Goal: Task Accomplishment & Management: Use online tool/utility

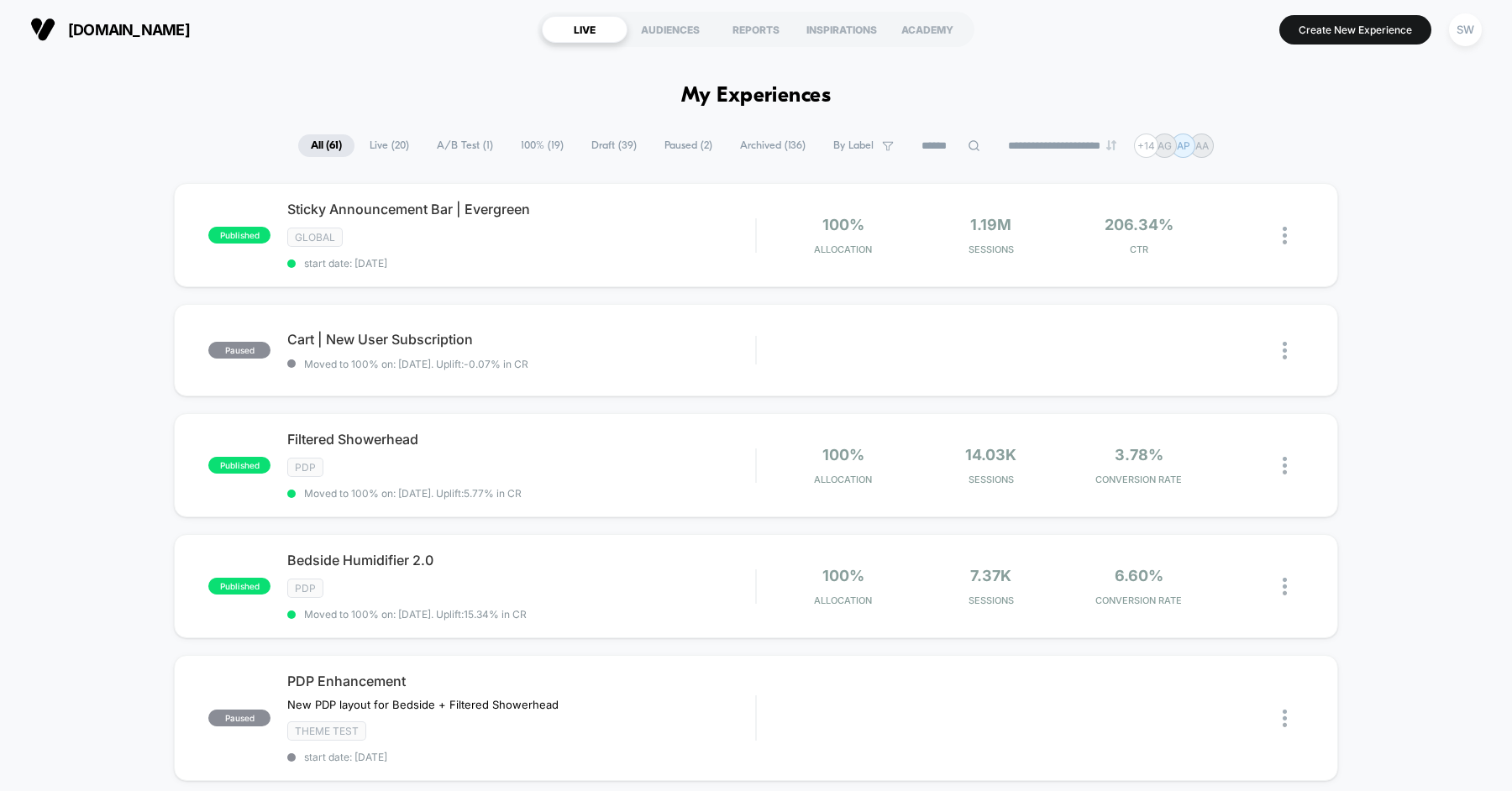
click at [617, 149] on span "Draft ( 39 )" at bounding box center [614, 145] width 70 height 23
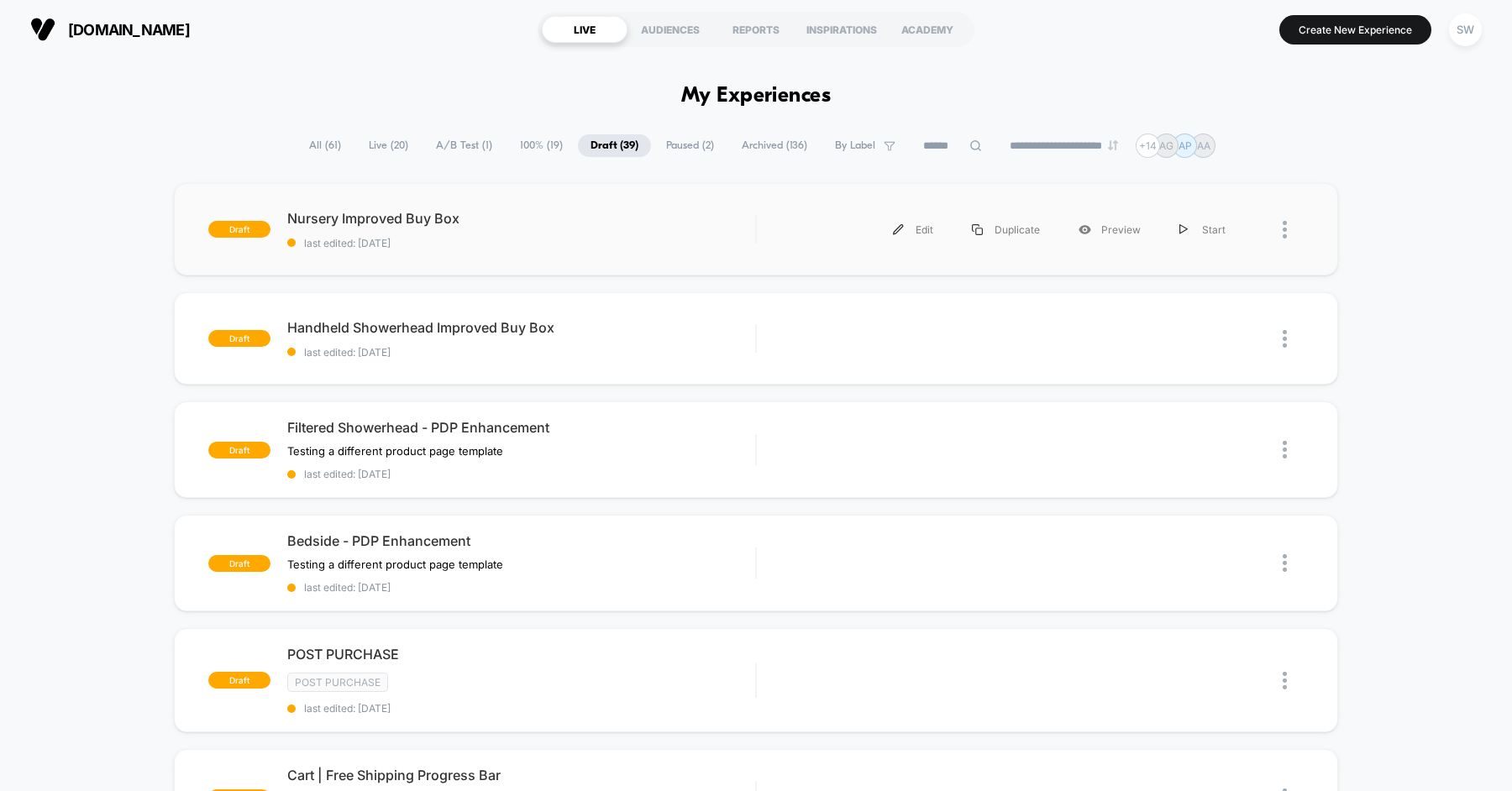
scroll to position [15, 0]
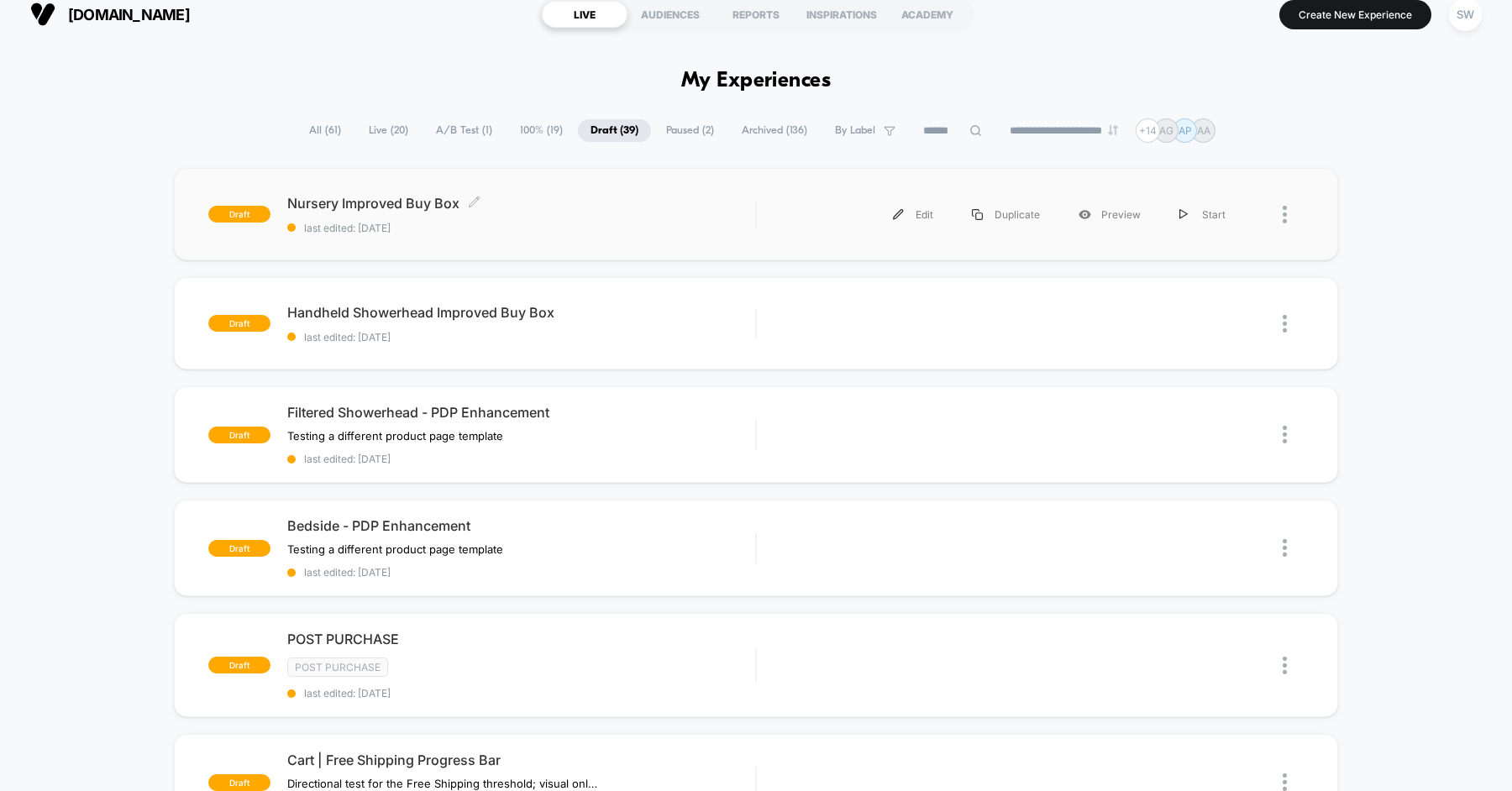
click at [561, 212] on div "Nursery Improved Buy Box Click to edit experience details Click to edit experie…" at bounding box center [520, 215] width 468 height 40
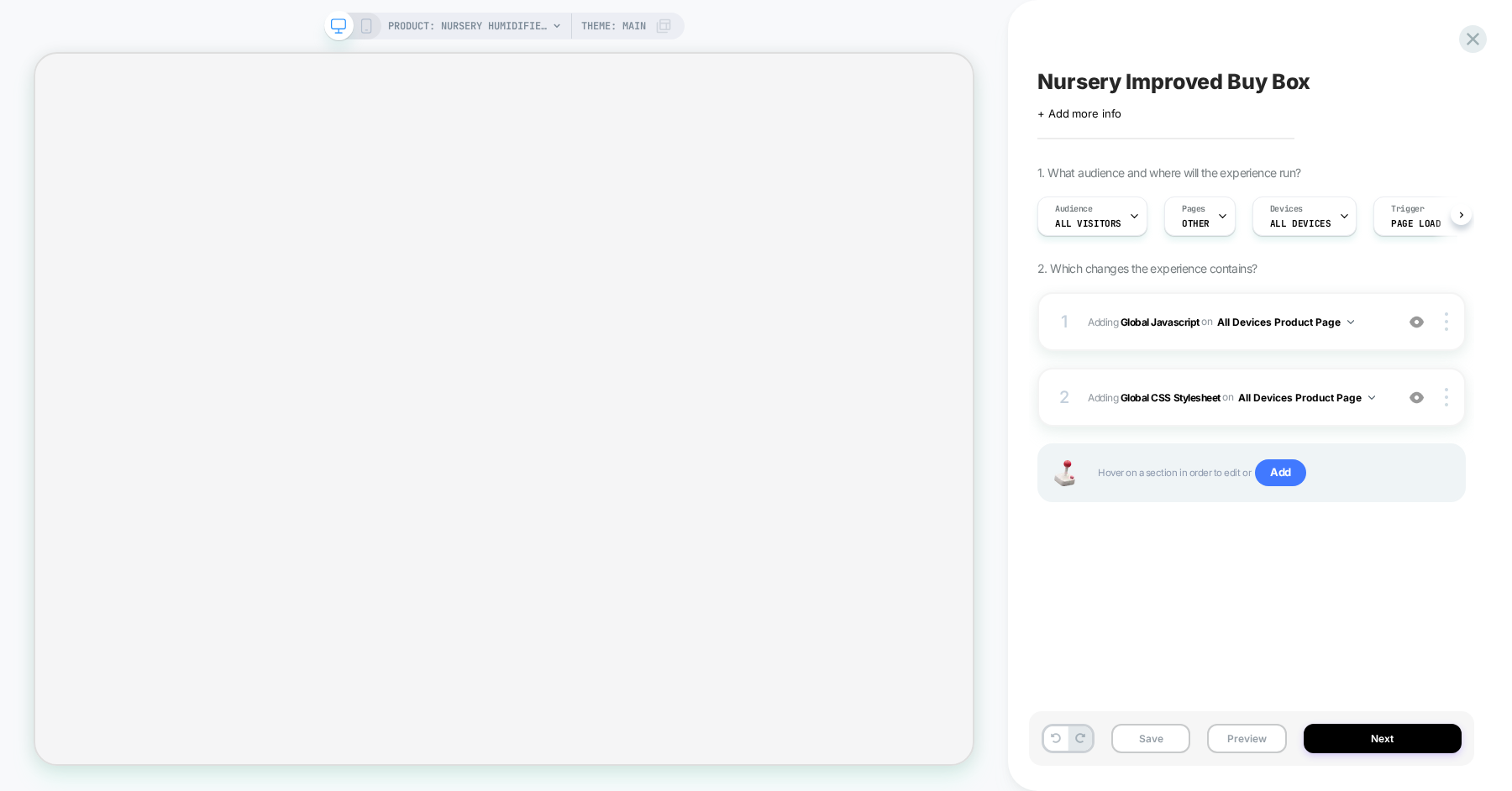
scroll to position [0, 1]
click at [1380, 316] on span "Adding Global Javascript on All Devices Product Page" at bounding box center [1236, 322] width 298 height 21
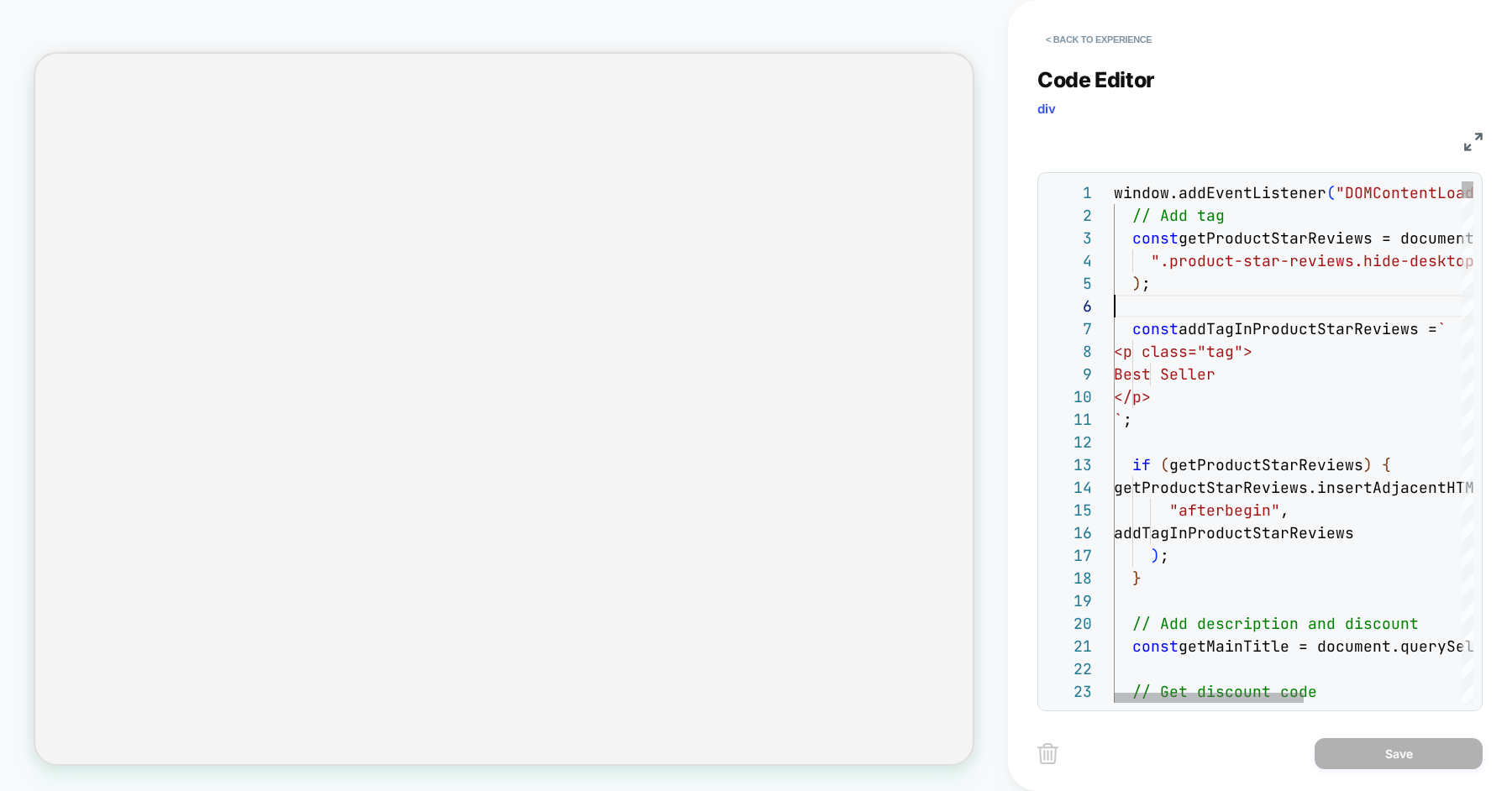
scroll to position [114, 0]
type textarea "**********"
type textarea "**"
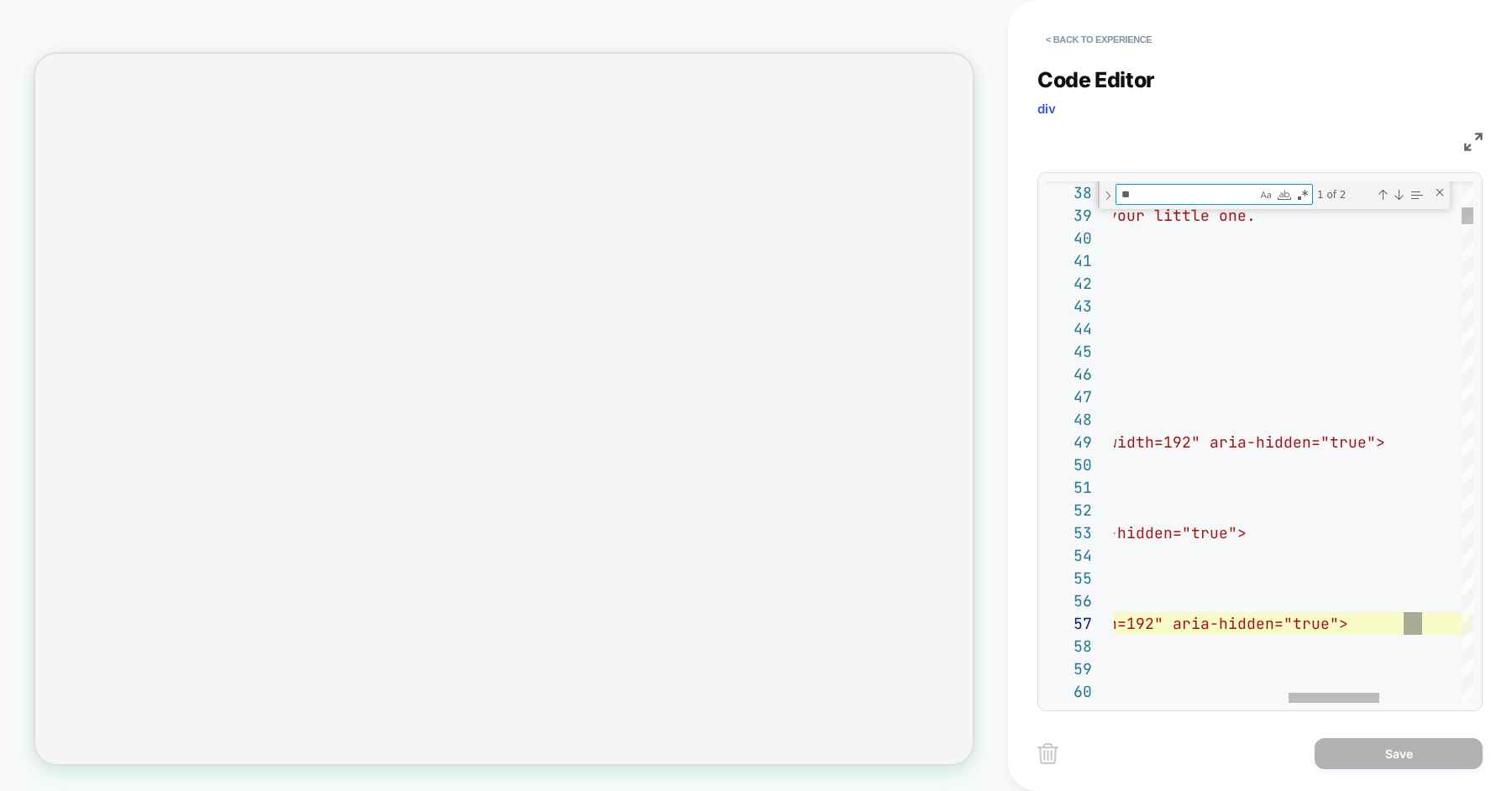
type textarea "**********"
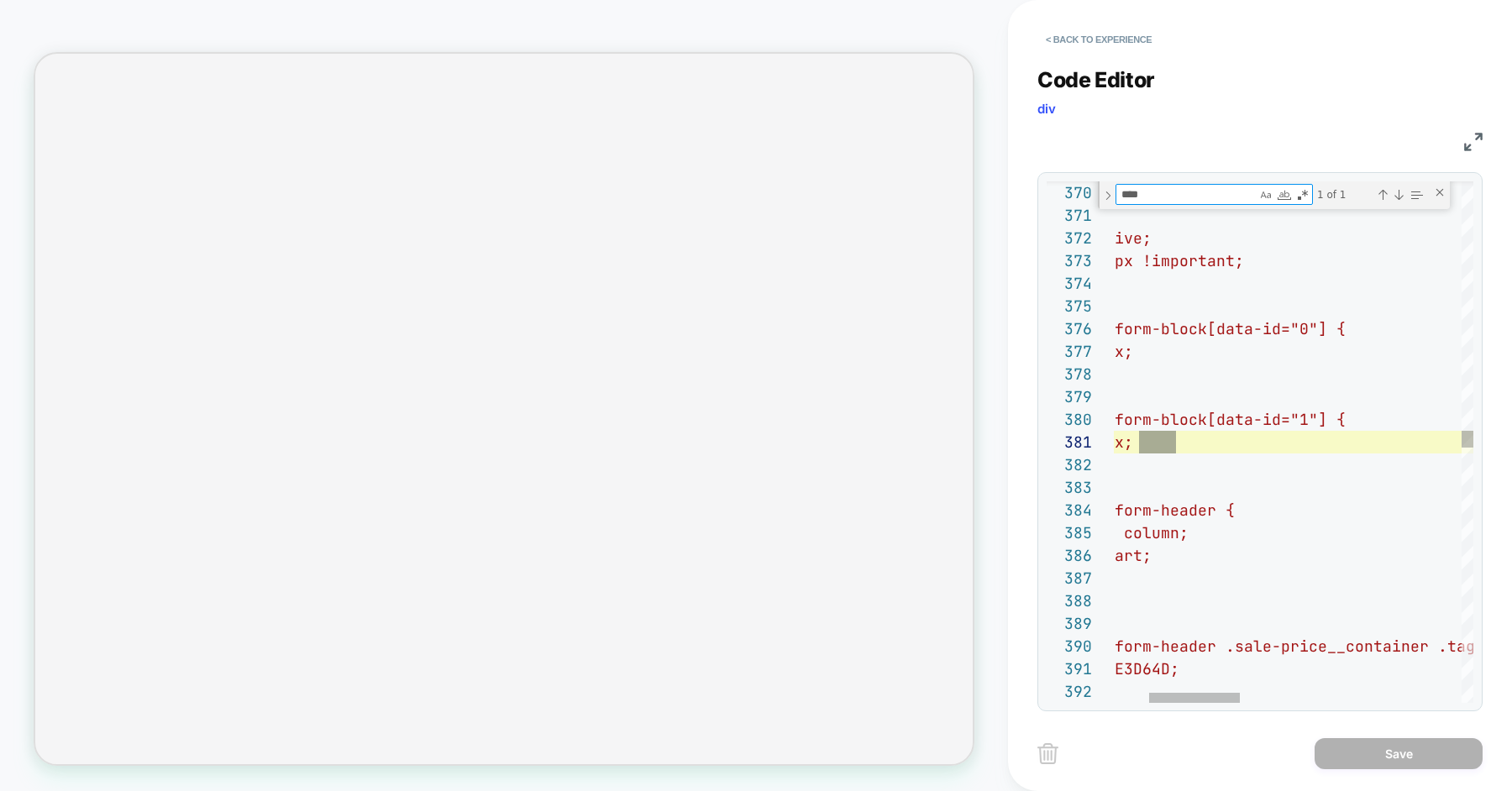
scroll to position [227, 200]
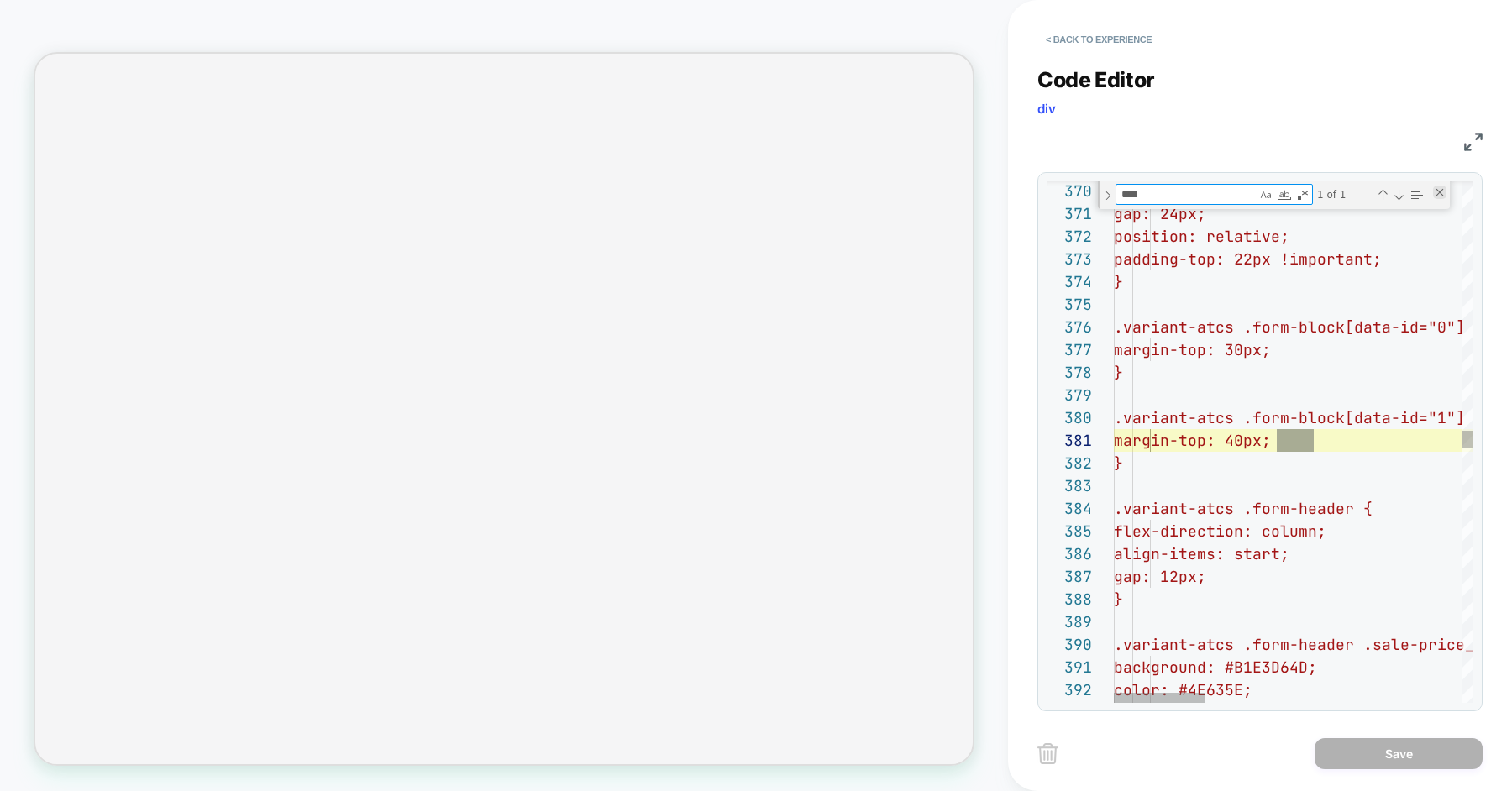
type textarea "****"
click at [1439, 188] on div "Close (Escape)" at bounding box center [1440, 193] width 14 height 14
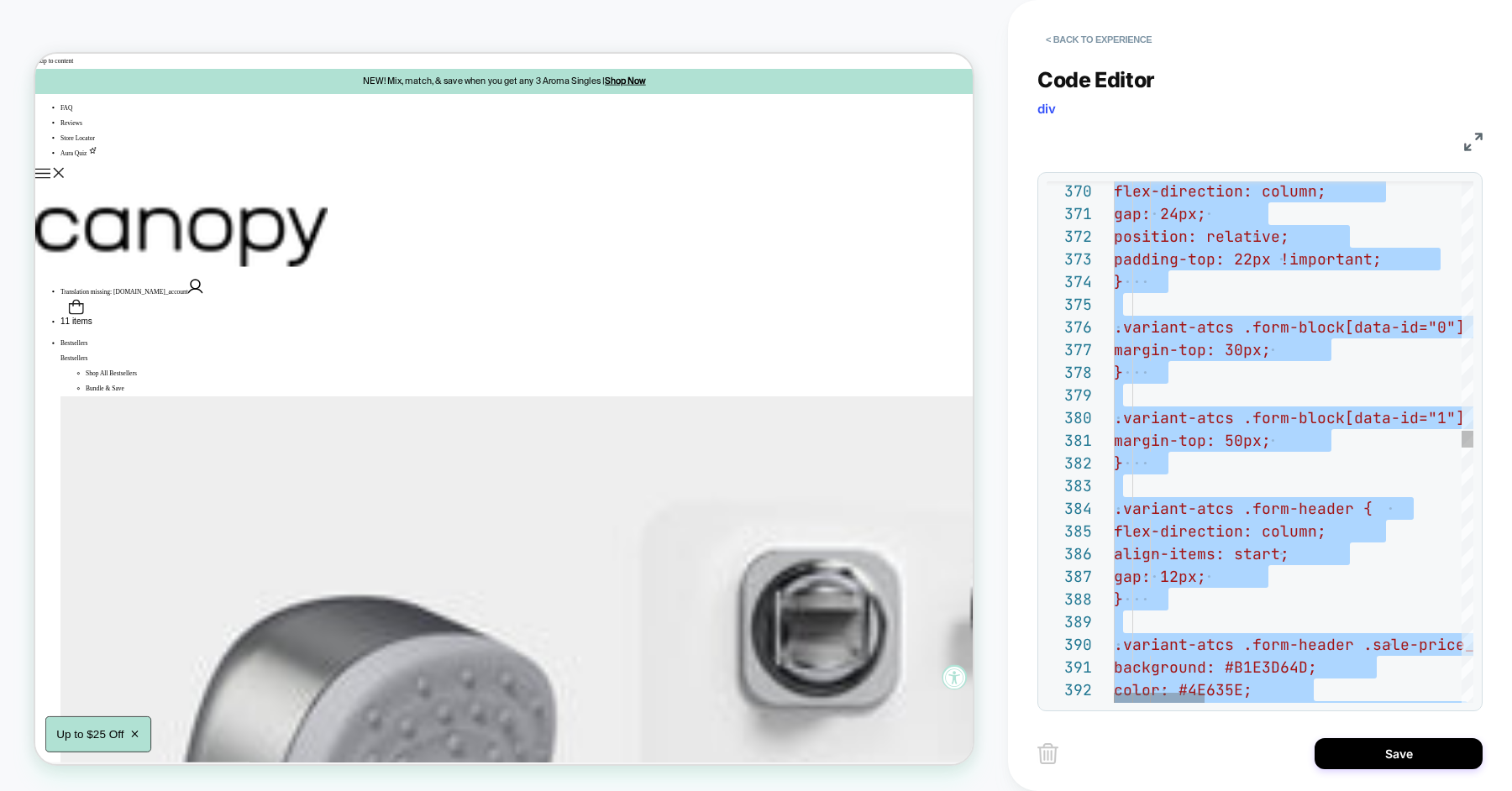
scroll to position [0, 0]
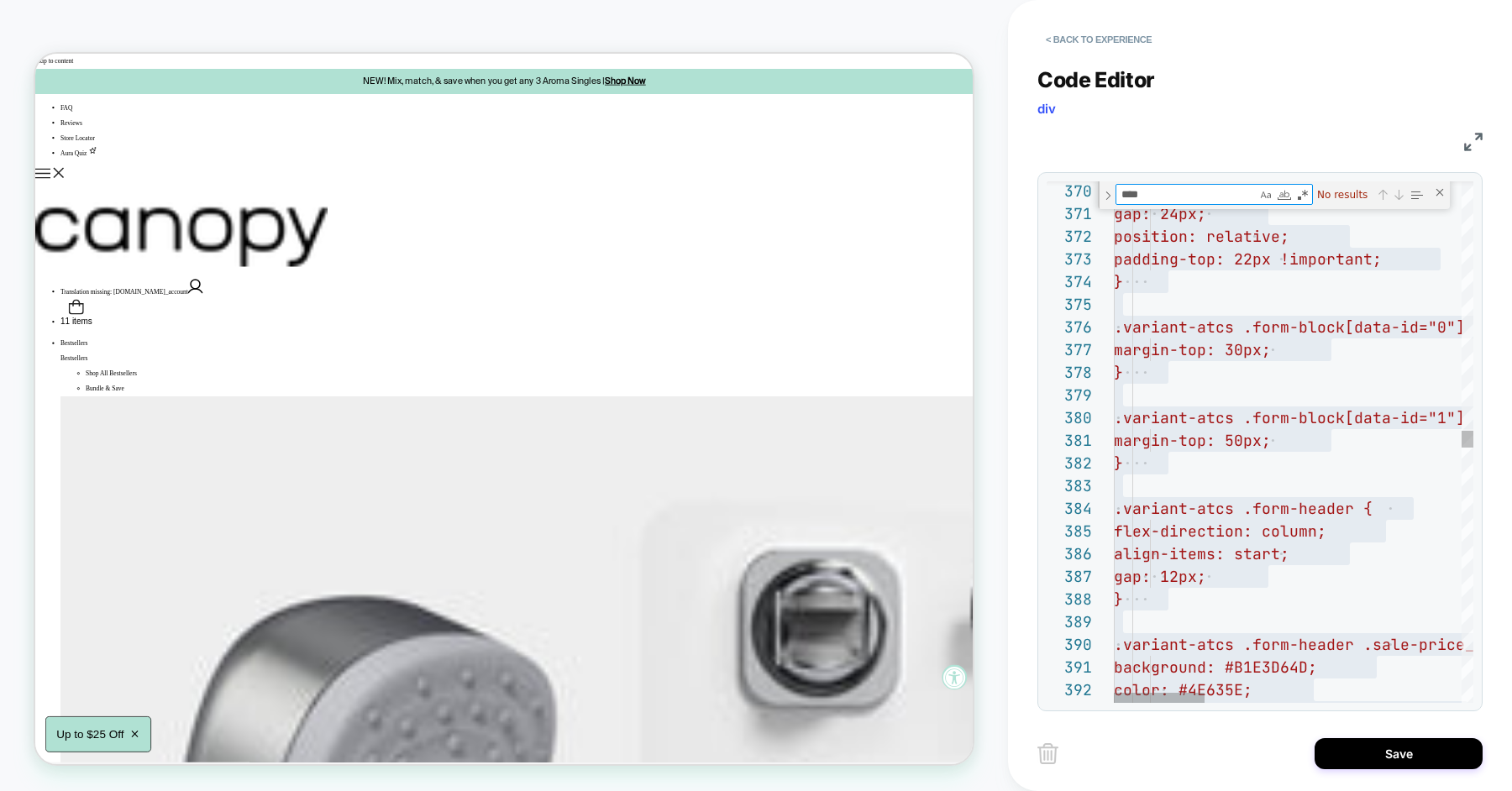
type textarea "**********"
type textarea "**"
type textarea "**********"
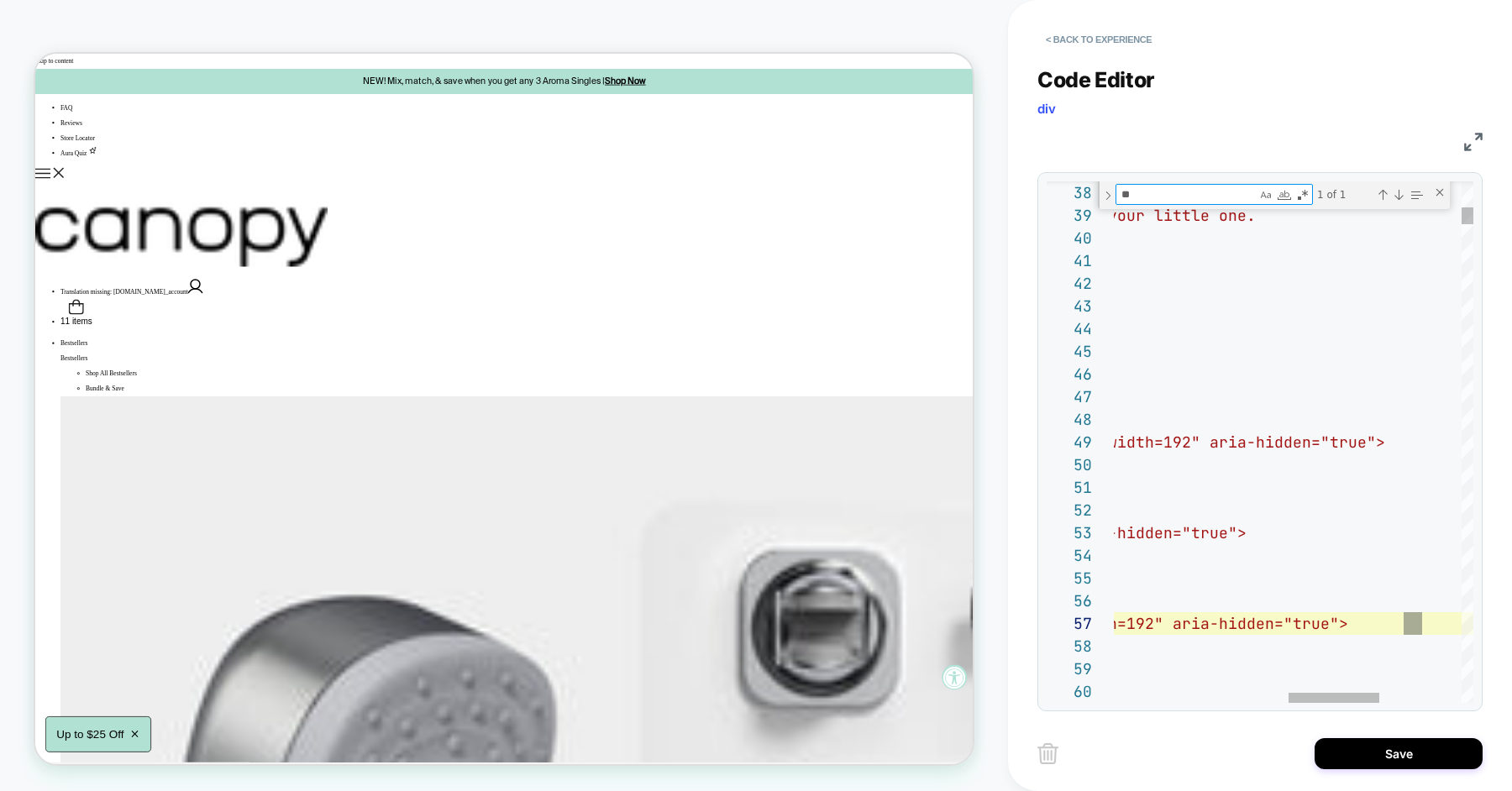
scroll to position [227, 998]
type textarea "****"
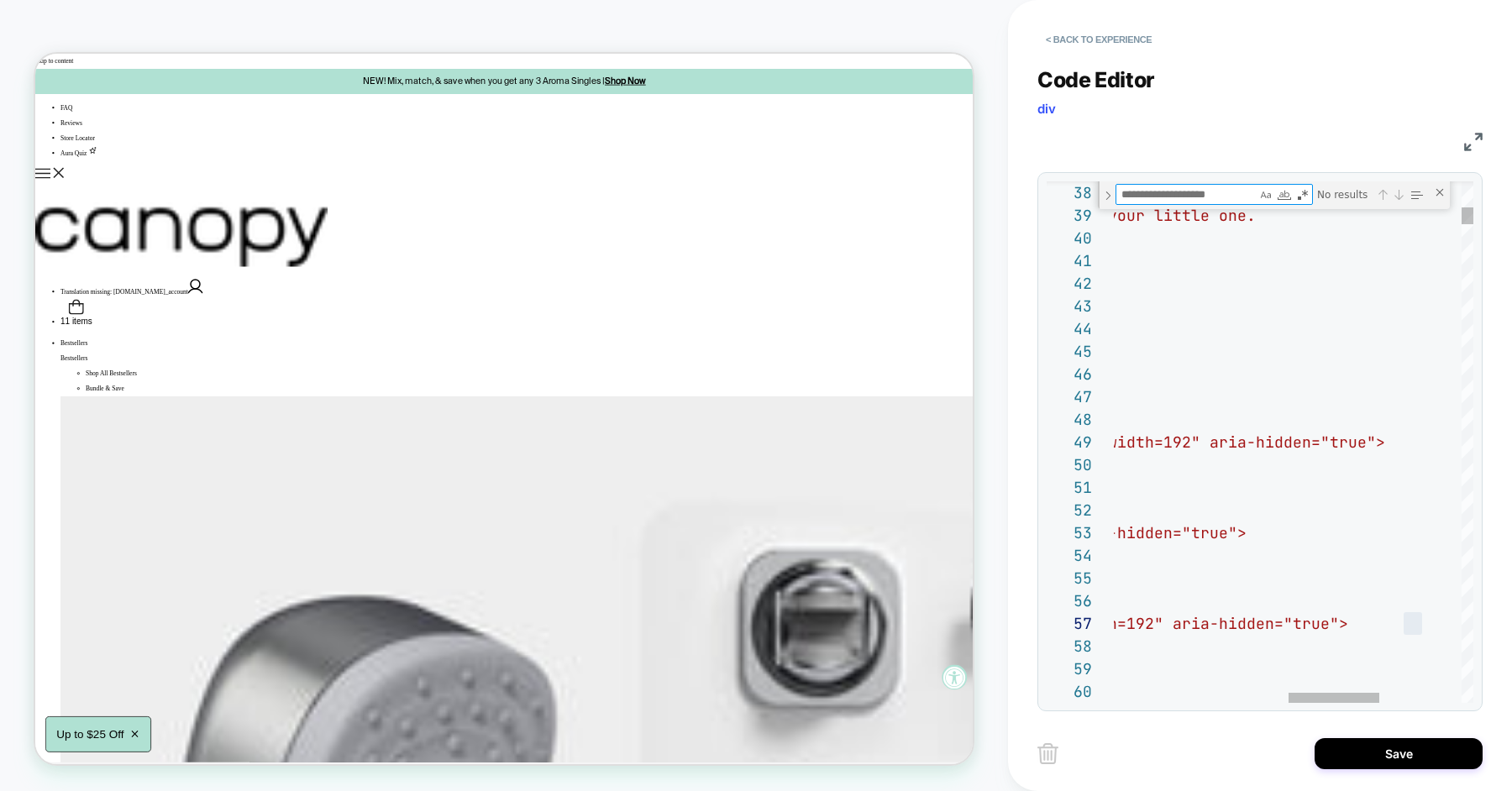
type textarea "*"
type textarea "**********"
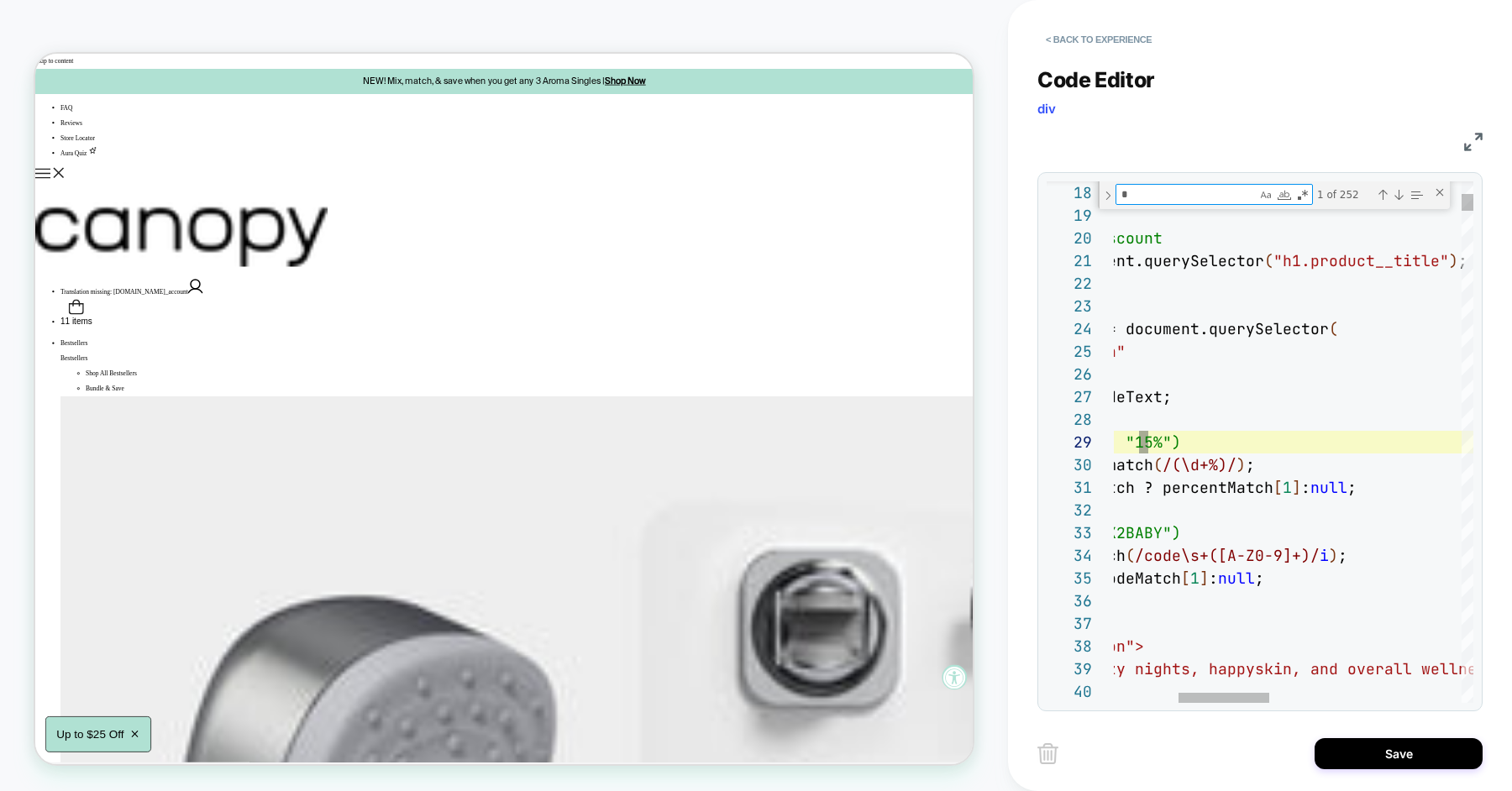
type textarea "**"
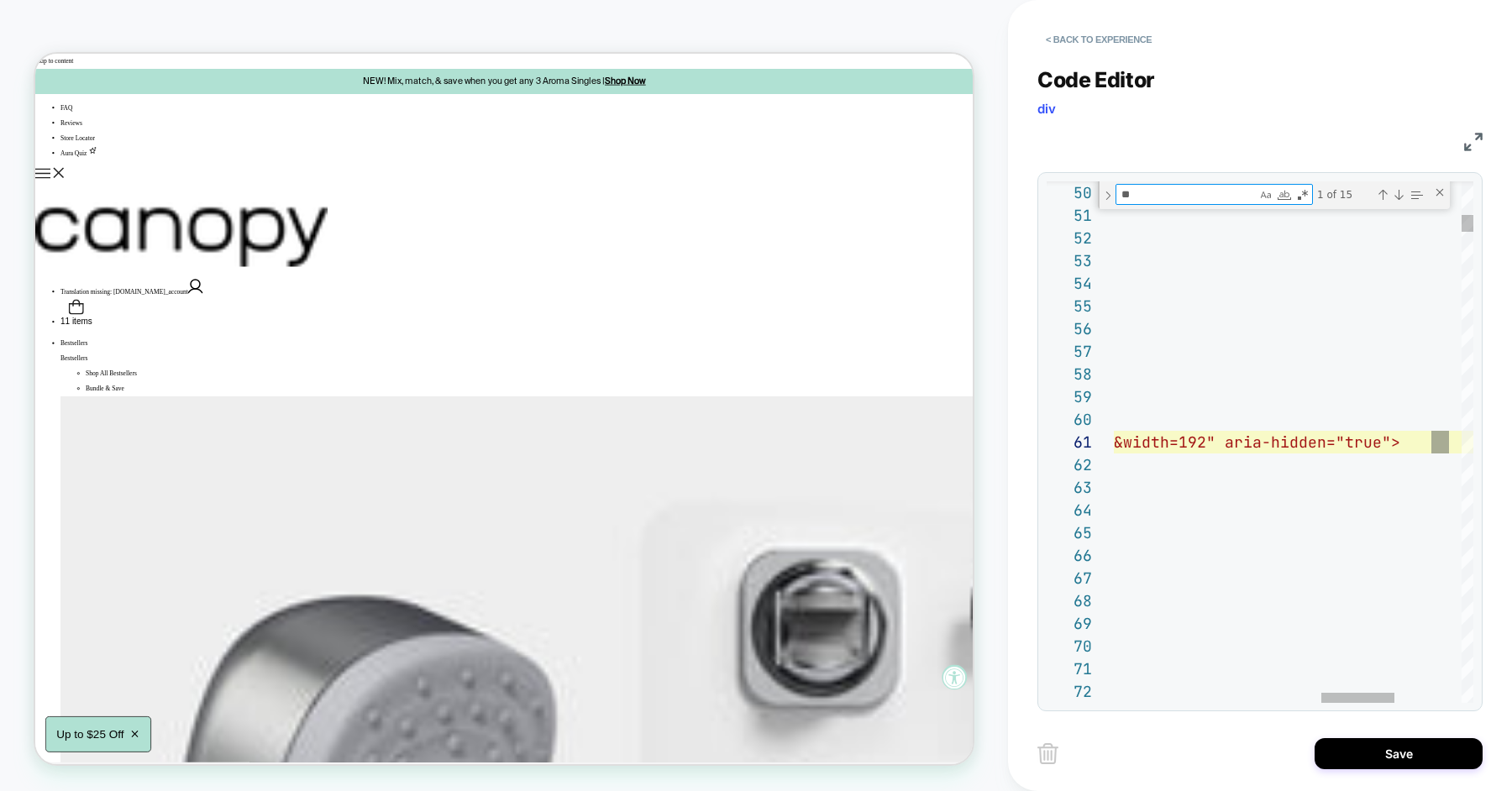
type textarea "**********"
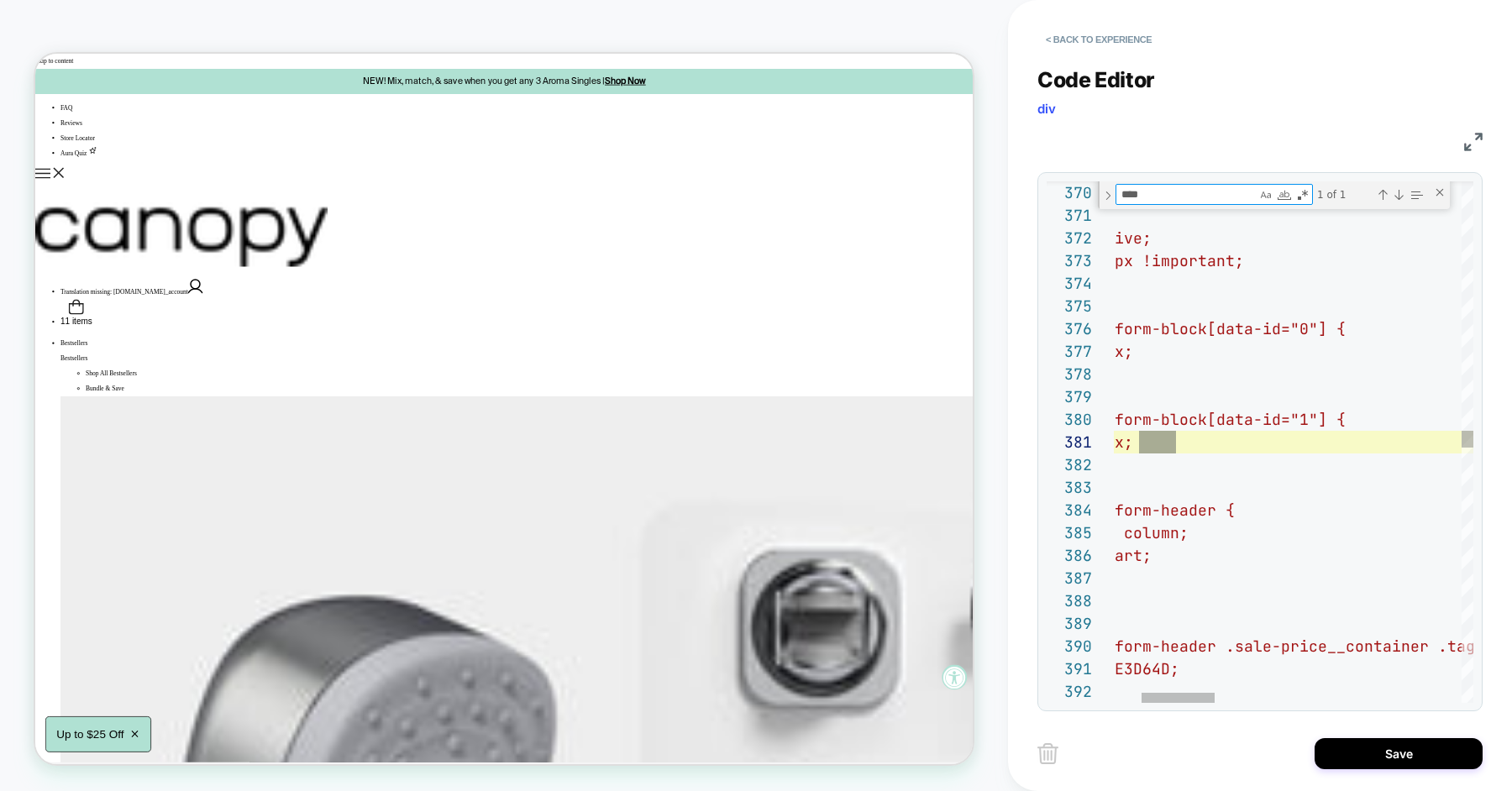
scroll to position [227, 200]
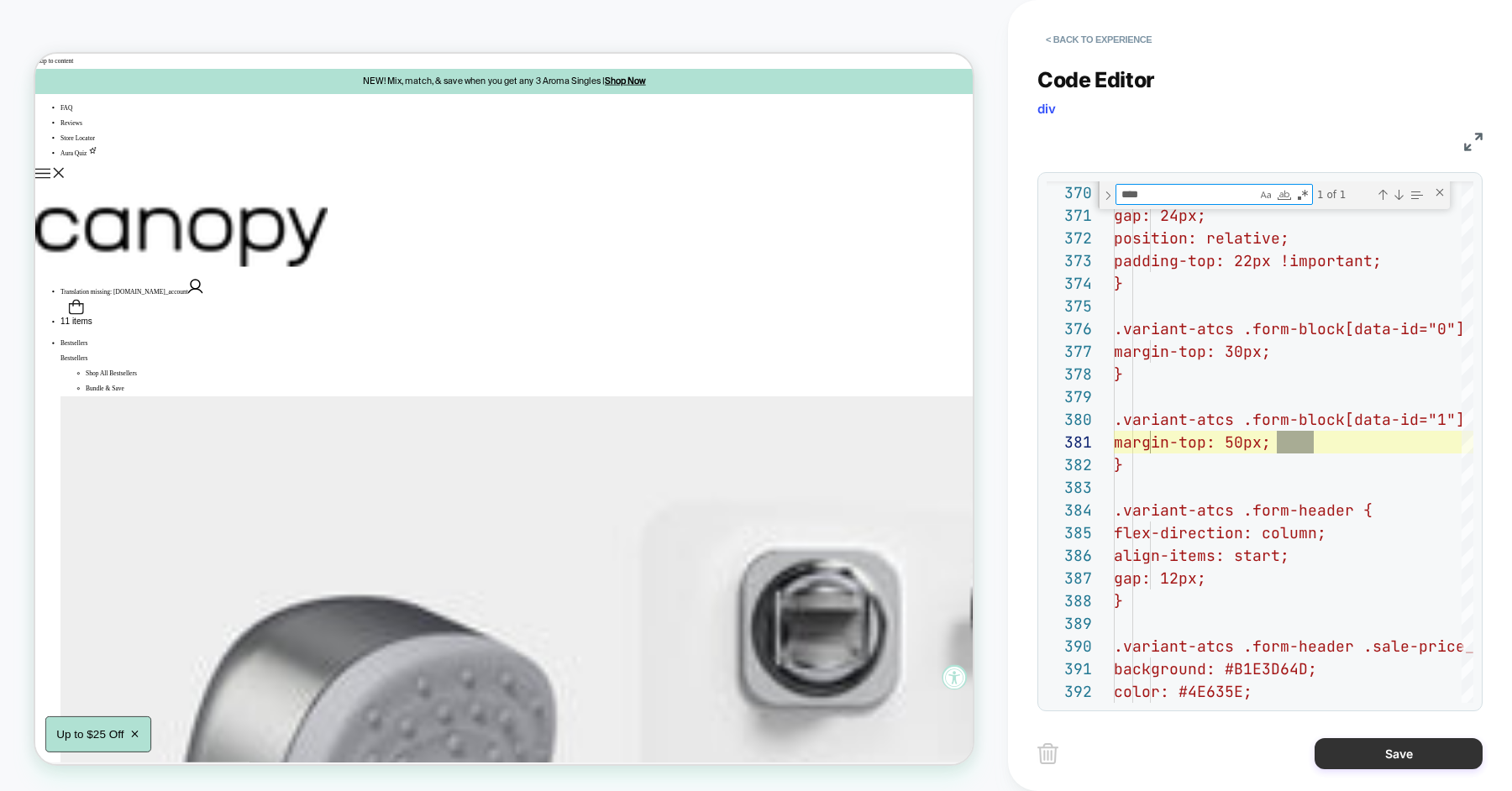
type textarea "****"
click at [1390, 749] on button "Save" at bounding box center [1398, 754] width 168 height 31
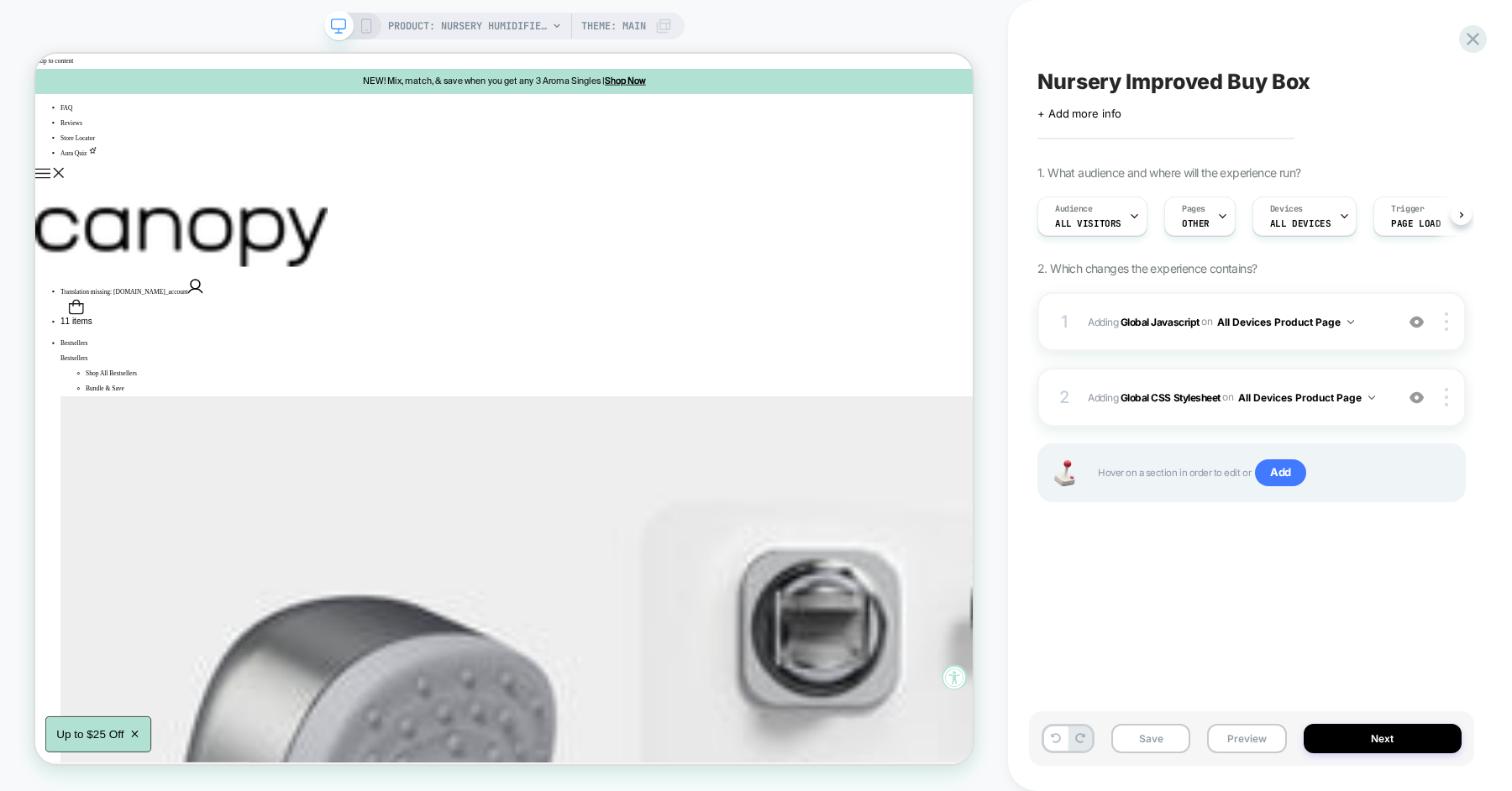
scroll to position [0, 1]
click at [1167, 748] on button "Save" at bounding box center [1150, 738] width 79 height 30
click at [1235, 738] on button "Preview" at bounding box center [1246, 738] width 79 height 30
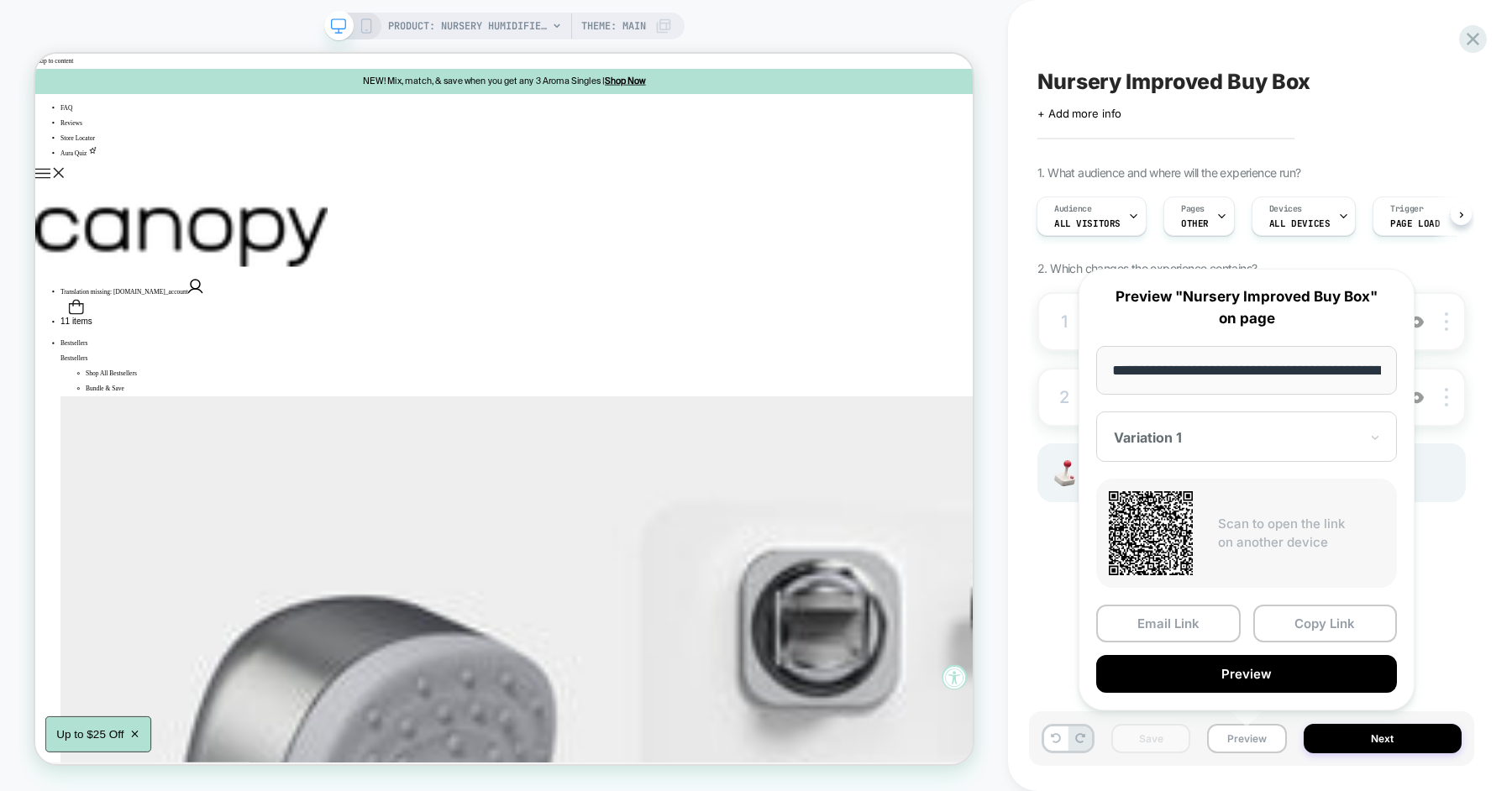
scroll to position [0, 228]
click at [1292, 628] on button "Copy Link" at bounding box center [1325, 623] width 144 height 38
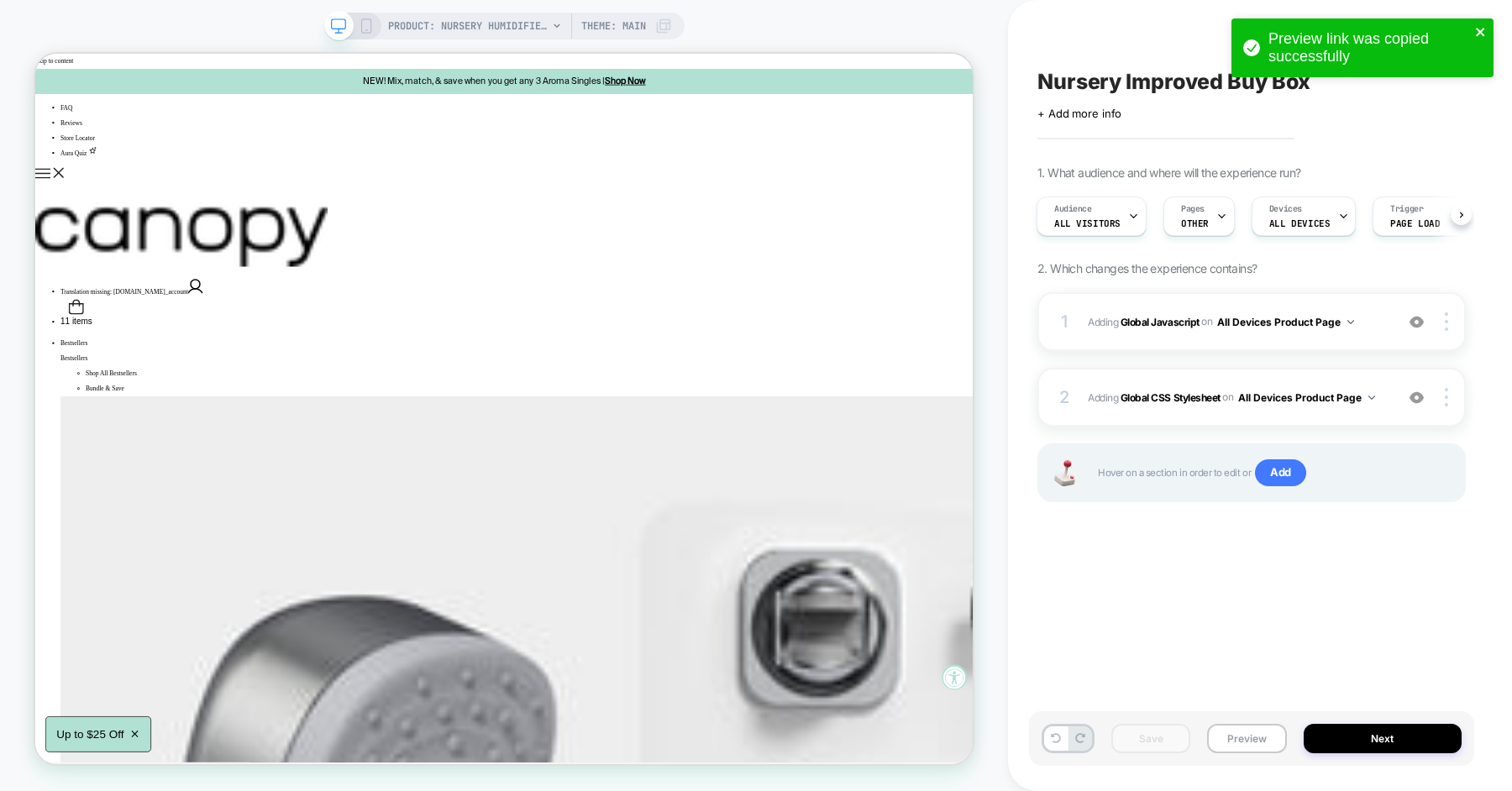
click at [1481, 31] on icon "close" at bounding box center [1480, 32] width 8 height 8
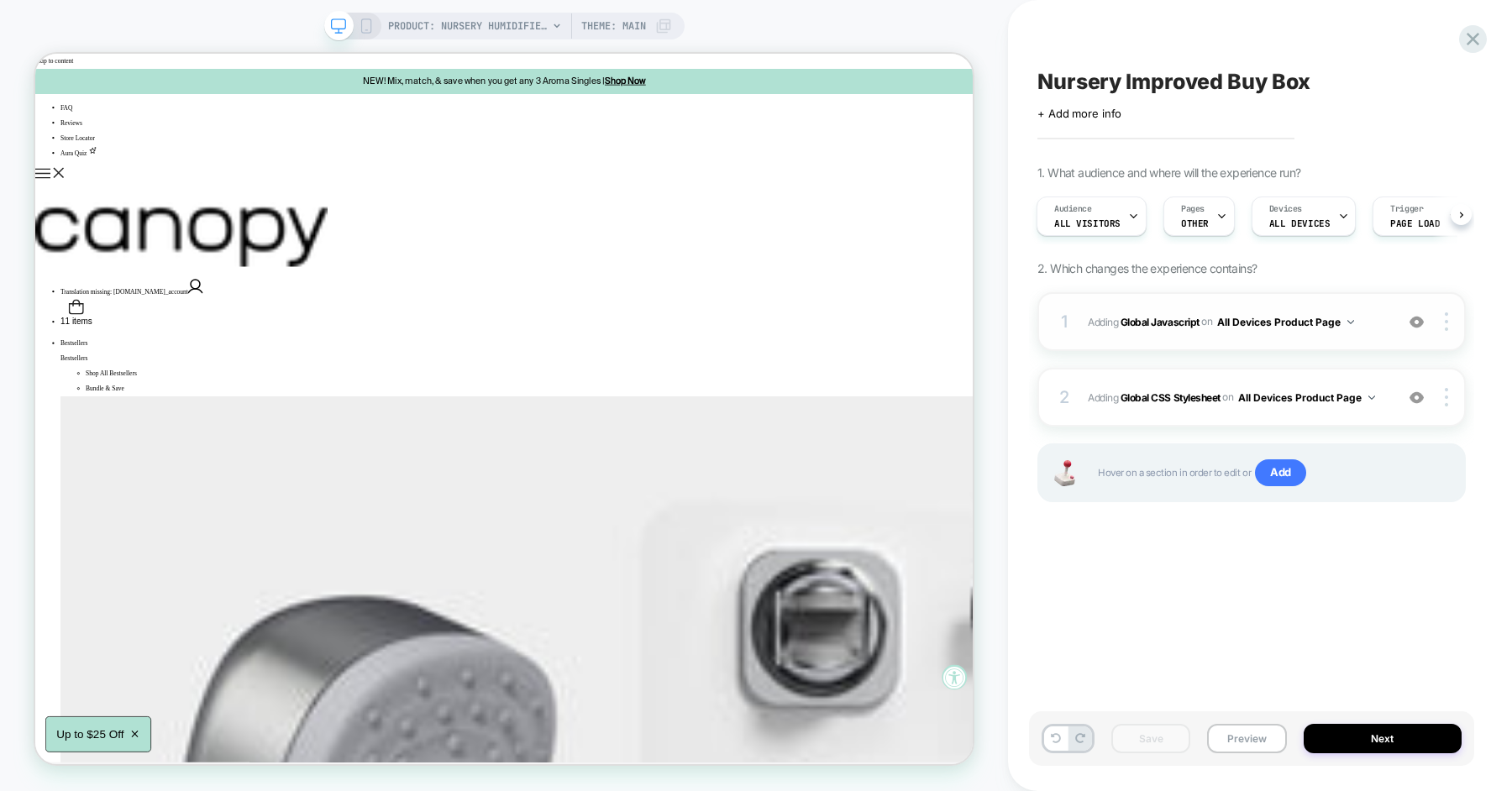
click at [1371, 323] on span "Adding Global Javascript on All Devices Product Page" at bounding box center [1236, 322] width 298 height 21
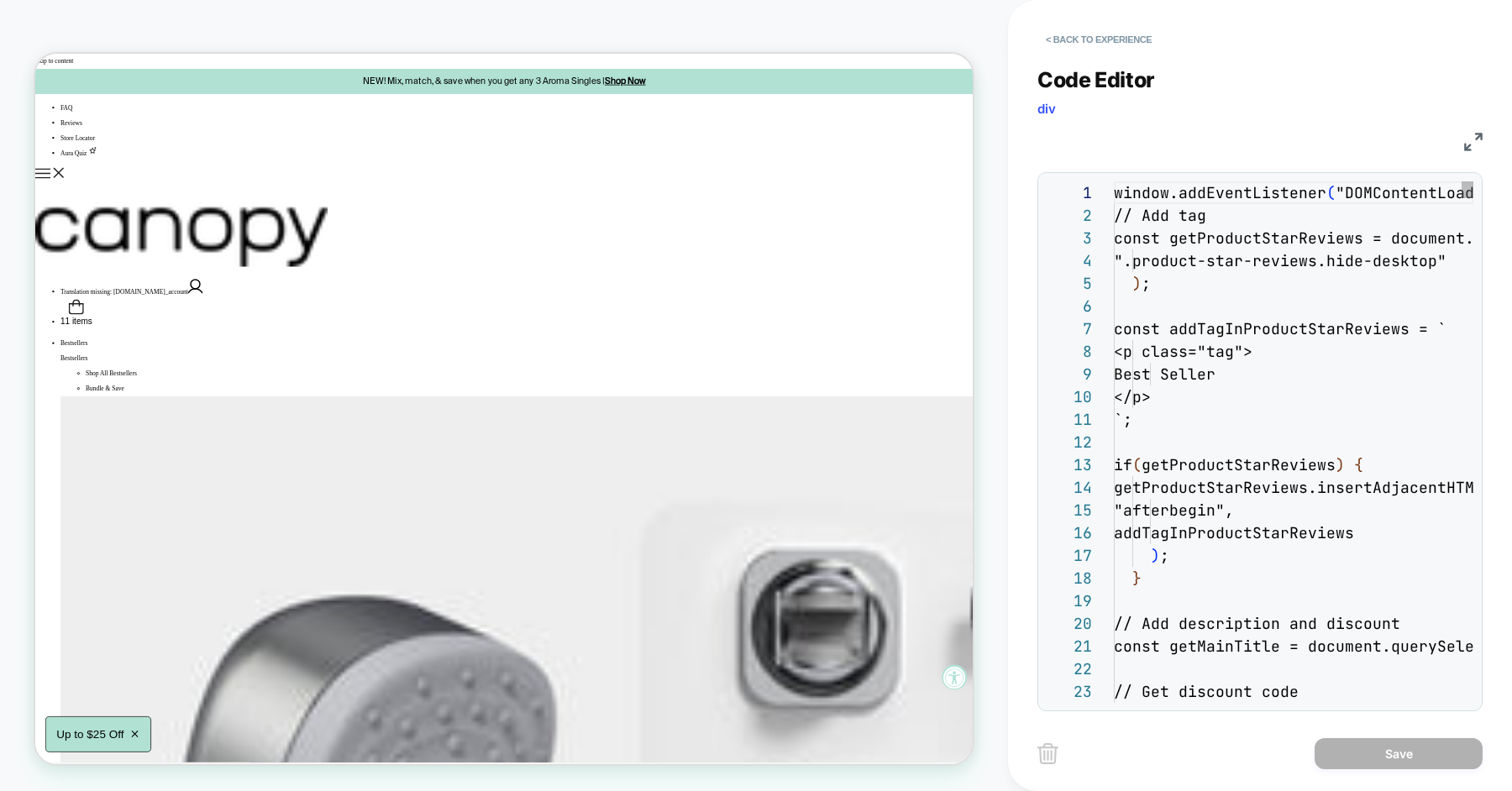
scroll to position [227, 0]
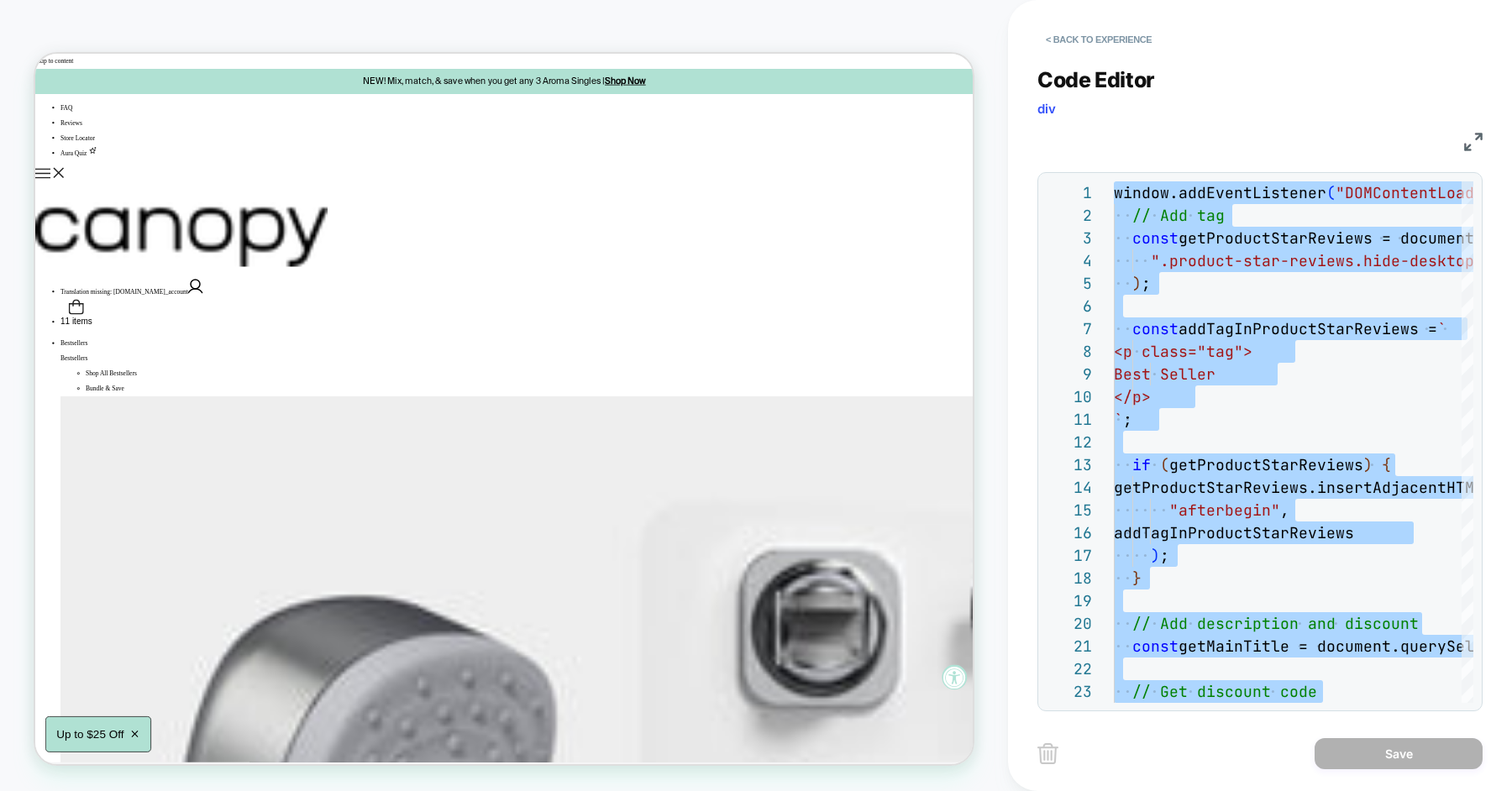
scroll to position [91, 37]
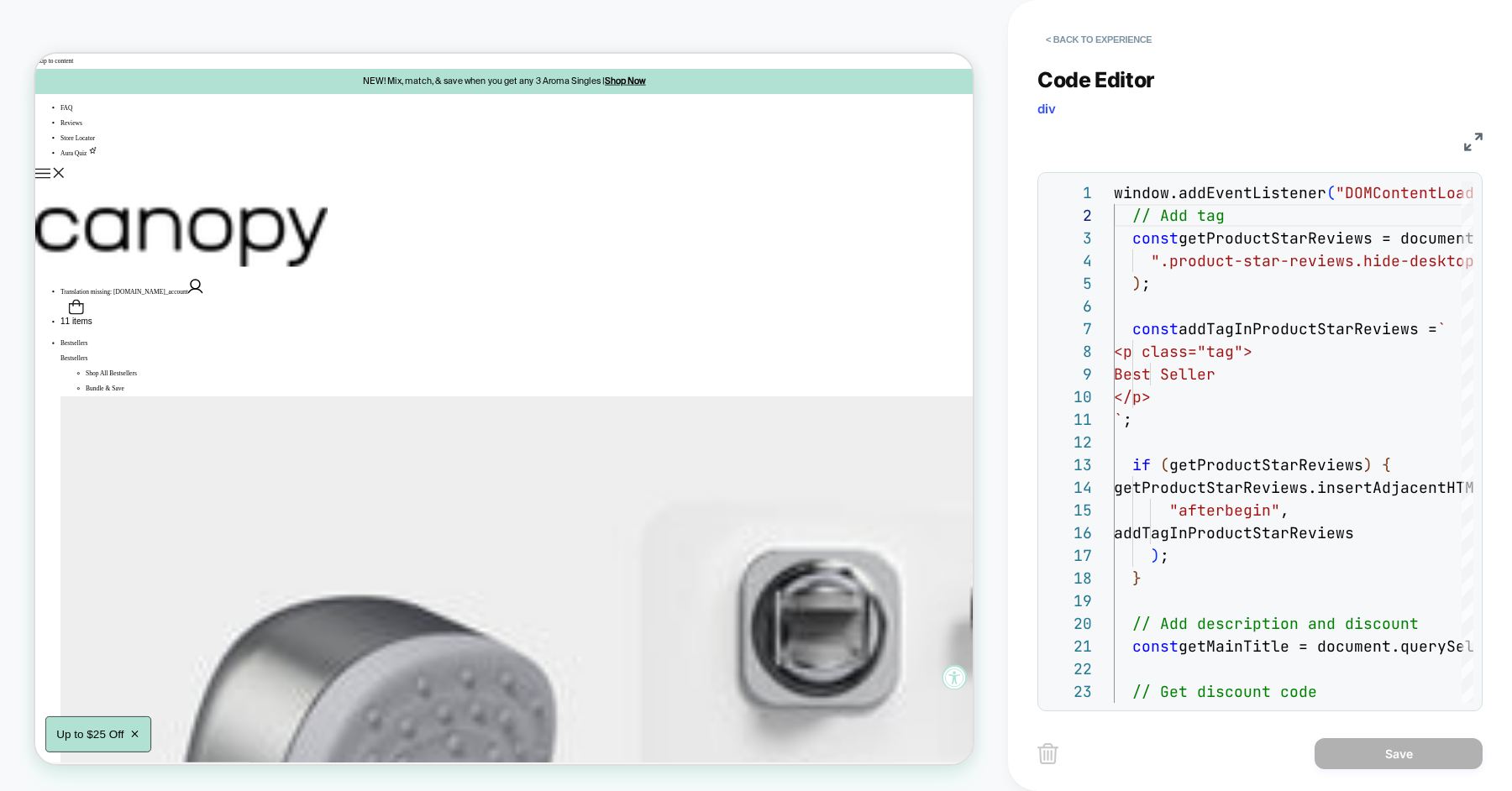
scroll to position [22, 99]
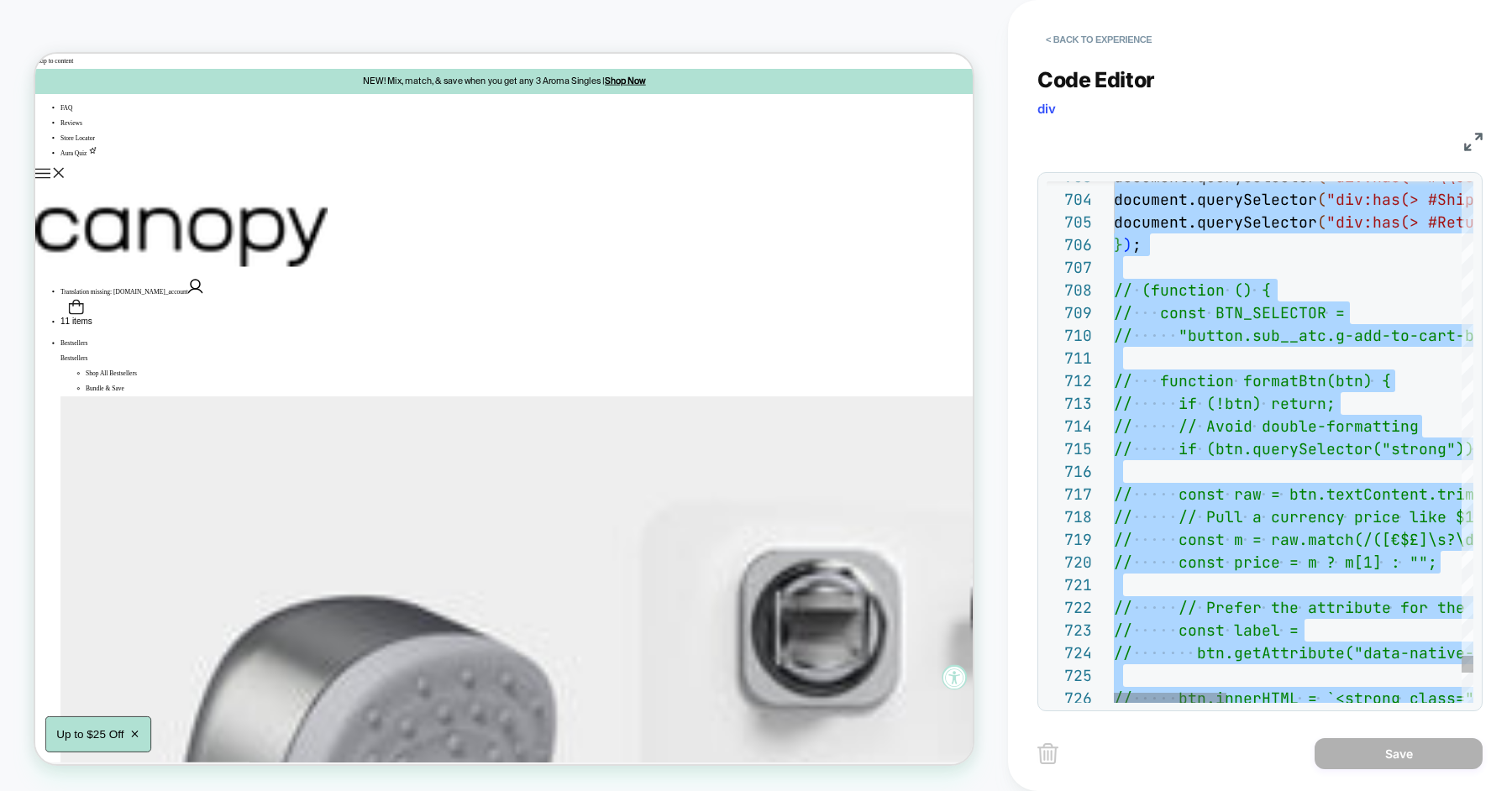
scroll to position [0, 0]
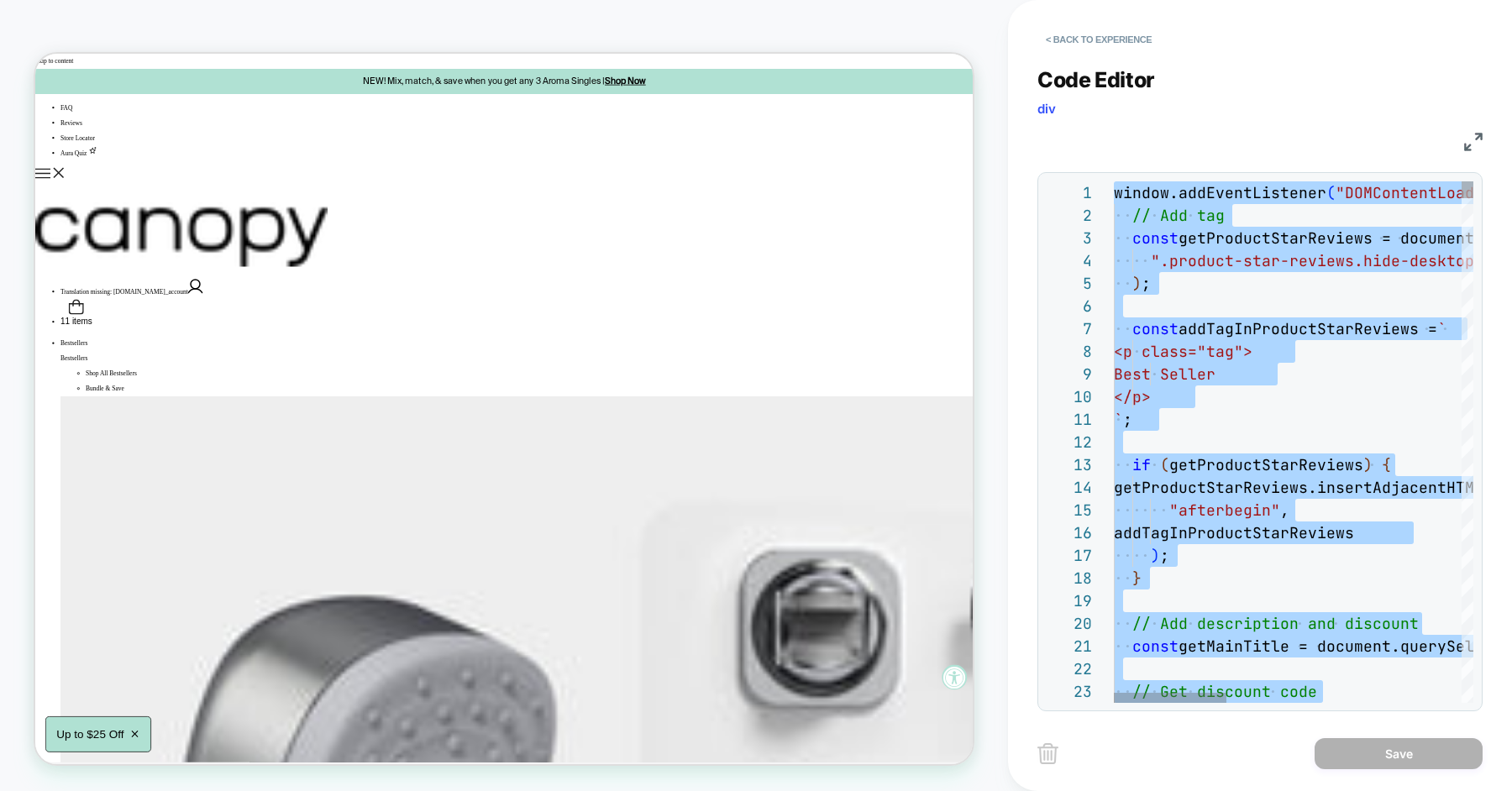
type textarea "**********"
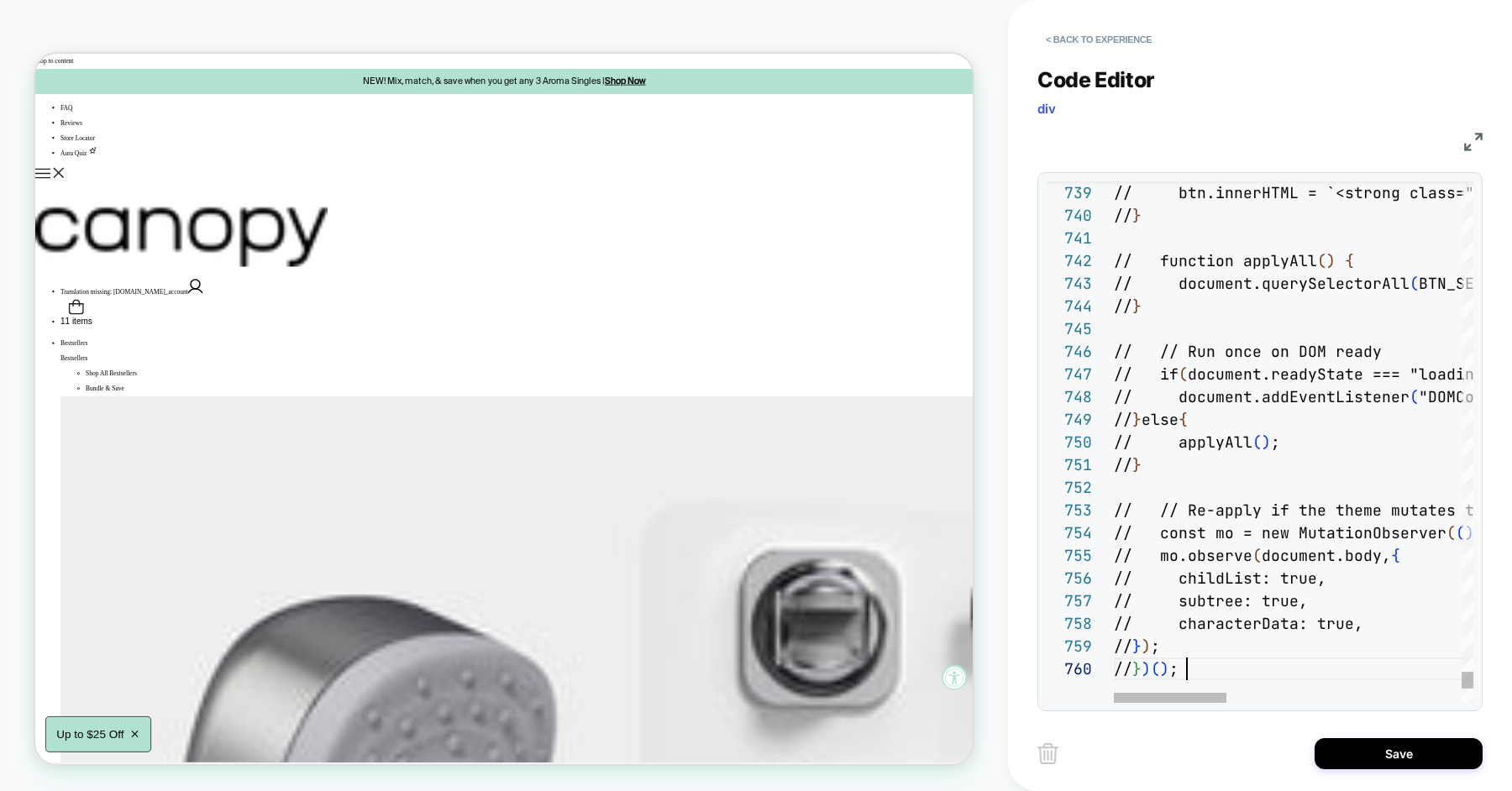
scroll to position [204, 72]
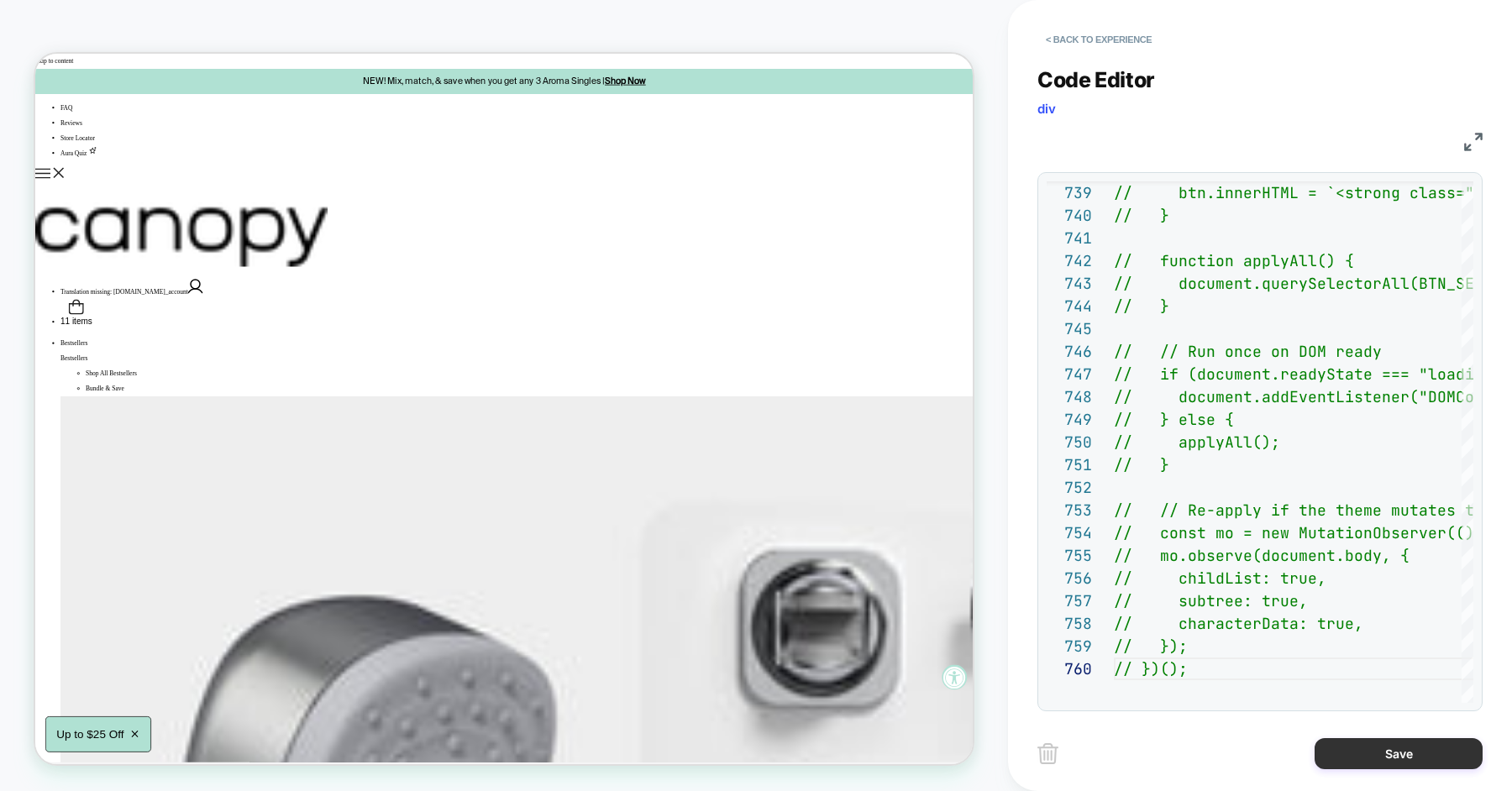
click at [1369, 751] on button "Save" at bounding box center [1398, 754] width 168 height 31
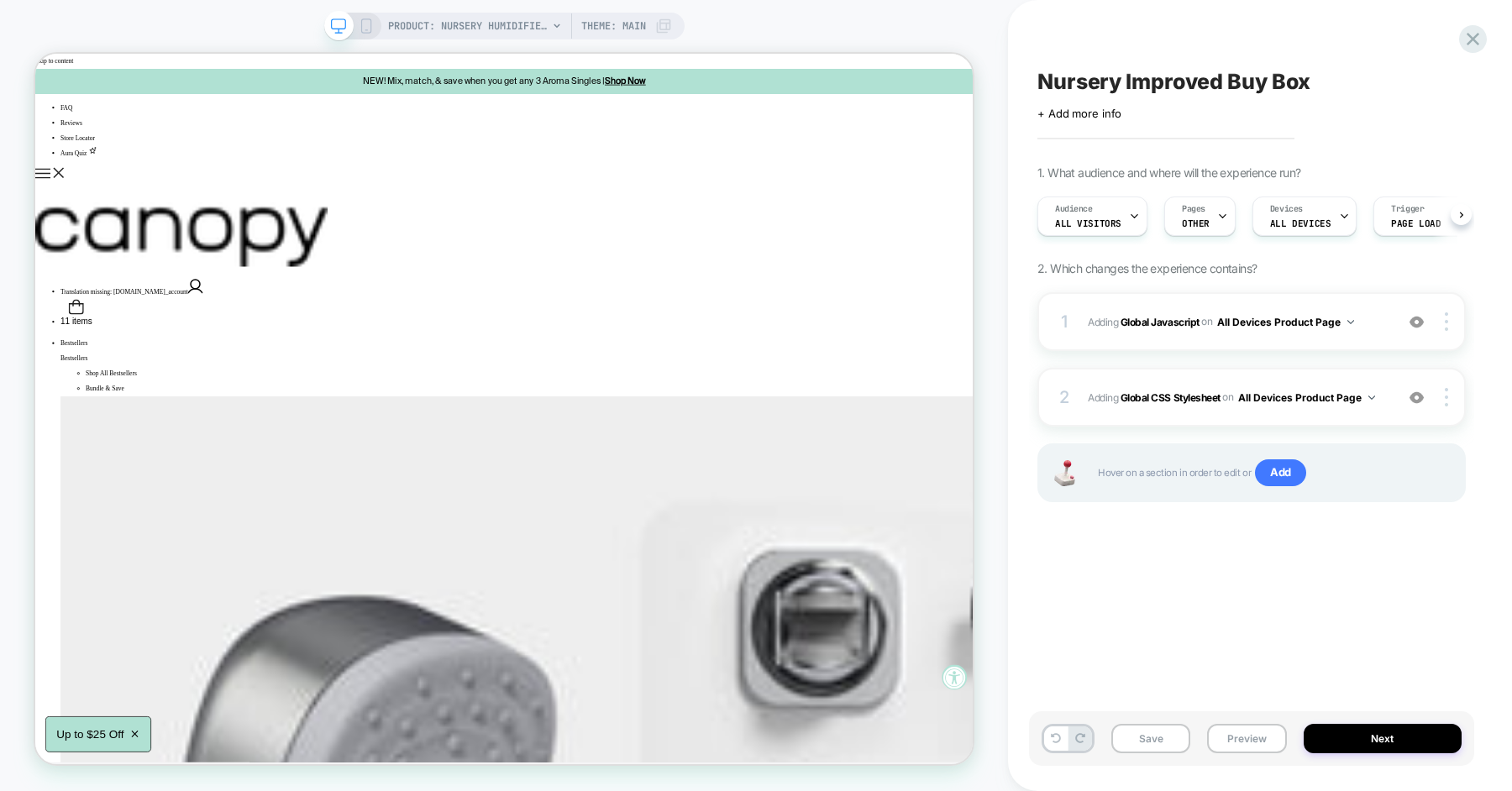
scroll to position [0, 1]
click at [1238, 729] on button "Preview" at bounding box center [1246, 738] width 79 height 30
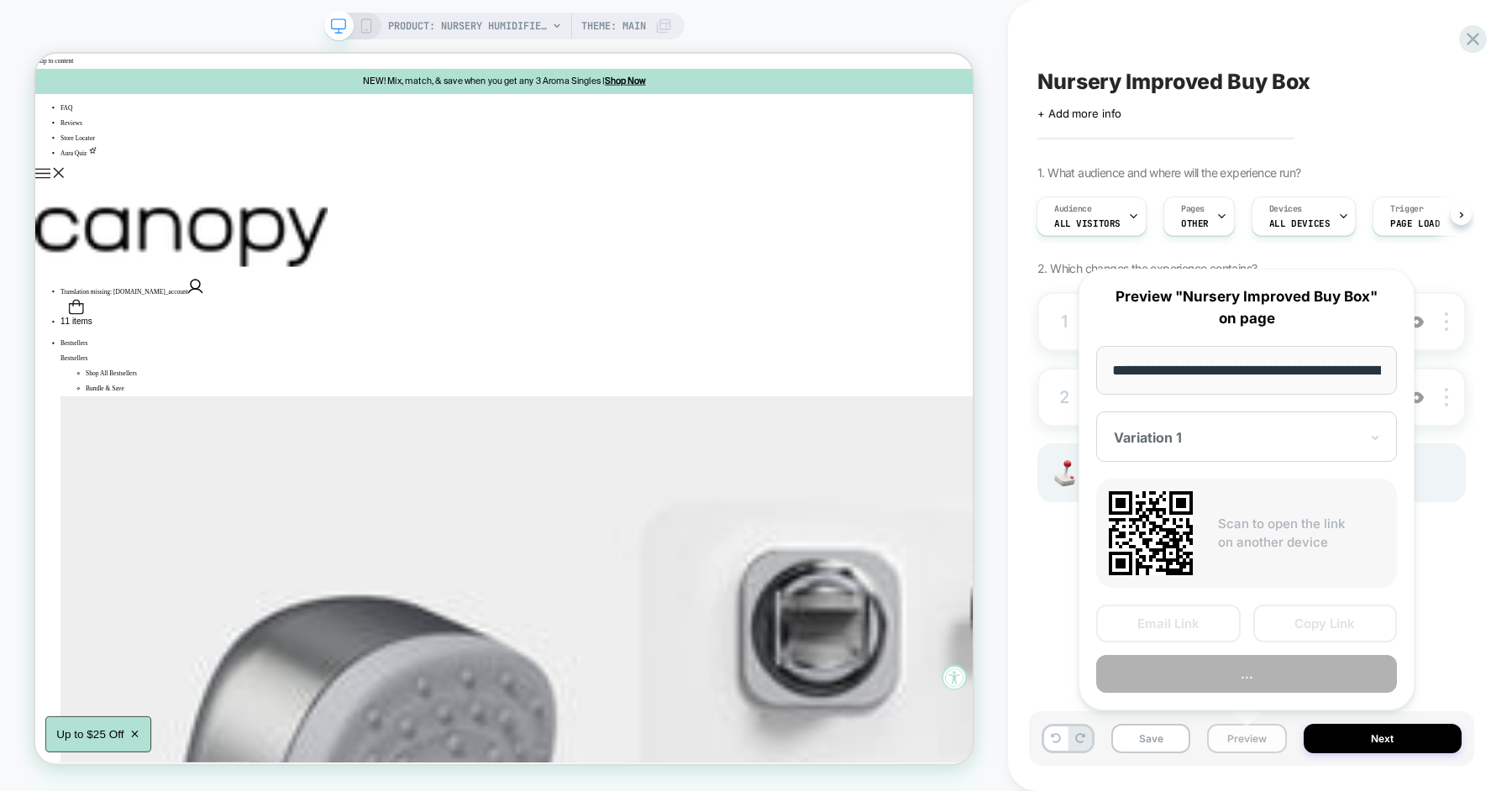
scroll to position [0, 228]
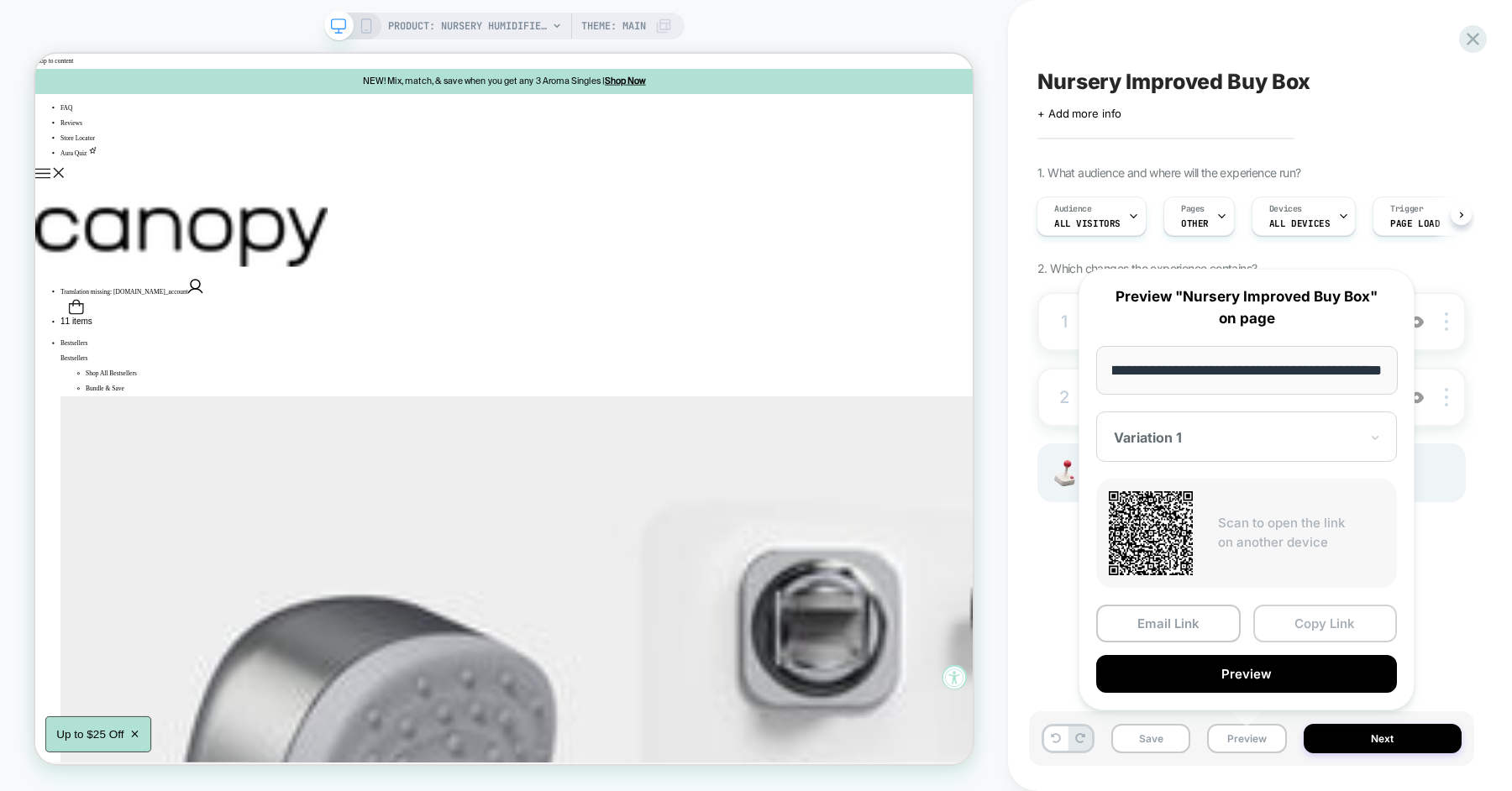
click at [1295, 628] on button "Copy Link" at bounding box center [1325, 623] width 144 height 38
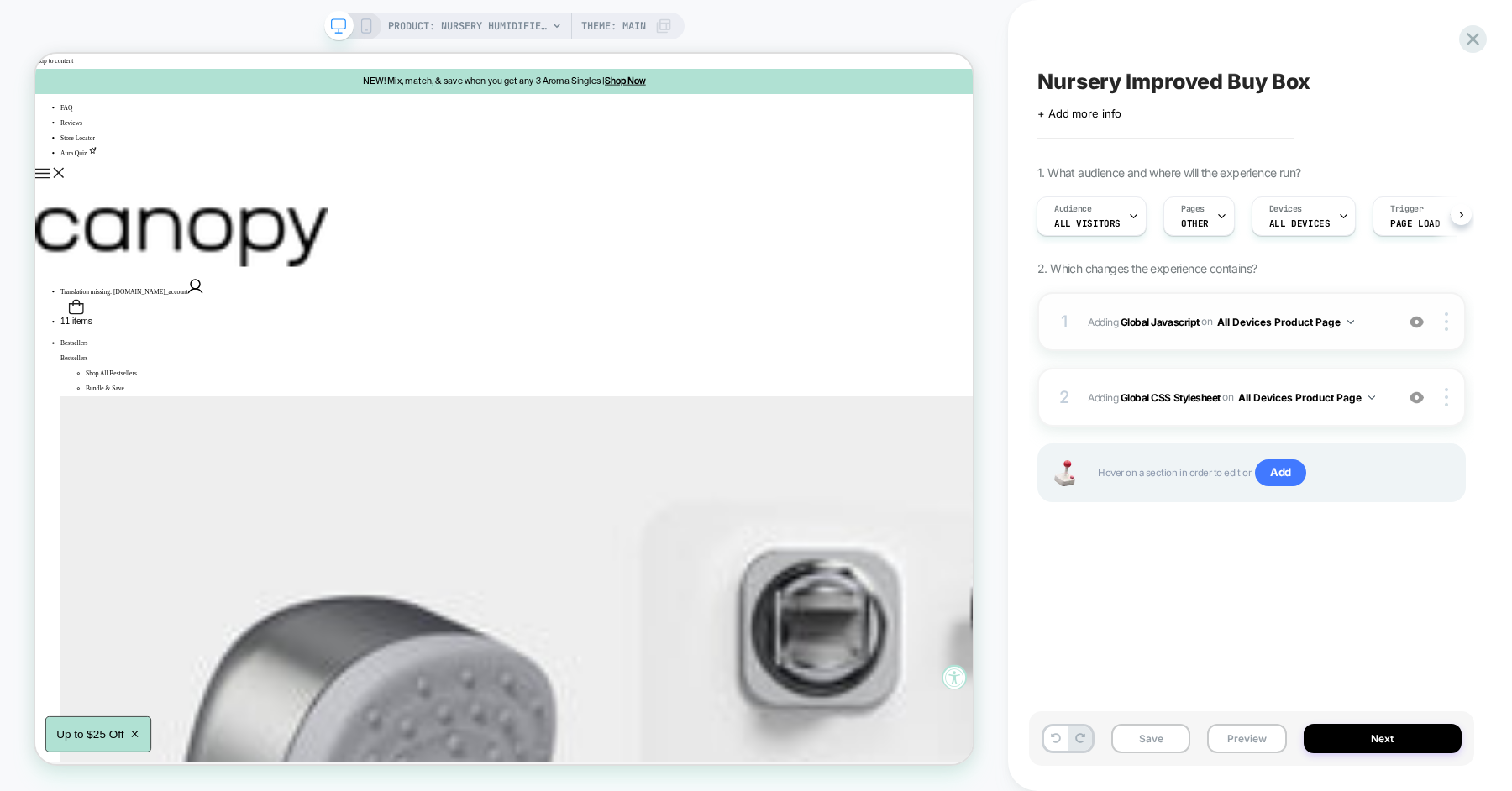
click at [1381, 327] on span "Adding Global Javascript on All Devices Product Page" at bounding box center [1236, 322] width 298 height 21
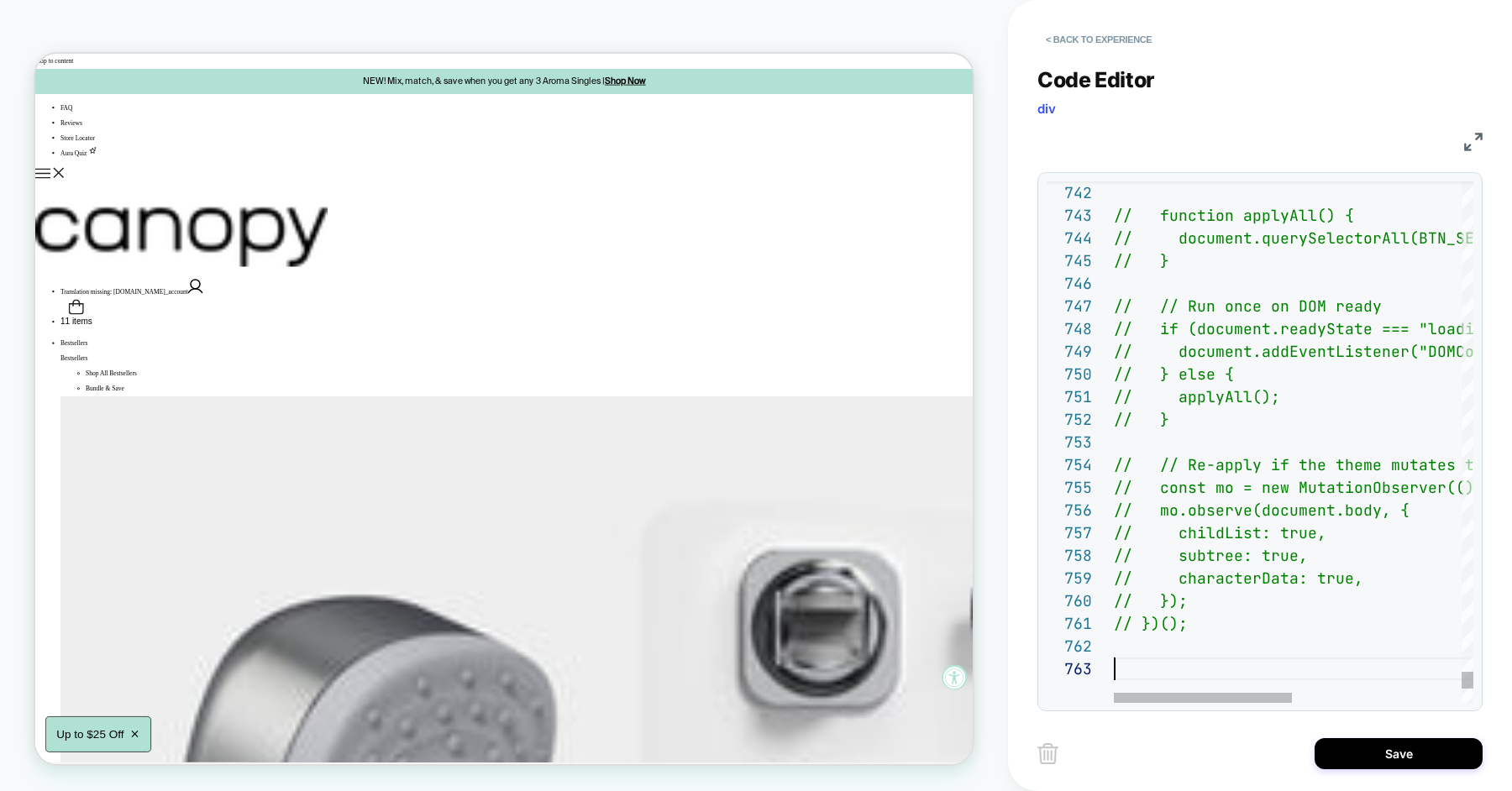
scroll to position [158, 72]
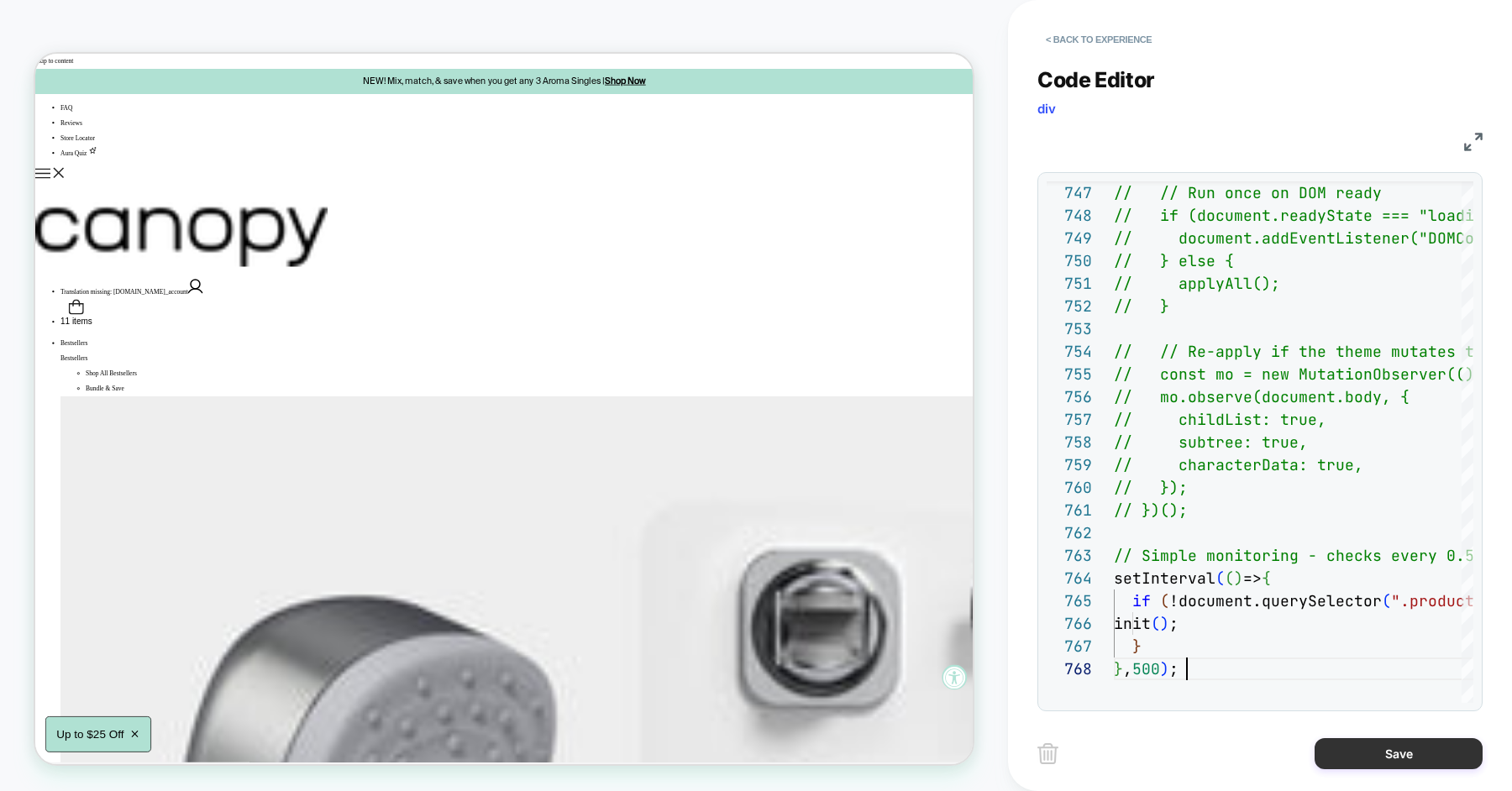
type textarea "**********"
click at [1352, 743] on button "Save" at bounding box center [1398, 754] width 168 height 31
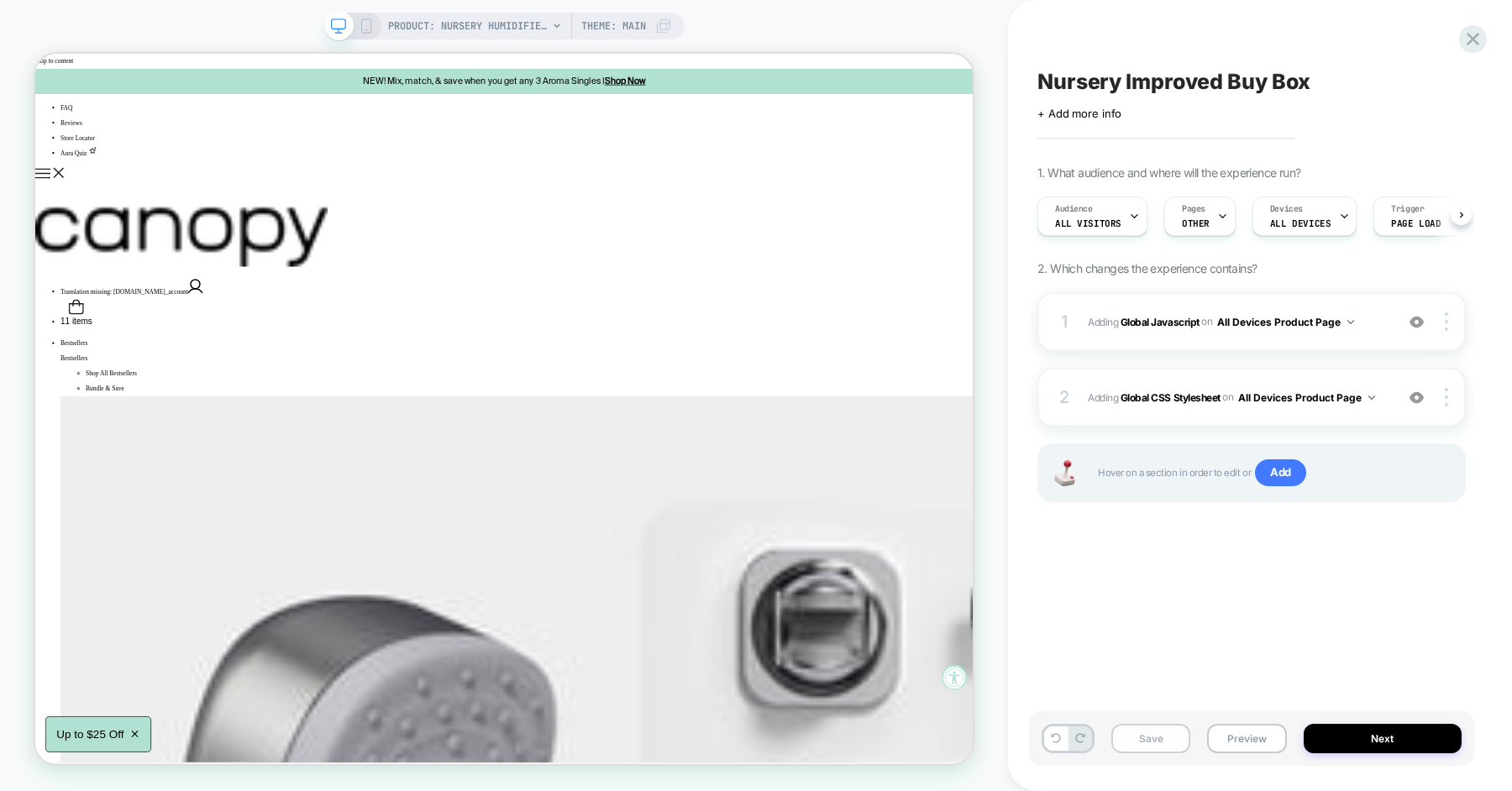
scroll to position [0, 1]
click at [1158, 738] on button "Save" at bounding box center [1150, 738] width 79 height 30
click at [1228, 736] on button "Preview" at bounding box center [1246, 738] width 79 height 30
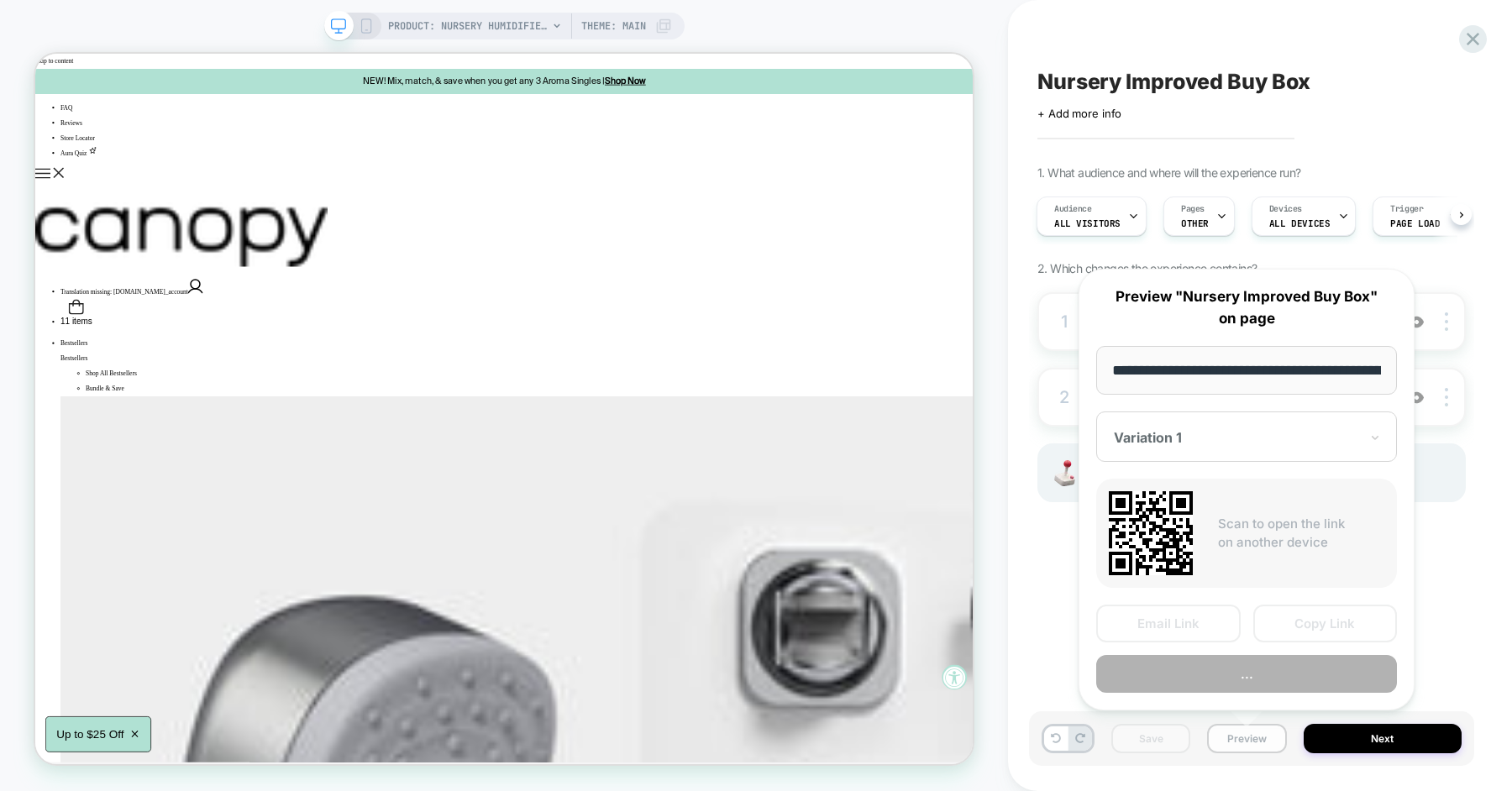
scroll to position [0, 228]
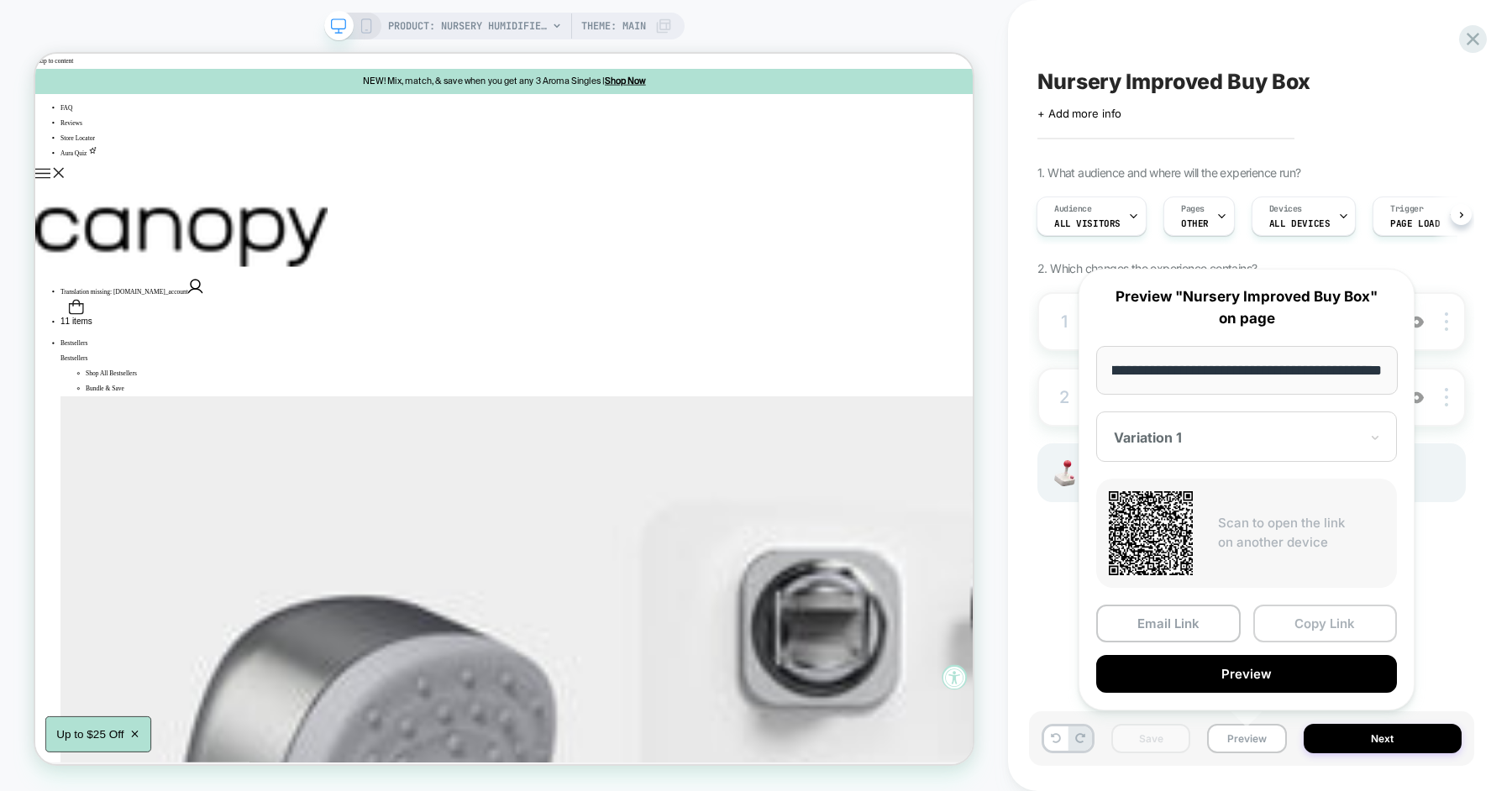
click at [1279, 631] on button "Copy Link" at bounding box center [1325, 623] width 144 height 38
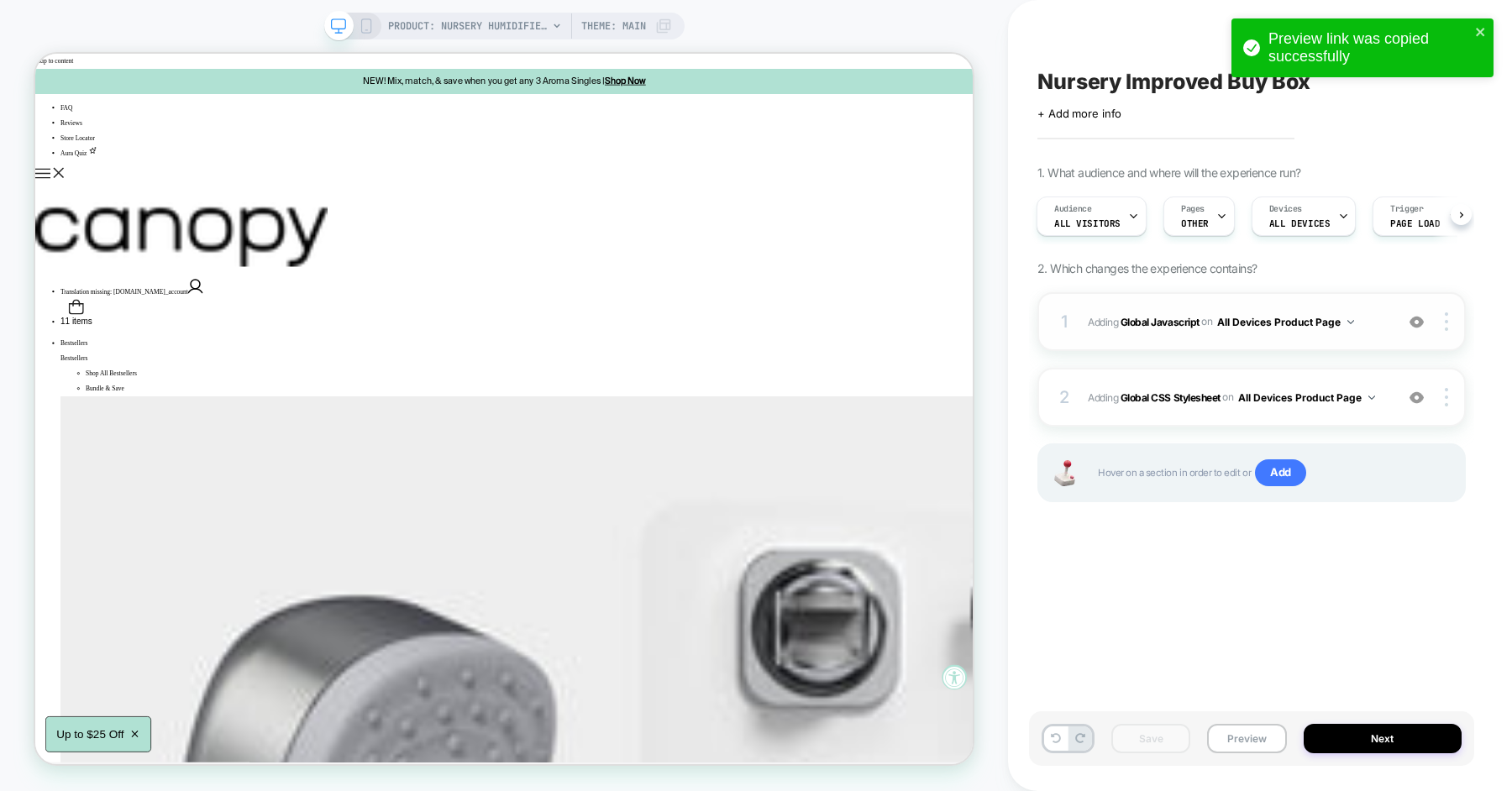
click at [1384, 312] on span "Adding Global Javascript on All Devices Product Page" at bounding box center [1236, 322] width 298 height 21
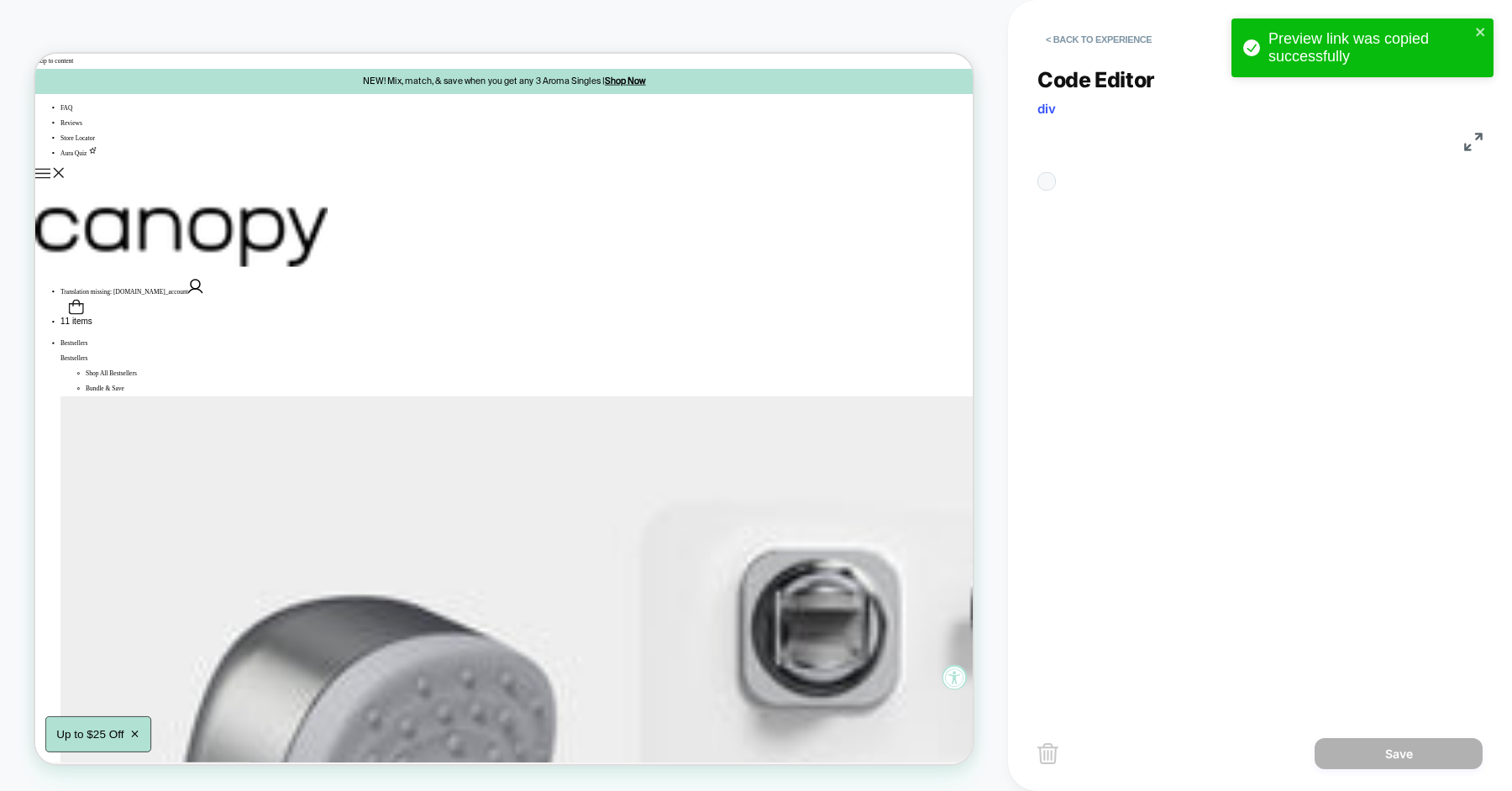
scroll to position [227, 0]
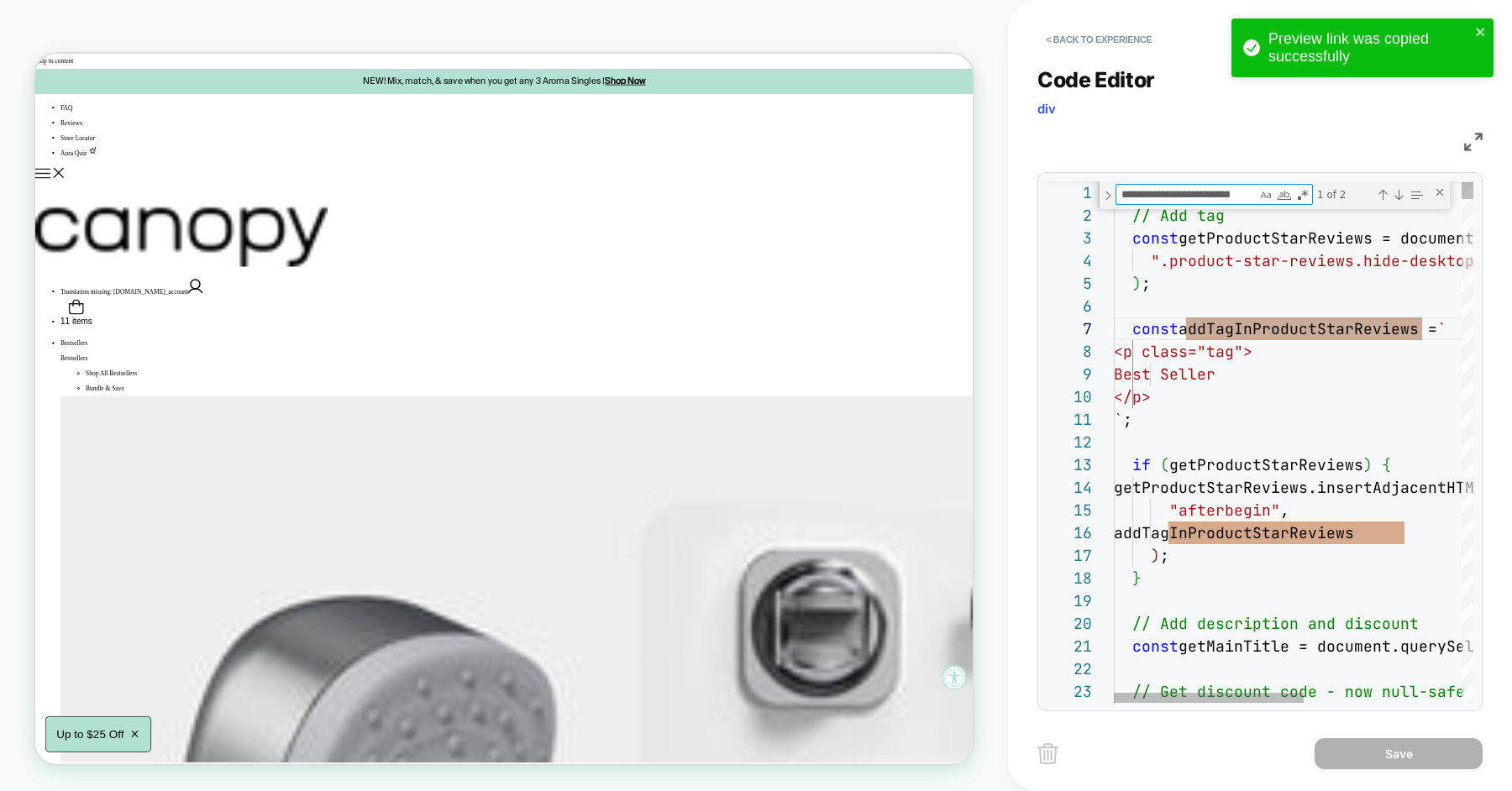
type textarea "**********"
type textarea "***"
type textarea "**********"
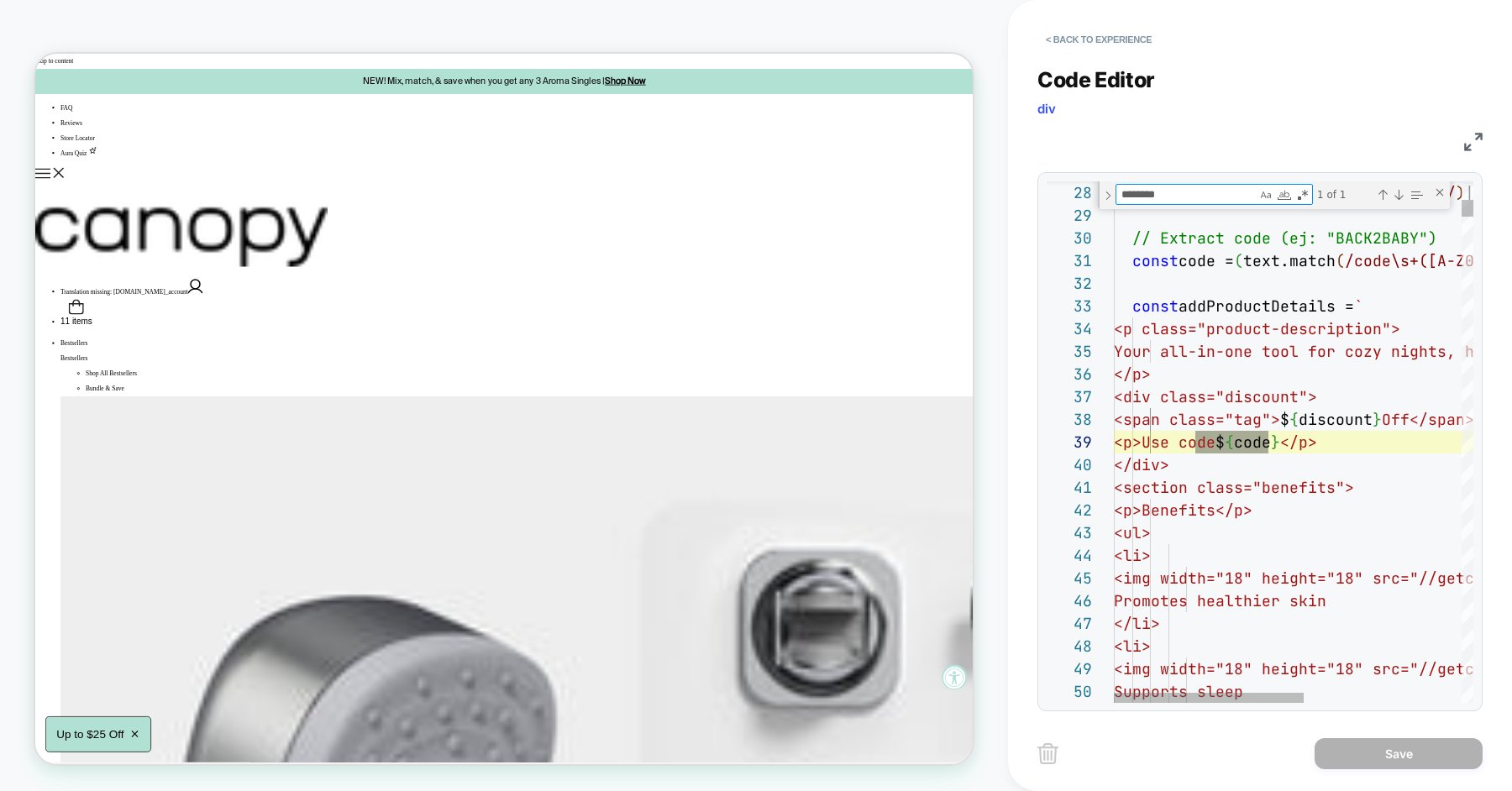
scroll to position [227, 154]
type textarea "********"
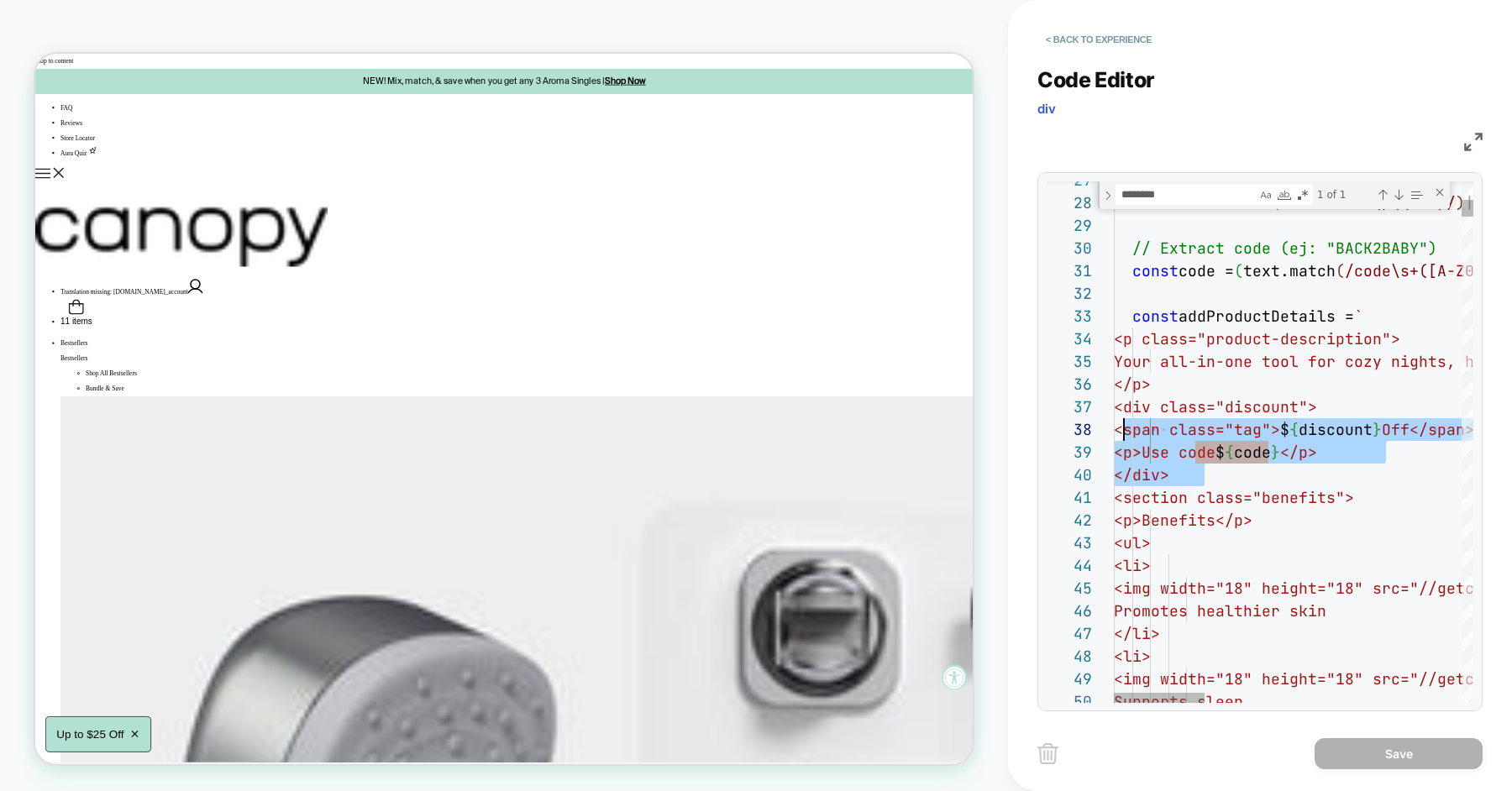
scroll to position [135, 0]
drag, startPoint x: 1209, startPoint y: 470, endPoint x: 1111, endPoint y: 408, distance: 116.0
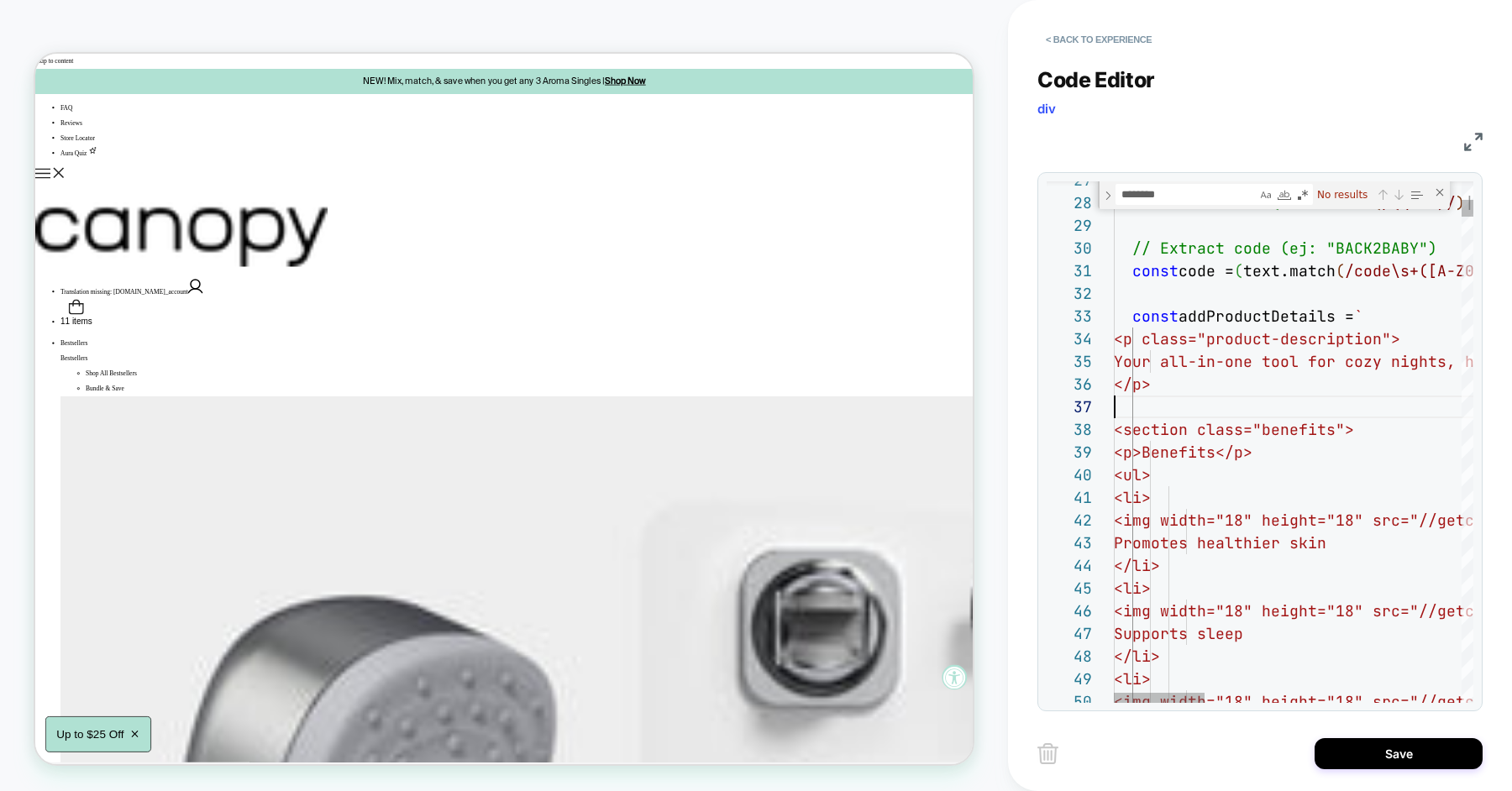
type textarea "**********"
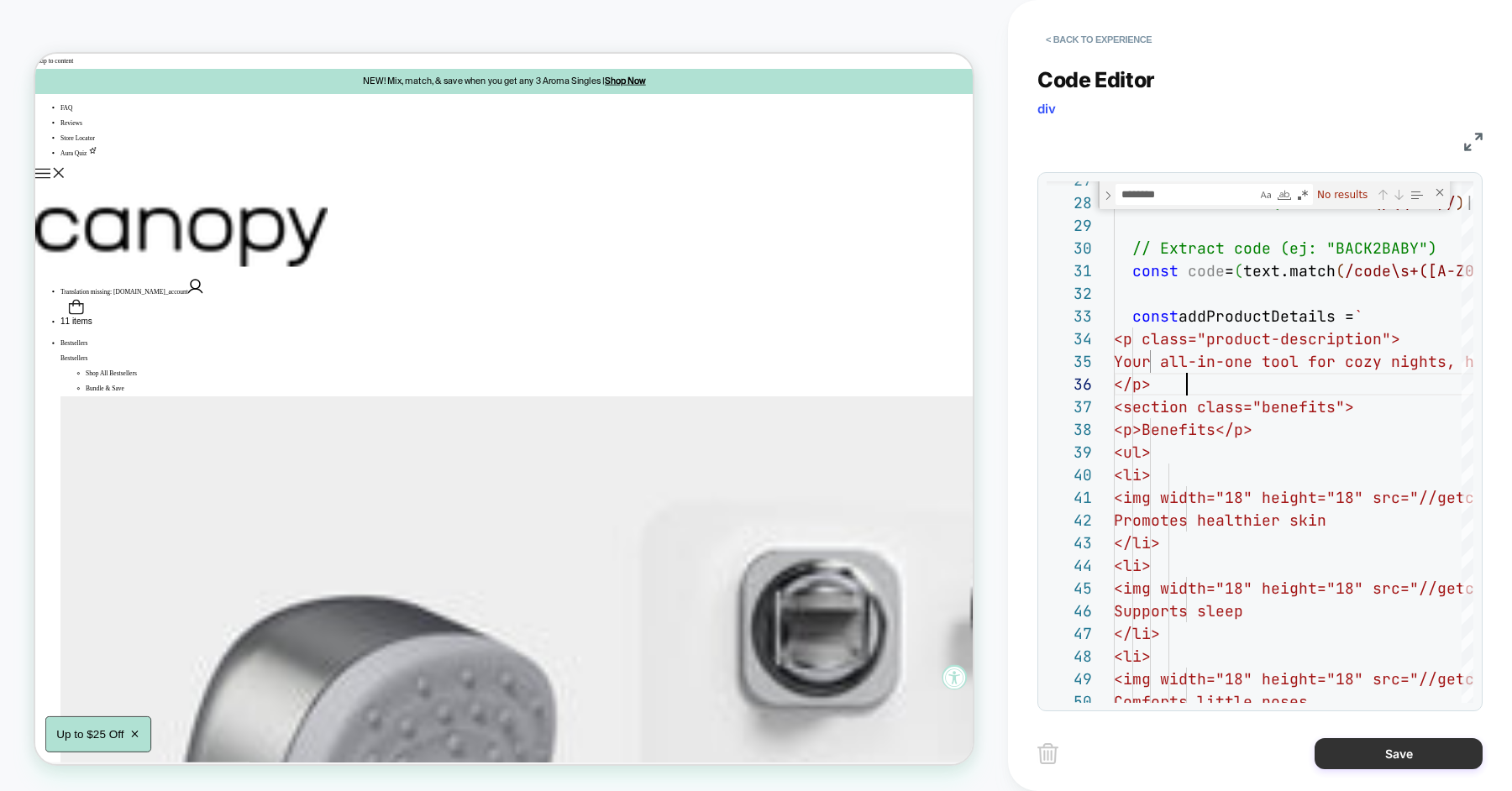
click at [1405, 738] on button "Save" at bounding box center [1398, 754] width 168 height 31
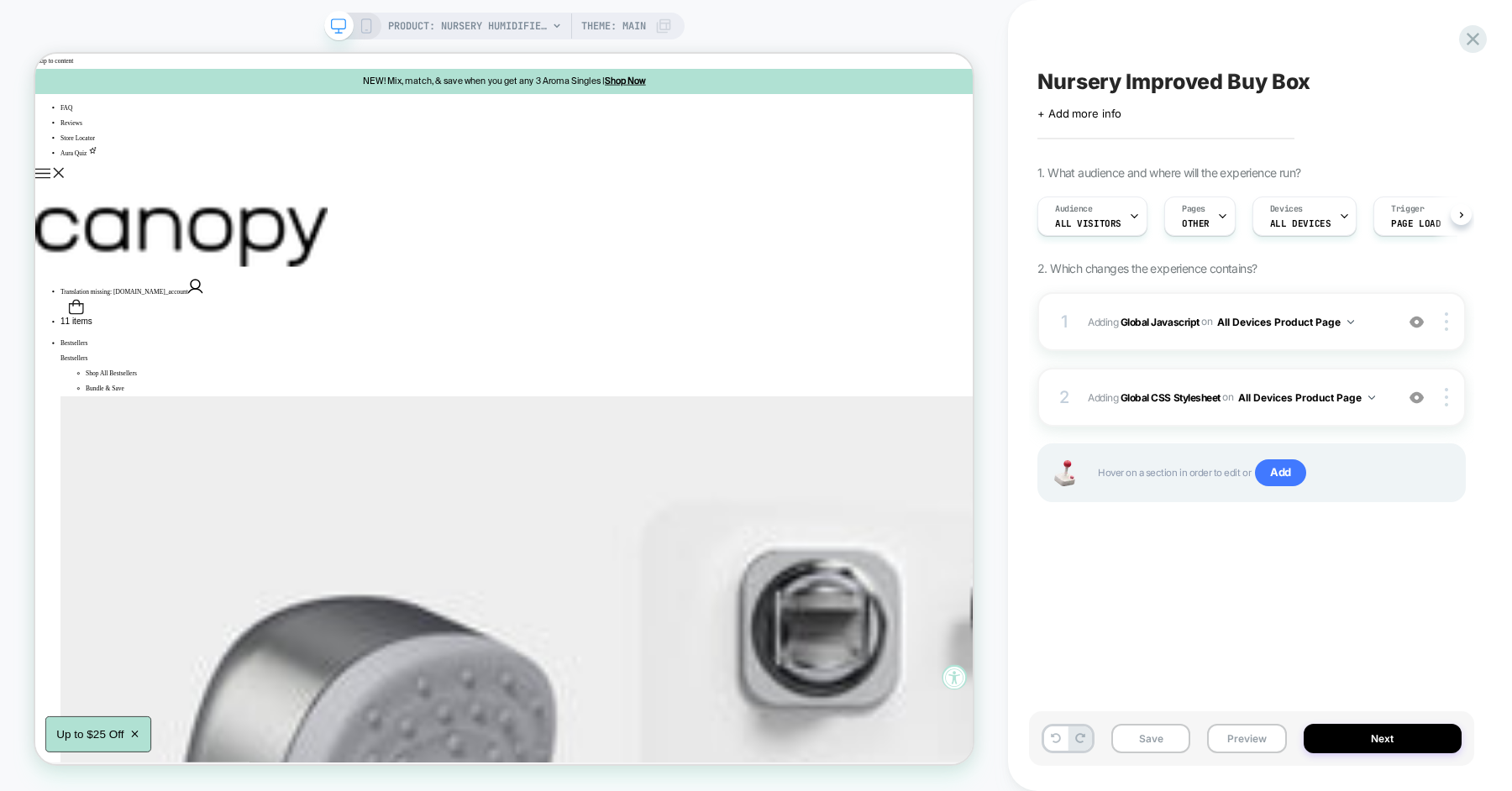
scroll to position [0, 1]
click at [1155, 735] on button "Save" at bounding box center [1150, 738] width 79 height 30
click at [1258, 738] on button "Preview" at bounding box center [1246, 738] width 79 height 30
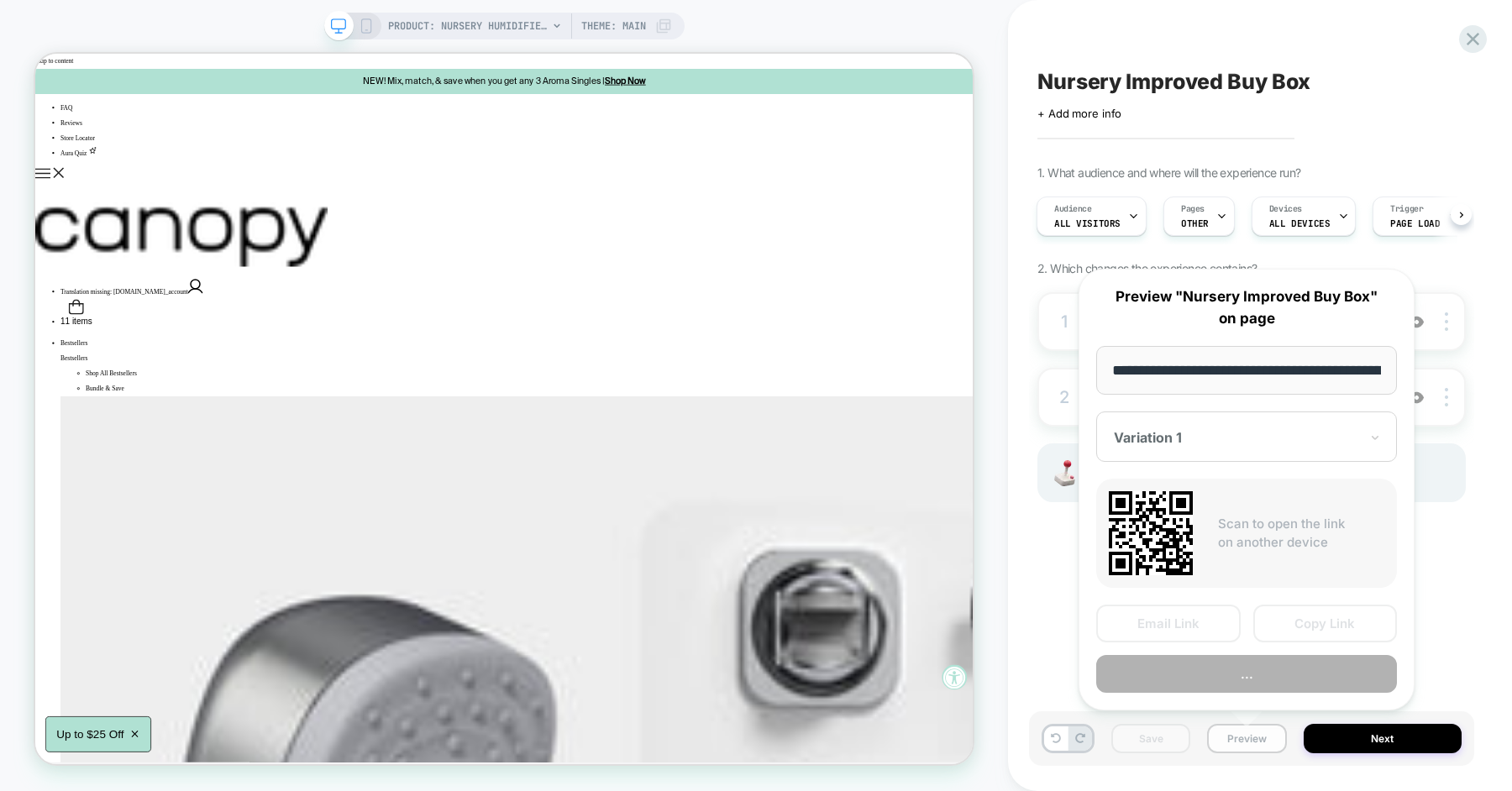
scroll to position [0, 228]
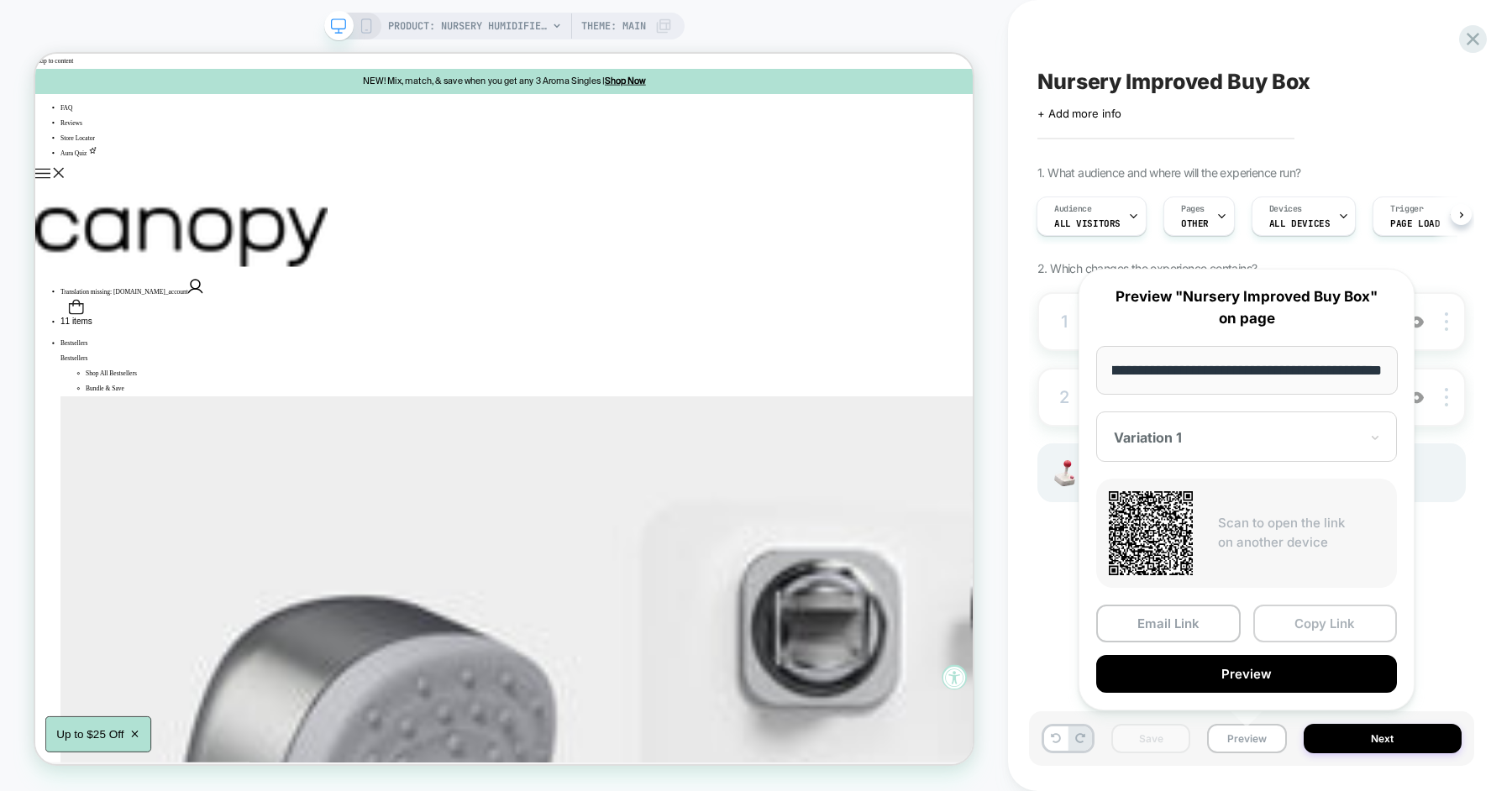
click at [1311, 615] on button "Copy Link" at bounding box center [1325, 623] width 144 height 38
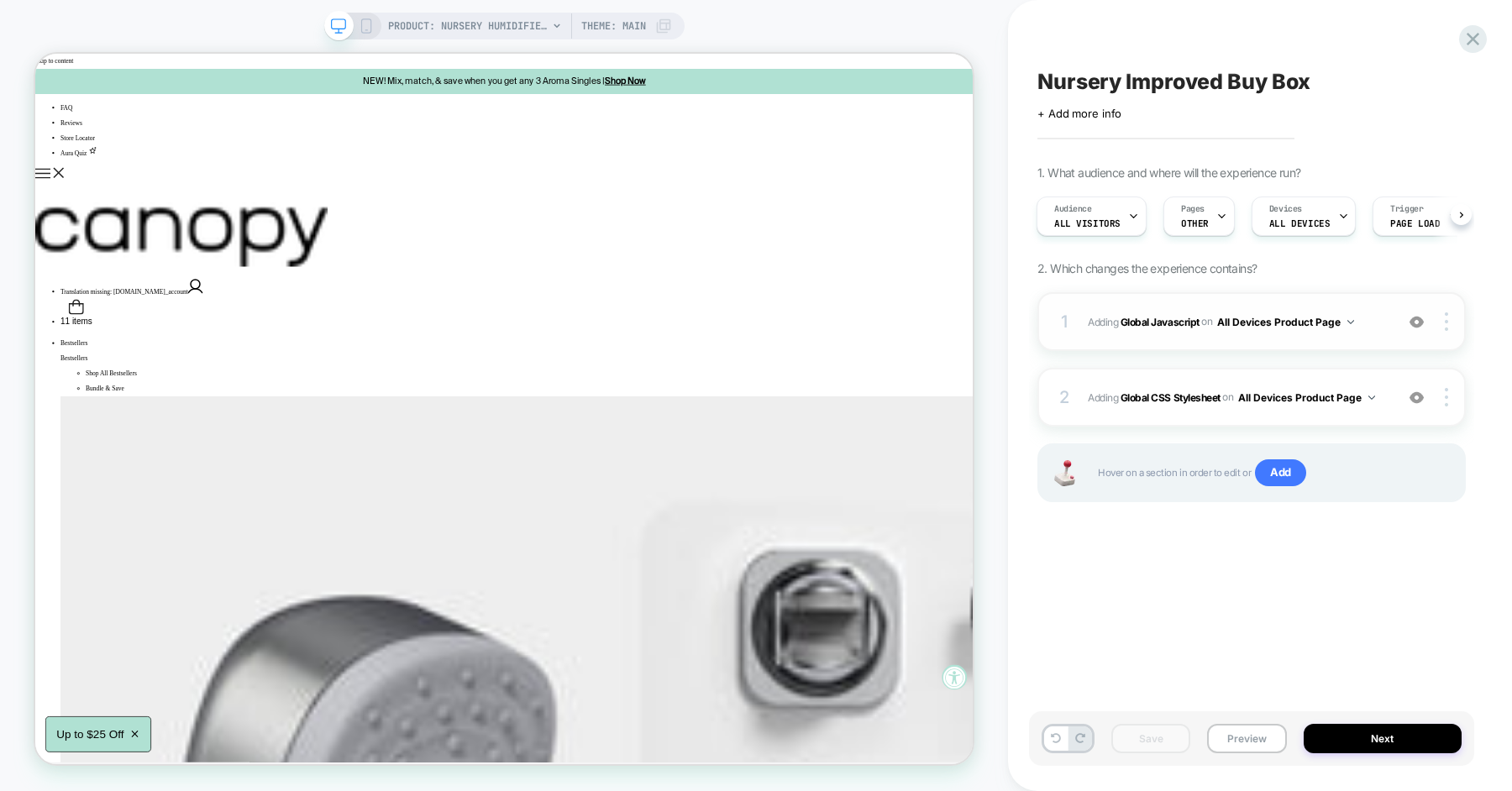
click at [1375, 320] on span "Adding Global Javascript on All Devices Product Page" at bounding box center [1236, 322] width 298 height 21
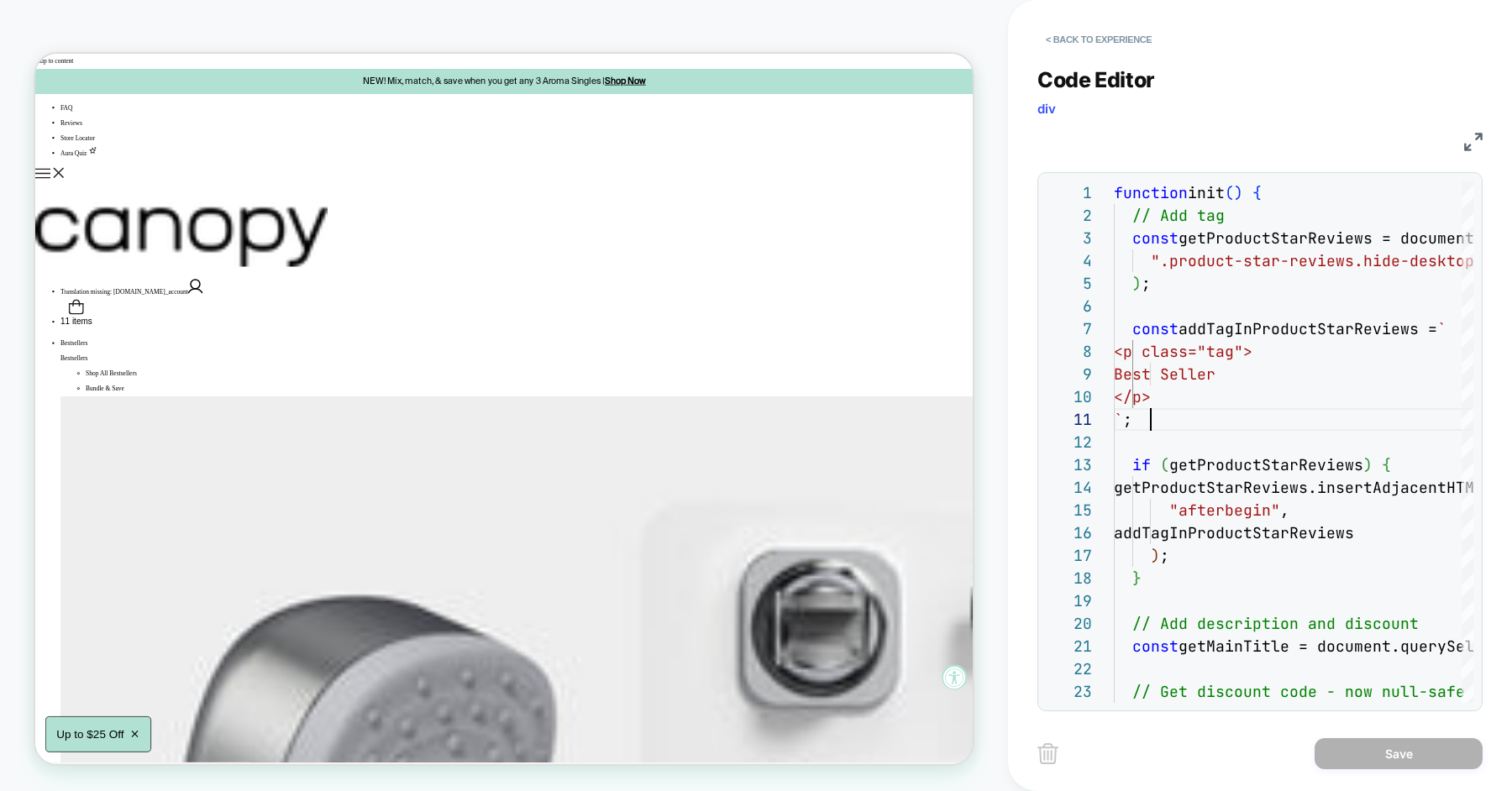
type textarea "**********"
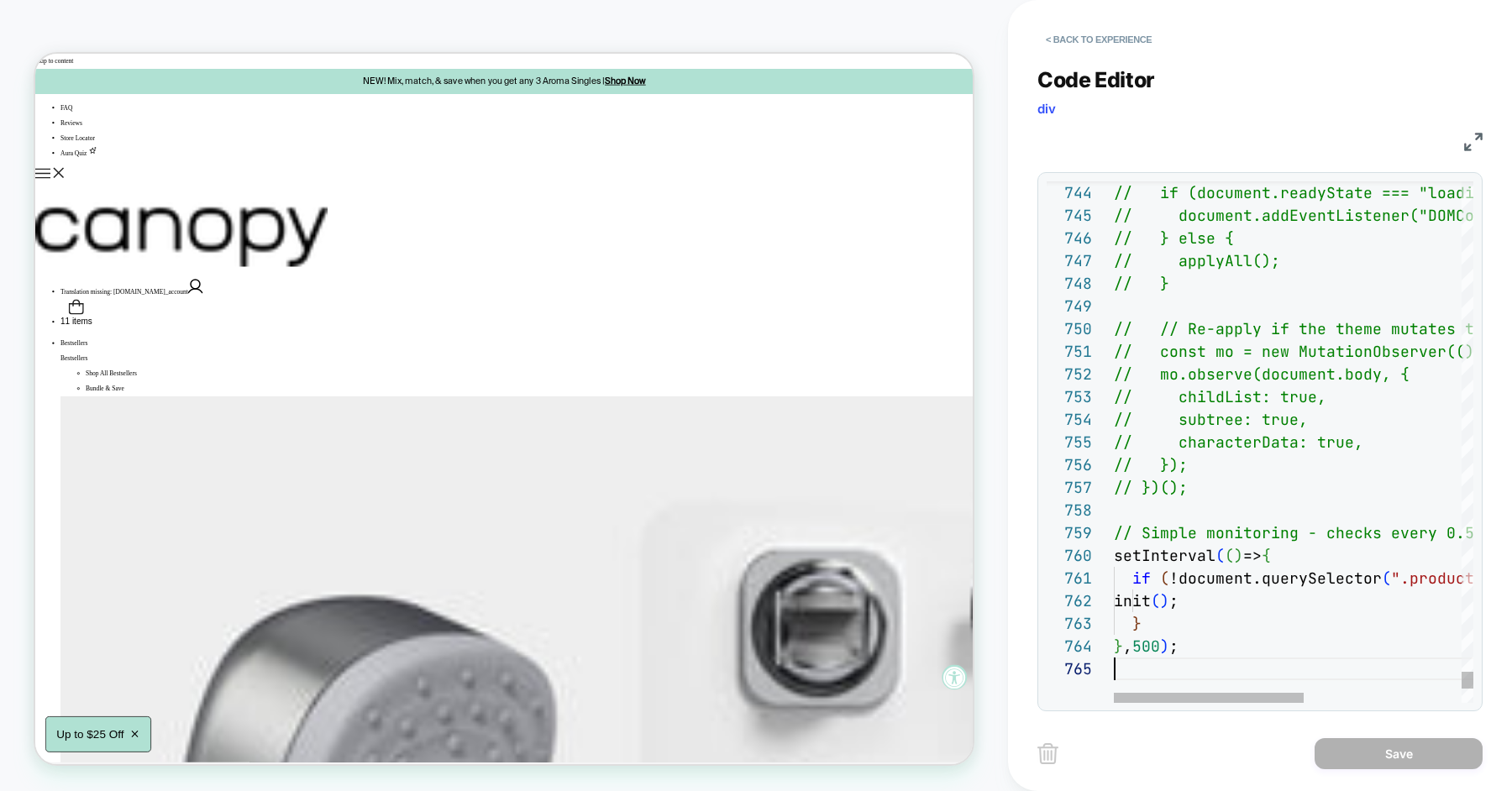
scroll to position [91, 0]
click at [1078, 37] on button "< Back to experience" at bounding box center [1099, 40] width 122 height 27
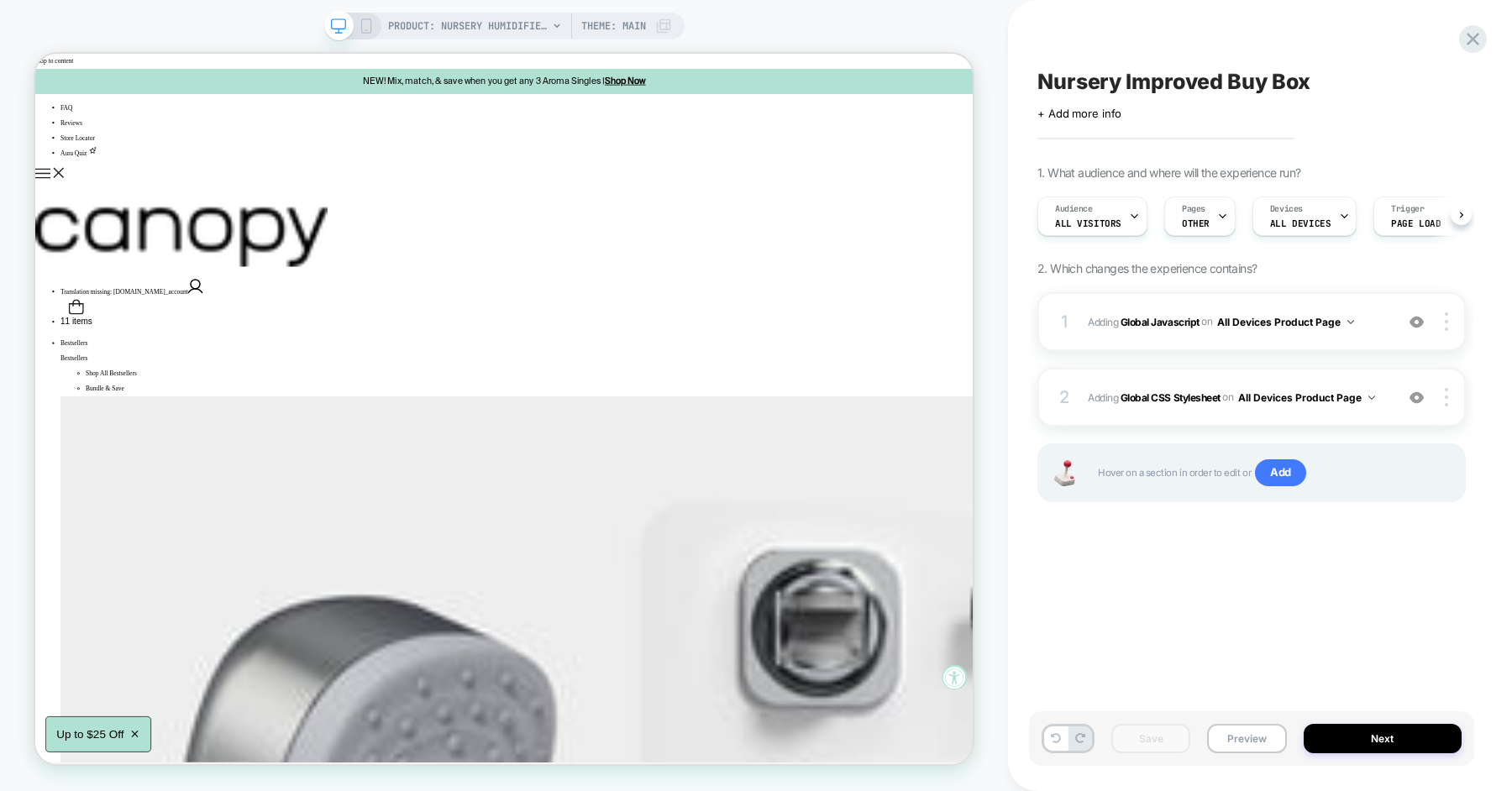
scroll to position [0, 1]
click at [1237, 741] on button "Preview" at bounding box center [1246, 738] width 79 height 30
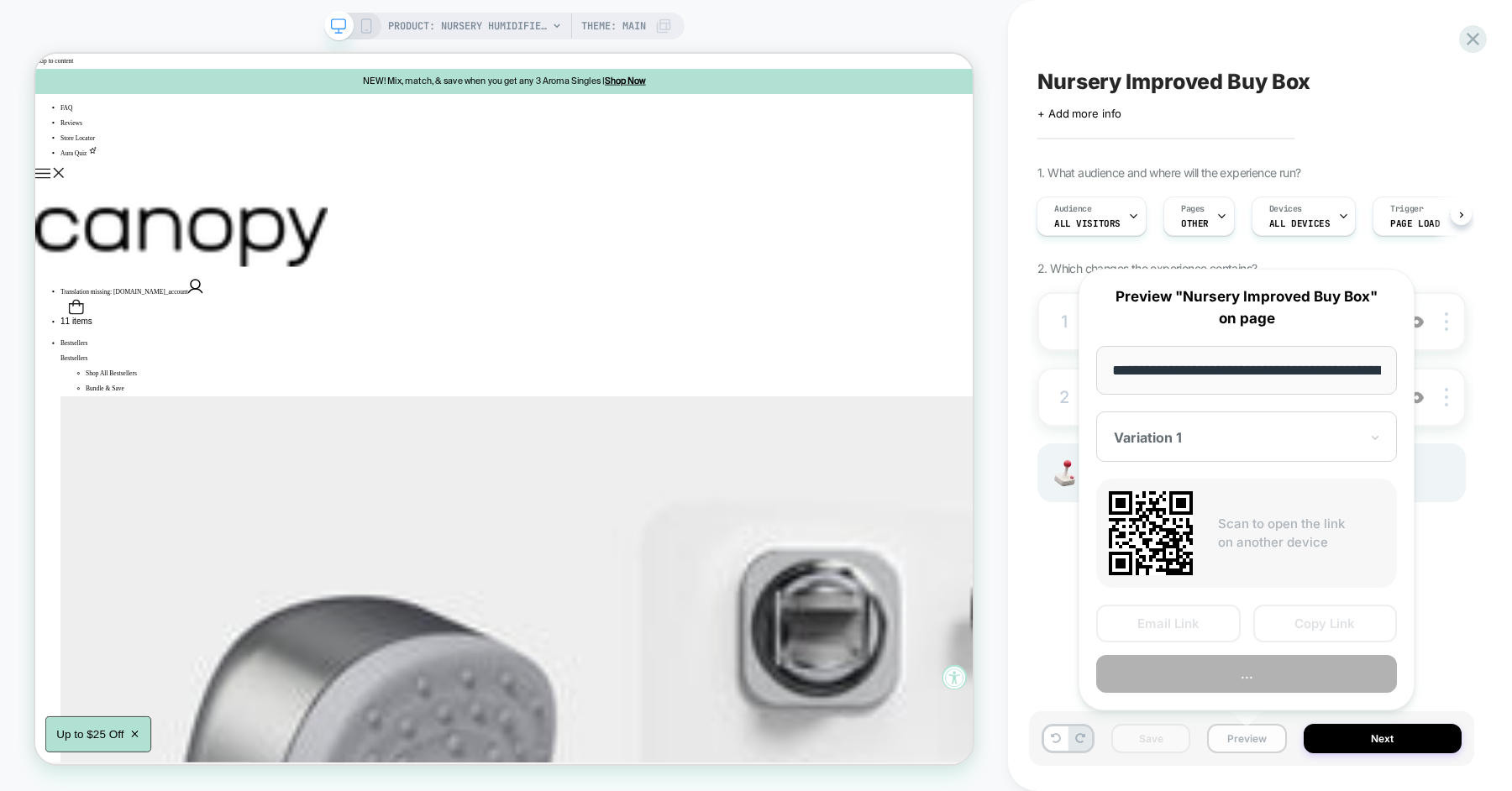
scroll to position [0, 228]
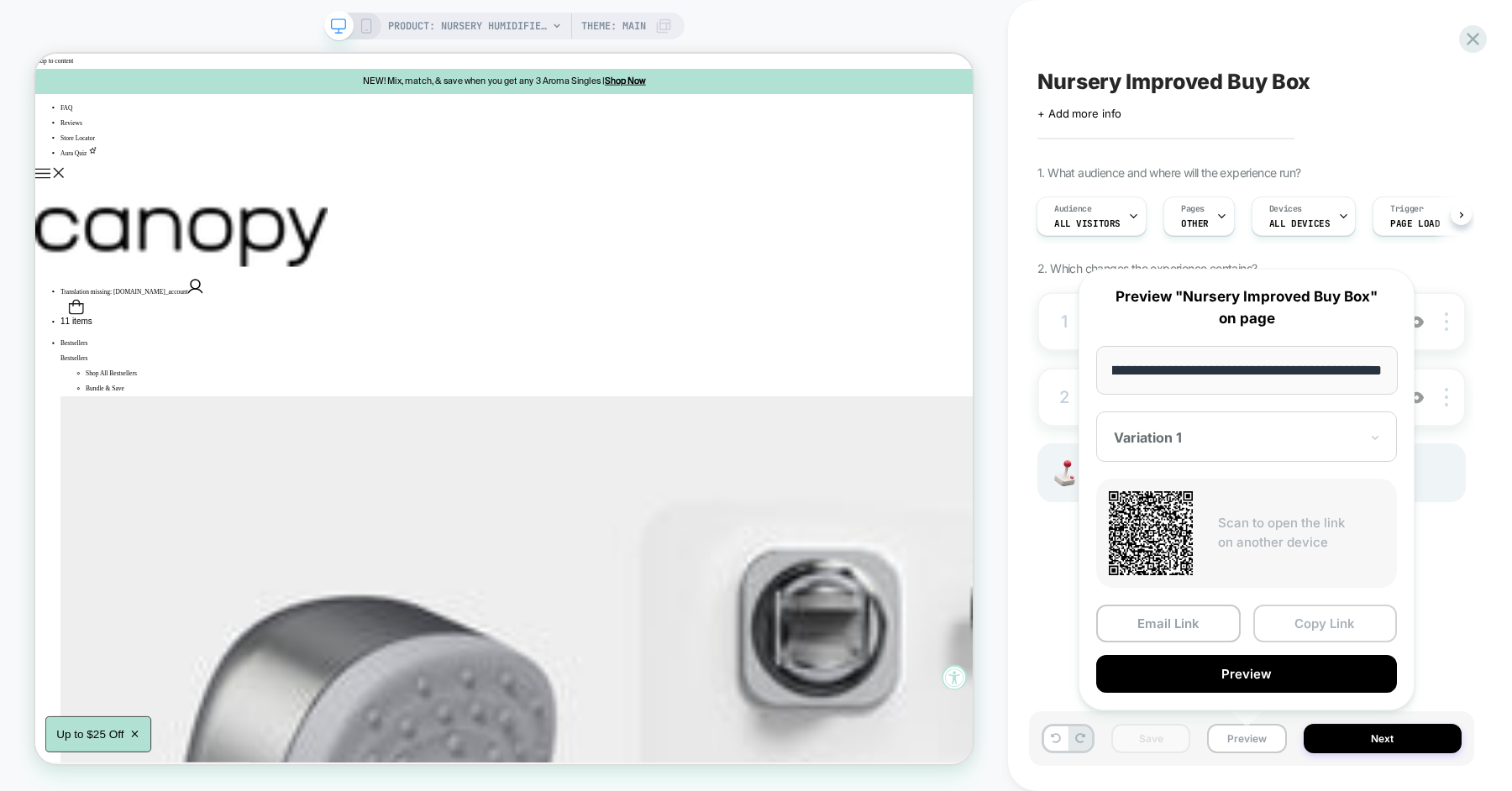
click at [1278, 624] on button "Copy Link" at bounding box center [1325, 623] width 144 height 38
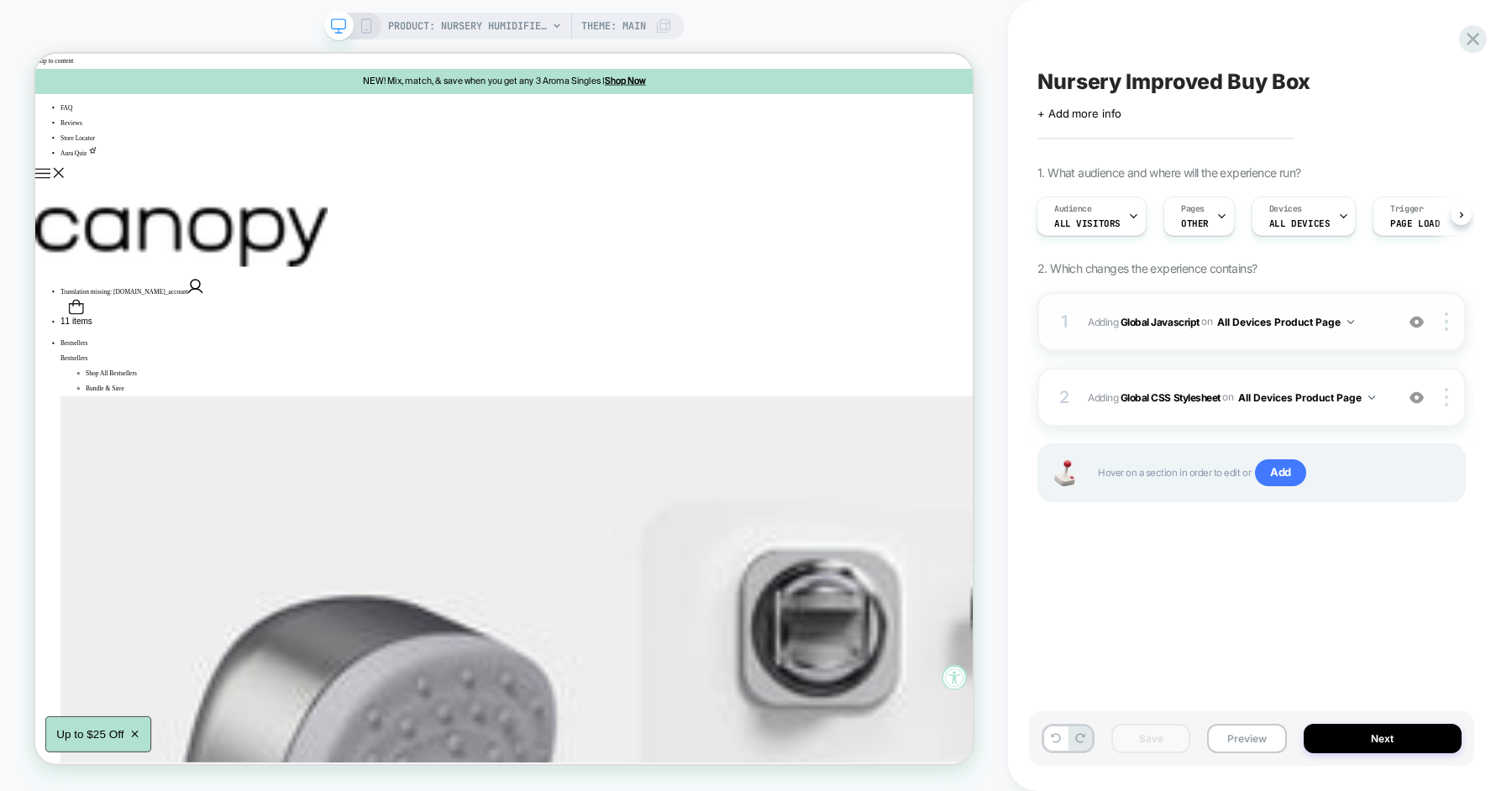
click at [1363, 319] on span "Adding Global Javascript on All Devices Product Page" at bounding box center [1236, 322] width 298 height 21
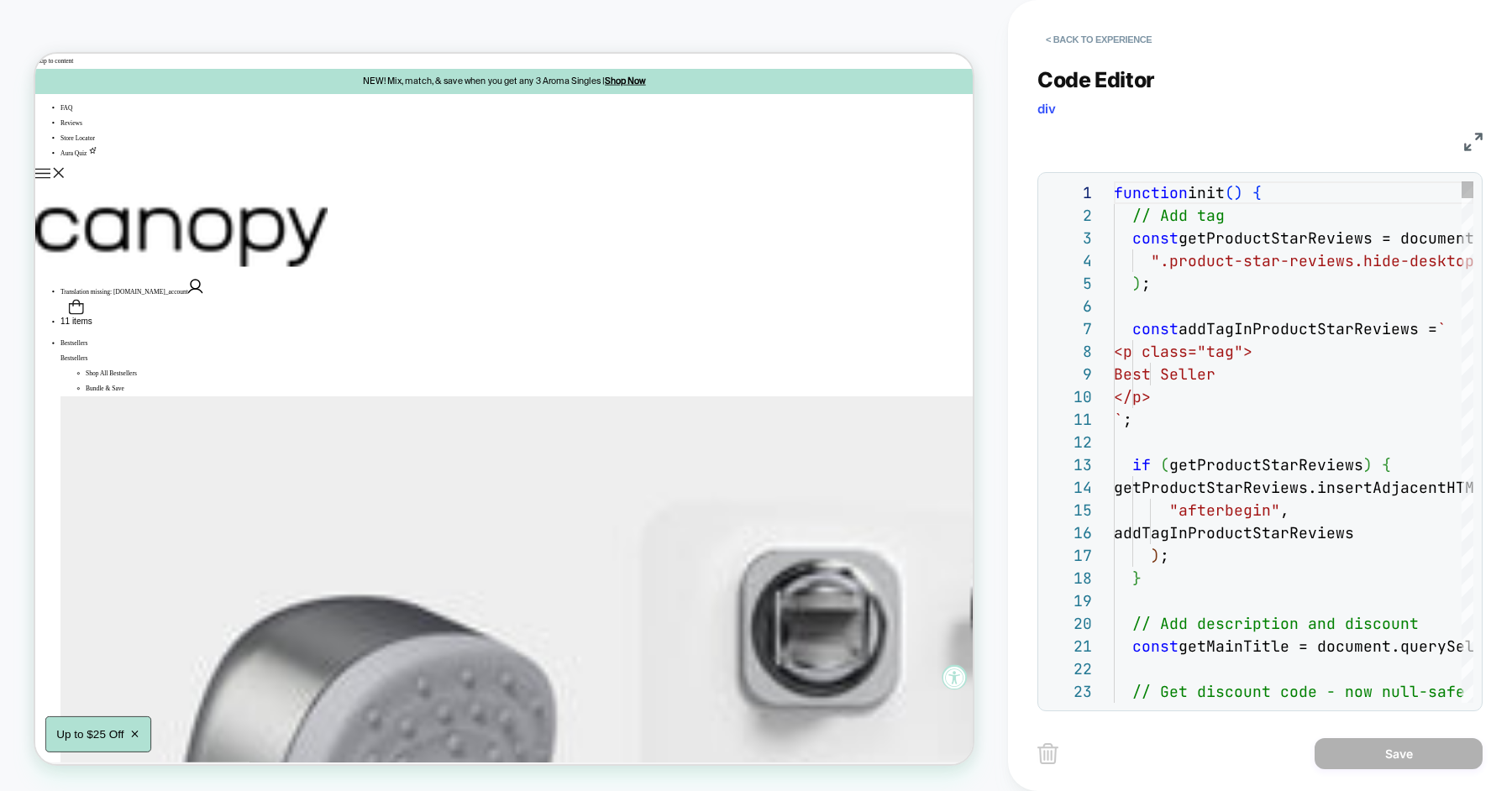
scroll to position [227, 0]
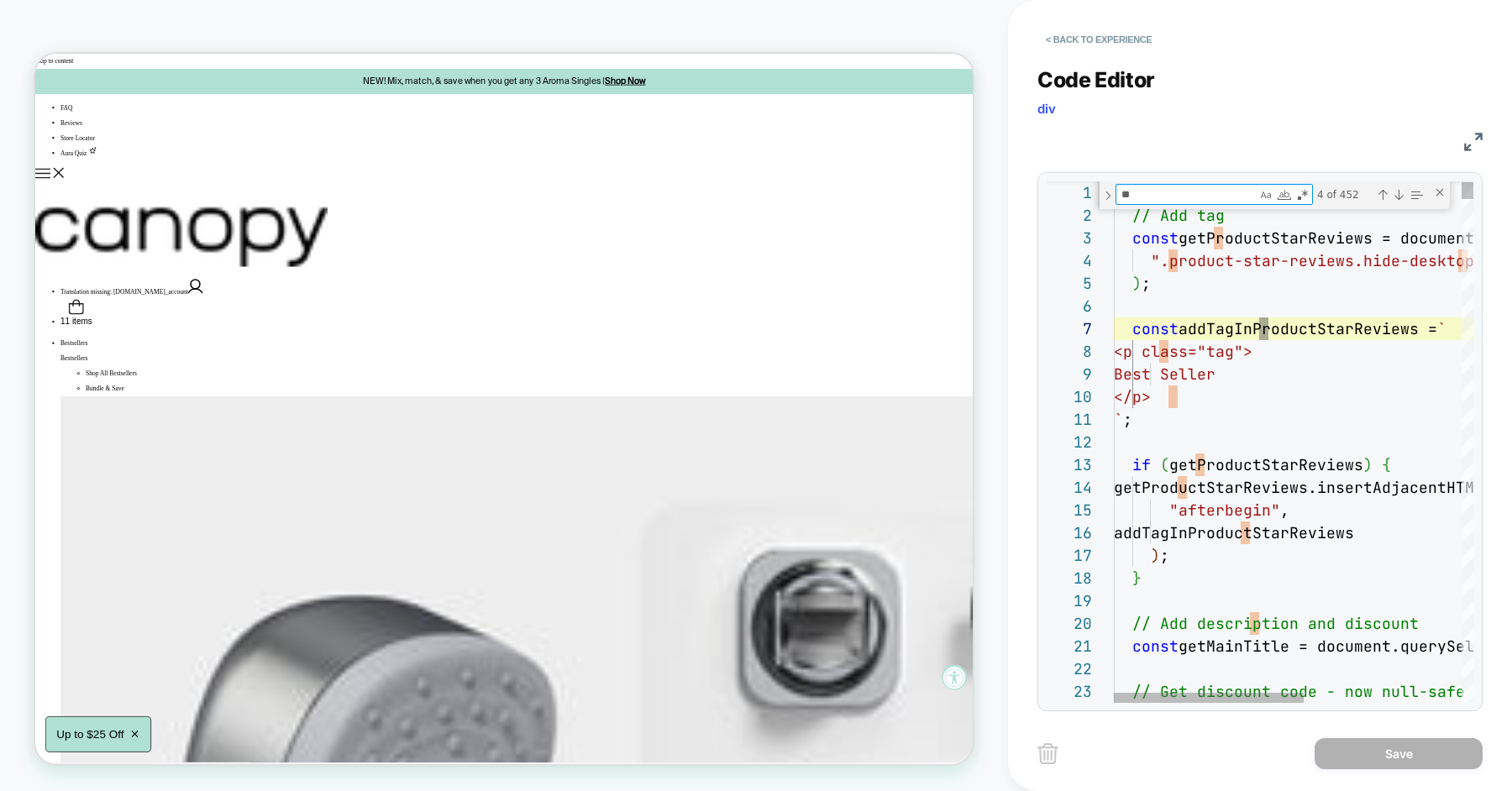
type textarea "***"
type textarea "**********"
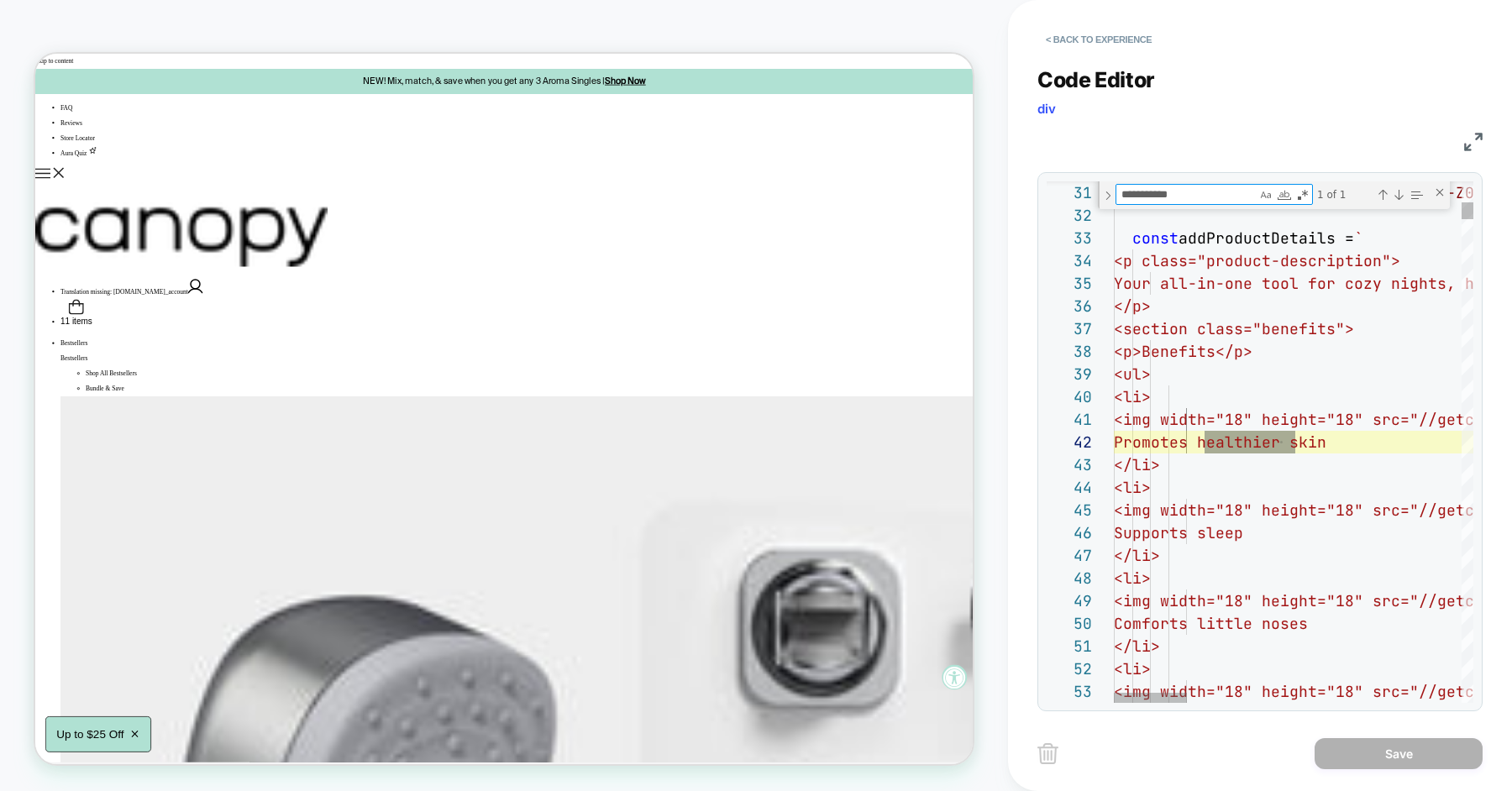
scroll to position [227, 190]
type textarea "**********"
click at [1434, 191] on div "Close (Escape)" at bounding box center [1440, 193] width 14 height 14
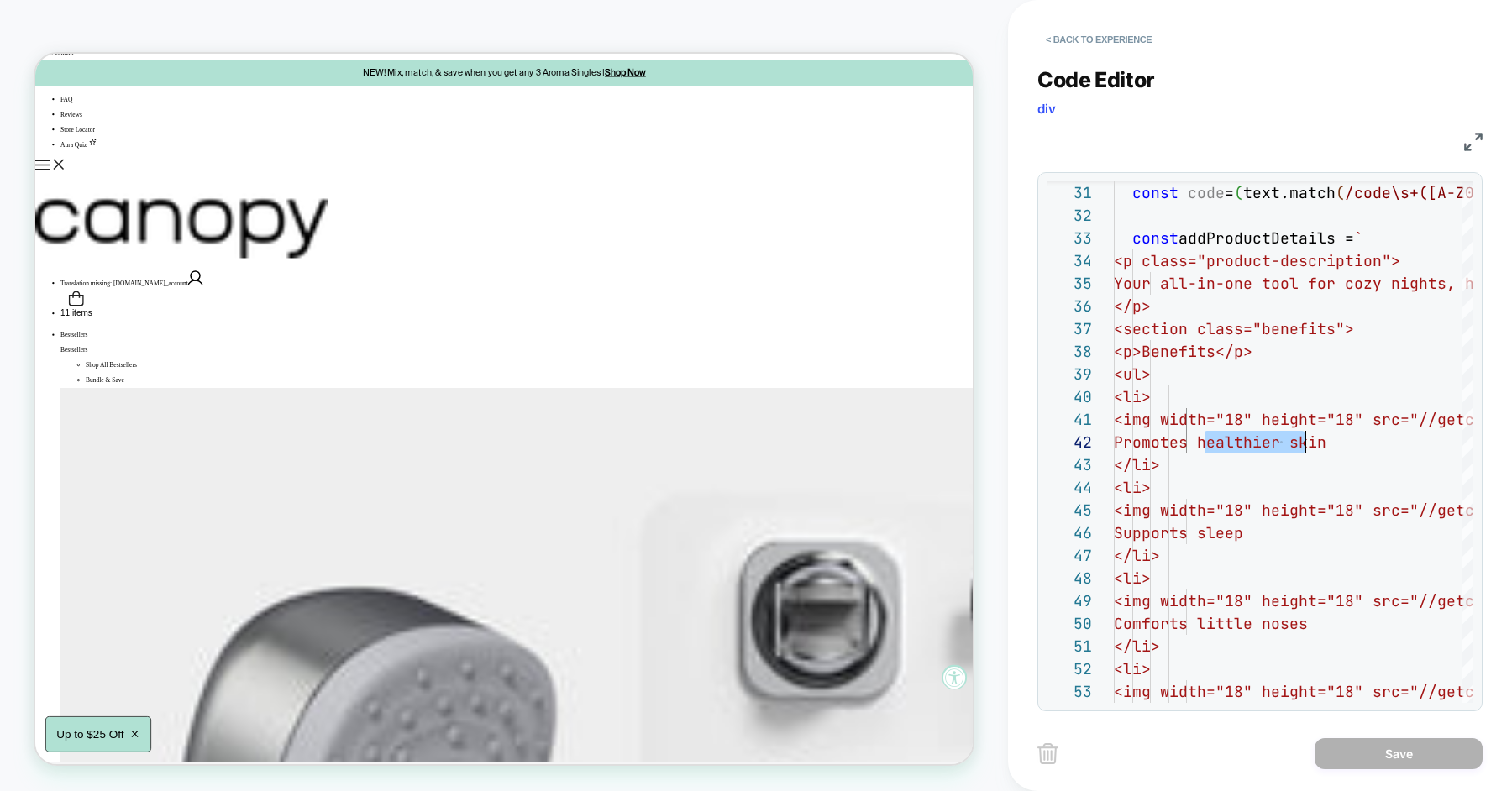
scroll to position [0, 0]
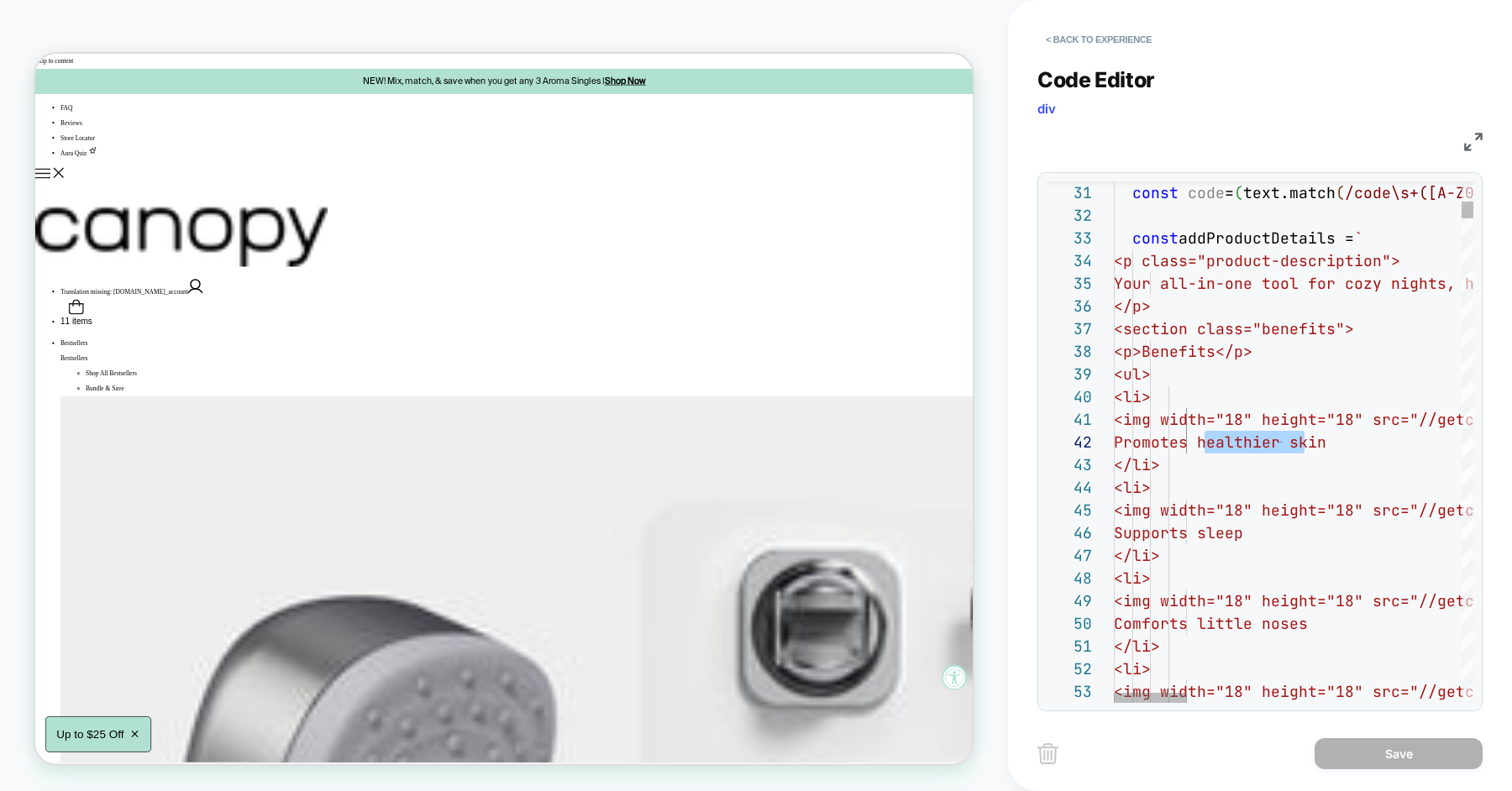
type textarea "**********"
click at [1106, 32] on button "< Back to experience" at bounding box center [1099, 40] width 122 height 27
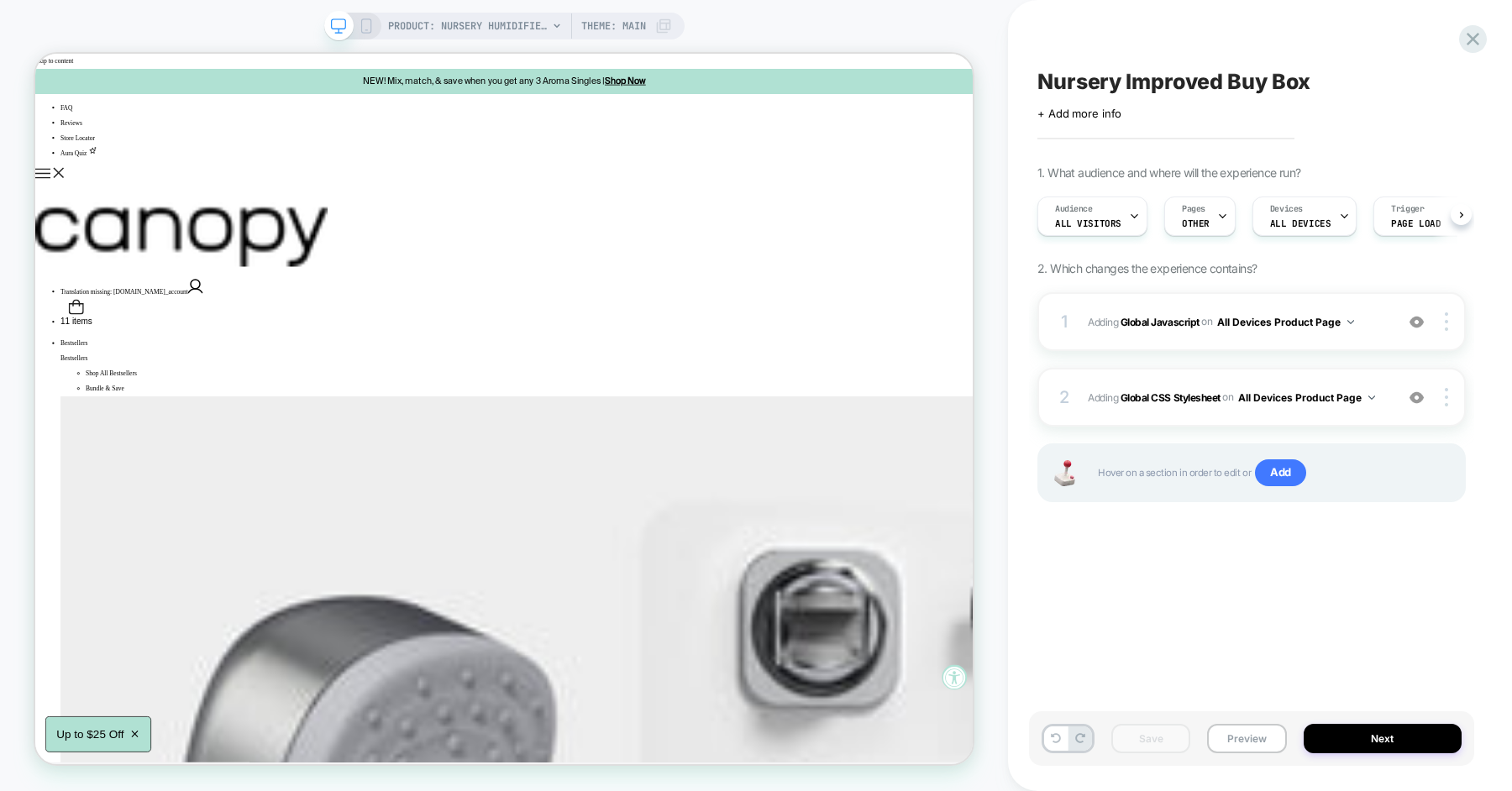
scroll to position [0, 1]
click at [1385, 391] on span "Adding Global CSS Stylesheet on All Devices Product Page" at bounding box center [1236, 397] width 298 height 21
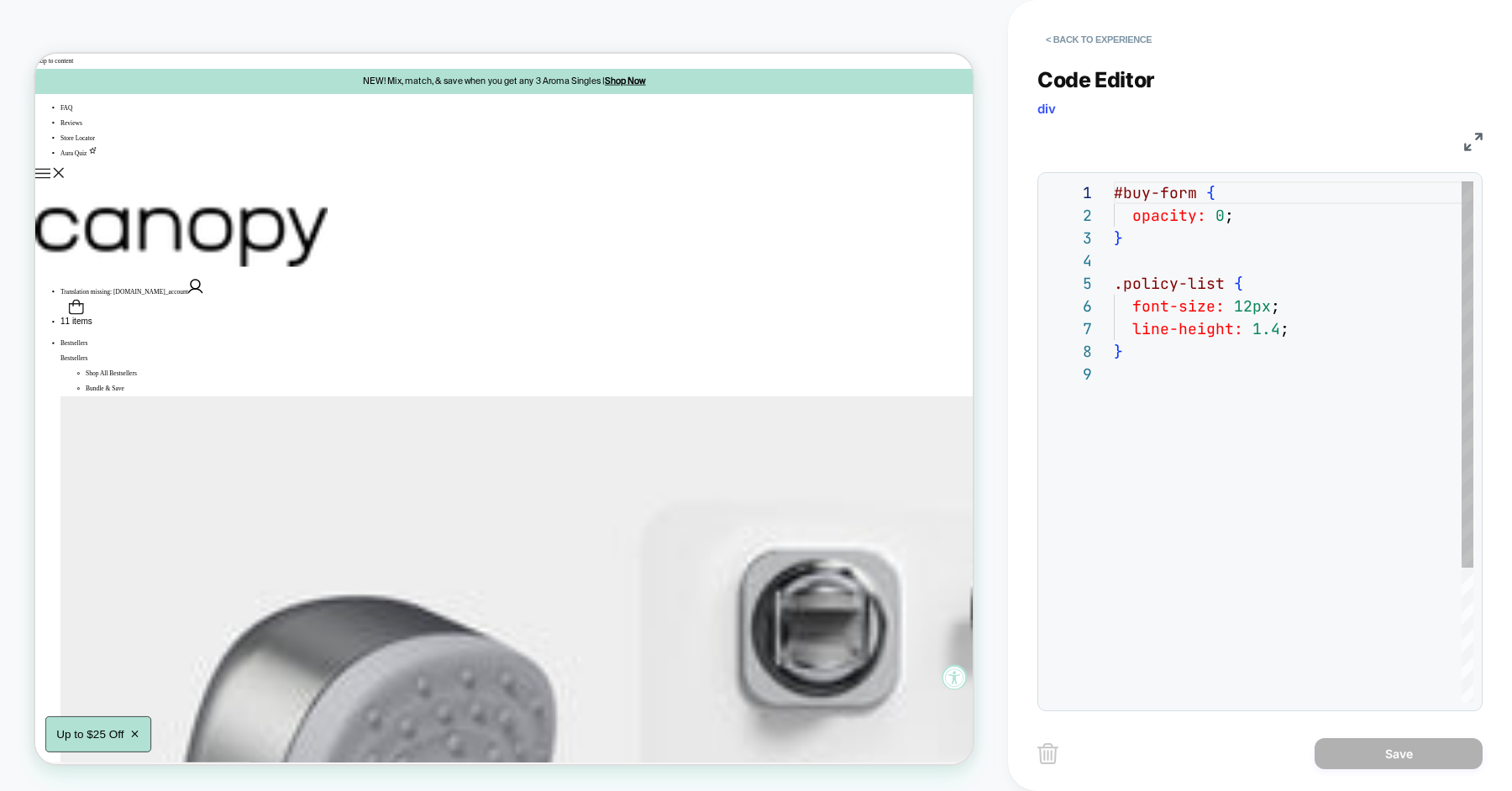
scroll to position [182, 0]
click at [1075, 42] on button "< Back to experience" at bounding box center [1099, 40] width 122 height 27
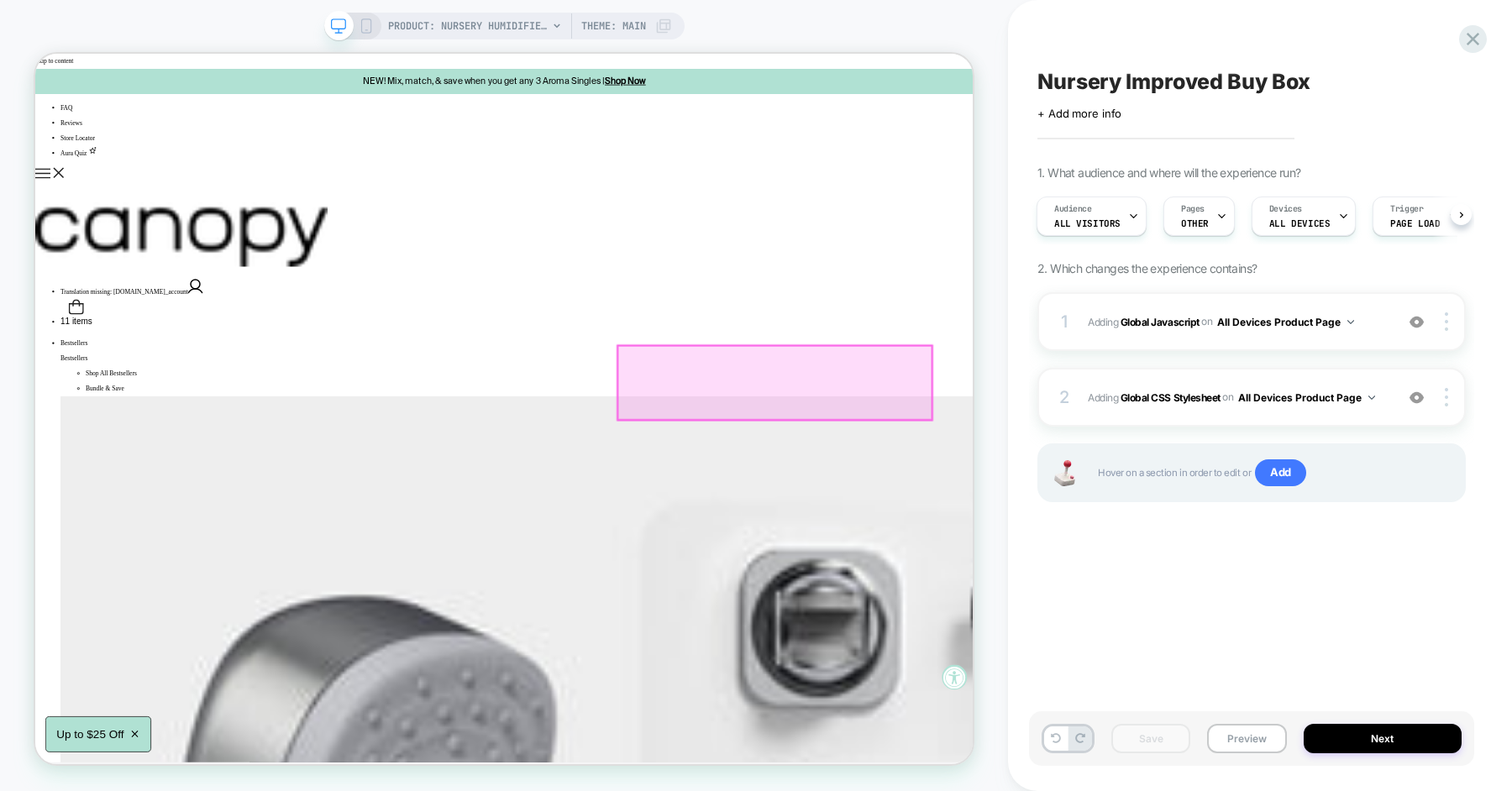
scroll to position [5, 0]
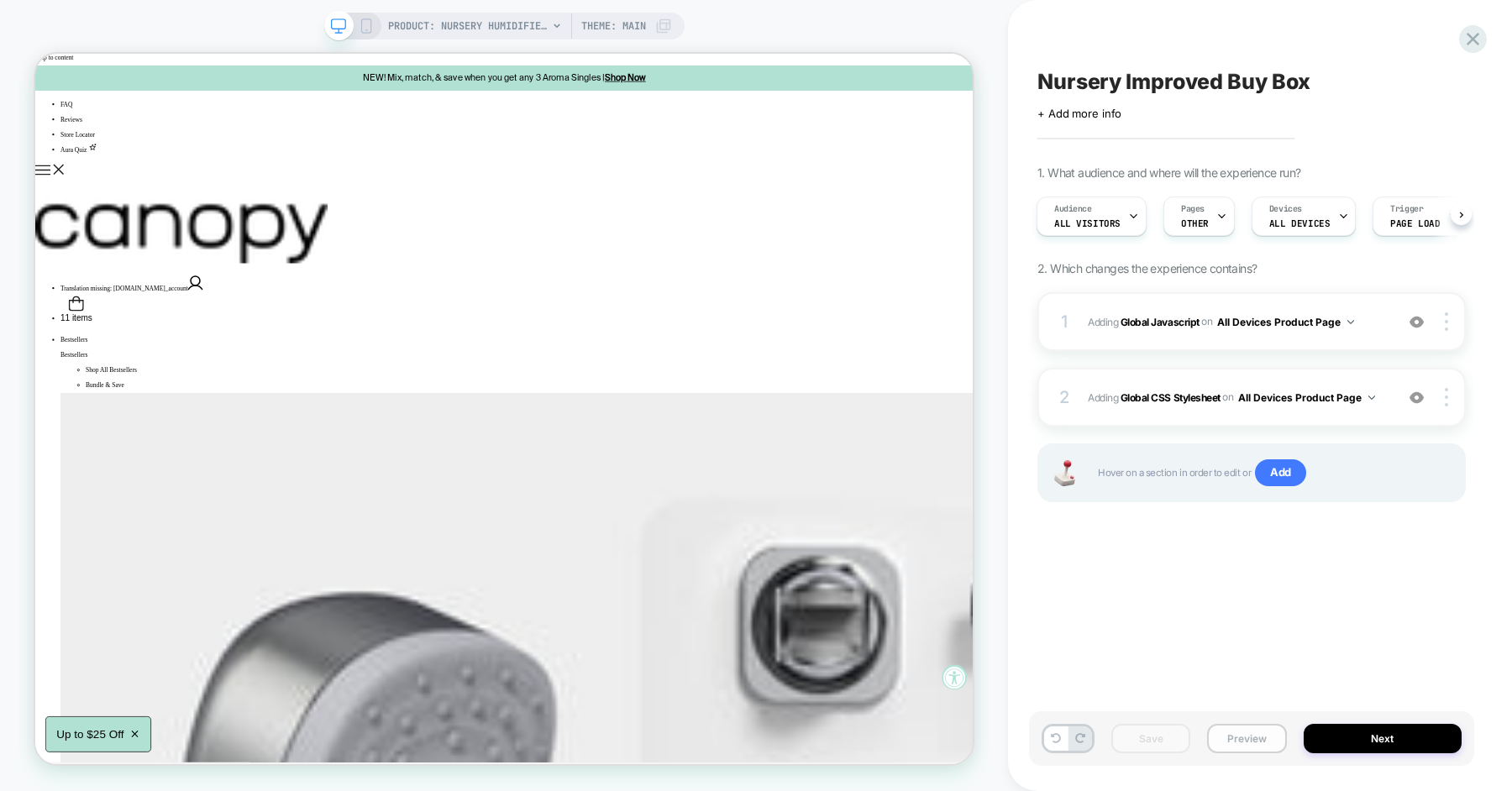
click at [1254, 743] on button "Preview" at bounding box center [1246, 738] width 79 height 30
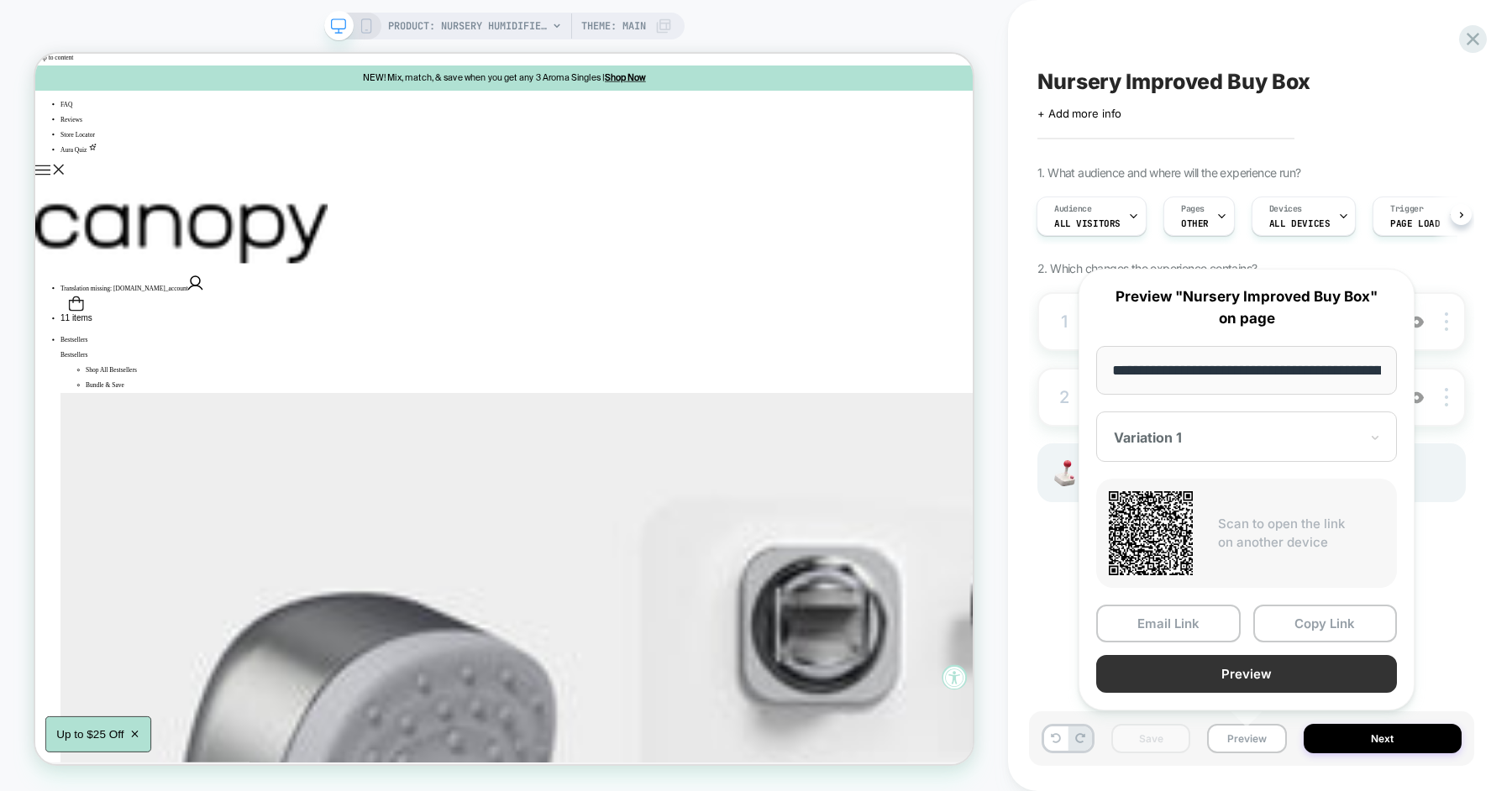
scroll to position [0, 228]
click at [1302, 629] on button "Copy Link" at bounding box center [1325, 623] width 144 height 38
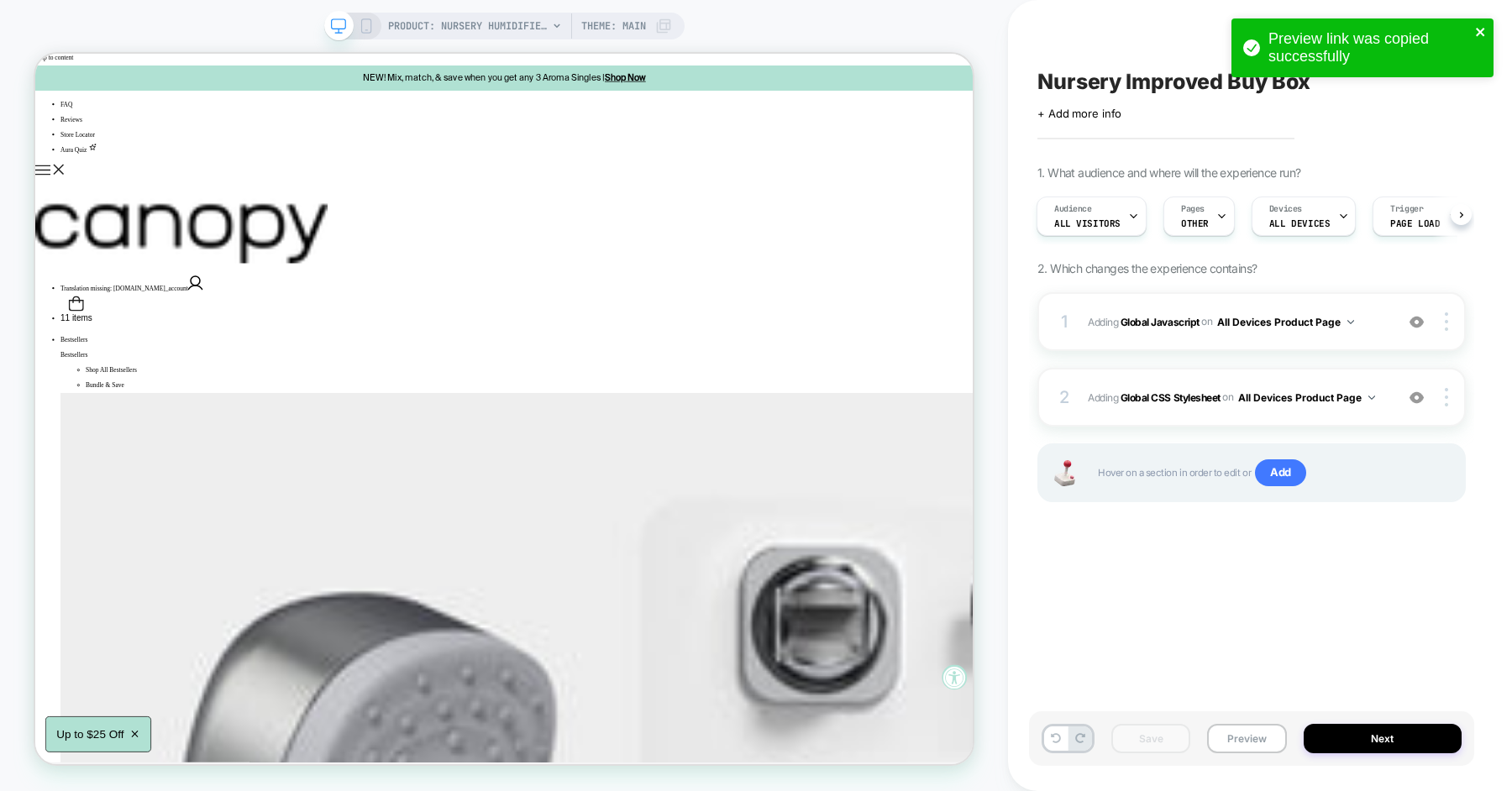
click at [1478, 31] on icon "close" at bounding box center [1480, 32] width 8 height 8
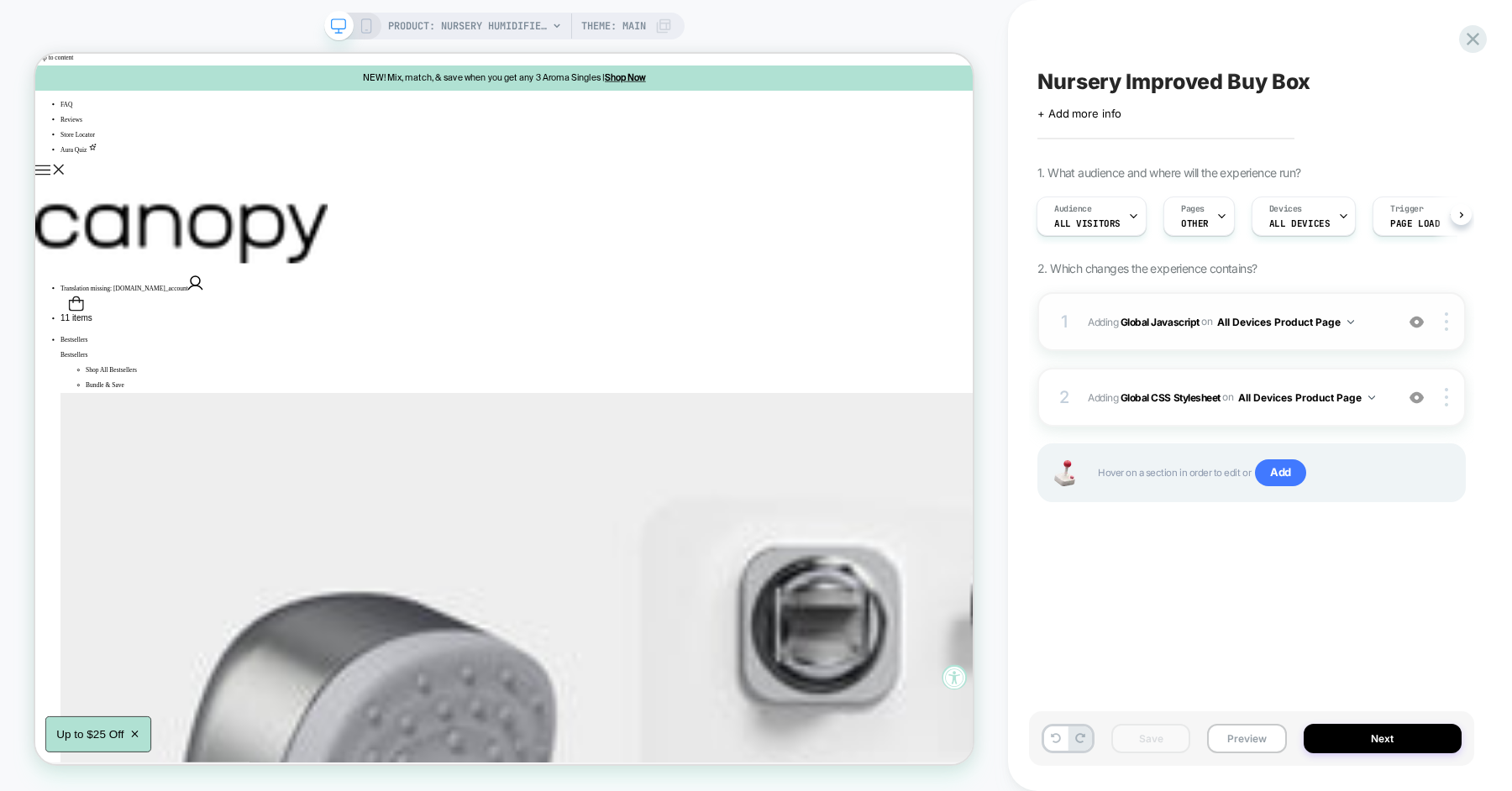
click at [1370, 318] on span "Adding Global Javascript on All Devices Product Page" at bounding box center [1236, 322] width 298 height 21
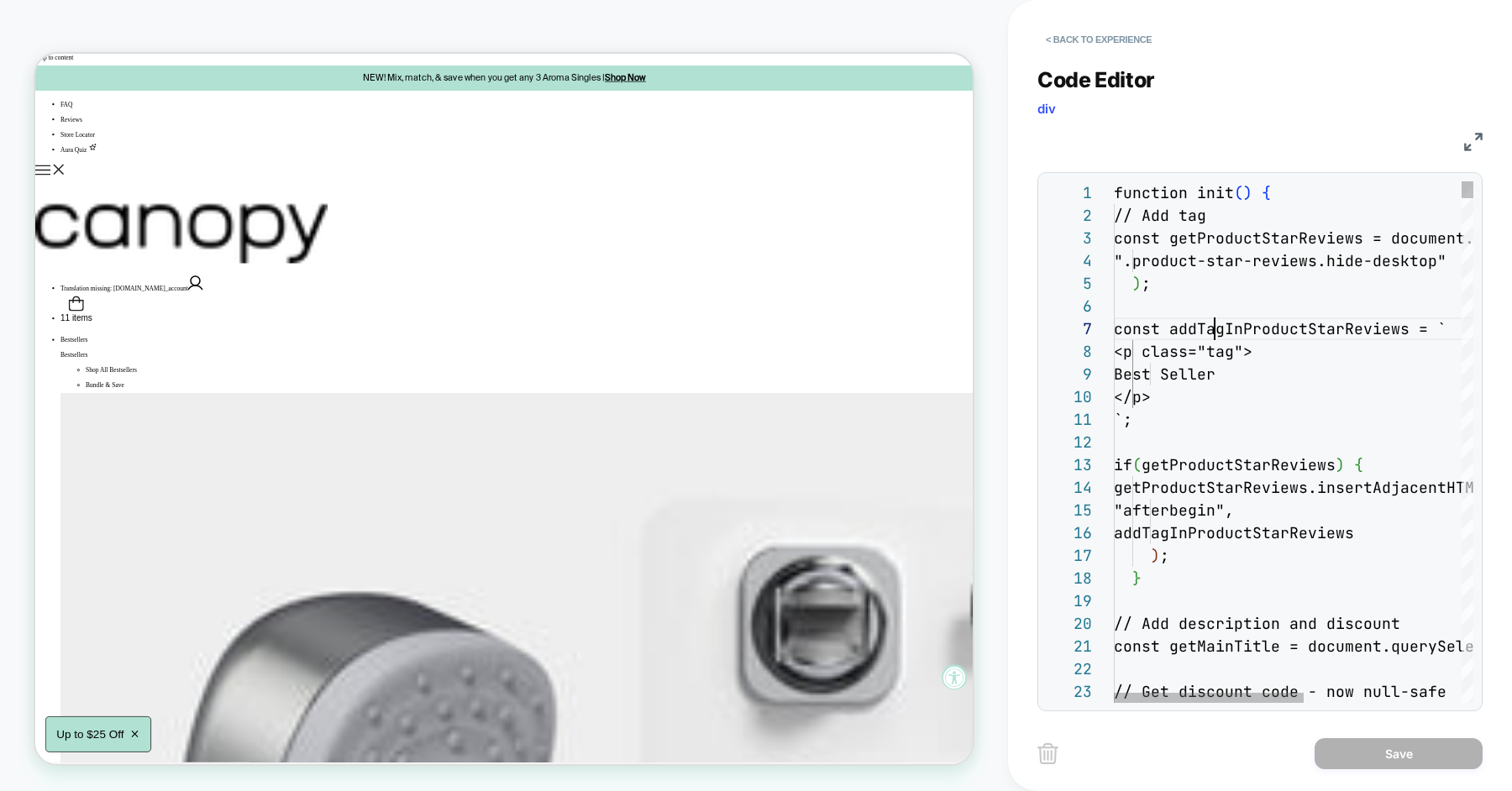
type textarea "**********"
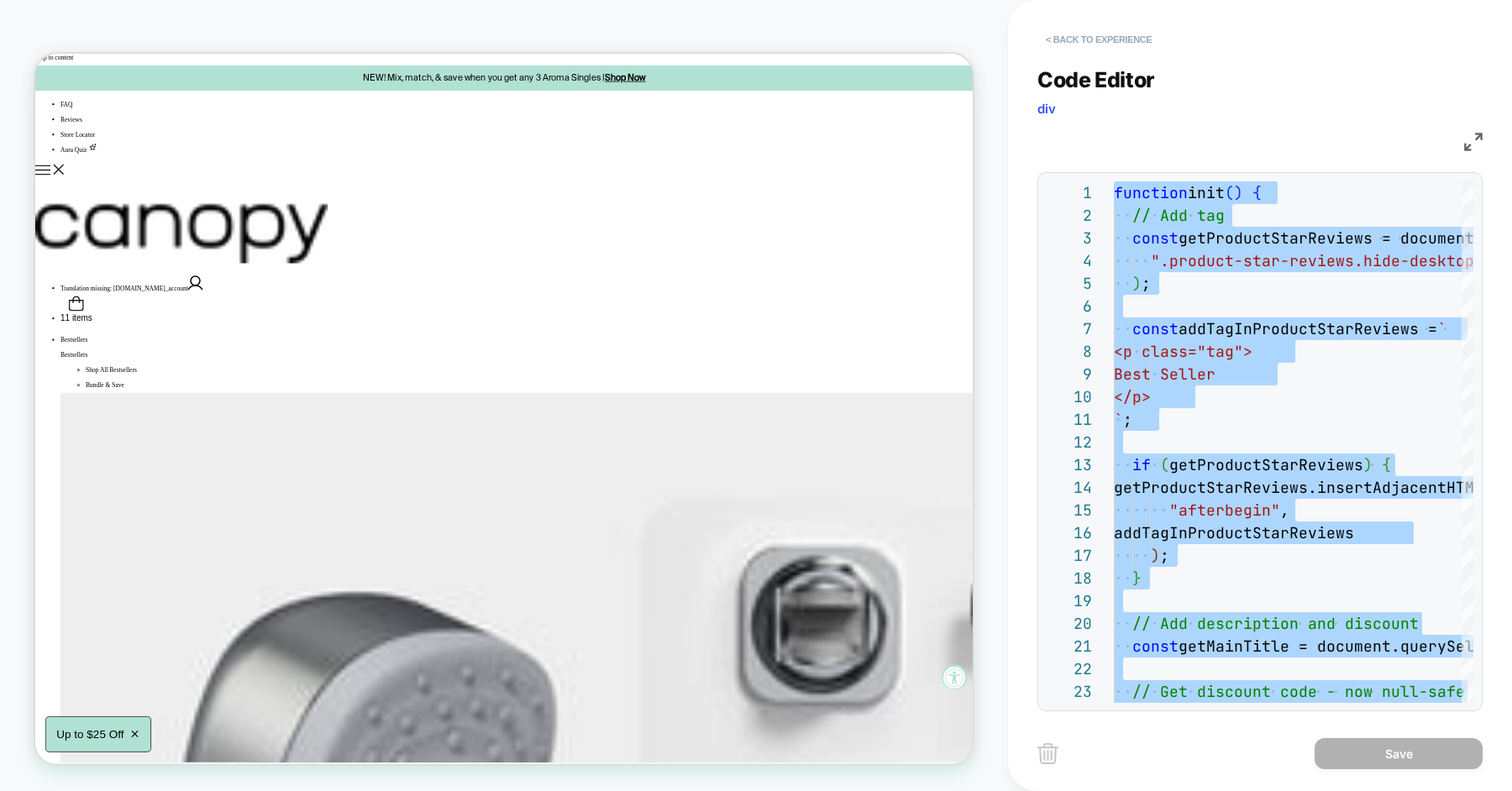
click at [1113, 38] on button "< Back to experience" at bounding box center [1099, 40] width 122 height 27
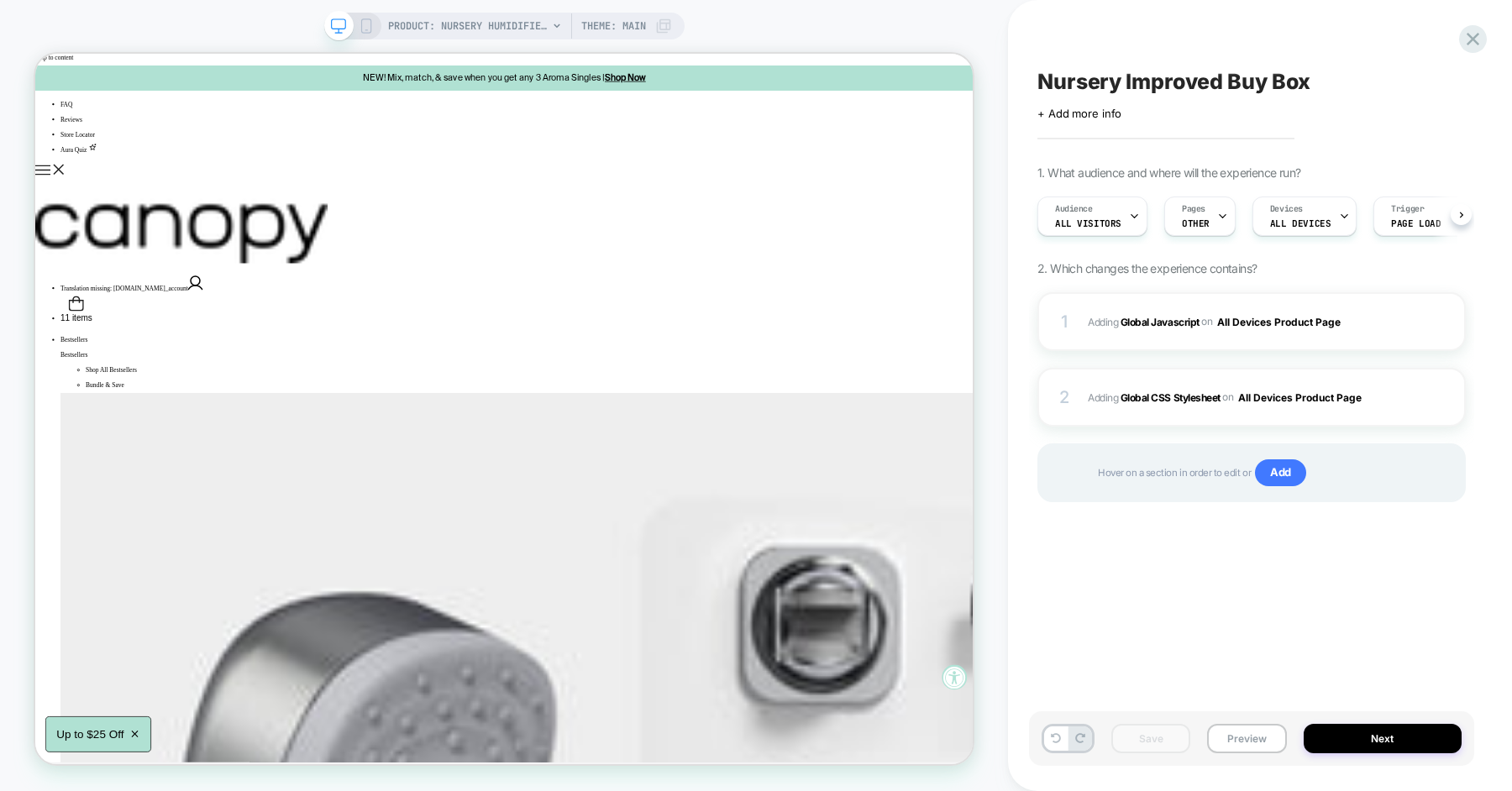
click at [1245, 743] on button "Preview" at bounding box center [1246, 738] width 79 height 30
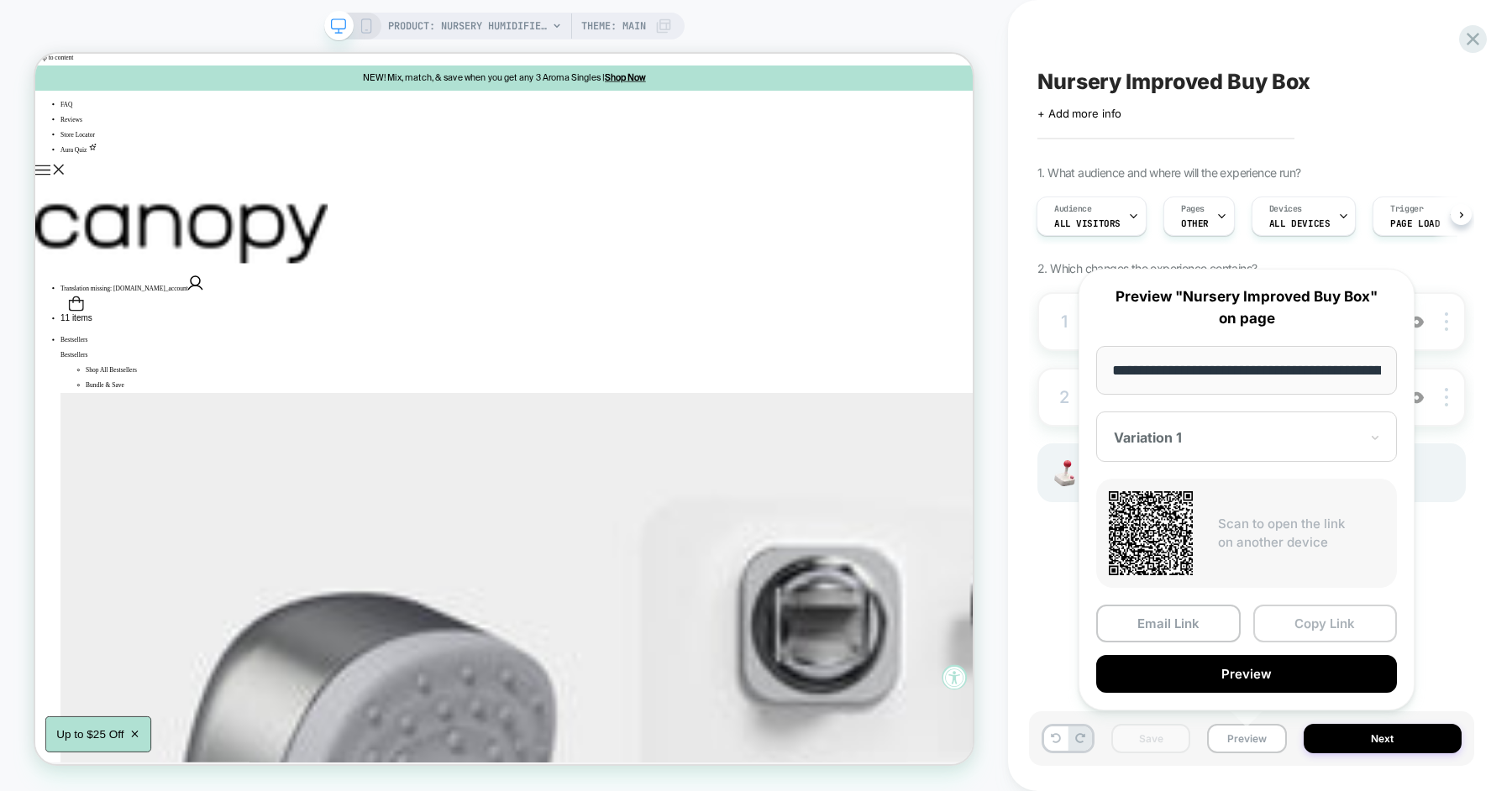
scroll to position [0, 228]
click at [1298, 627] on button "Copy Link" at bounding box center [1325, 623] width 144 height 38
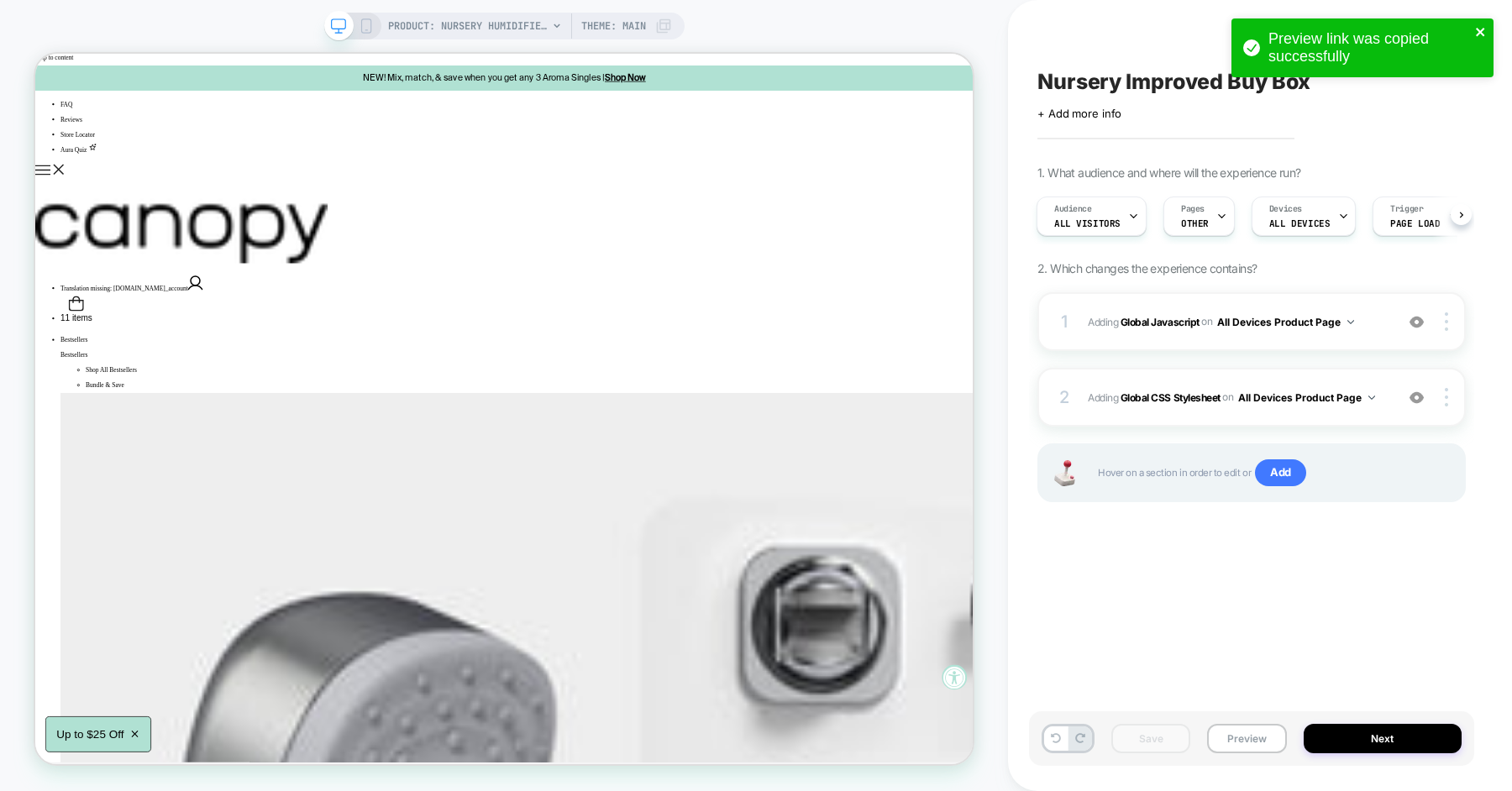
click at [1374, 311] on span "Adding Global Javascript on All Devices Product Page" at bounding box center [1236, 322] width 298 height 21
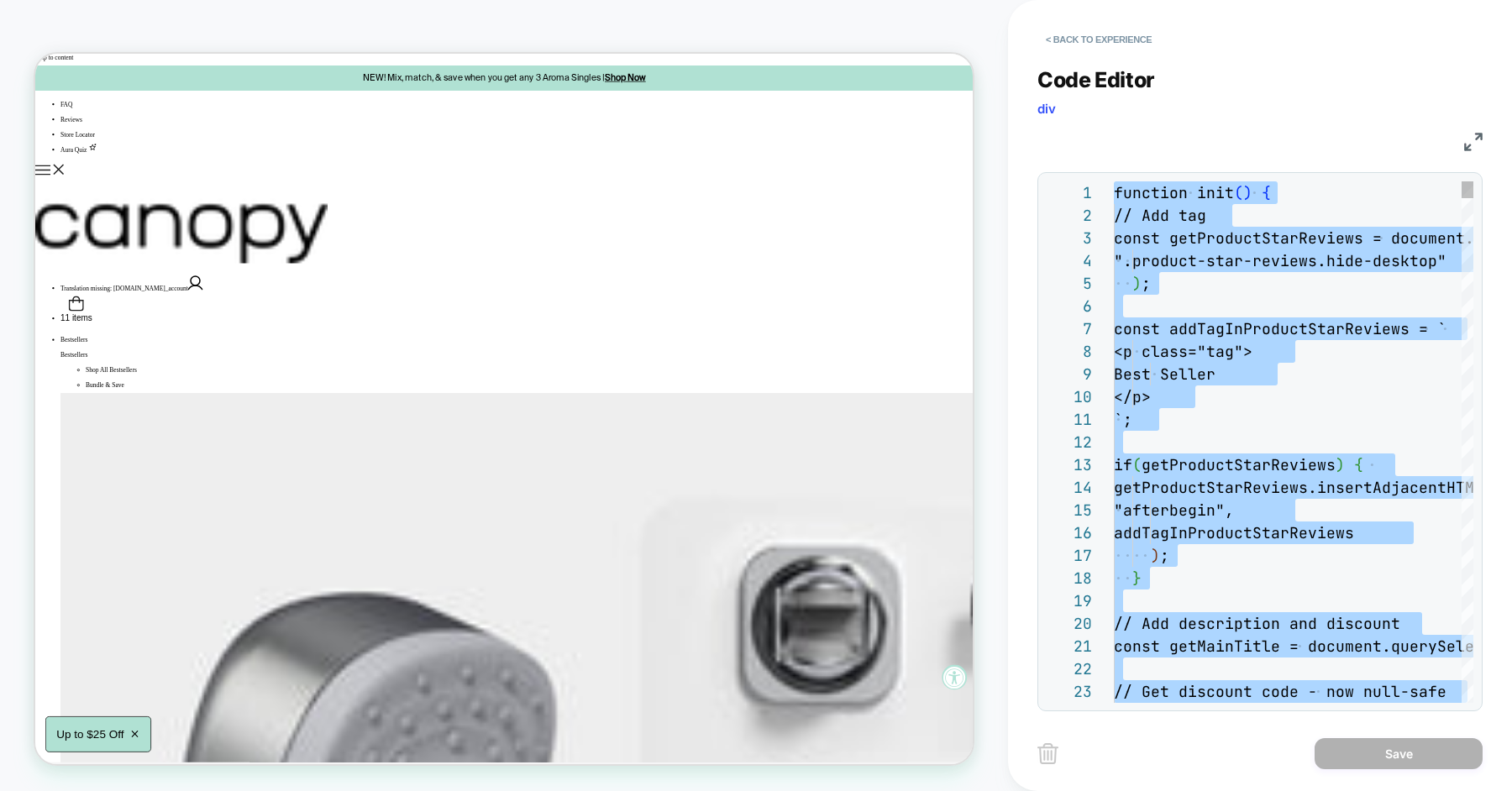
scroll to position [91, 37]
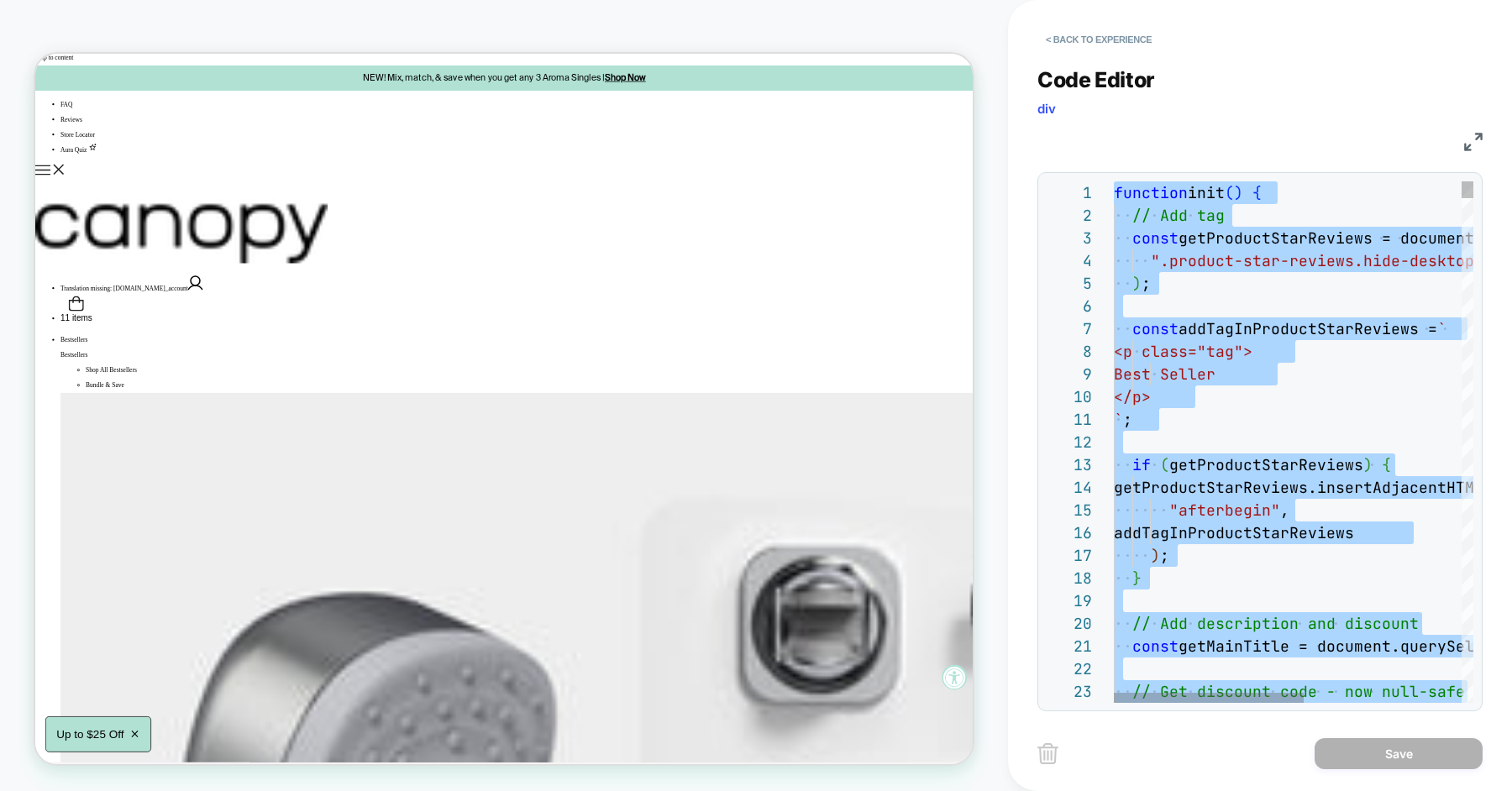
type textarea "**********"
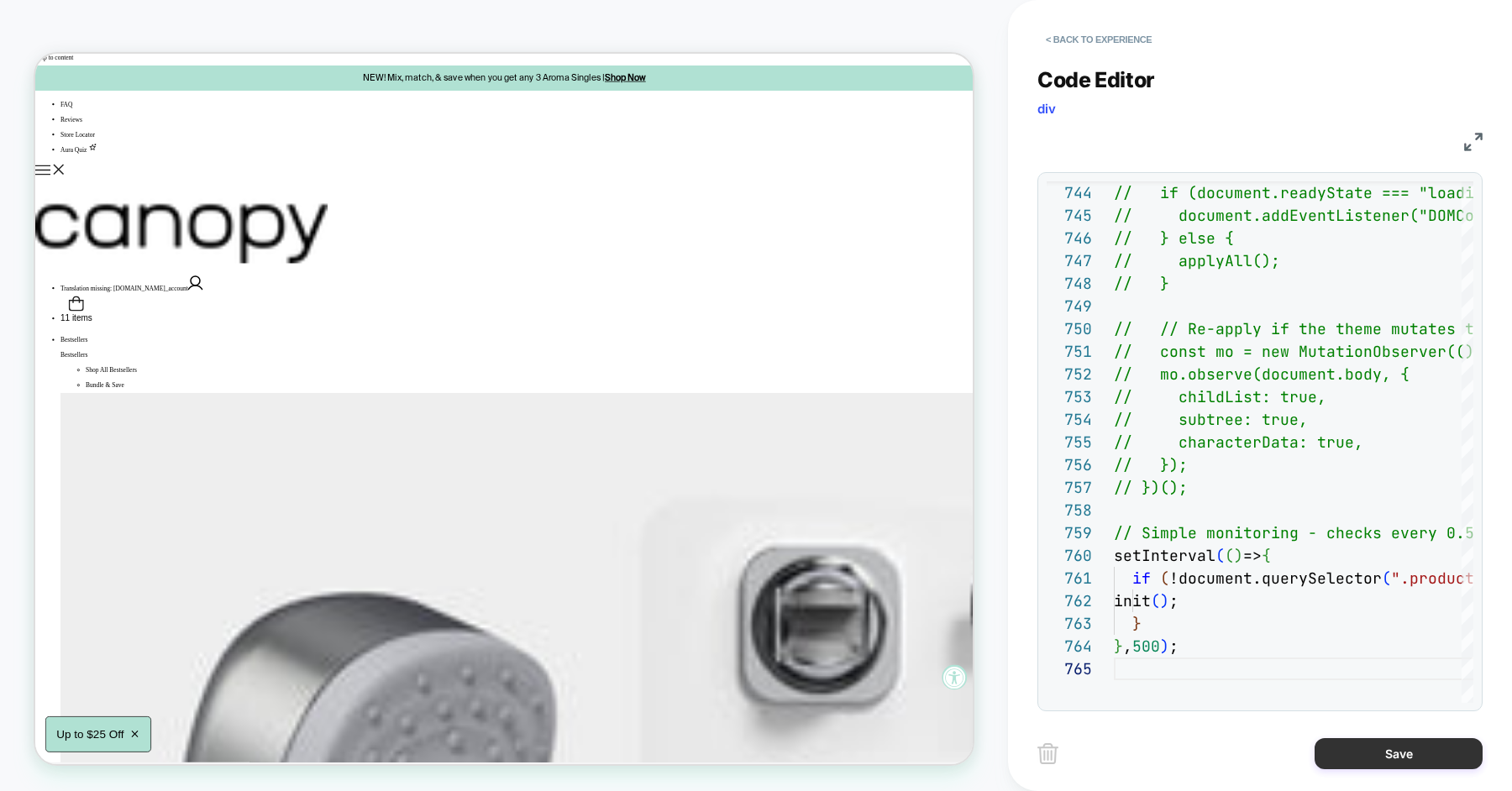
click at [1352, 752] on button "Save" at bounding box center [1398, 754] width 168 height 31
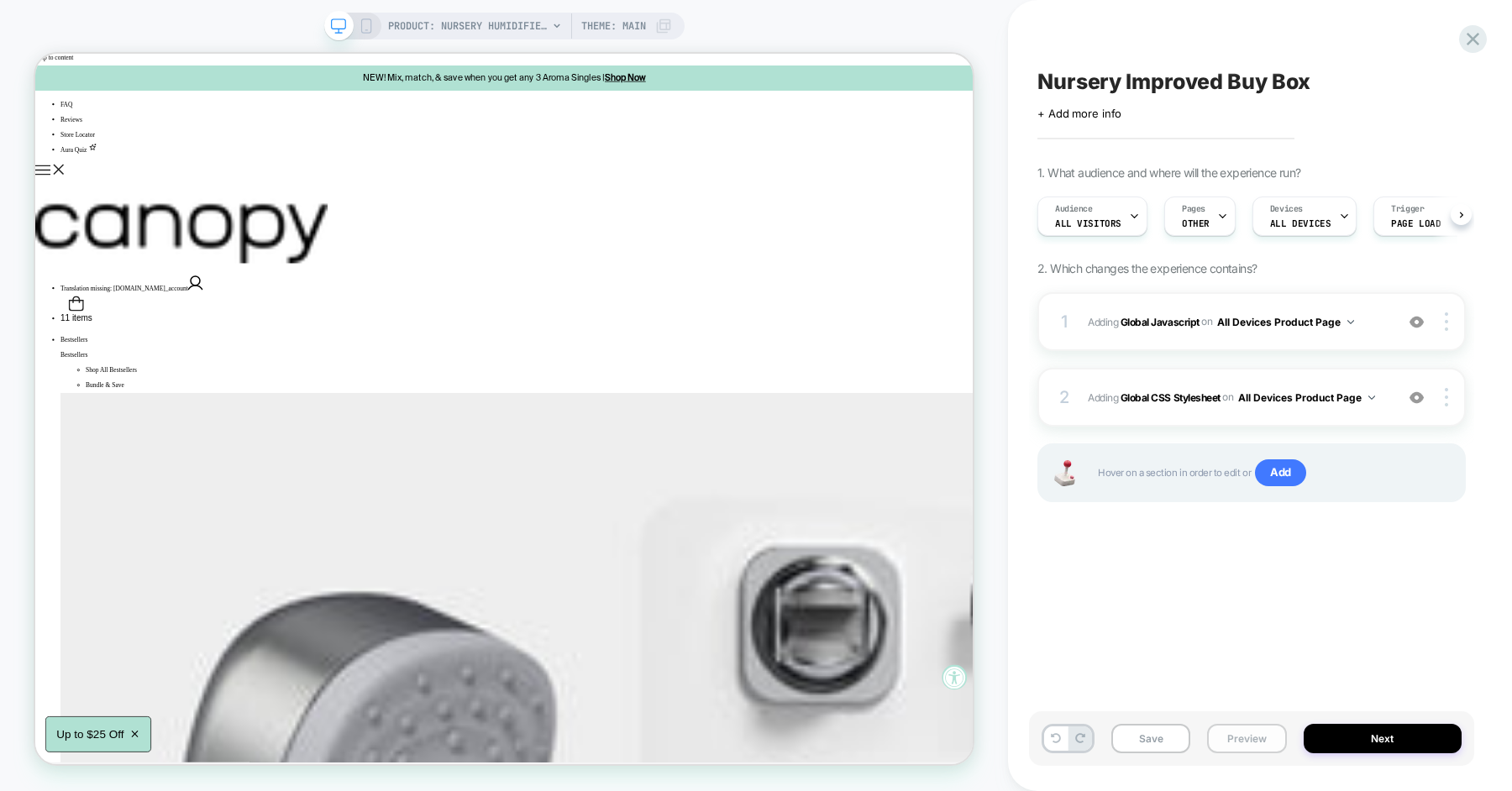
scroll to position [0, 1]
click at [1174, 740] on button "Save" at bounding box center [1150, 738] width 79 height 30
click at [1234, 743] on button "Preview" at bounding box center [1246, 738] width 79 height 30
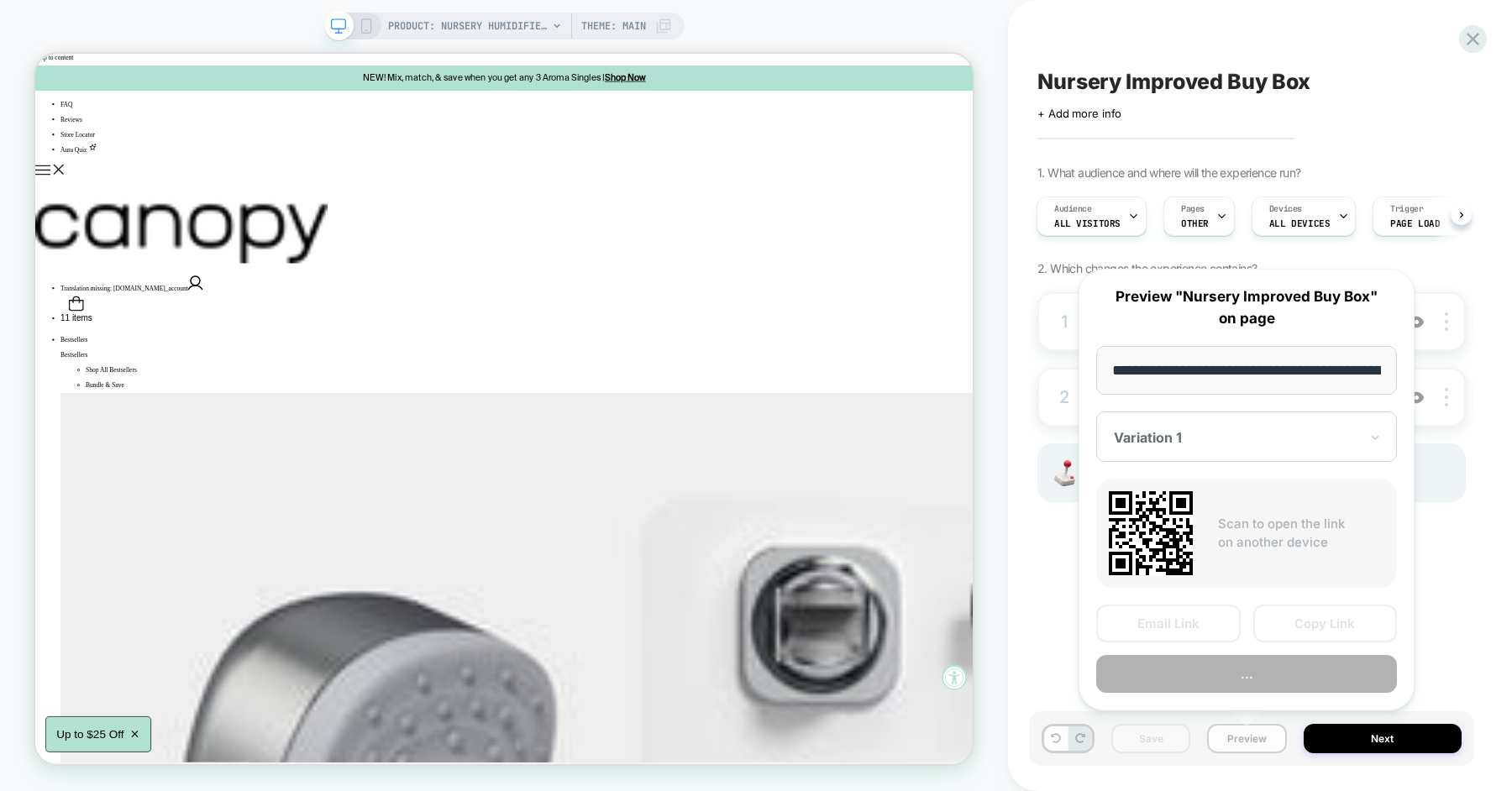
scroll to position [0, 228]
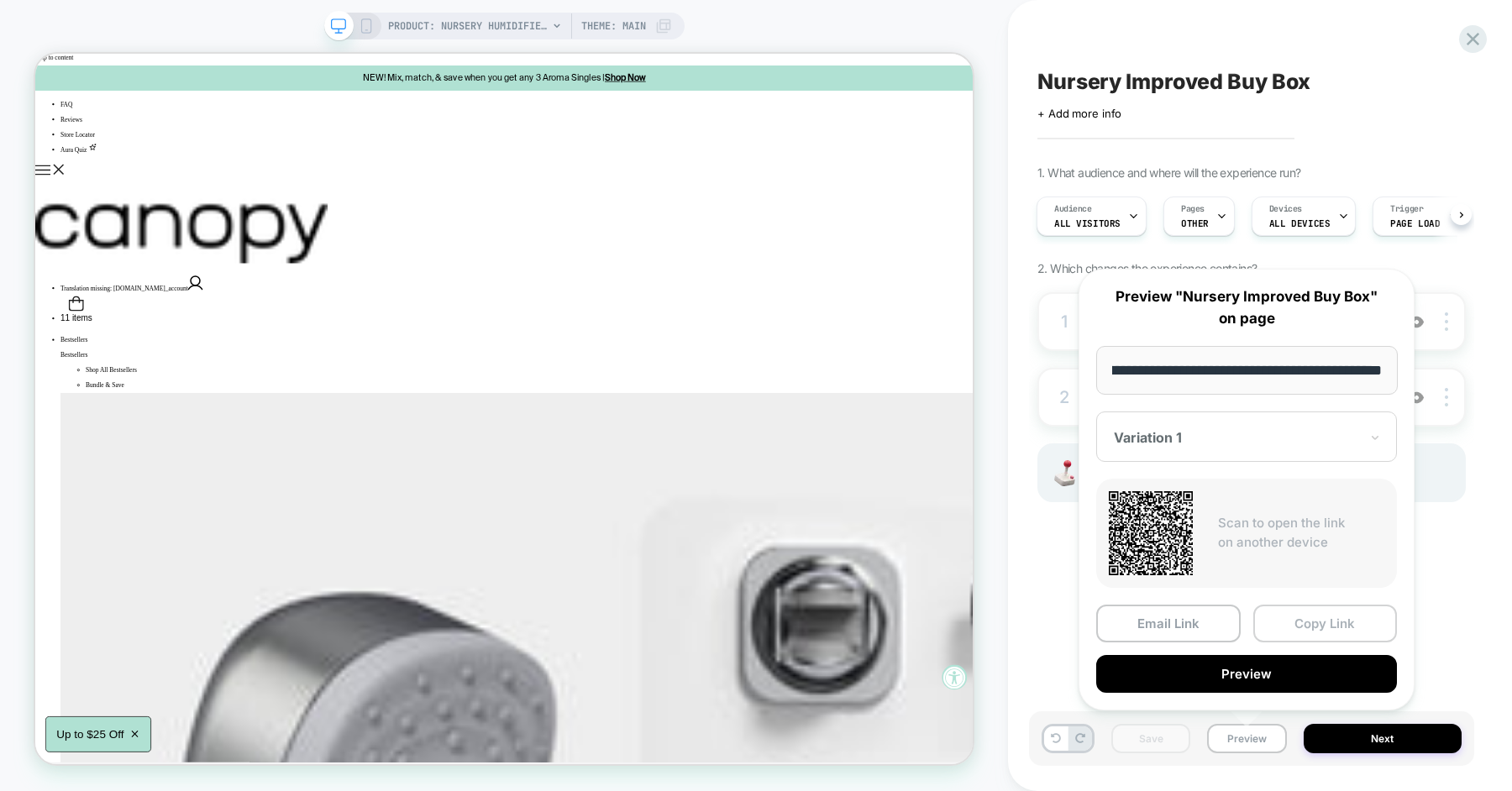
click at [1287, 631] on button "Copy Link" at bounding box center [1325, 623] width 144 height 38
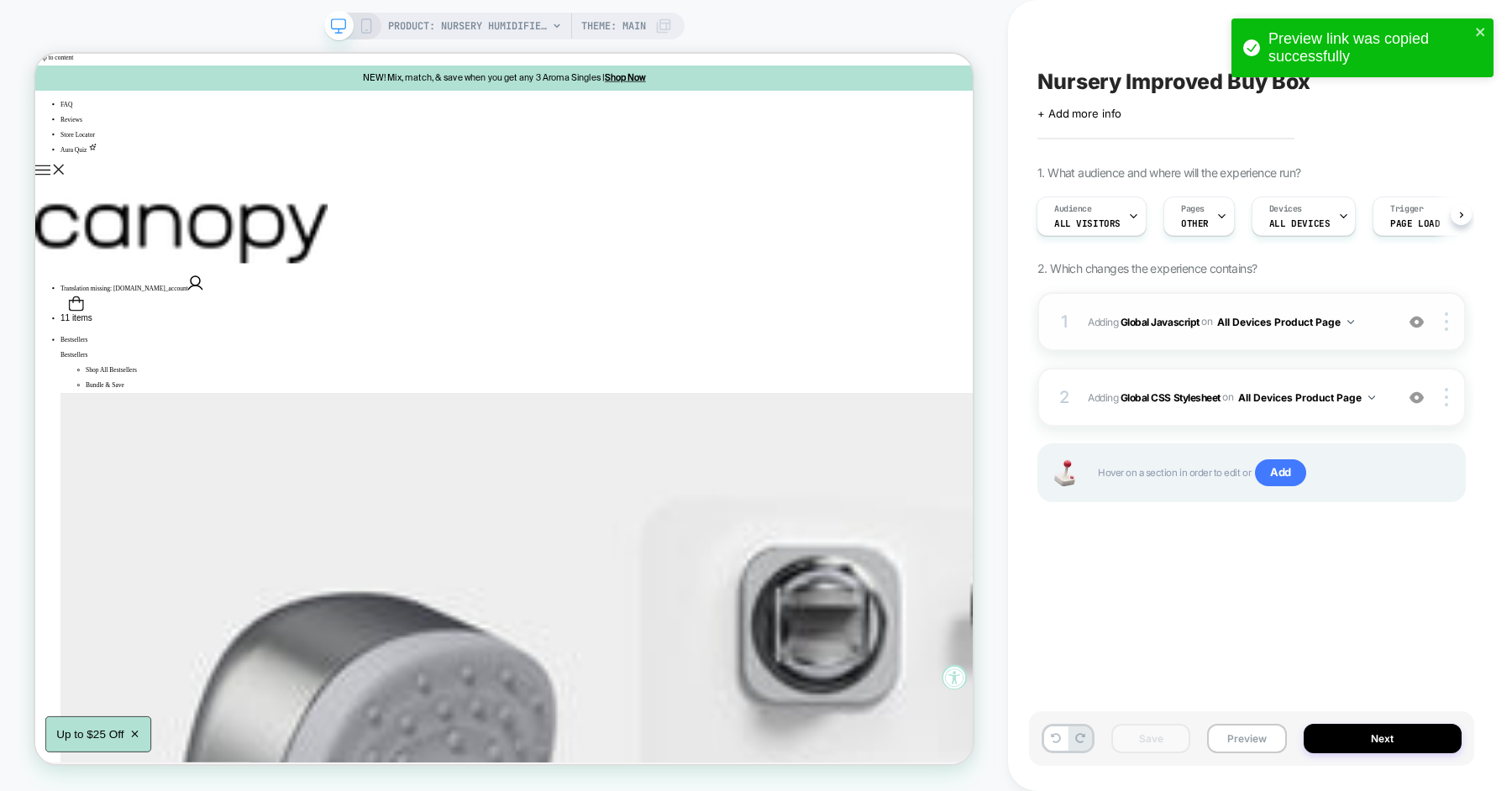
click at [1375, 306] on div "1 Adding Global Javascript on All Devices Product Page Add Before Add After Tar…" at bounding box center [1251, 321] width 429 height 59
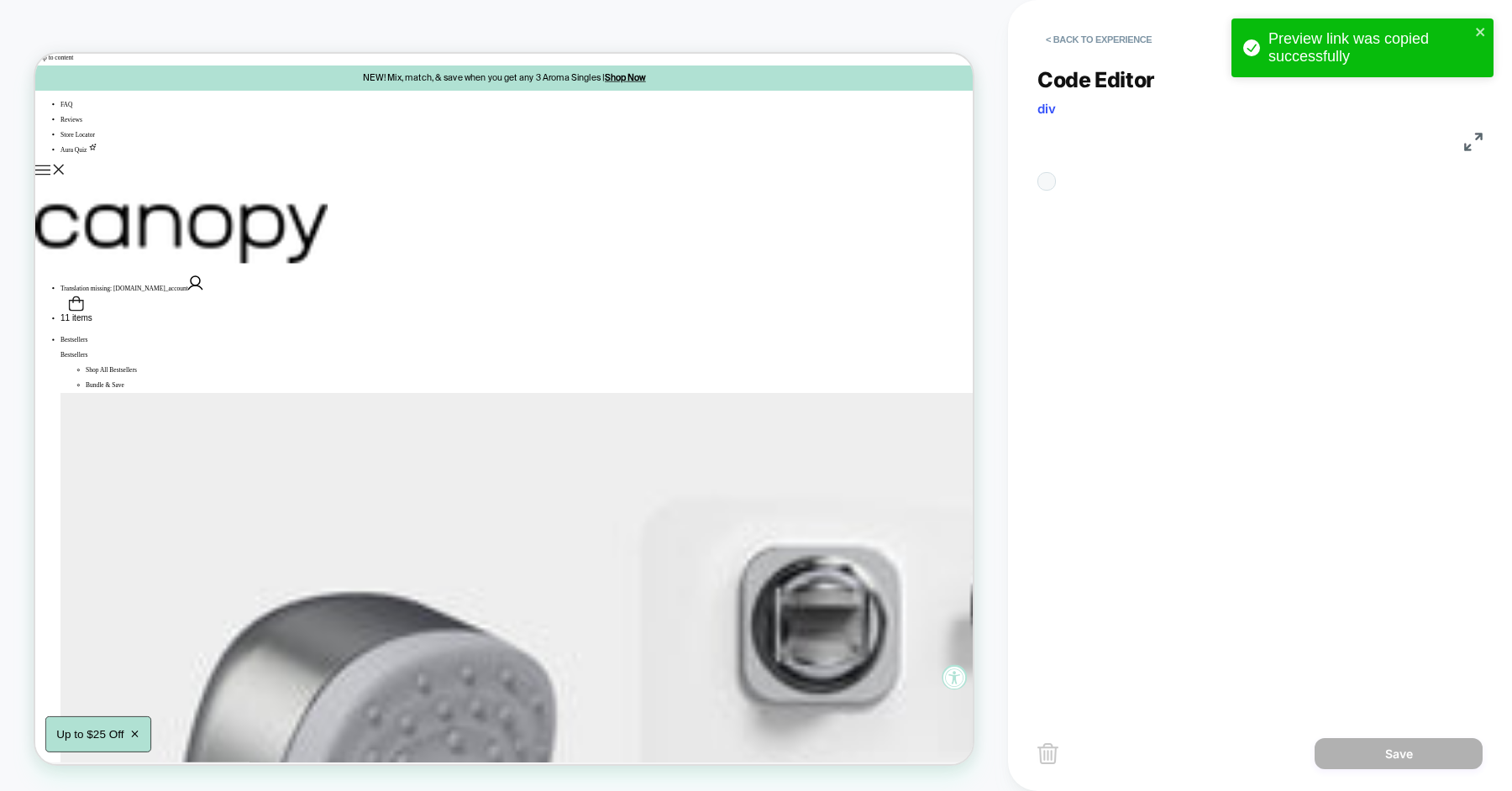
scroll to position [227, 0]
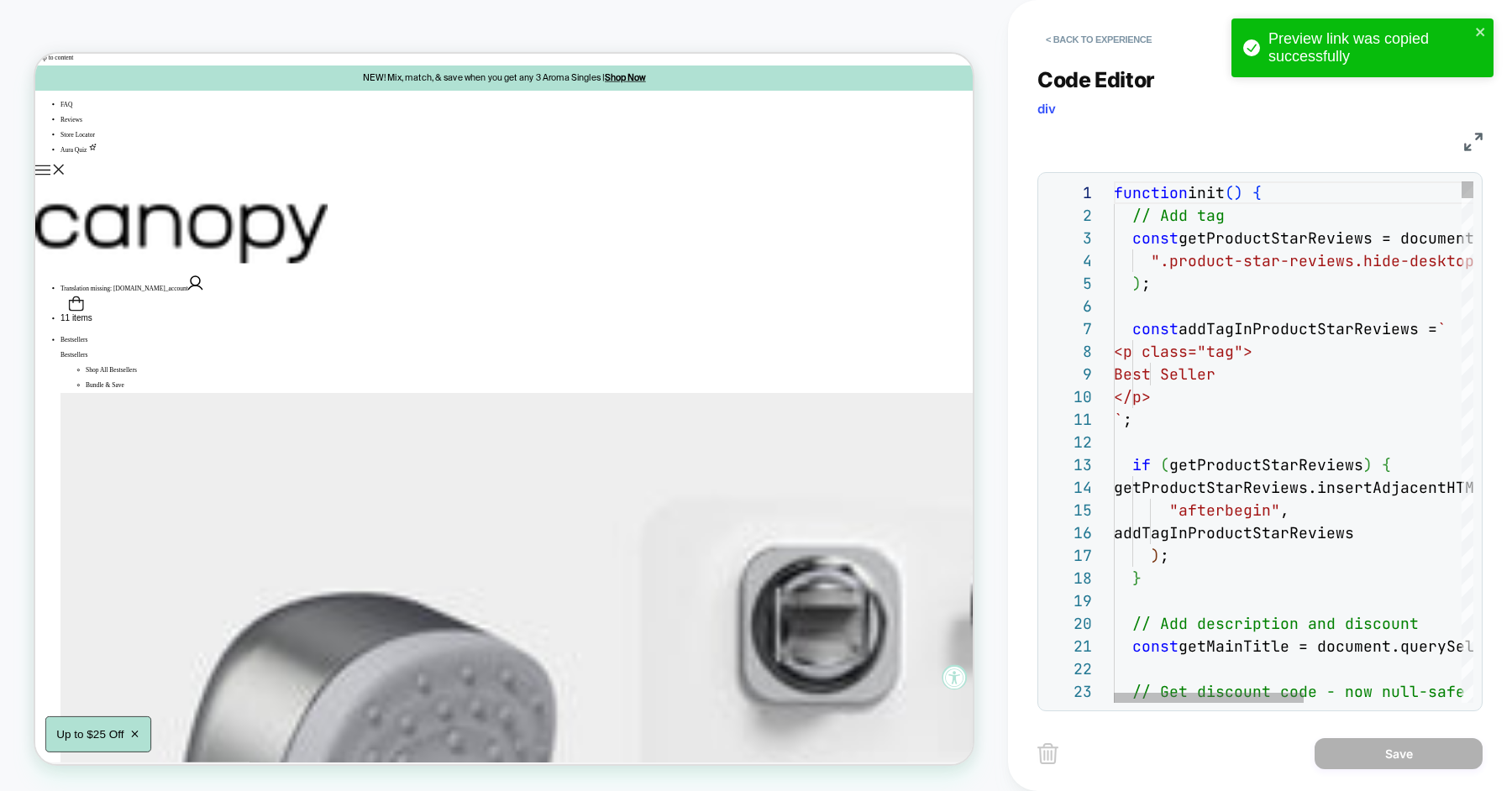
type textarea "*"
type textarea "**********"
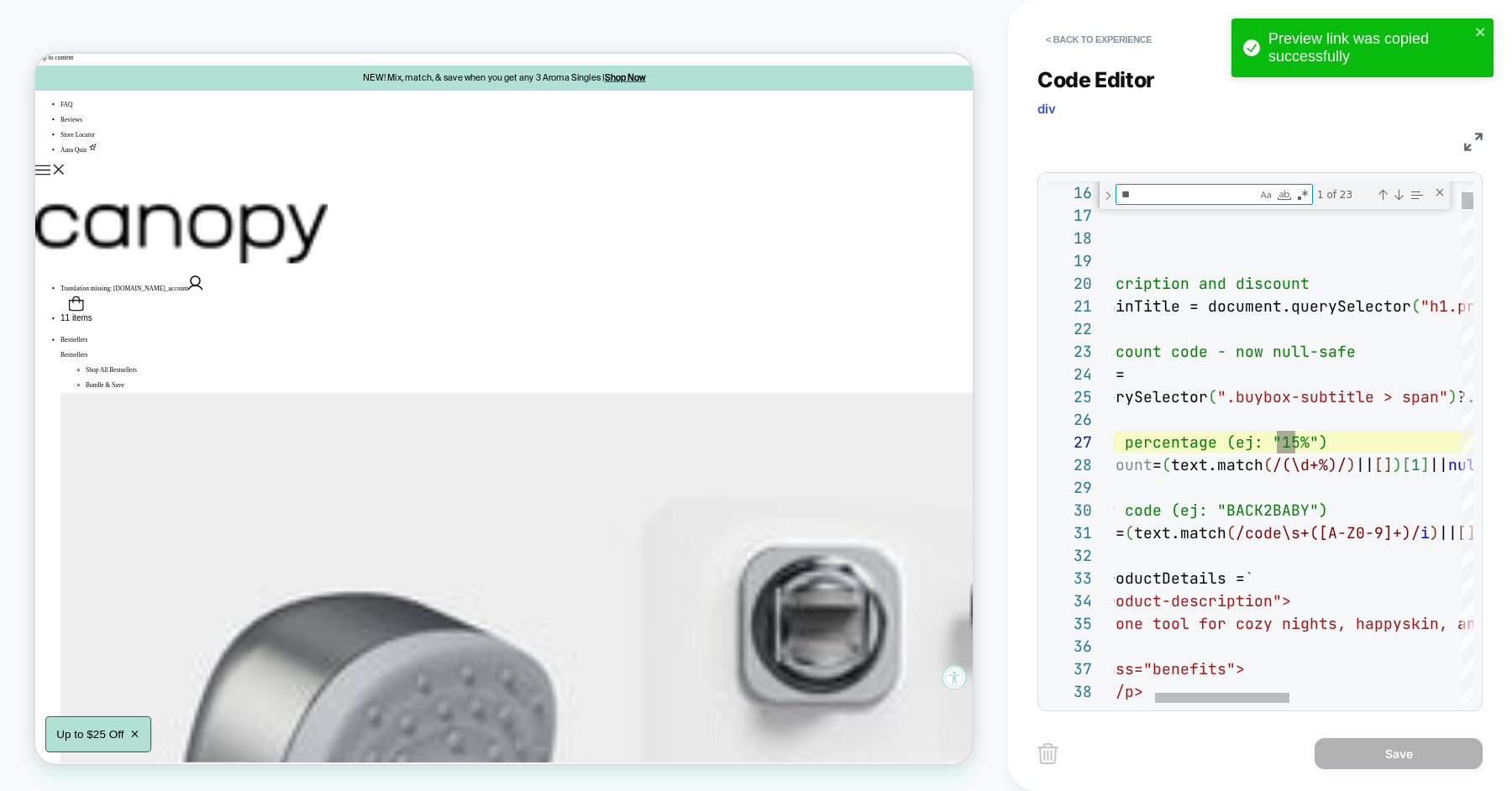
scroll to position [227, 290]
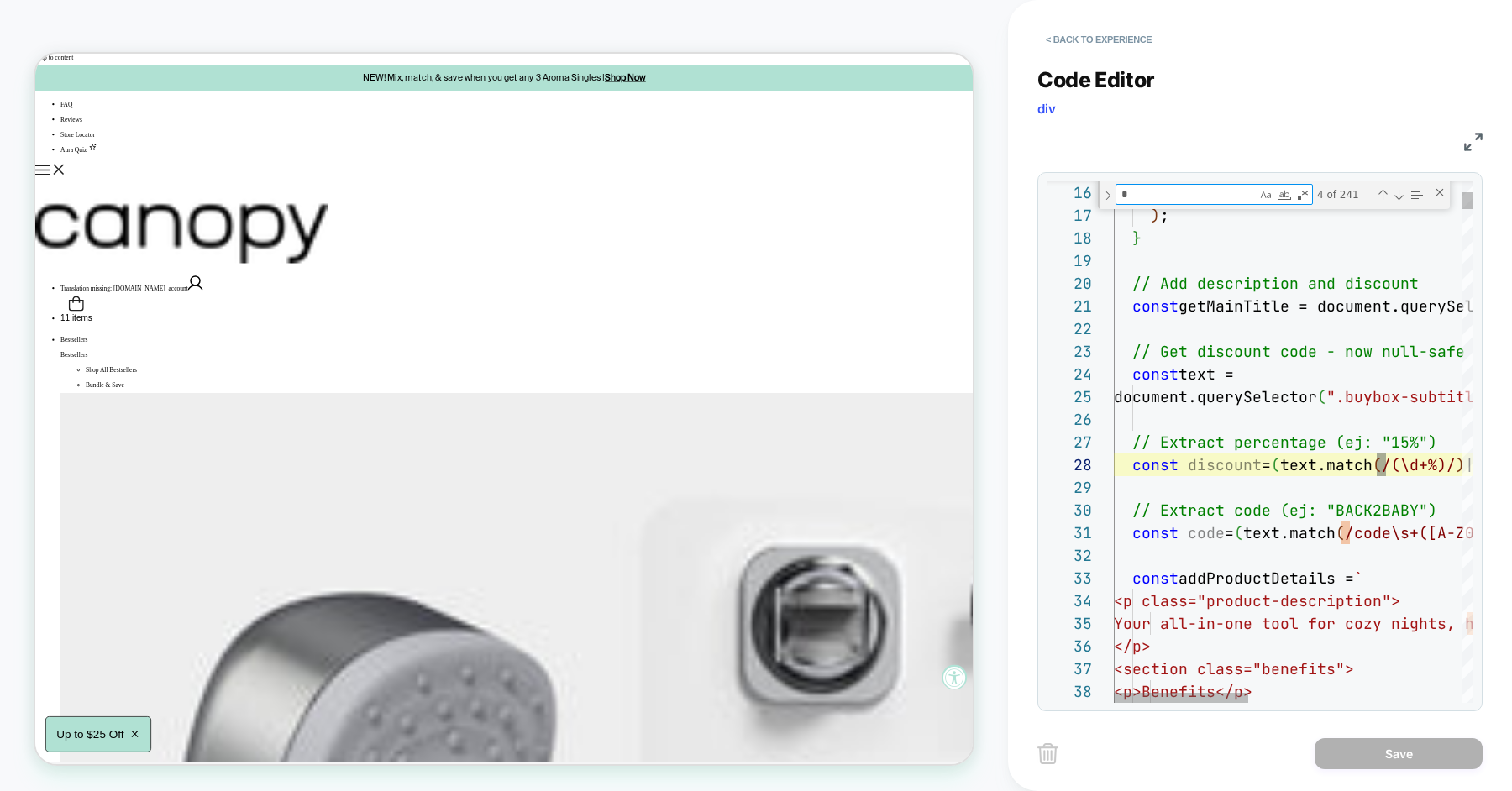
type textarea "**"
type textarea "**********"
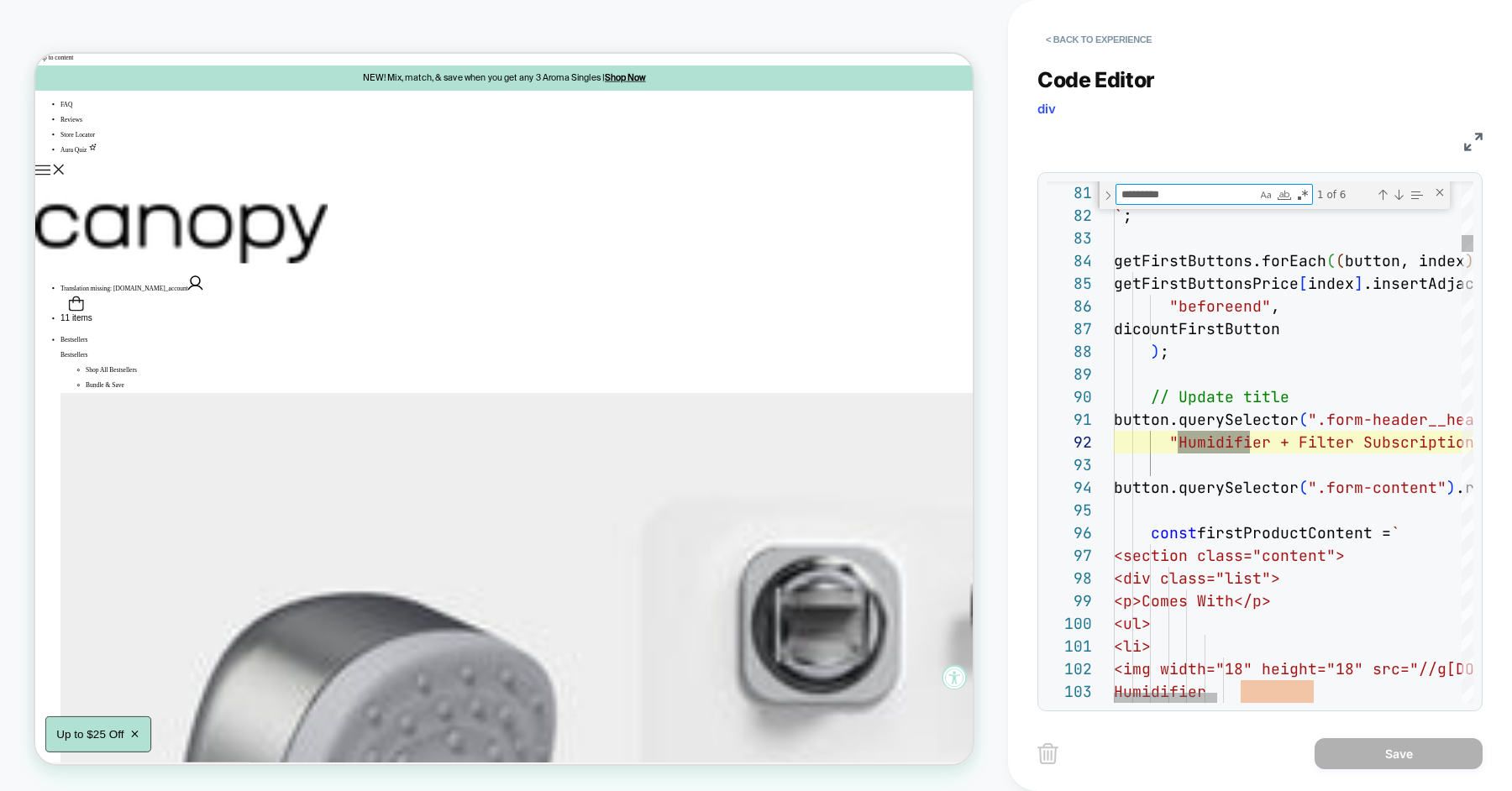
type textarea "**********"
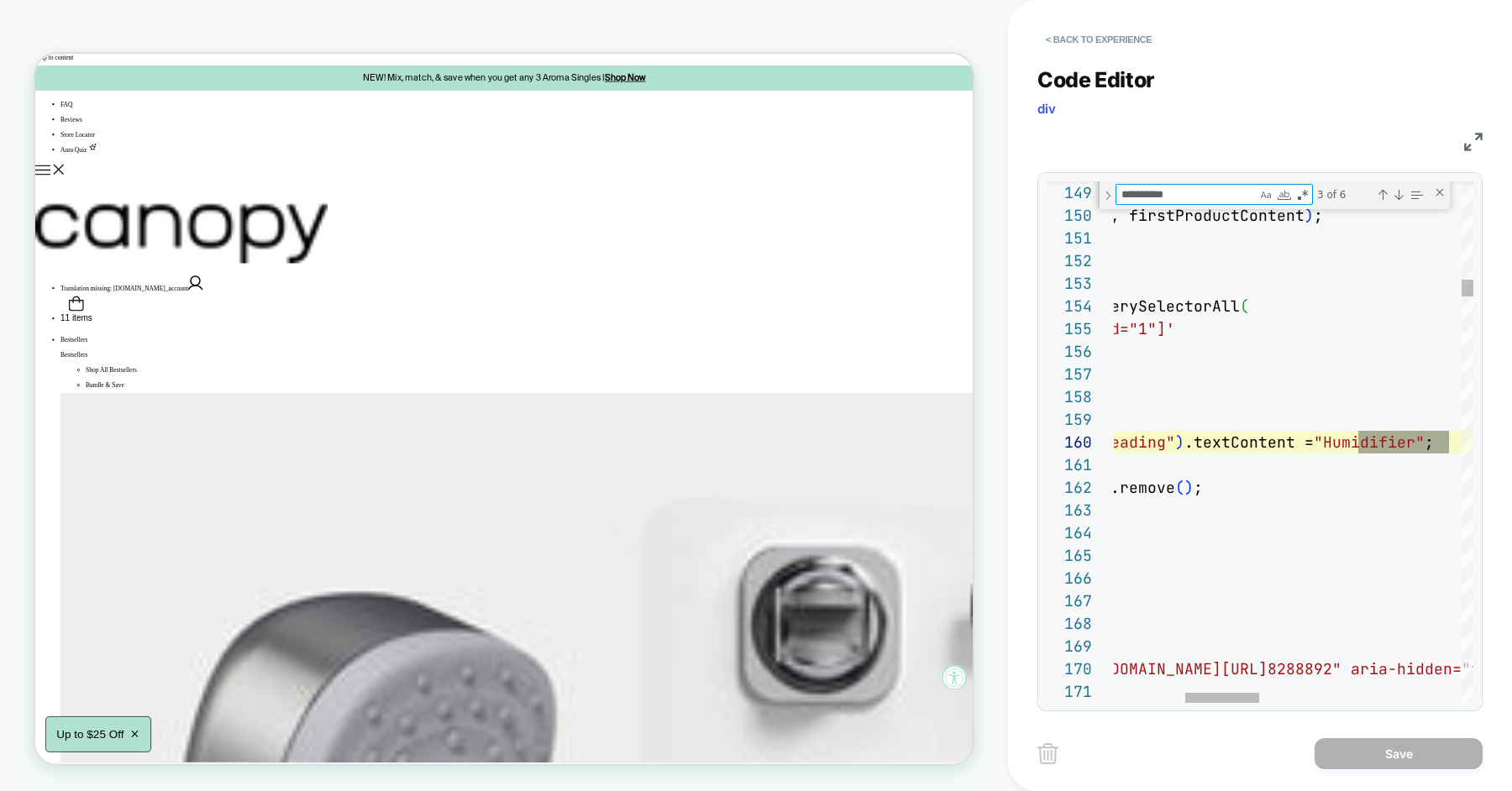
type textarea "**********"
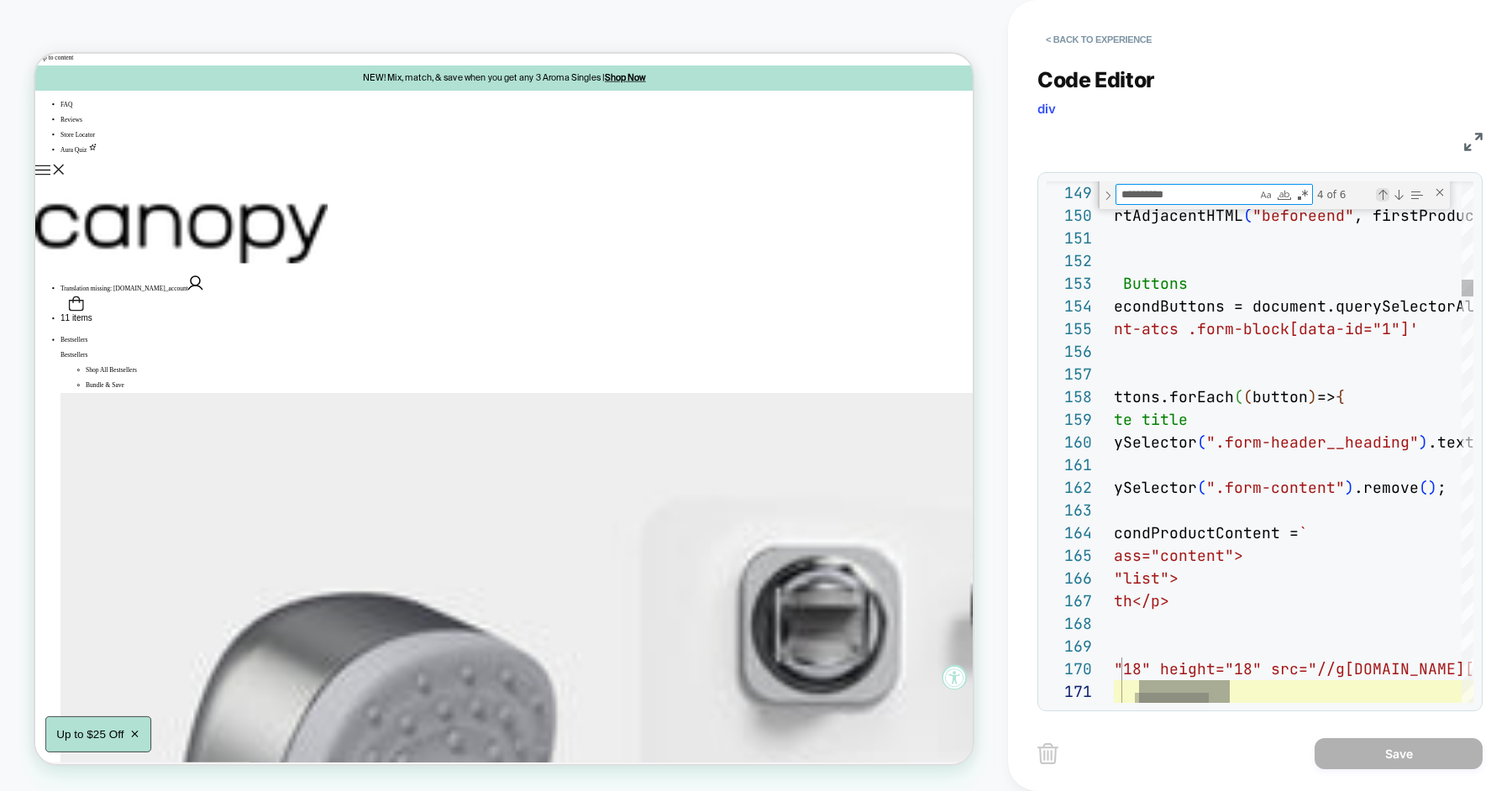
type textarea "**********"
click at [1378, 194] on div "Previous Match (⇧Enter)" at bounding box center [1383, 195] width 14 height 14
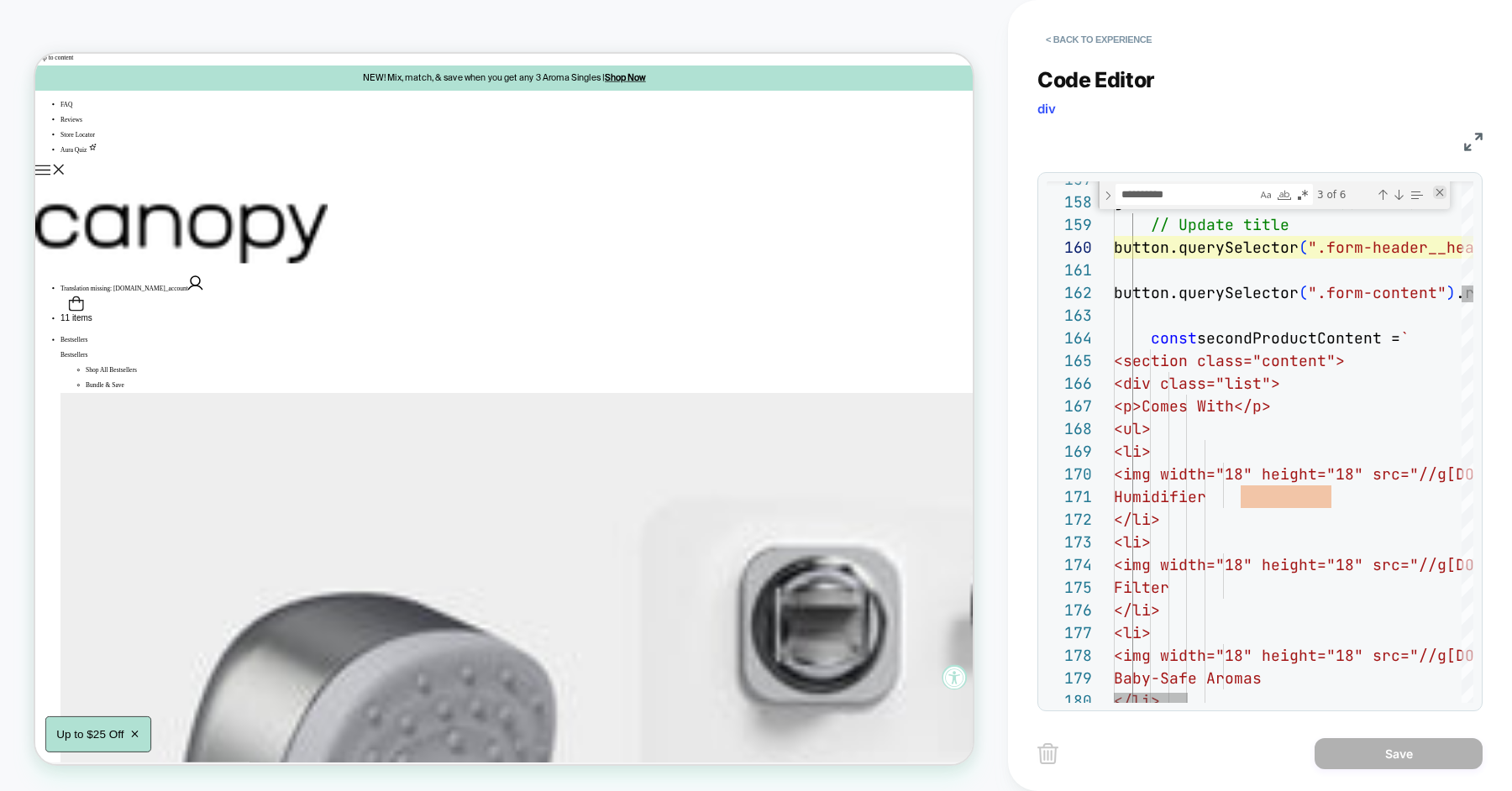
click at [1435, 188] on div "Close (Escape)" at bounding box center [1440, 193] width 14 height 14
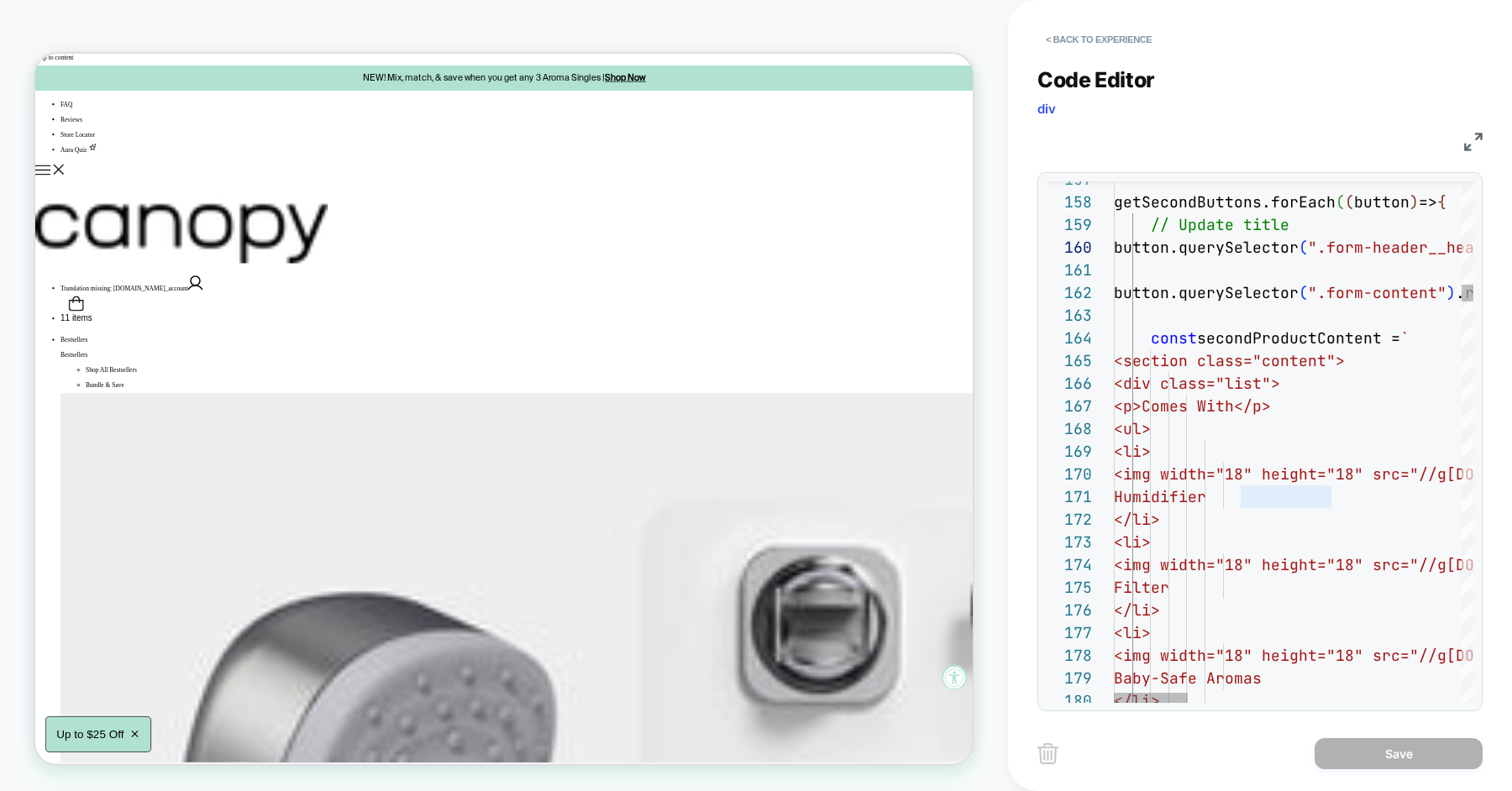
scroll to position [227, 0]
type textarea "**********"
click at [1135, 42] on button "< Back to experience" at bounding box center [1099, 40] width 122 height 27
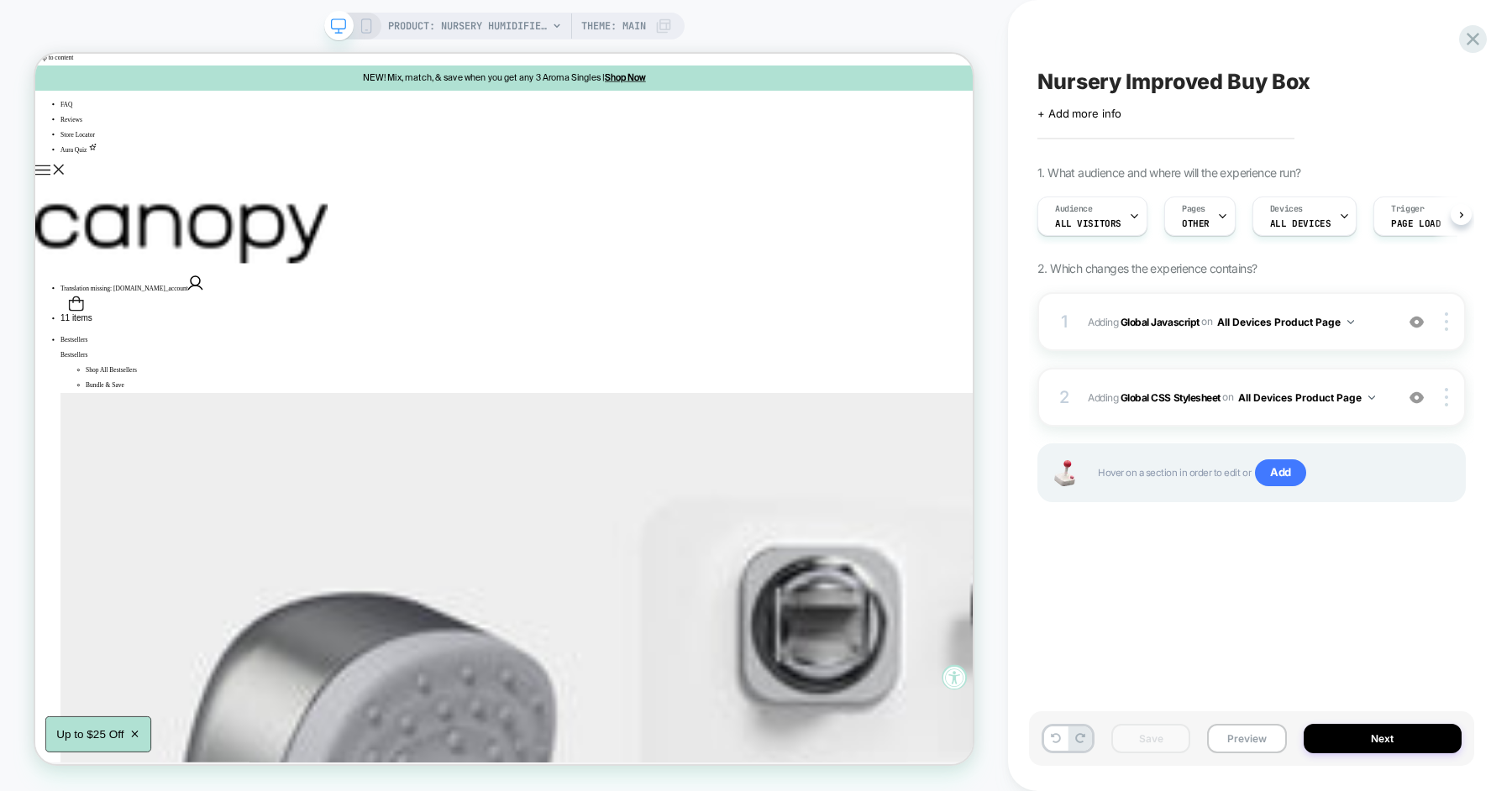
scroll to position [0, 1]
click at [1234, 731] on button "Preview" at bounding box center [1246, 738] width 79 height 30
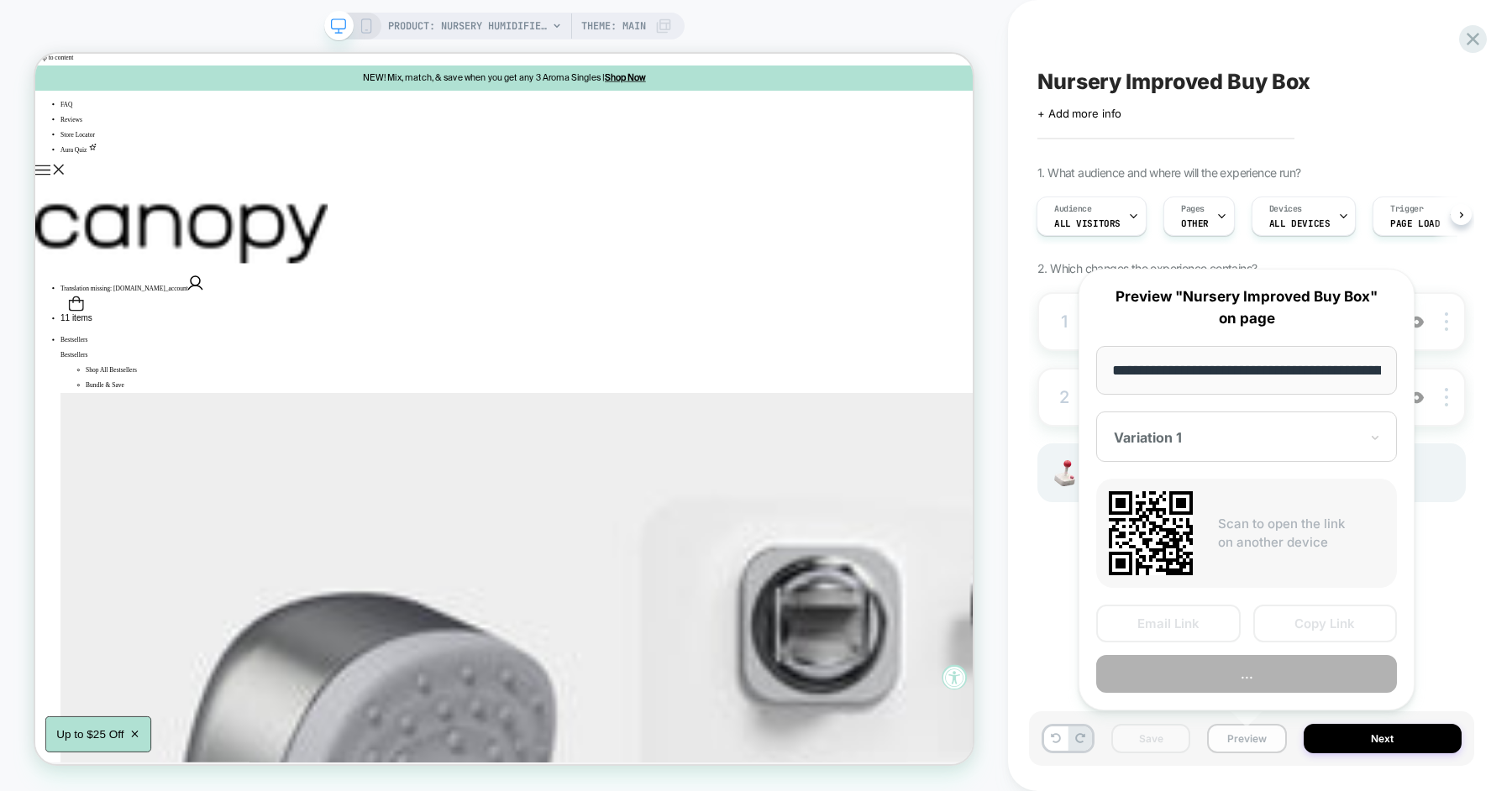
scroll to position [0, 228]
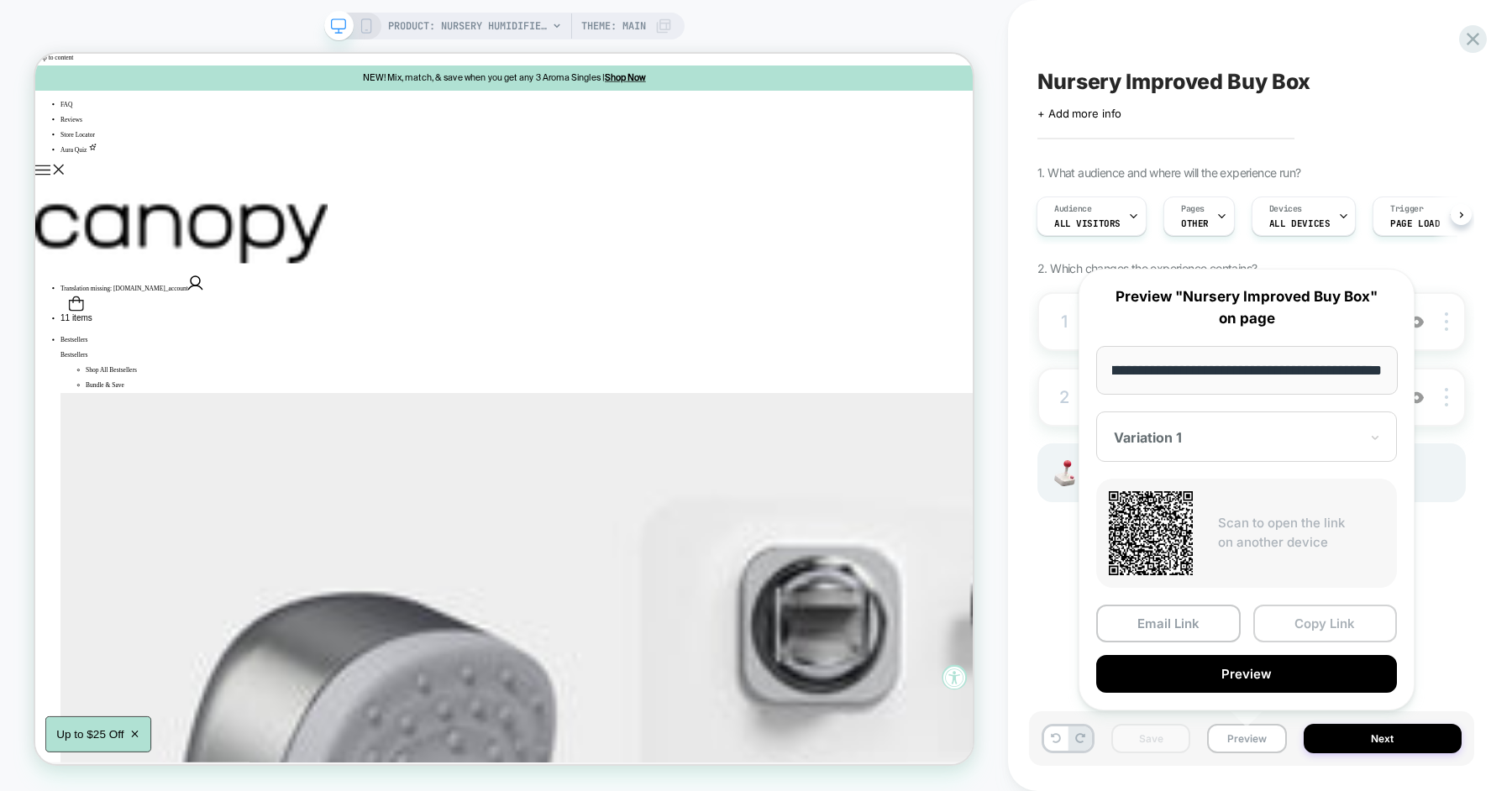
click at [1298, 621] on button "Copy Link" at bounding box center [1325, 623] width 144 height 38
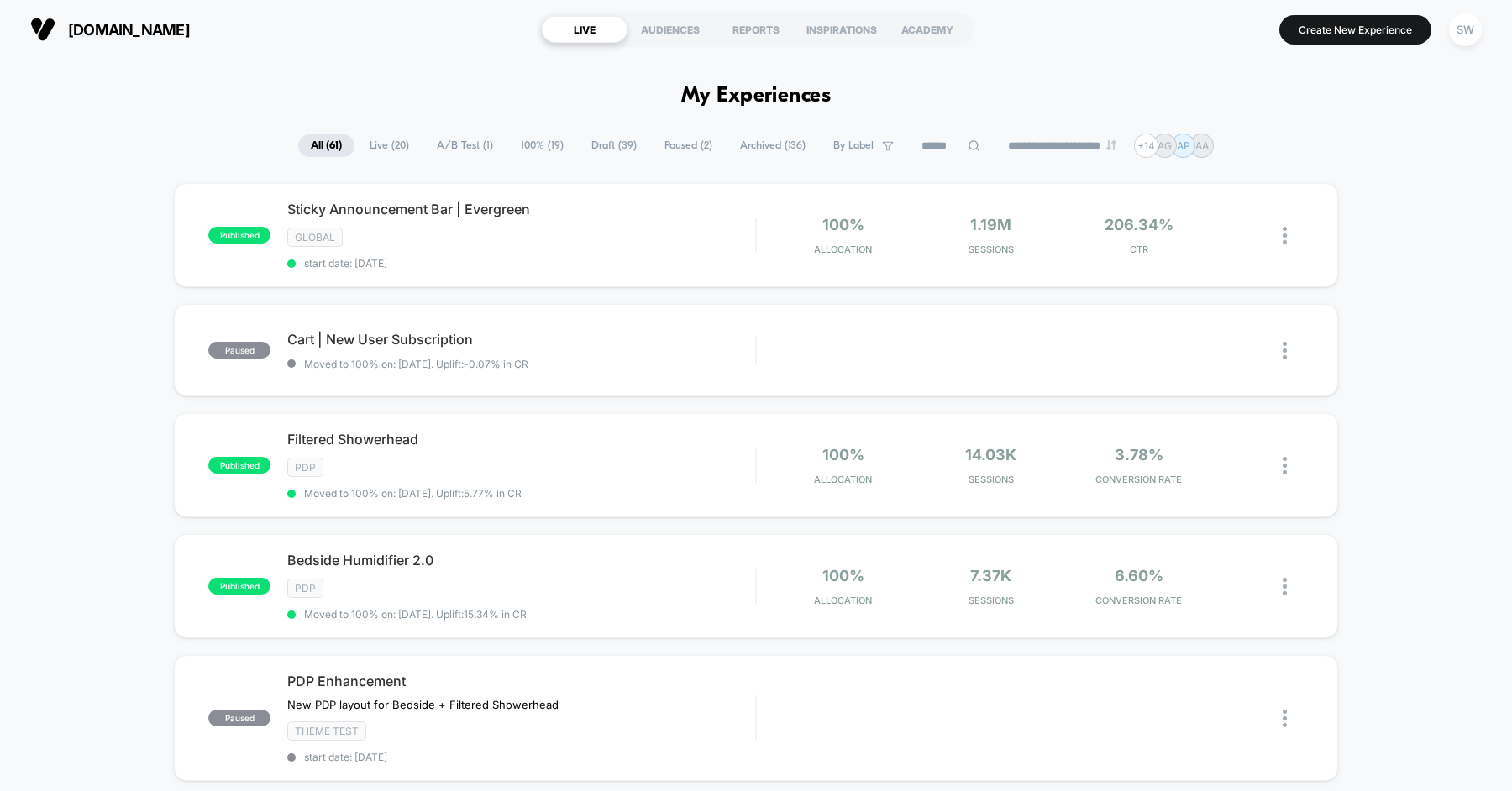
click at [591, 143] on span "Draft ( 39 )" at bounding box center [614, 145] width 70 height 23
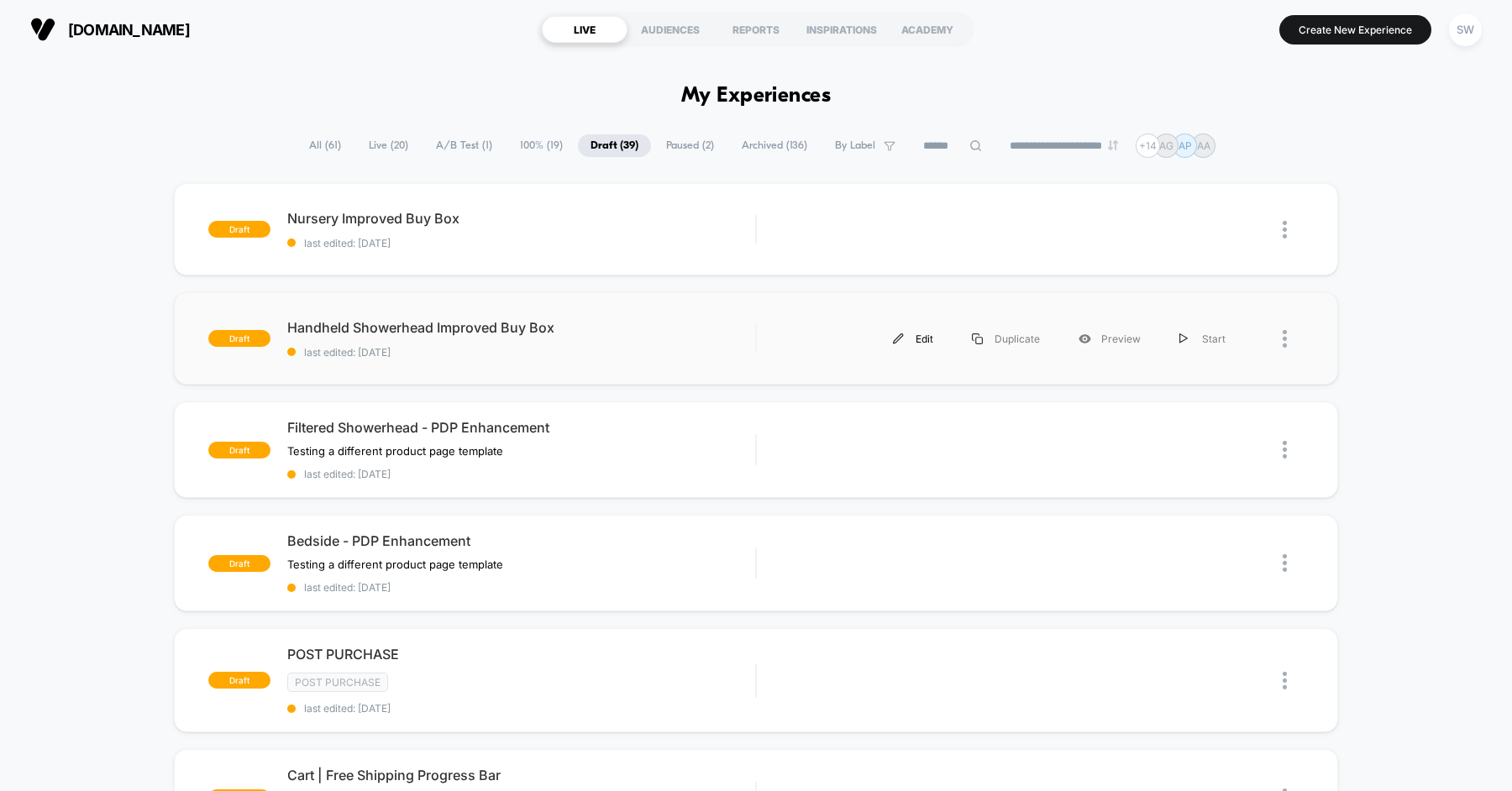
click at [920, 336] on div "Edit" at bounding box center [913, 339] width 79 height 38
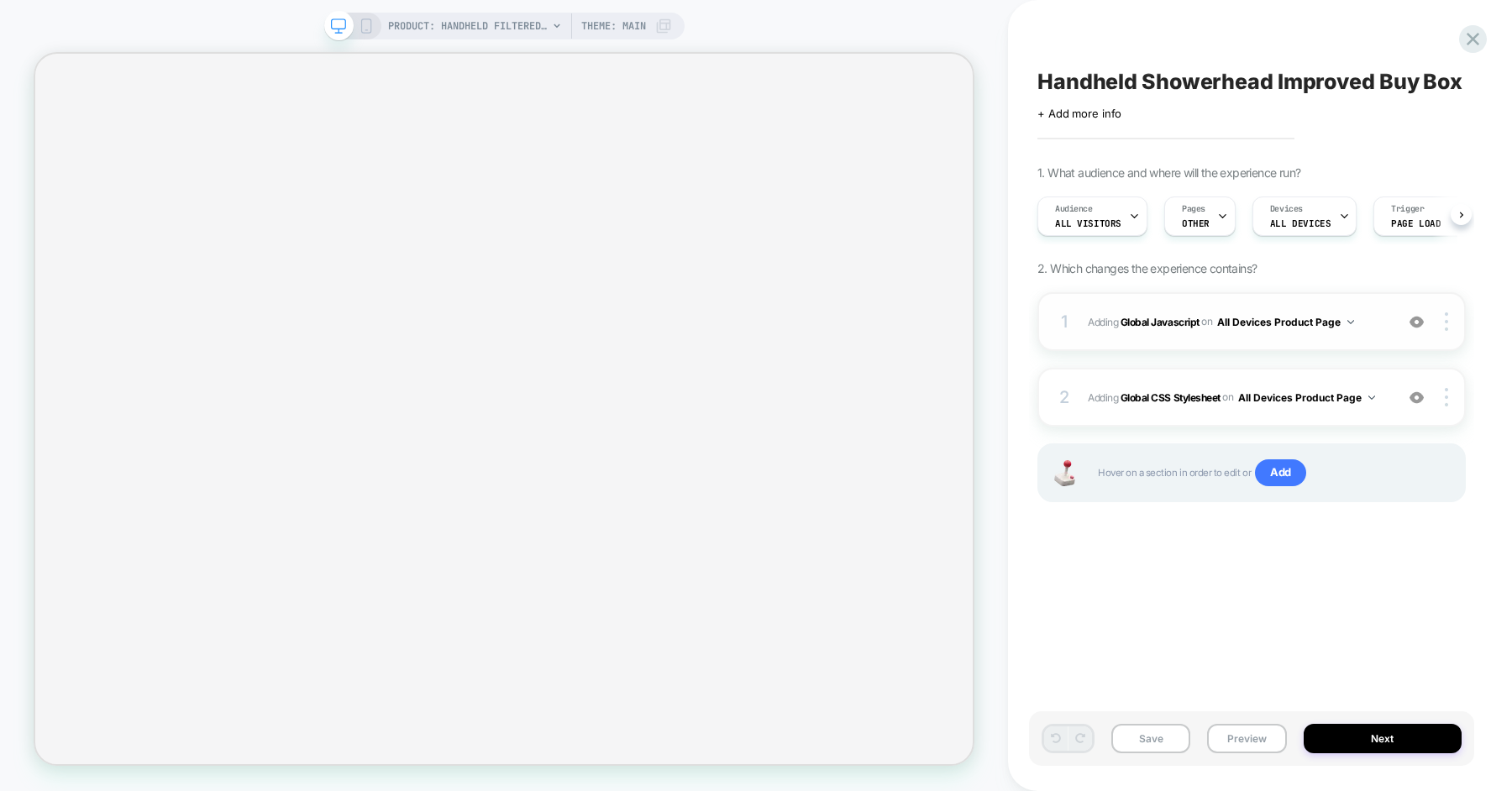
scroll to position [0, 1]
click at [1369, 317] on span "Adding Global Javascript on All Devices Product Page" at bounding box center [1236, 322] width 298 height 21
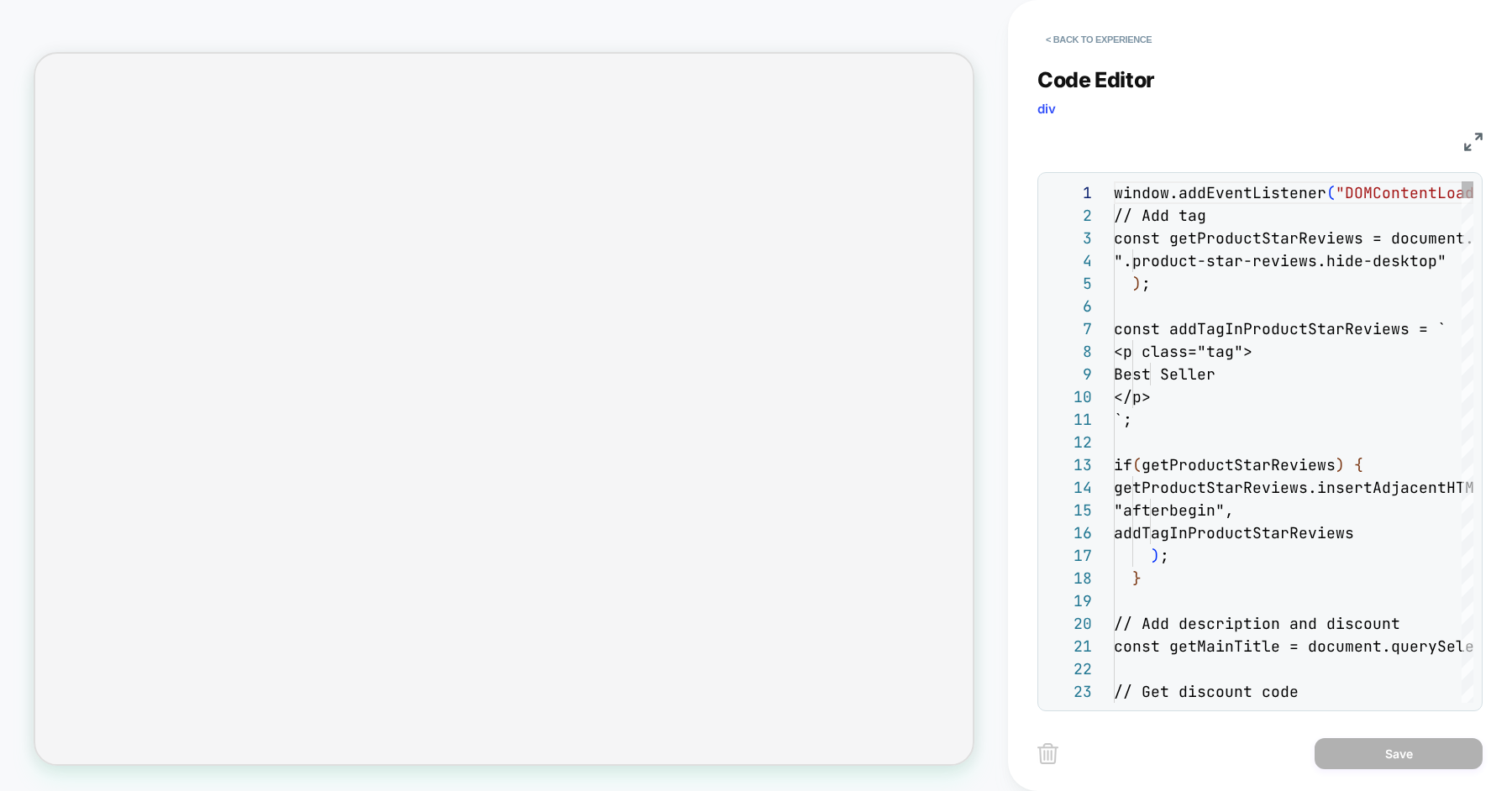
scroll to position [227, 0]
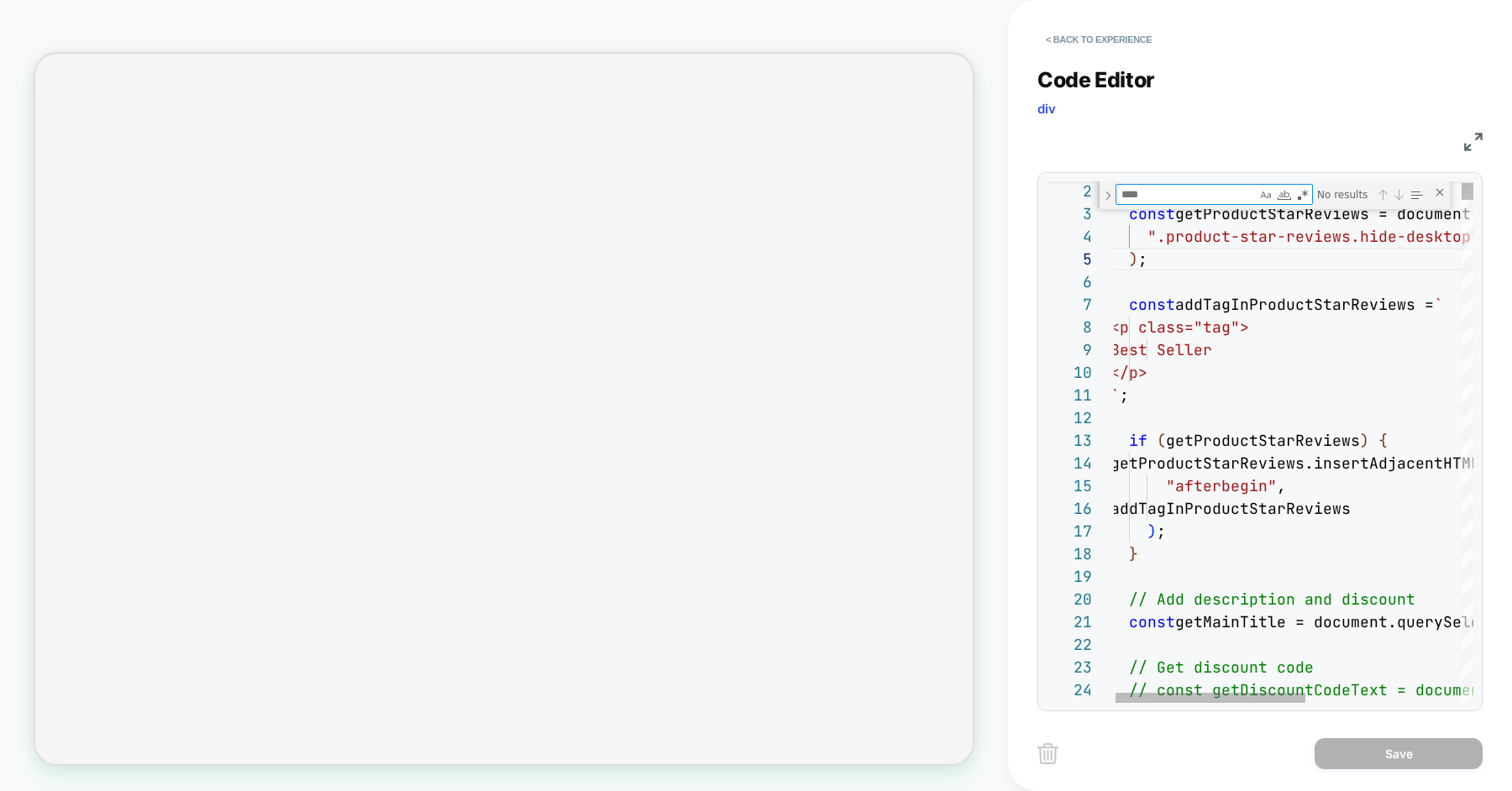
type textarea "**********"
type textarea "*"
type textarea "**********"
type textarea "**"
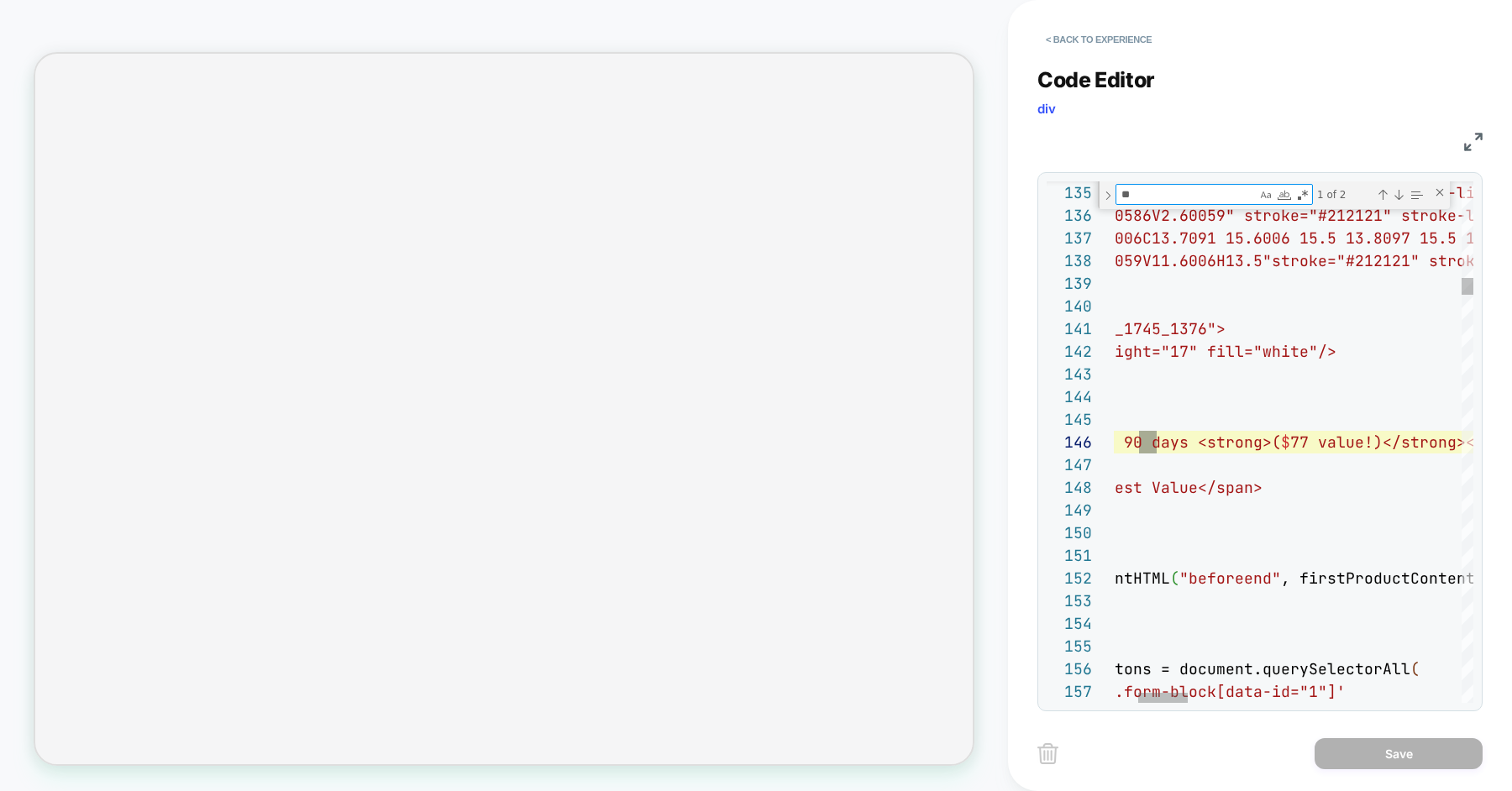
type textarea "**********"
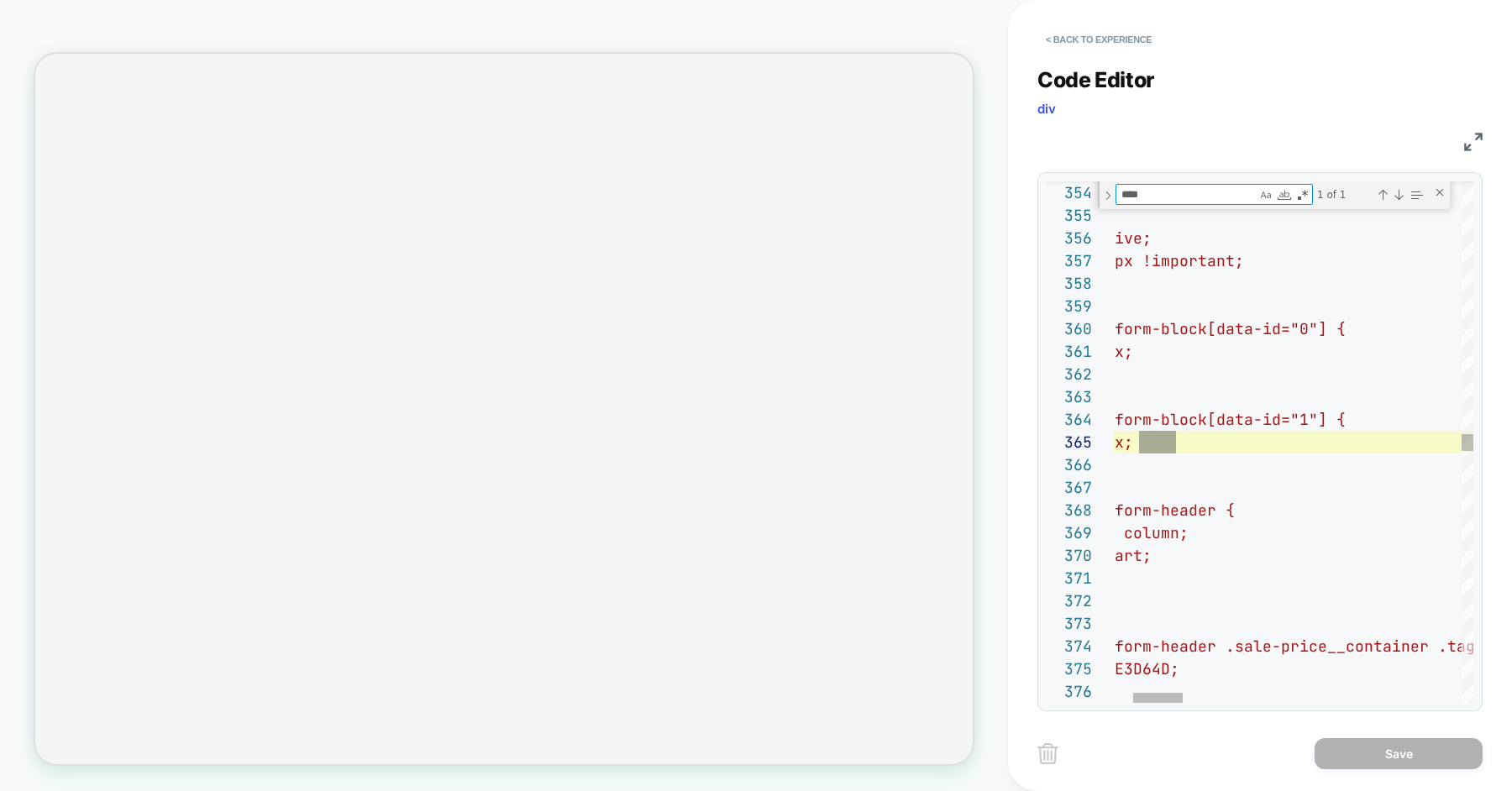
type textarea "****"
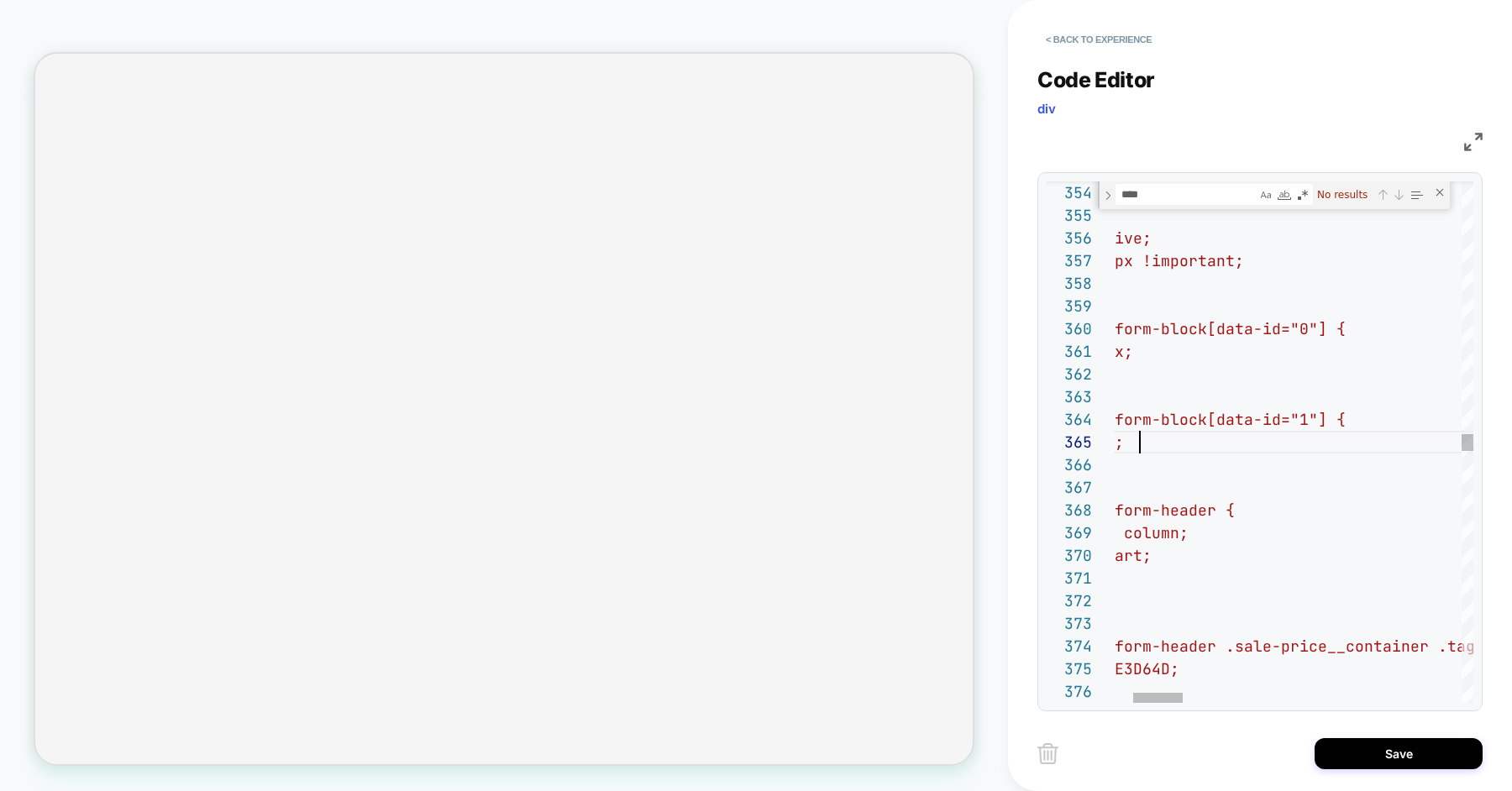
scroll to position [91, 172]
type textarea "**********"
click at [1380, 752] on button "Save" at bounding box center [1398, 754] width 168 height 31
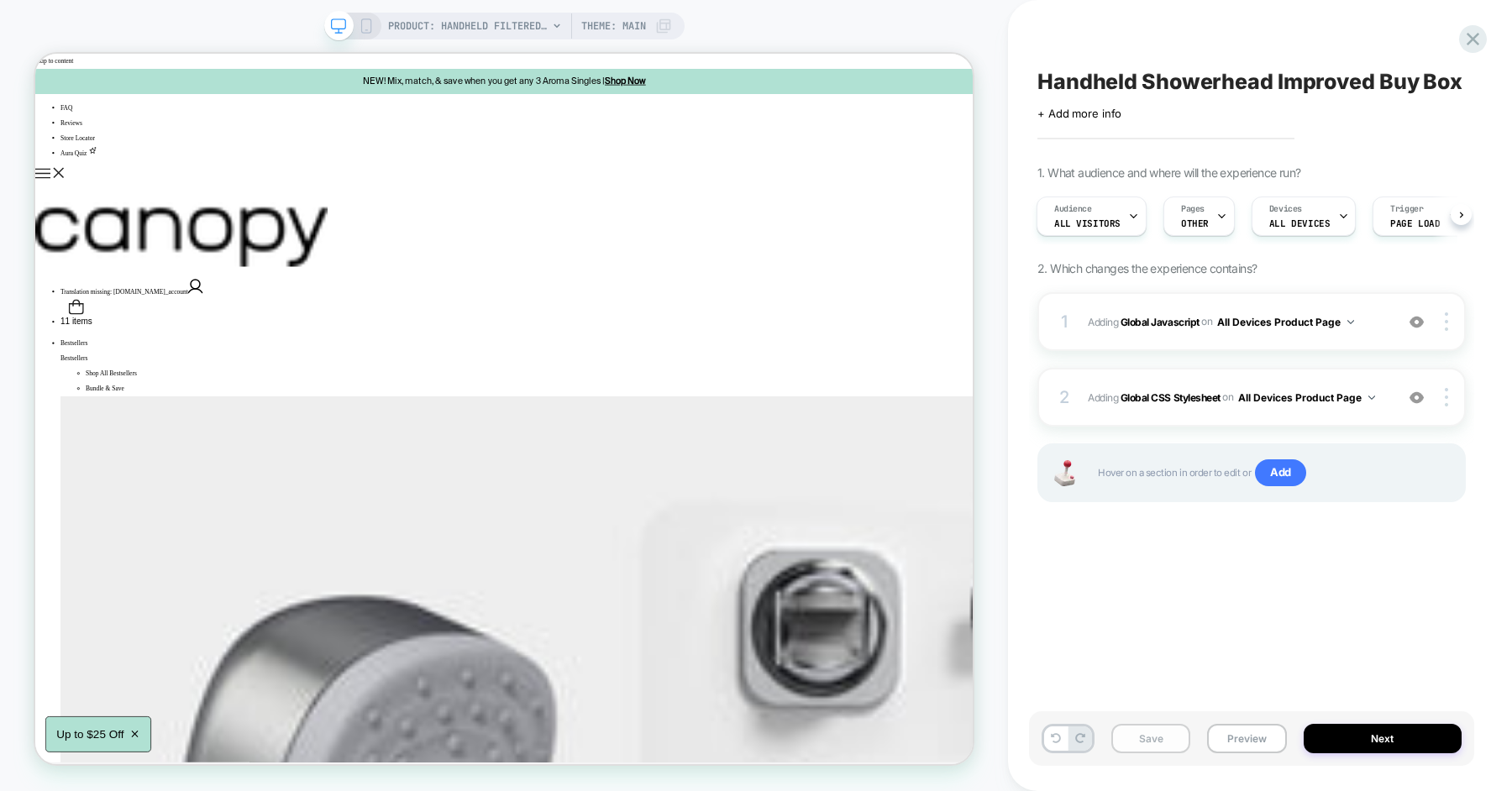
scroll to position [0, 0]
click at [1170, 747] on button "Save" at bounding box center [1150, 738] width 79 height 30
click at [1231, 738] on button "Preview" at bounding box center [1246, 738] width 79 height 30
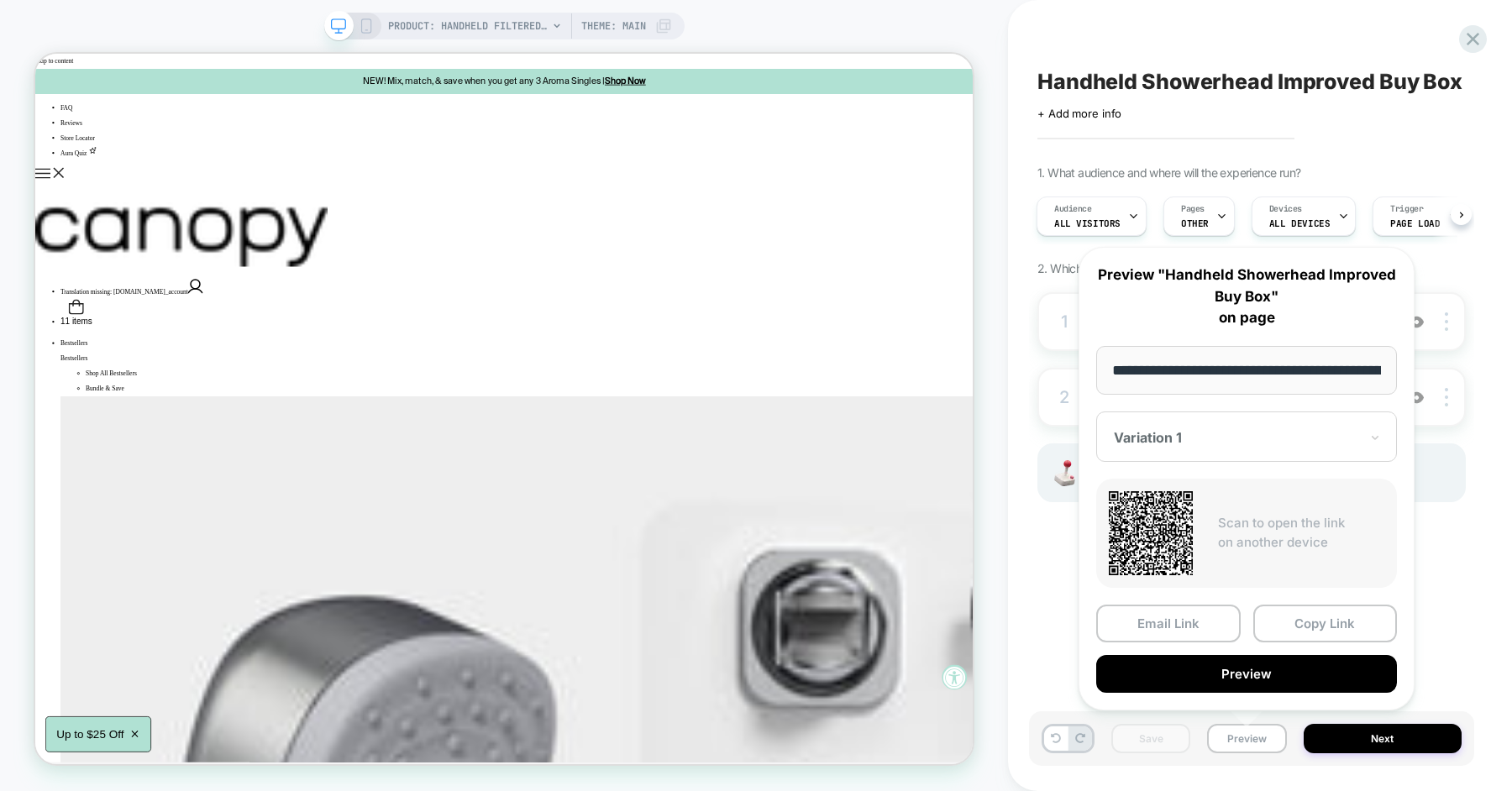
scroll to position [0, 271]
click at [1292, 628] on button "Copy Link" at bounding box center [1325, 622] width 144 height 38
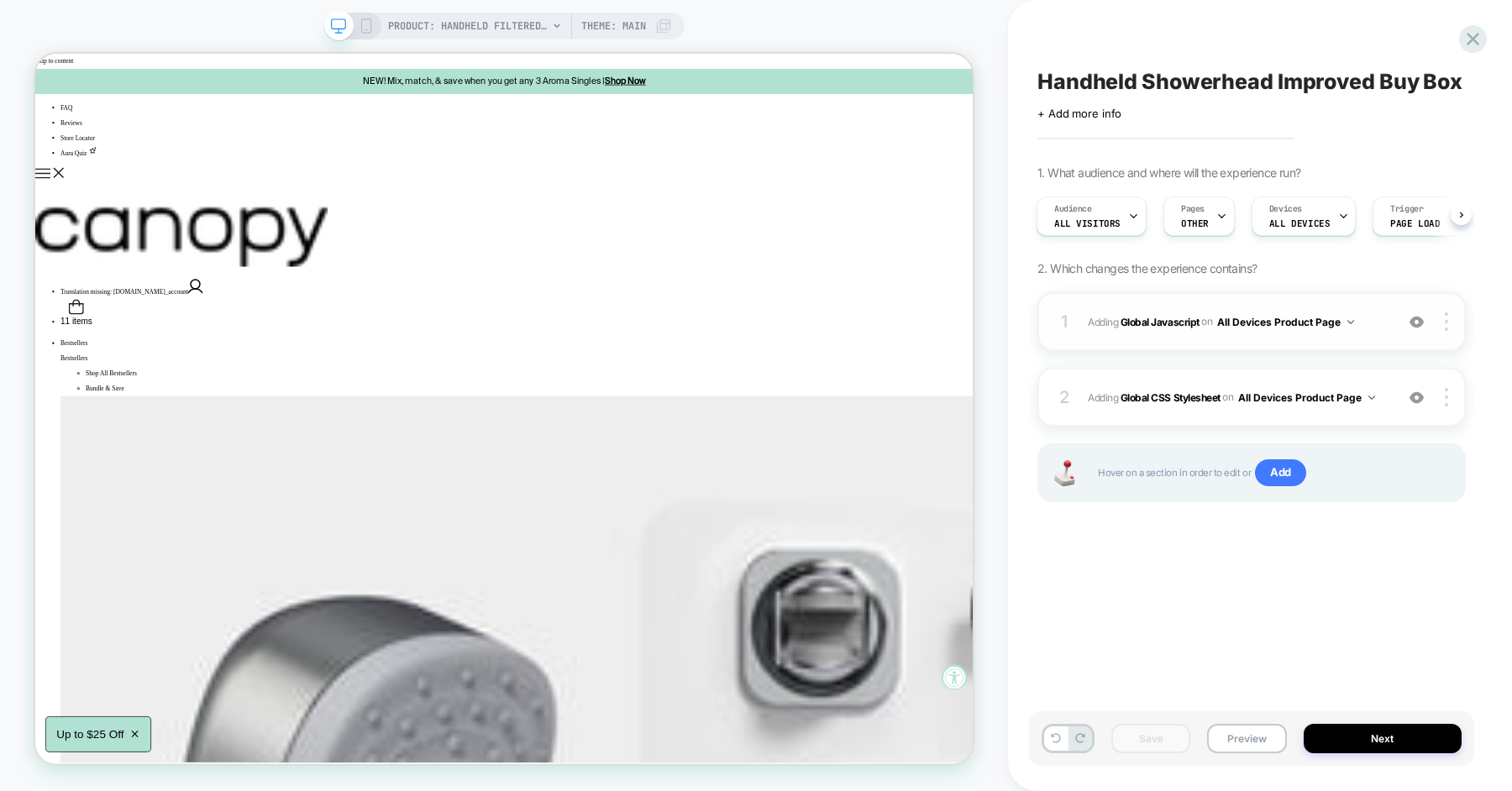
click at [1374, 309] on div "1 Adding Global Javascript on All Devices Product Page Add Before Add After Tar…" at bounding box center [1251, 321] width 429 height 59
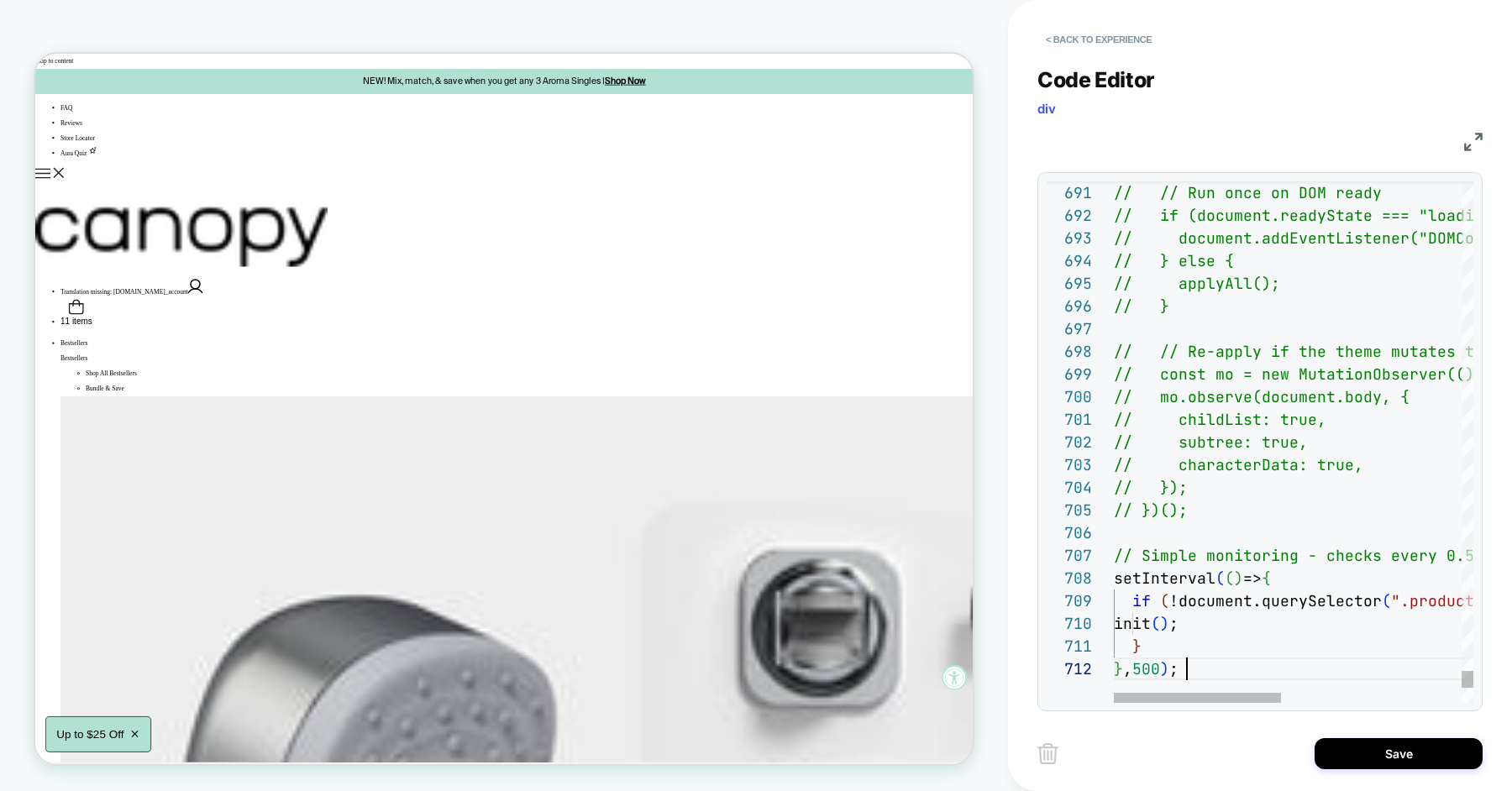
scroll to position [22, 71]
type textarea "* ********"
click at [1351, 752] on button "Save" at bounding box center [1398, 754] width 168 height 31
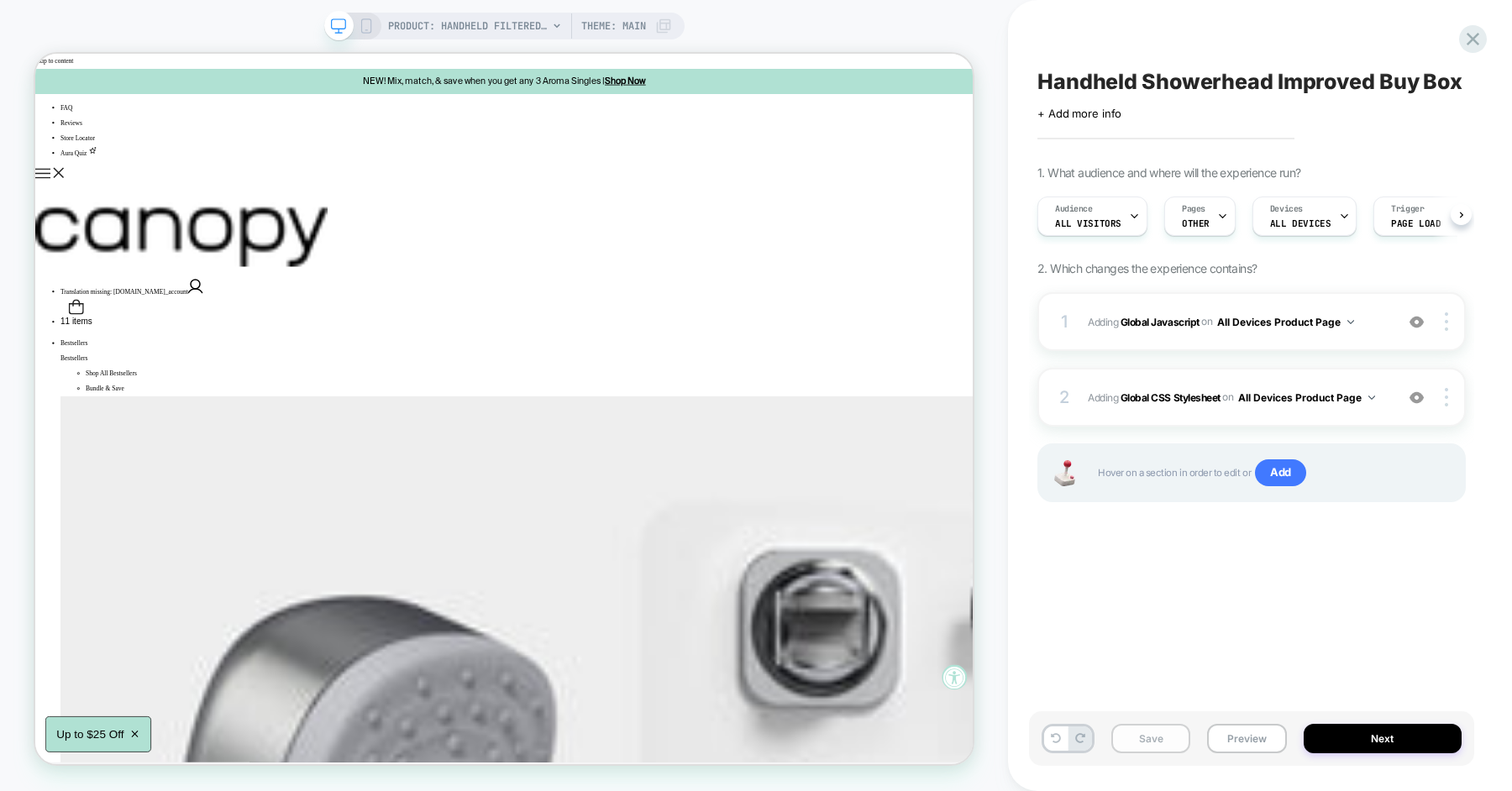
scroll to position [0, 1]
click at [1149, 742] on button "Save" at bounding box center [1150, 738] width 79 height 30
click at [1383, 326] on span "Adding Global Javascript on All Devices Product Page" at bounding box center [1236, 322] width 298 height 21
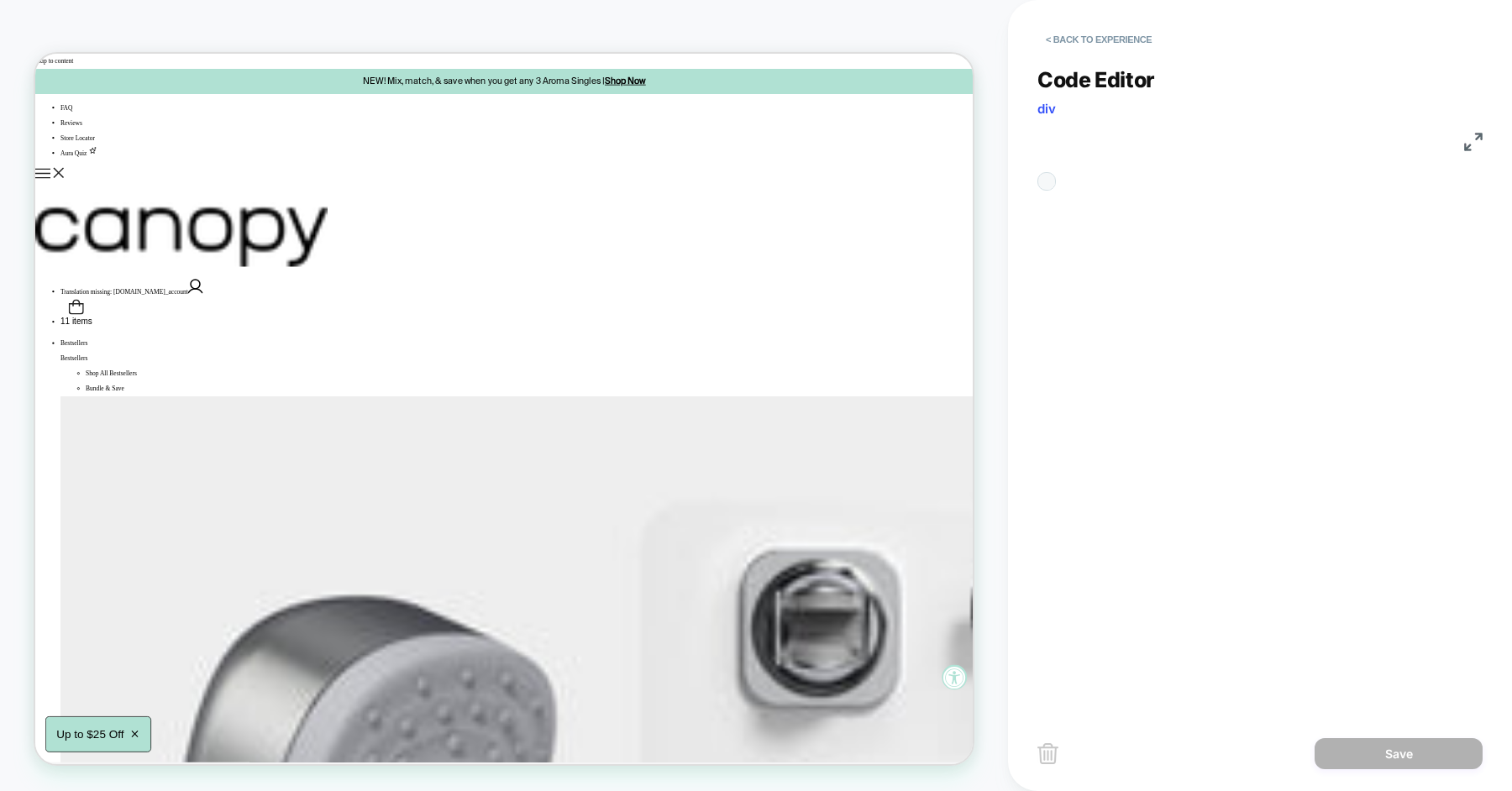
scroll to position [227, 0]
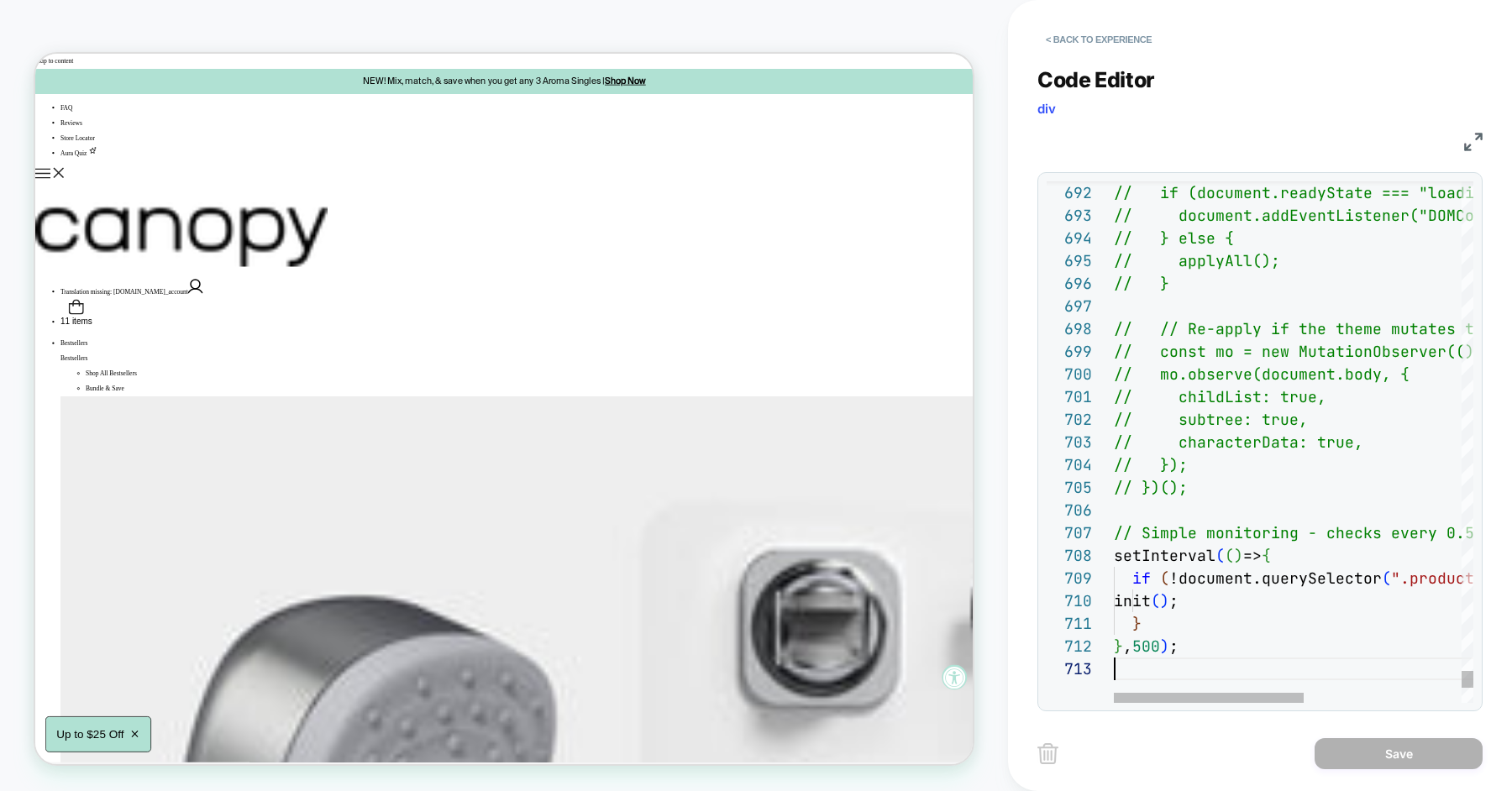
scroll to position [44, 0]
type textarea "**********"
click at [1124, 48] on button "< Back to experience" at bounding box center [1099, 40] width 122 height 27
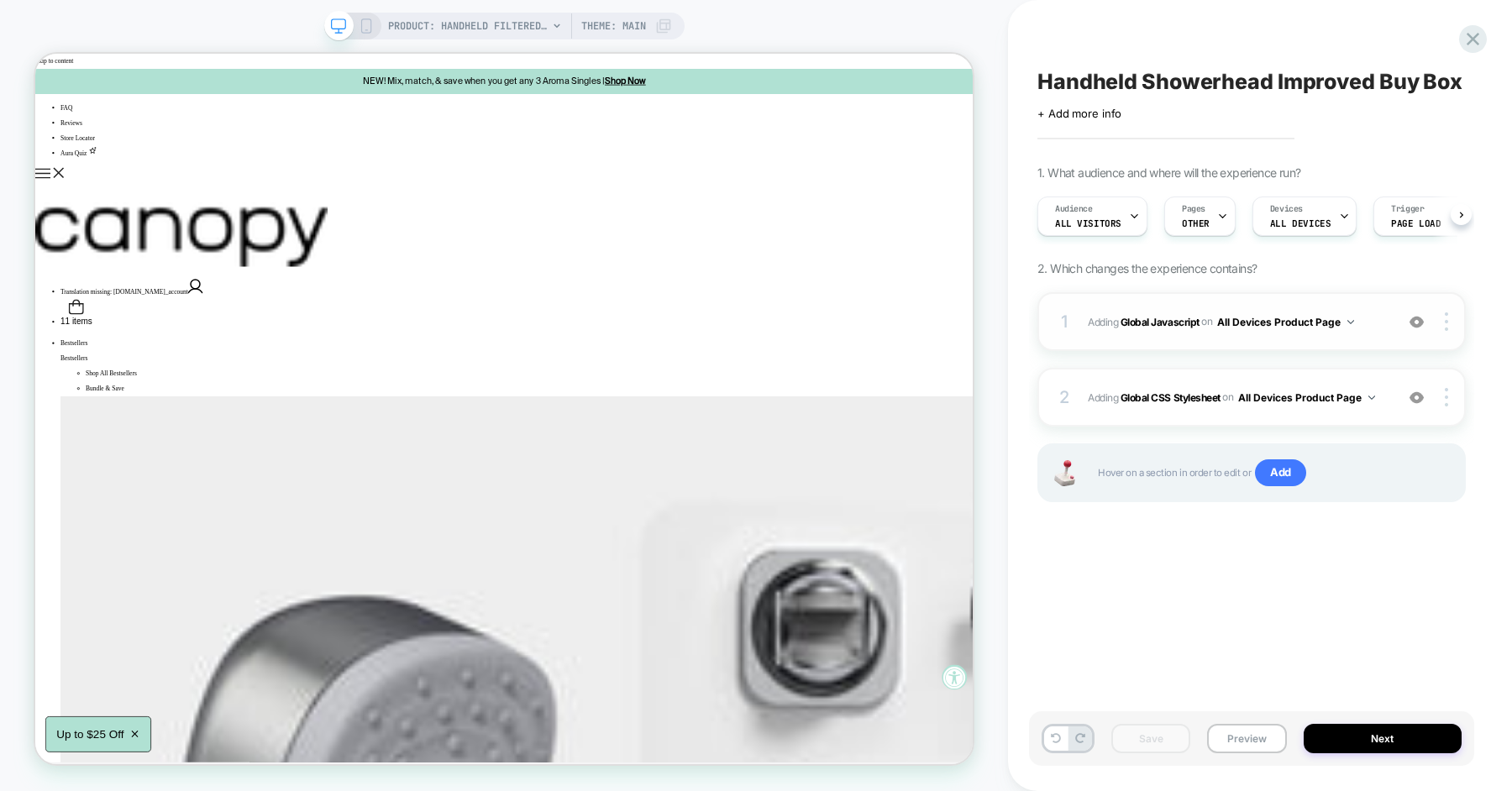
scroll to position [0, 1]
click at [1382, 317] on span "Adding Global Javascript on All Devices Product Page" at bounding box center [1236, 322] width 298 height 21
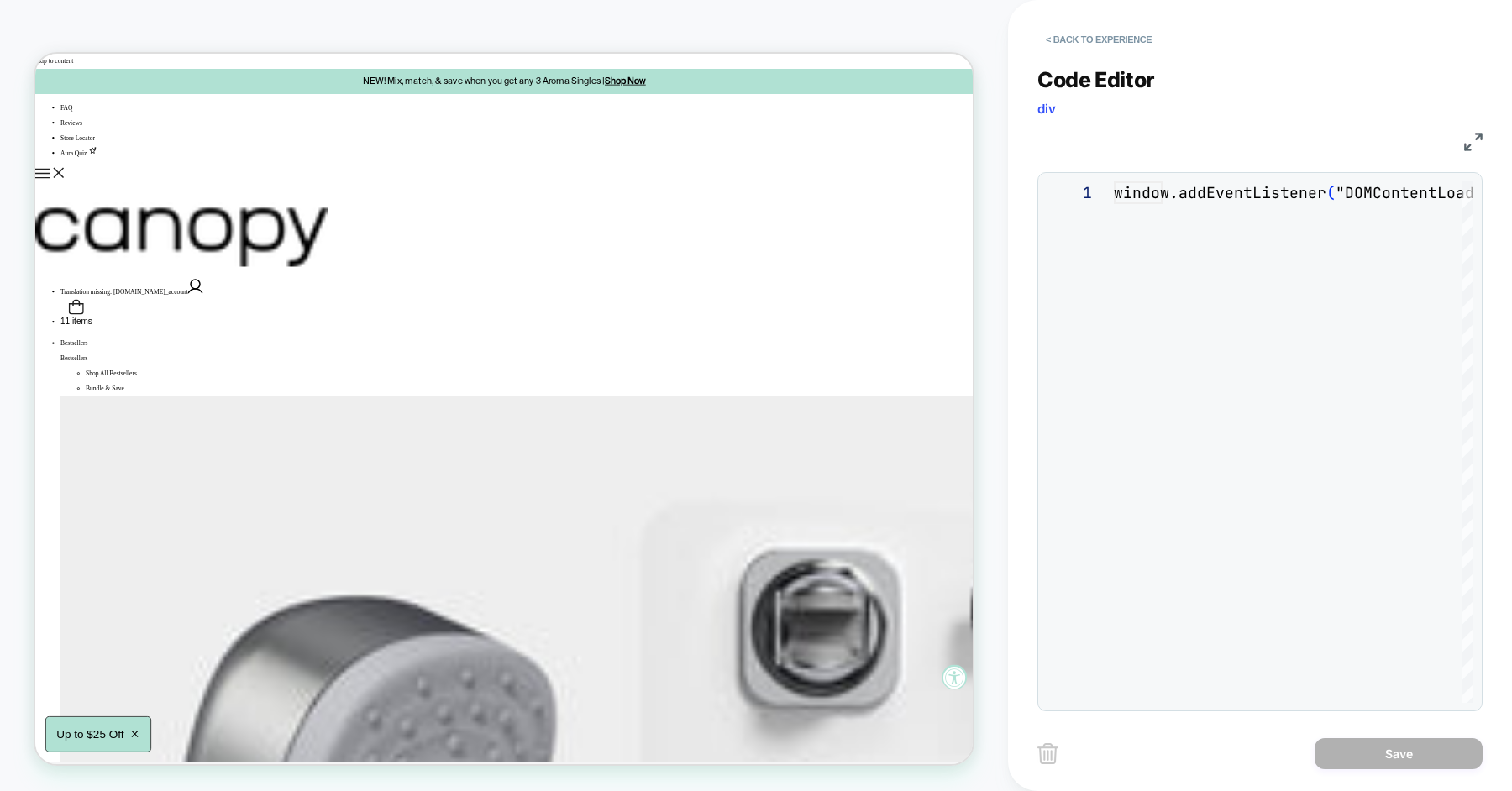
scroll to position [227, 0]
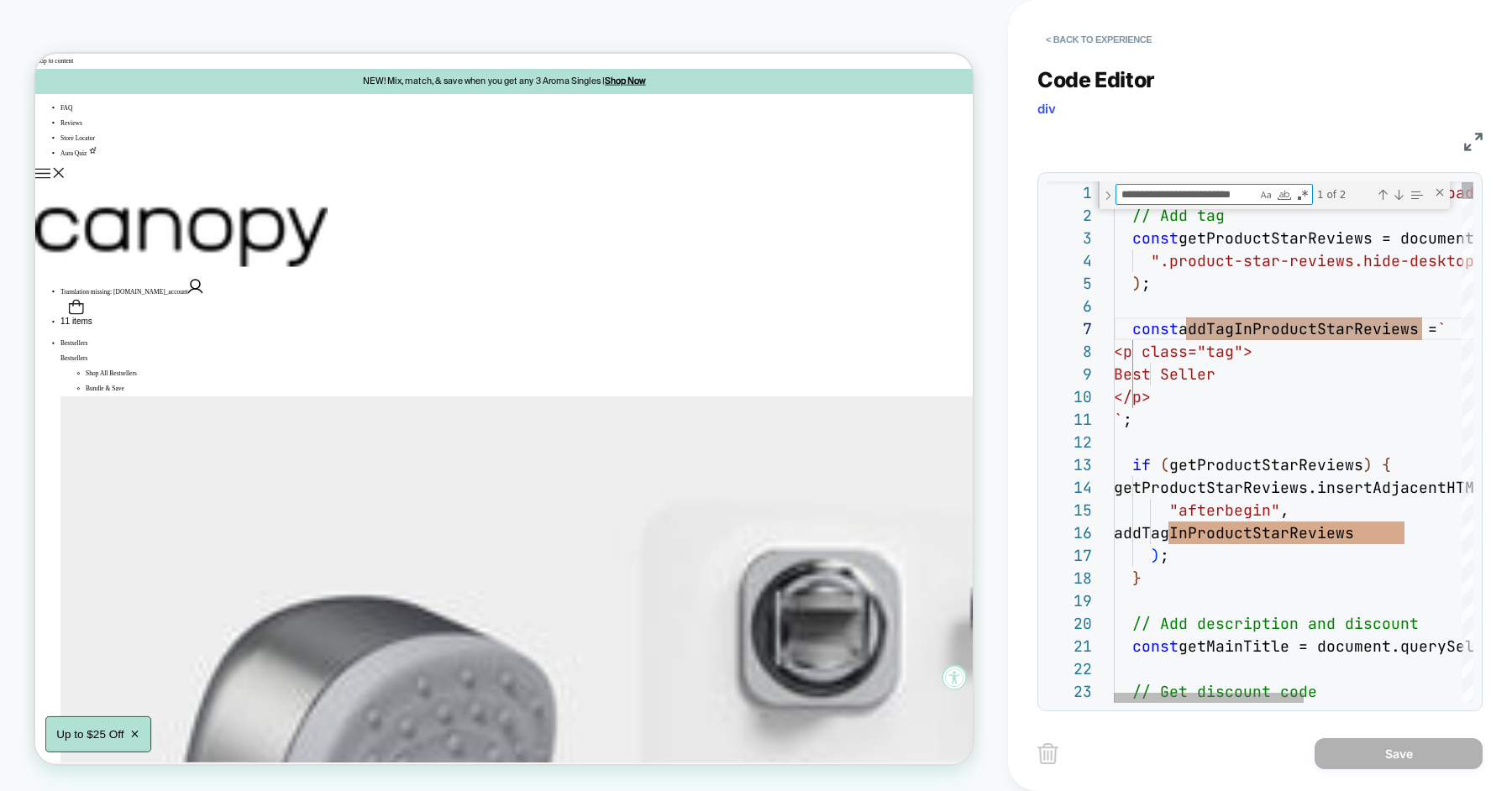
type textarea "*"
type textarea "**********"
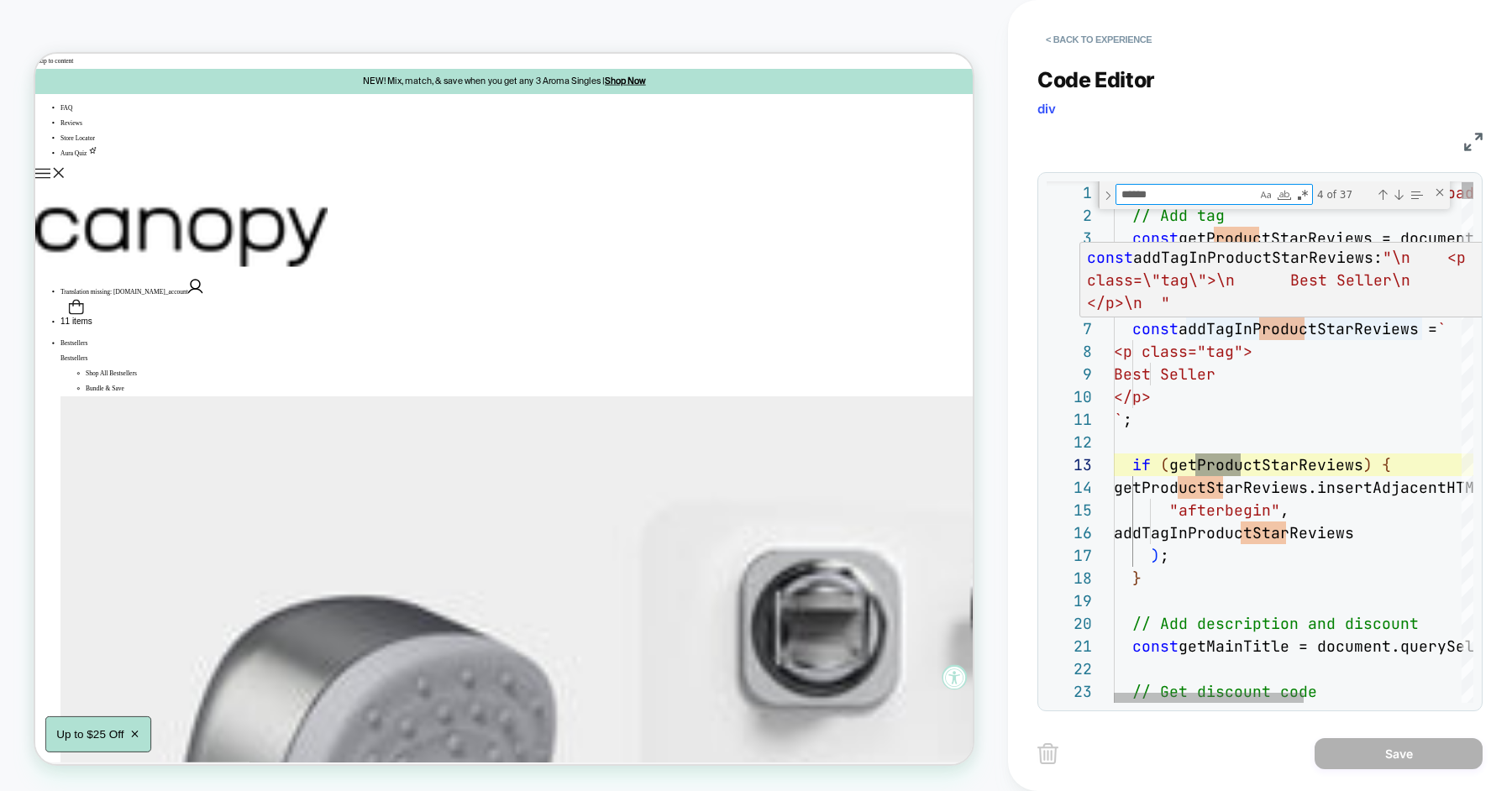
type textarea "*******"
type textarea "**********"
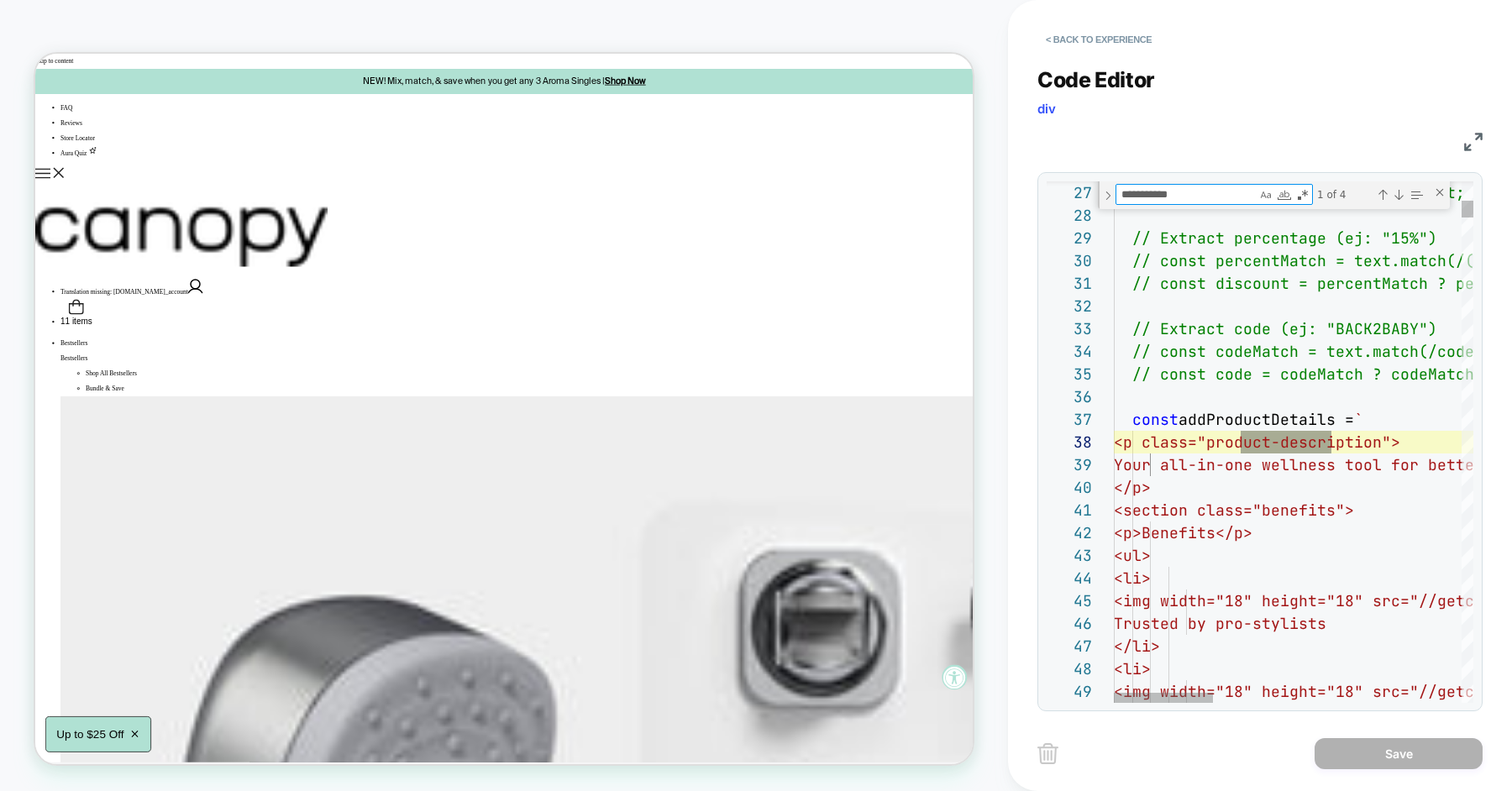
scroll to position [227, 227]
type textarea "**********"
click at [1442, 189] on div "Close (Escape)" at bounding box center [1440, 193] width 14 height 14
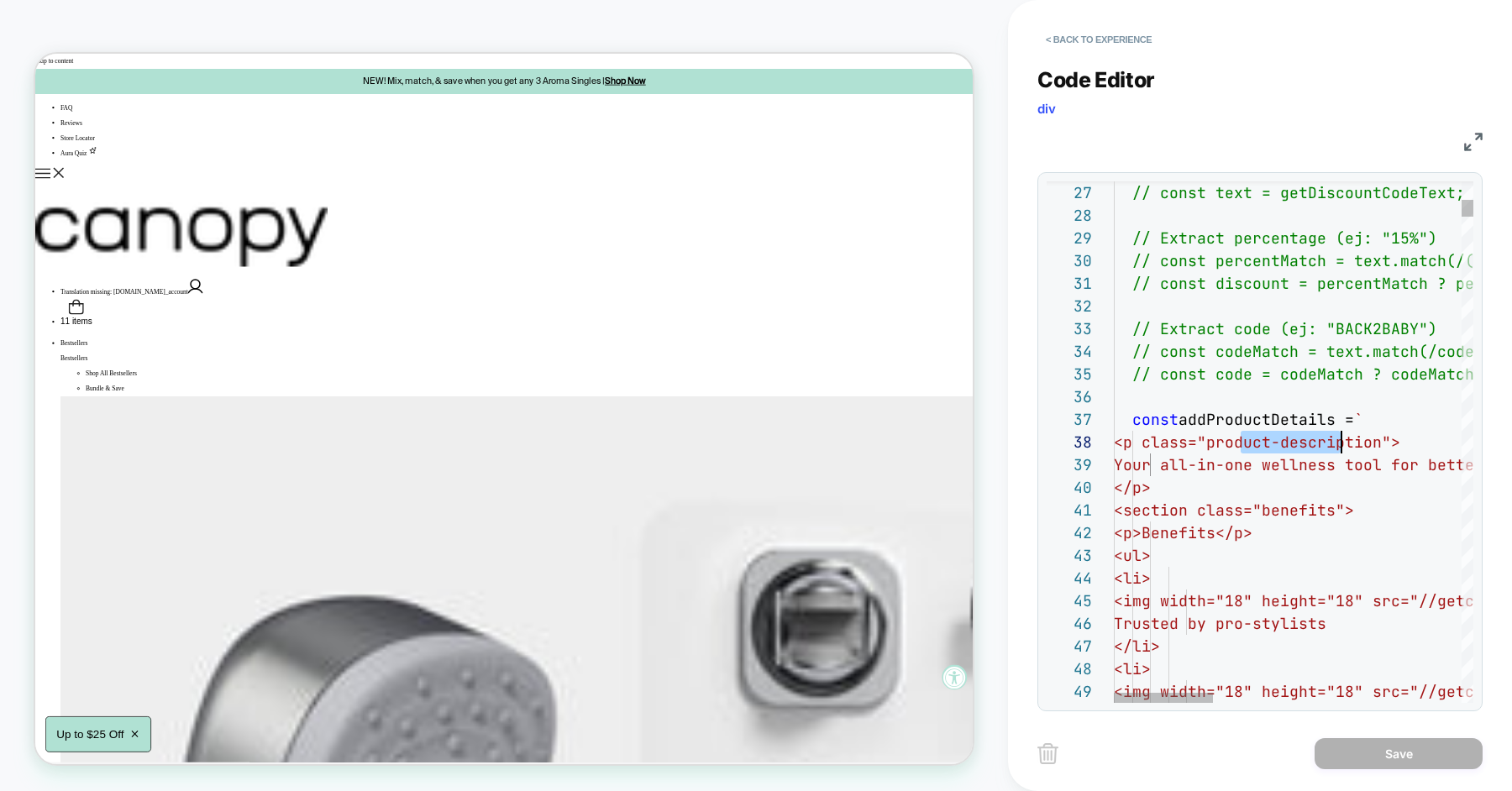
click at [1082, 41] on button "< Back to experience" at bounding box center [1099, 40] width 122 height 27
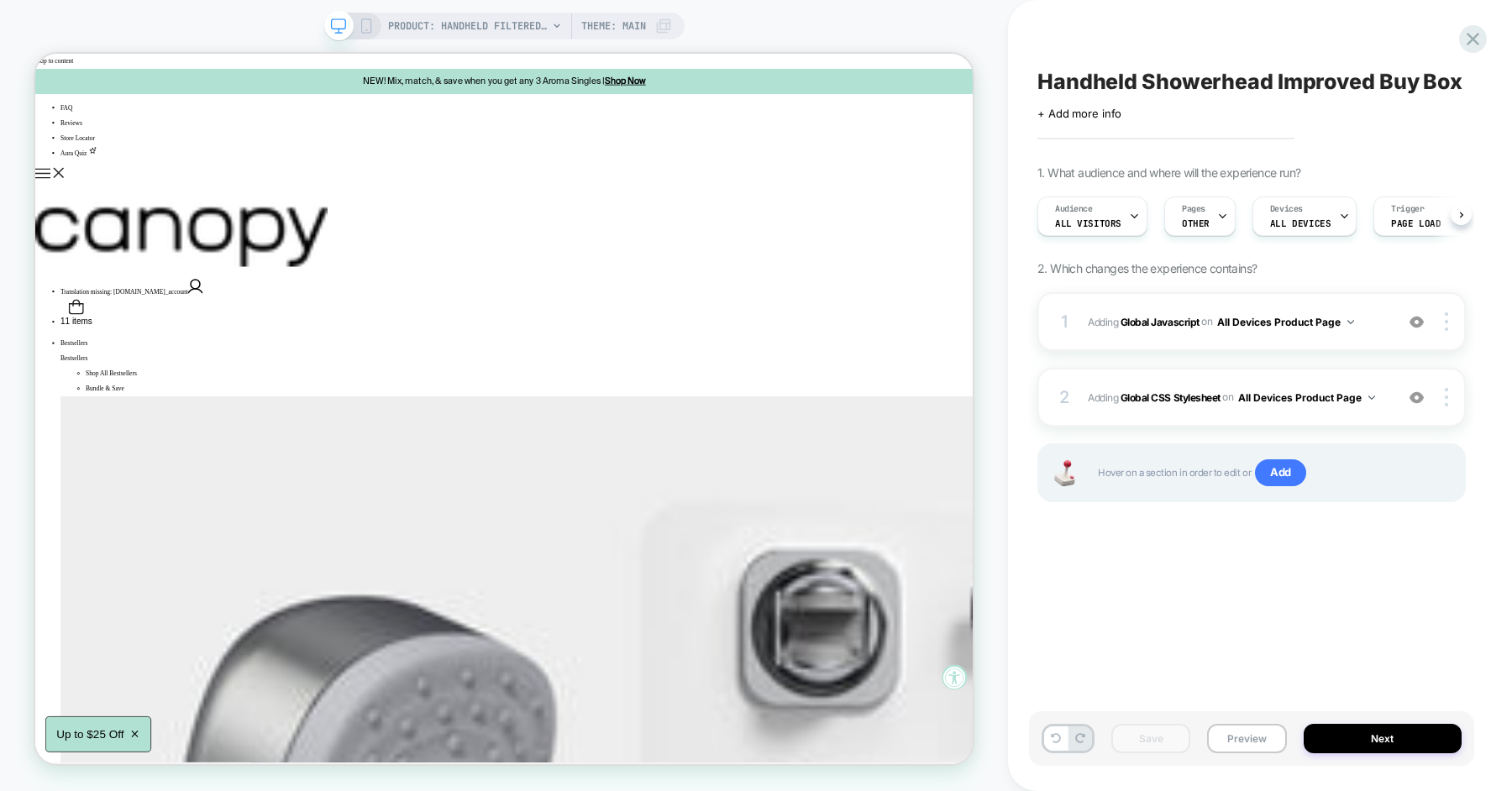
scroll to position [0, 1]
click at [1244, 736] on button "Preview" at bounding box center [1246, 738] width 79 height 30
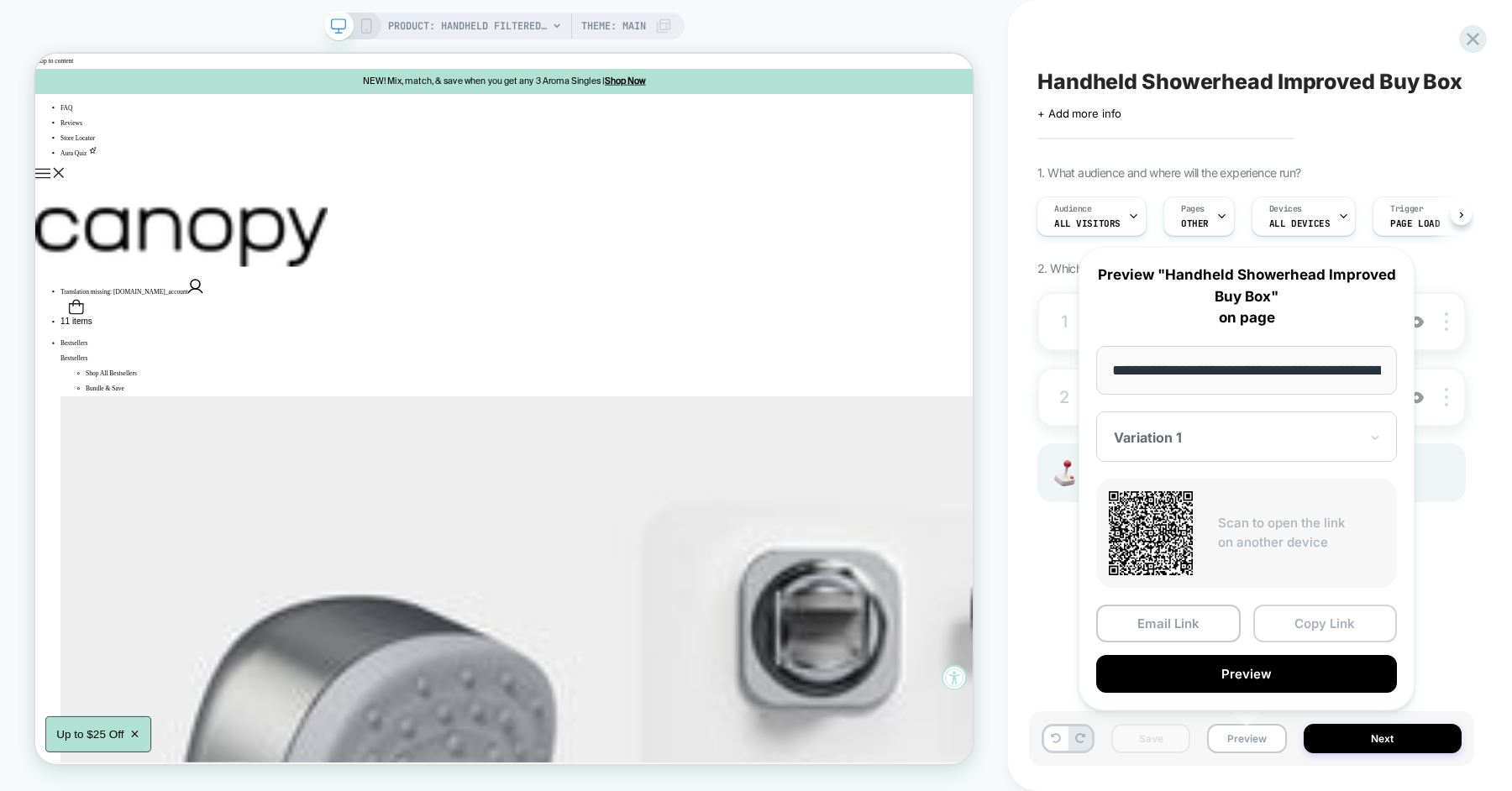
scroll to position [0, 271]
click at [1293, 614] on button "Copy Link" at bounding box center [1325, 622] width 144 height 38
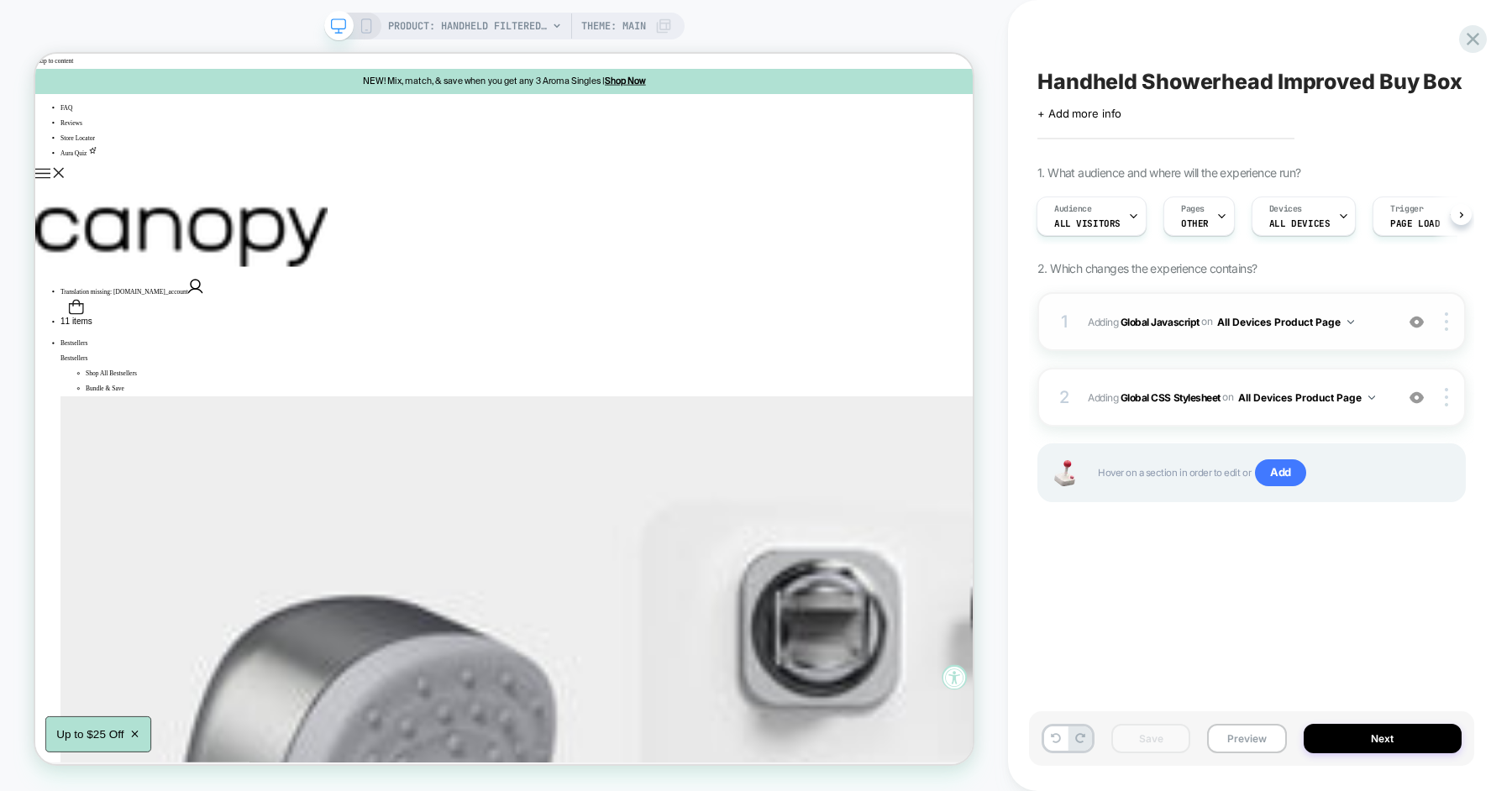
click at [1379, 317] on span "Adding Global Javascript on All Devices Product Page" at bounding box center [1236, 322] width 298 height 21
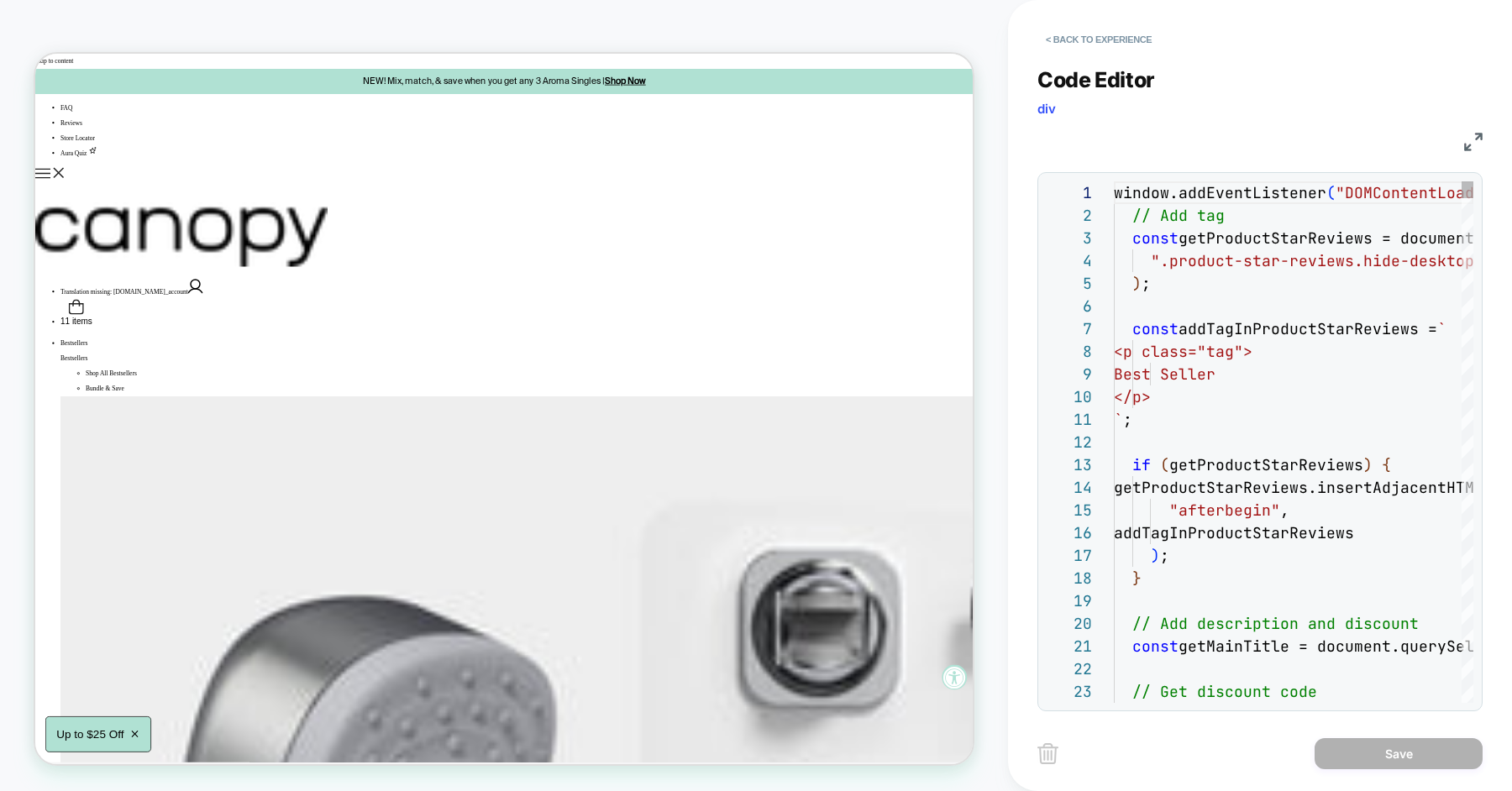
scroll to position [227, 0]
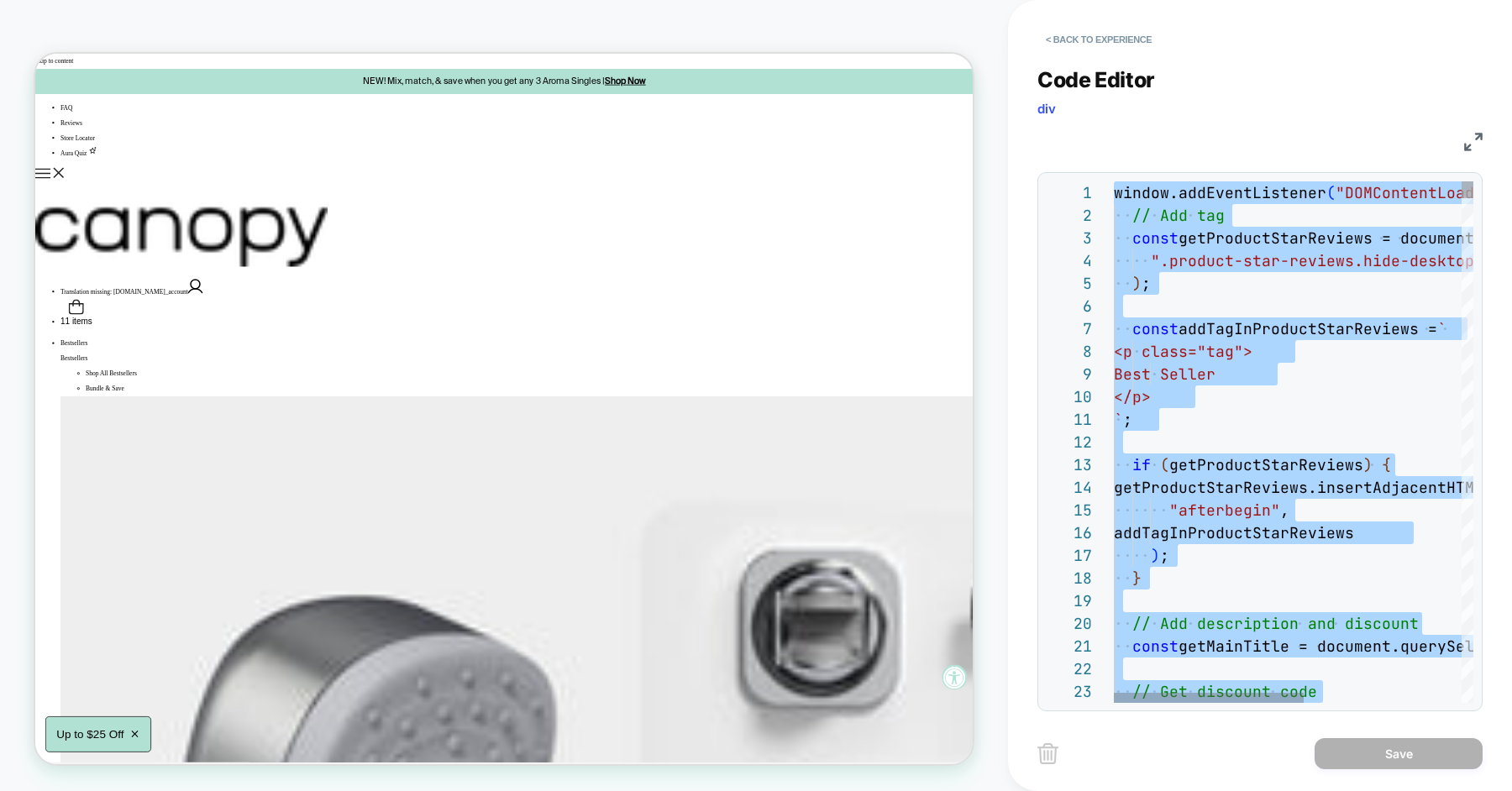
scroll to position [44, 0]
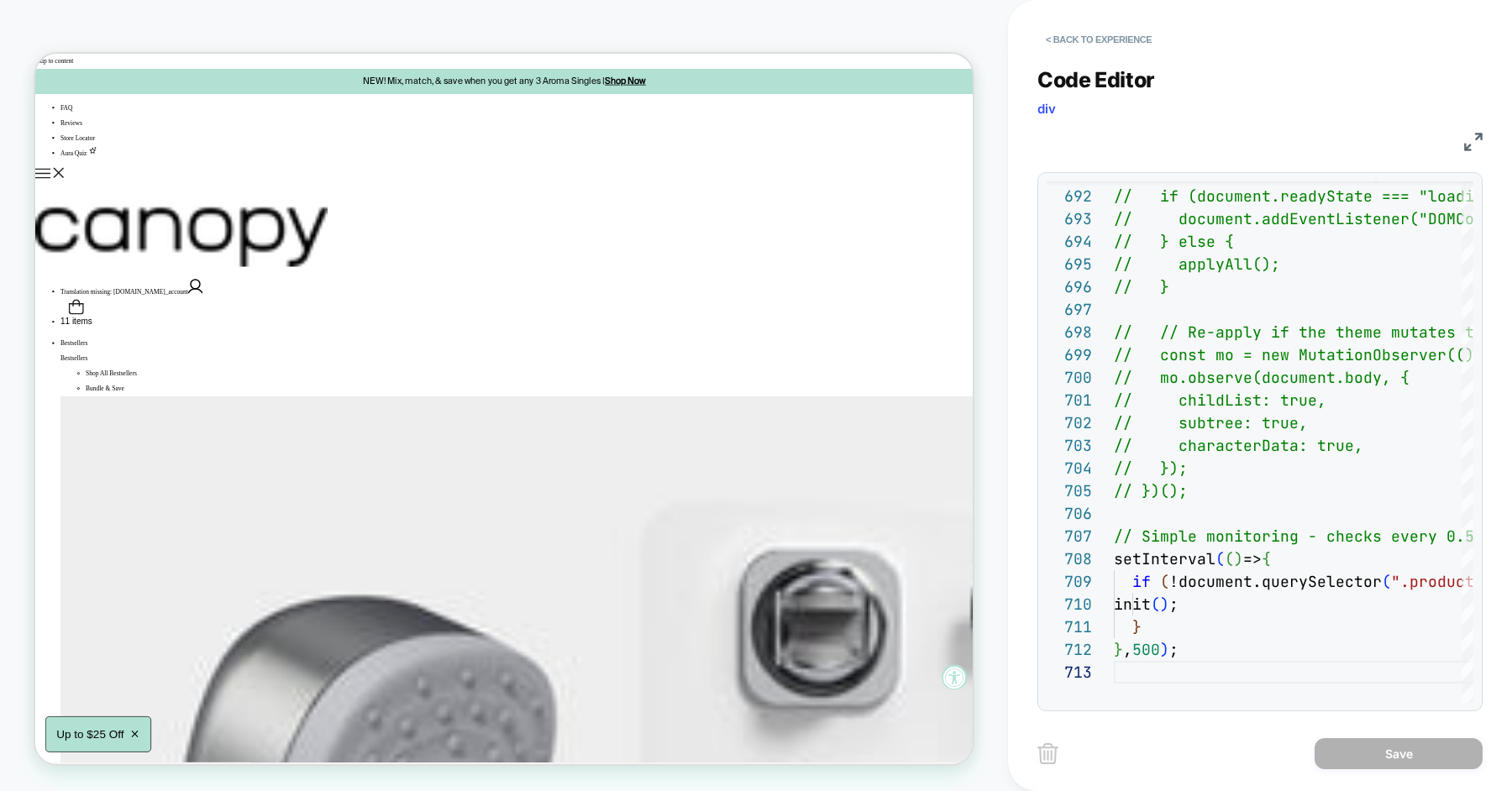
type textarea "**********"
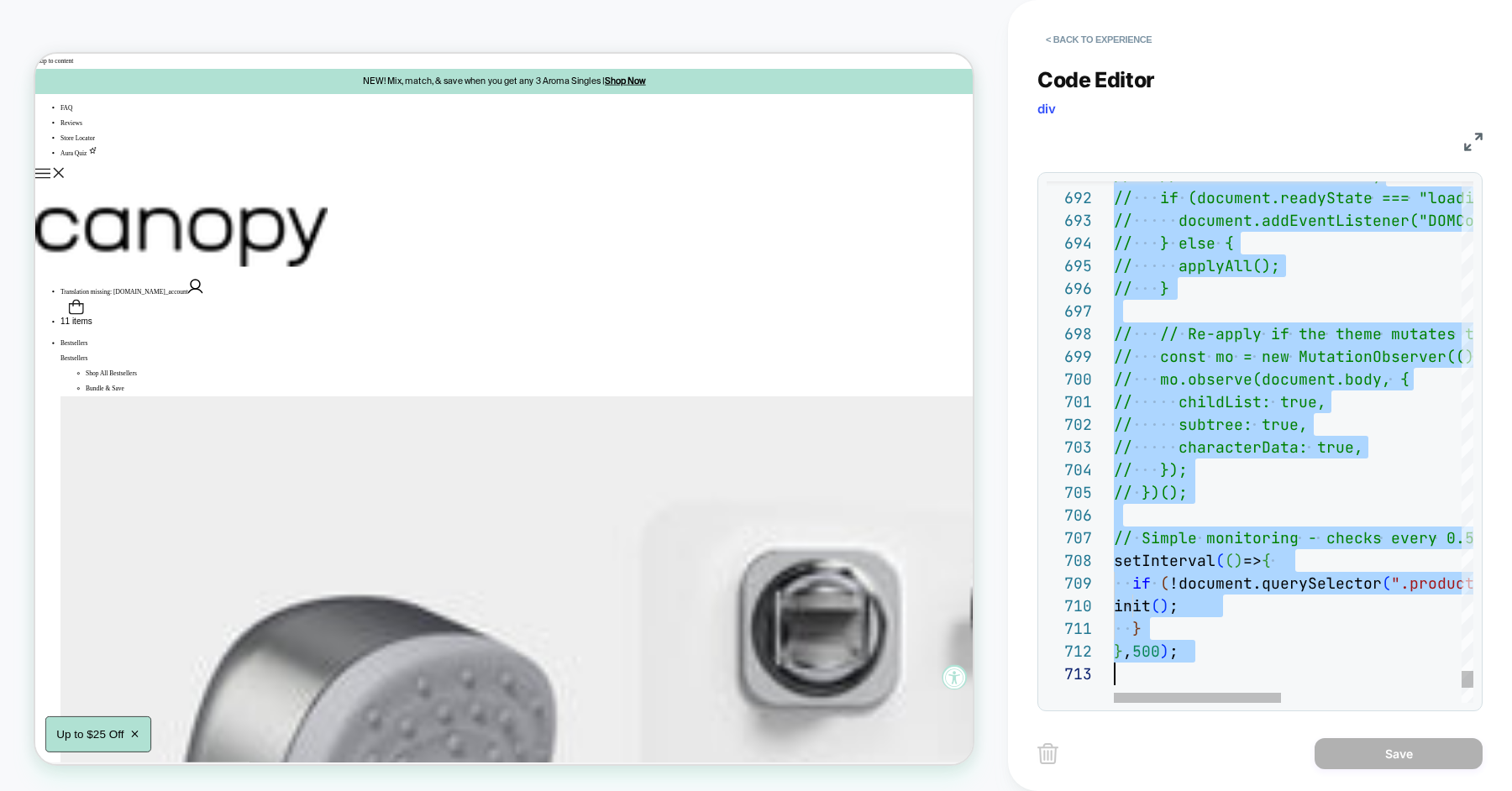
scroll to position [0, 0]
click at [1086, 38] on button "< Back to experience" at bounding box center [1099, 40] width 122 height 27
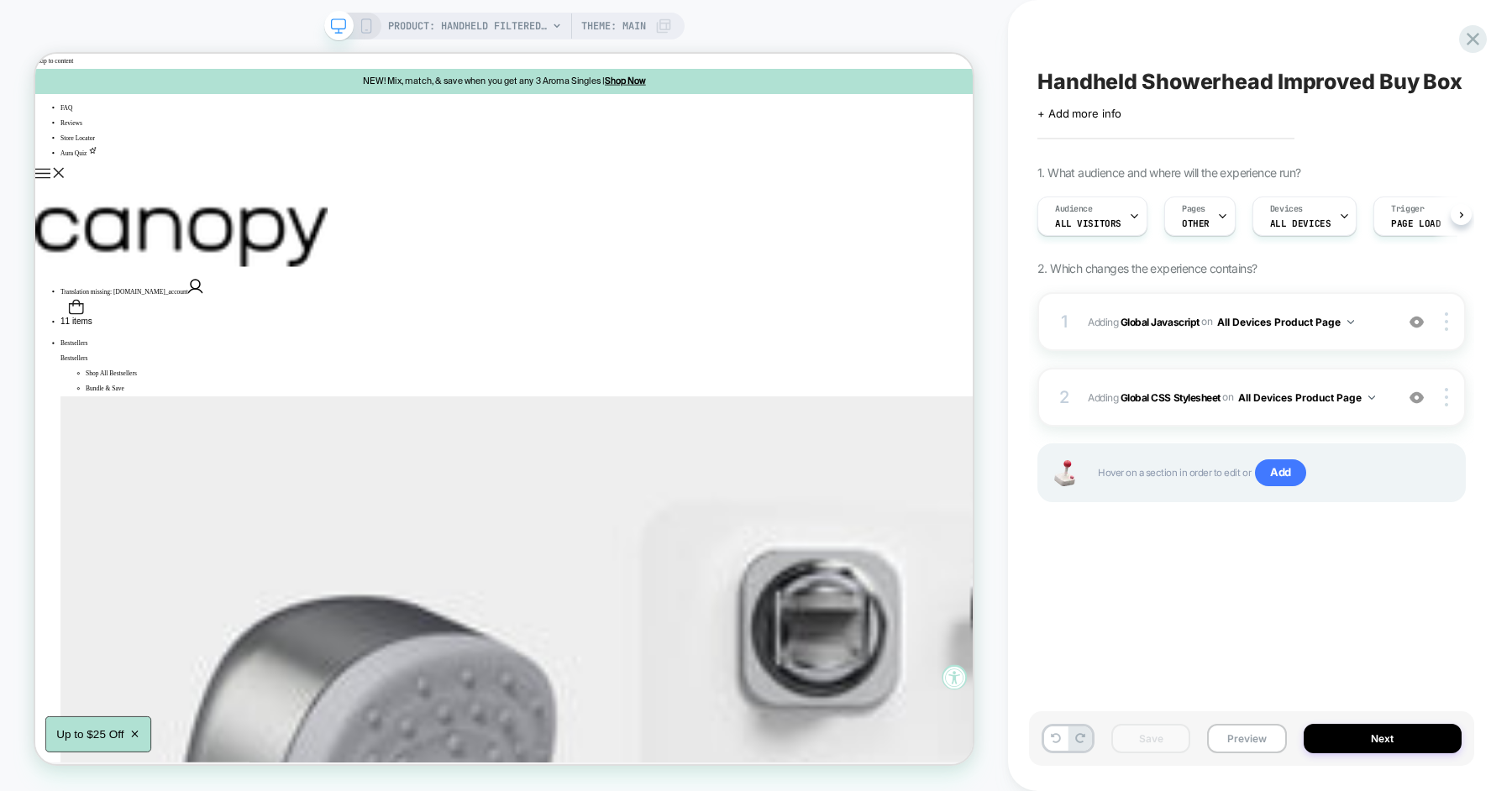
scroll to position [0, 1]
click at [1379, 325] on span "Adding Global Javascript on All Devices Product Page" at bounding box center [1236, 322] width 298 height 21
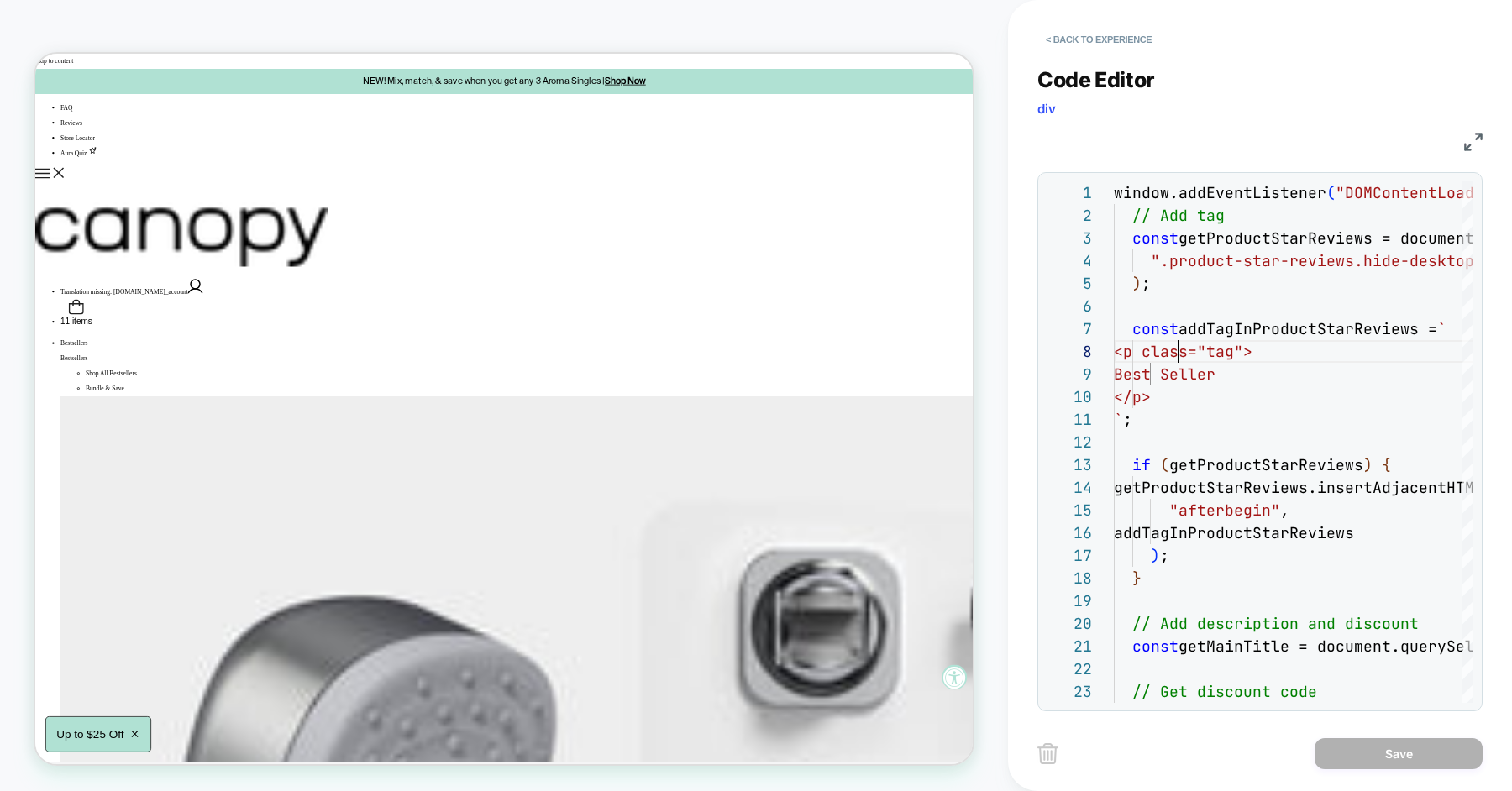
scroll to position [158, 64]
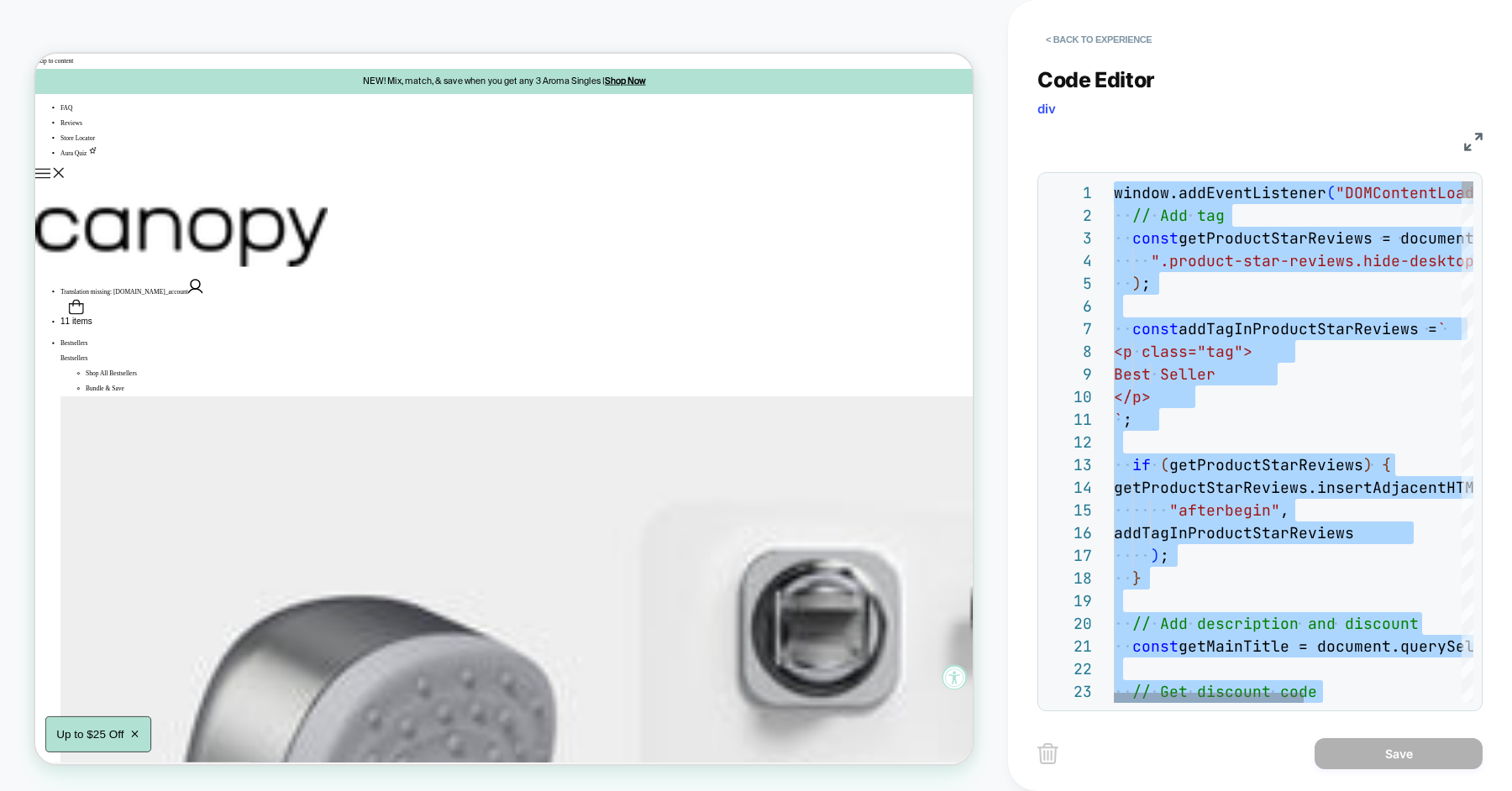
scroll to position [44, 0]
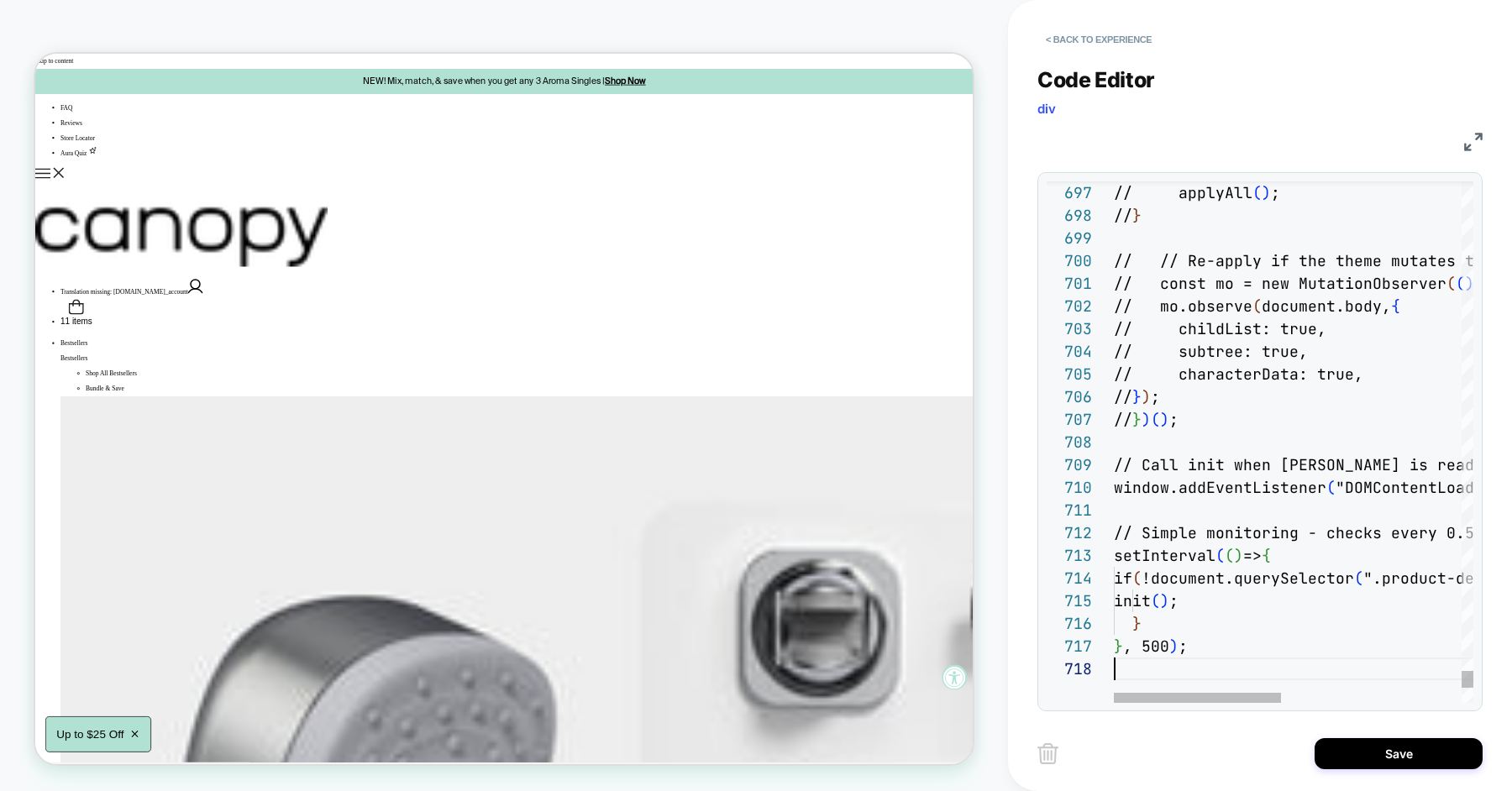
type textarea "**********"
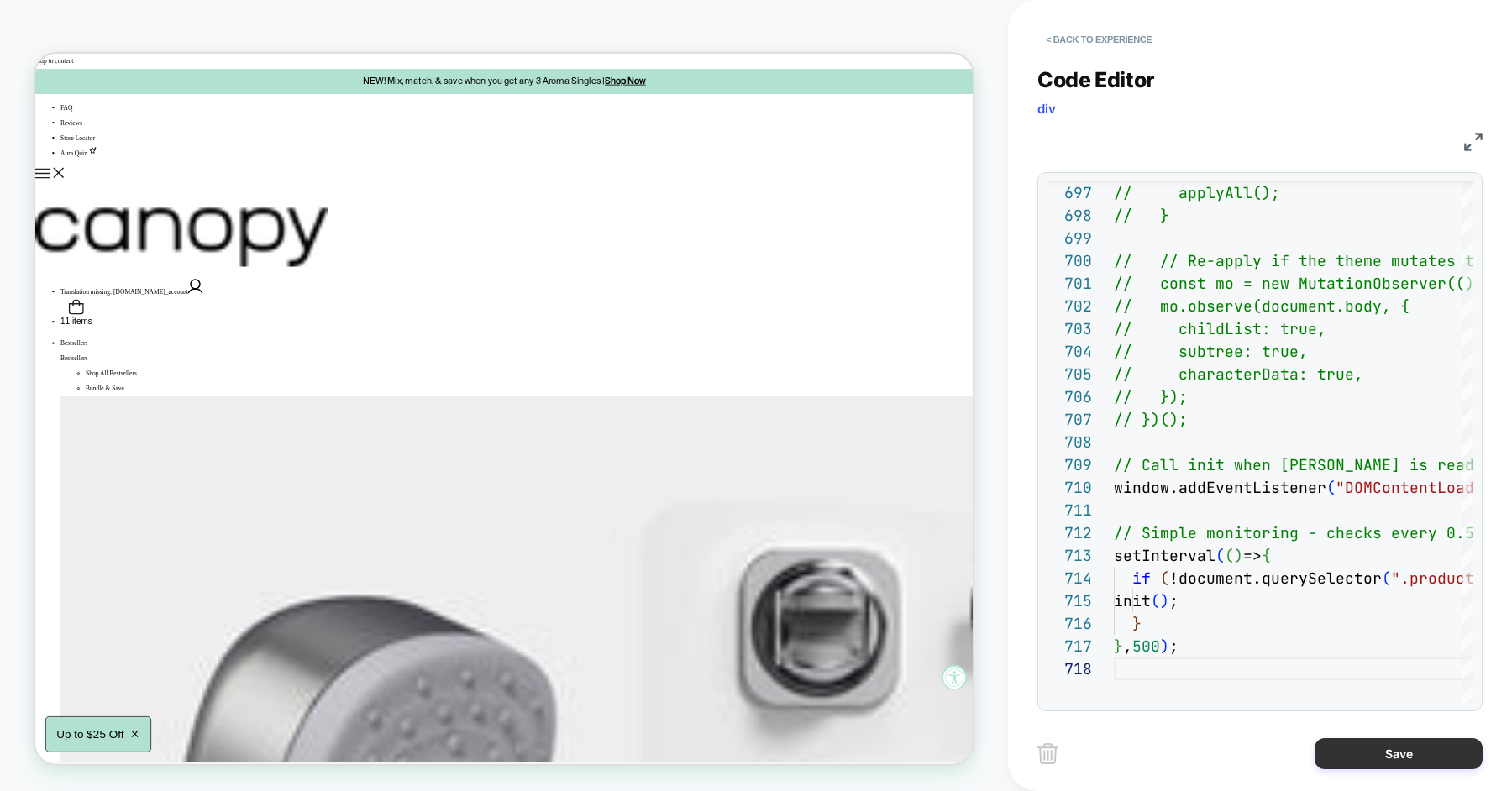
click at [1345, 744] on button "Save" at bounding box center [1398, 754] width 168 height 31
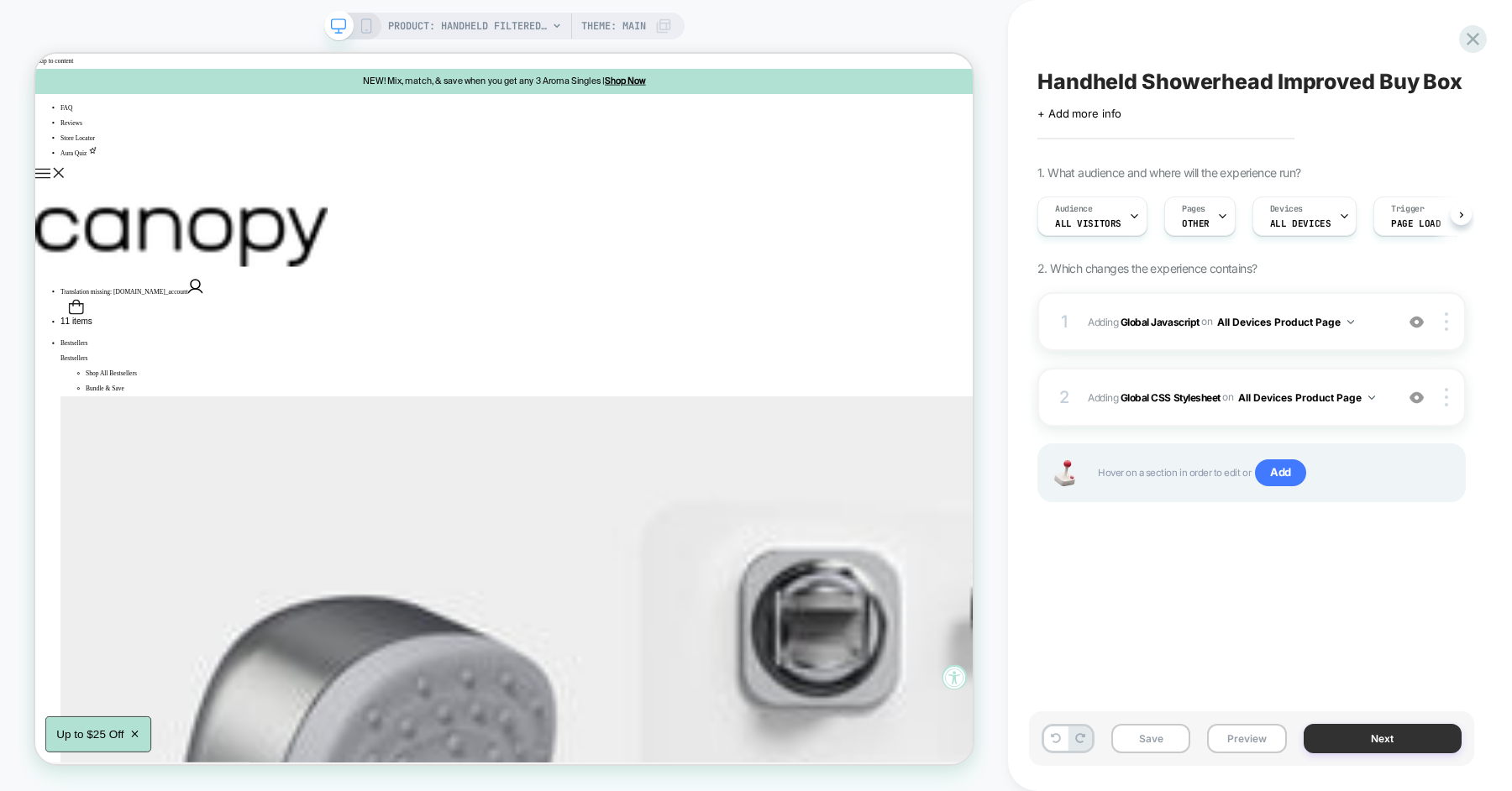
scroll to position [0, 1]
click at [1148, 746] on button "Save" at bounding box center [1150, 738] width 79 height 30
click at [1236, 745] on button "Preview" at bounding box center [1246, 738] width 79 height 30
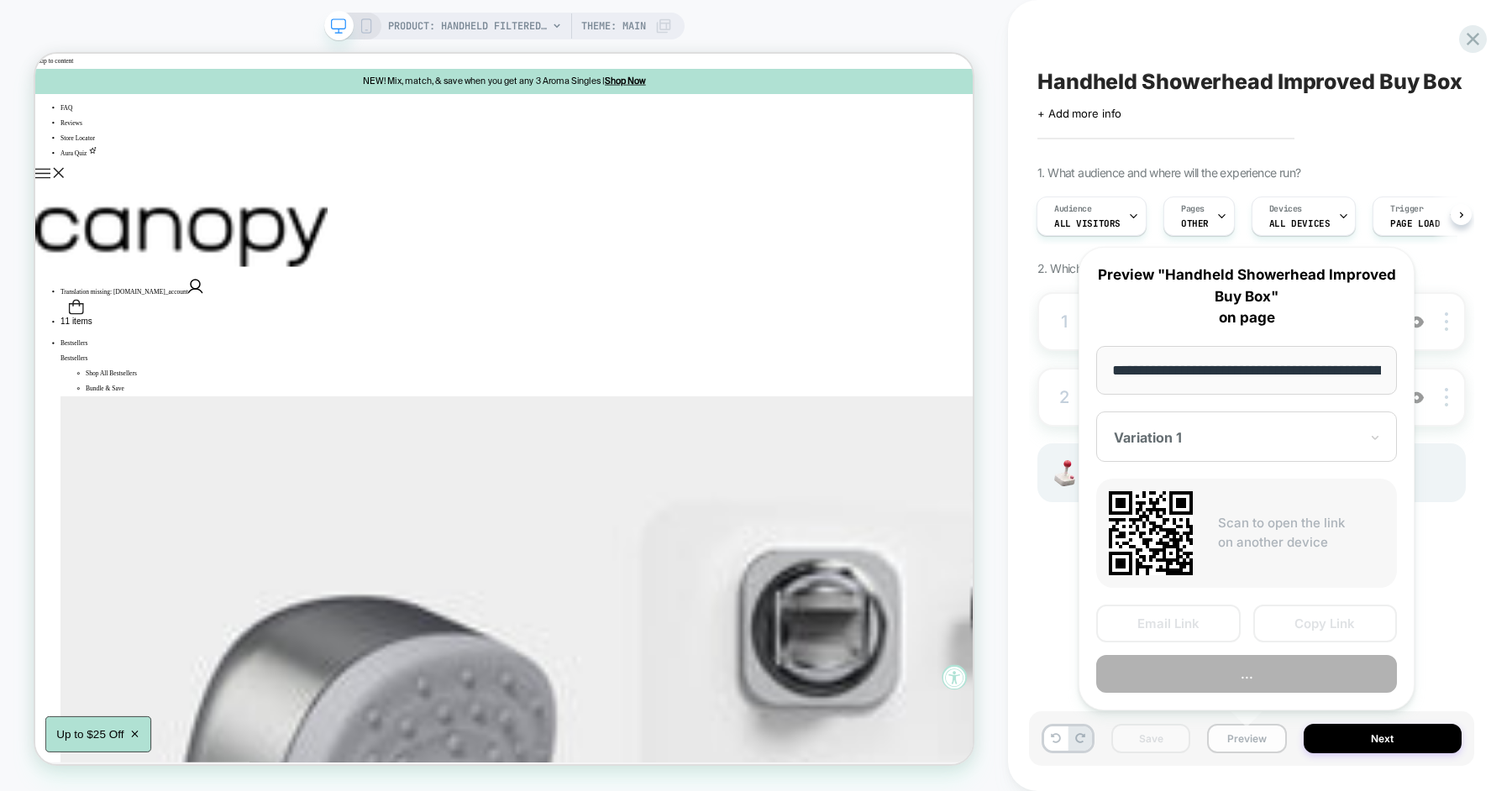
scroll to position [0, 271]
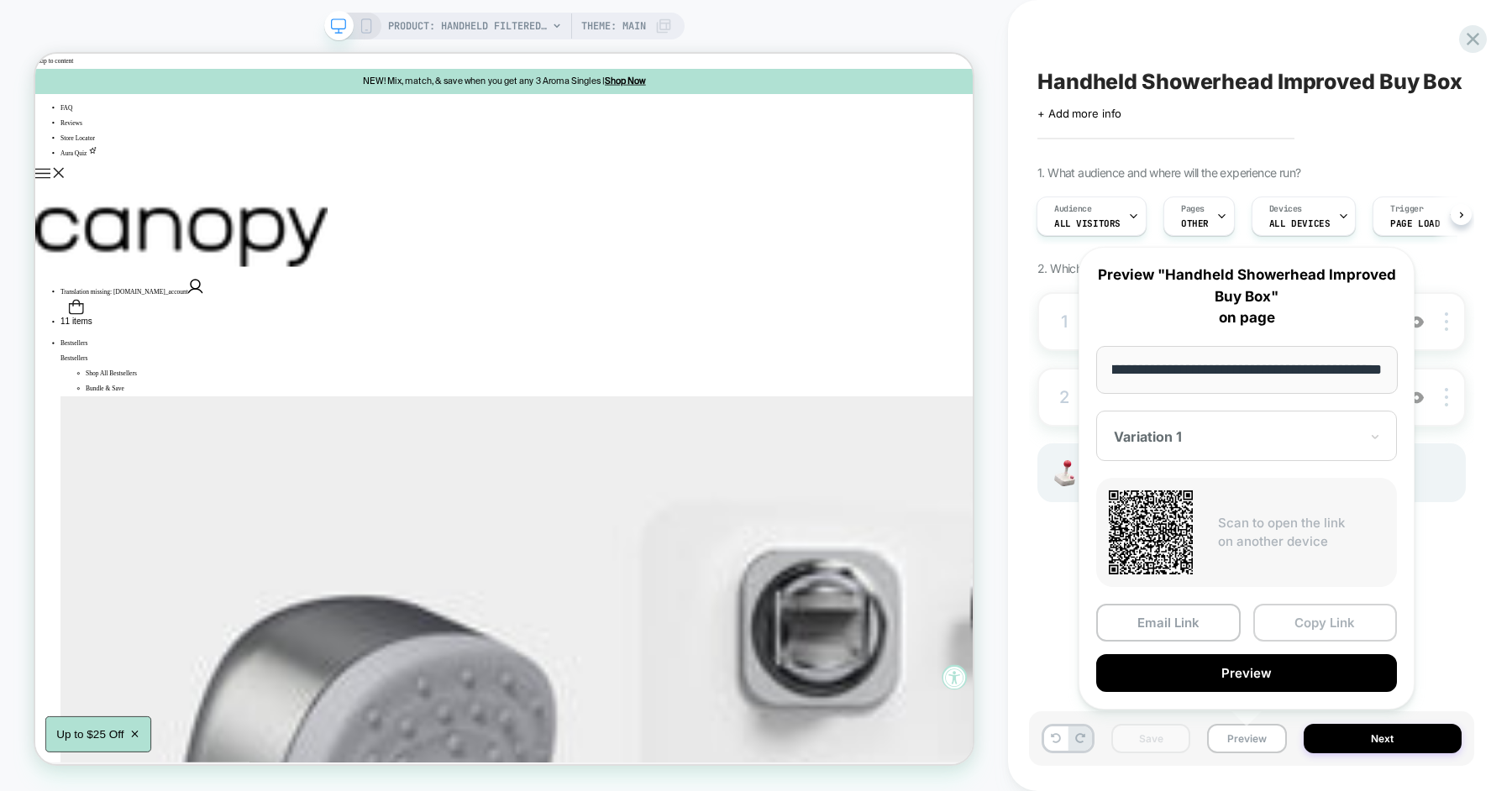
click at [1284, 628] on button "Copy Link" at bounding box center [1325, 622] width 144 height 38
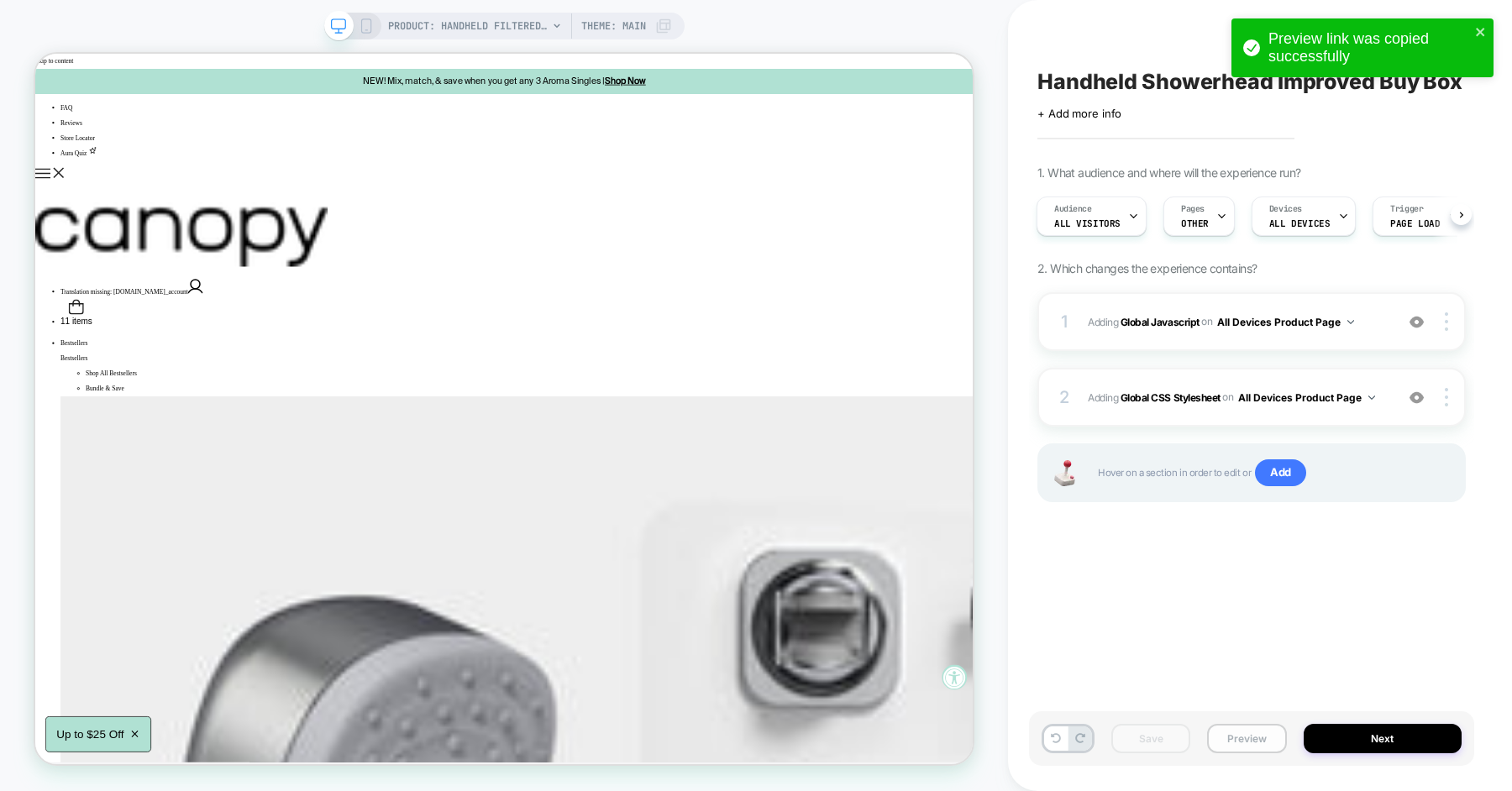
click at [1235, 732] on button "Preview" at bounding box center [1246, 738] width 79 height 30
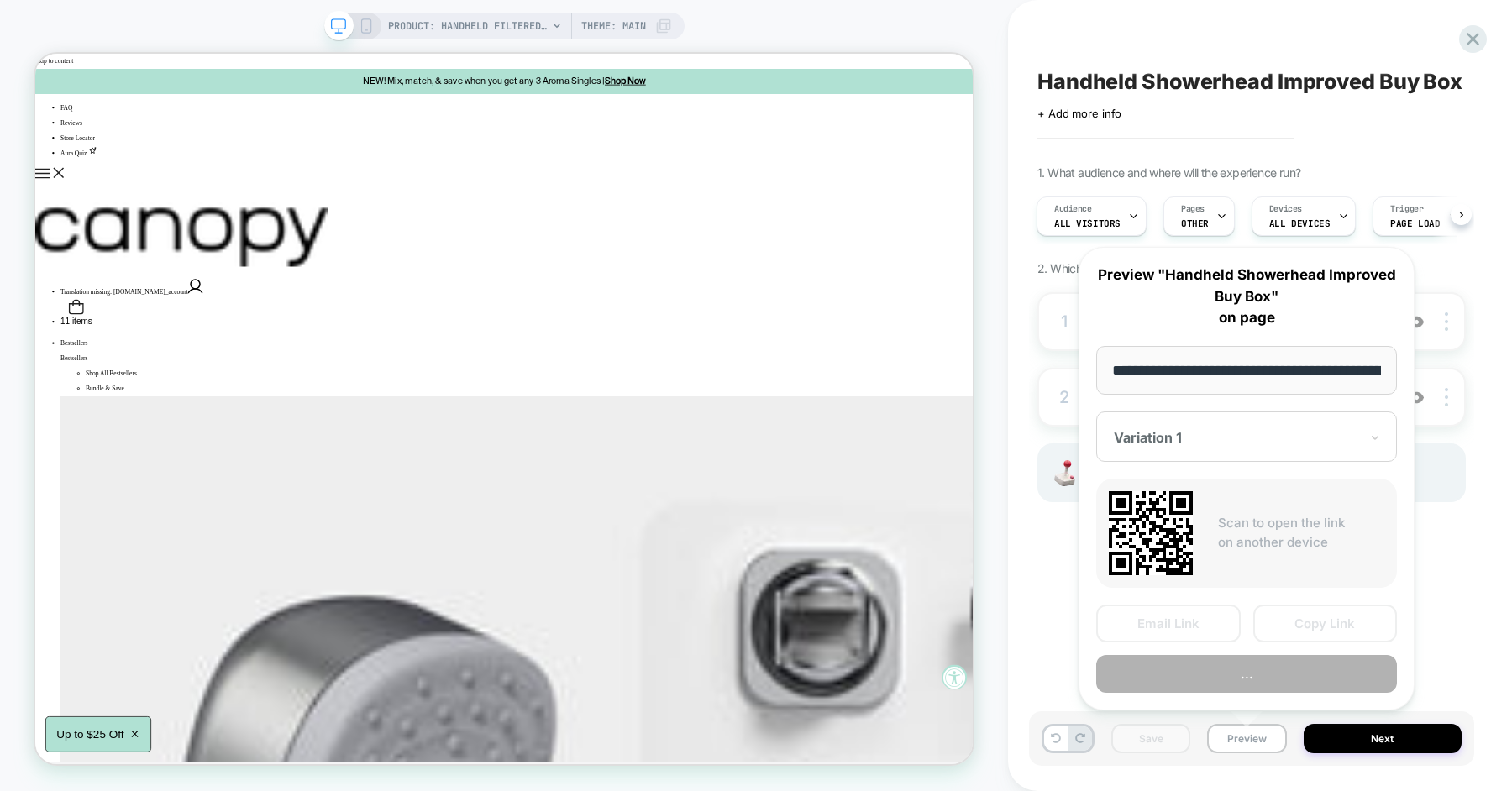
scroll to position [0, 271]
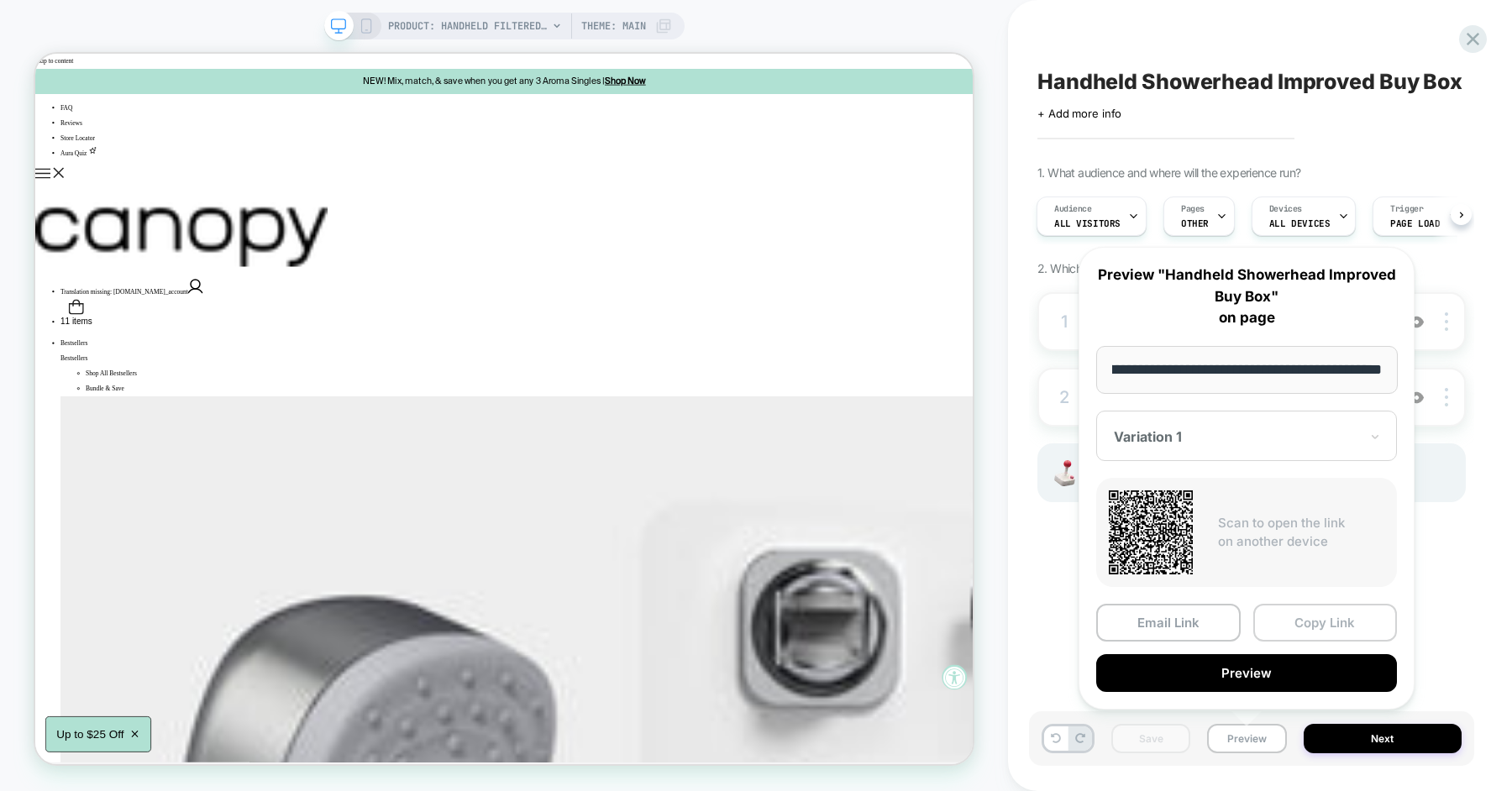
click at [1309, 627] on button "Copy Link" at bounding box center [1325, 622] width 144 height 38
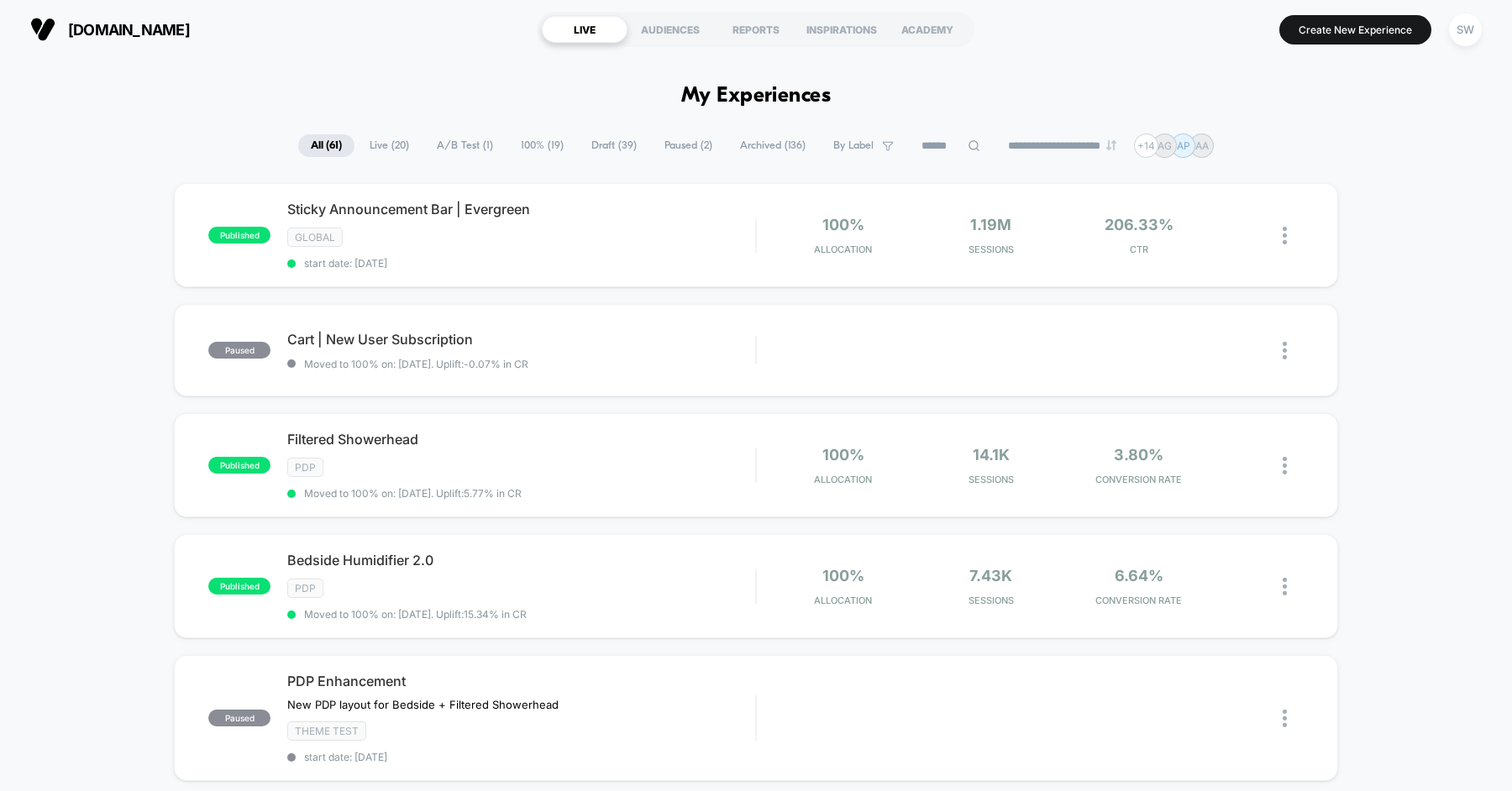
click at [610, 137] on span "Draft ( 39 )" at bounding box center [614, 145] width 70 height 23
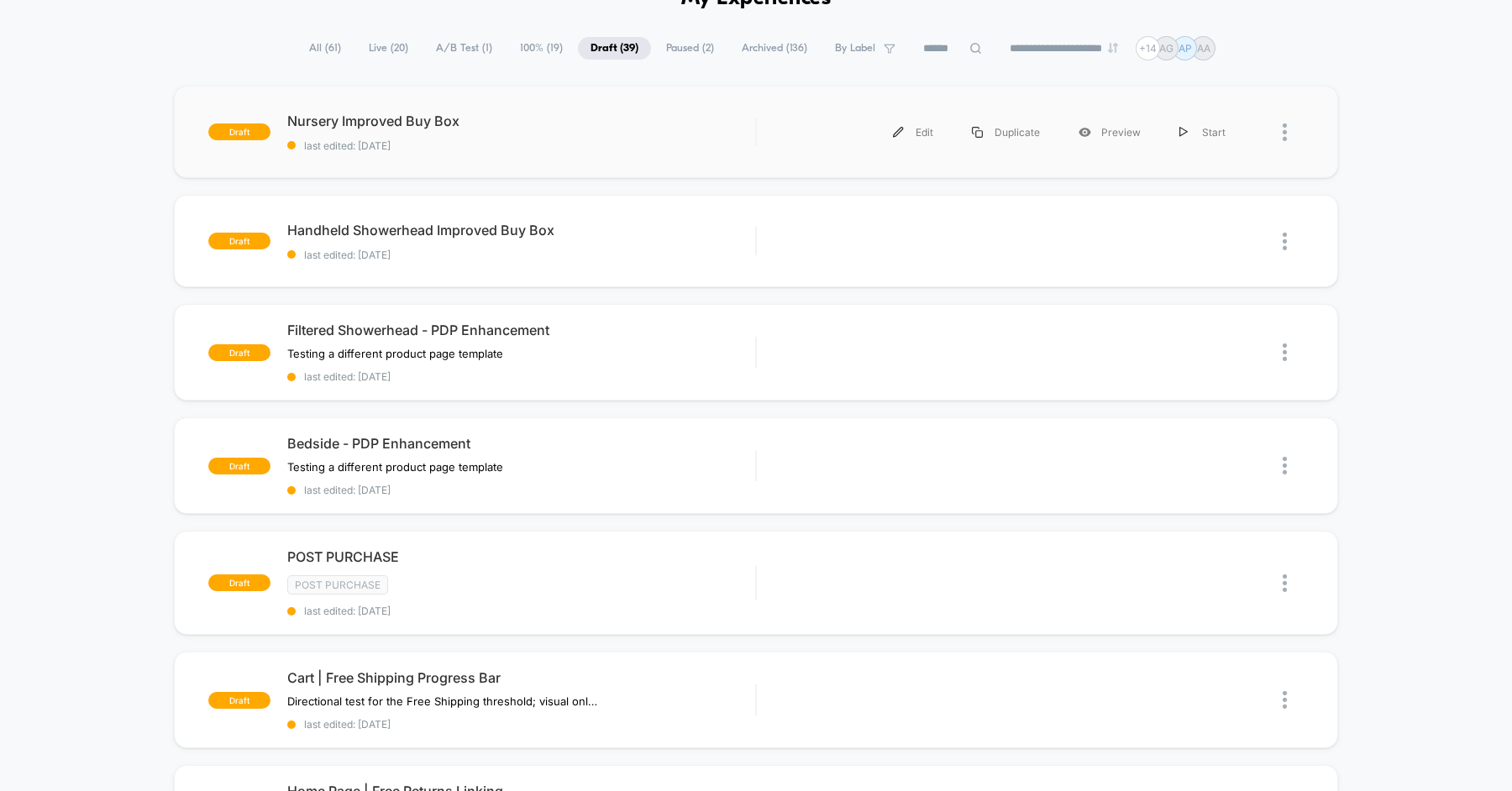
scroll to position [119, 0]
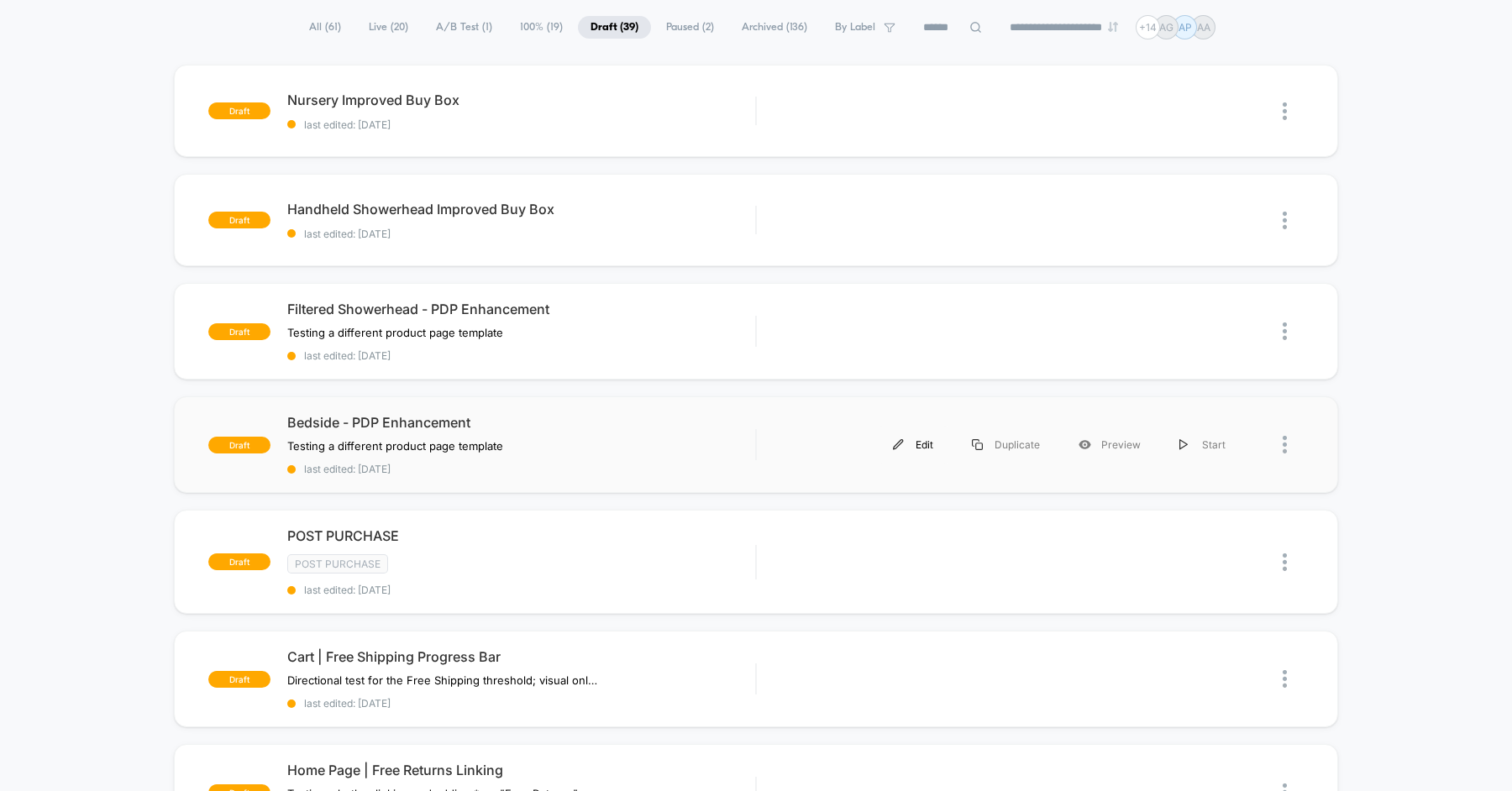
click at [930, 441] on div "Edit" at bounding box center [913, 445] width 79 height 38
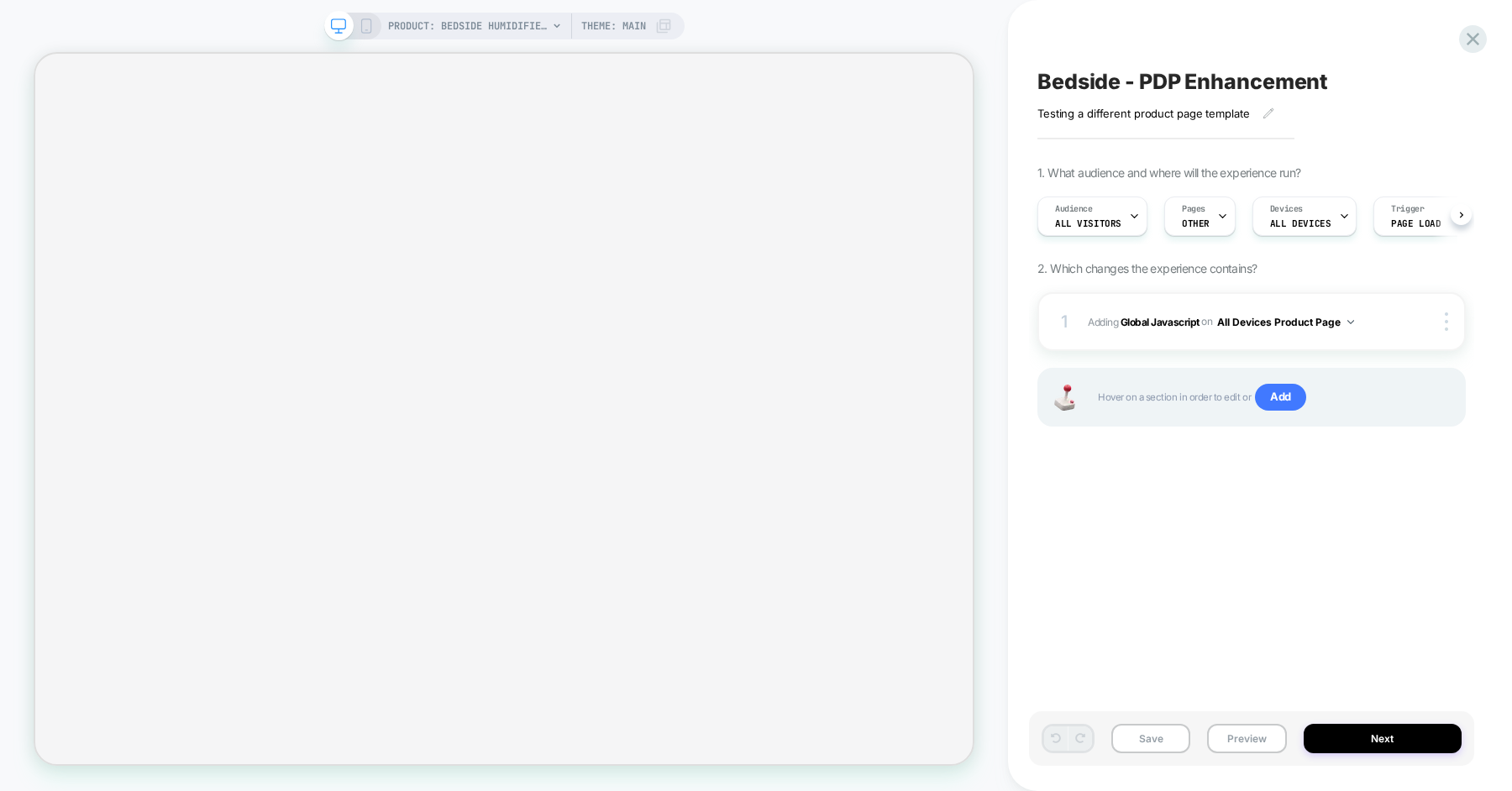
scroll to position [0, 1]
click at [1211, 738] on button "Preview" at bounding box center [1246, 738] width 79 height 30
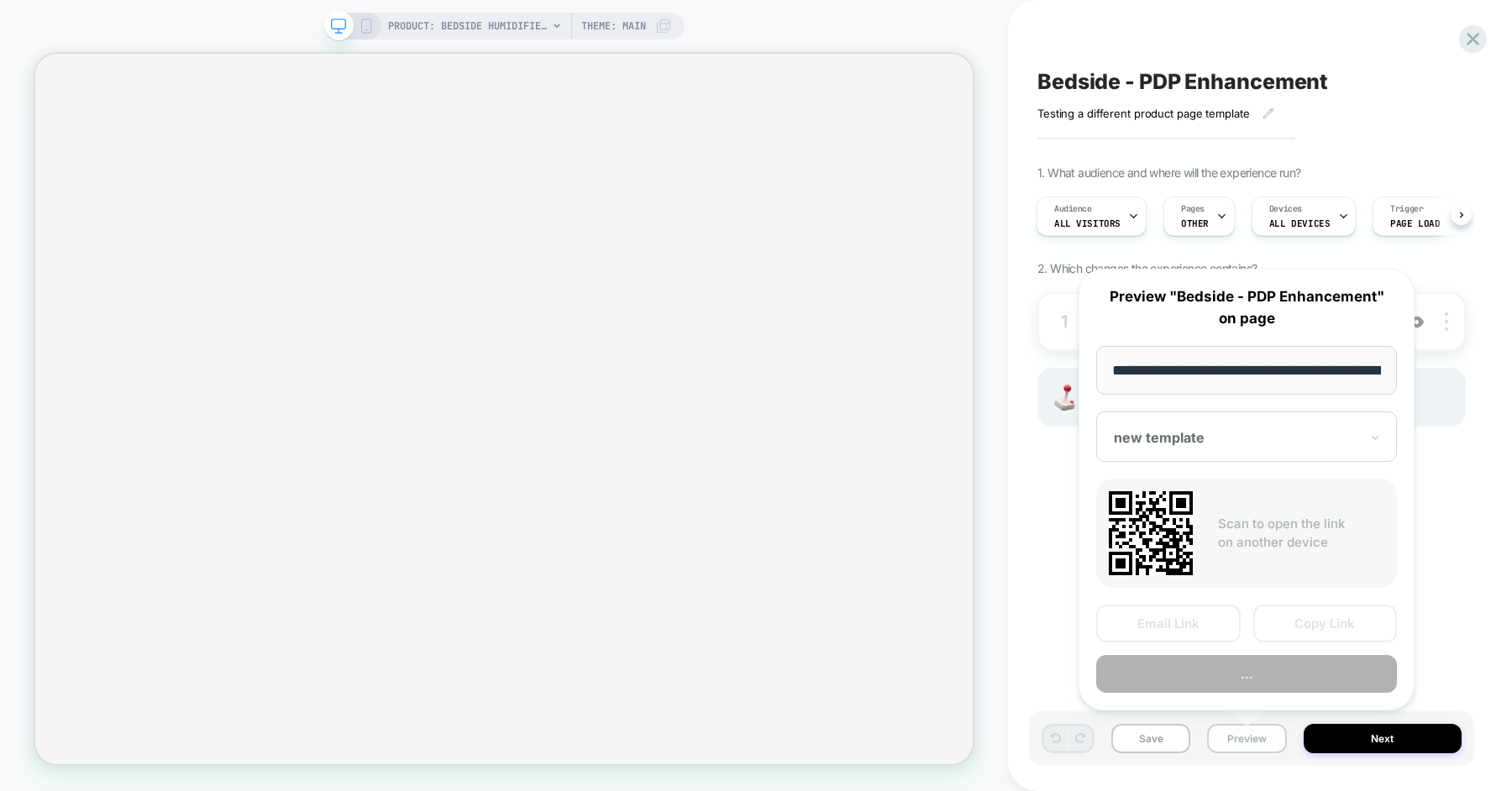
scroll to position [0, 119]
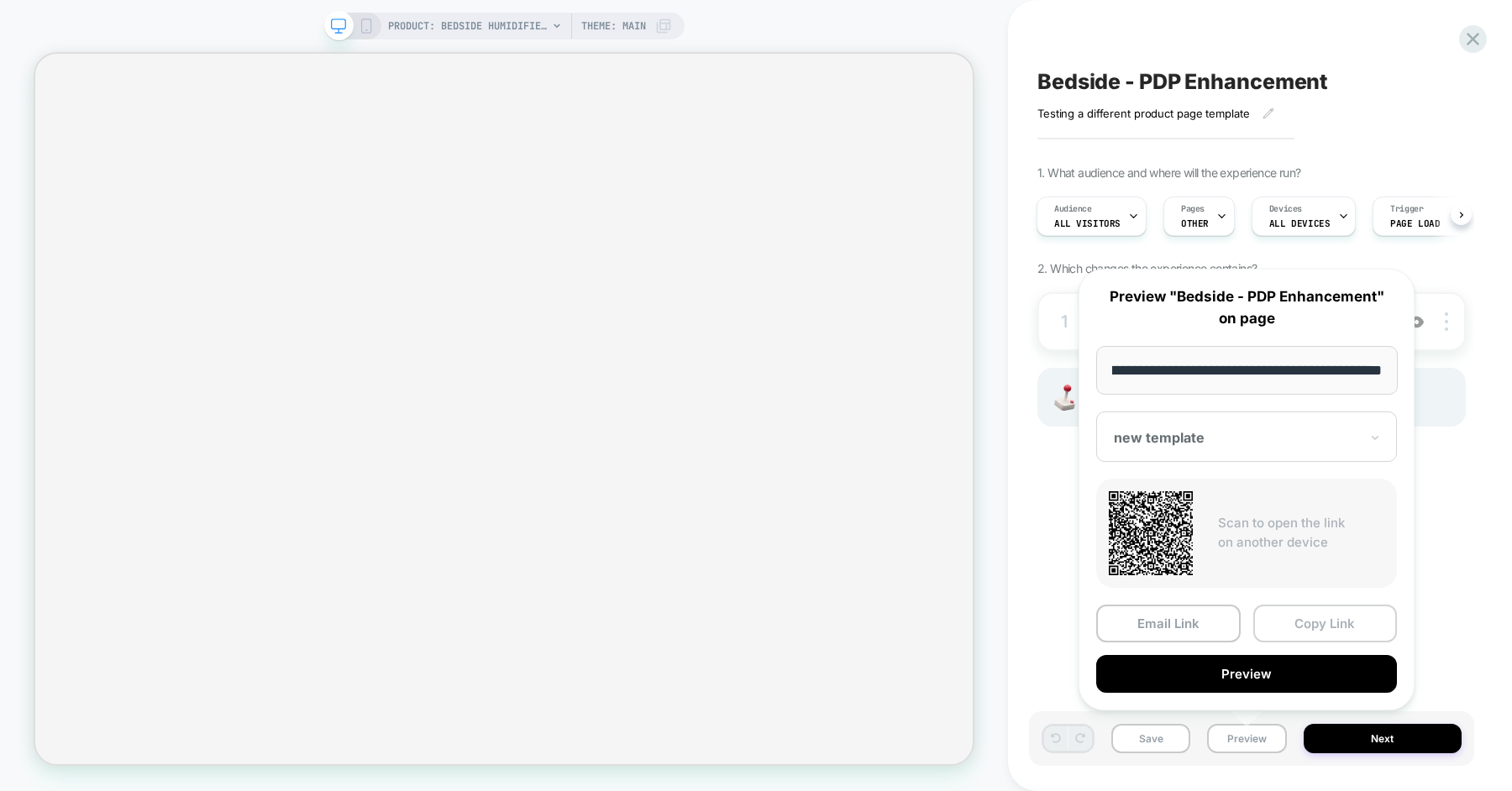
click at [1292, 622] on button "Copy Link" at bounding box center [1325, 623] width 144 height 38
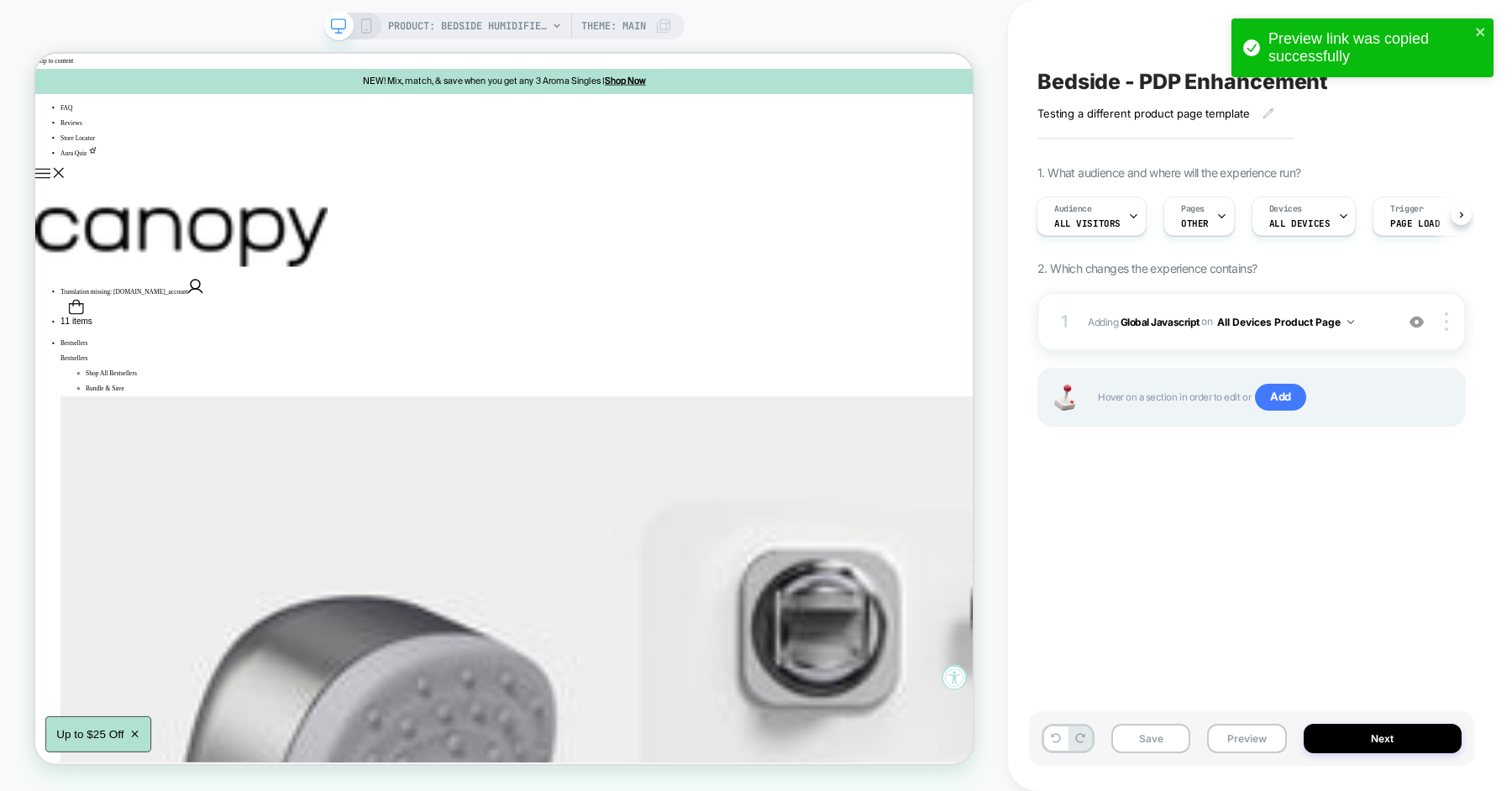
scroll to position [0, 0]
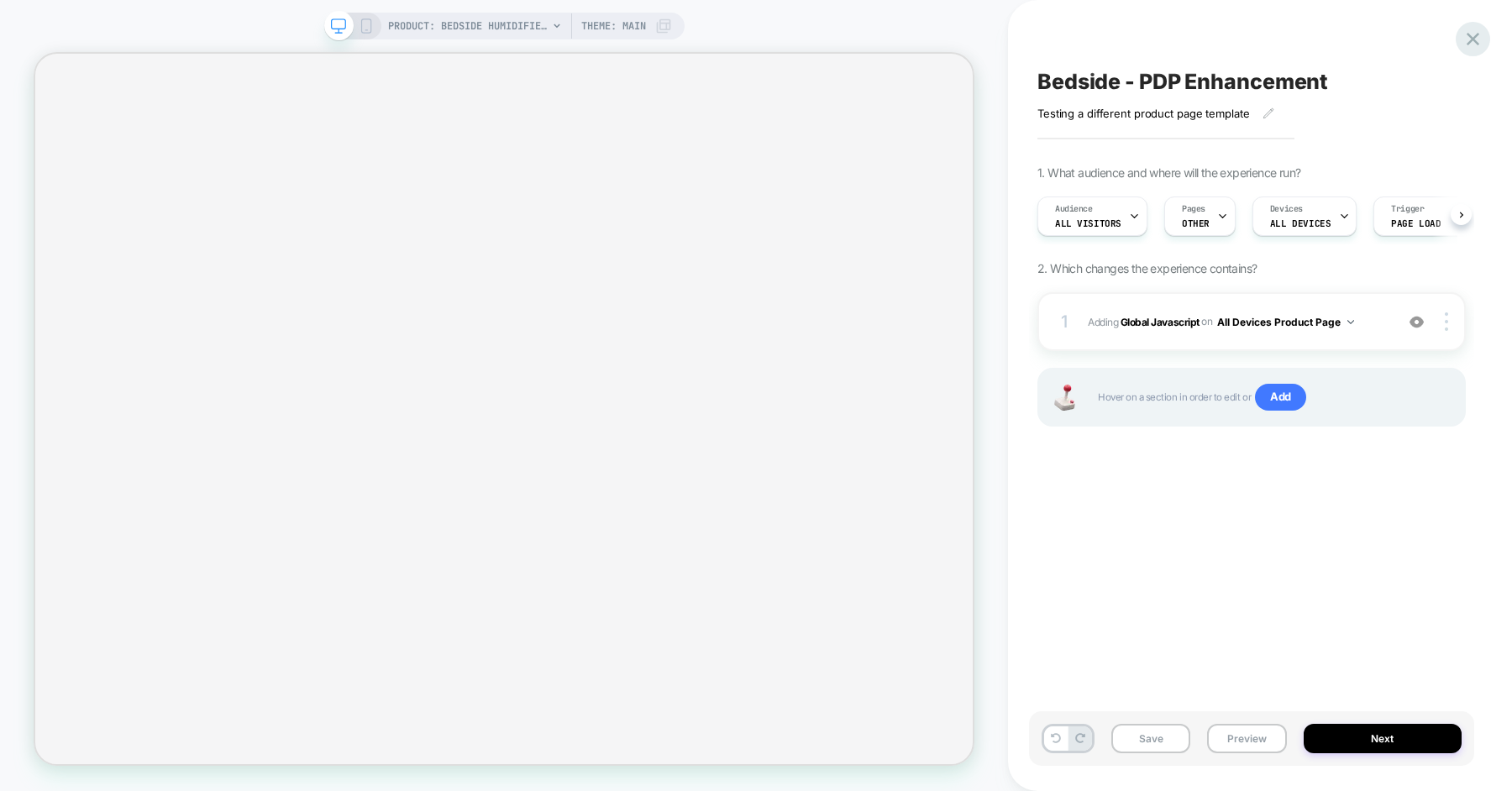
click at [1470, 38] on icon at bounding box center [1472, 39] width 13 height 13
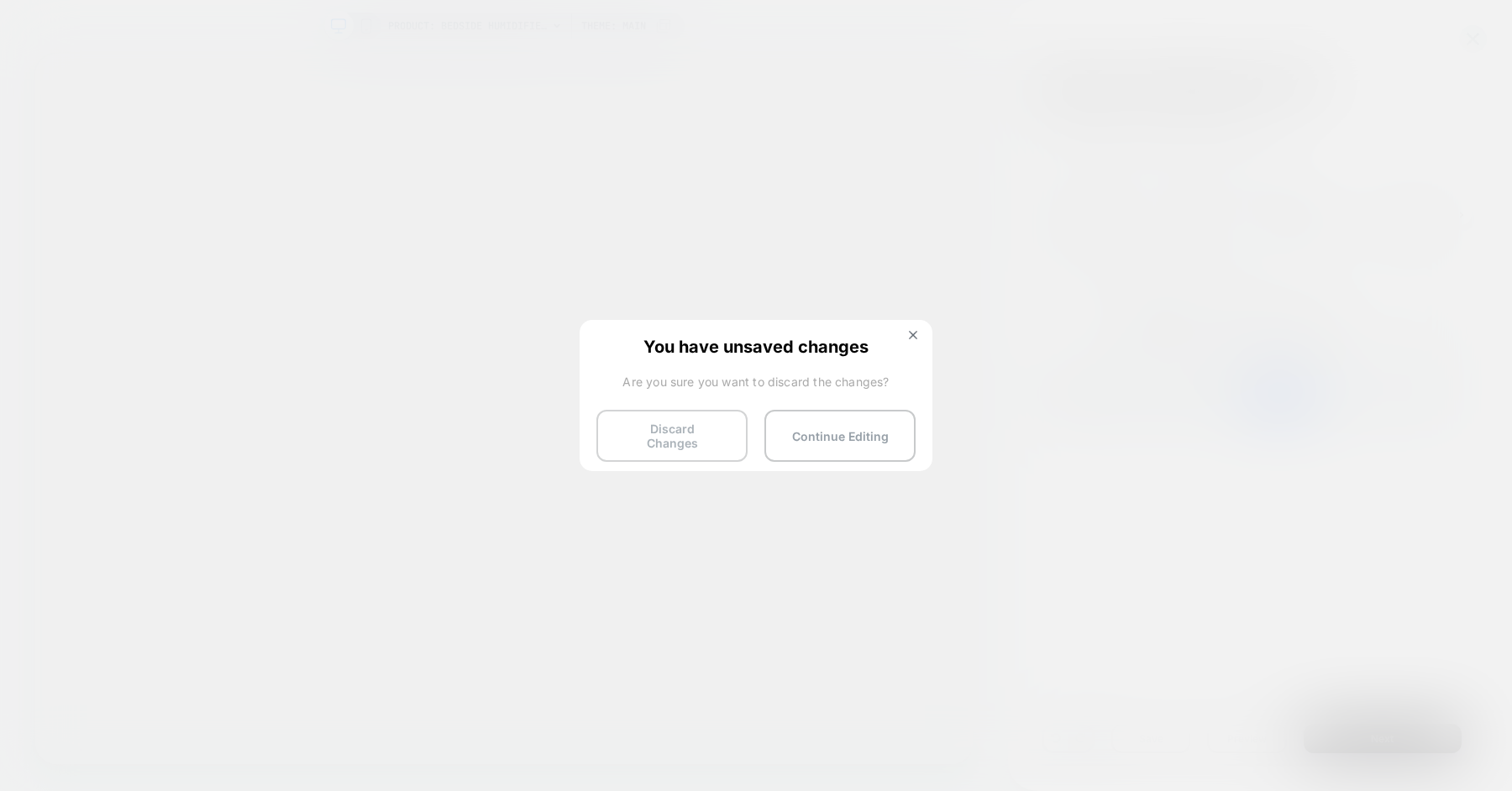
click at [692, 439] on button "Discard Changes" at bounding box center [672, 435] width 151 height 52
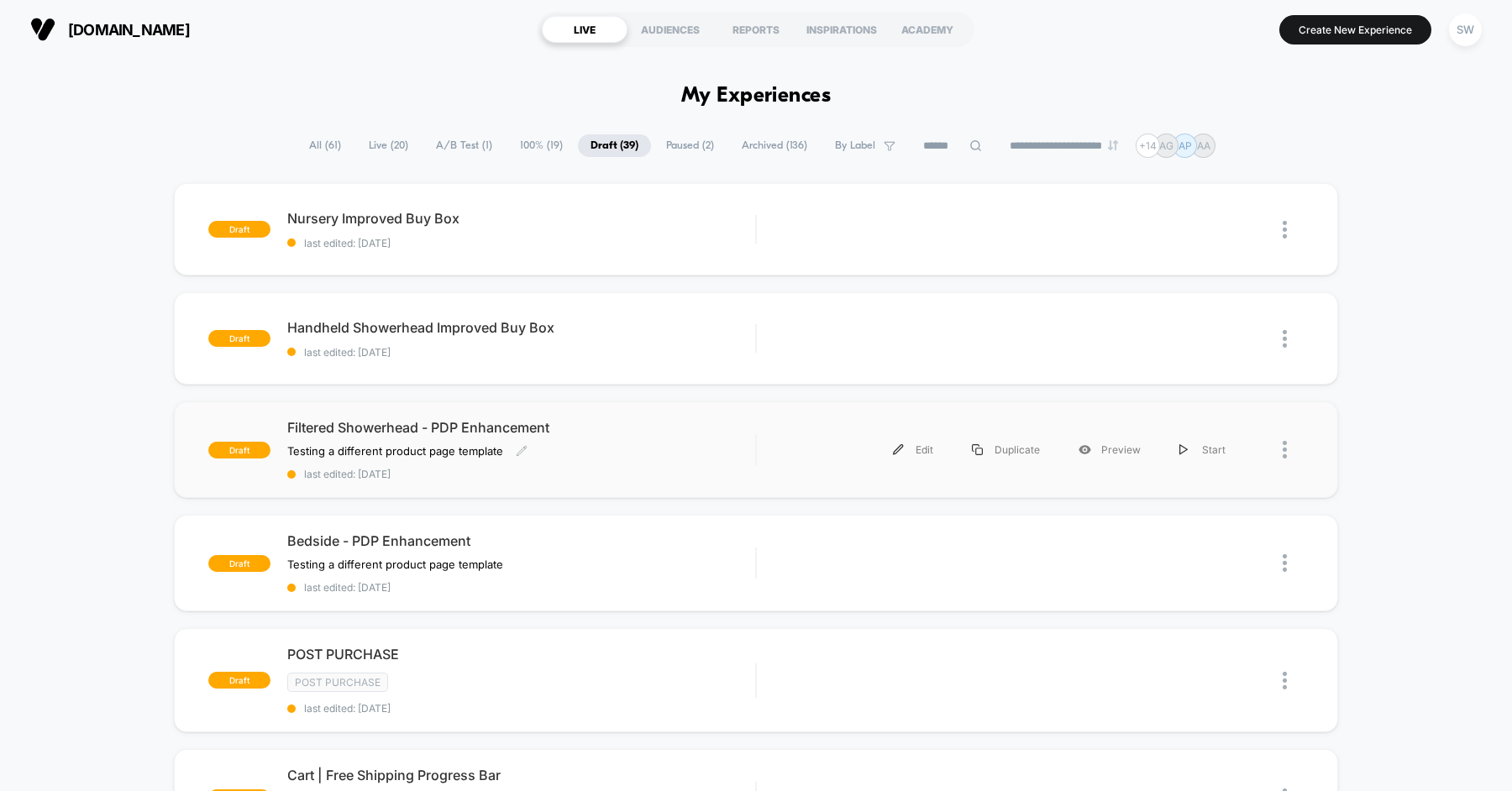
click at [654, 444] on div "Filtered Showerhead - PDP Enhancement Testing a different product page template…" at bounding box center [520, 450] width 468 height 61
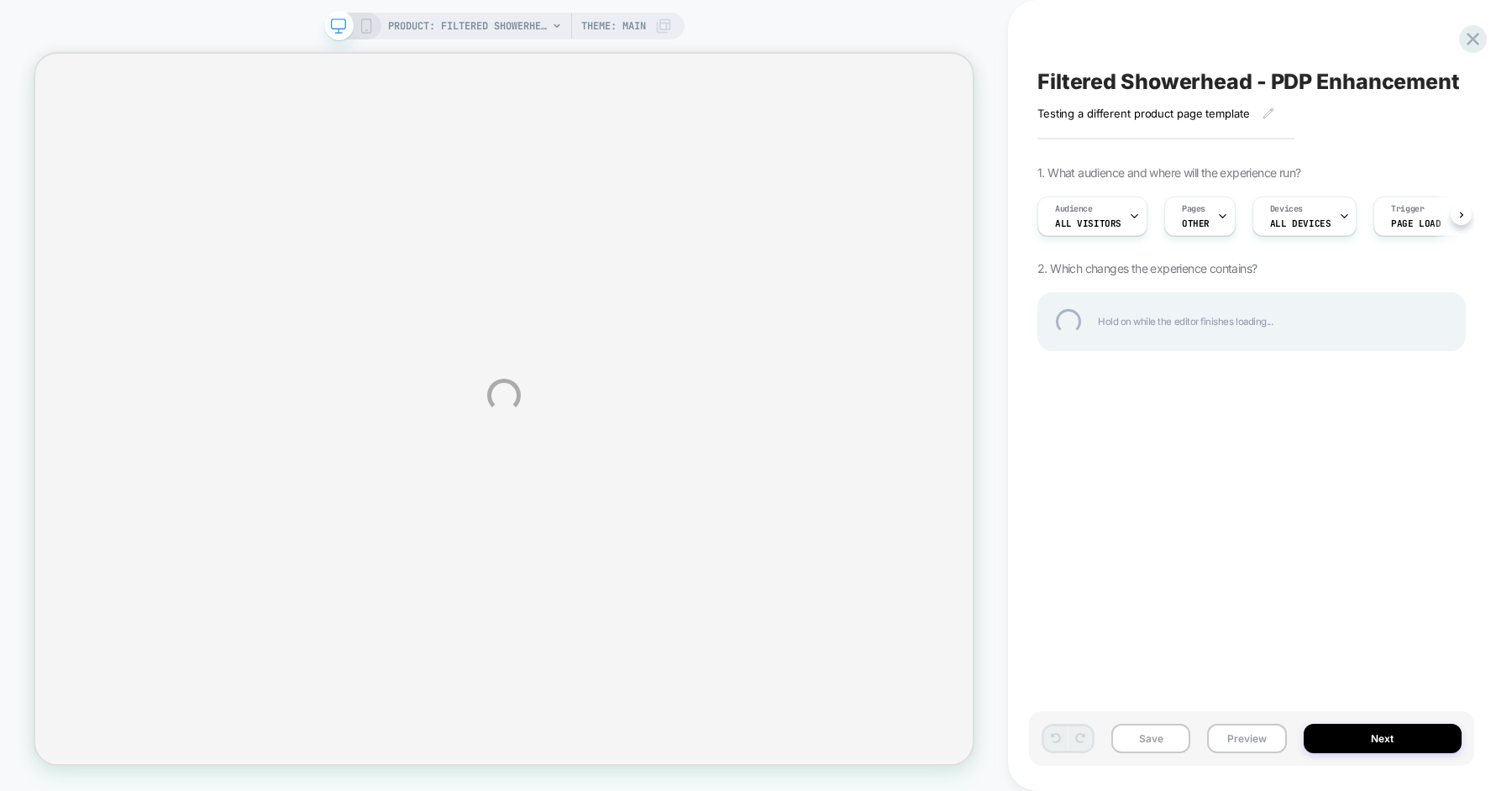
scroll to position [0, 1]
click at [1229, 735] on div "PRODUCT: Filtered Showerhead [the canopy shower head] PRODUCT: Filtered Showerh…" at bounding box center [756, 396] width 1512 height 791
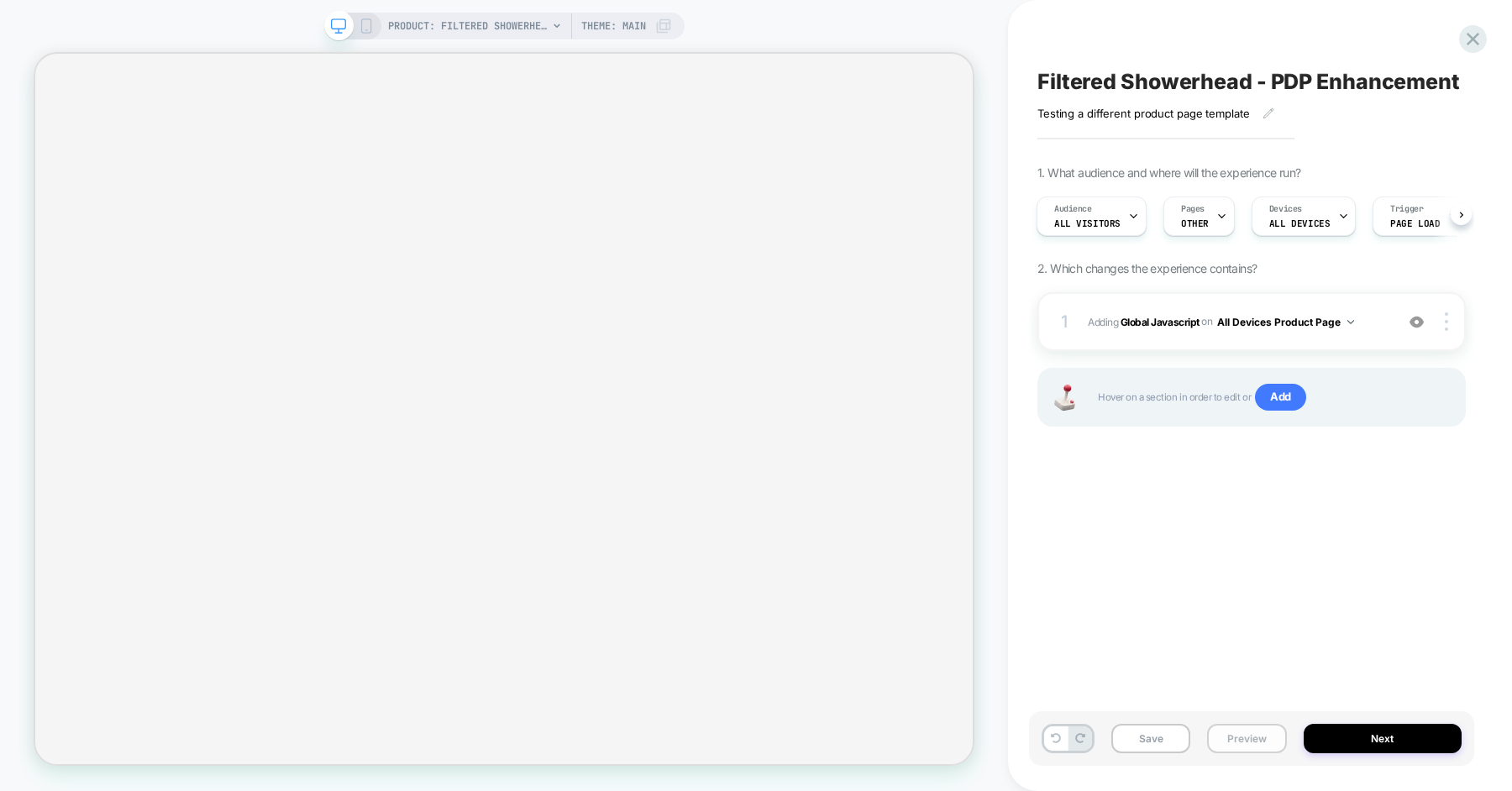
click at [1228, 741] on button "Preview" at bounding box center [1246, 738] width 79 height 30
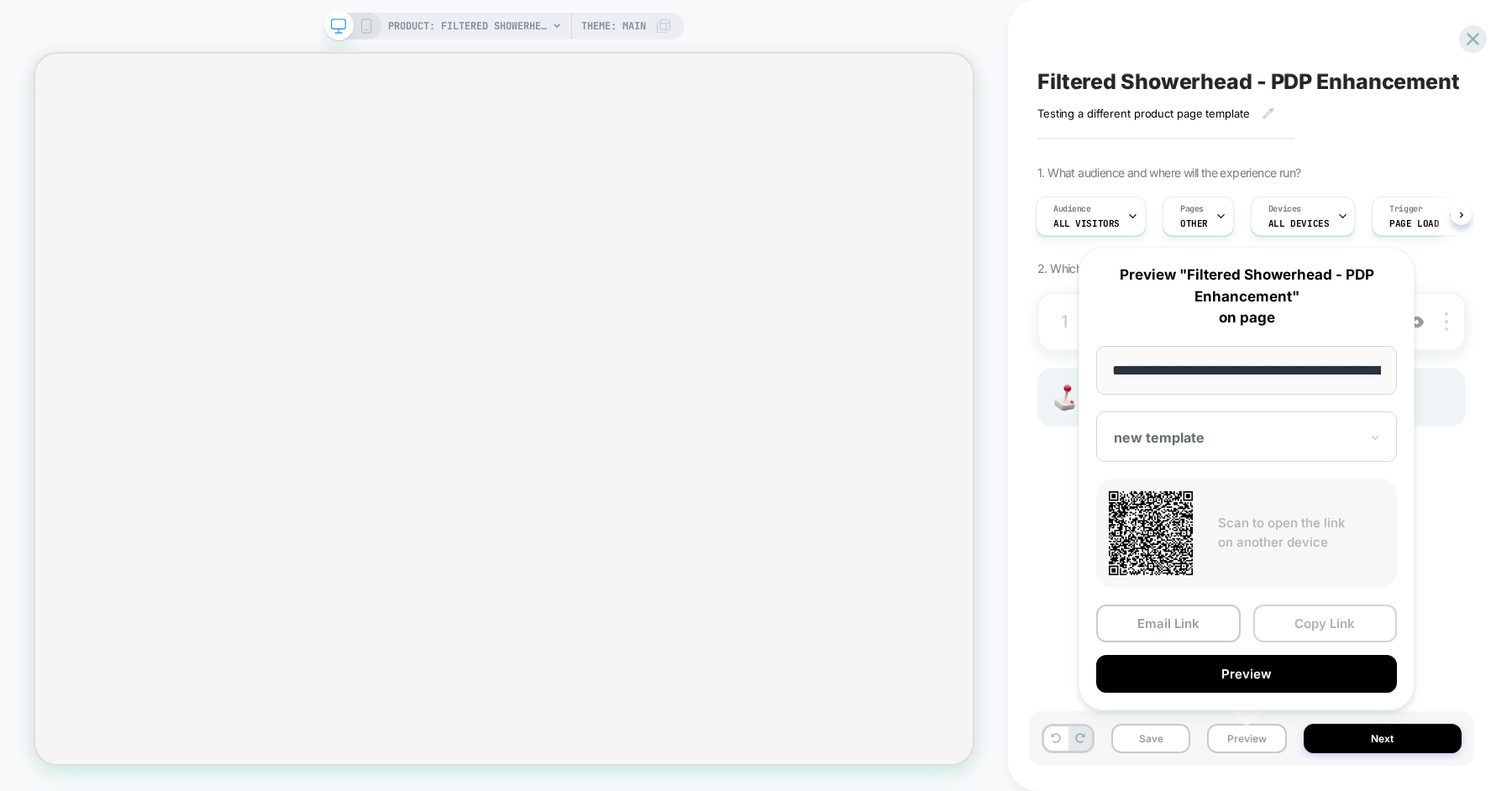
scroll to position [0, 288]
click at [1289, 624] on button "Copy Link" at bounding box center [1325, 622] width 144 height 38
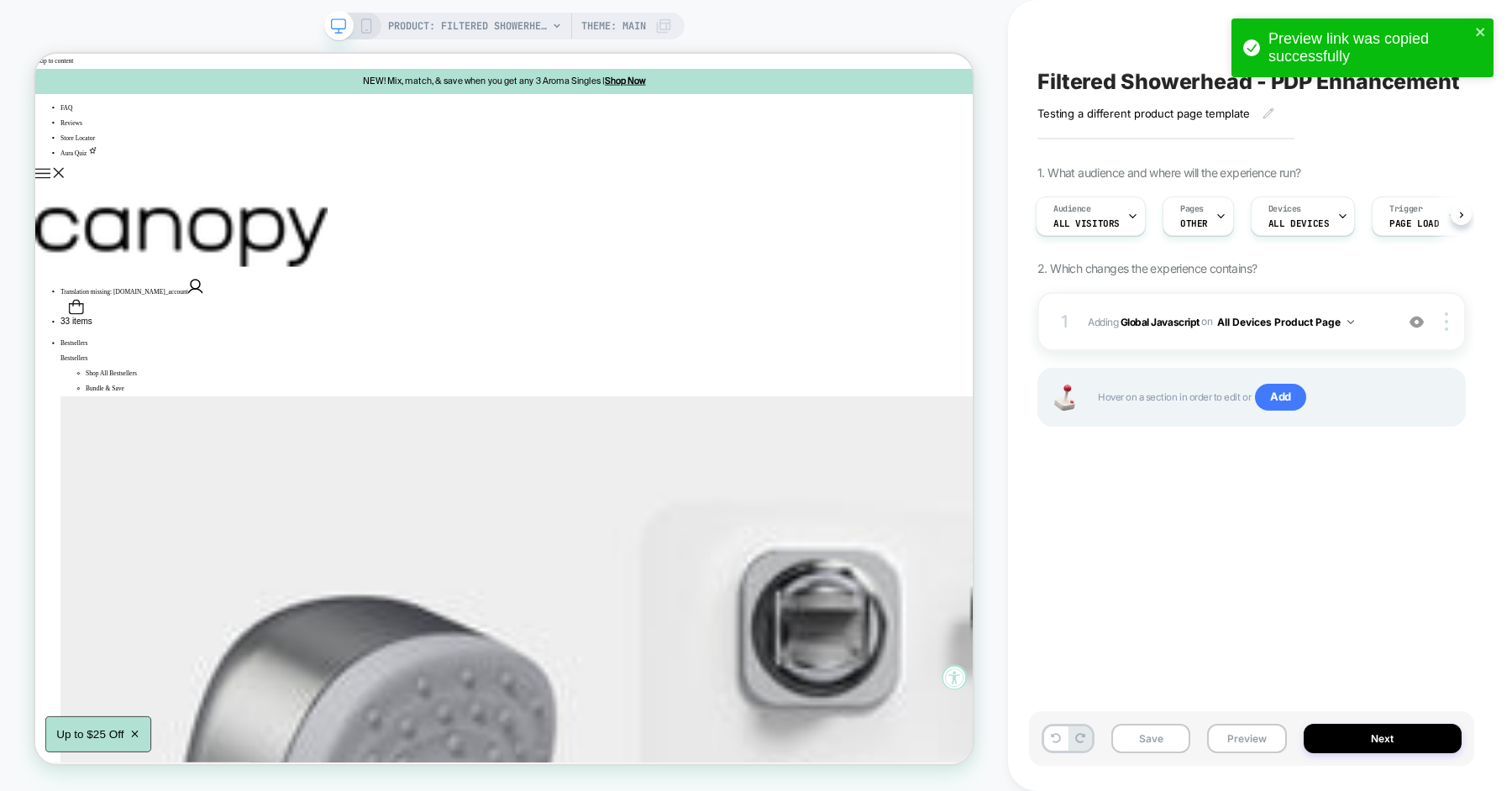
scroll to position [0, 0]
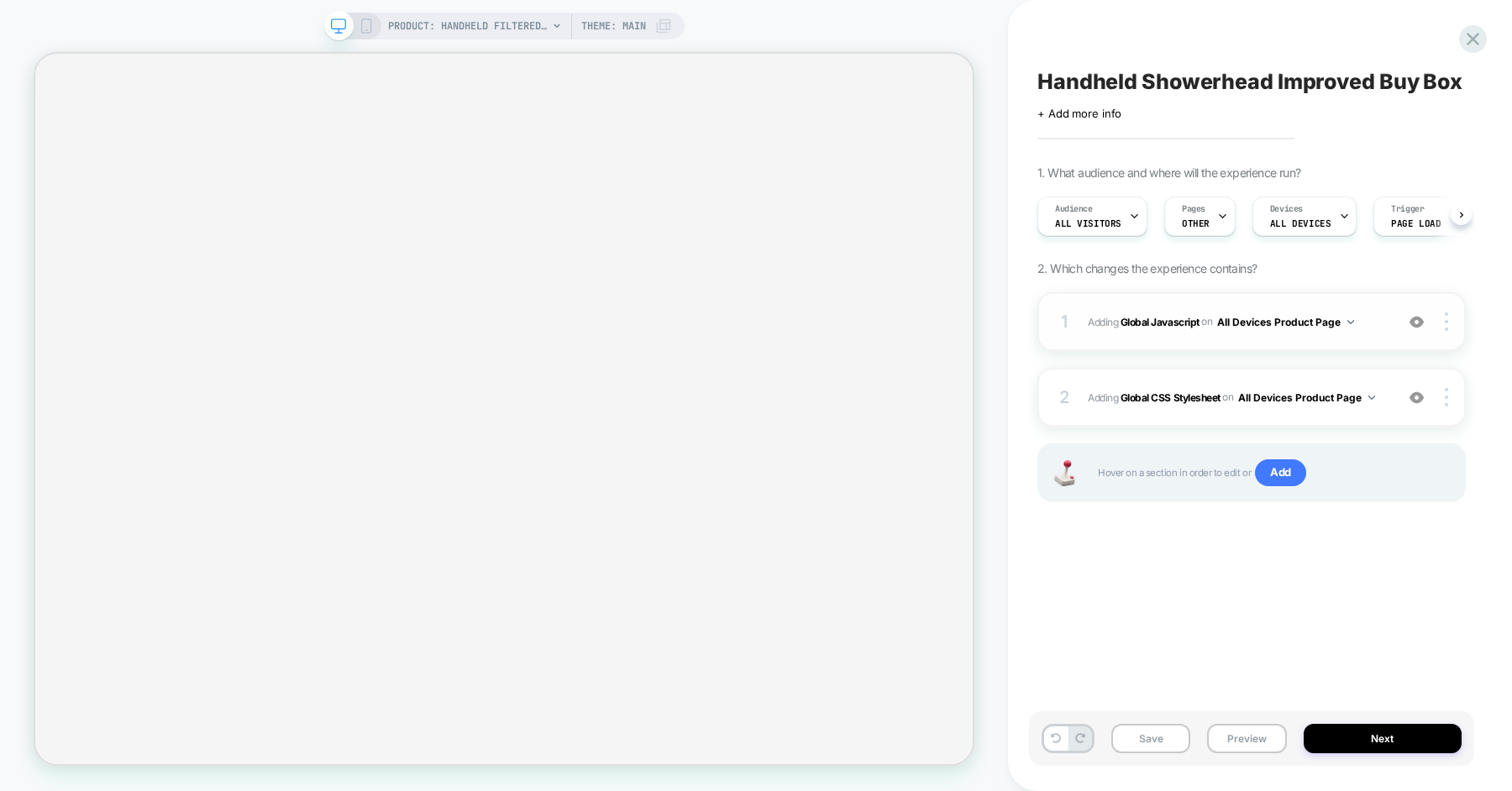
click at [1366, 322] on span "Adding Global Javascript on All Devices Product Page" at bounding box center [1236, 322] width 298 height 21
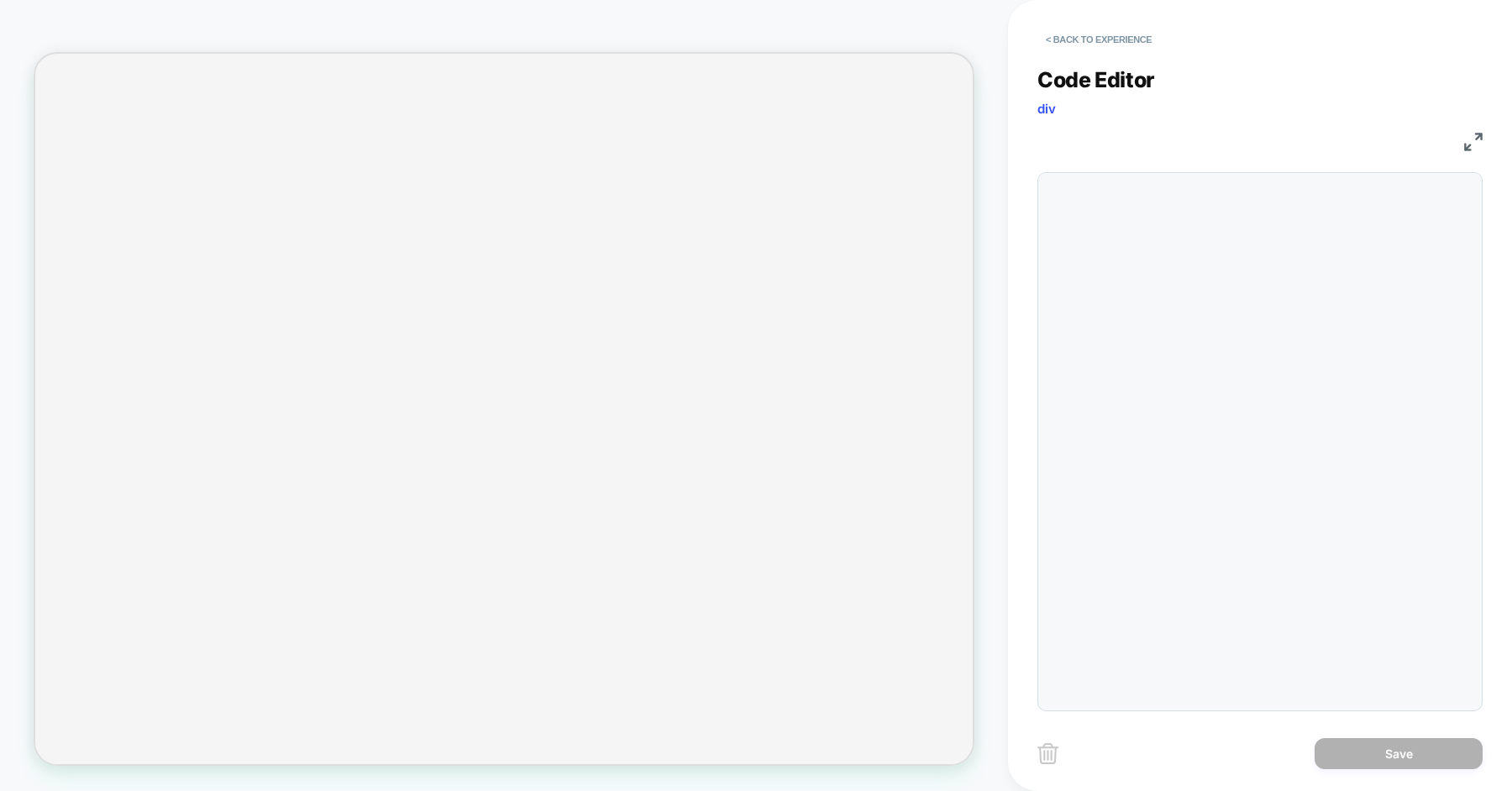
click at [1227, 282] on div at bounding box center [1260, 441] width 445 height 539
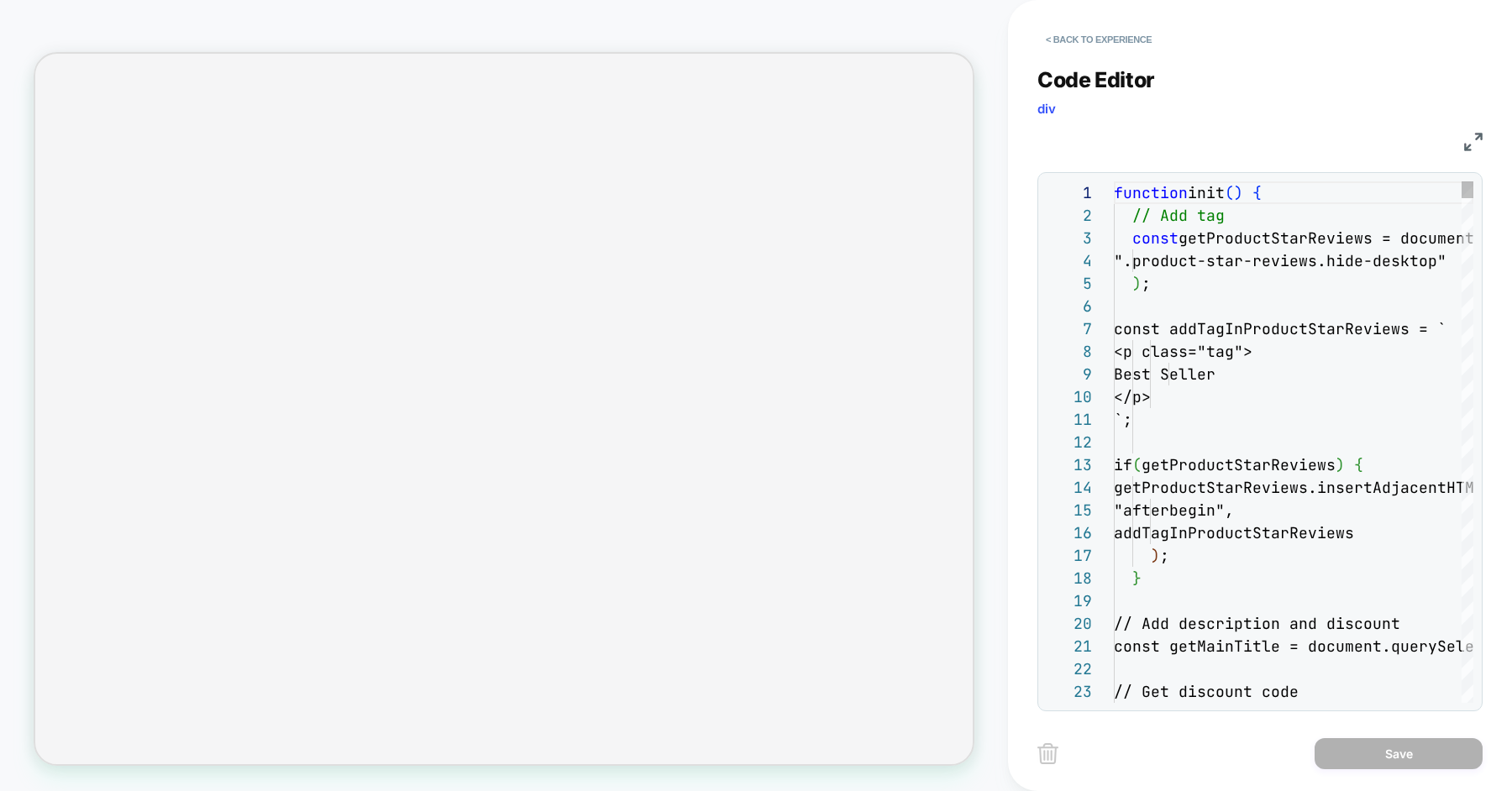
scroll to position [227, 0]
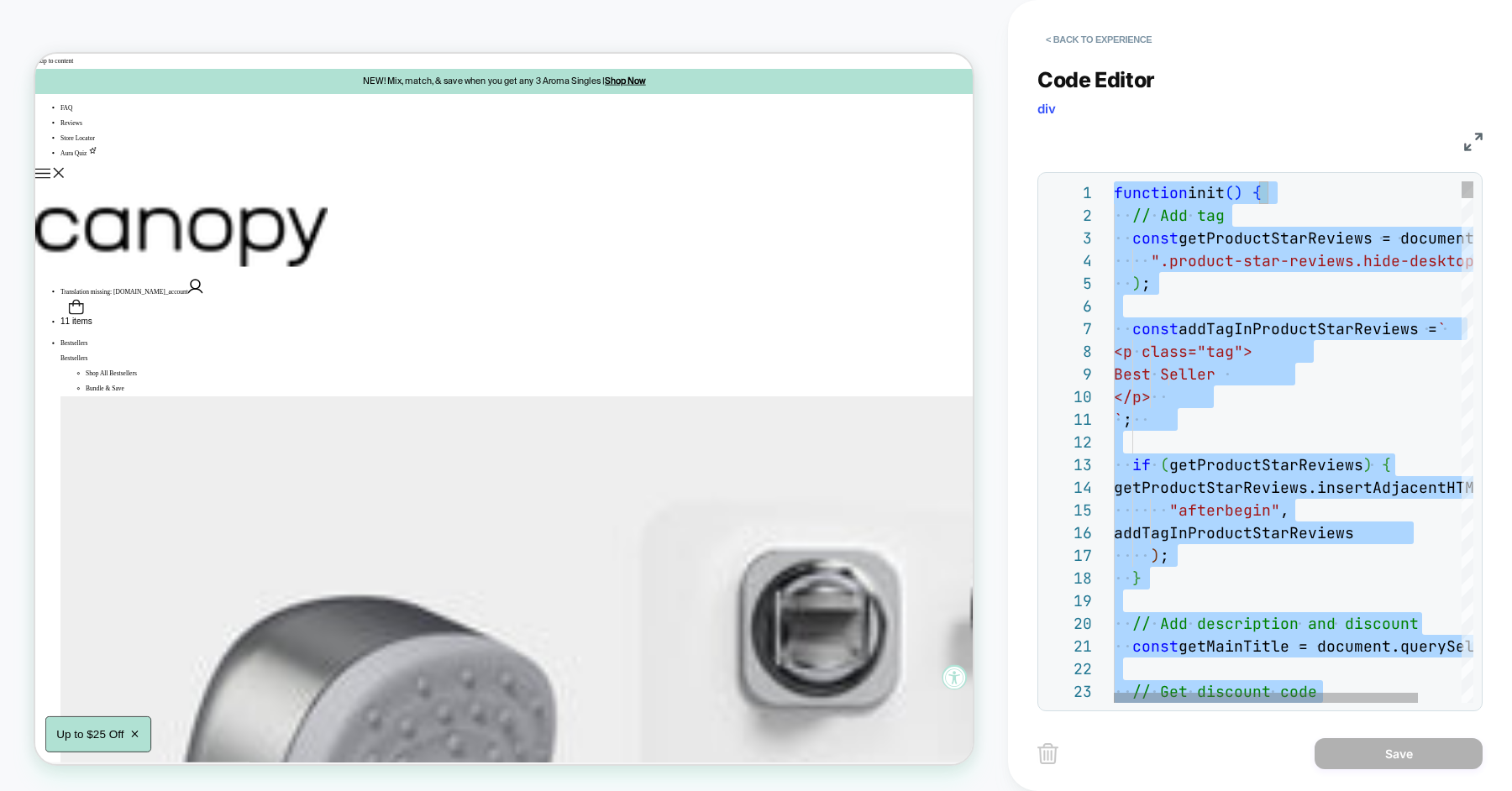
scroll to position [0, 0]
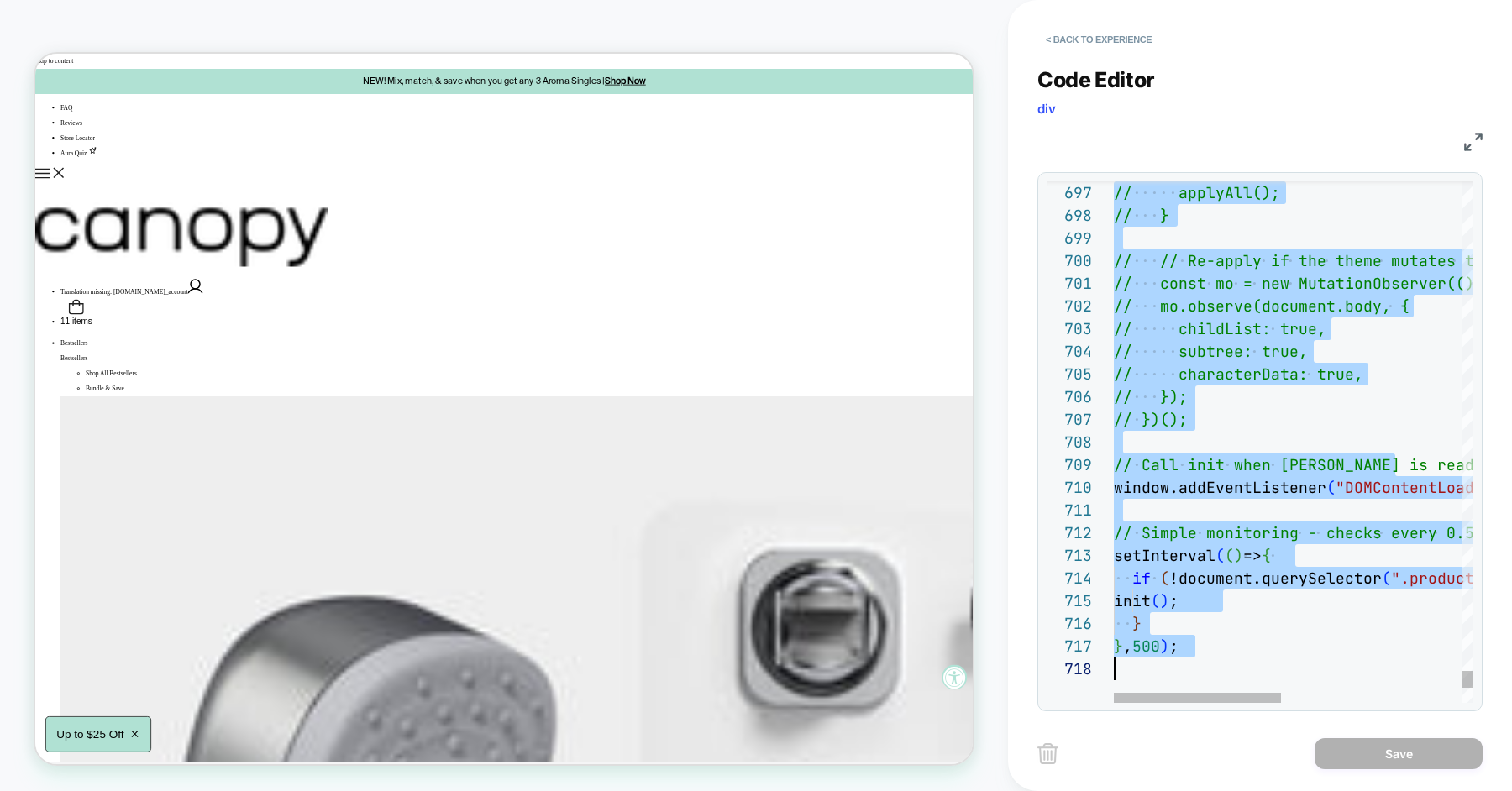
type textarea "**********"
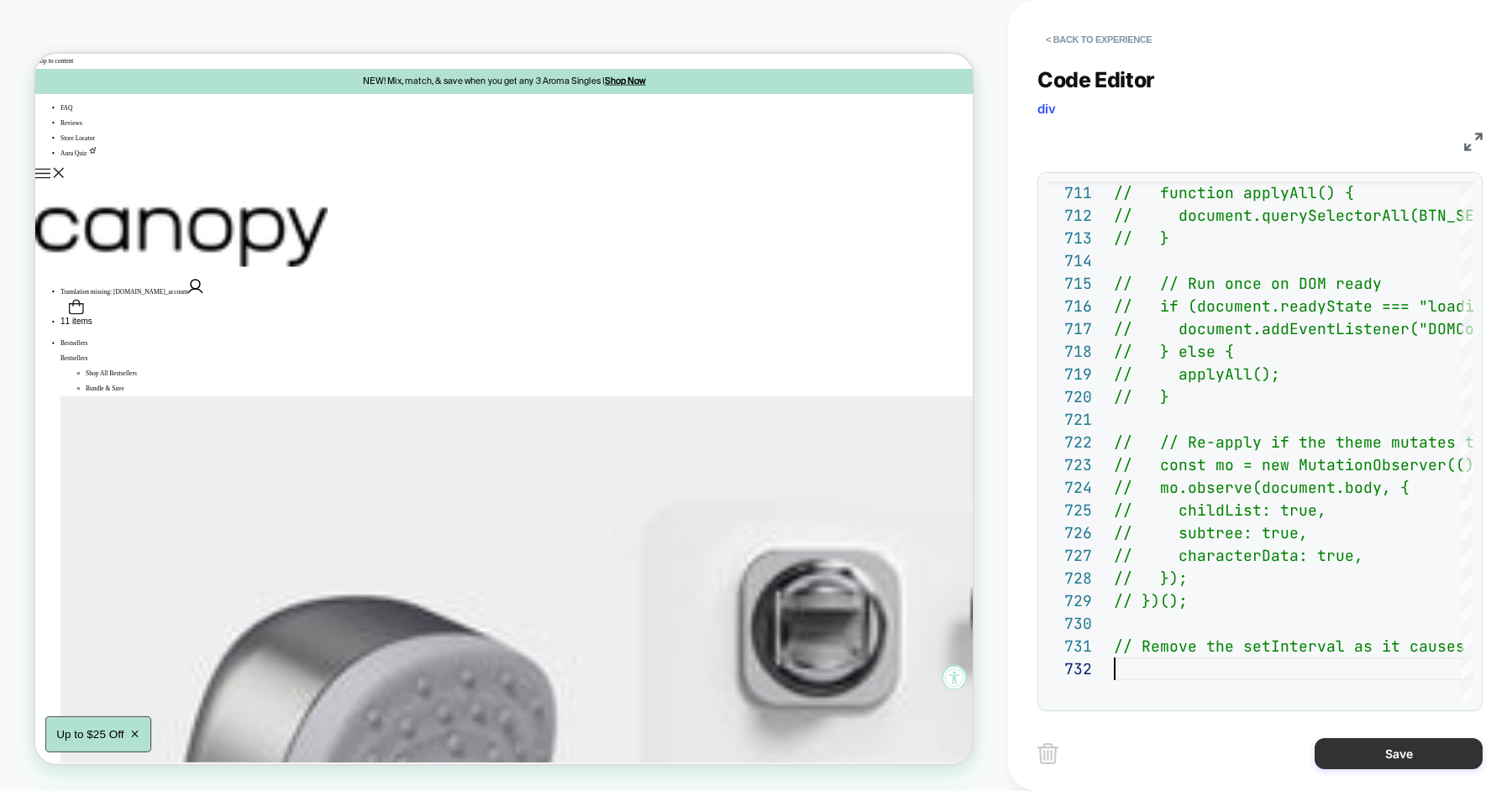
click at [1349, 752] on button "Save" at bounding box center [1398, 754] width 168 height 31
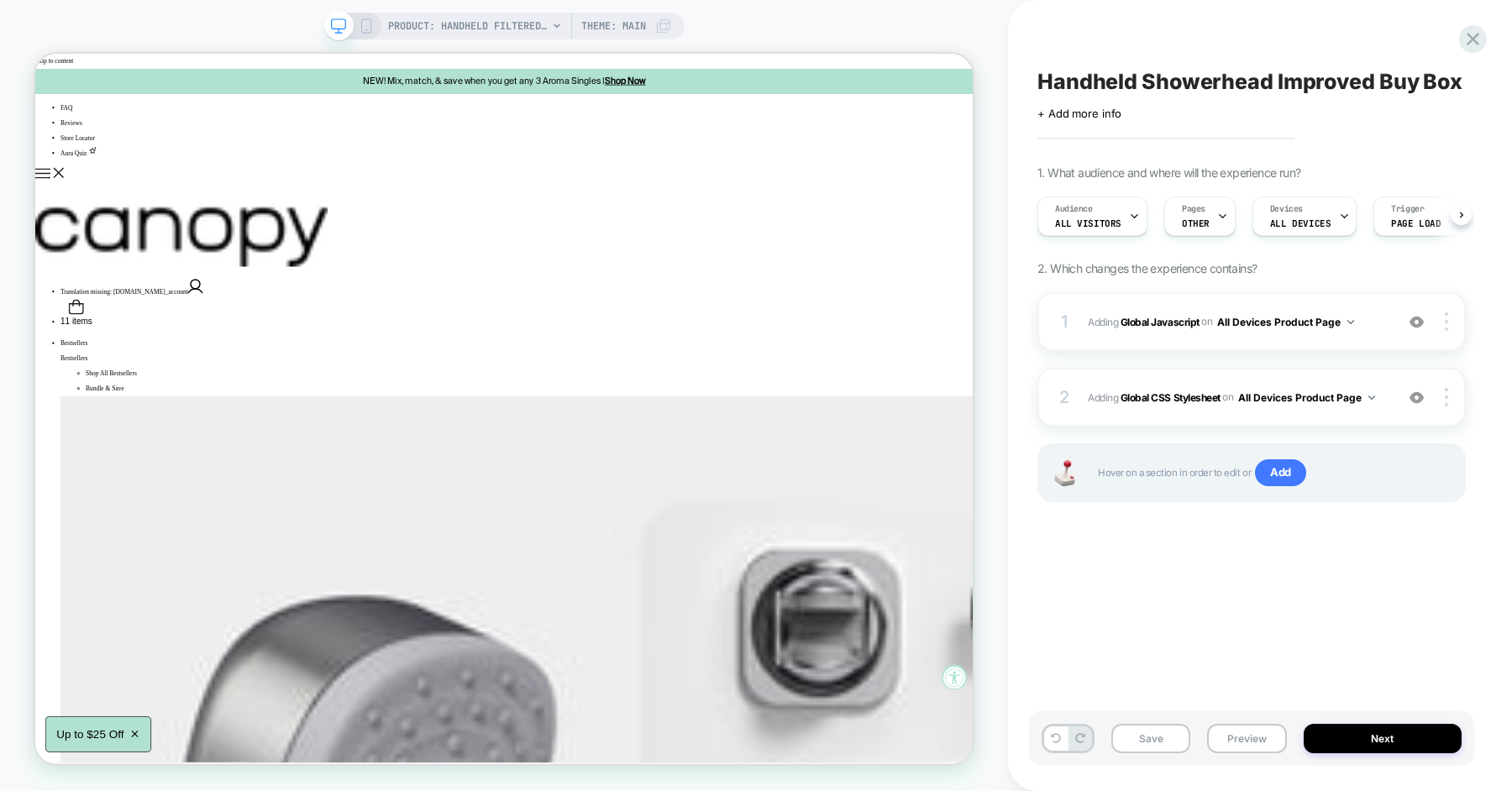
scroll to position [0, 1]
click at [1154, 735] on button "Save" at bounding box center [1150, 738] width 79 height 30
click at [1225, 727] on button "Preview" at bounding box center [1246, 738] width 79 height 30
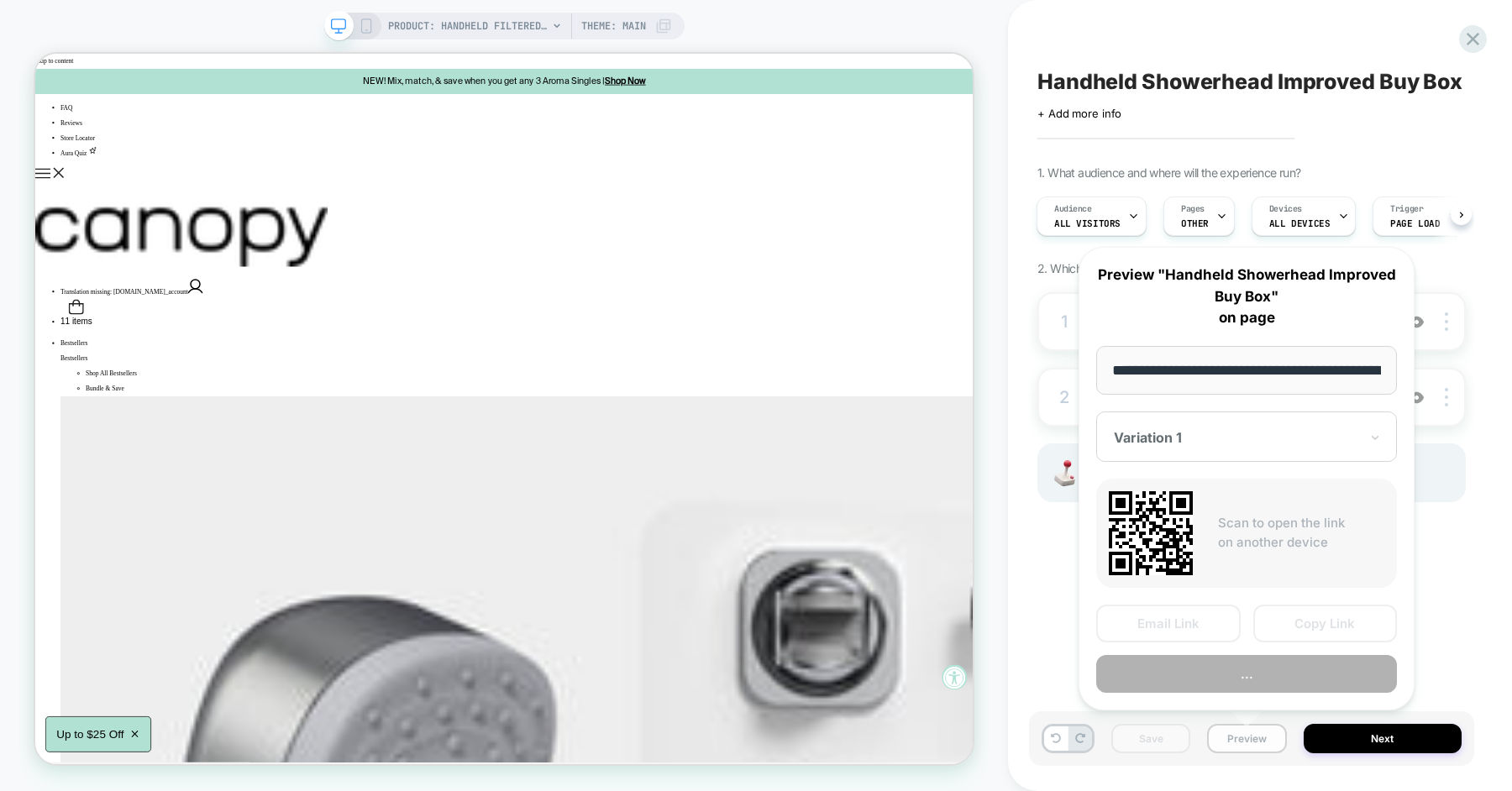
scroll to position [0, 271]
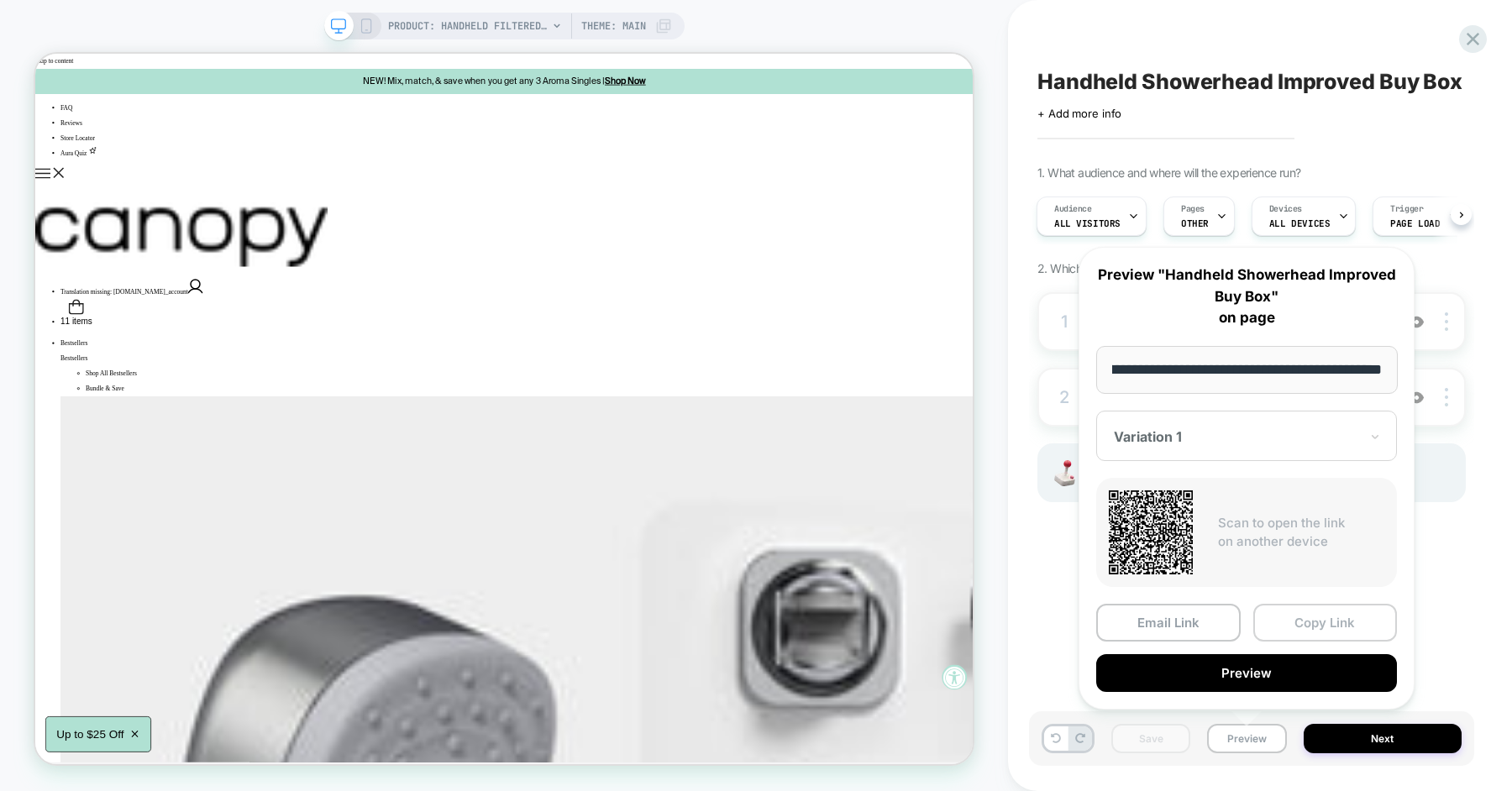
click at [1306, 626] on button "Copy Link" at bounding box center [1325, 622] width 144 height 38
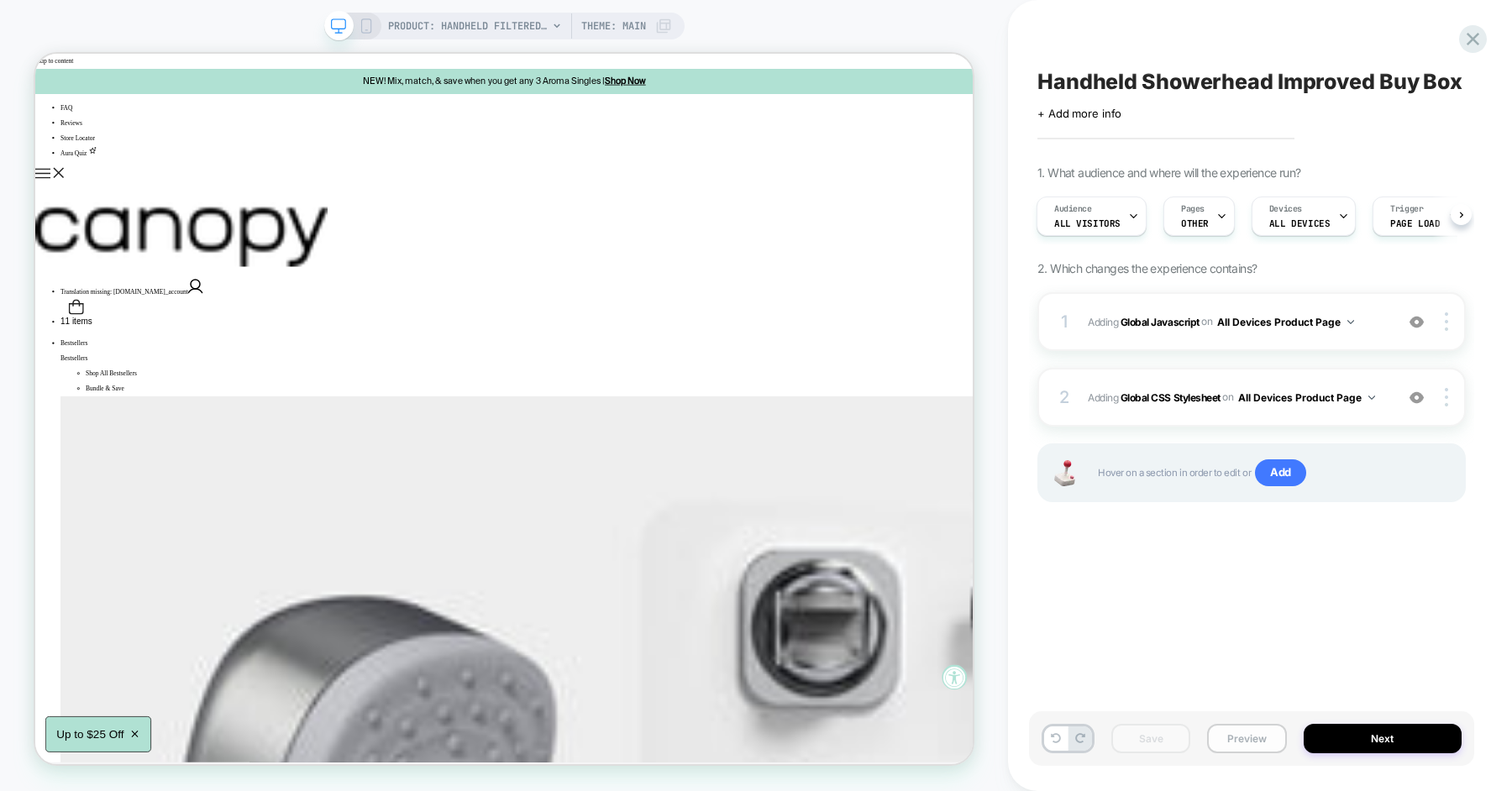
click at [1243, 747] on button "Preview" at bounding box center [1246, 738] width 79 height 30
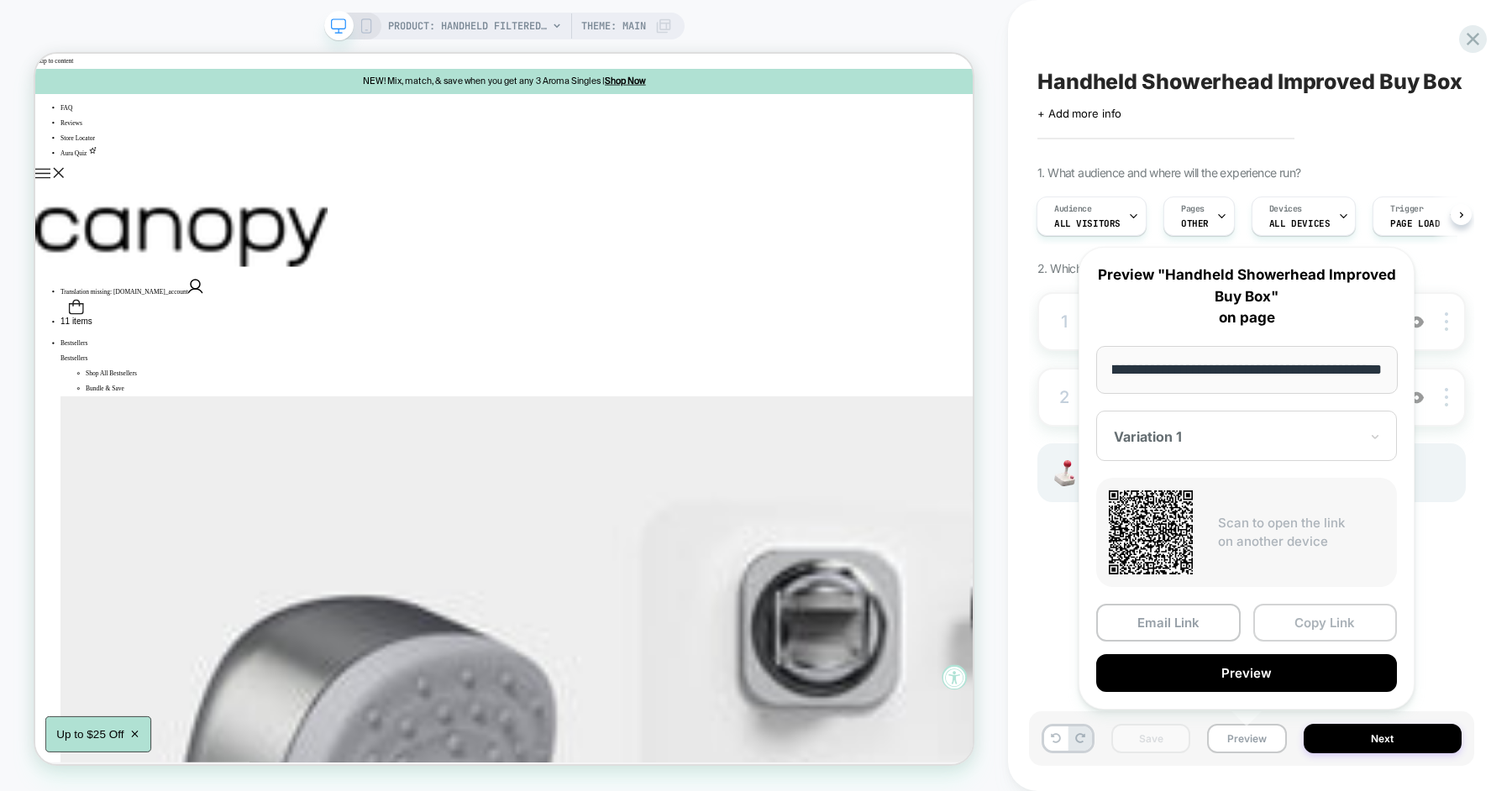
click at [1297, 628] on button "Copy Link" at bounding box center [1325, 622] width 144 height 38
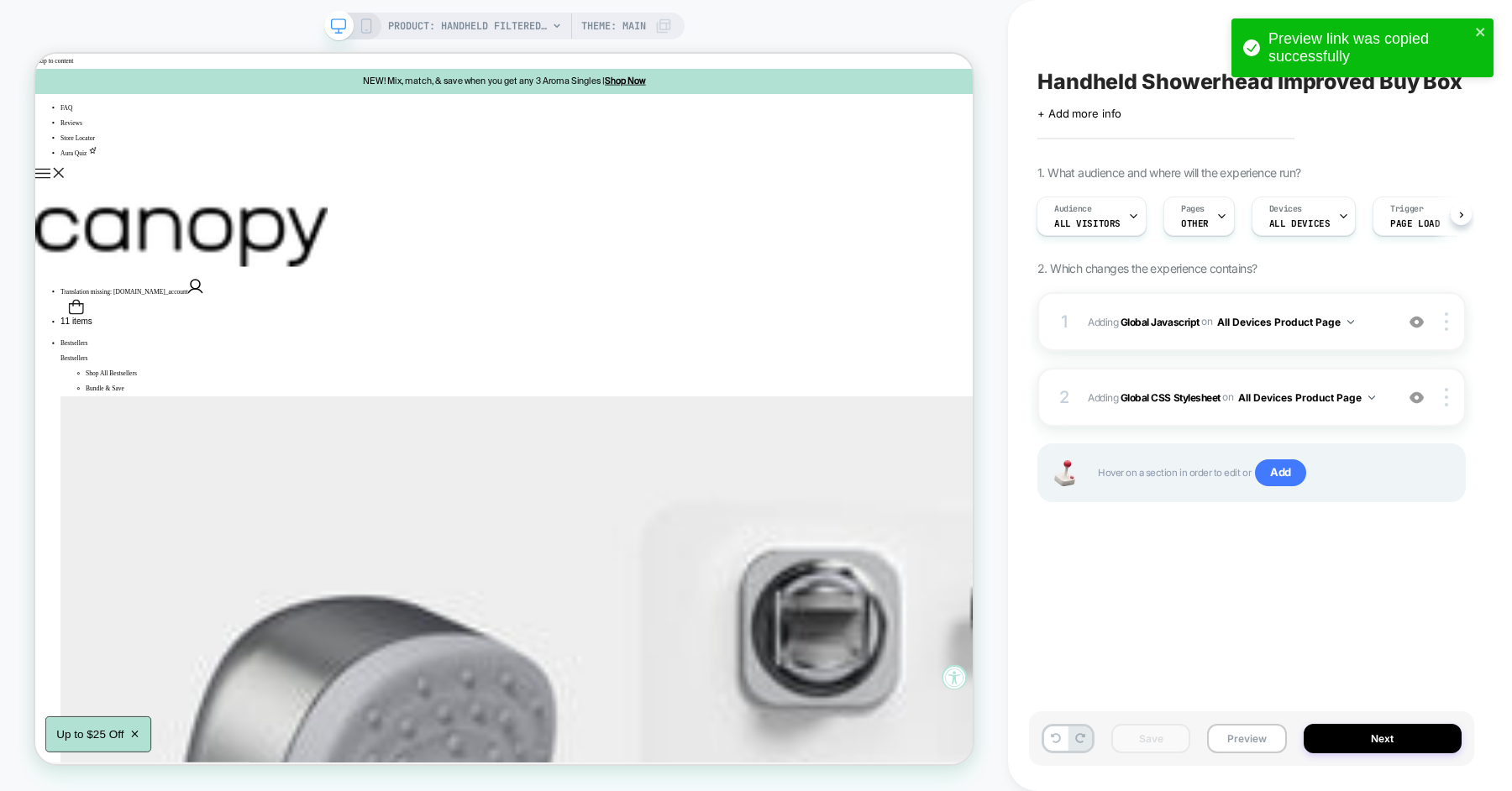
click at [1384, 328] on span "Adding Global Javascript on All Devices Product Page" at bounding box center [1236, 322] width 298 height 21
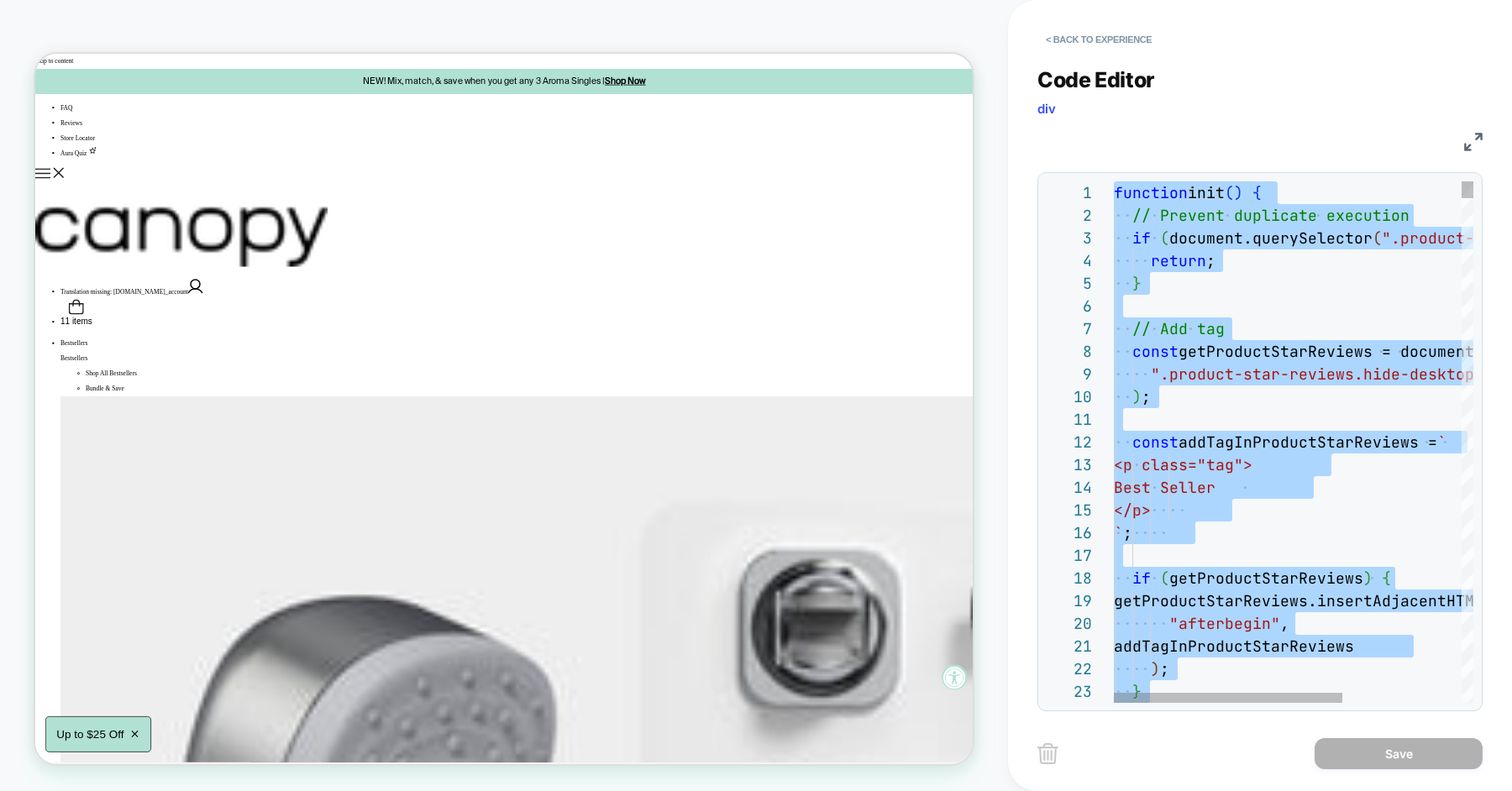
type textarea "**********"
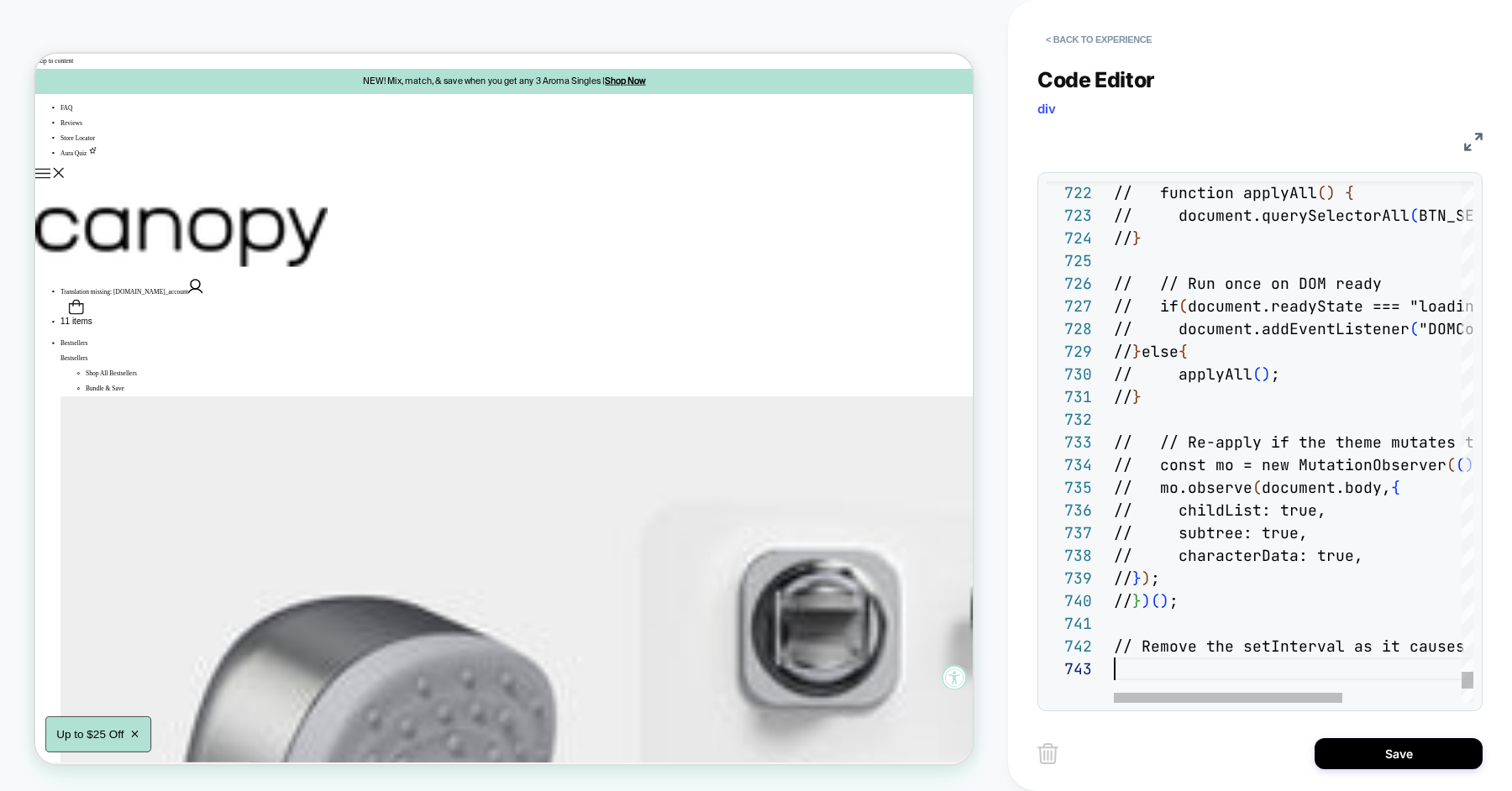
scroll to position [44, 0]
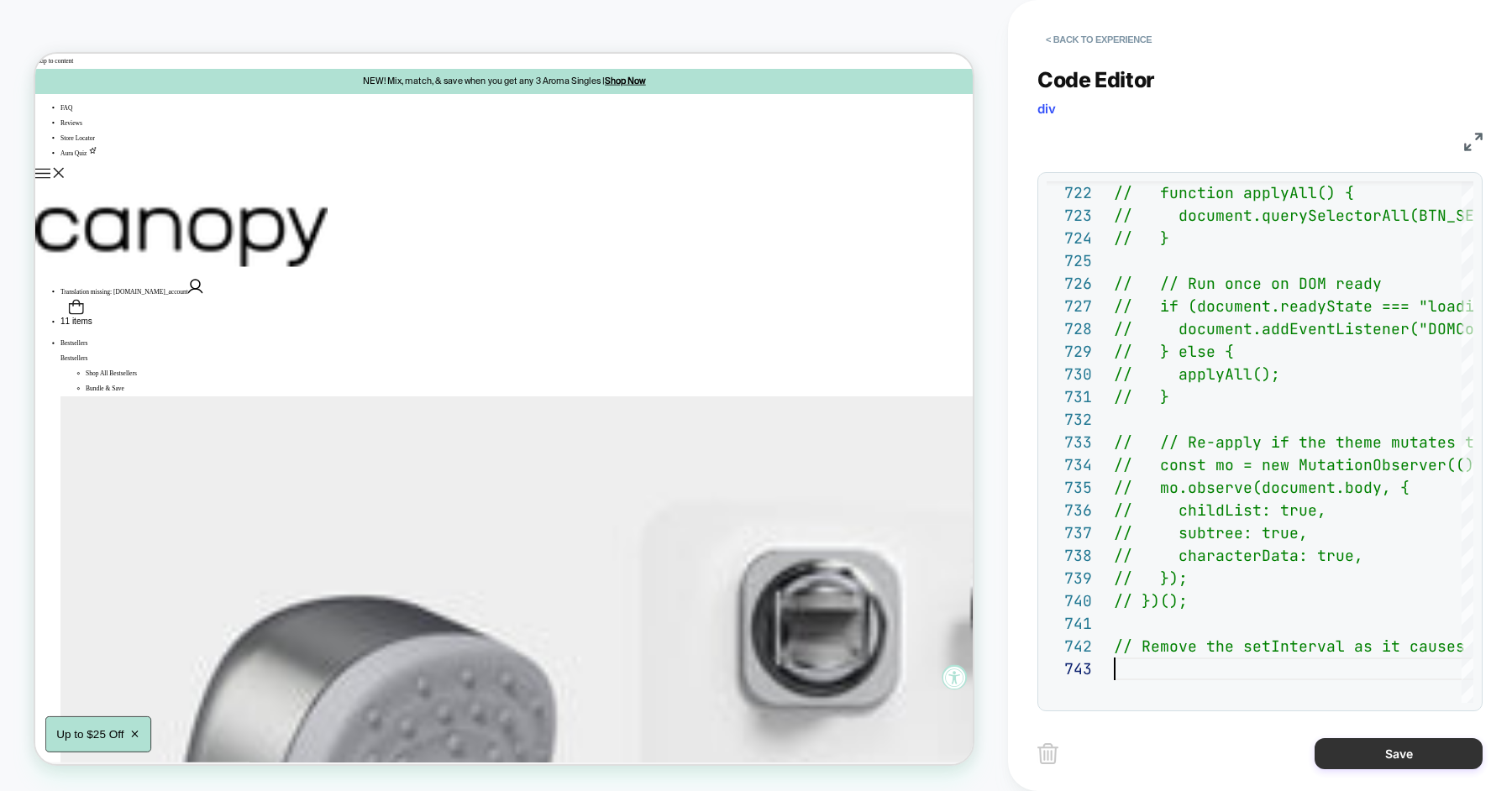
click at [1362, 749] on button "Save" at bounding box center [1398, 754] width 168 height 31
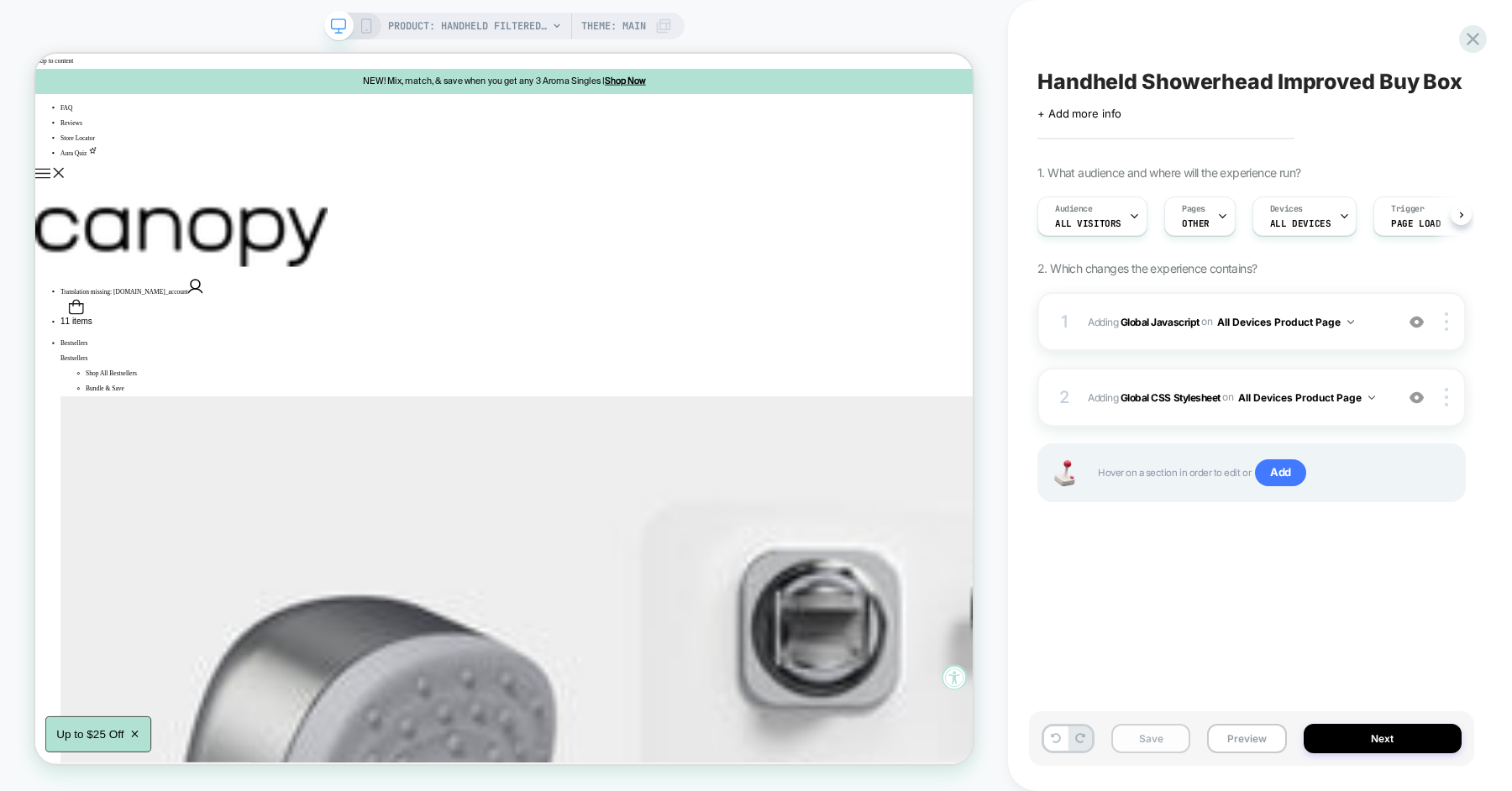
scroll to position [0, 1]
click at [1163, 743] on button "Save" at bounding box center [1150, 738] width 79 height 30
click at [1245, 743] on button "Preview" at bounding box center [1246, 738] width 79 height 30
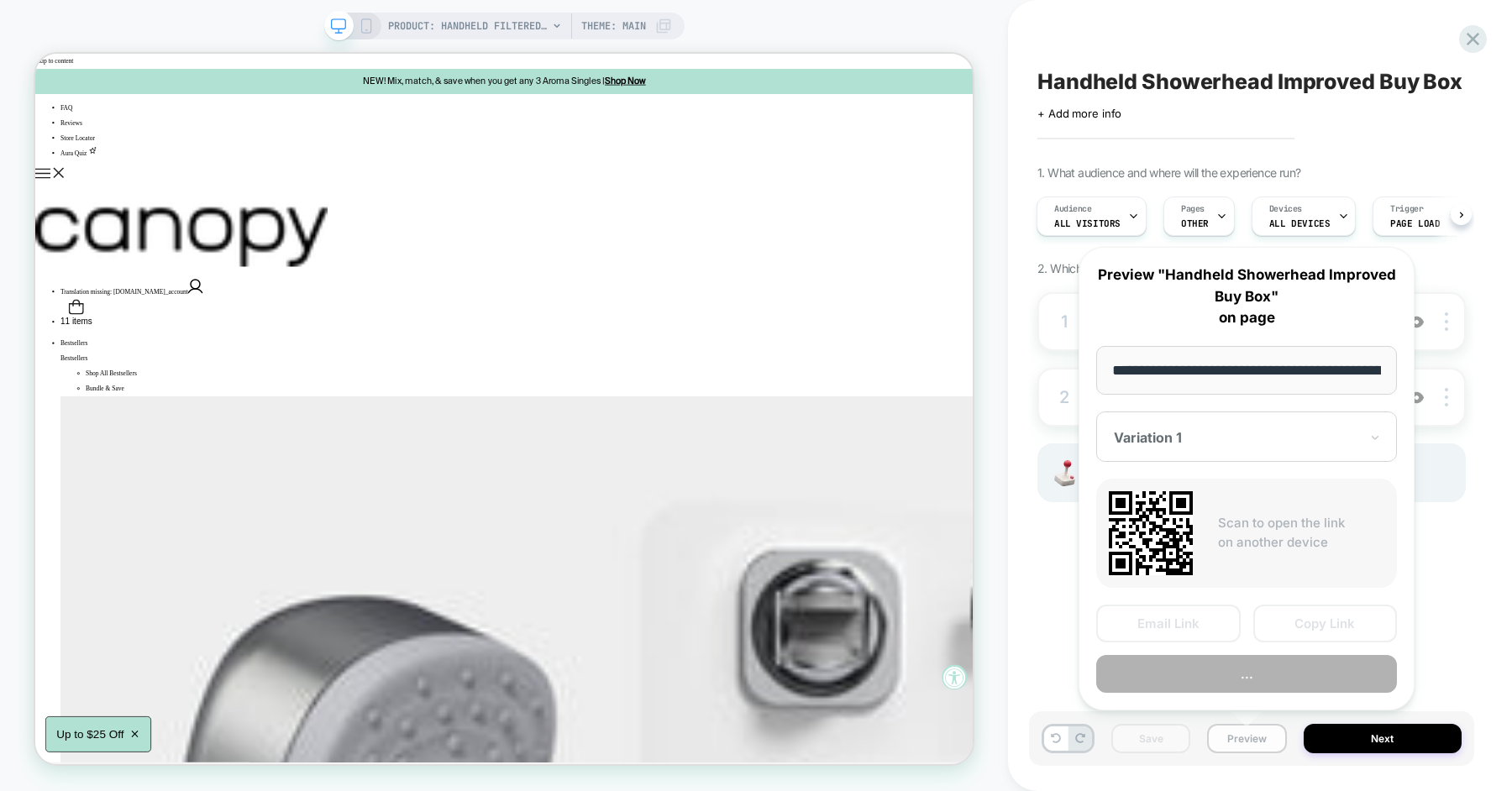
scroll to position [0, 271]
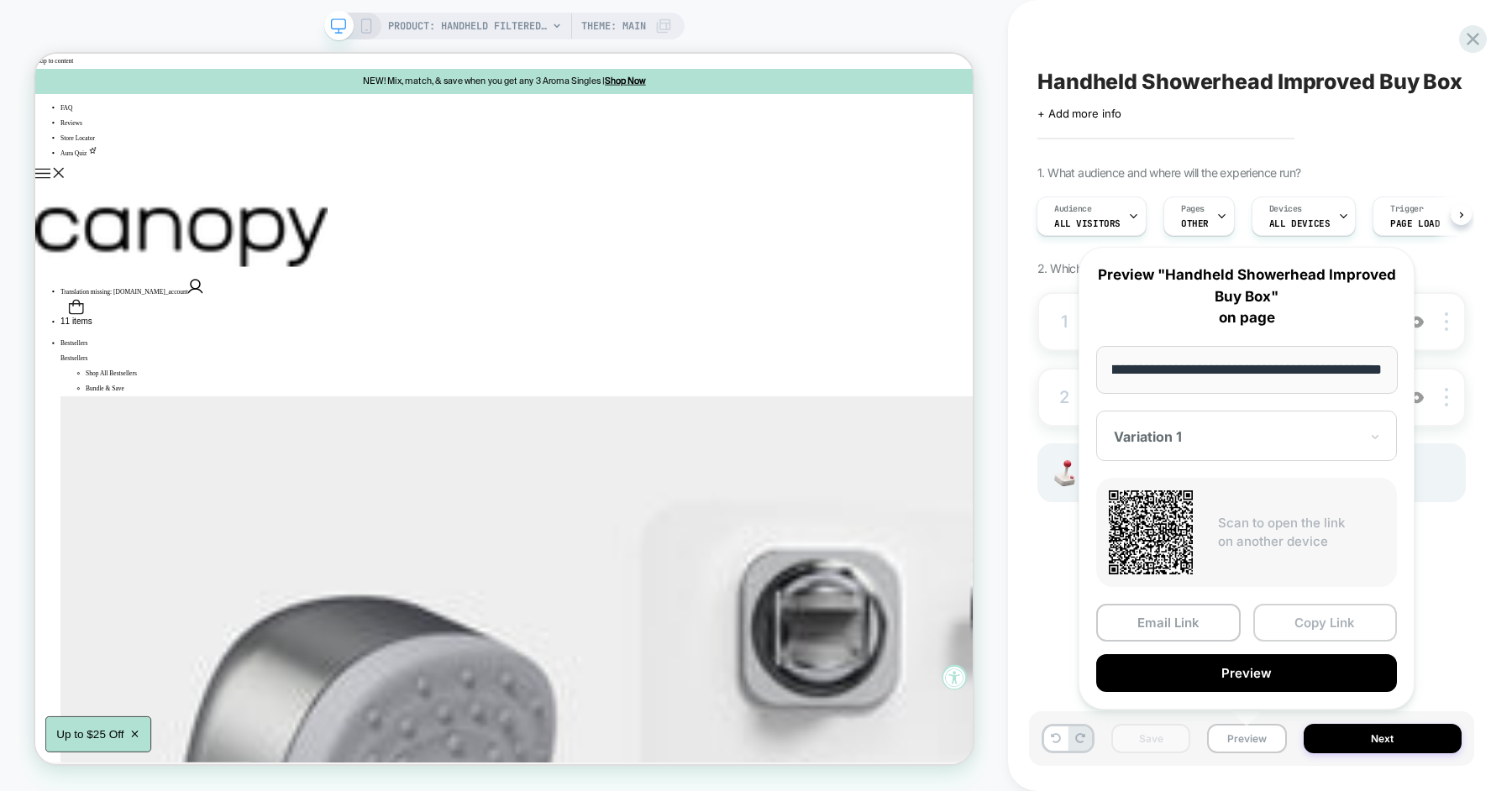
click at [1301, 626] on button "Copy Link" at bounding box center [1325, 622] width 144 height 38
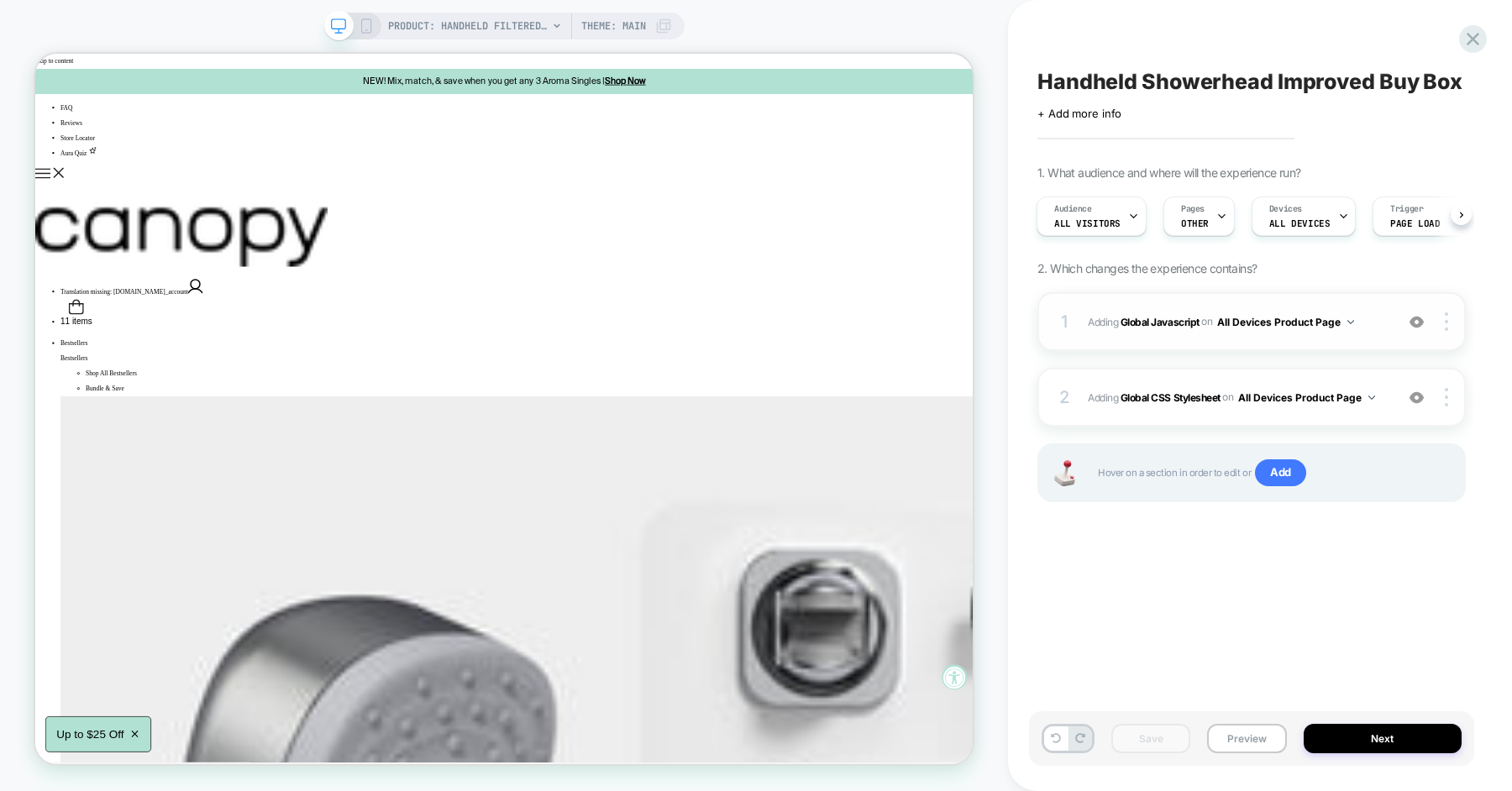
click at [1363, 316] on span "Adding Global Javascript on All Devices Product Page" at bounding box center [1236, 322] width 298 height 21
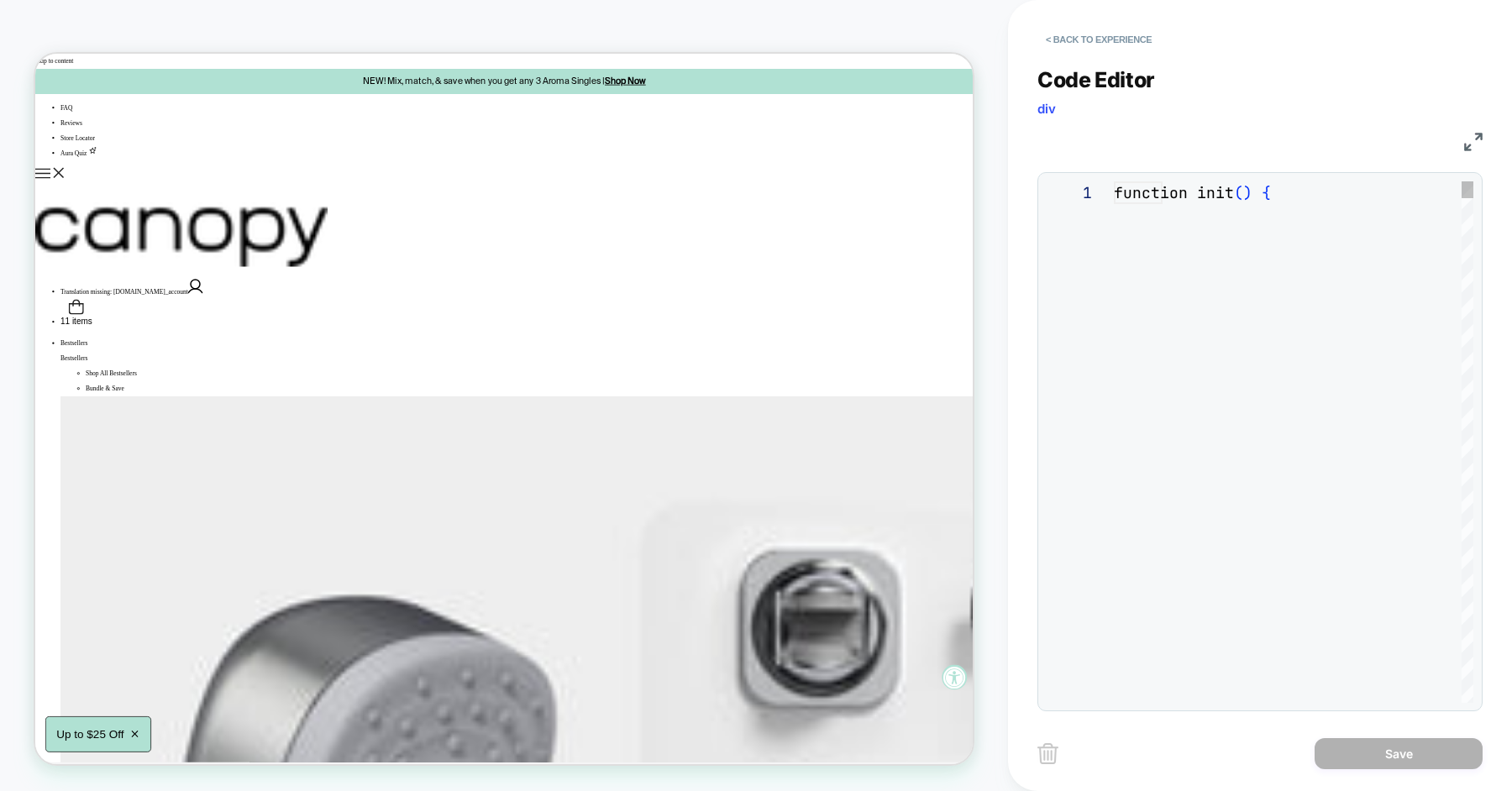
scroll to position [227, 0]
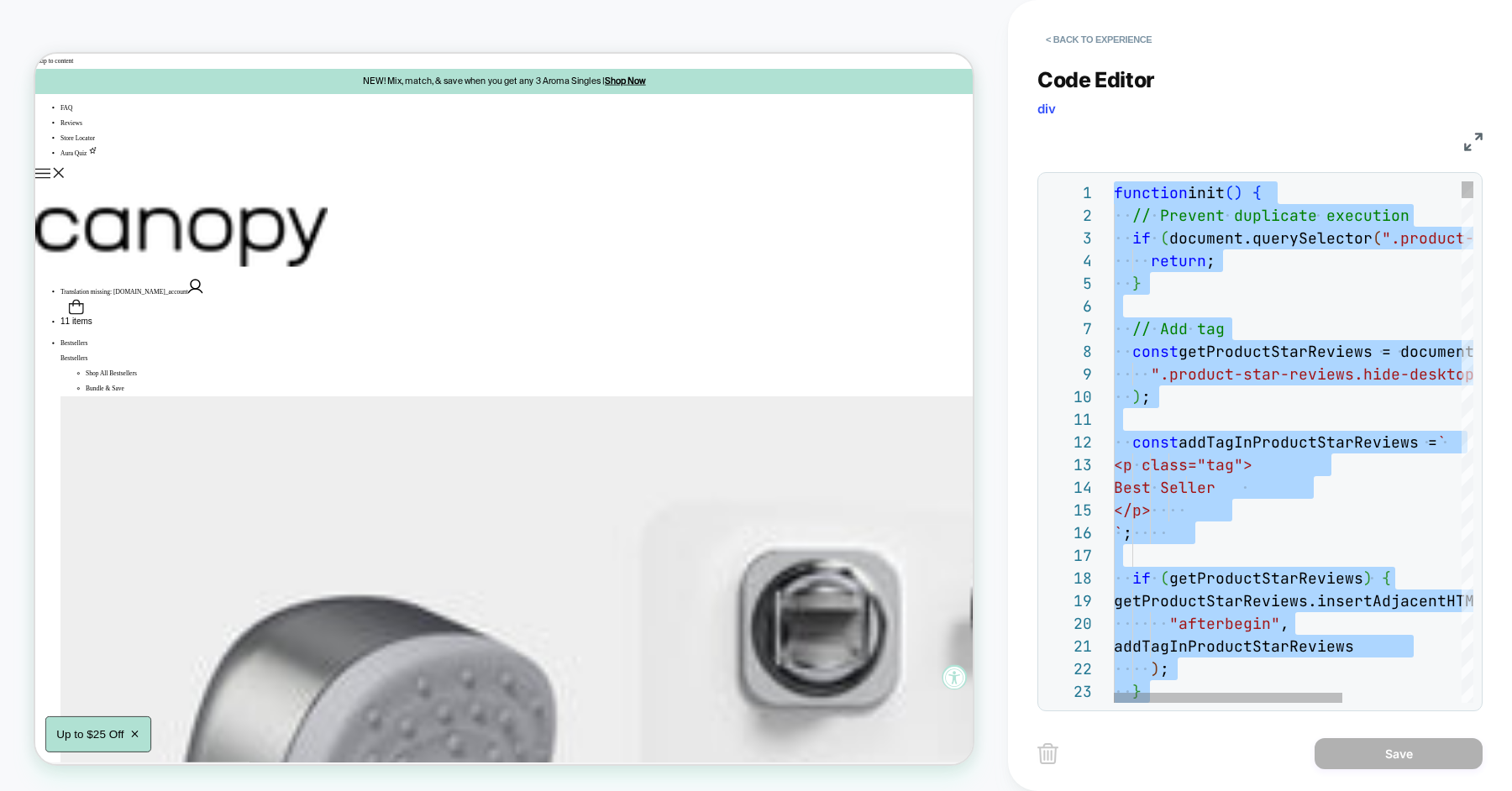
type textarea "**********"
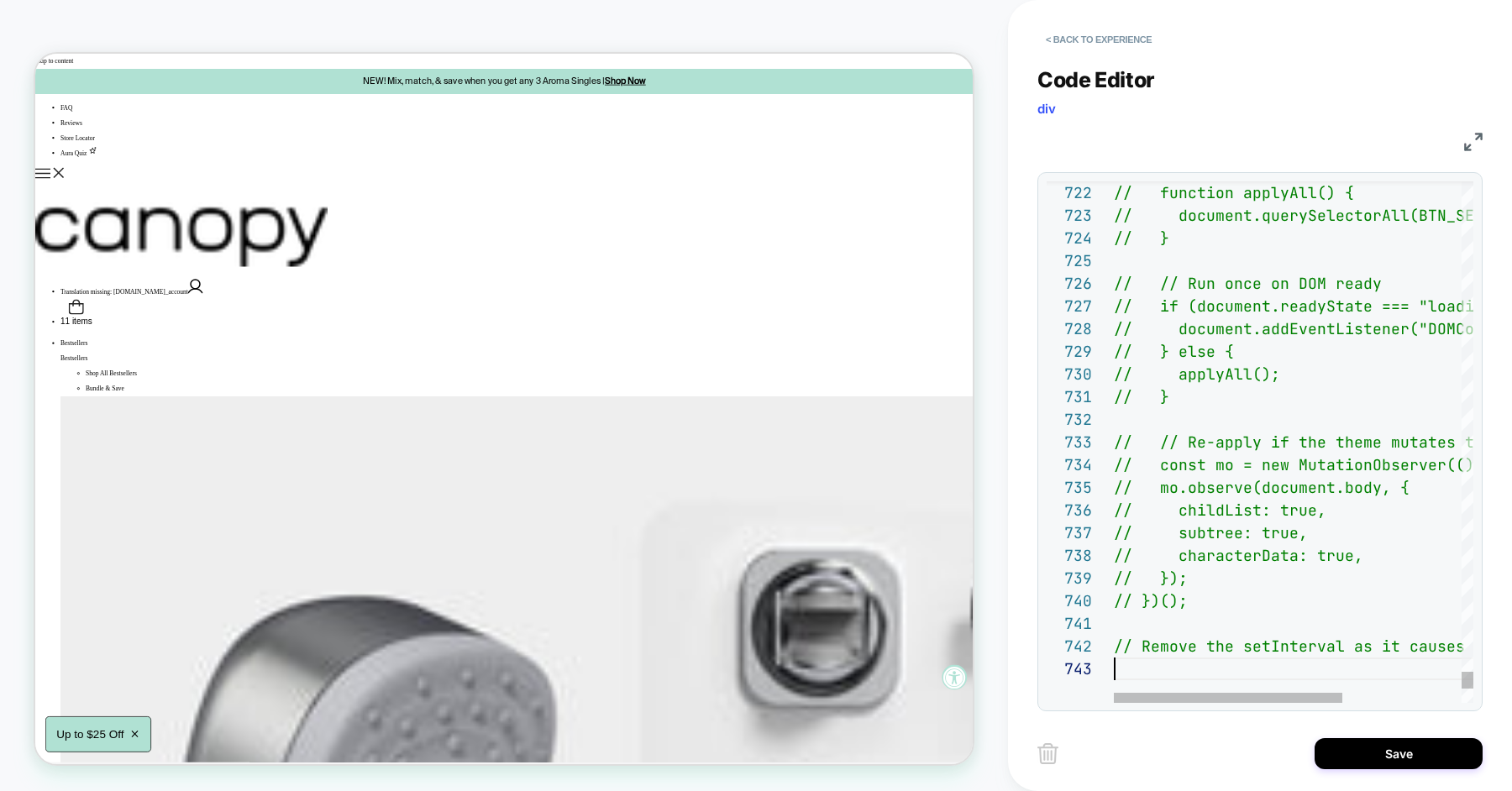
scroll to position [44, 0]
click at [1327, 742] on button "Save" at bounding box center [1398, 754] width 168 height 31
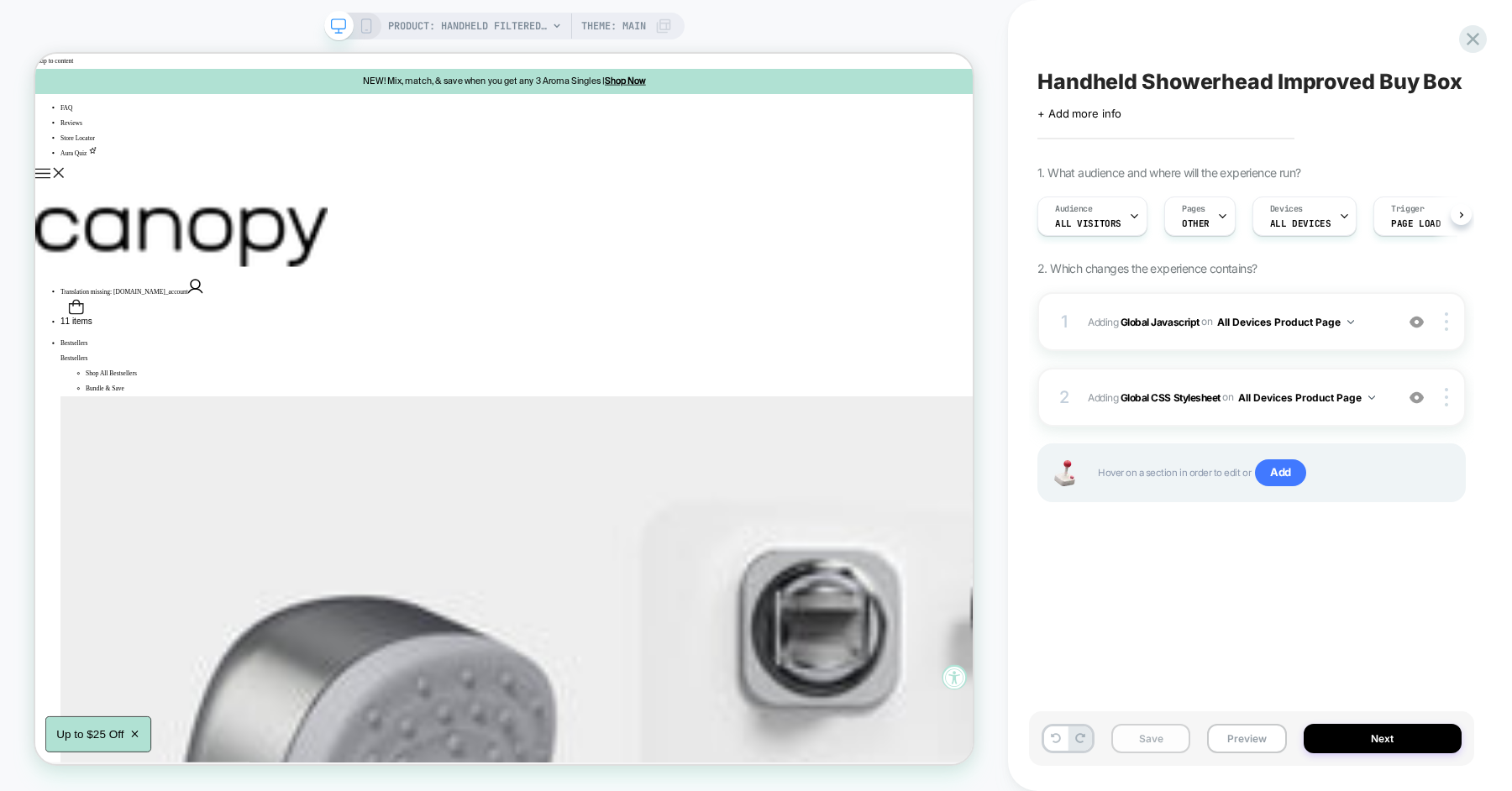
scroll to position [0, 1]
click at [1153, 743] on button "Save" at bounding box center [1150, 738] width 79 height 30
click at [1238, 738] on button "Preview" at bounding box center [1246, 738] width 79 height 30
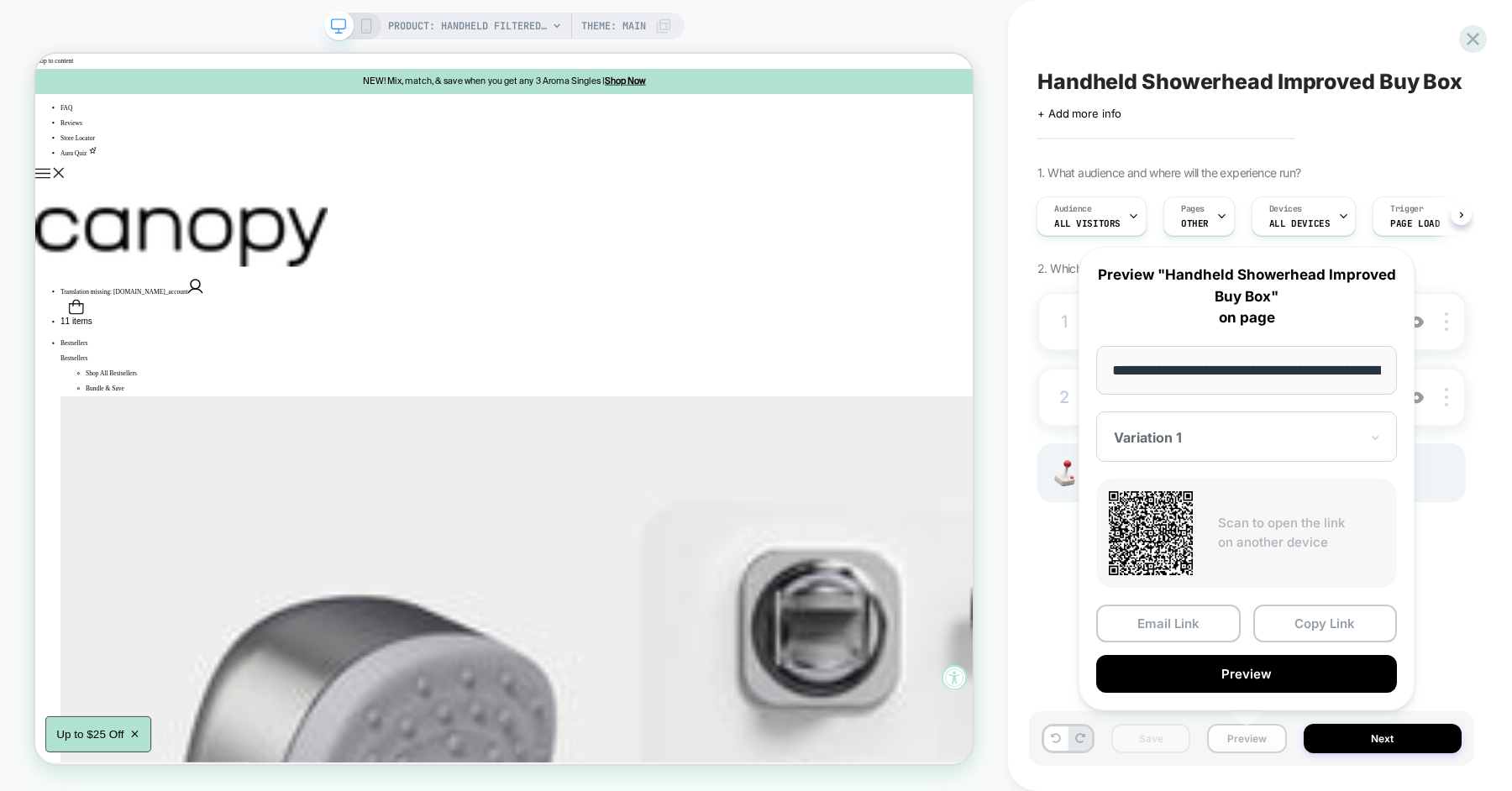
scroll to position [0, 271]
click at [1290, 625] on button "Copy Link" at bounding box center [1325, 622] width 144 height 38
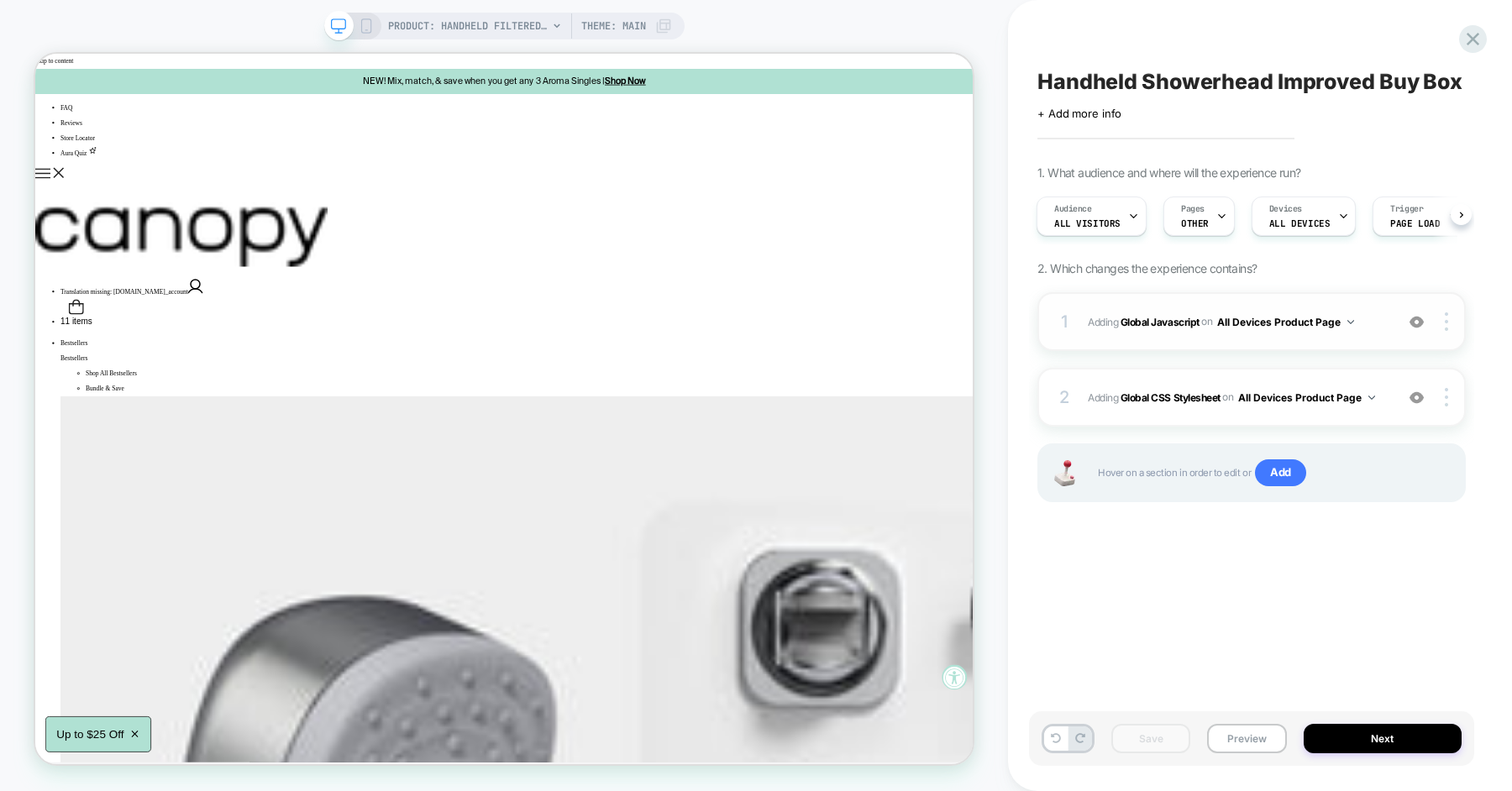
click at [1380, 322] on span "Adding Global Javascript on All Devices Product Page" at bounding box center [1236, 322] width 298 height 21
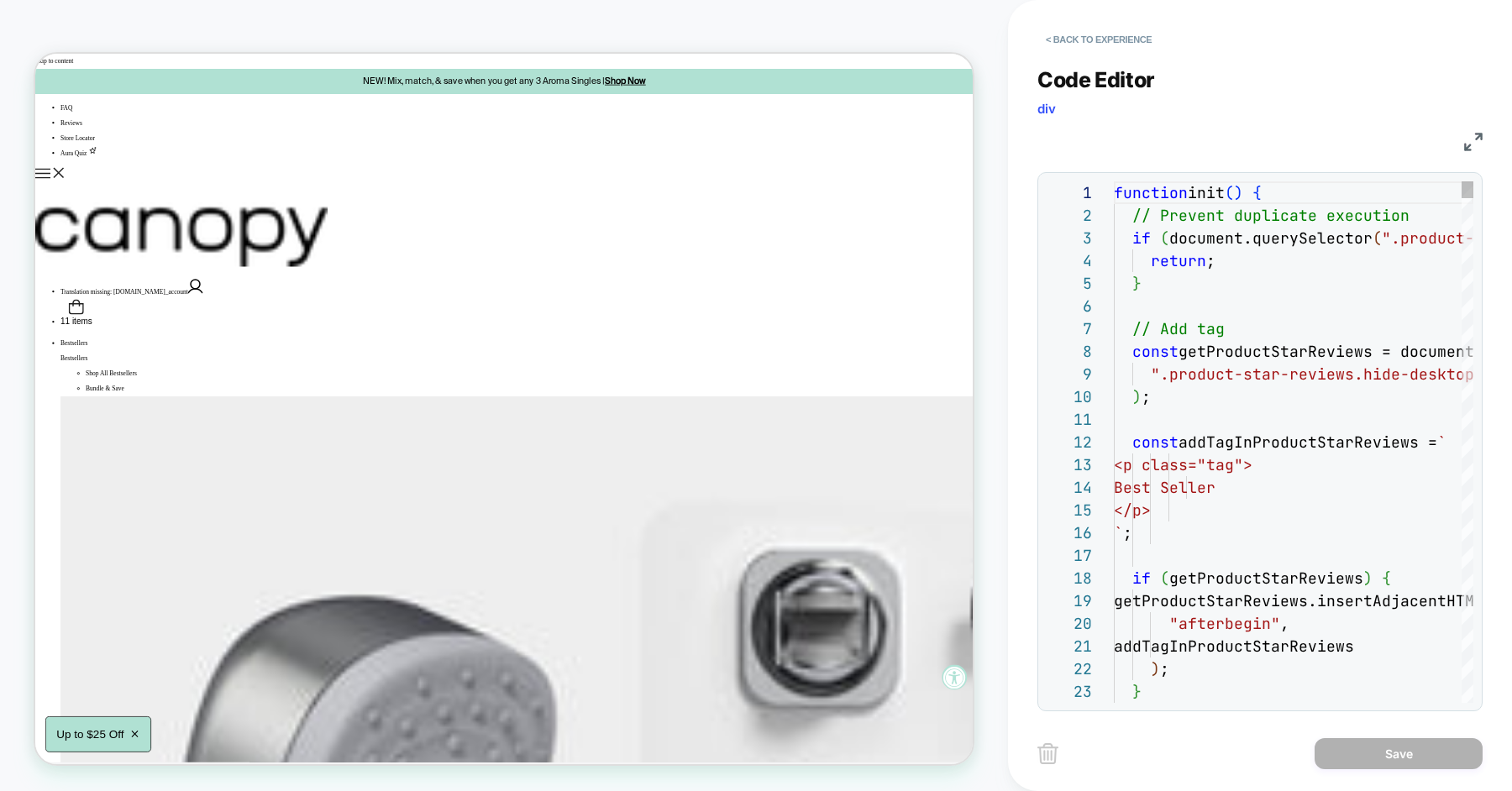
scroll to position [227, 0]
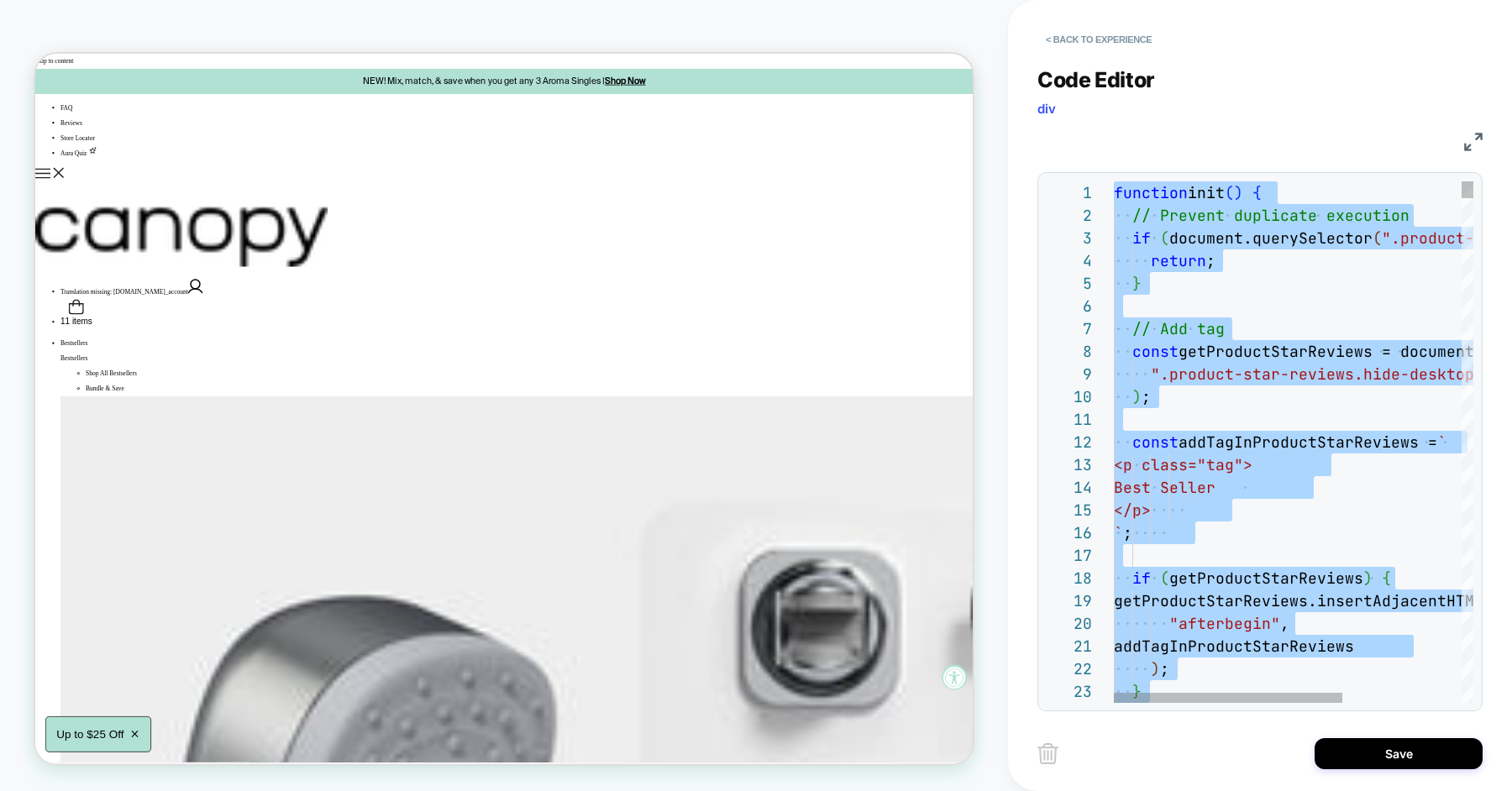
type textarea "**********"
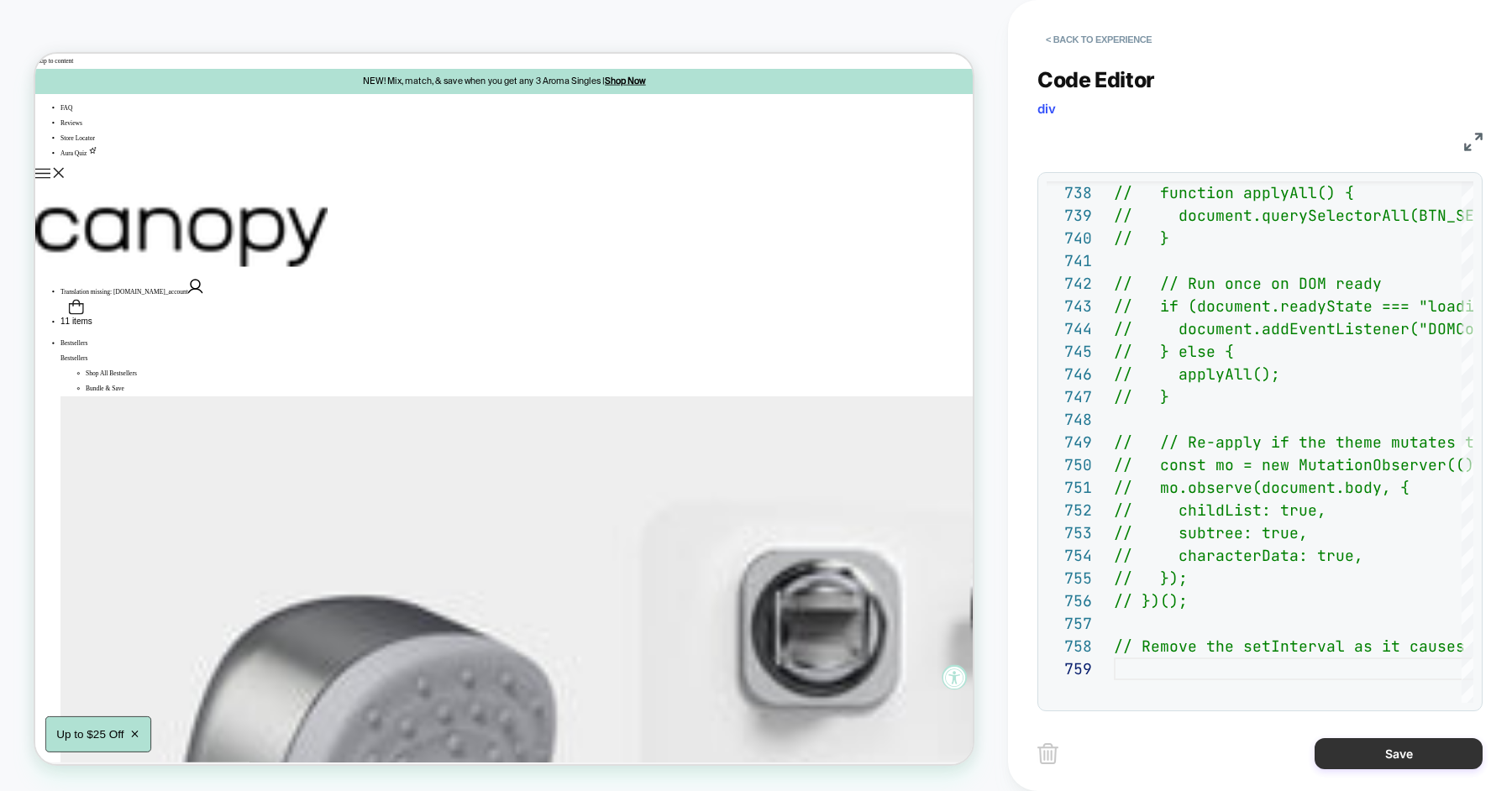
click at [1363, 755] on button "Save" at bounding box center [1398, 754] width 168 height 31
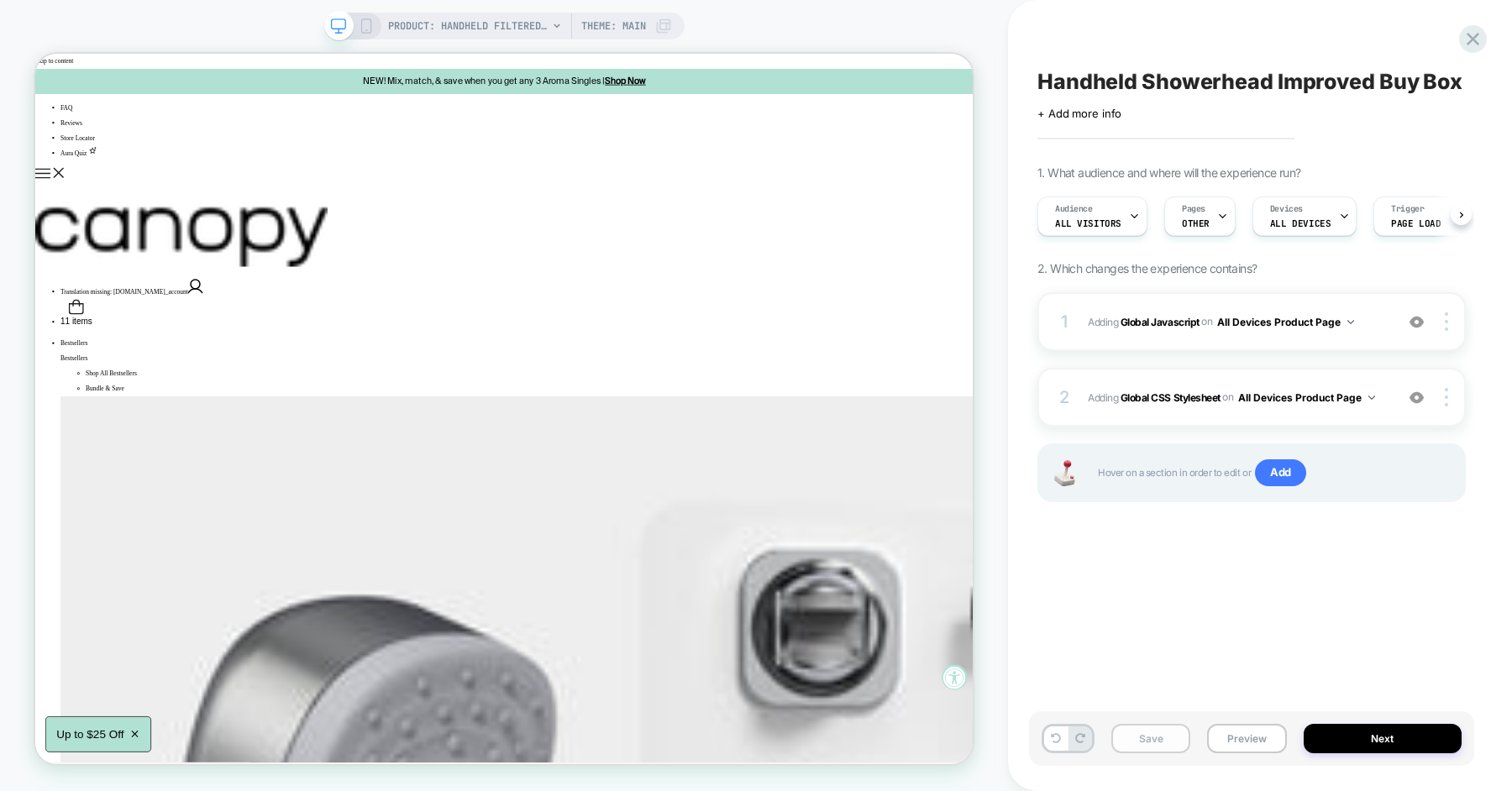
scroll to position [0, 1]
click at [1161, 737] on button "Save" at bounding box center [1150, 738] width 79 height 30
click at [1240, 737] on button "Preview" at bounding box center [1246, 738] width 79 height 30
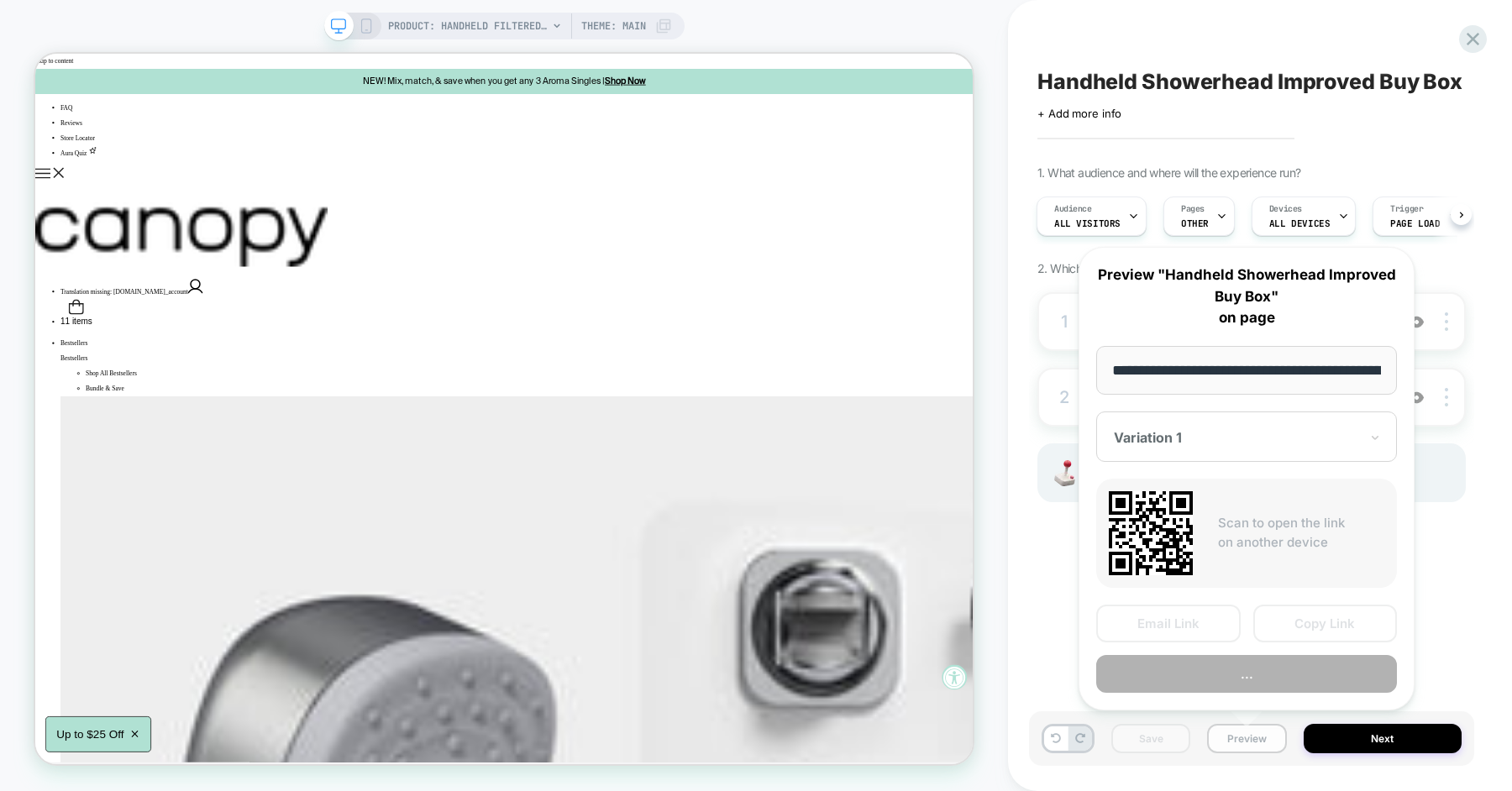
scroll to position [0, 271]
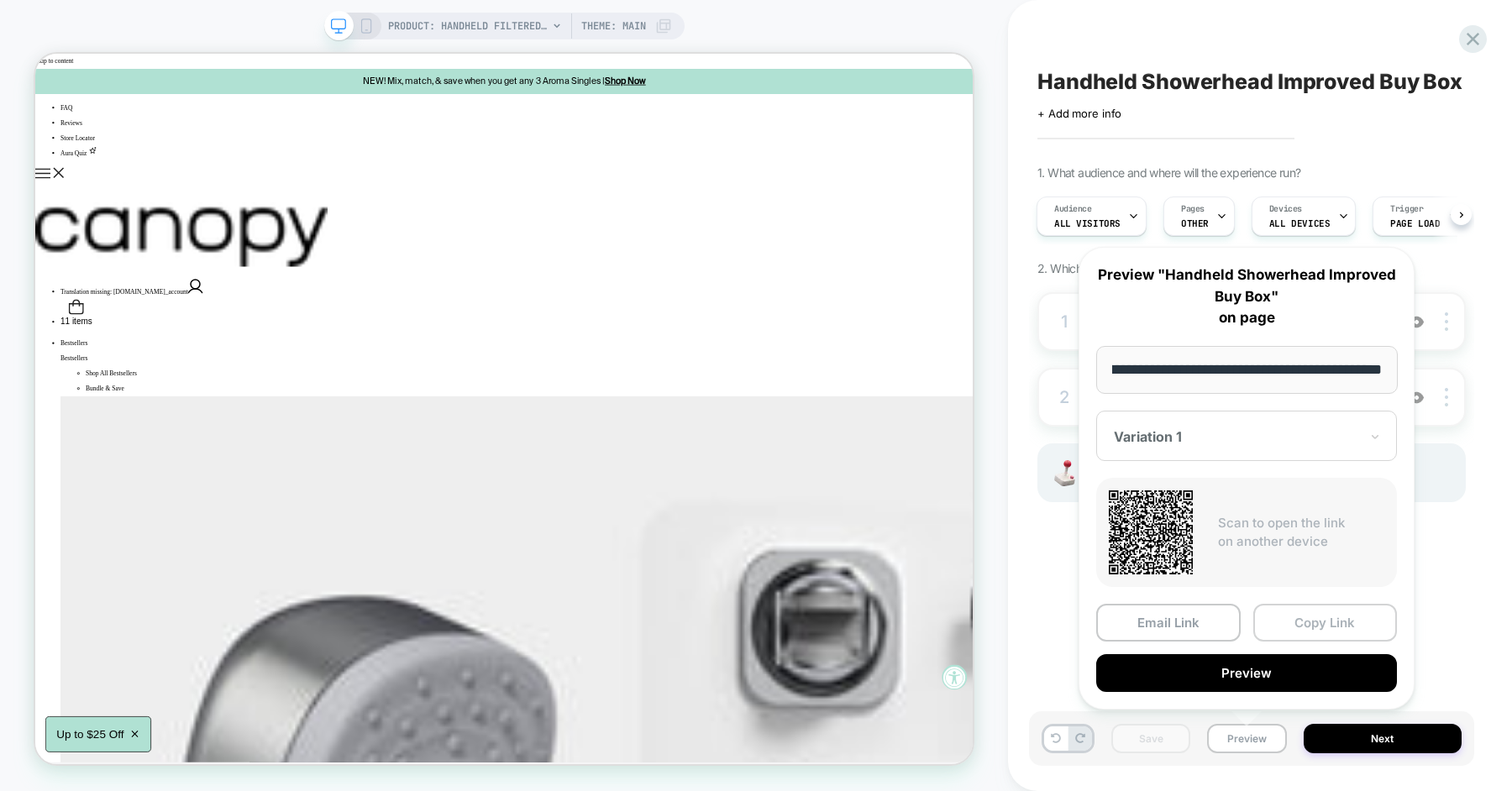
click at [1285, 635] on button "Copy Link" at bounding box center [1325, 622] width 144 height 38
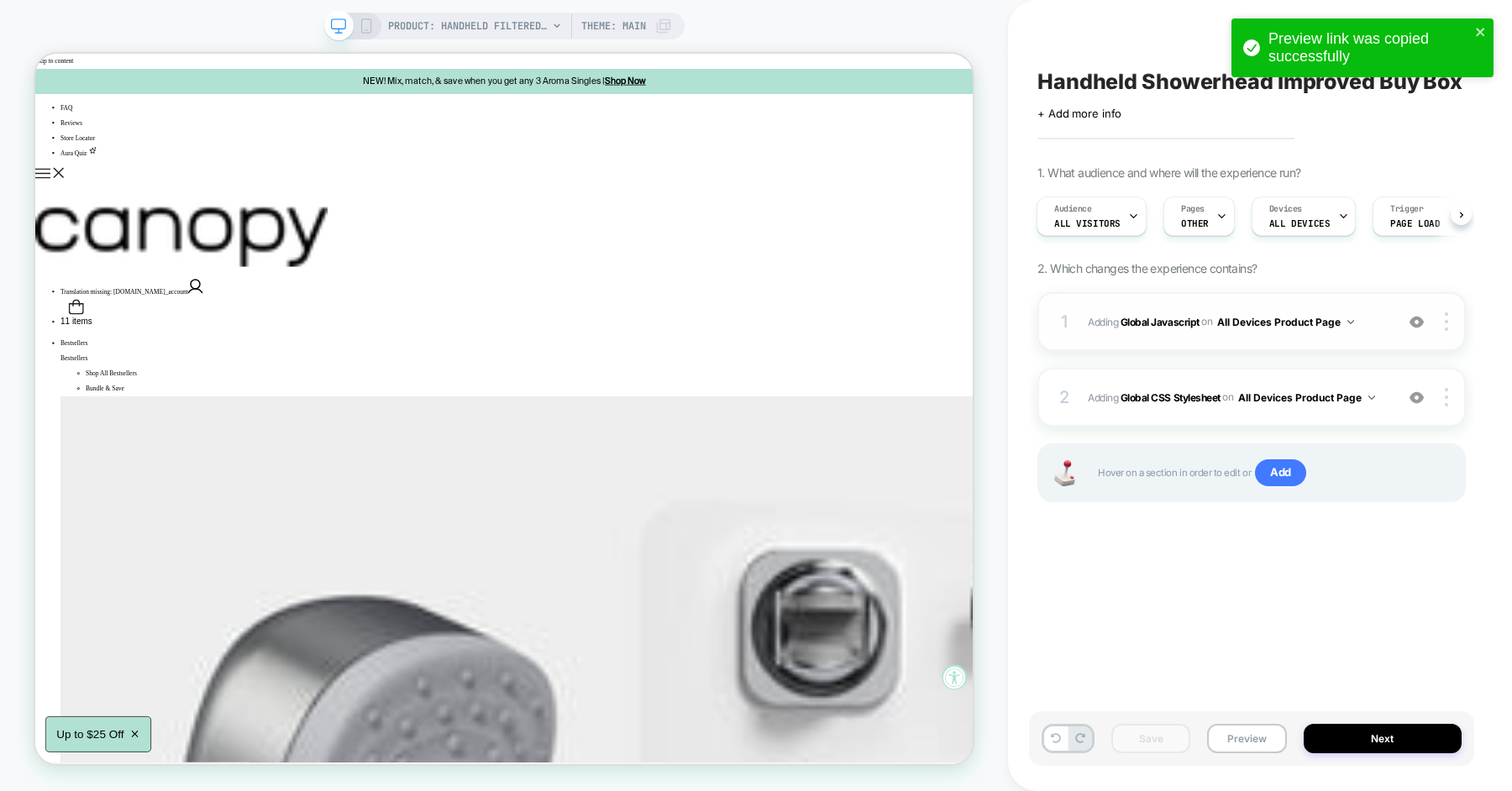
click at [1386, 328] on div "1 Adding Global Javascript on All Devices Product Page Add Before Add After Tar…" at bounding box center [1251, 321] width 429 height 59
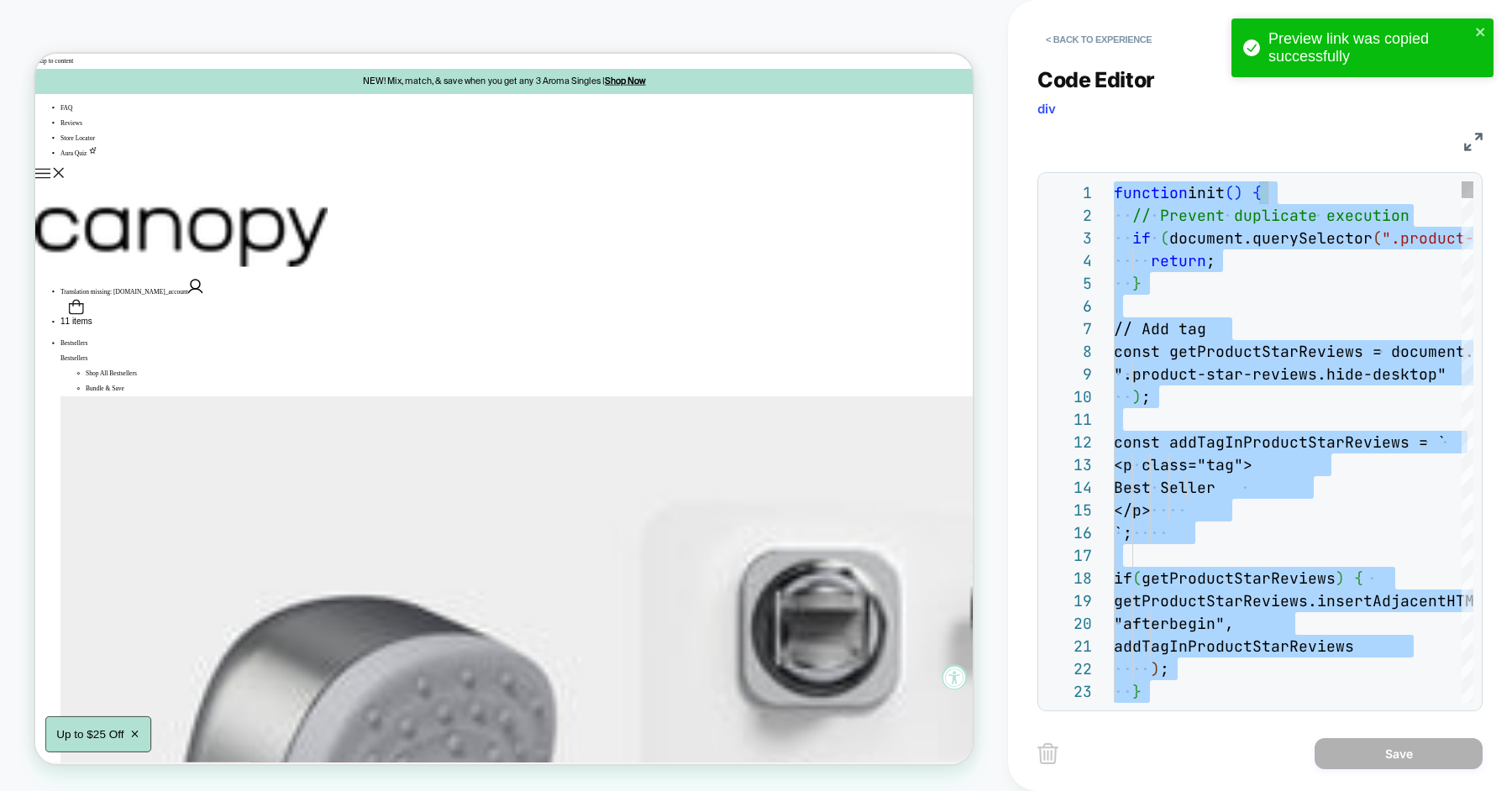
type textarea "**********"
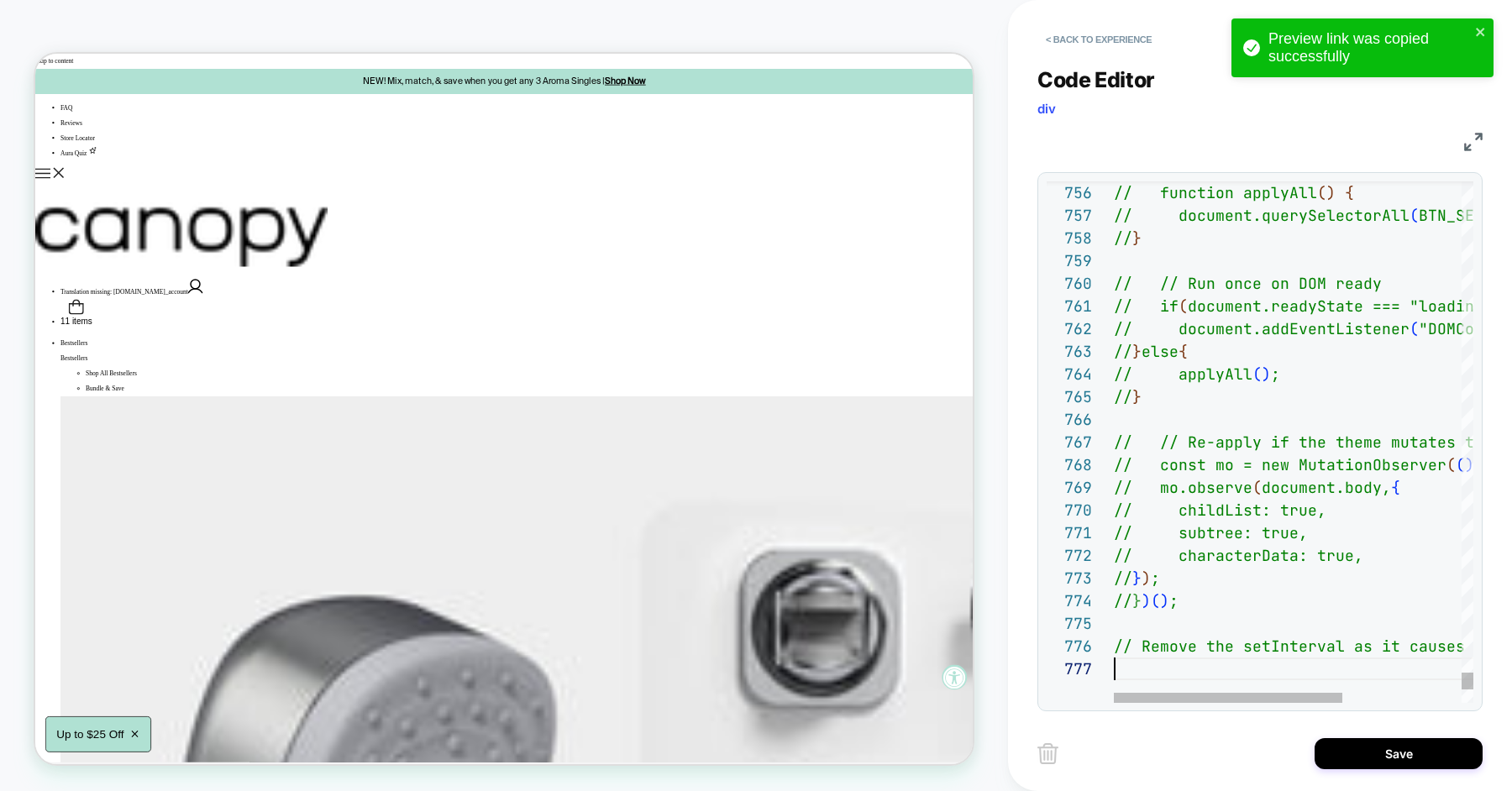
scroll to position [135, 0]
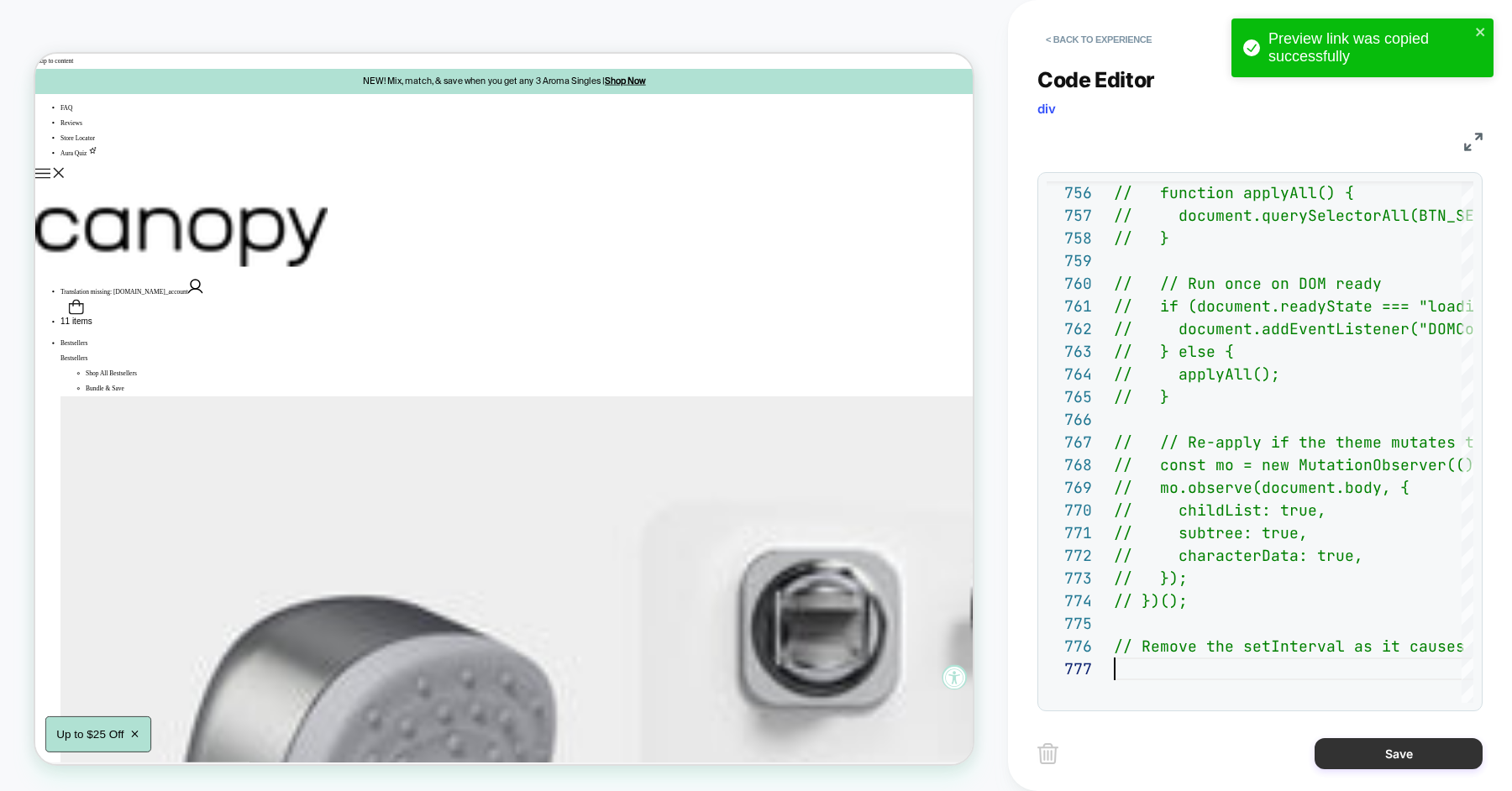
click at [1346, 741] on button "Save" at bounding box center [1398, 754] width 168 height 31
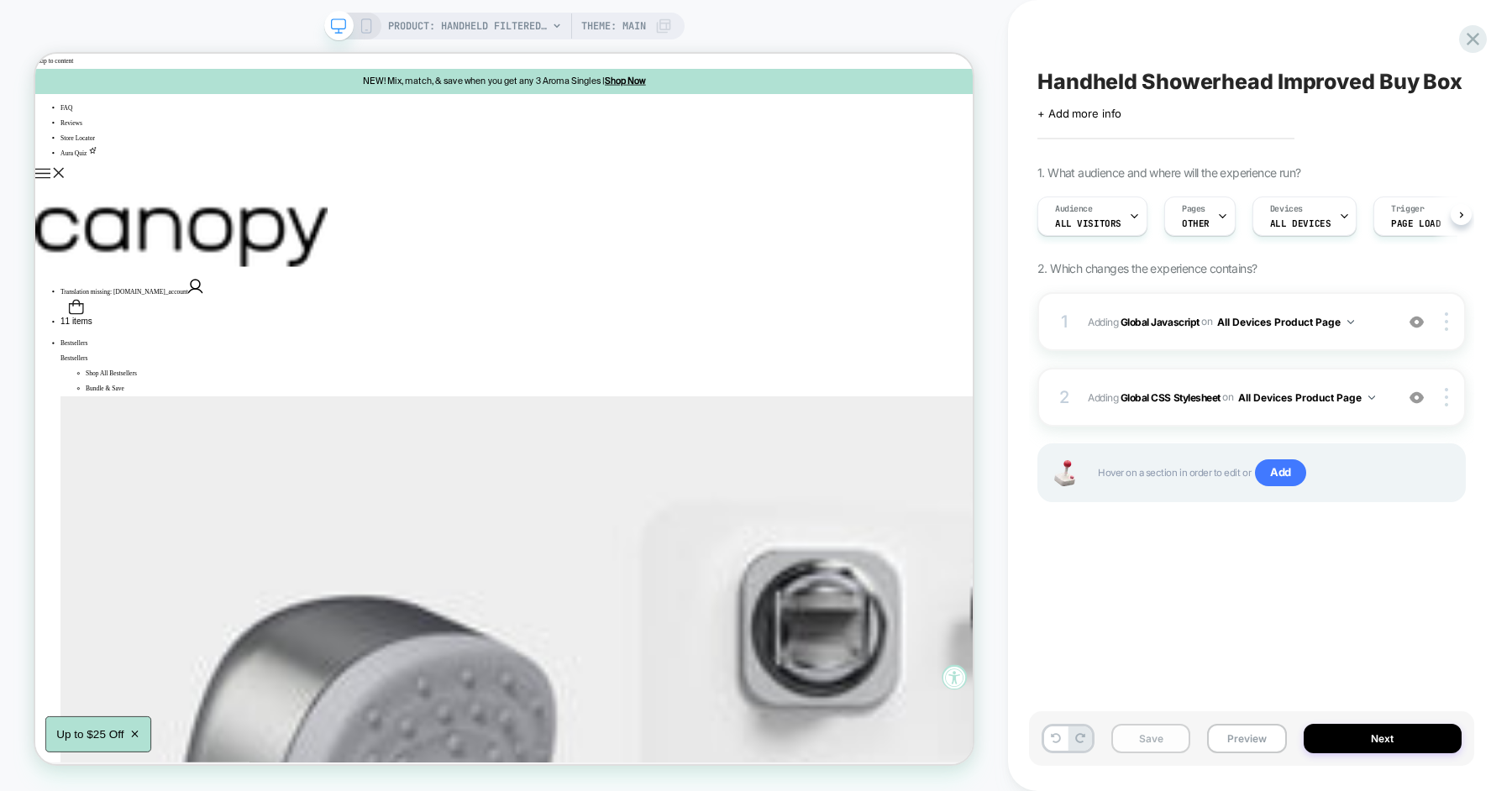
scroll to position [0, 1]
click at [1146, 738] on button "Save" at bounding box center [1150, 738] width 79 height 30
click at [1238, 740] on button "Preview" at bounding box center [1246, 738] width 79 height 30
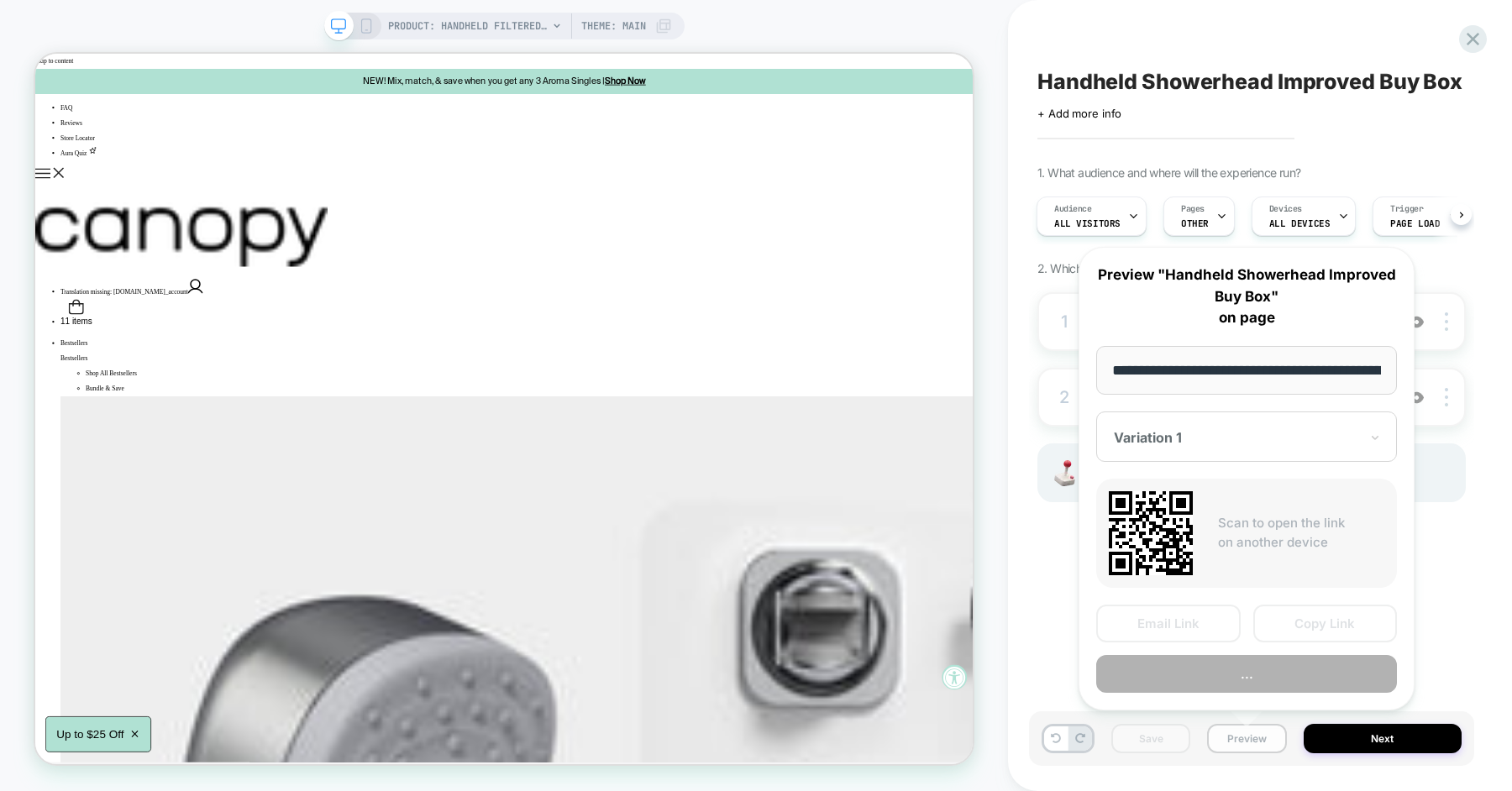
scroll to position [0, 271]
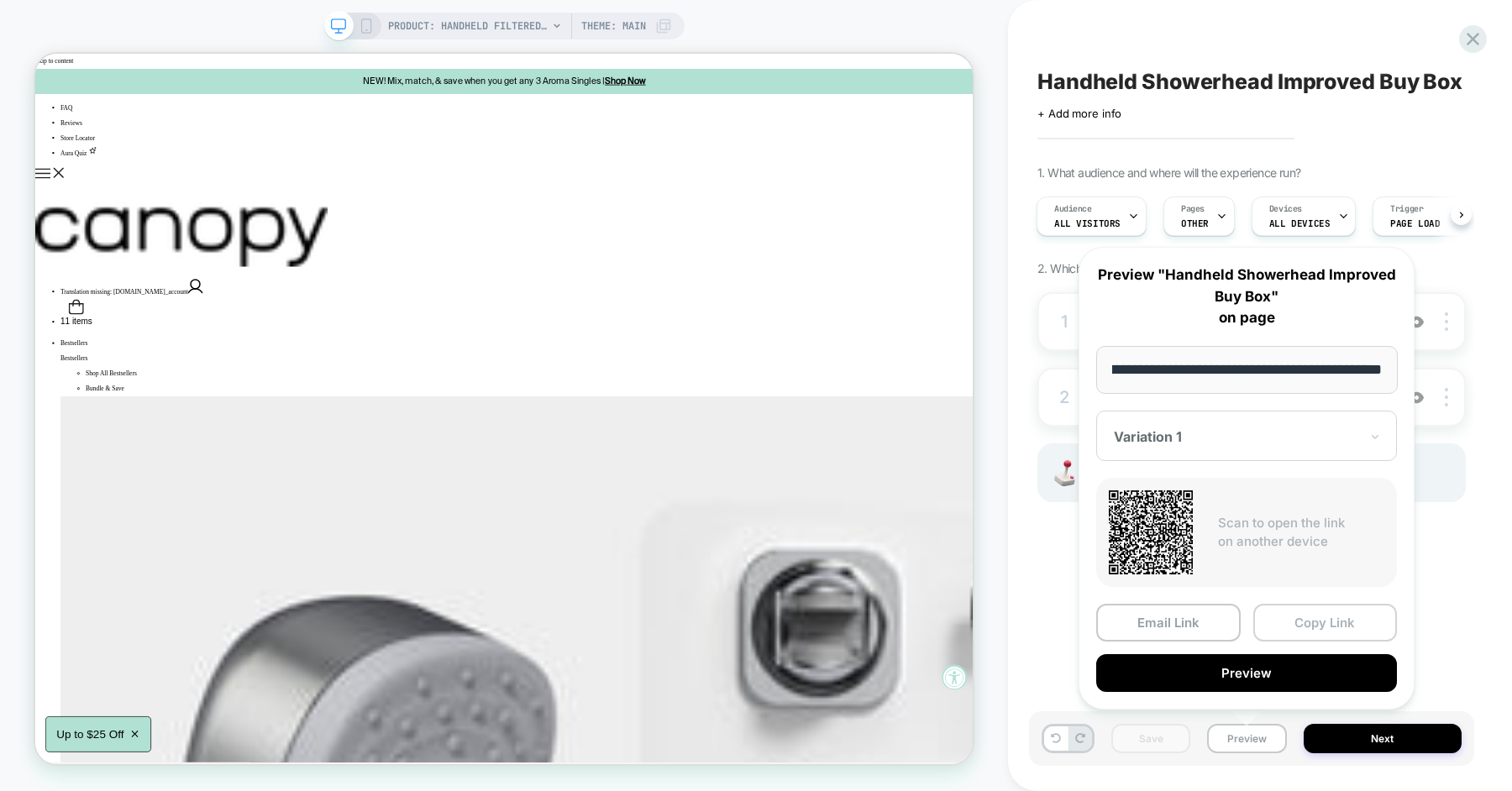
click at [1314, 625] on button "Copy Link" at bounding box center [1325, 622] width 144 height 38
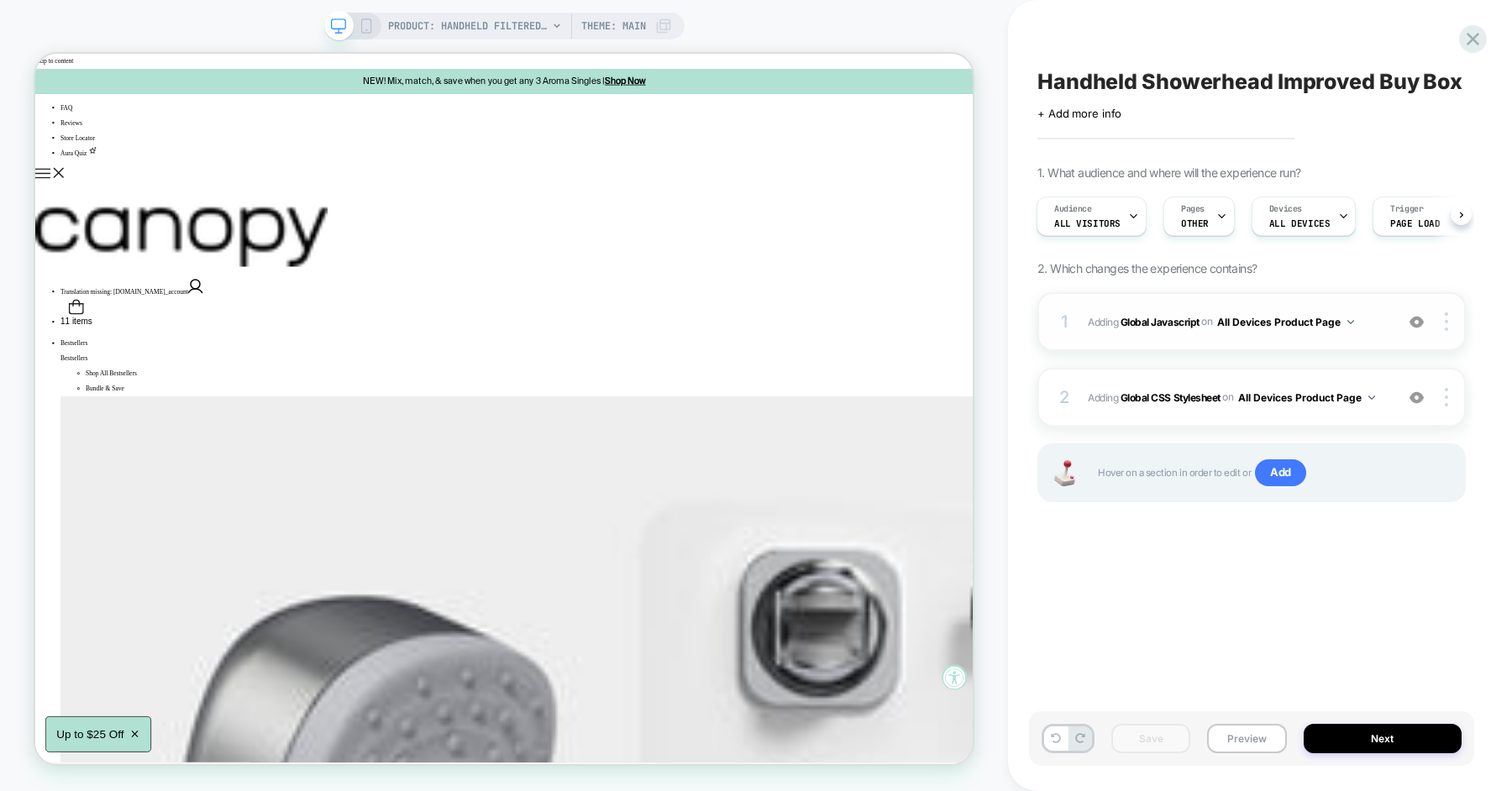
click at [1374, 320] on span "Adding Global Javascript on All Devices Product Page" at bounding box center [1236, 322] width 298 height 21
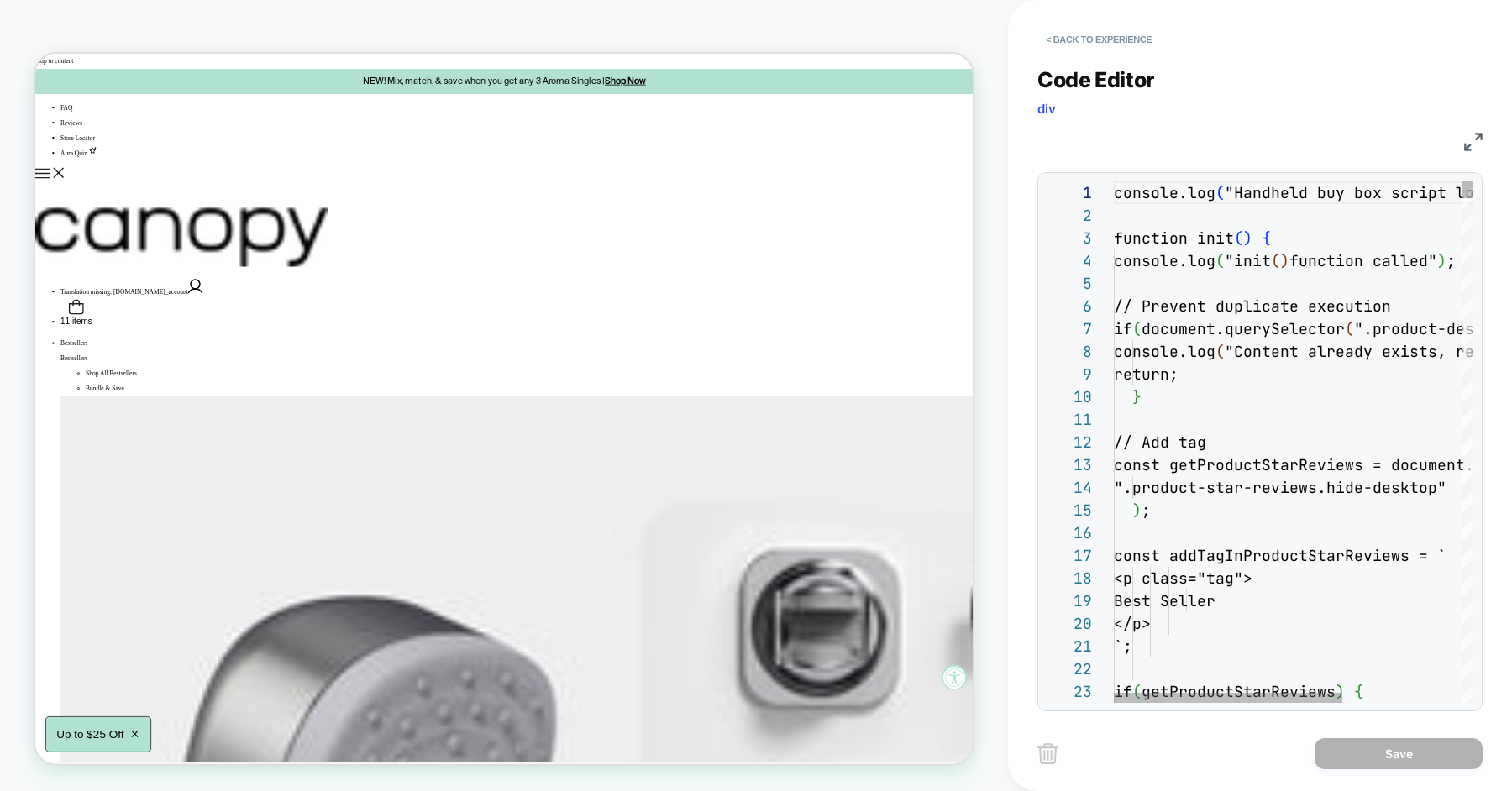
scroll to position [227, 0]
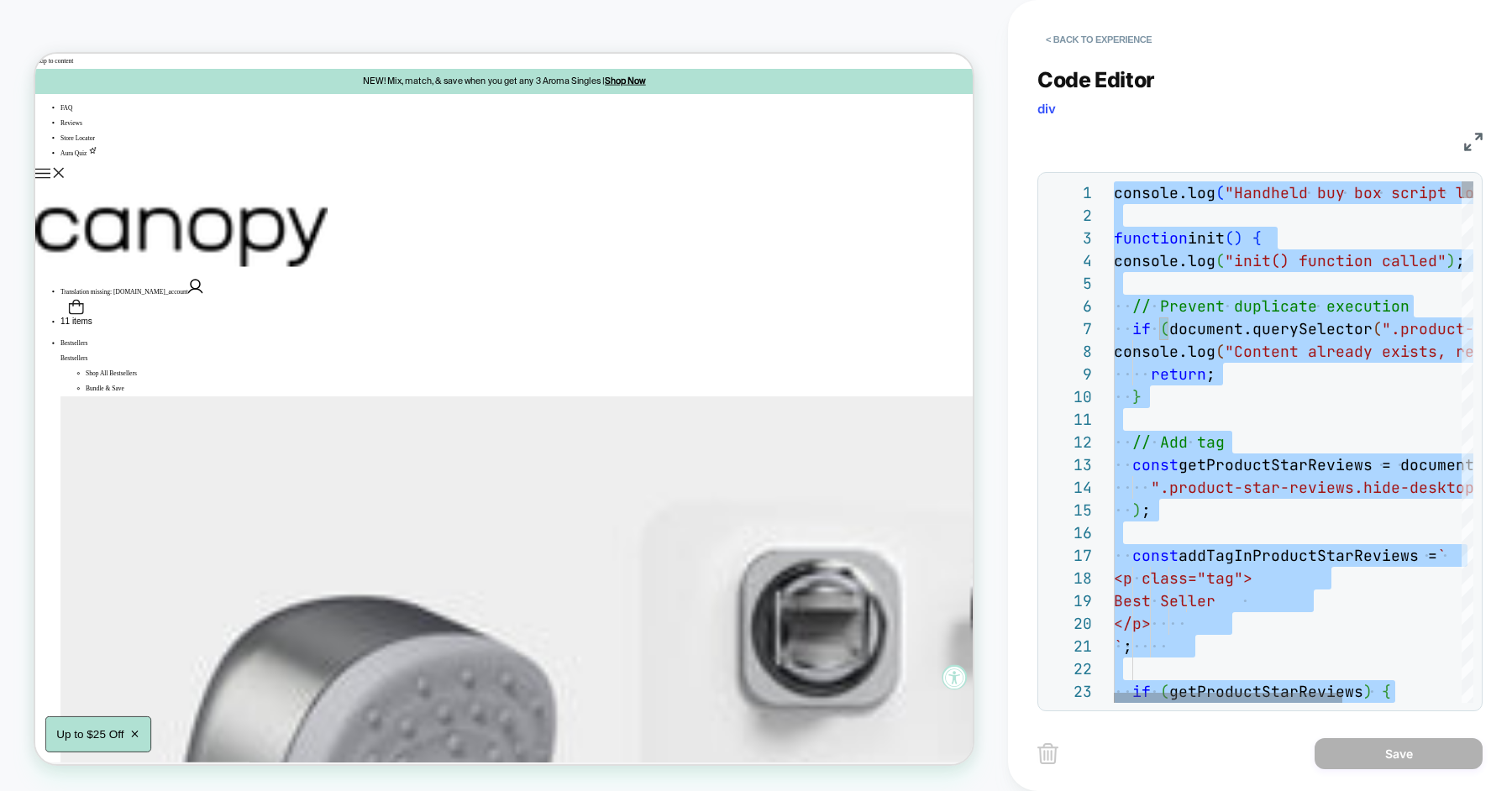
scroll to position [204, 26]
type textarea "**********"
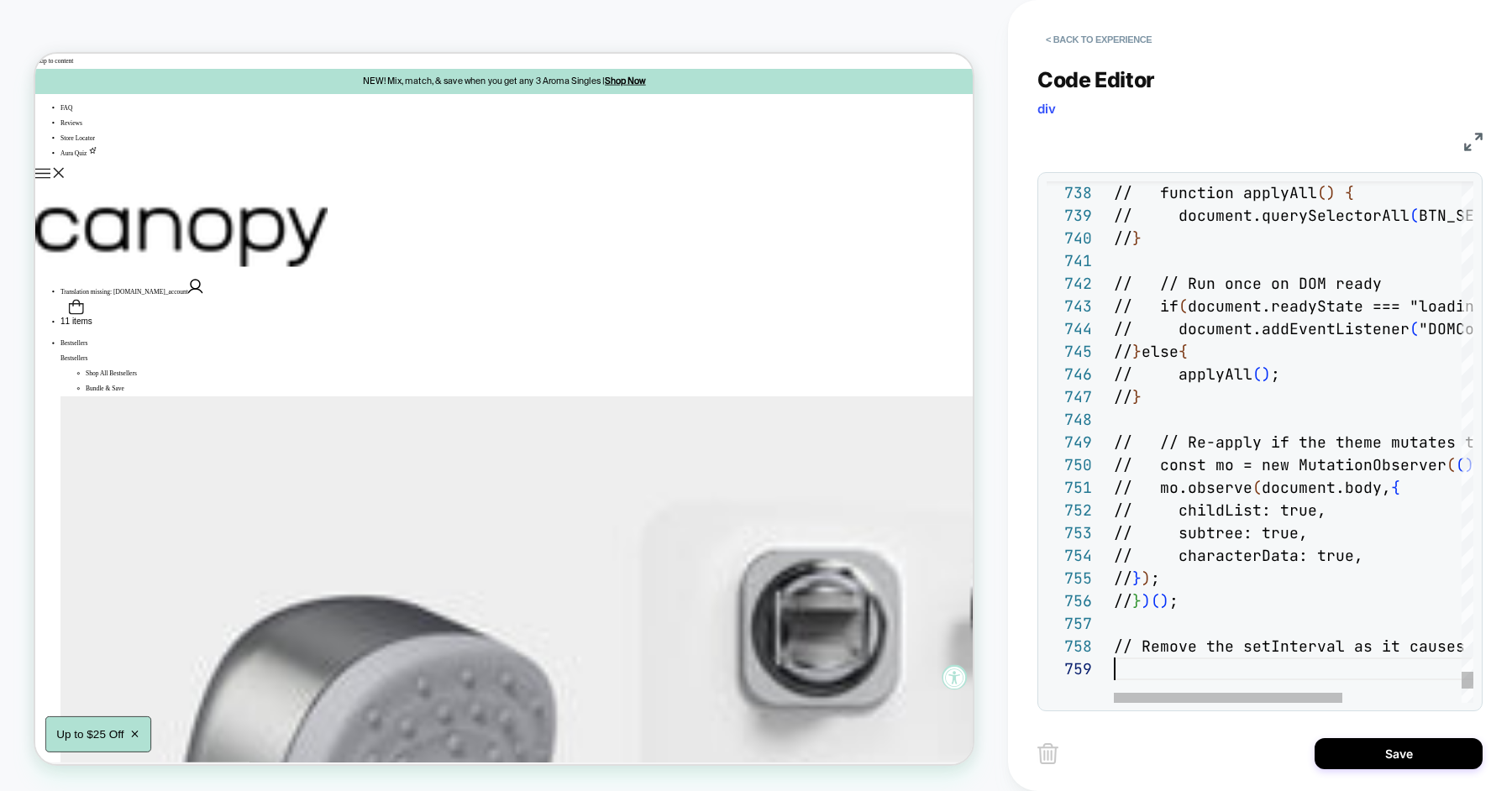
scroll to position [182, 0]
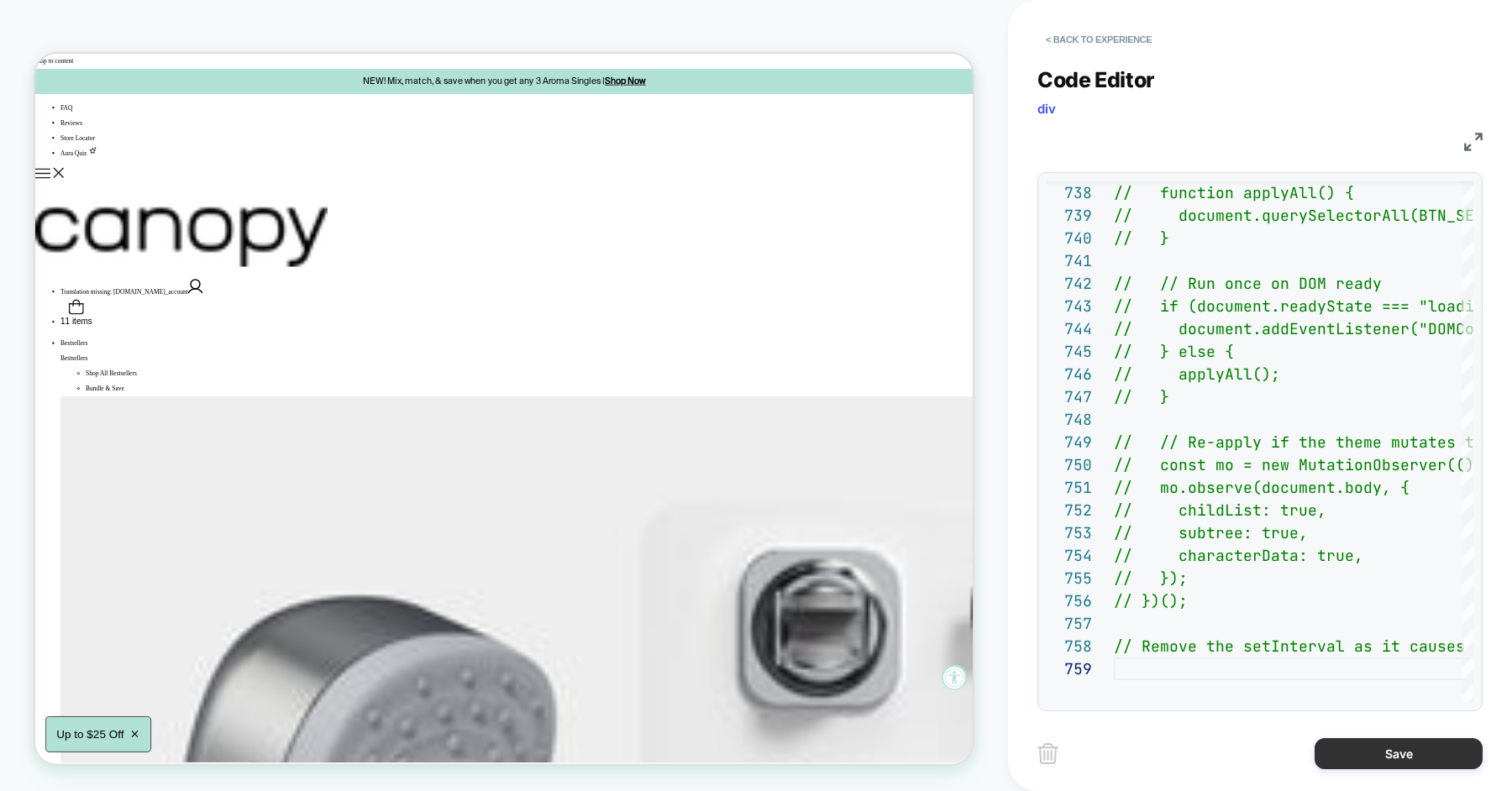
click at [1367, 743] on button "Save" at bounding box center [1398, 754] width 168 height 31
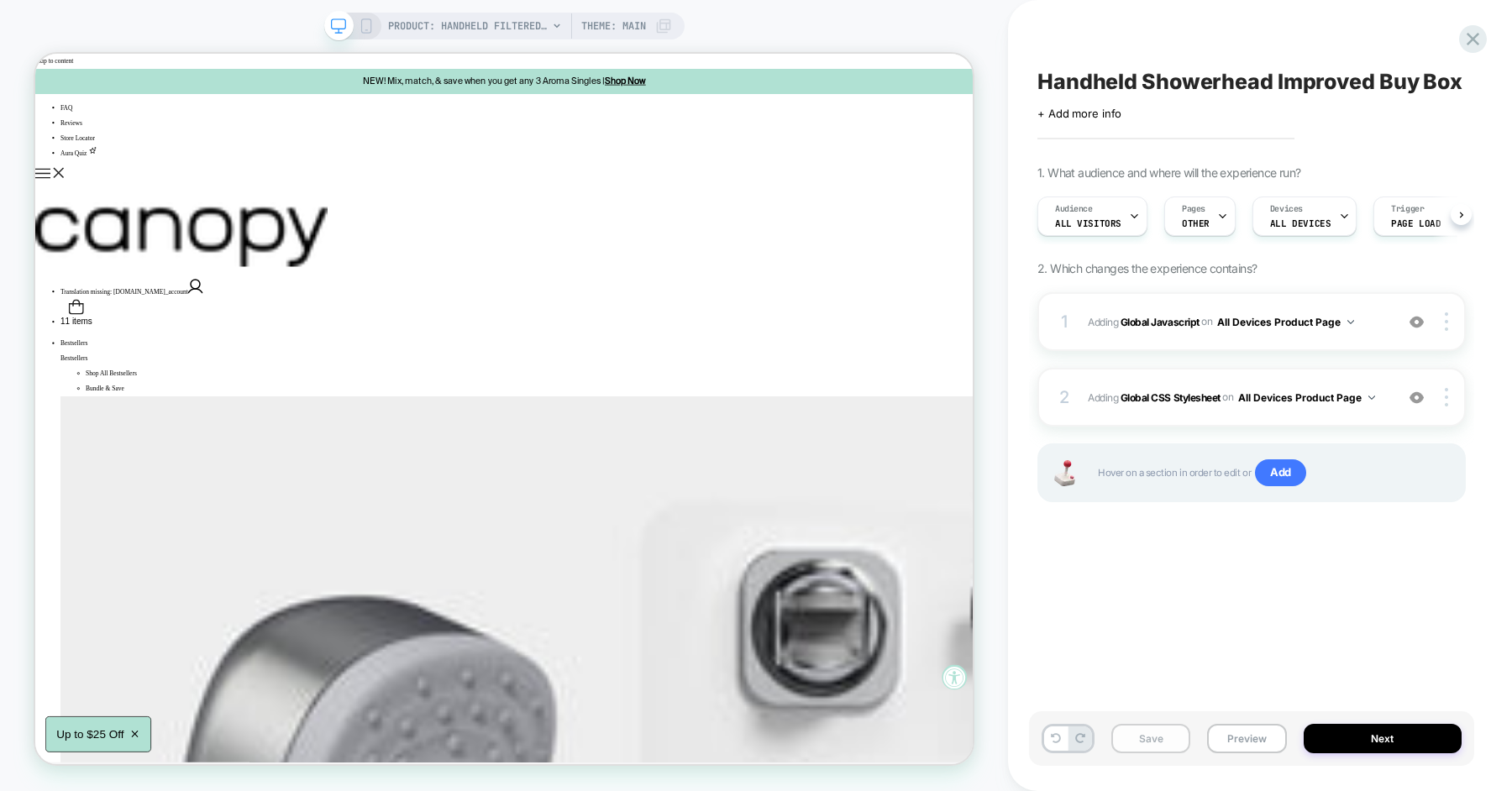
scroll to position [0, 1]
click at [1167, 737] on button "Save" at bounding box center [1150, 738] width 79 height 30
click at [1245, 738] on button "Preview" at bounding box center [1246, 738] width 79 height 30
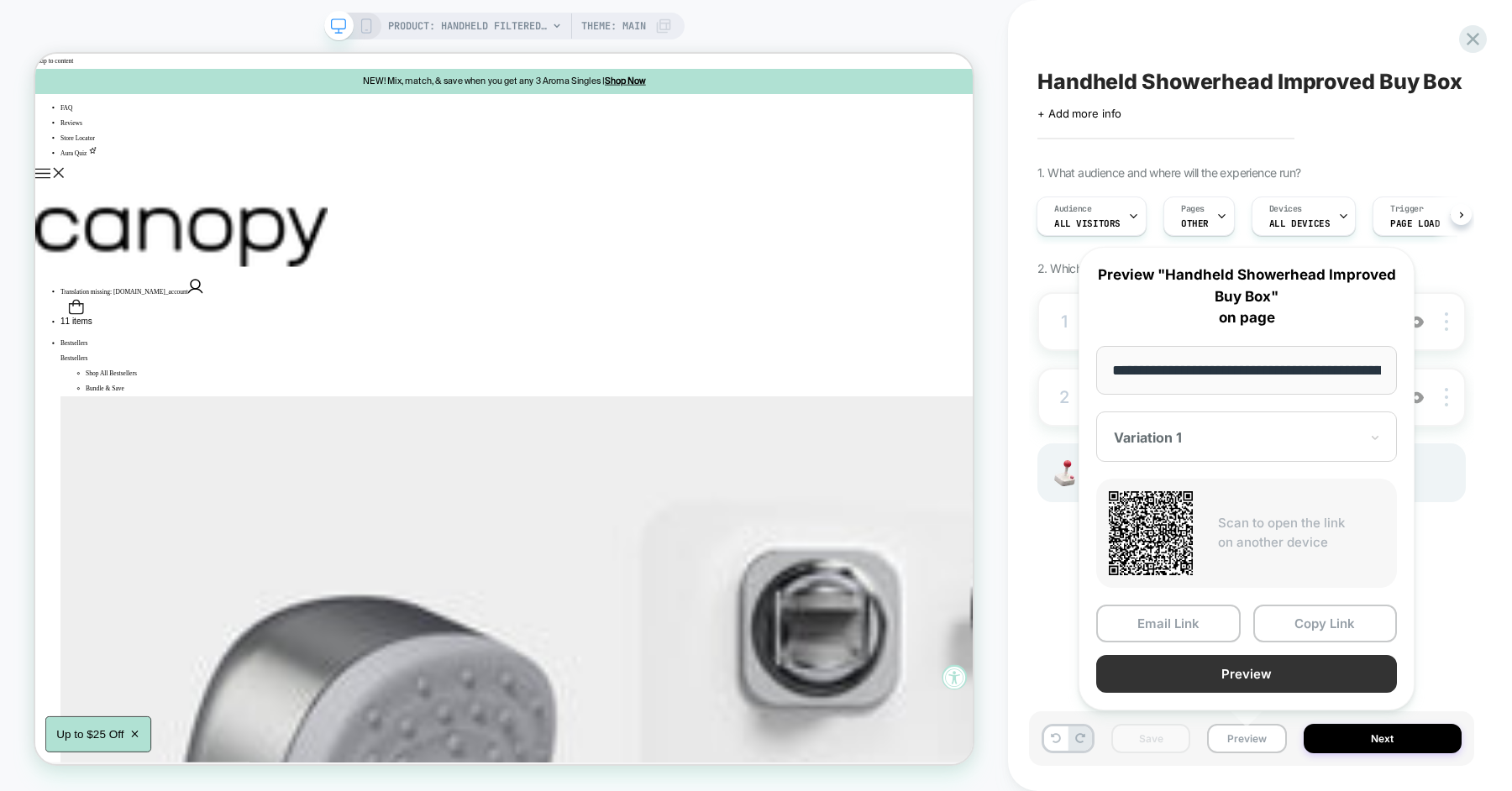
scroll to position [0, 271]
click at [1295, 631] on button "Copy Link" at bounding box center [1325, 622] width 144 height 38
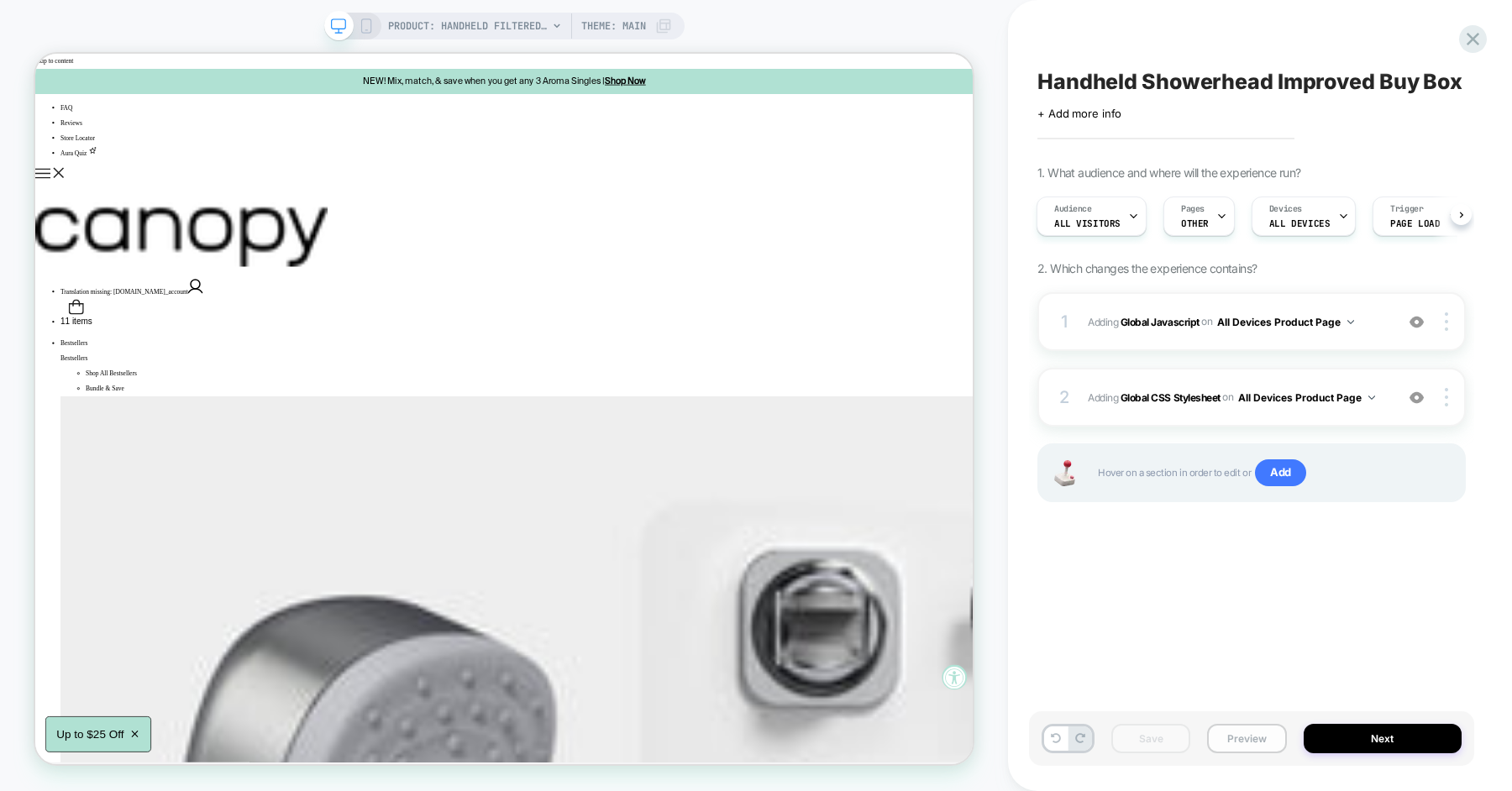
click at [1231, 729] on button "Preview" at bounding box center [1246, 738] width 79 height 30
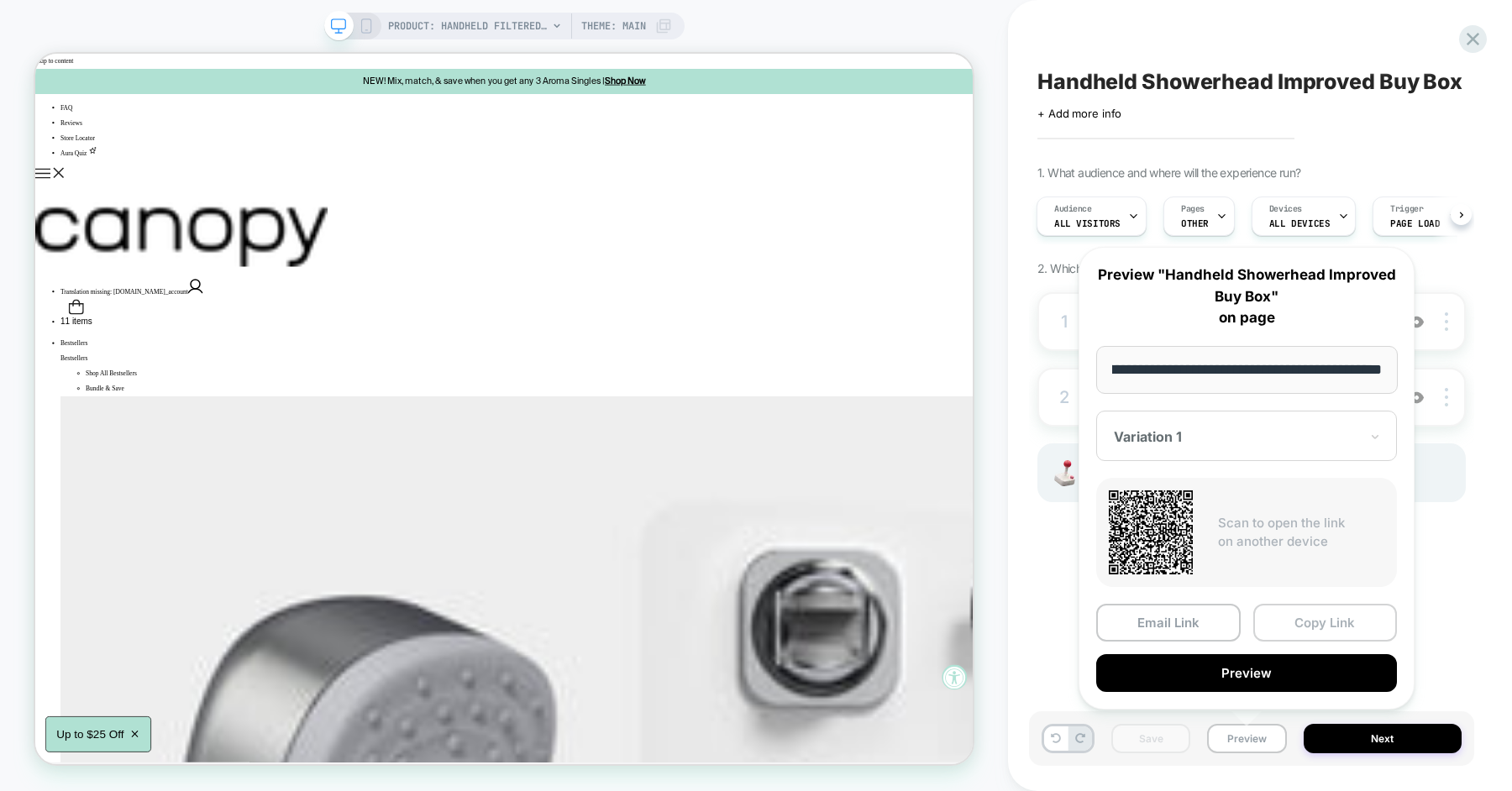
click at [1290, 621] on button "Copy Link" at bounding box center [1325, 622] width 144 height 38
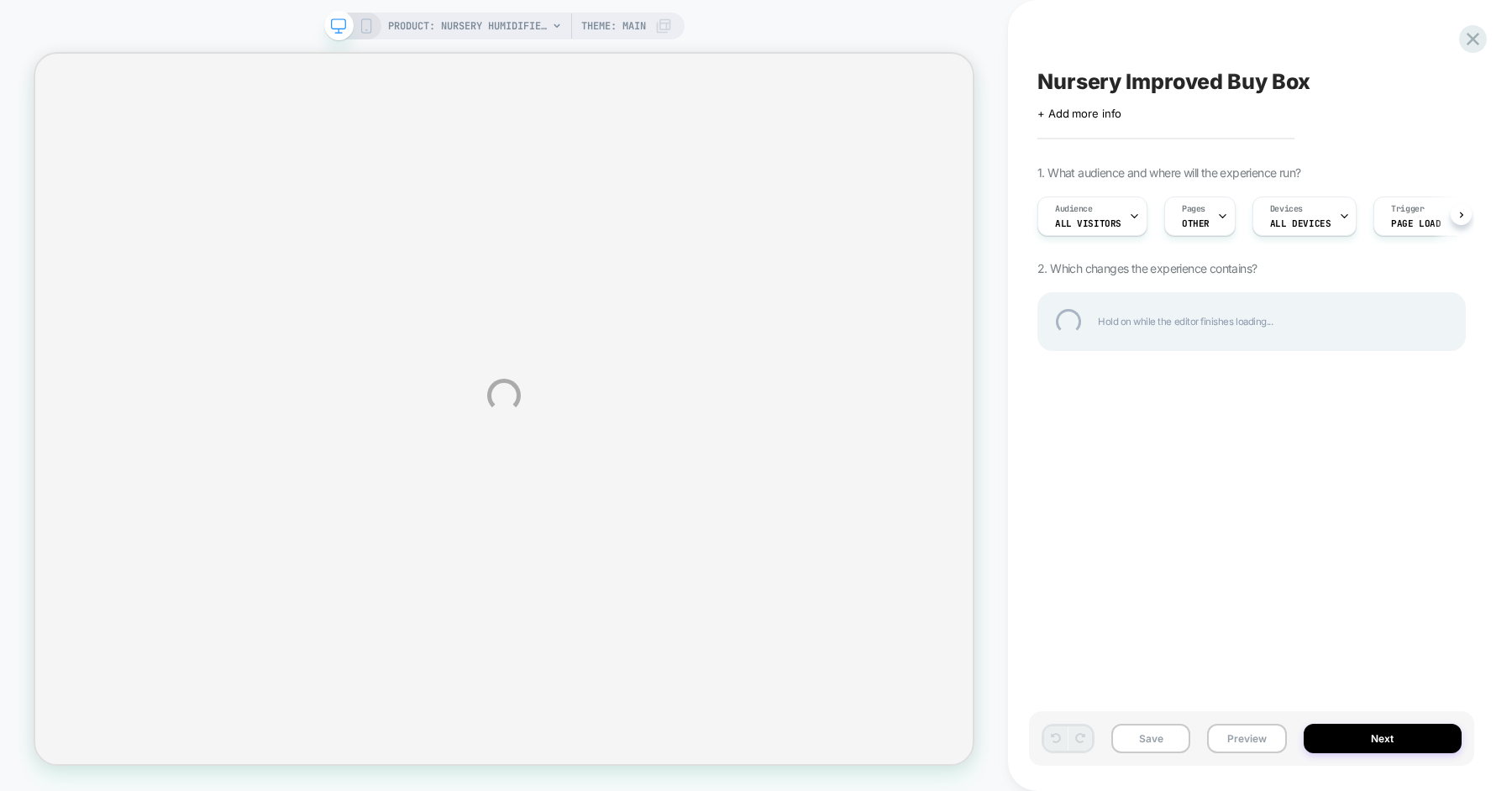
click at [1009, 164] on div "PRODUCT: Nursery Humidifier 2.0 [little dreams by canopy] PRODUCT: Nursery Humi…" at bounding box center [756, 396] width 1512 height 791
click at [986, 260] on div "PRODUCT: Nursery Humidifier 2.0 [little dreams by canopy] PRODUCT: Nursery Humi…" at bounding box center [756, 396] width 1512 height 791
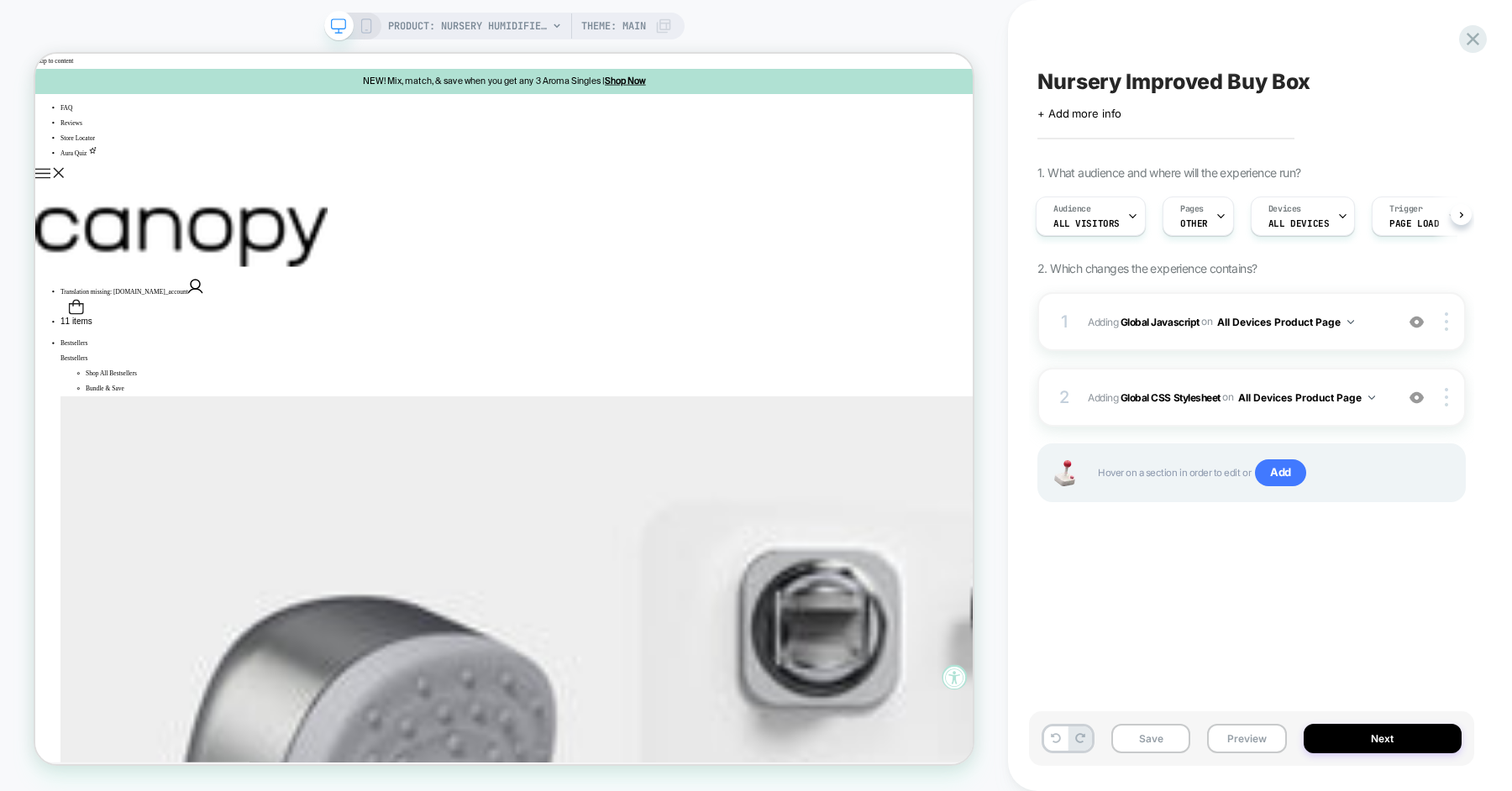
scroll to position [0, 0]
click at [1381, 311] on span "Adding Global Javascript on All Devices Product Page" at bounding box center [1236, 322] width 298 height 21
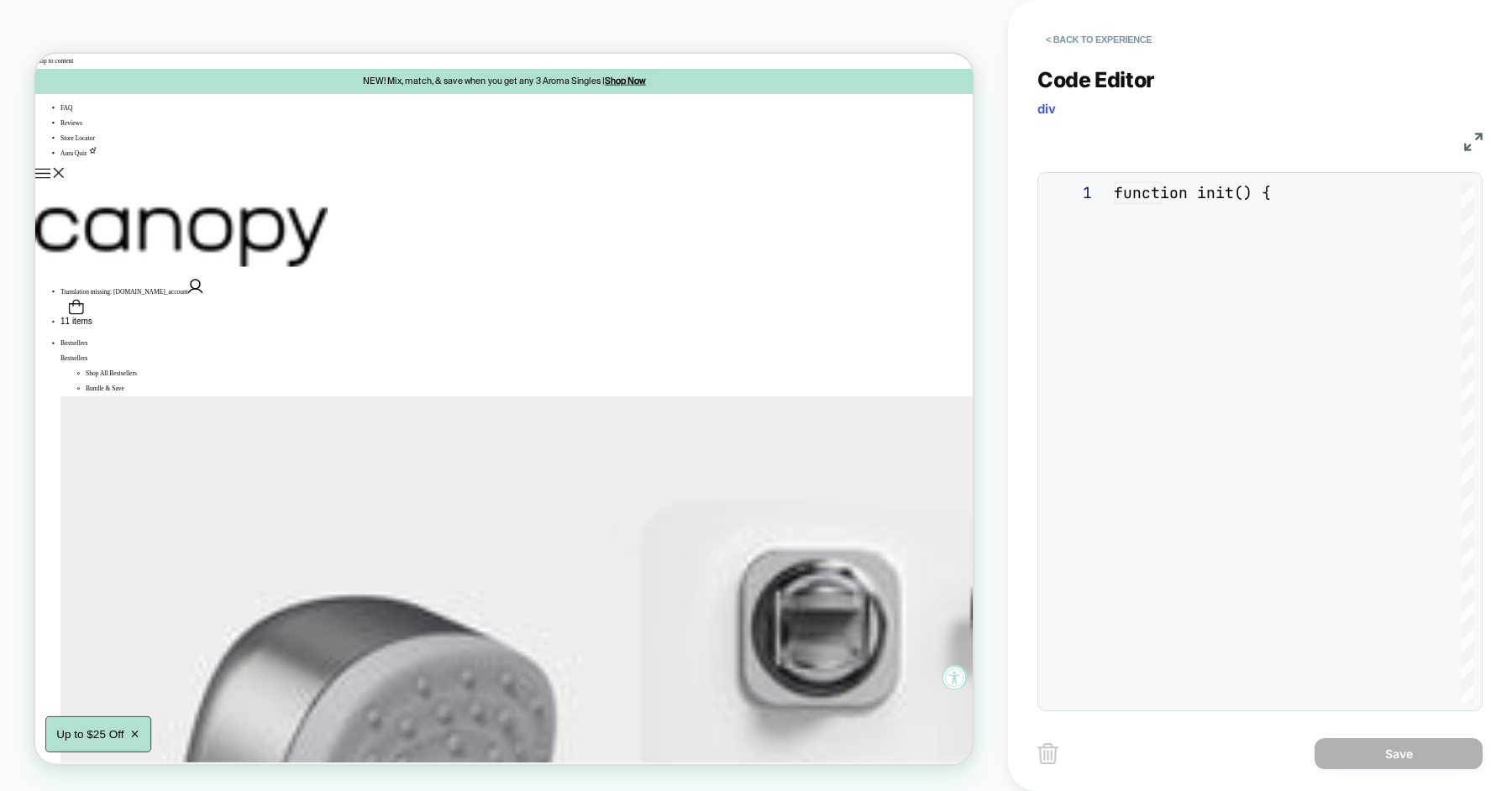
scroll to position [227, 0]
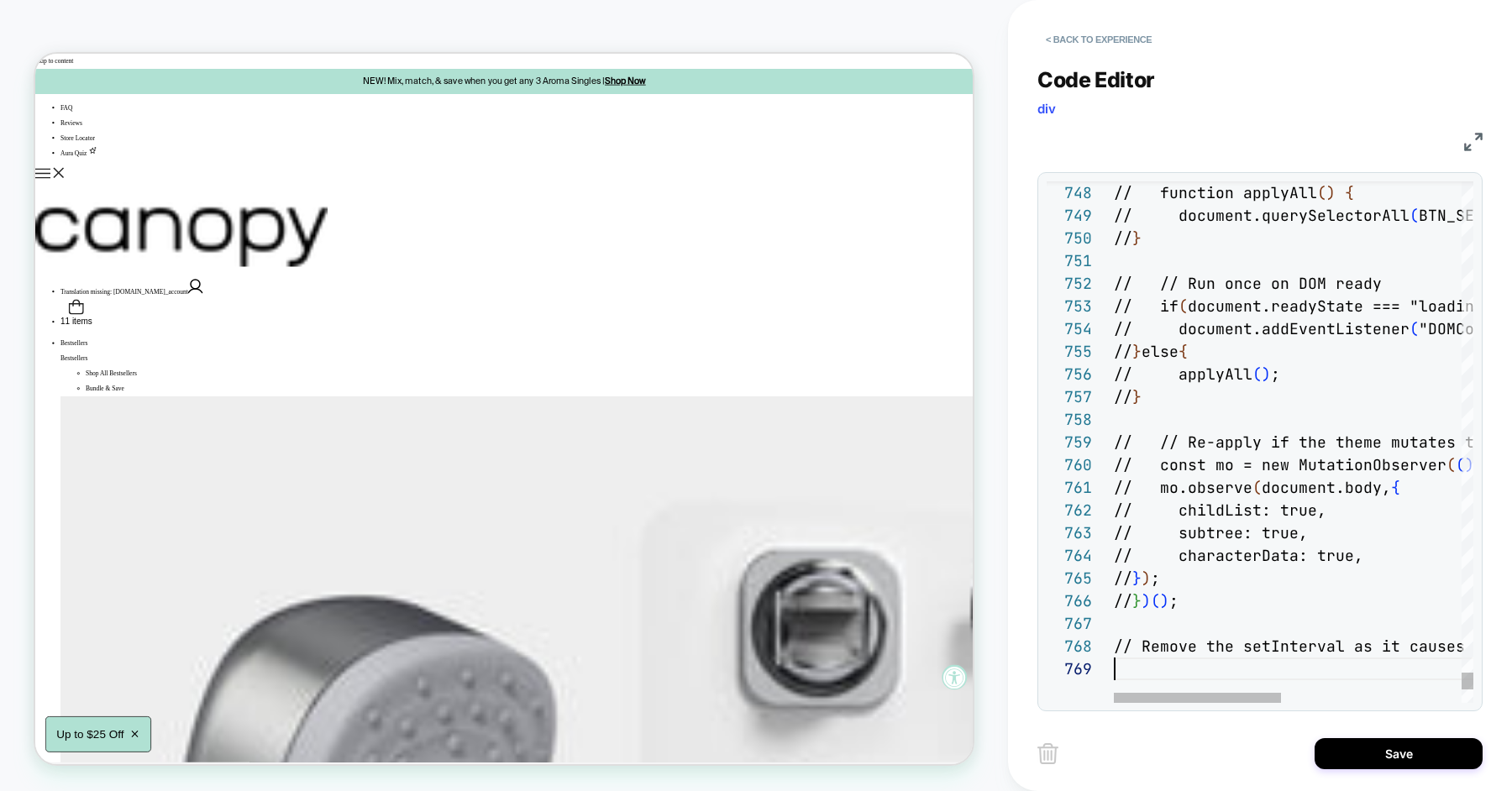
scroll to position [182, 0]
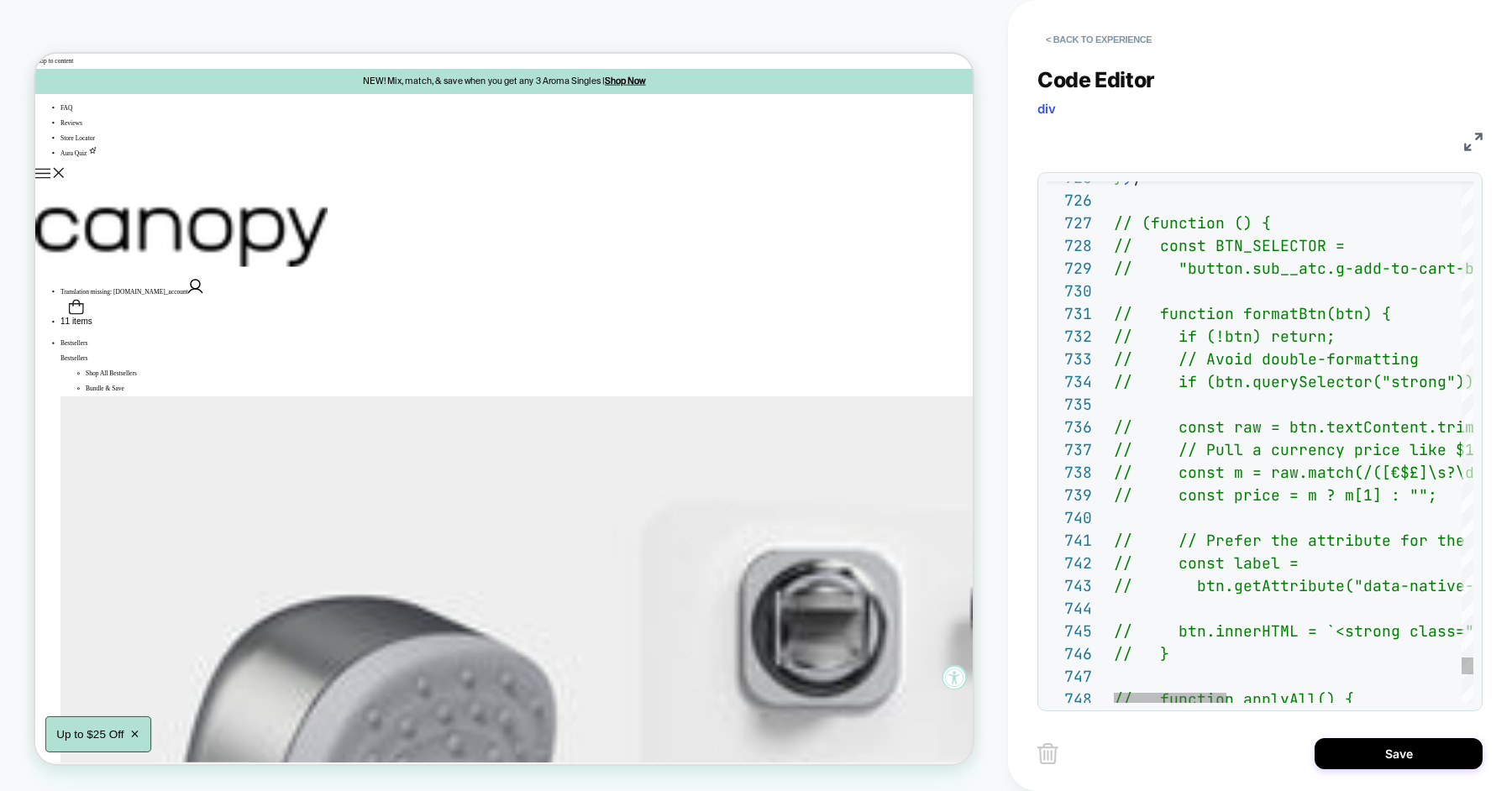
type textarea "**********"
type textarea "**"
type textarea "**********"
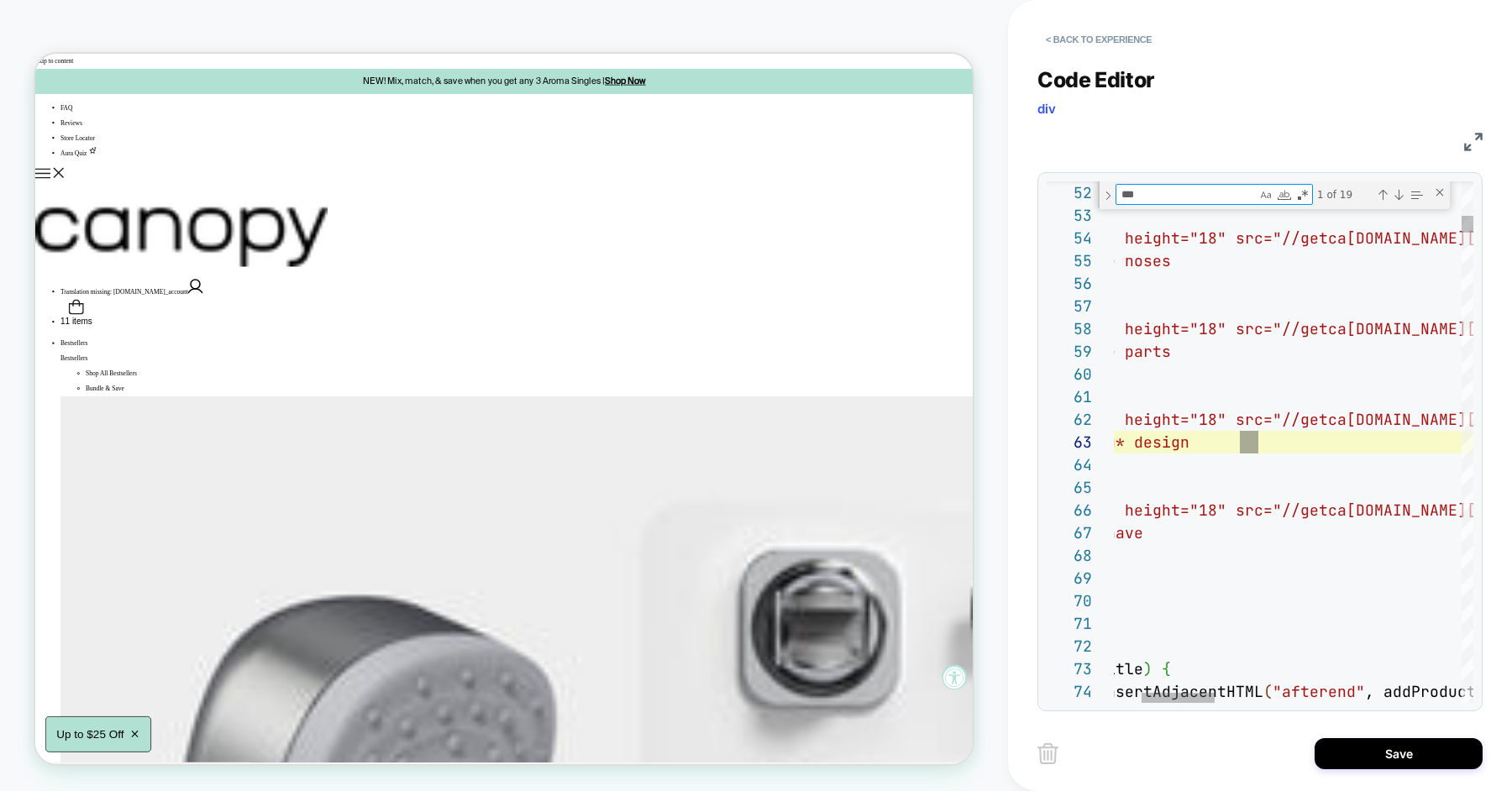
scroll to position [227, 281]
type textarea "******"
type textarea "**********"
type textarea "*"
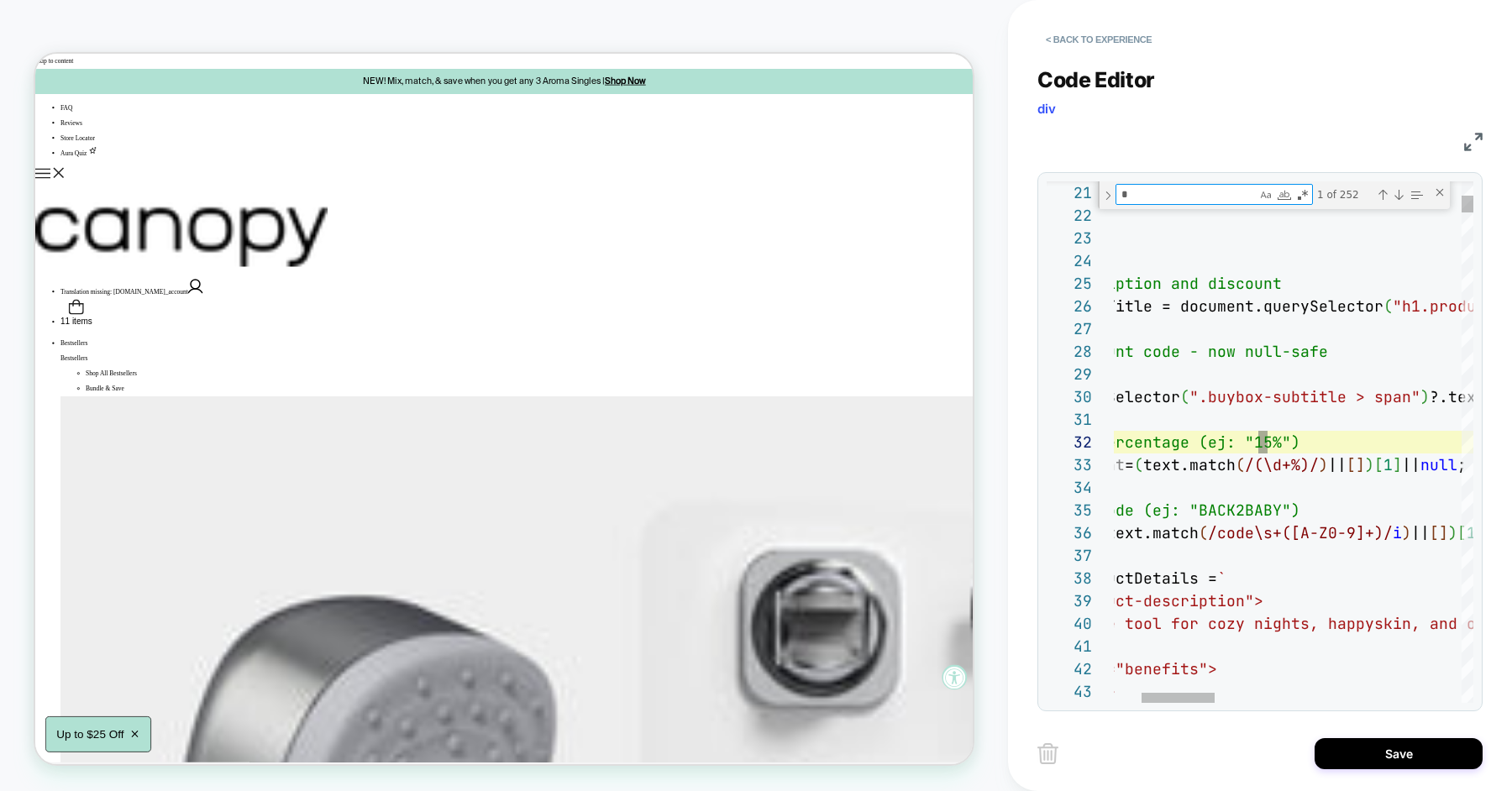
type textarea "**********"
type textarea "**"
type textarea "**********"
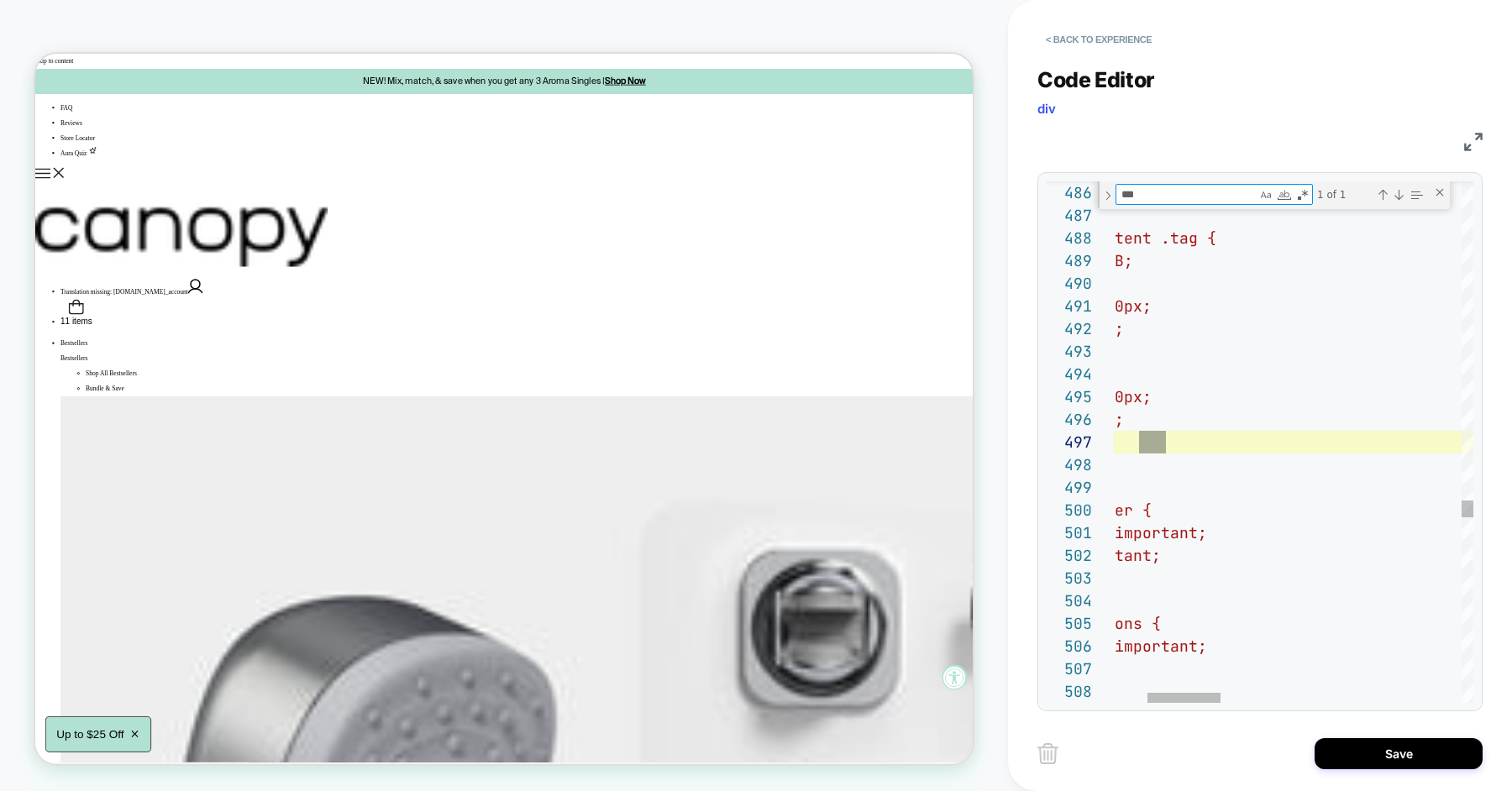
scroll to position [227, 216]
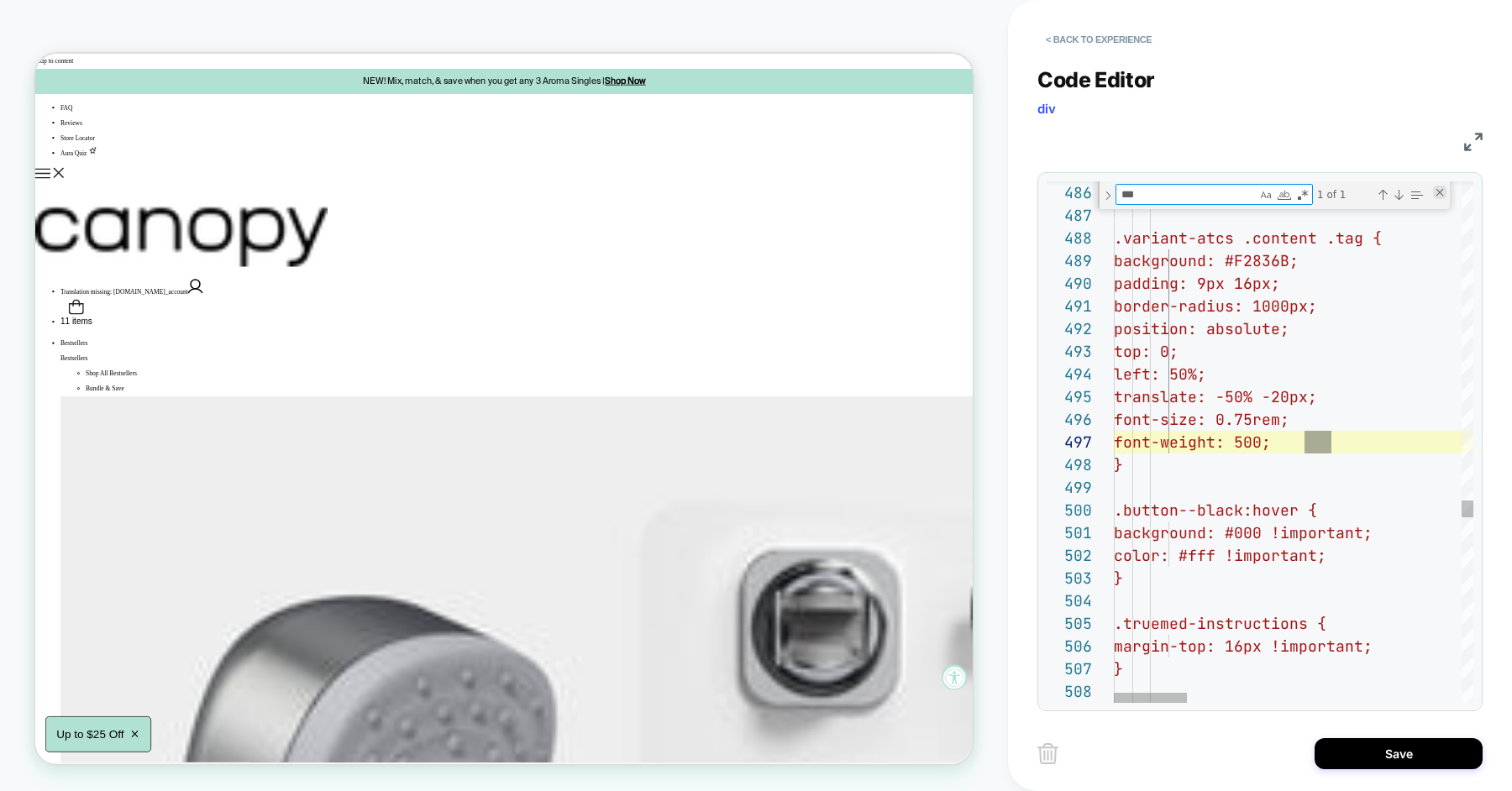
type textarea "***"
click at [1441, 186] on div "Close (Escape)" at bounding box center [1440, 193] width 14 height 14
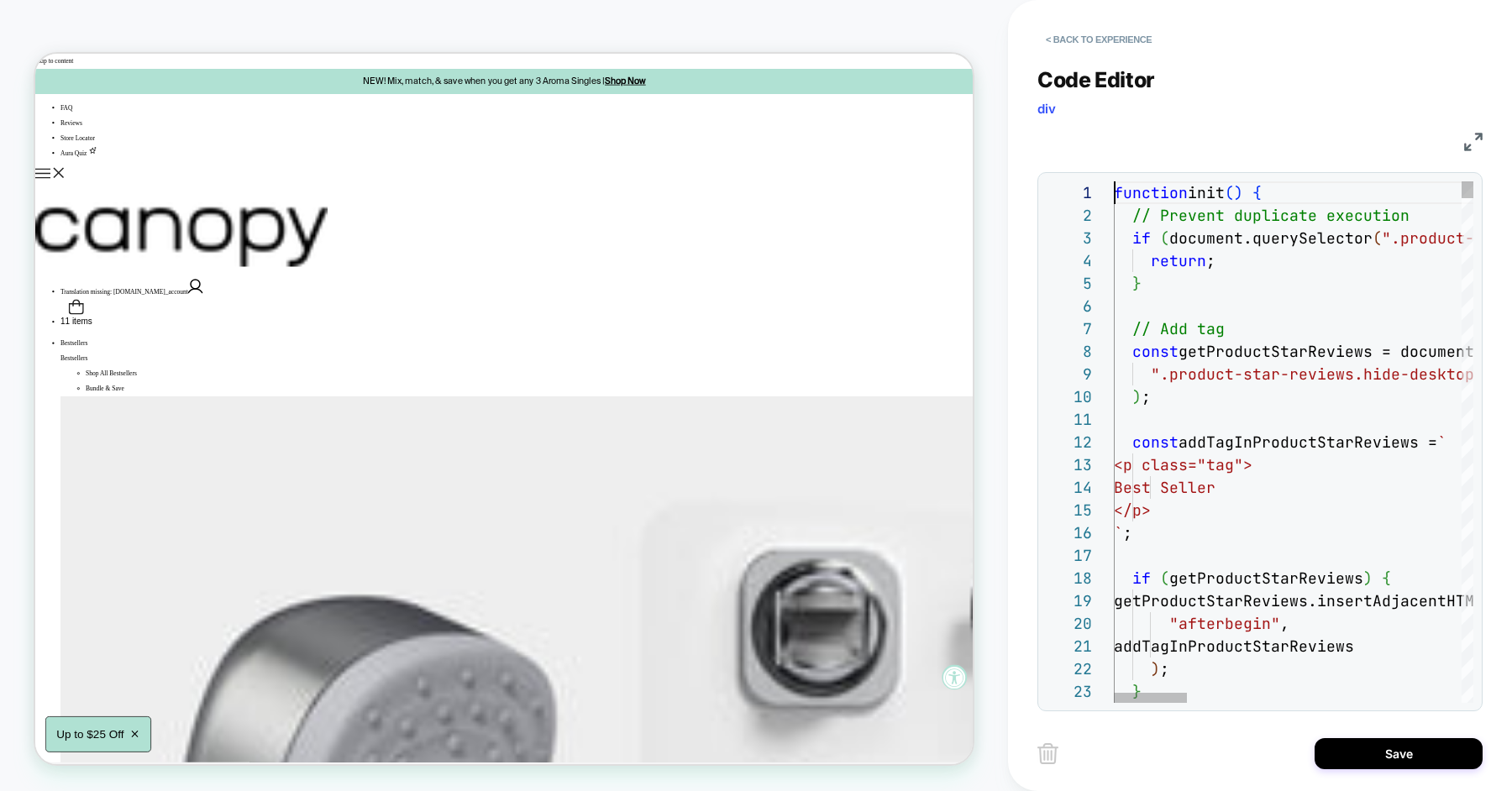
scroll to position [0, 0]
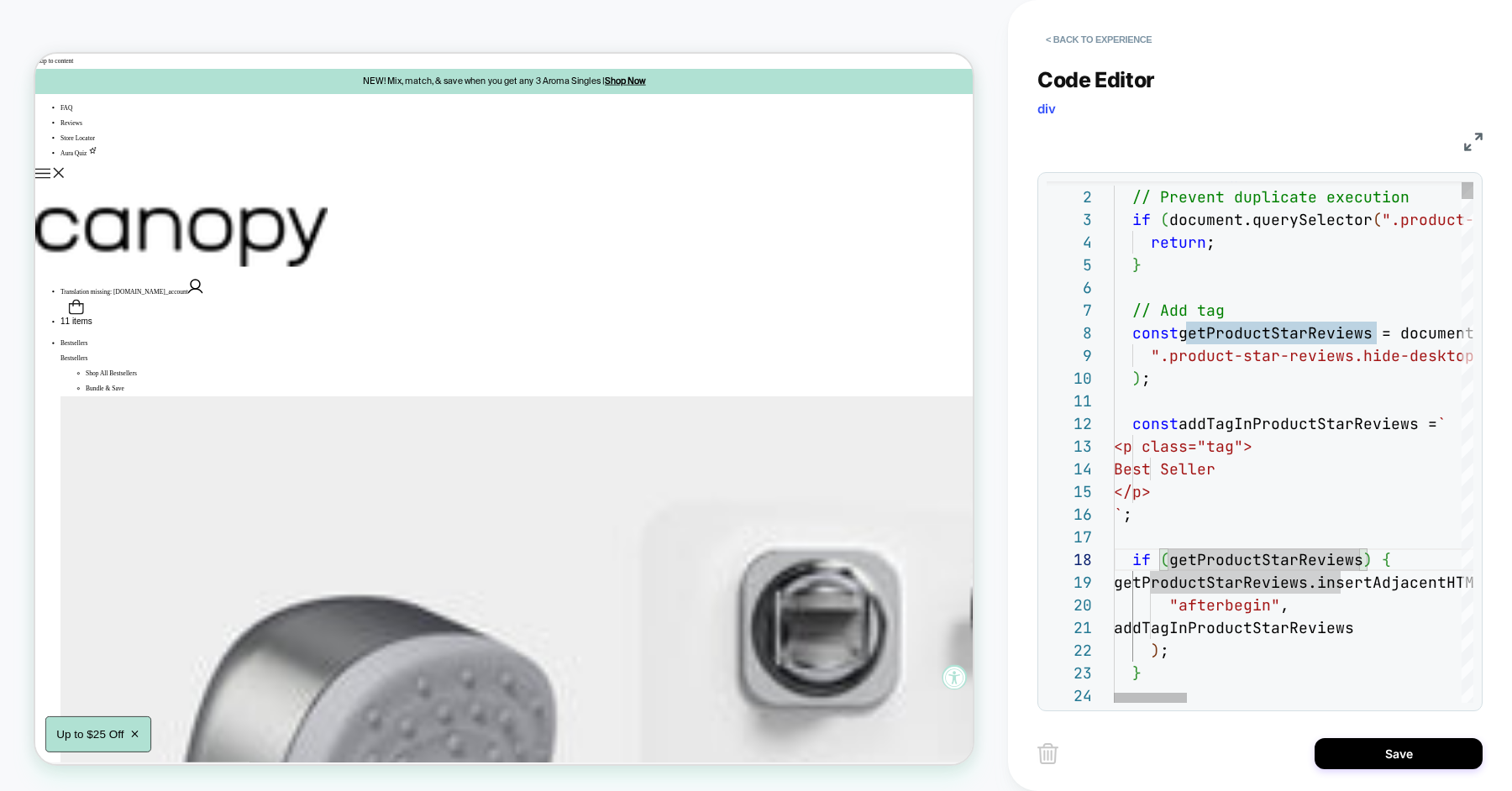
type textarea "**********"
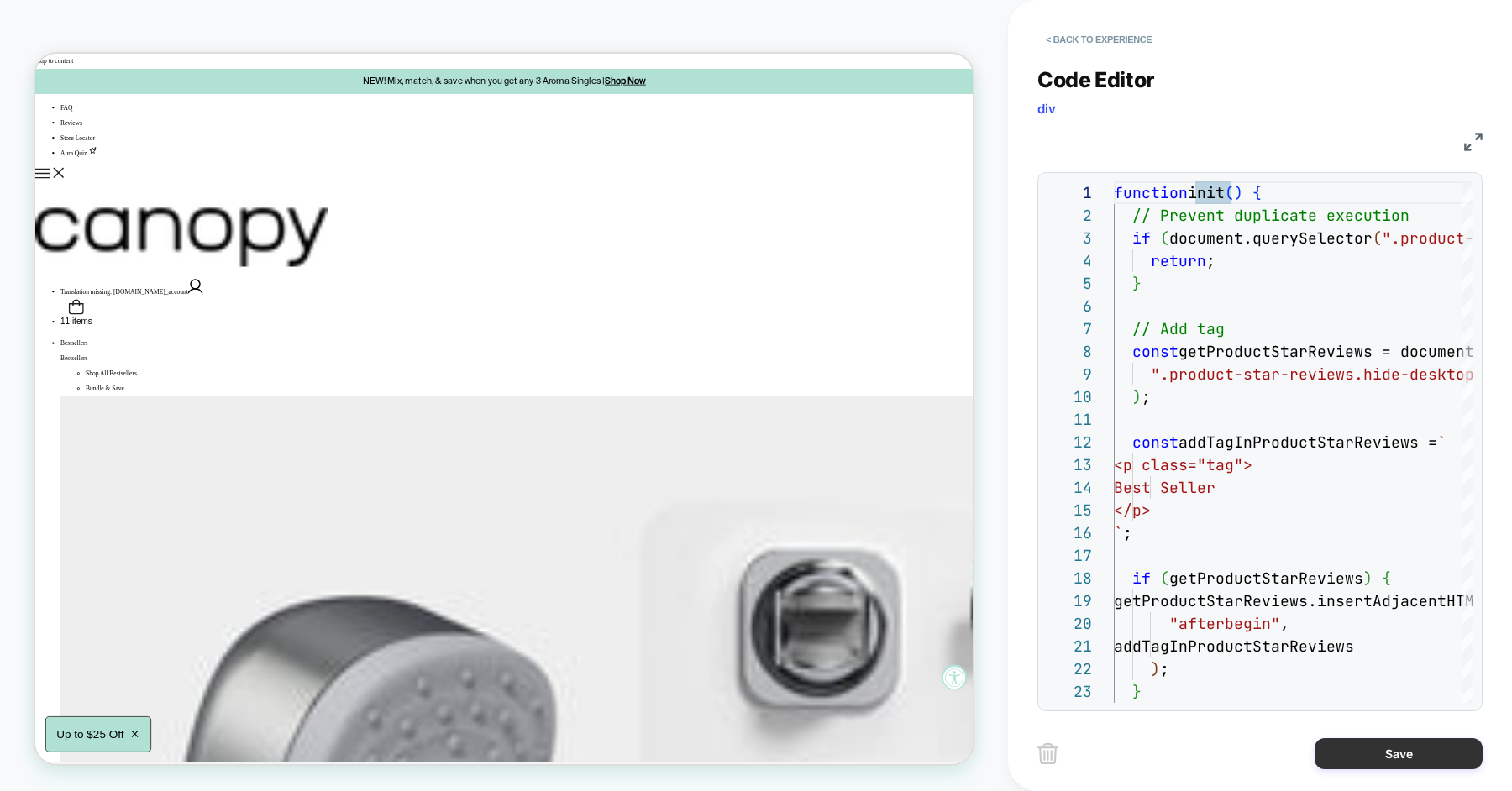
click at [1378, 755] on button "Save" at bounding box center [1398, 754] width 168 height 31
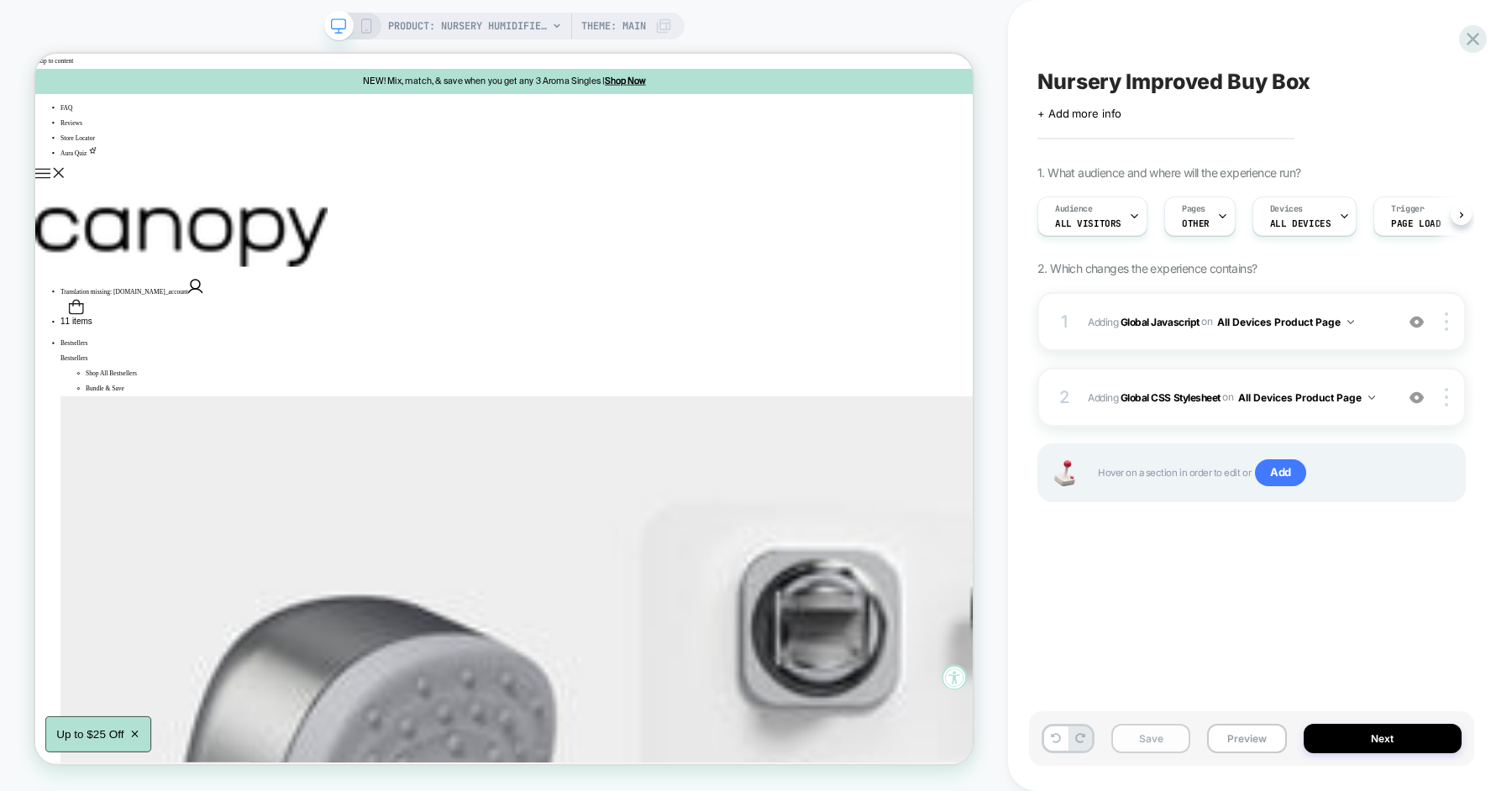
scroll to position [0, 1]
click at [1154, 740] on button "Save" at bounding box center [1150, 738] width 79 height 30
click at [1230, 741] on button "Preview" at bounding box center [1246, 738] width 79 height 30
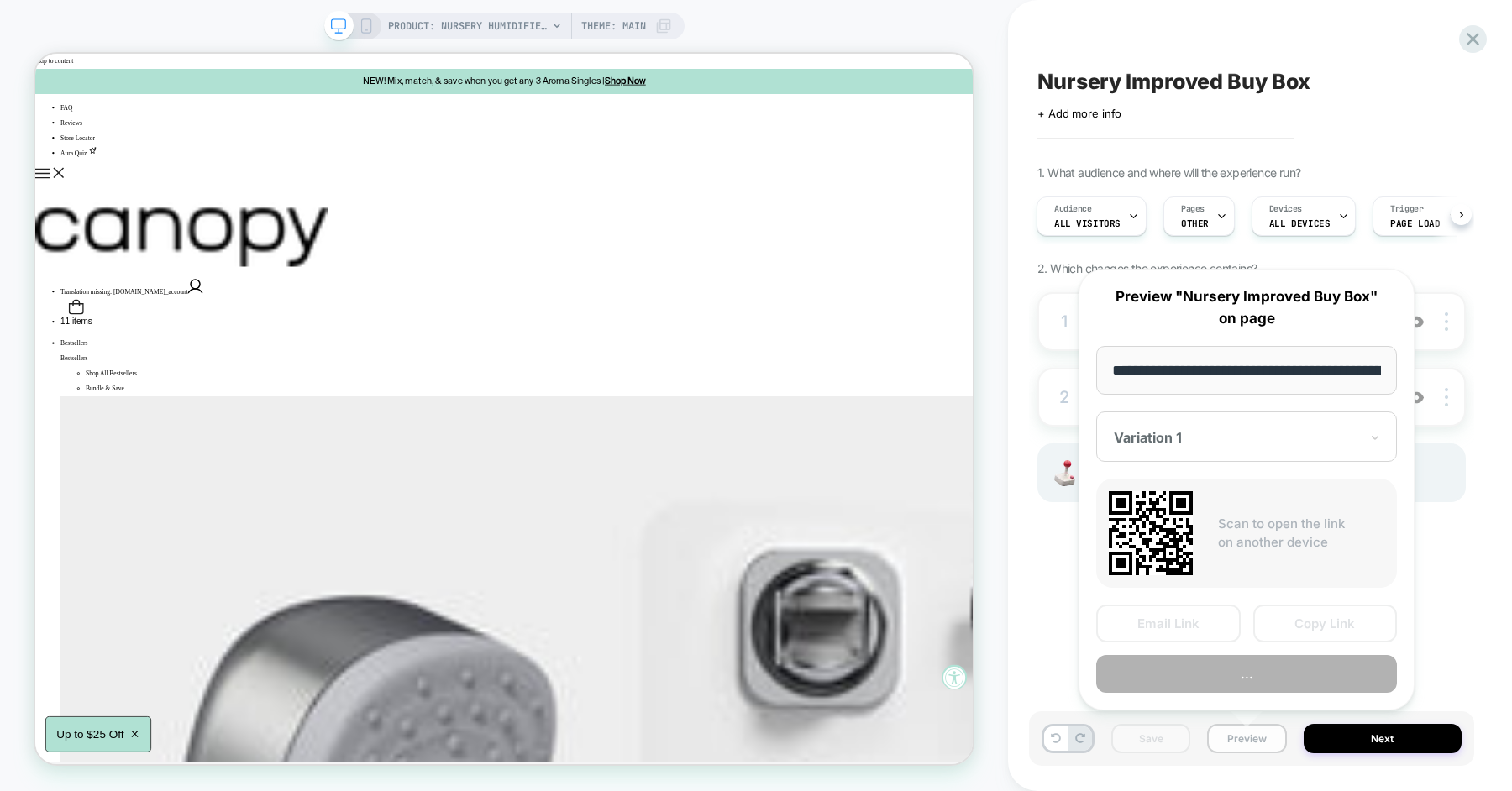
scroll to position [0, 228]
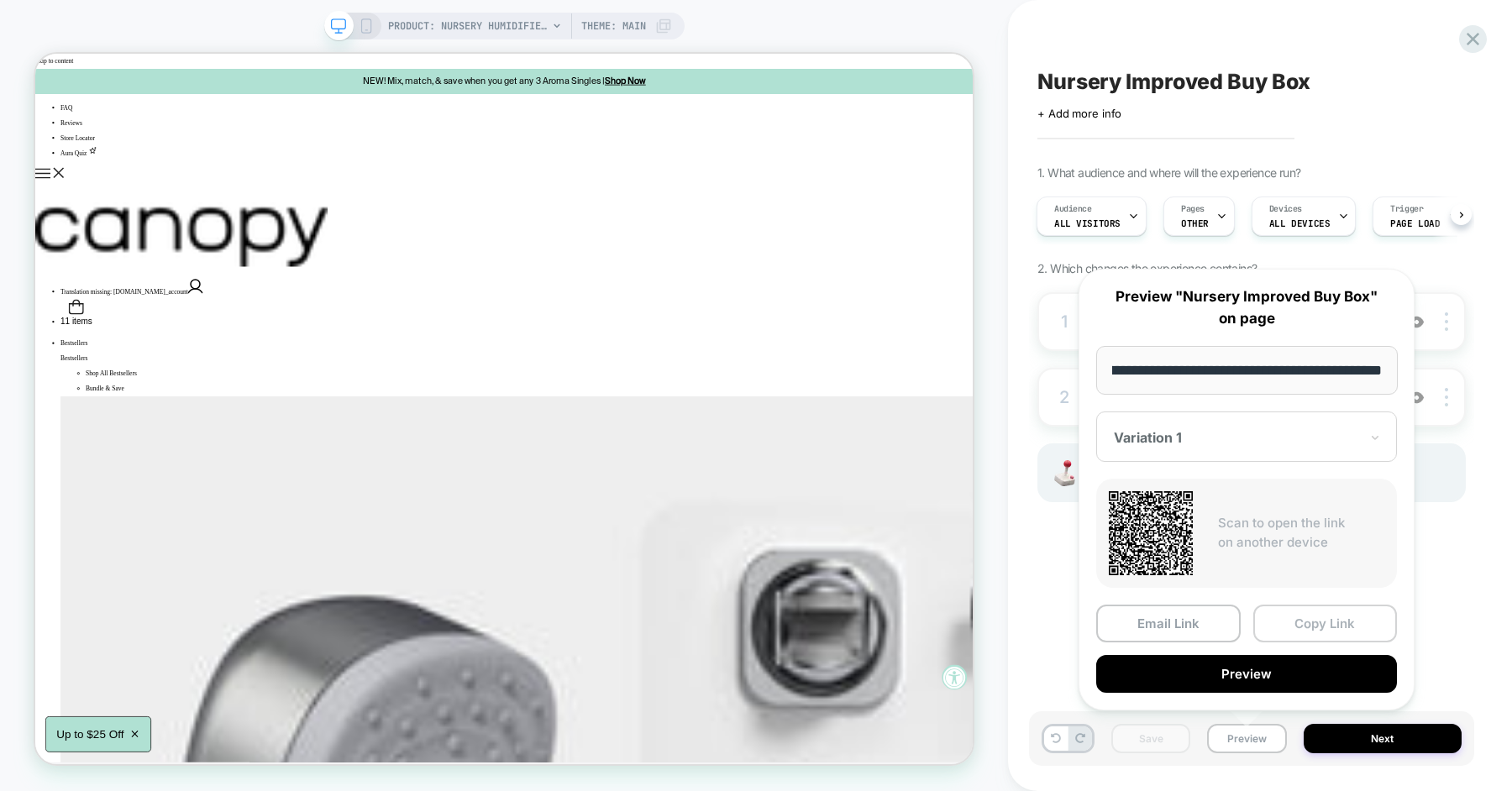
click at [1287, 626] on button "Copy Link" at bounding box center [1325, 623] width 144 height 38
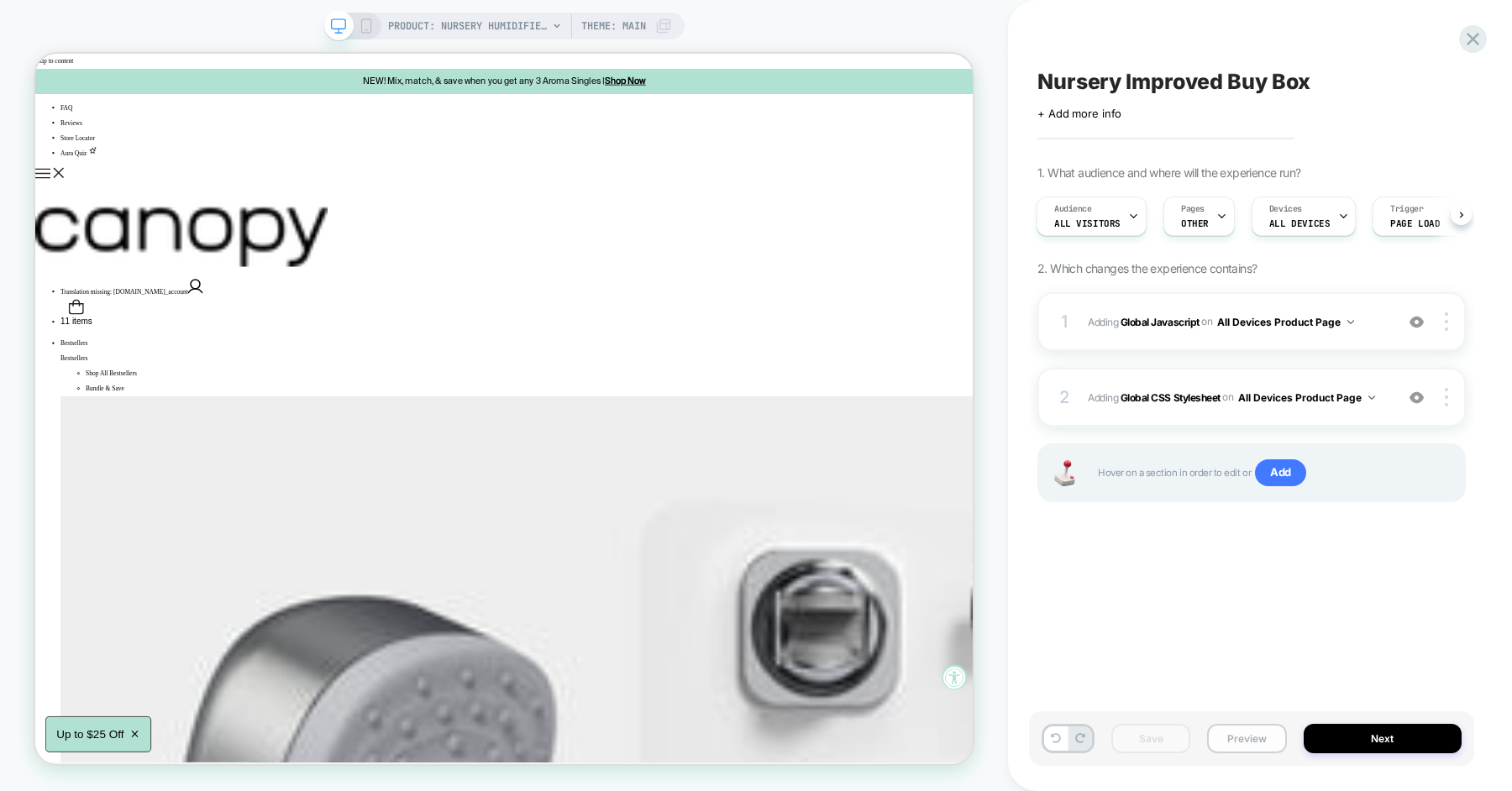
click at [1231, 739] on button "Preview" at bounding box center [1246, 738] width 79 height 30
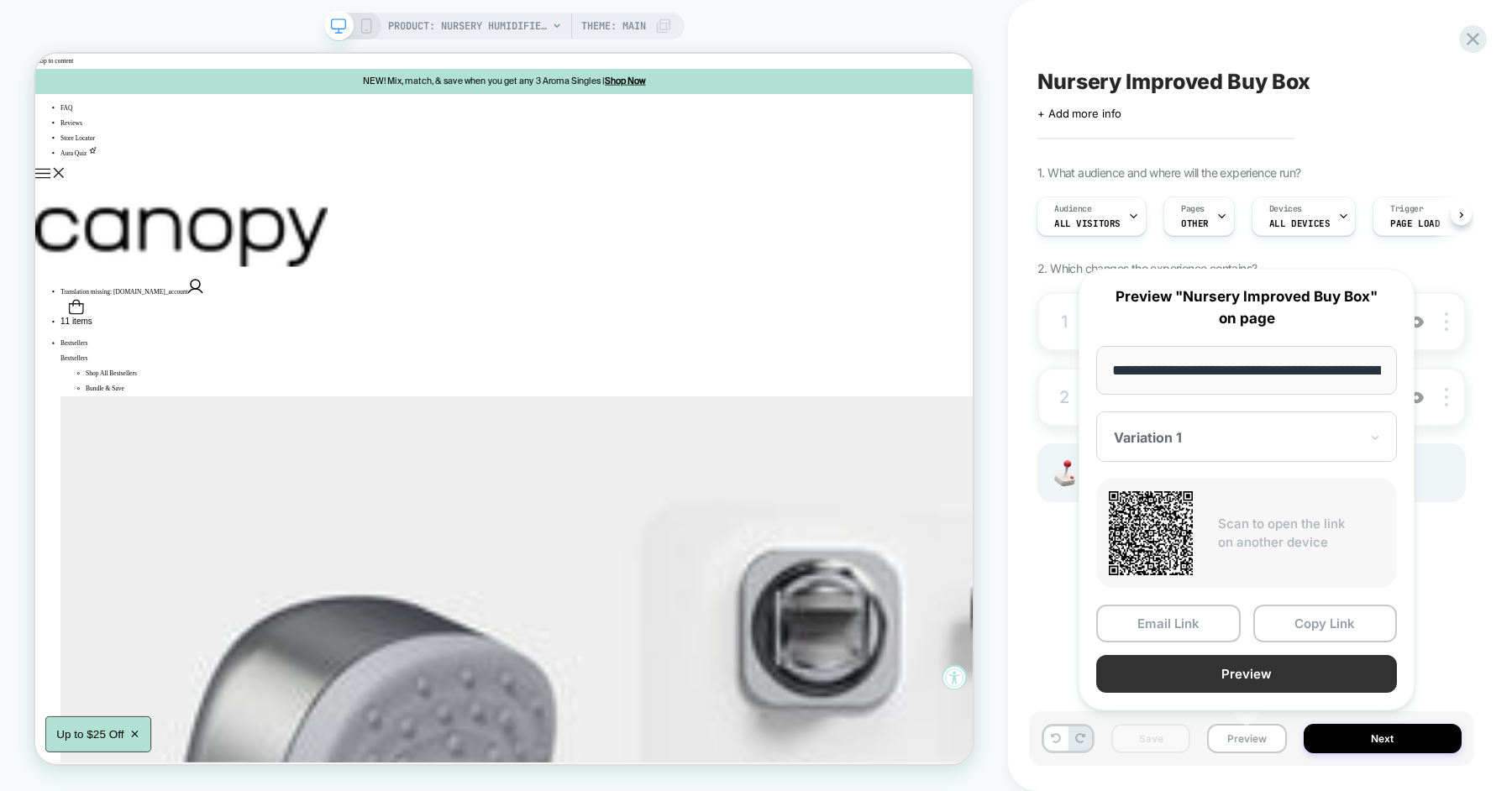
scroll to position [0, 228]
click at [1312, 625] on button "Copy Link" at bounding box center [1325, 623] width 144 height 38
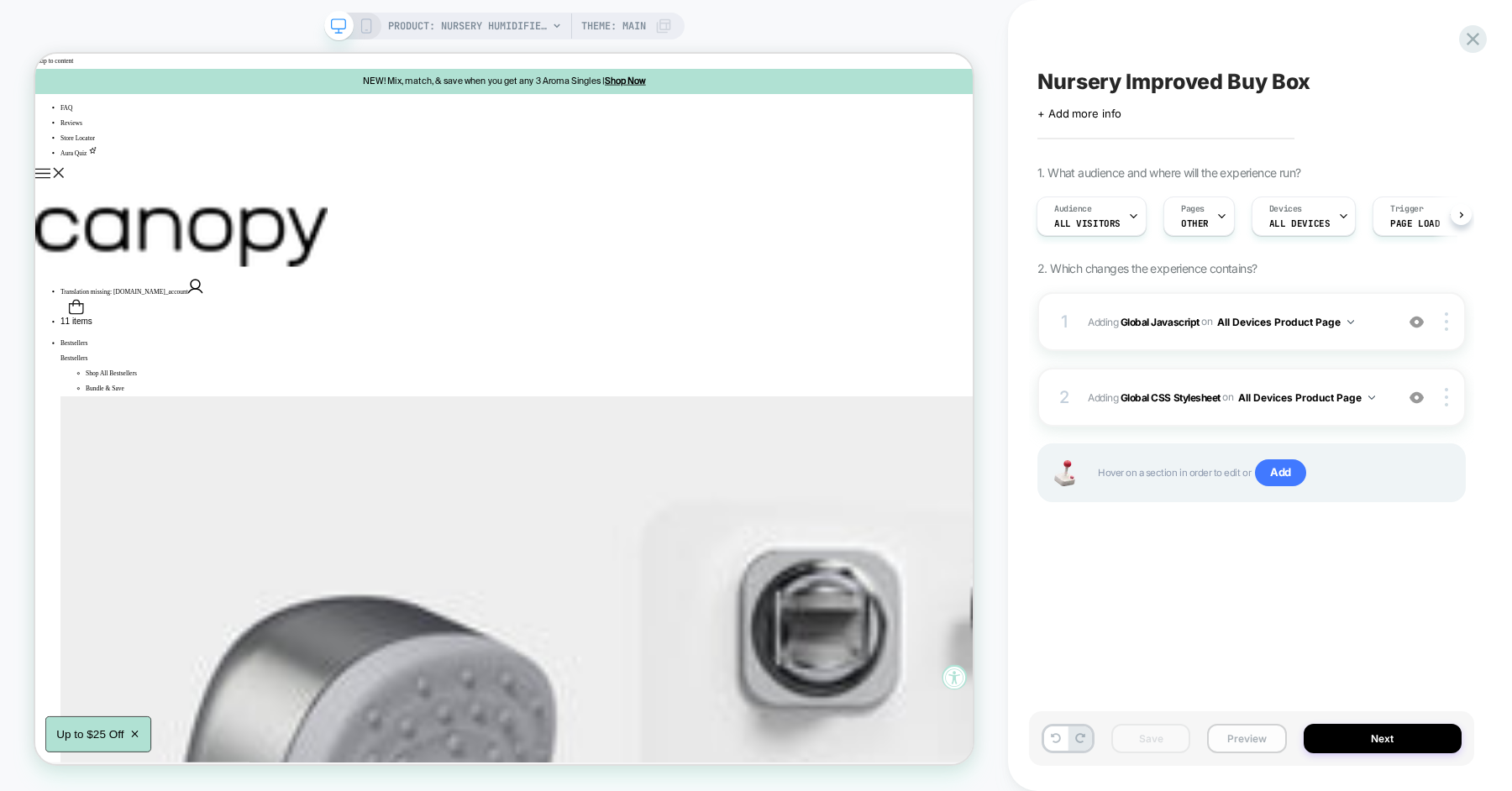
click at [1249, 728] on button "Preview" at bounding box center [1246, 738] width 79 height 30
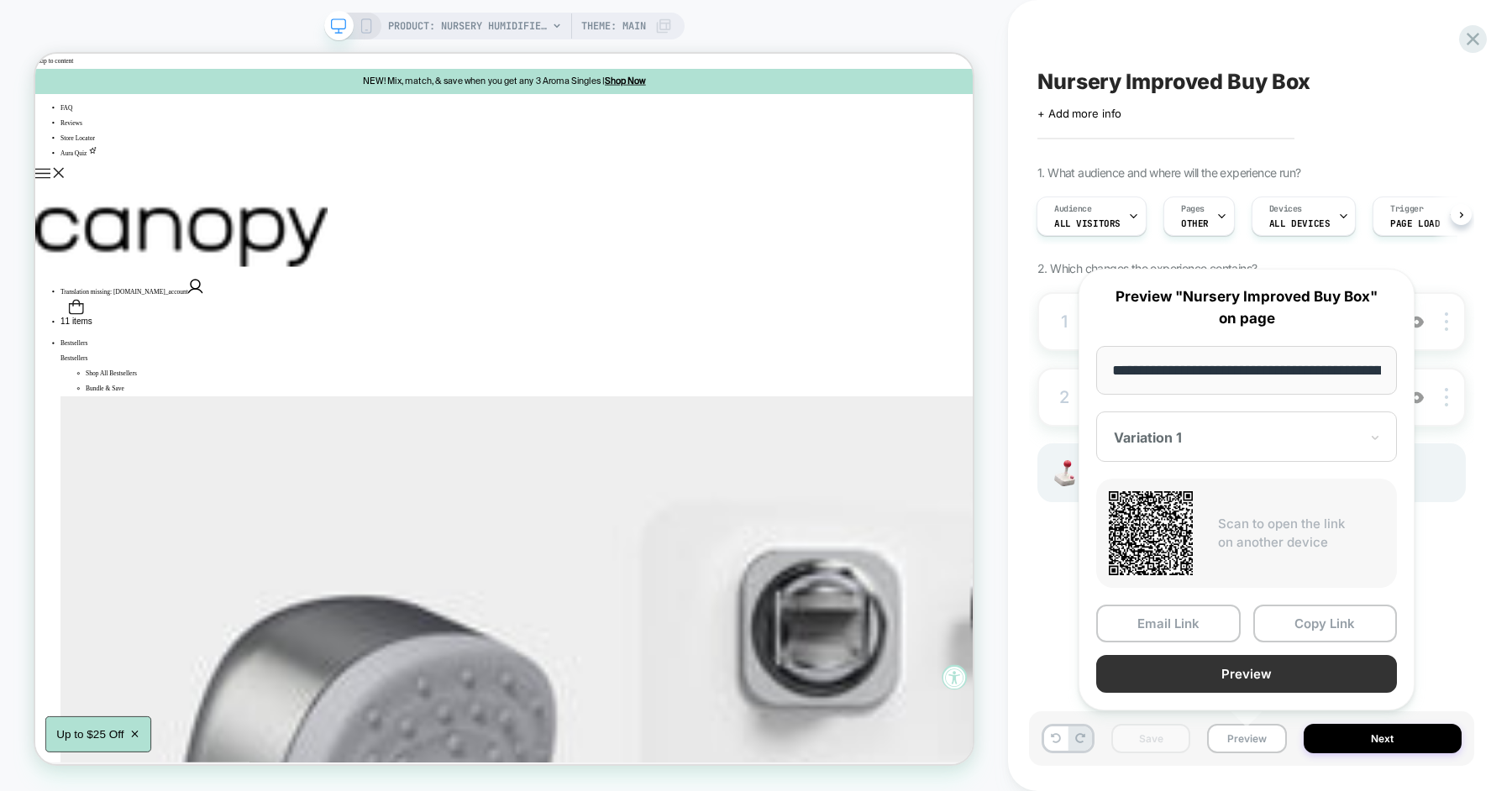
scroll to position [0, 228]
click at [1296, 623] on button "Copy Link" at bounding box center [1325, 623] width 144 height 38
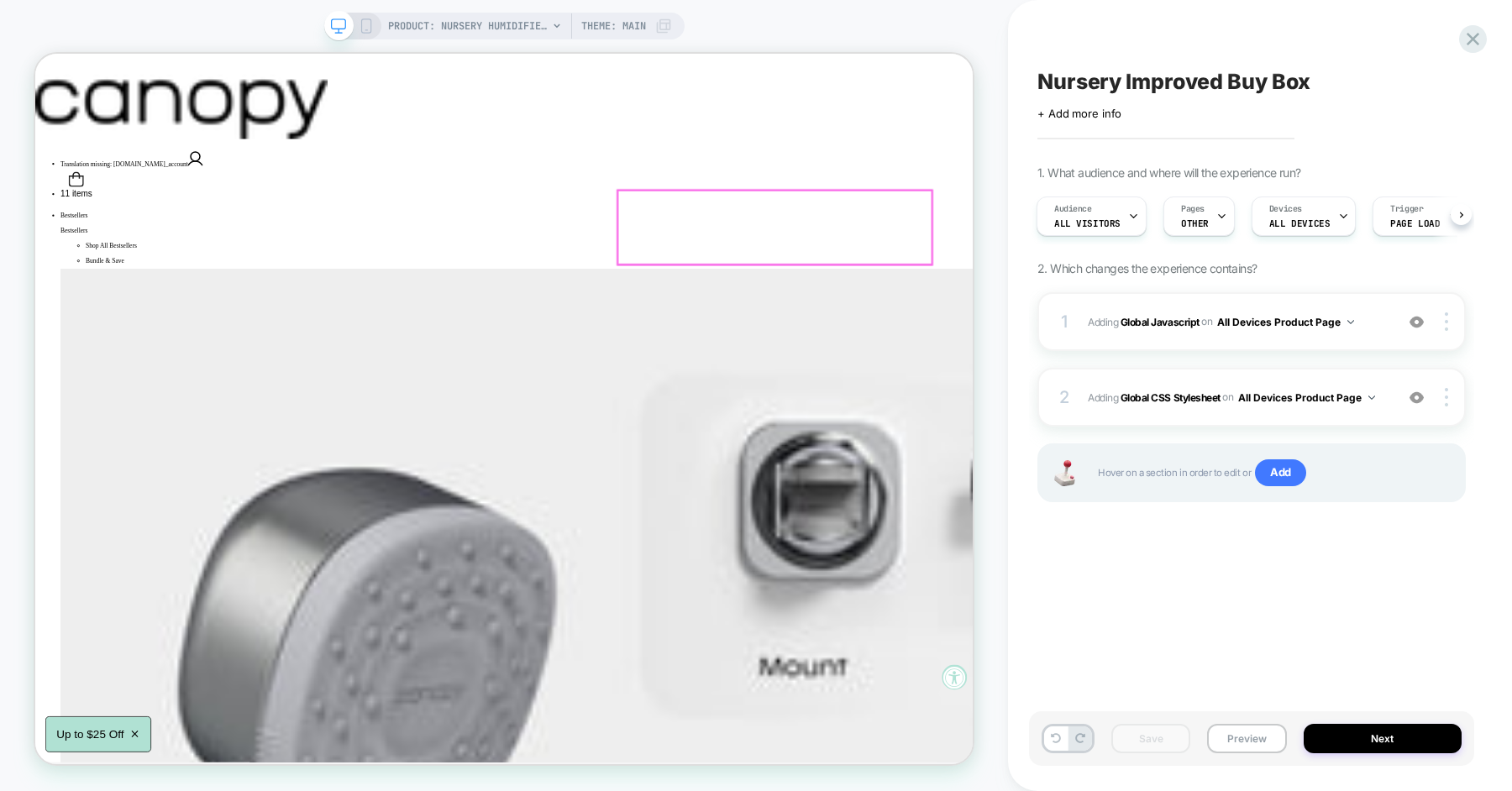
scroll to position [371, 0]
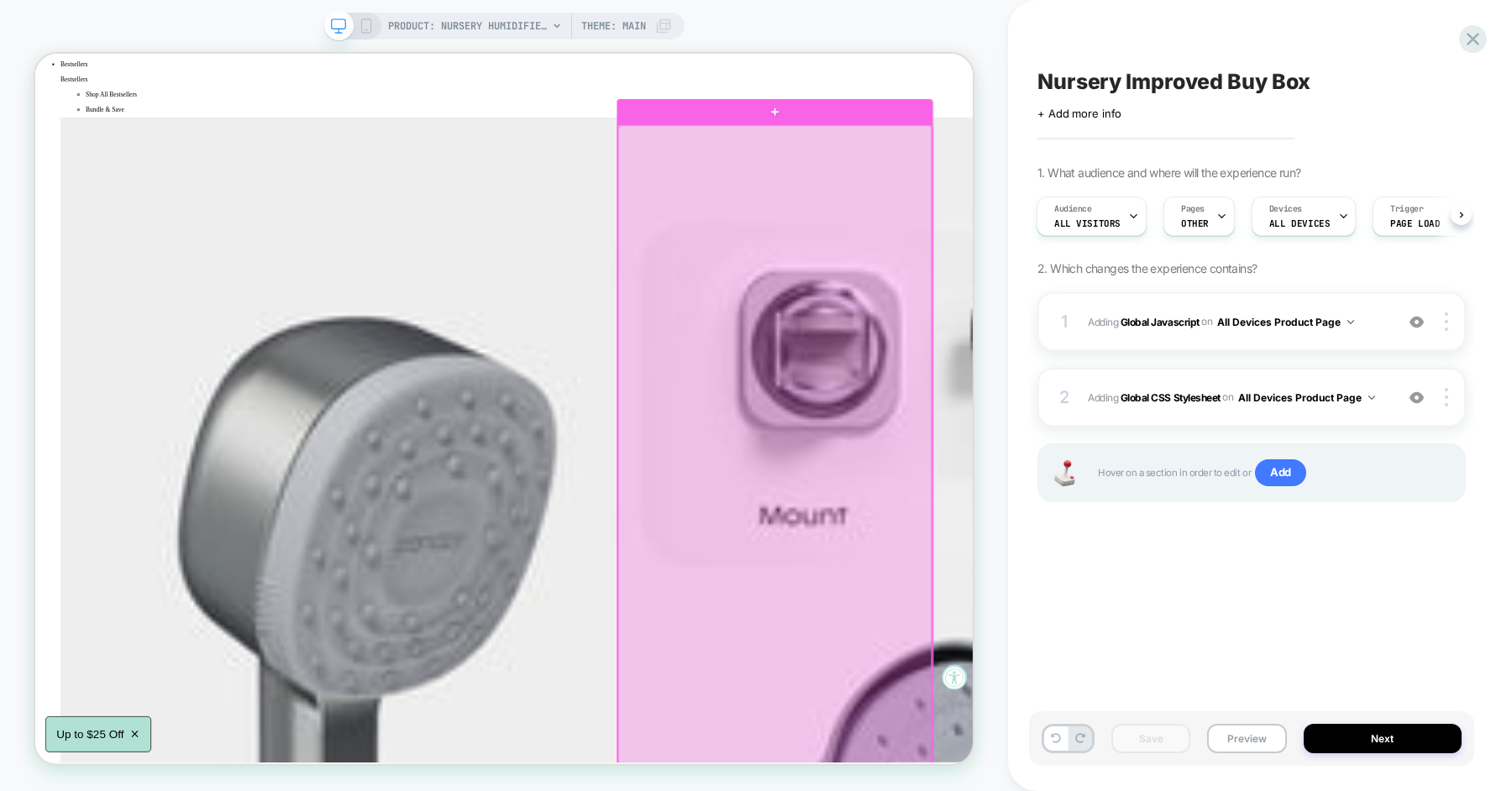
click at [1070, 539] on div at bounding box center [1021, 600] width 419 height 902
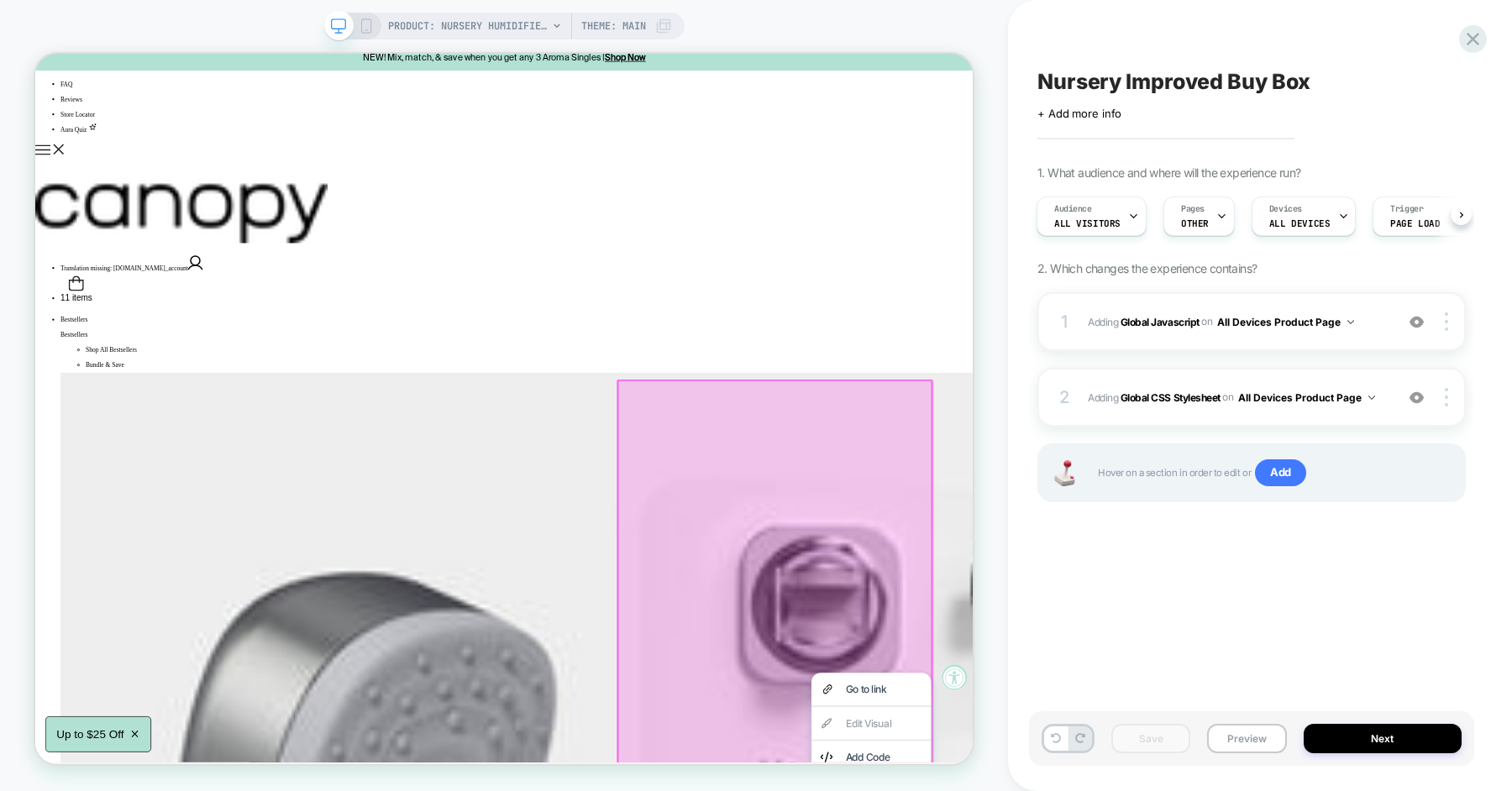
scroll to position [0, 0]
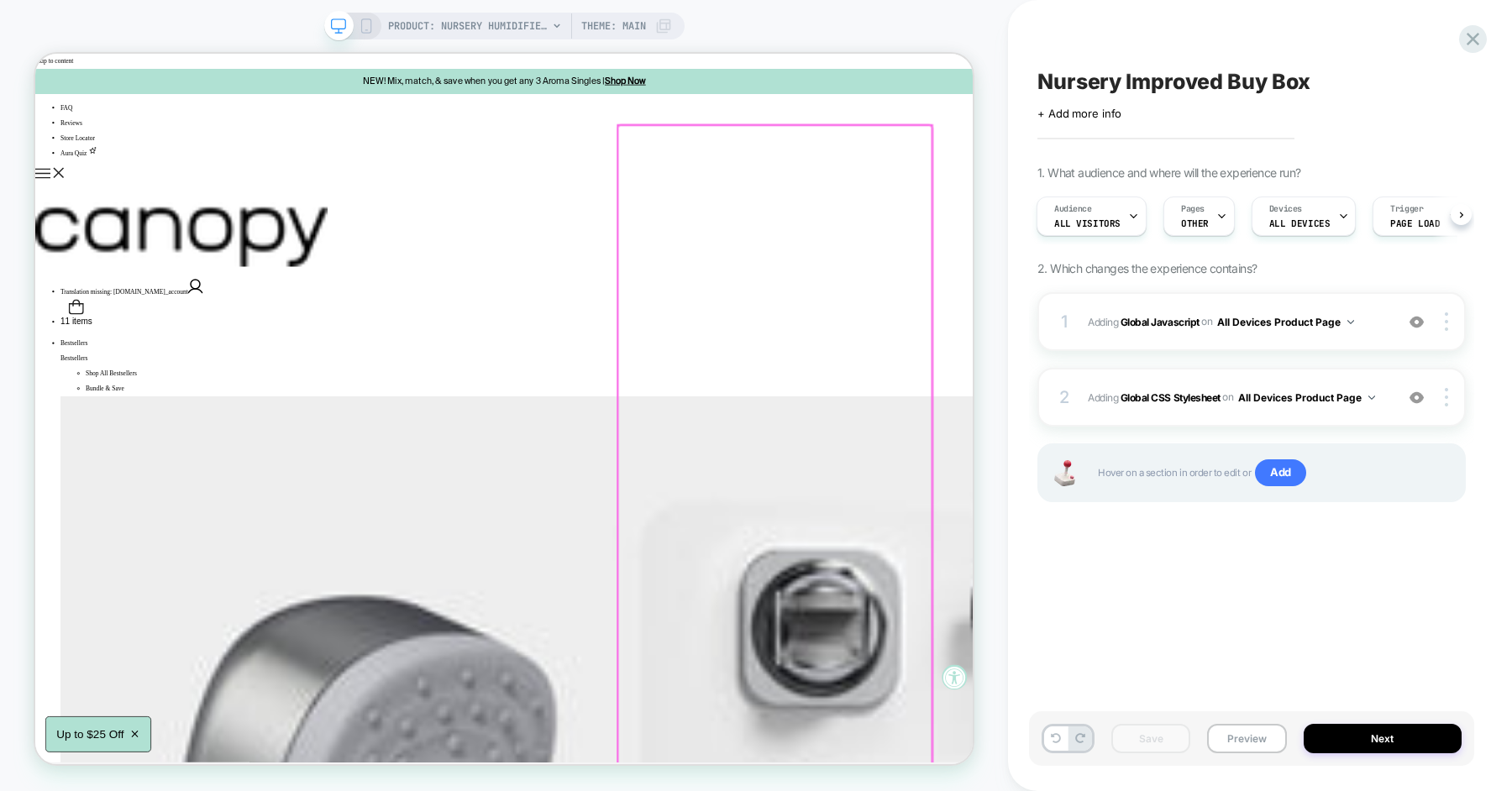
click at [1012, 250] on div at bounding box center [1021, 600] width 419 height 902
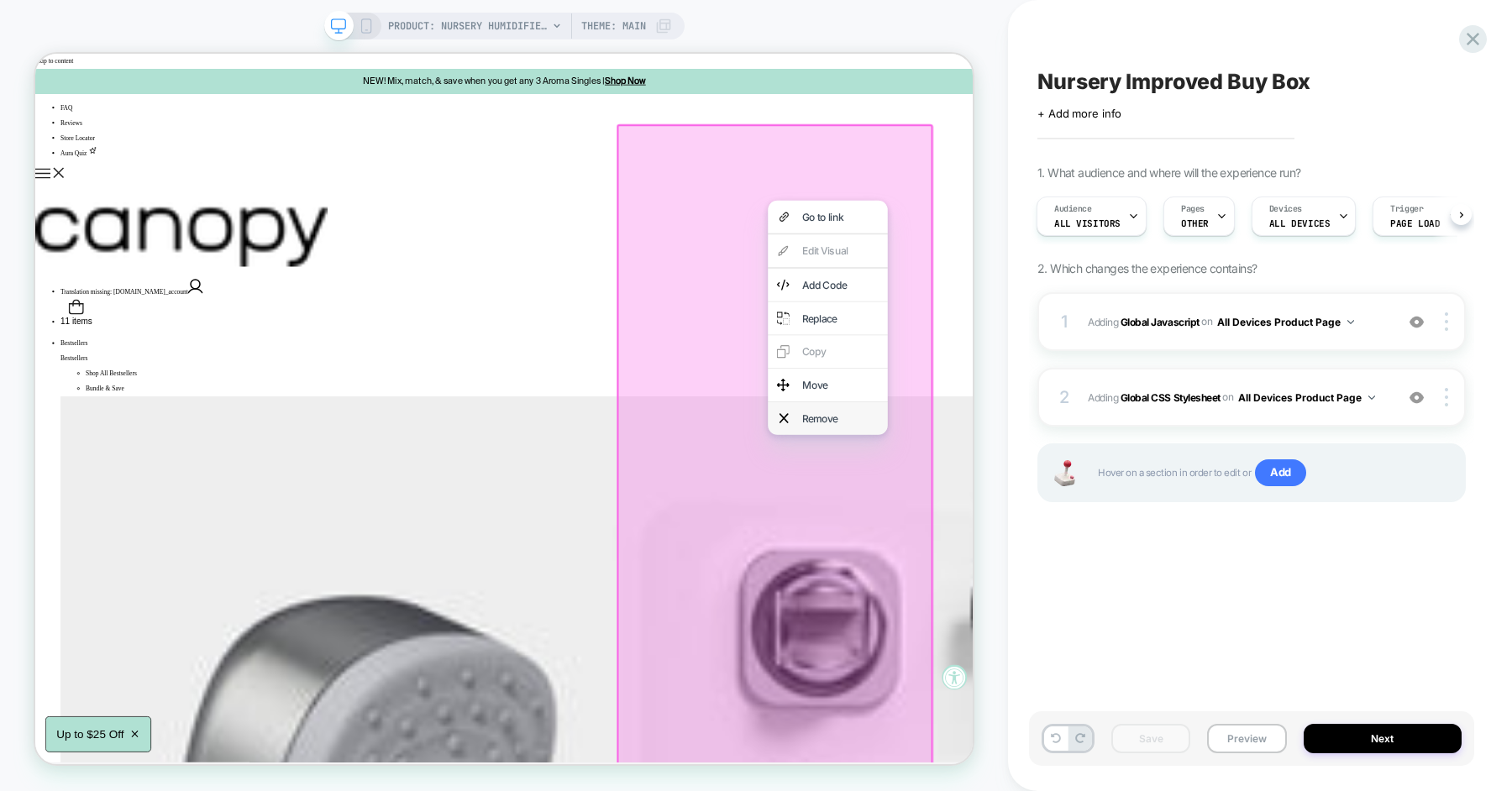
click at [1118, 530] on div "Remove" at bounding box center [1109, 540] width 103 height 20
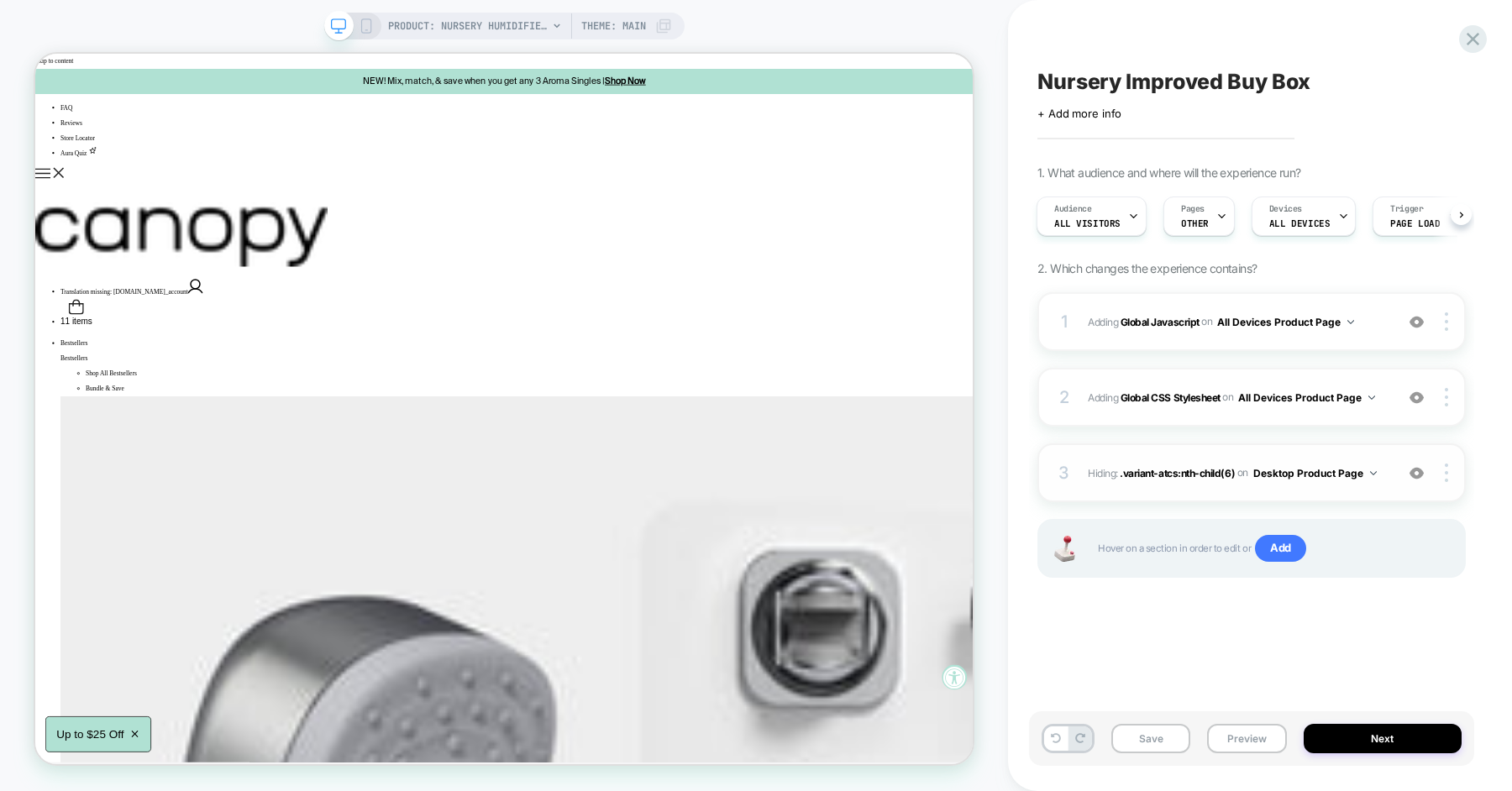
click at [1424, 480] on div at bounding box center [1417, 473] width 32 height 19
click at [1444, 474] on div at bounding box center [1449, 473] width 32 height 19
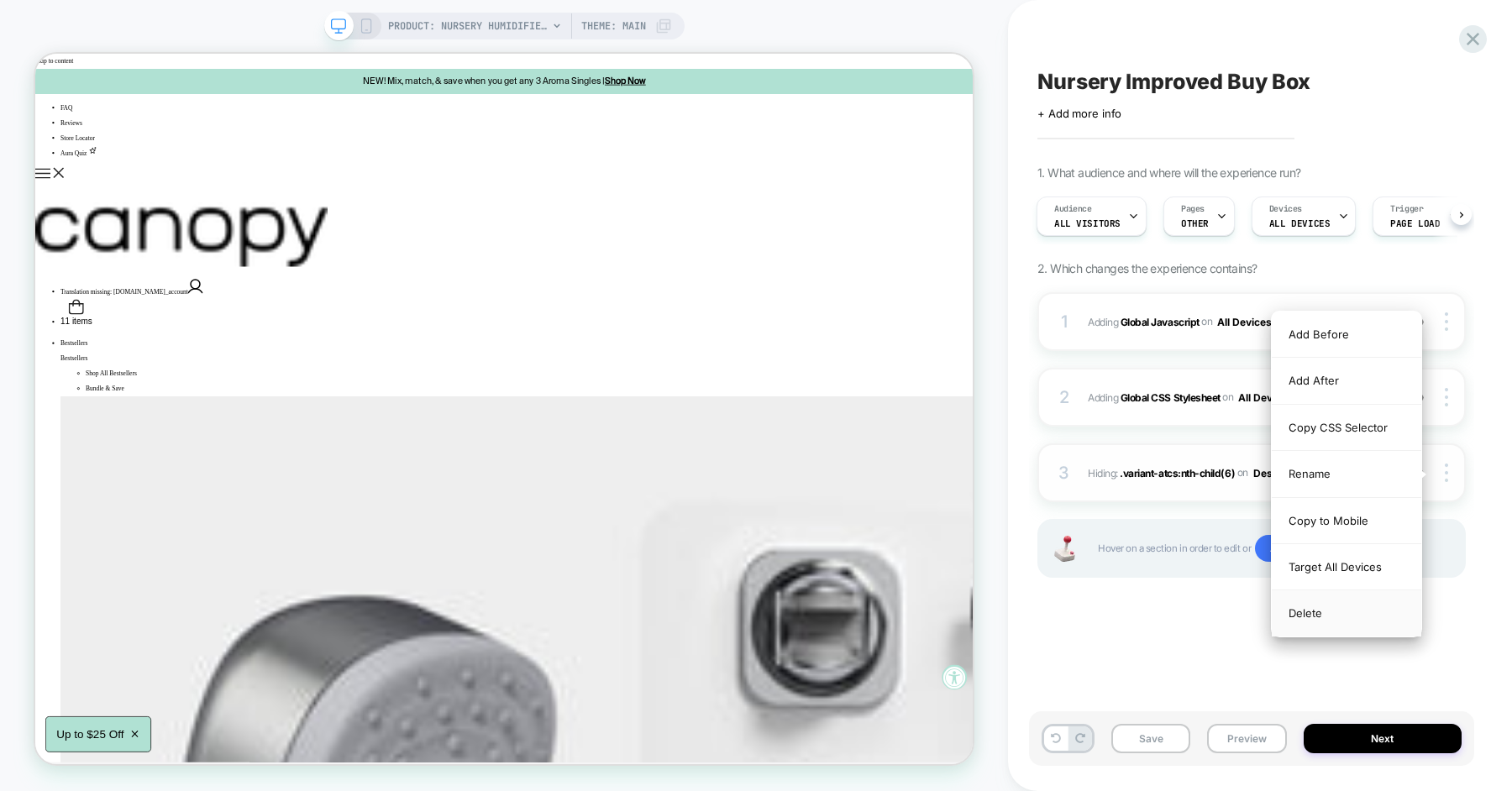
click at [1355, 606] on div "Delete" at bounding box center [1346, 613] width 149 height 45
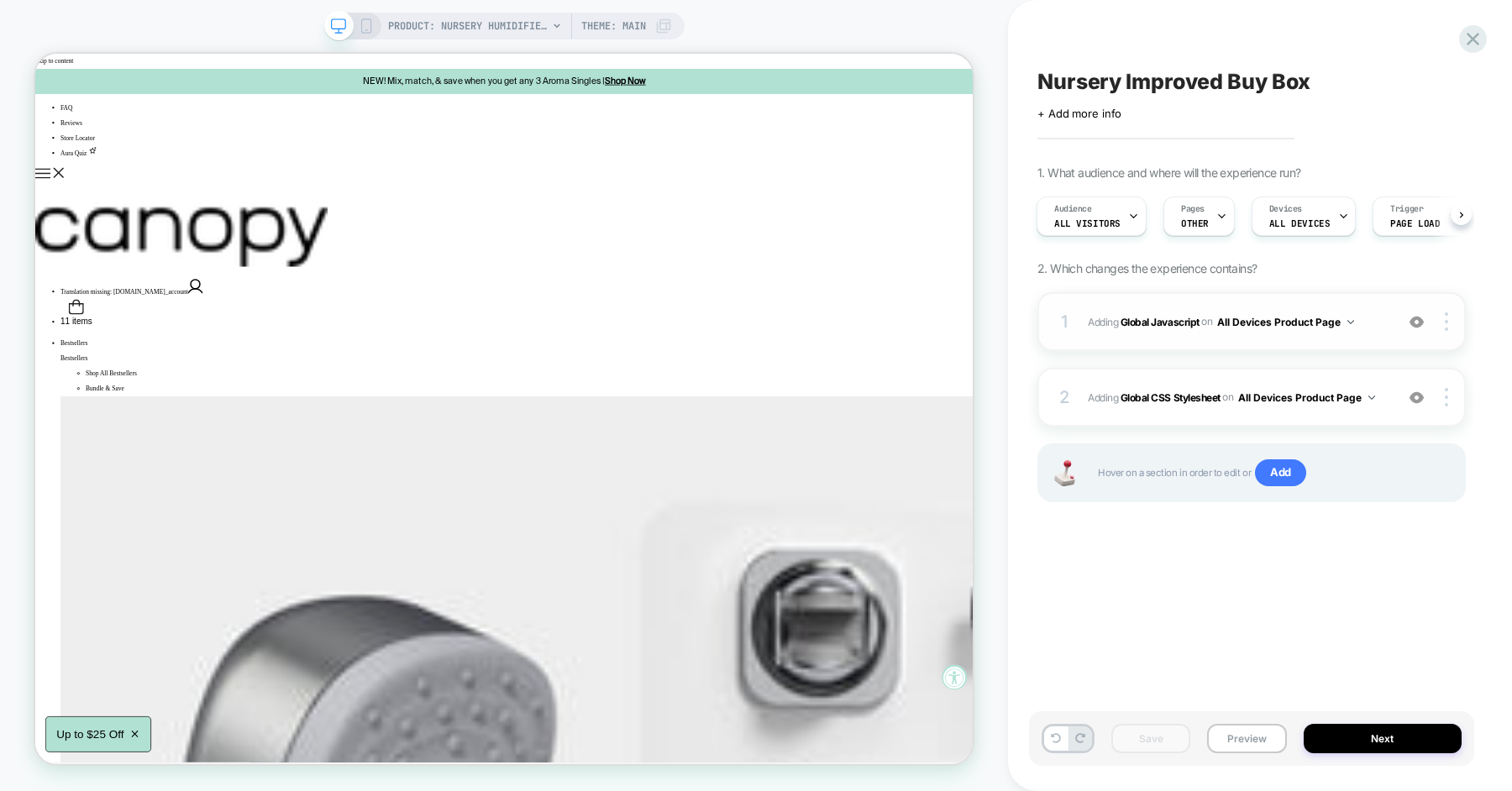
click at [1379, 317] on span "Adding Global Javascript on All Devices Product Page" at bounding box center [1236, 322] width 298 height 21
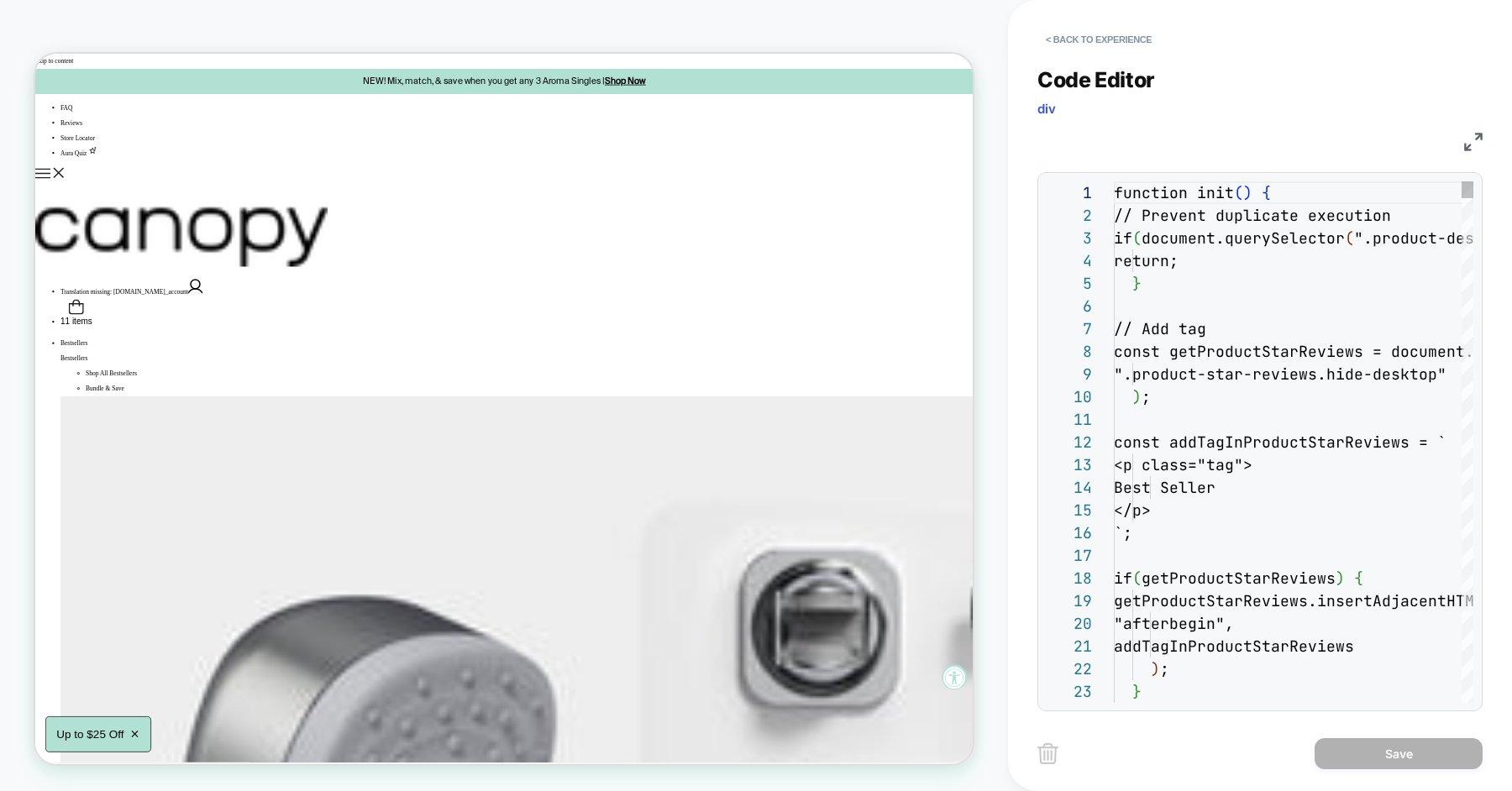
scroll to position [227, 0]
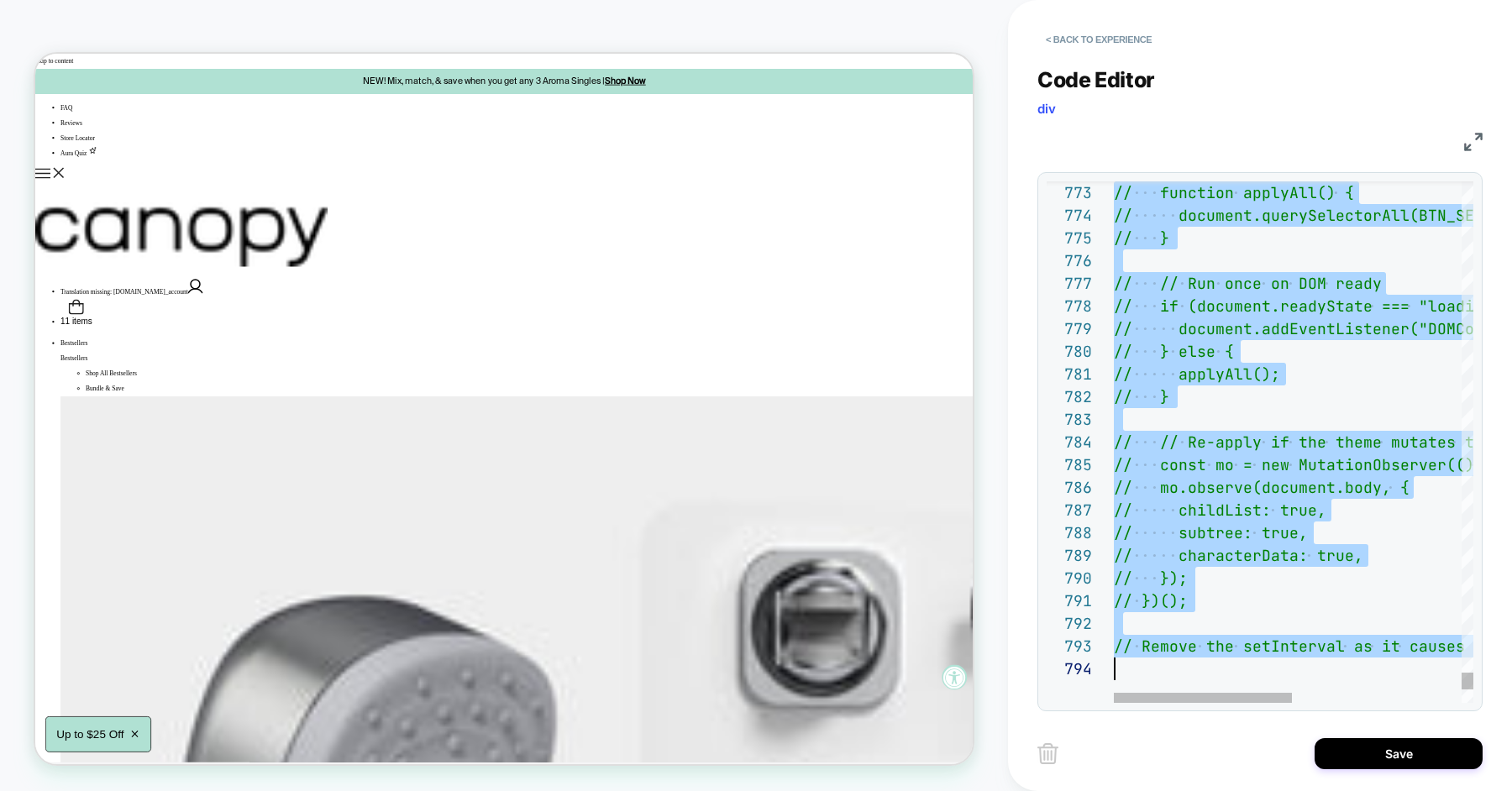
scroll to position [0, 0]
type textarea "**********"
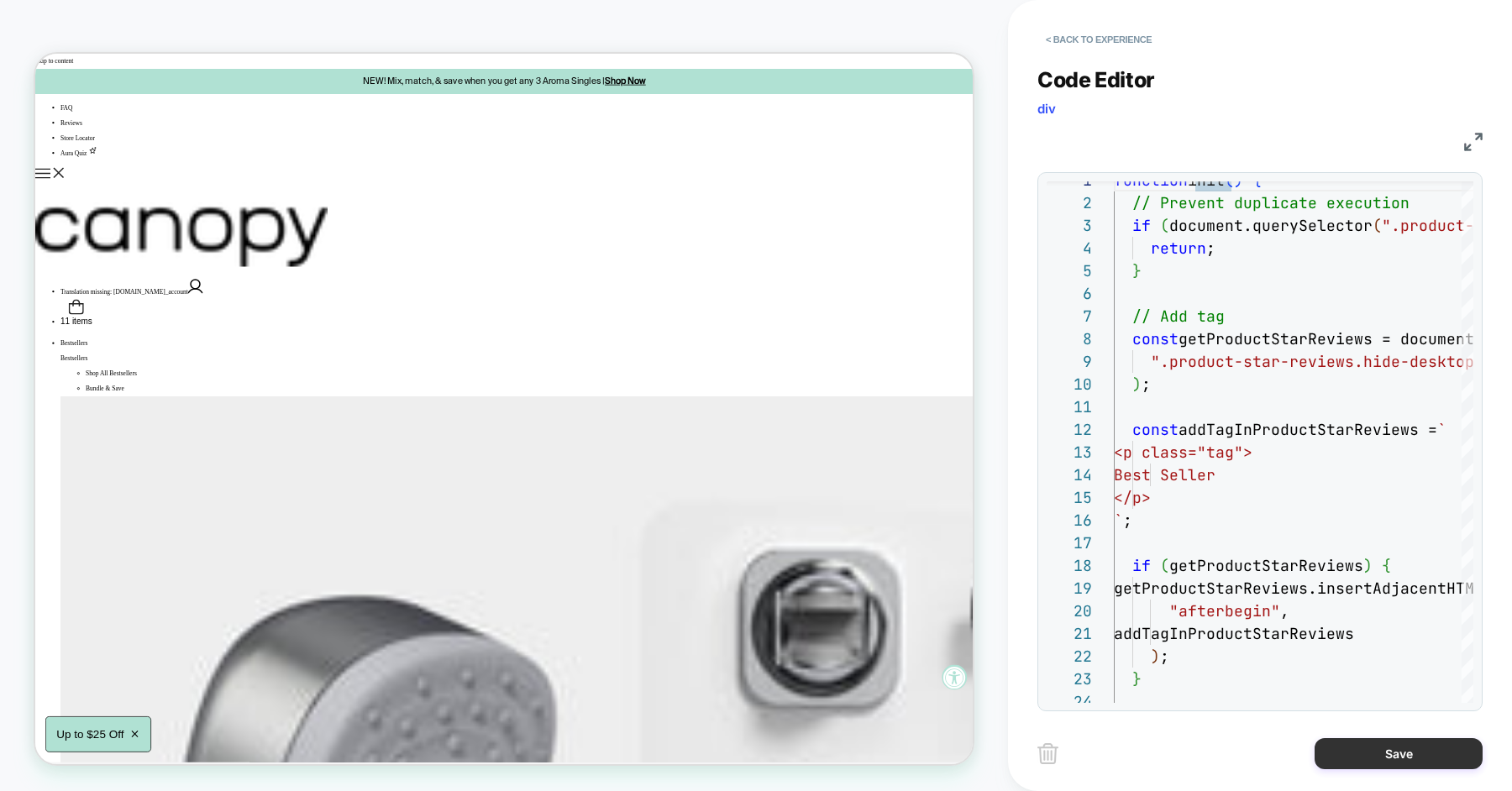
click at [1352, 752] on button "Save" at bounding box center [1398, 754] width 168 height 31
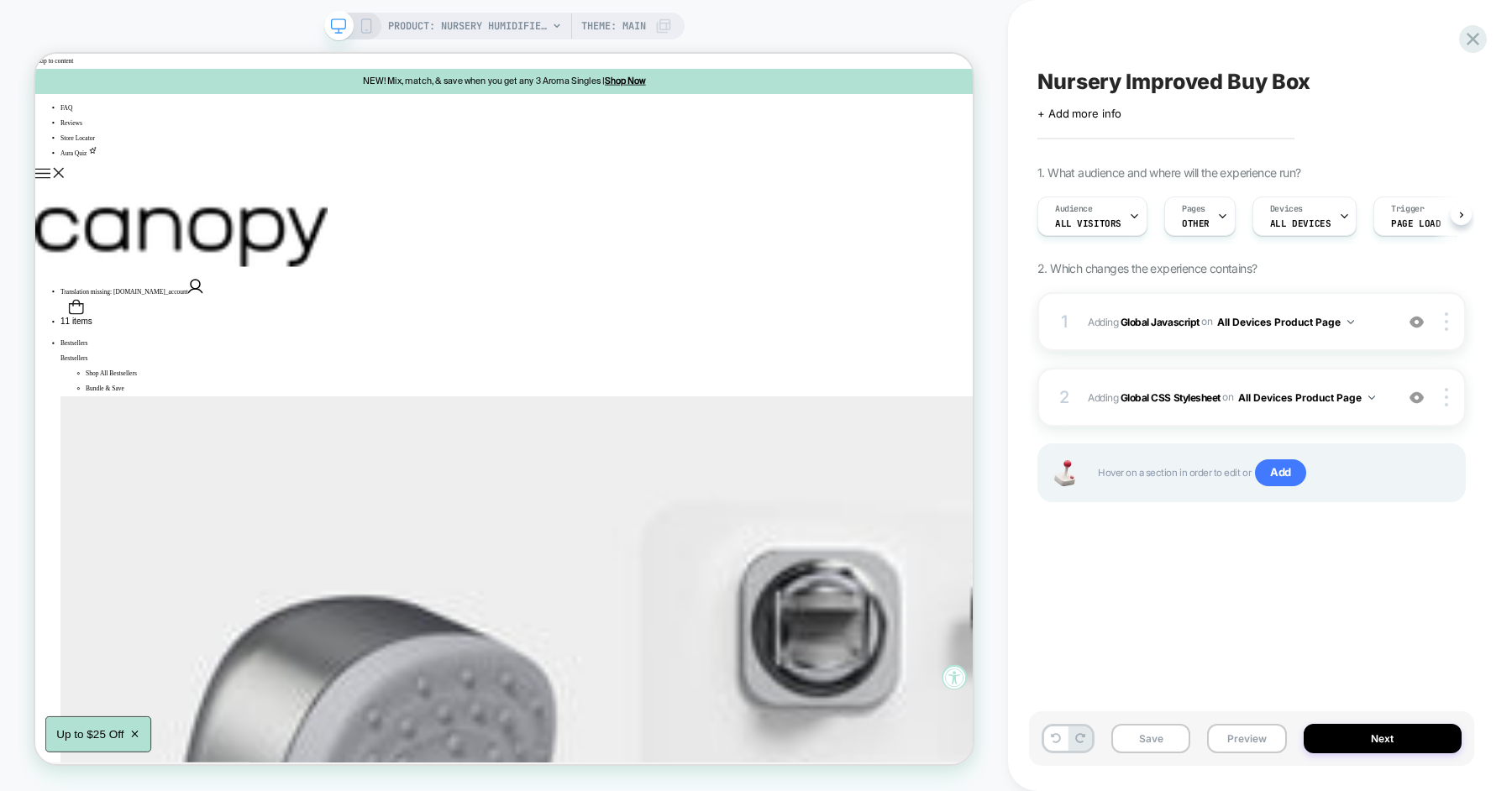
scroll to position [0, 1]
click at [1240, 743] on button "Preview" at bounding box center [1246, 738] width 79 height 30
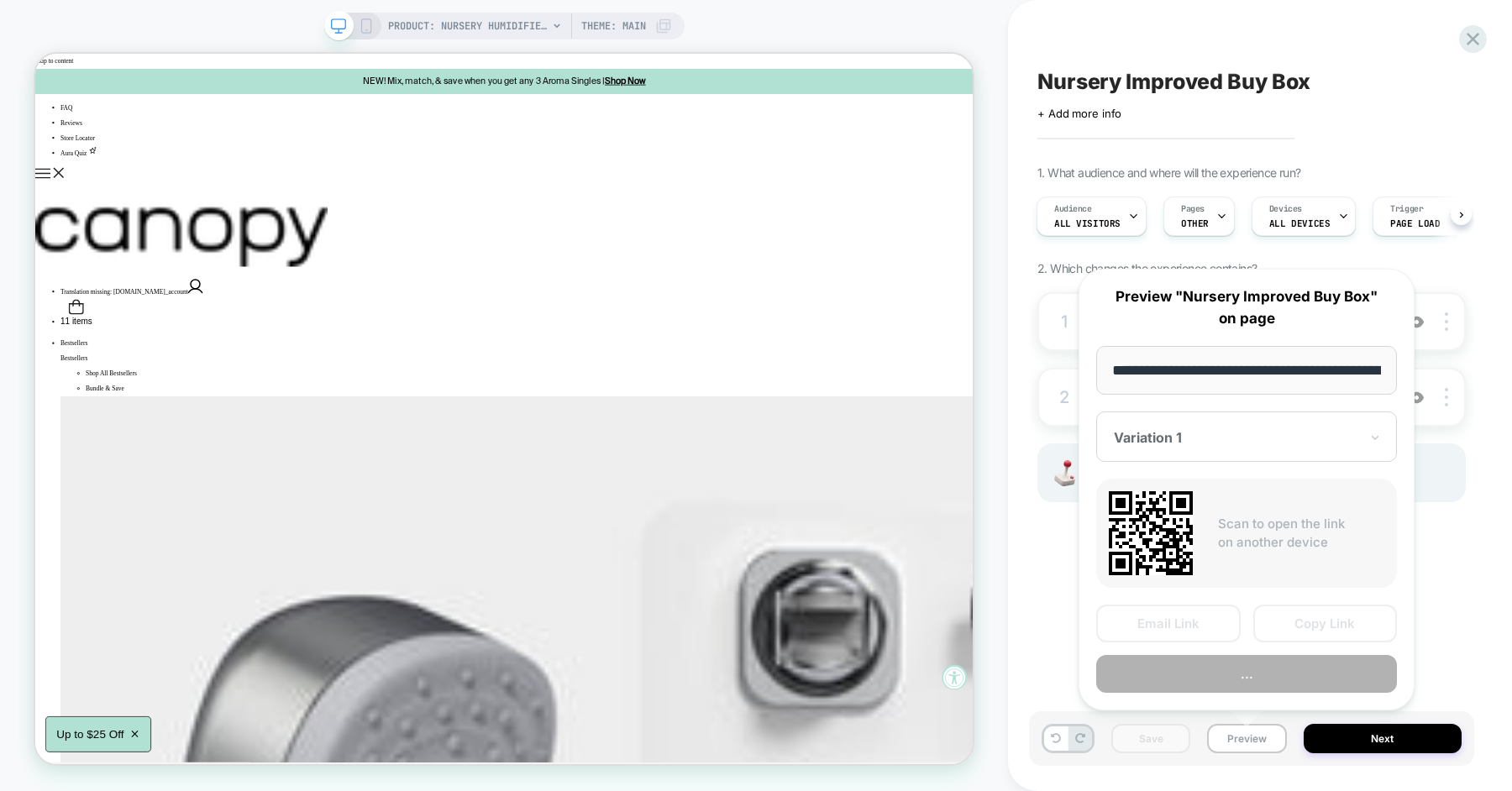
scroll to position [0, 228]
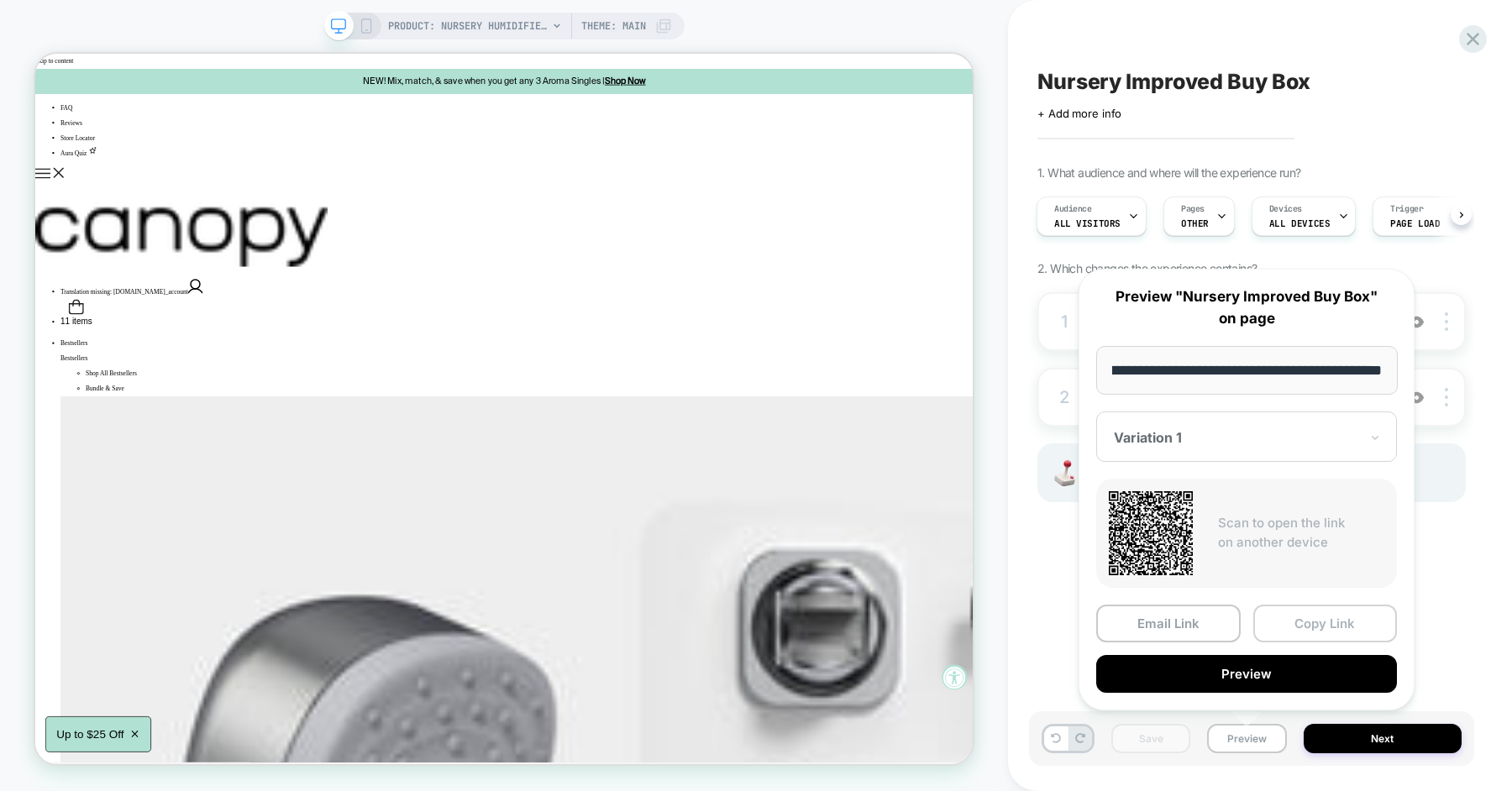
click at [1293, 623] on button "Copy Link" at bounding box center [1325, 623] width 144 height 38
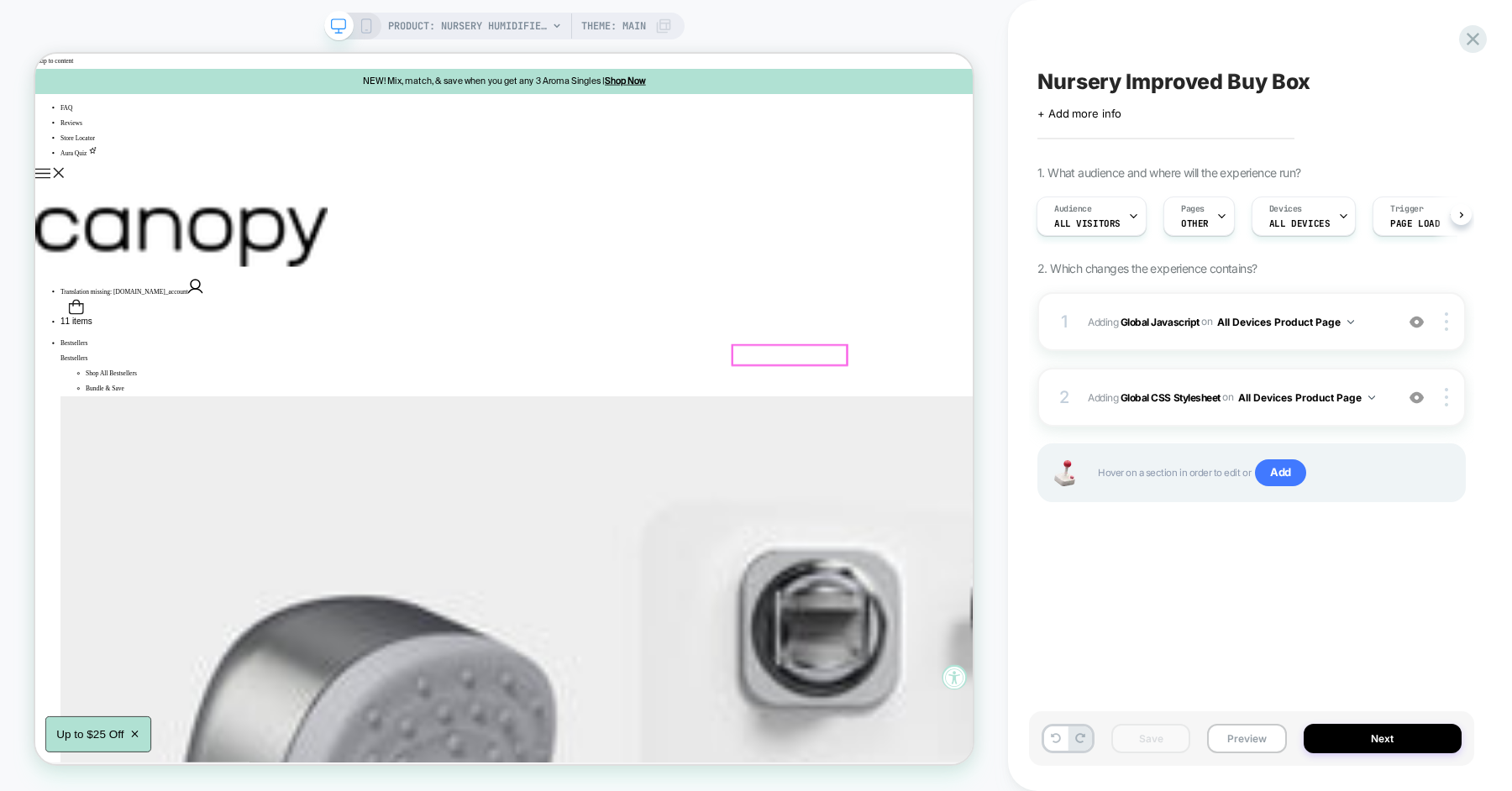
scroll to position [64, 0]
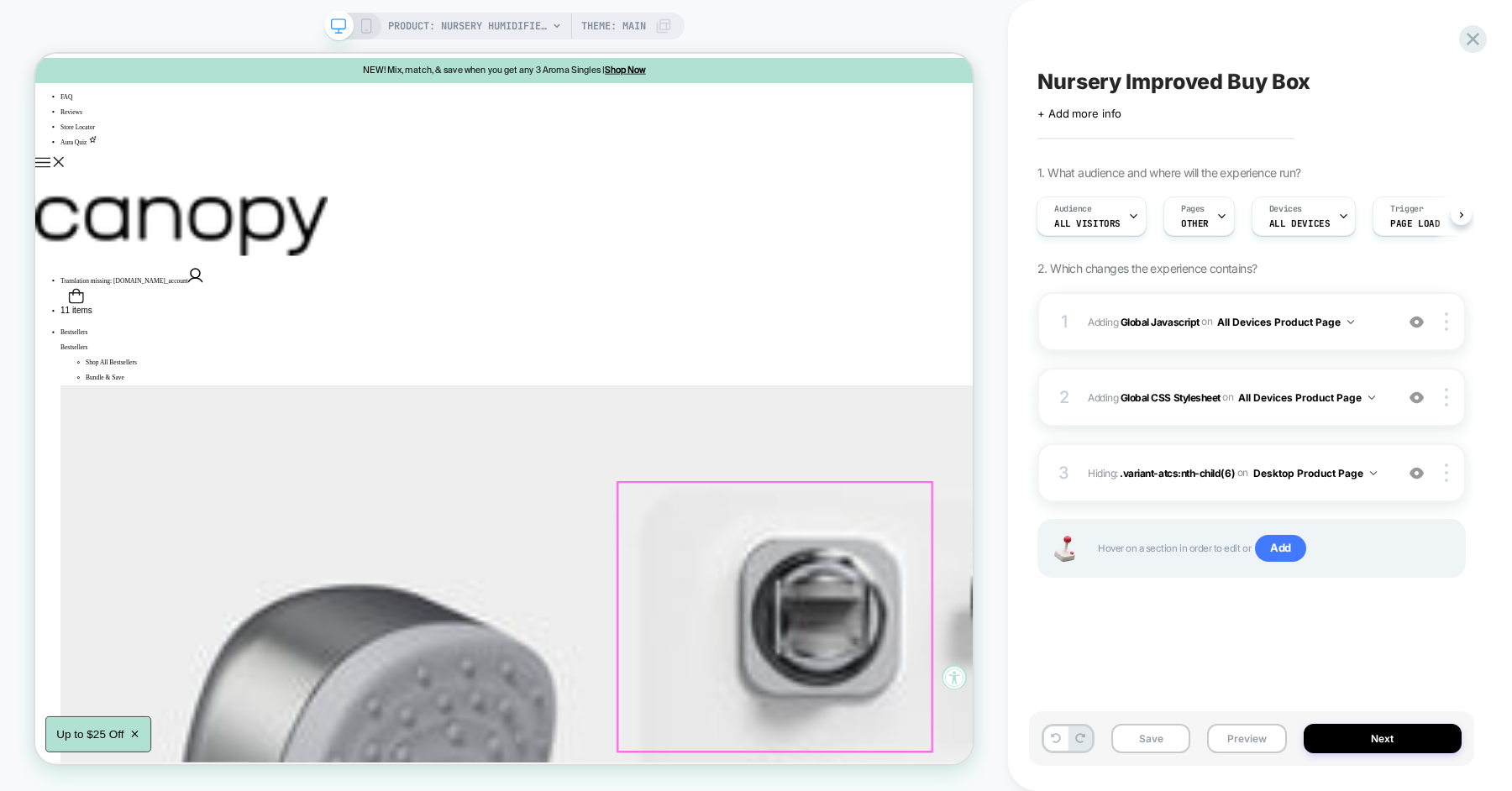
scroll to position [0, 0]
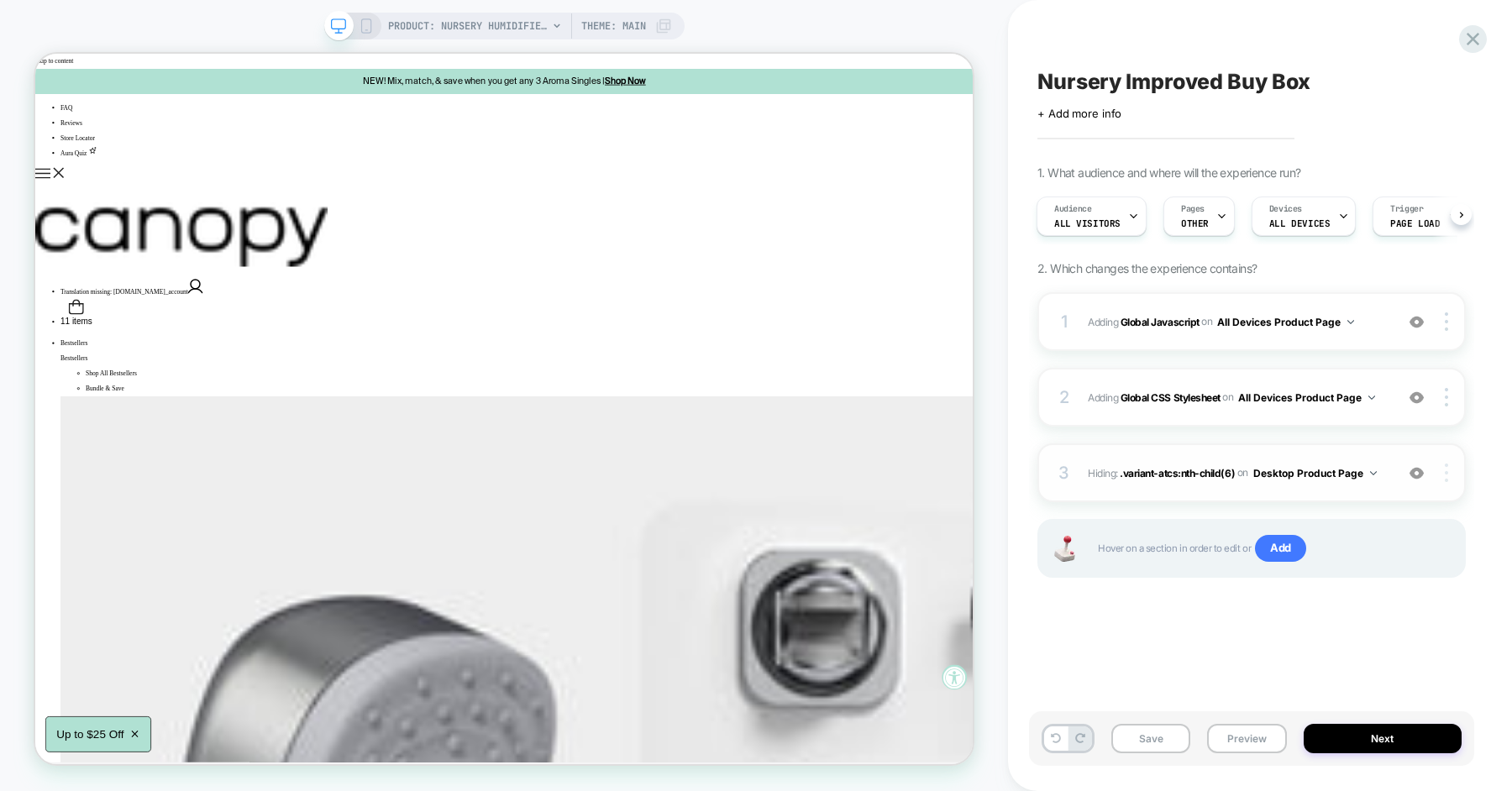
click at [1453, 468] on div at bounding box center [1449, 473] width 32 height 19
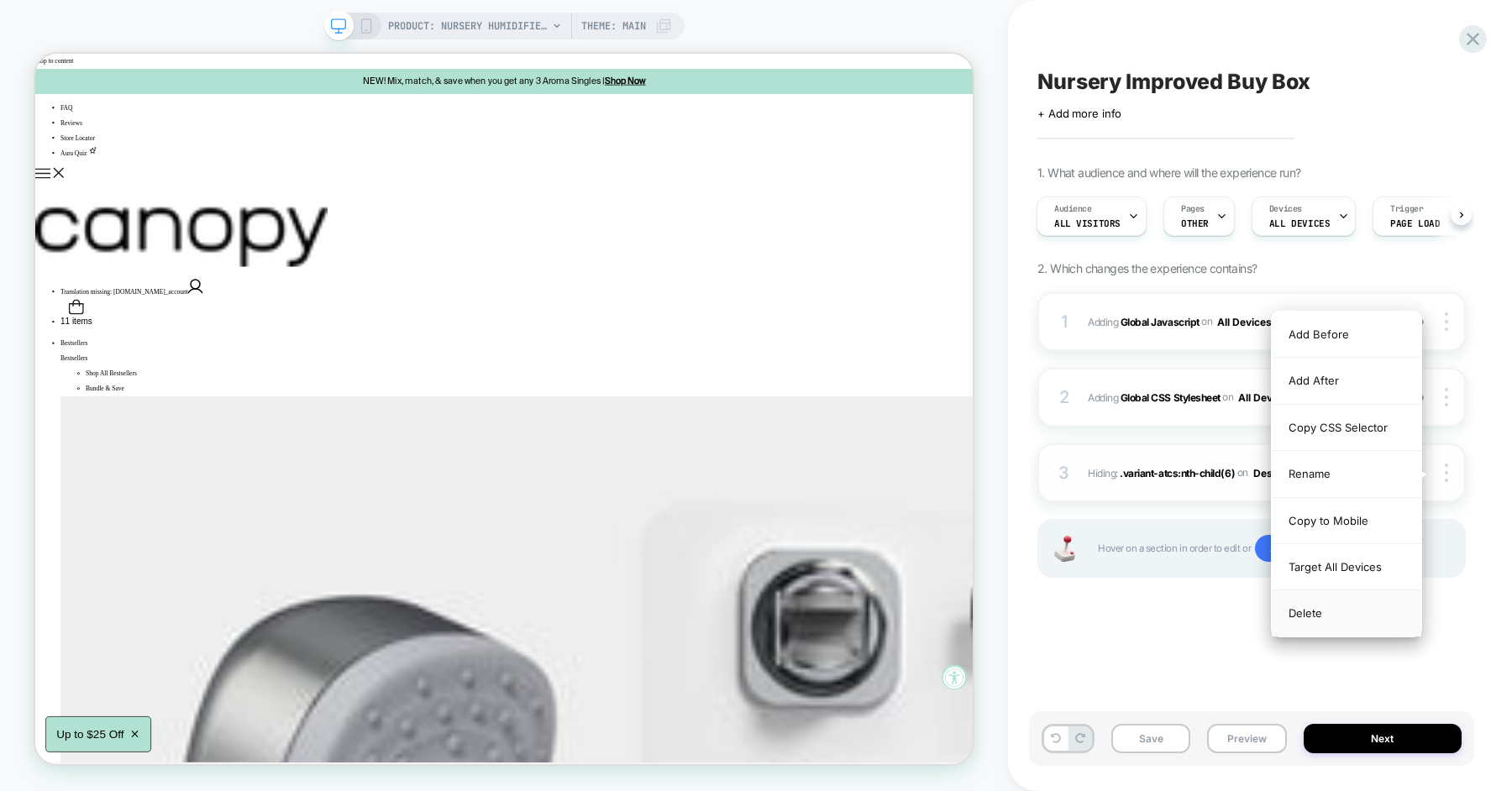
click at [1343, 613] on div "Delete" at bounding box center [1346, 613] width 149 height 45
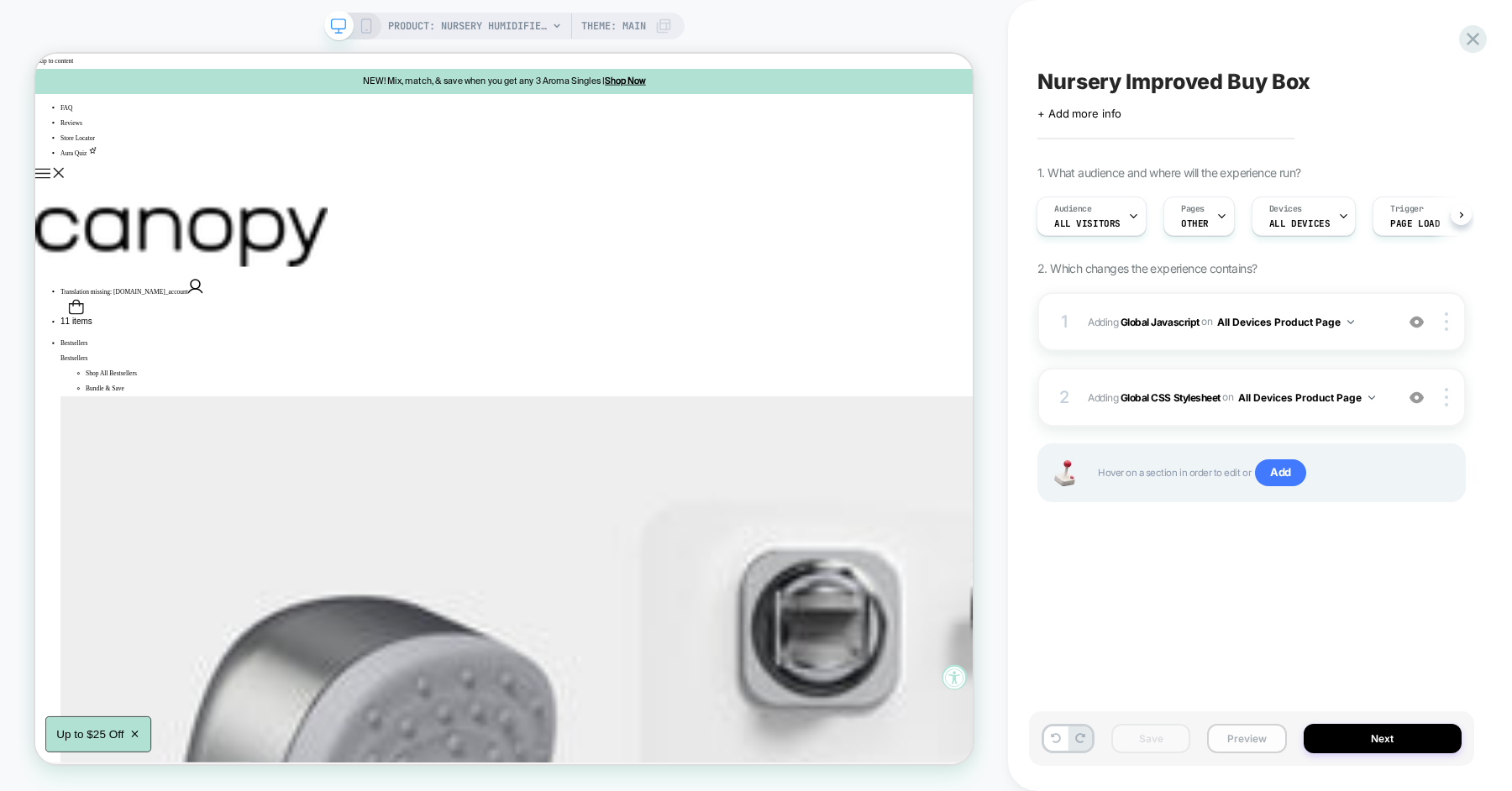
click at [1239, 734] on button "Preview" at bounding box center [1246, 738] width 79 height 30
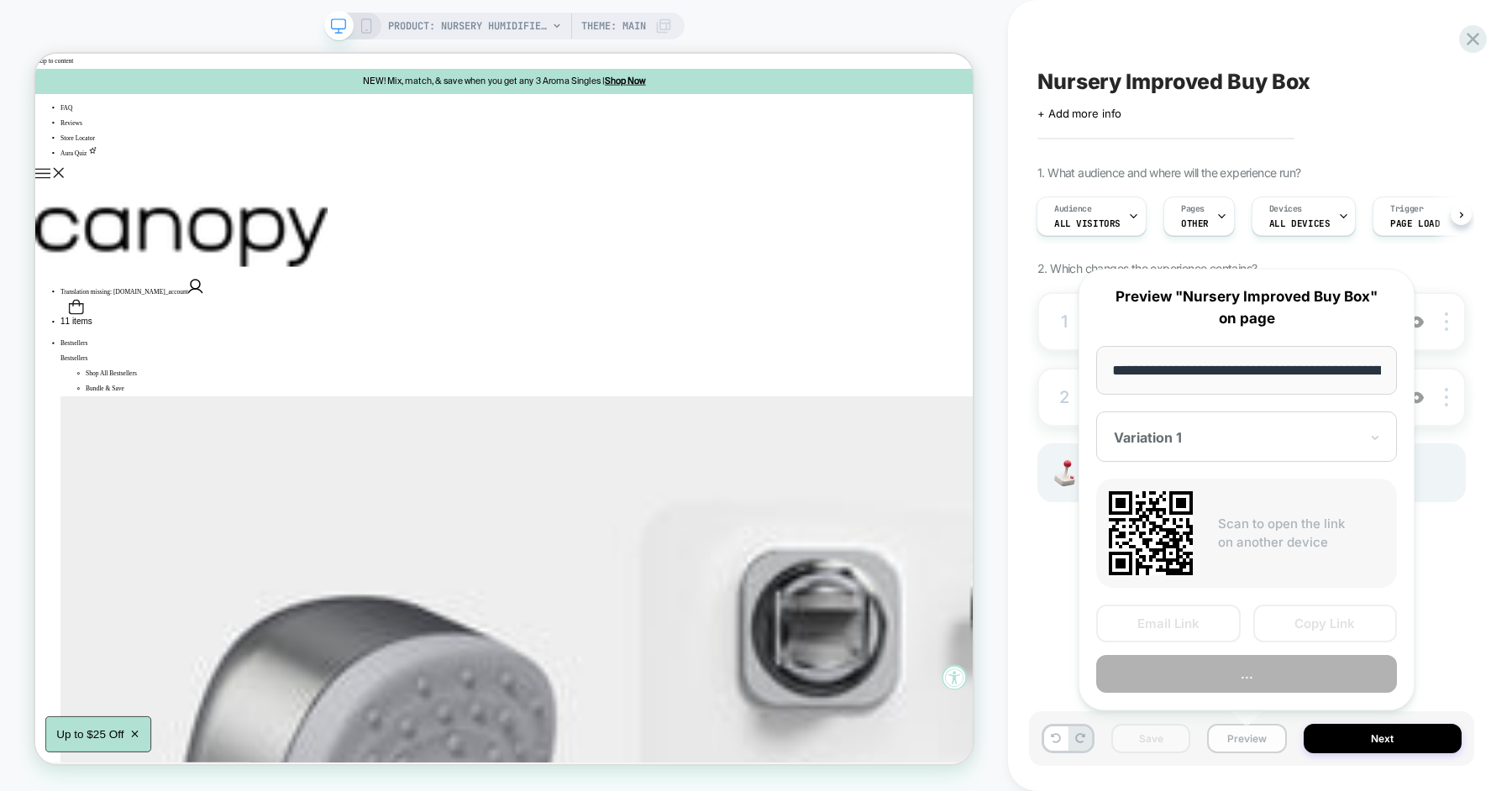
scroll to position [0, 228]
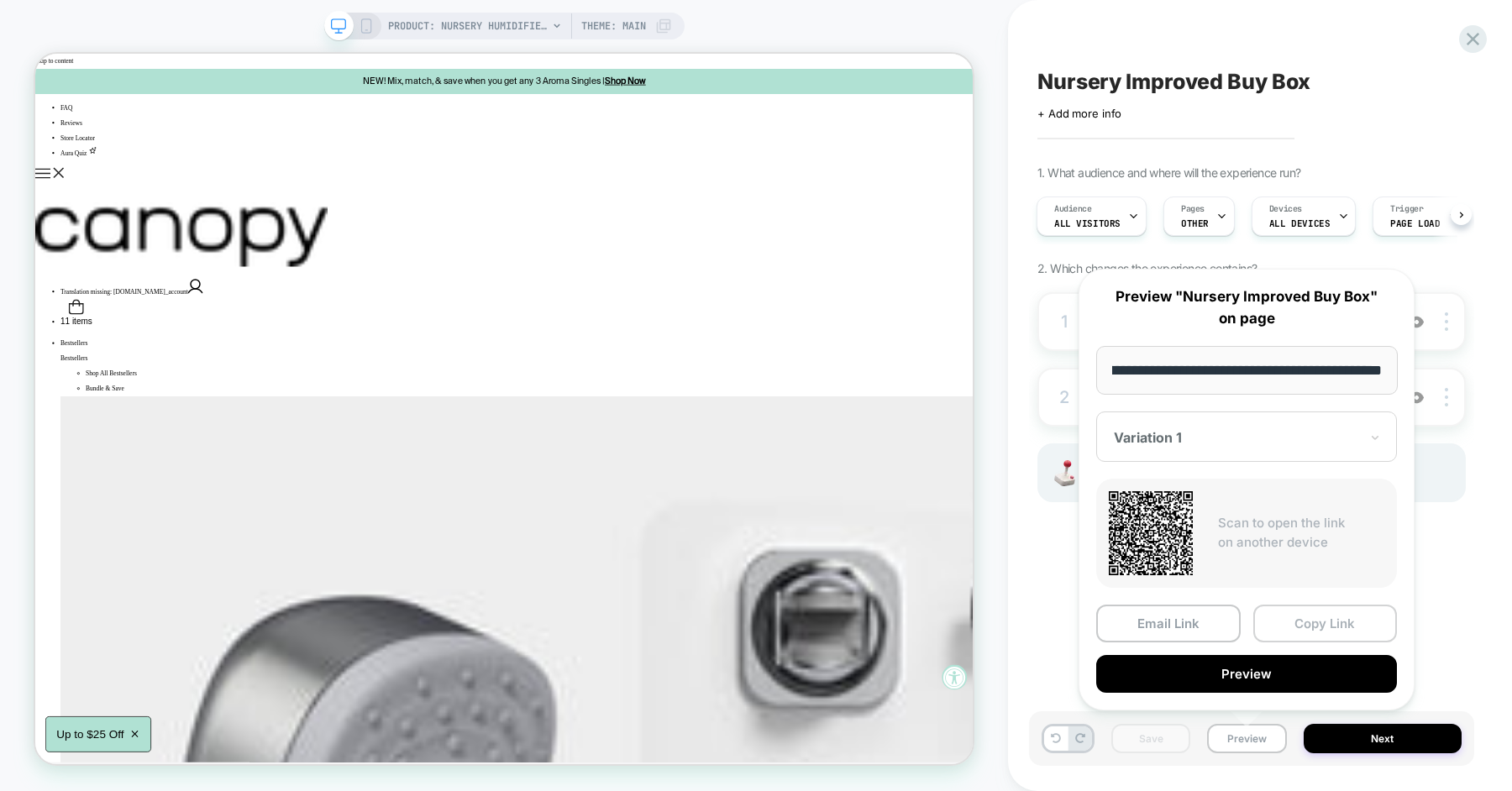
click at [1308, 624] on button "Copy Link" at bounding box center [1325, 623] width 144 height 38
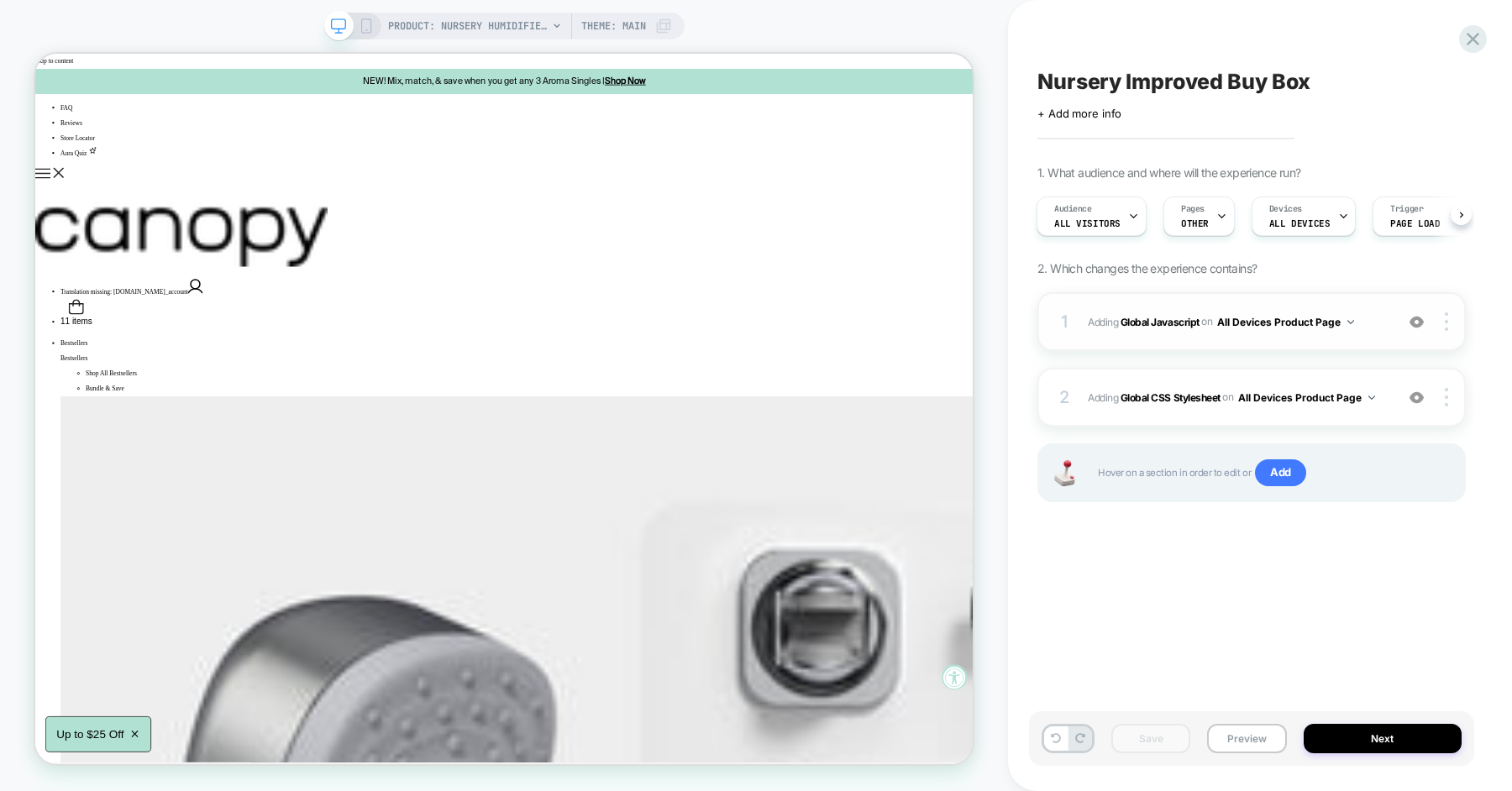
click at [1376, 334] on div "1 Adding Global Javascript on All Devices Product Page Add Before Add After Tar…" at bounding box center [1251, 321] width 429 height 59
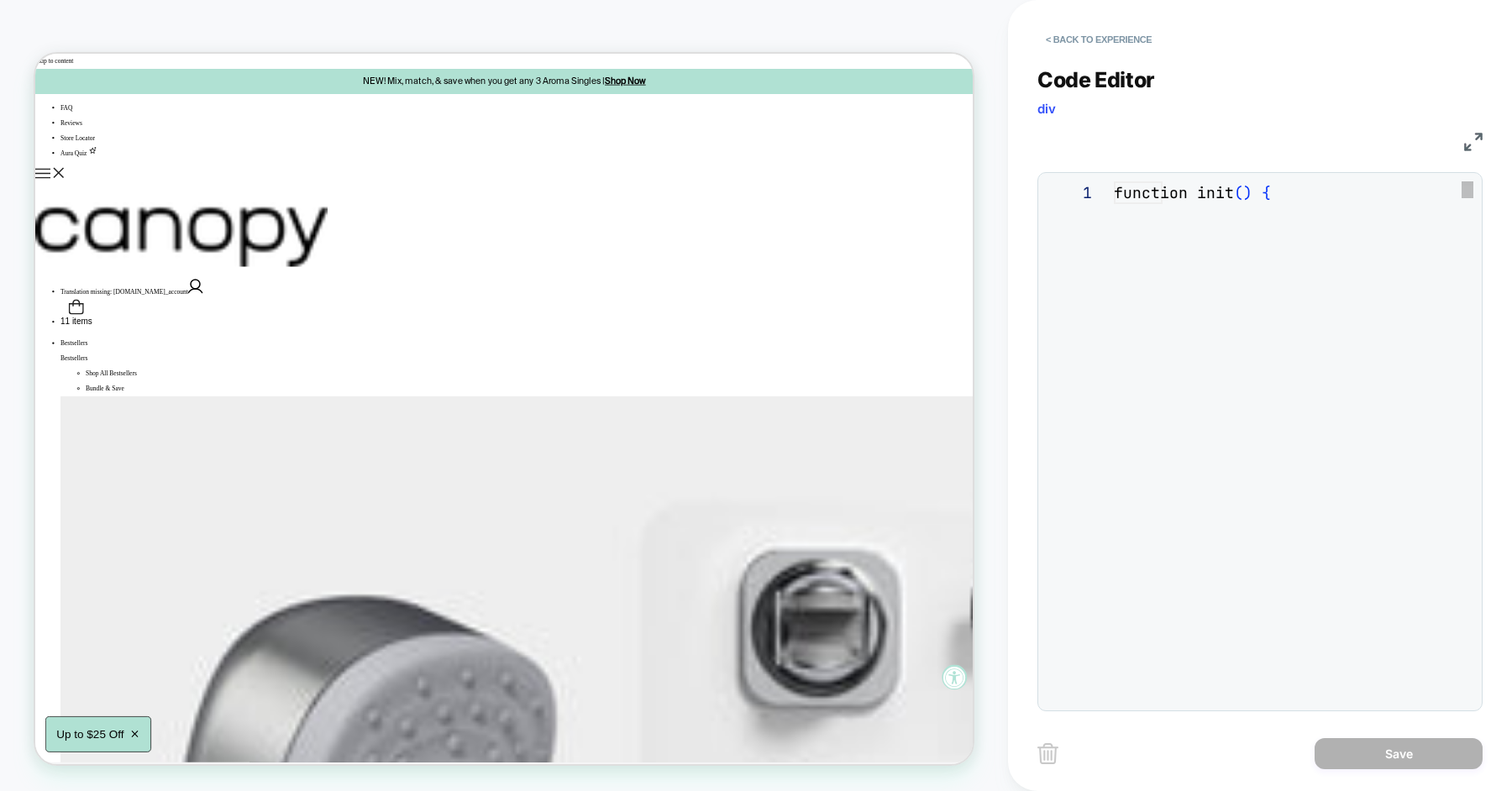
scroll to position [227, 0]
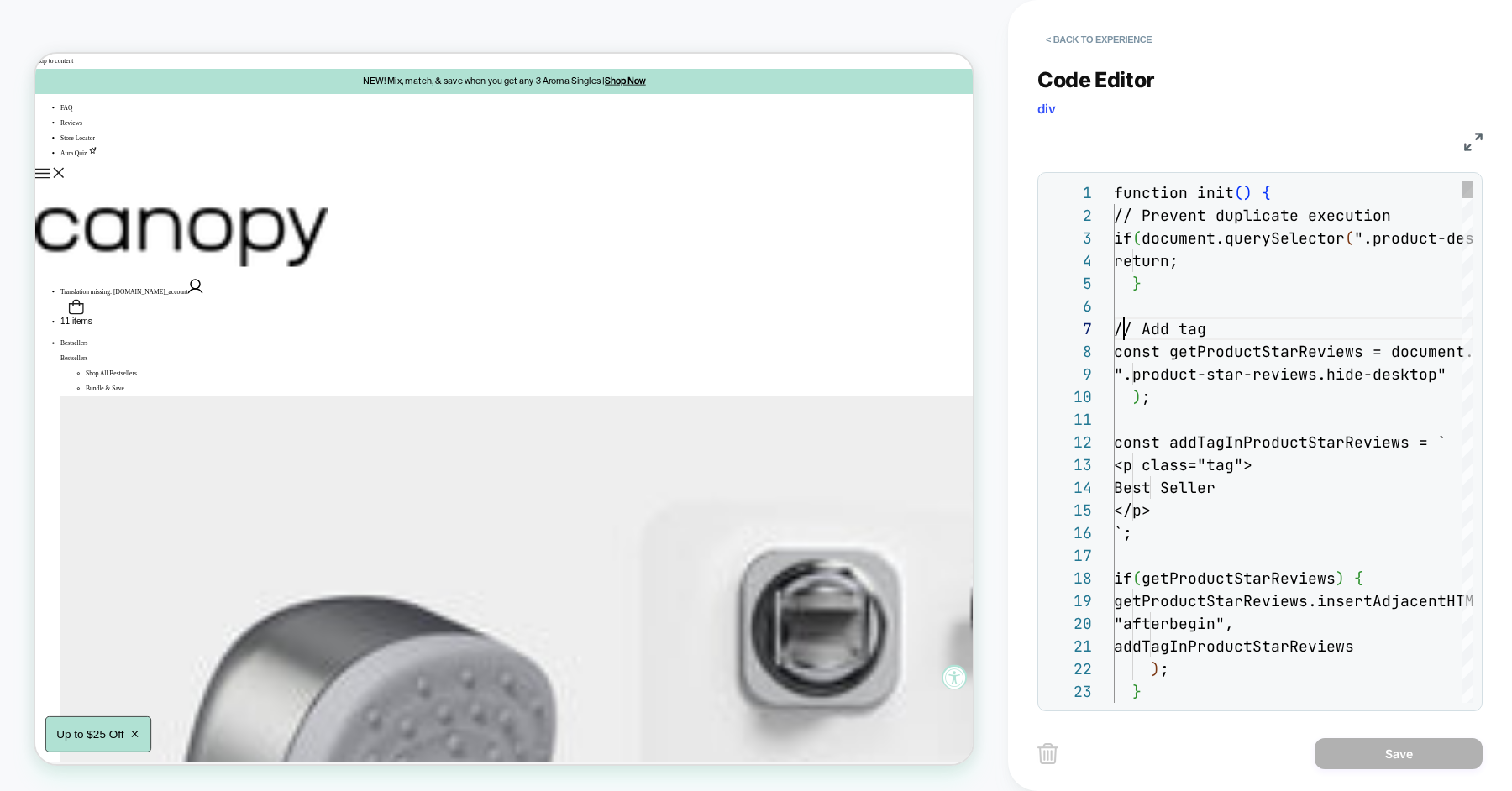
scroll to position [135, 9]
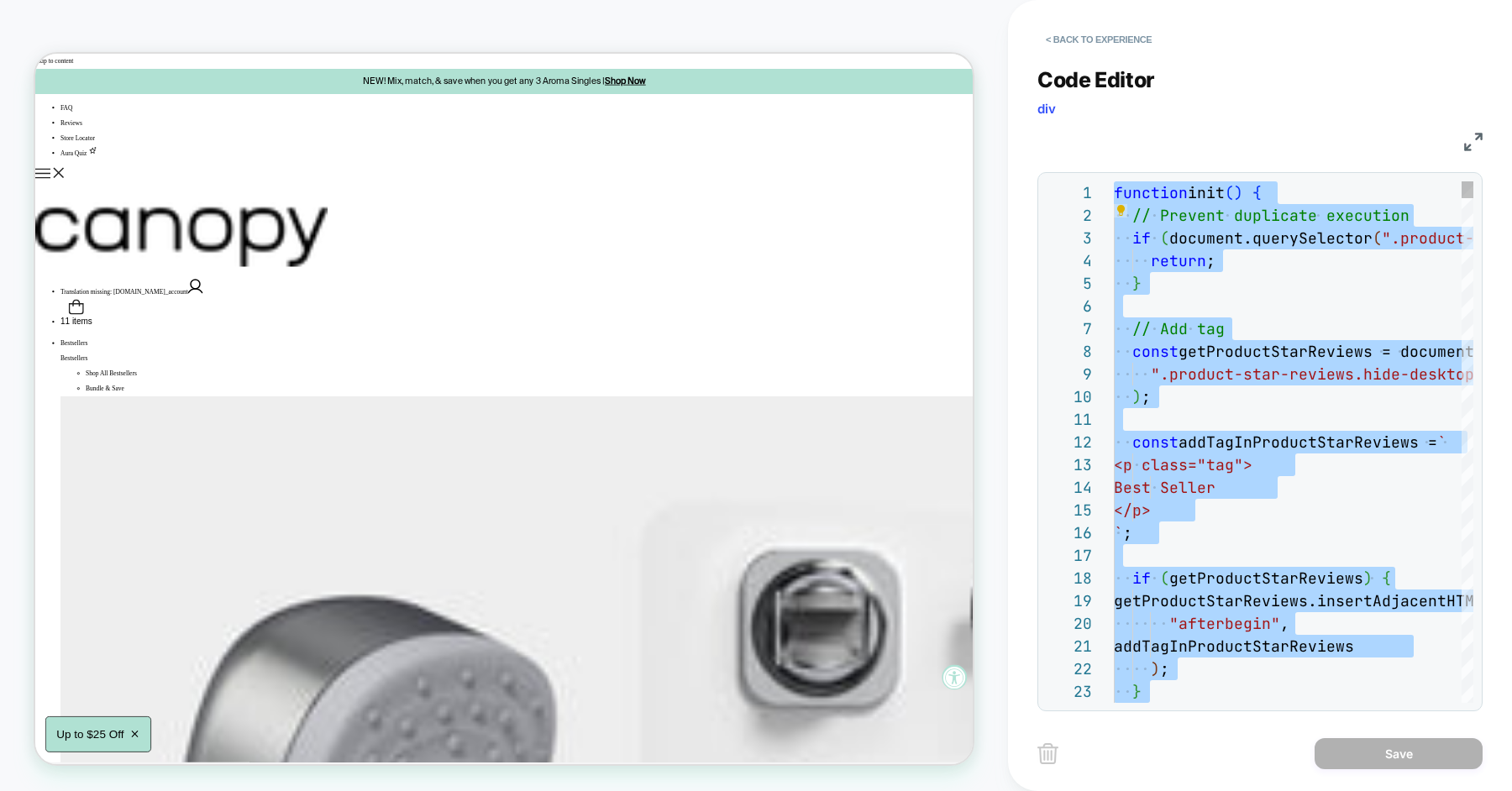
type textarea "**********"
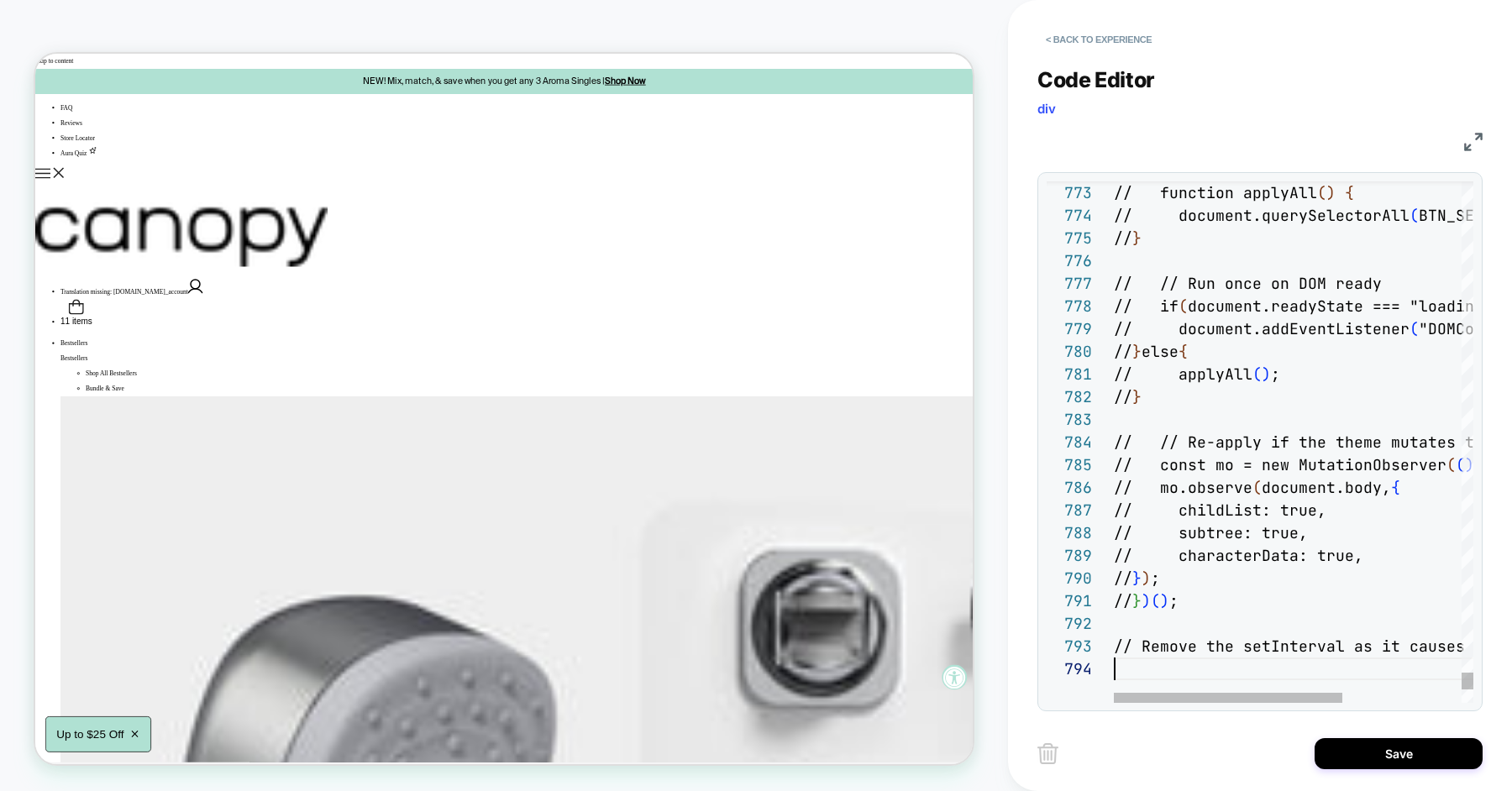
scroll to position [68, 0]
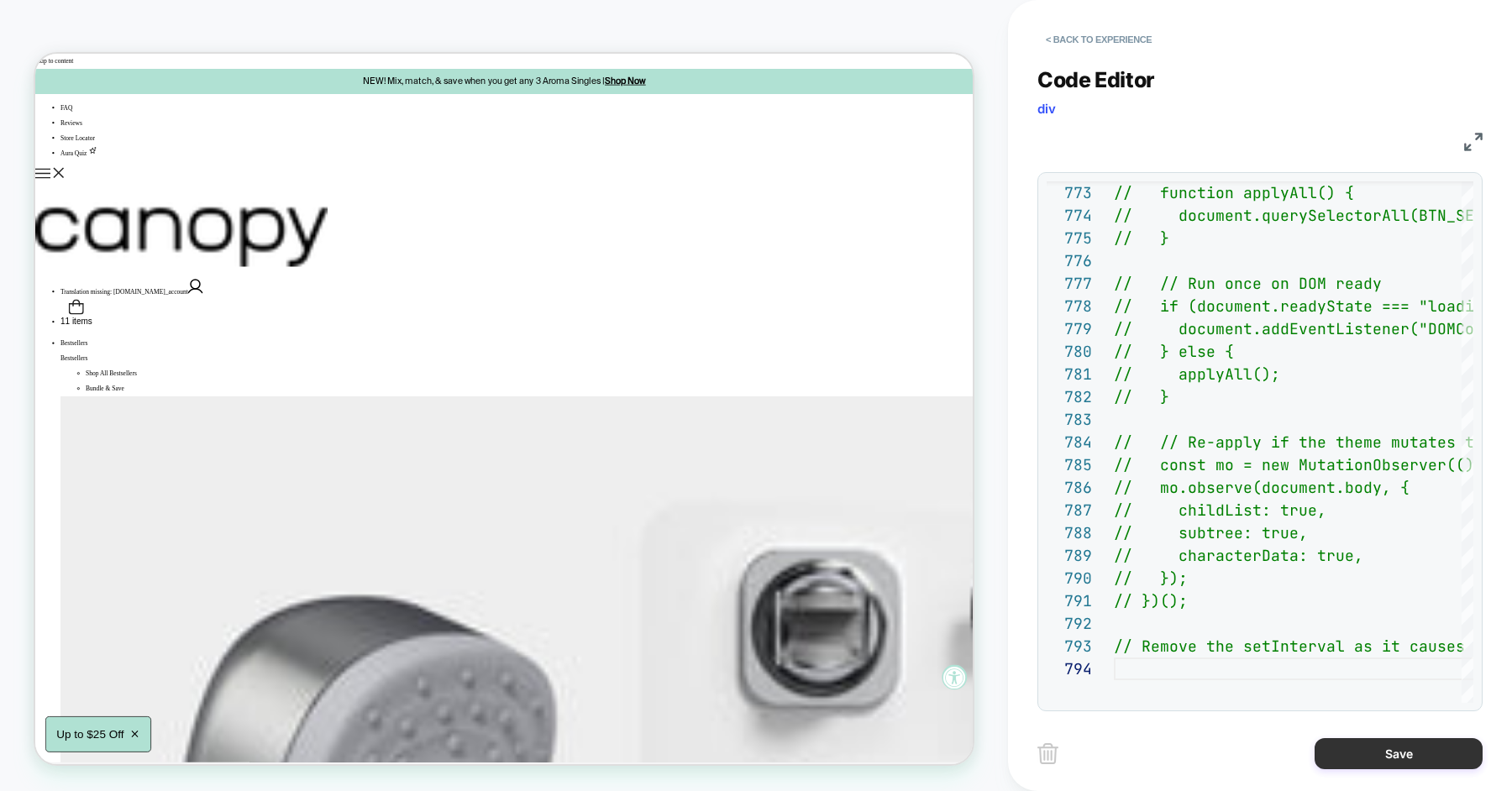
click at [1355, 754] on button "Save" at bounding box center [1398, 754] width 168 height 31
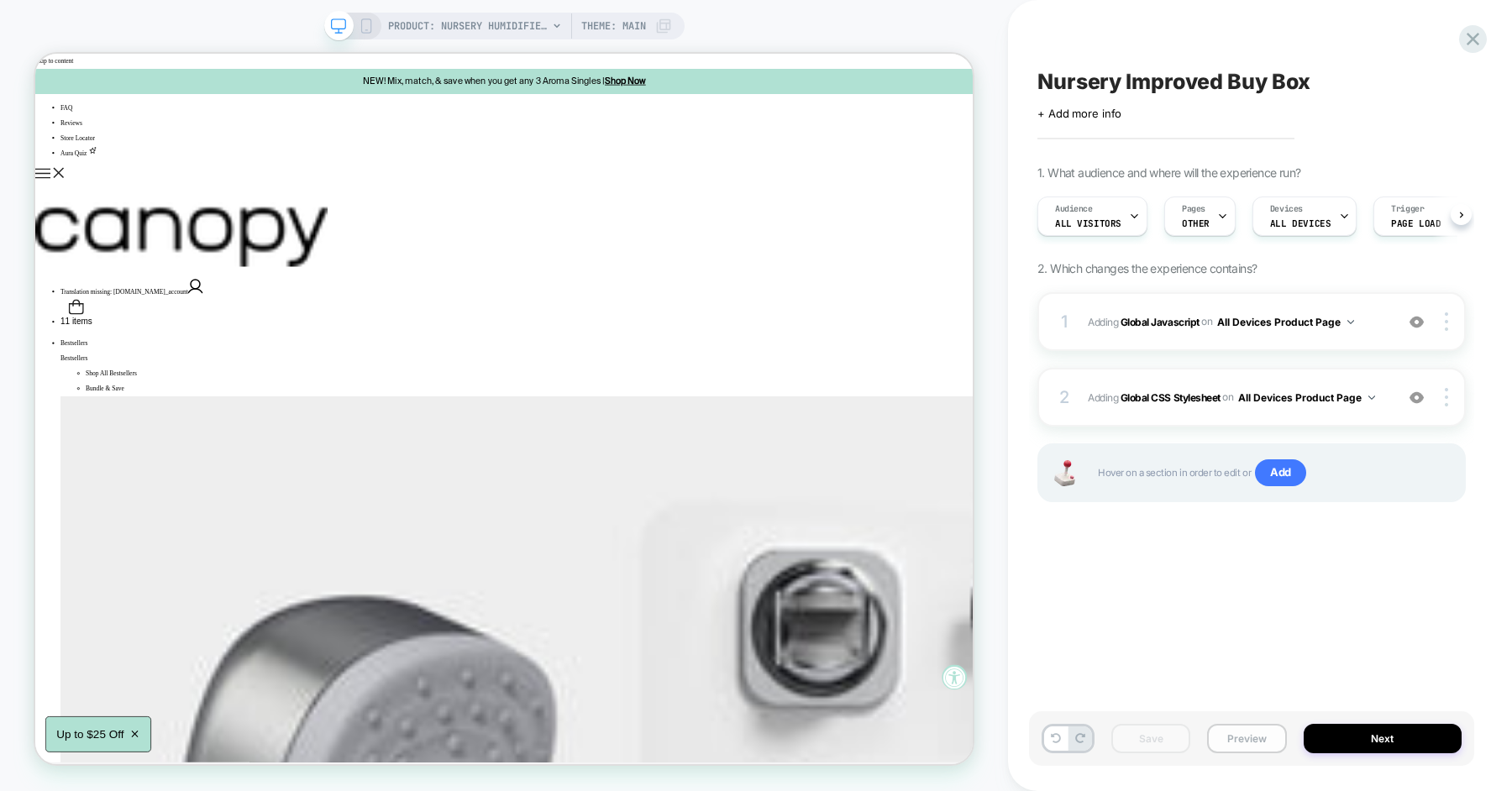
scroll to position [0, 1]
click at [1243, 751] on button "Preview" at bounding box center [1246, 738] width 79 height 30
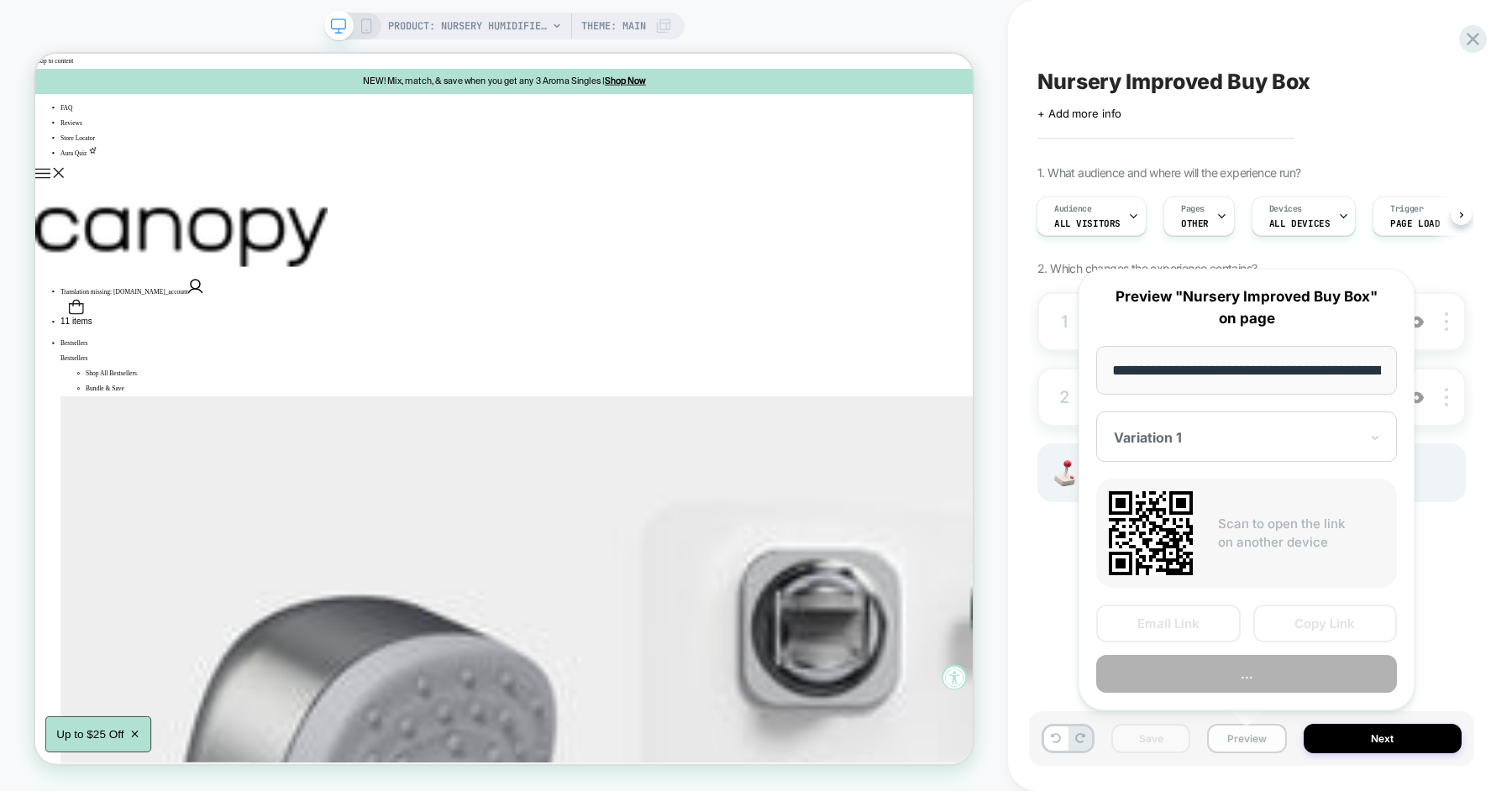
scroll to position [0, 228]
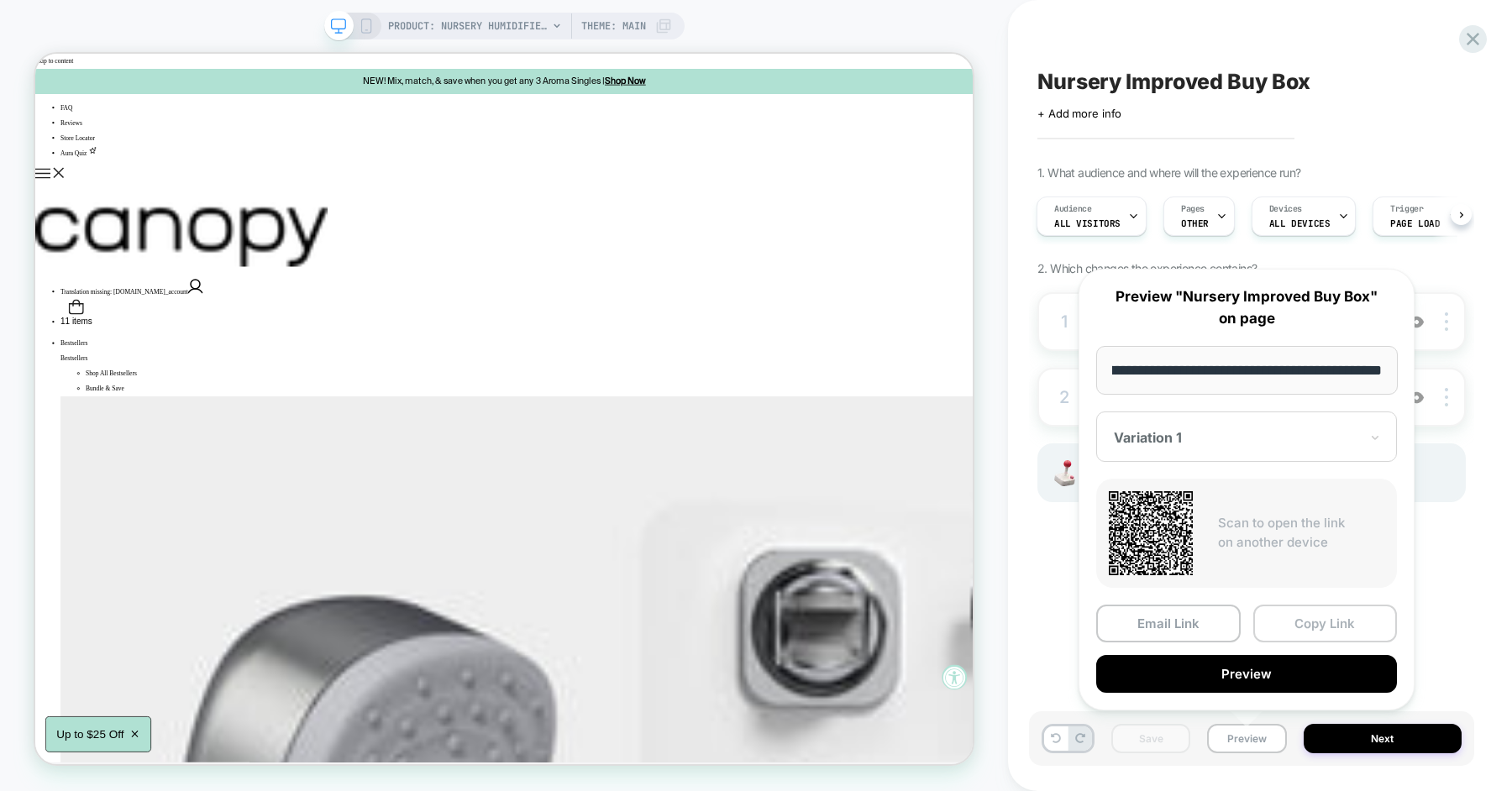
click at [1284, 616] on button "Copy Link" at bounding box center [1325, 623] width 144 height 38
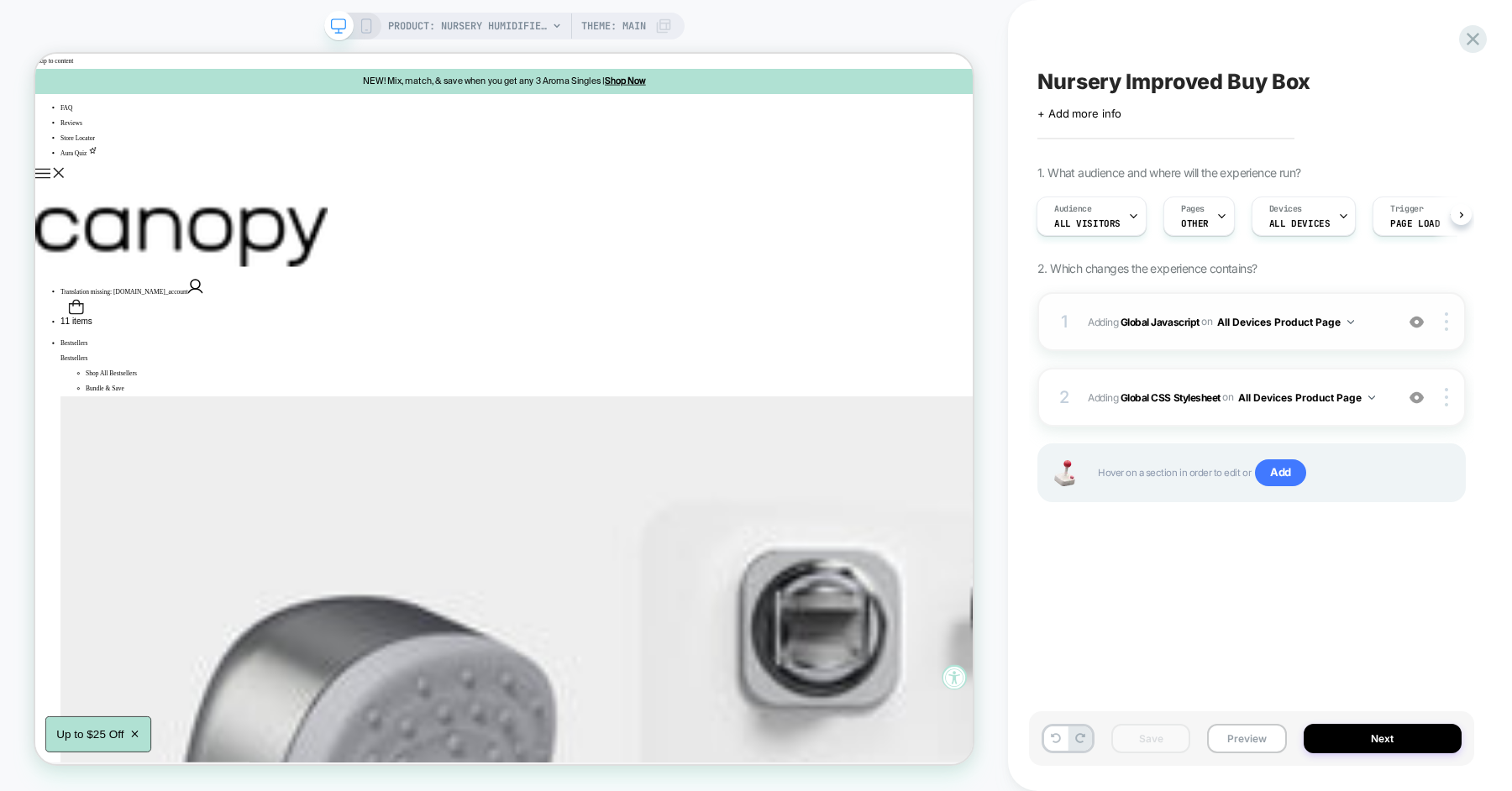
click at [1414, 317] on img at bounding box center [1416, 322] width 14 height 14
click at [1417, 391] on img at bounding box center [1416, 397] width 14 height 14
click at [1417, 395] on img at bounding box center [1416, 397] width 14 height 14
click at [1415, 320] on img at bounding box center [1416, 322] width 14 height 14
click at [1415, 323] on img at bounding box center [1416, 322] width 14 height 14
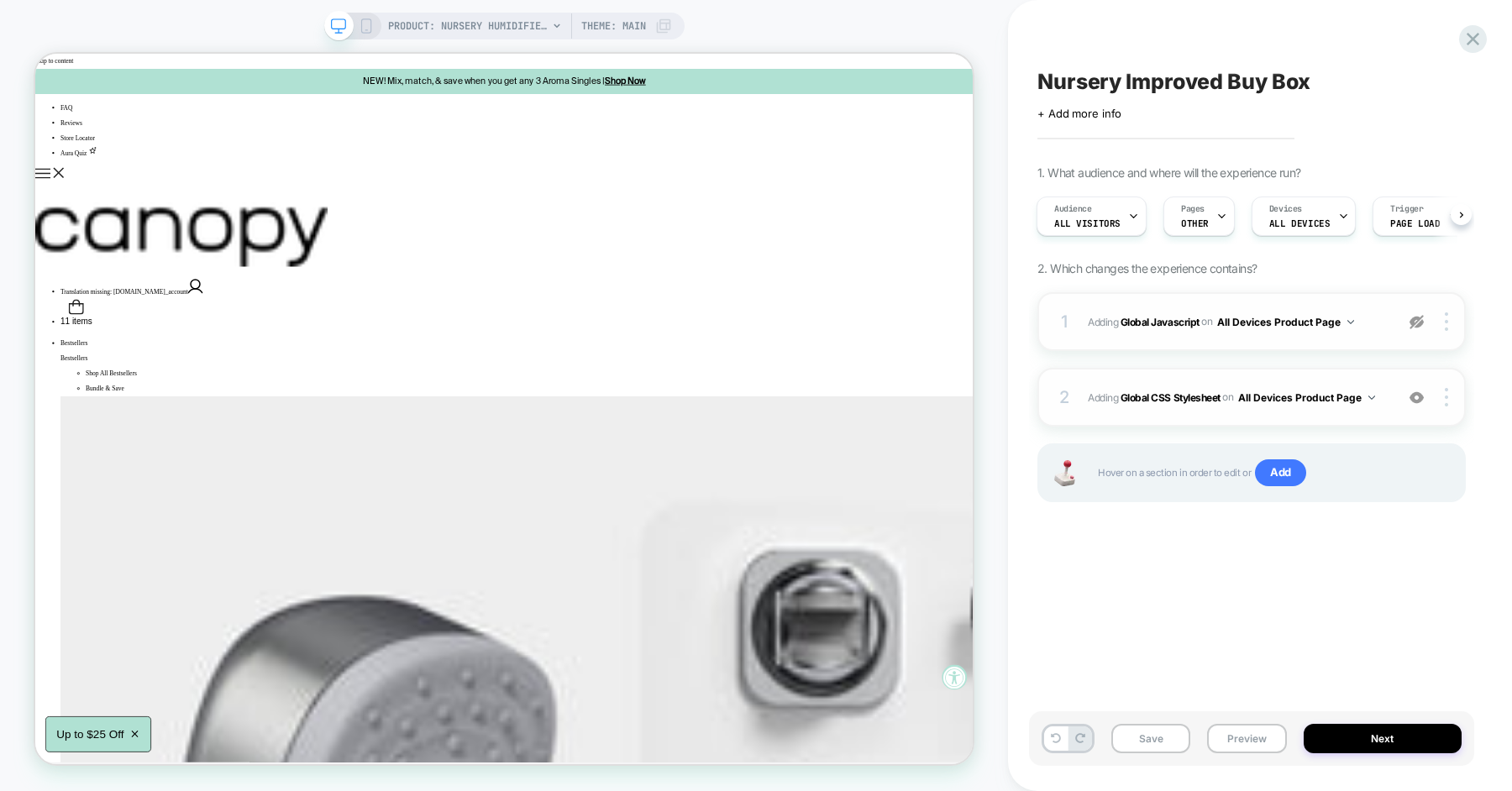
click at [1417, 396] on img at bounding box center [1416, 397] width 14 height 14
click at [1144, 734] on button "Save" at bounding box center [1150, 738] width 79 height 30
click at [1141, 601] on div "Nursery Improved Buy Box Click to edit experience details + Add more info 1. Wh…" at bounding box center [1251, 396] width 445 height 757
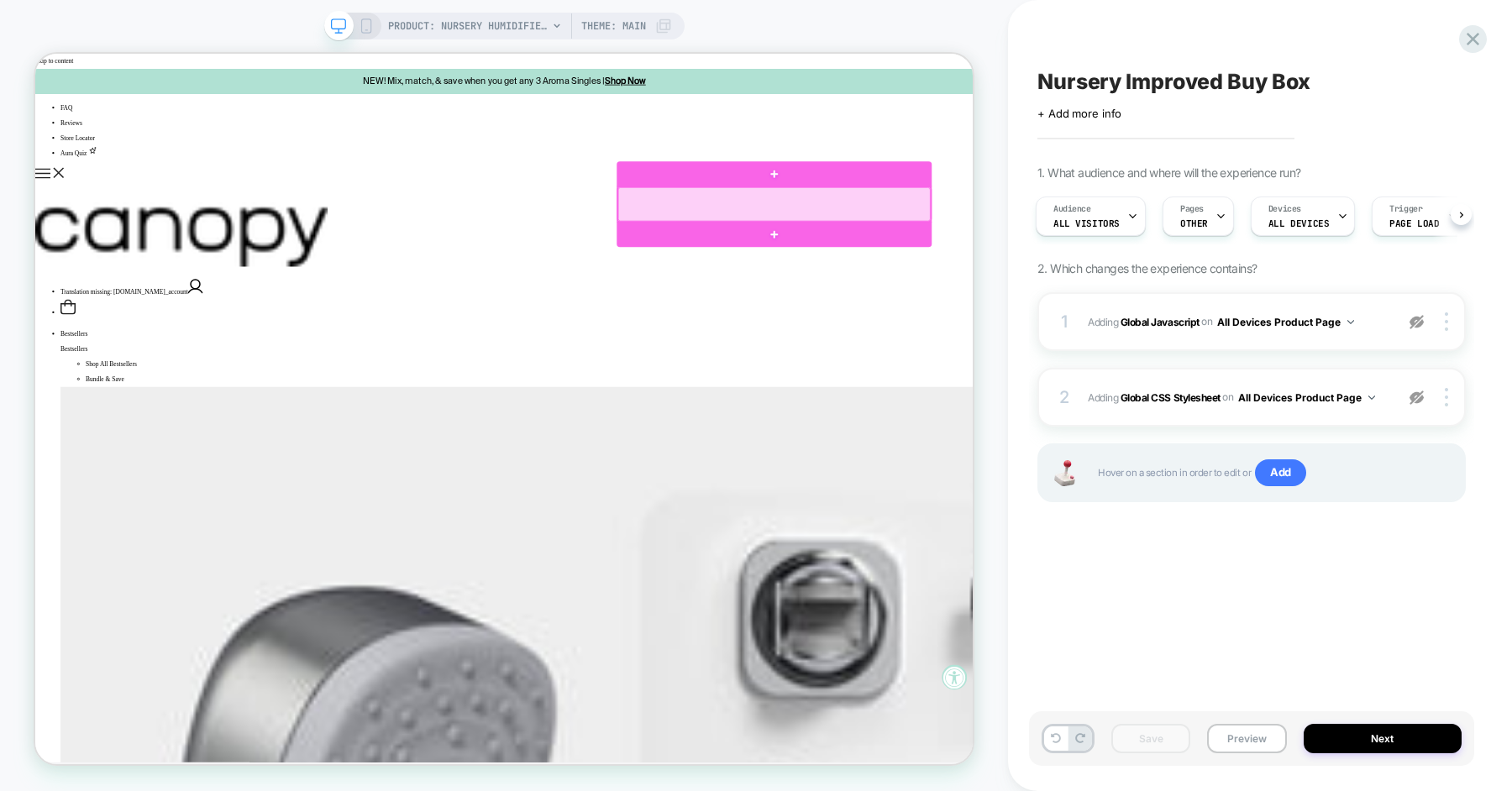
click at [1211, 249] on div at bounding box center [1020, 254] width 417 height 45
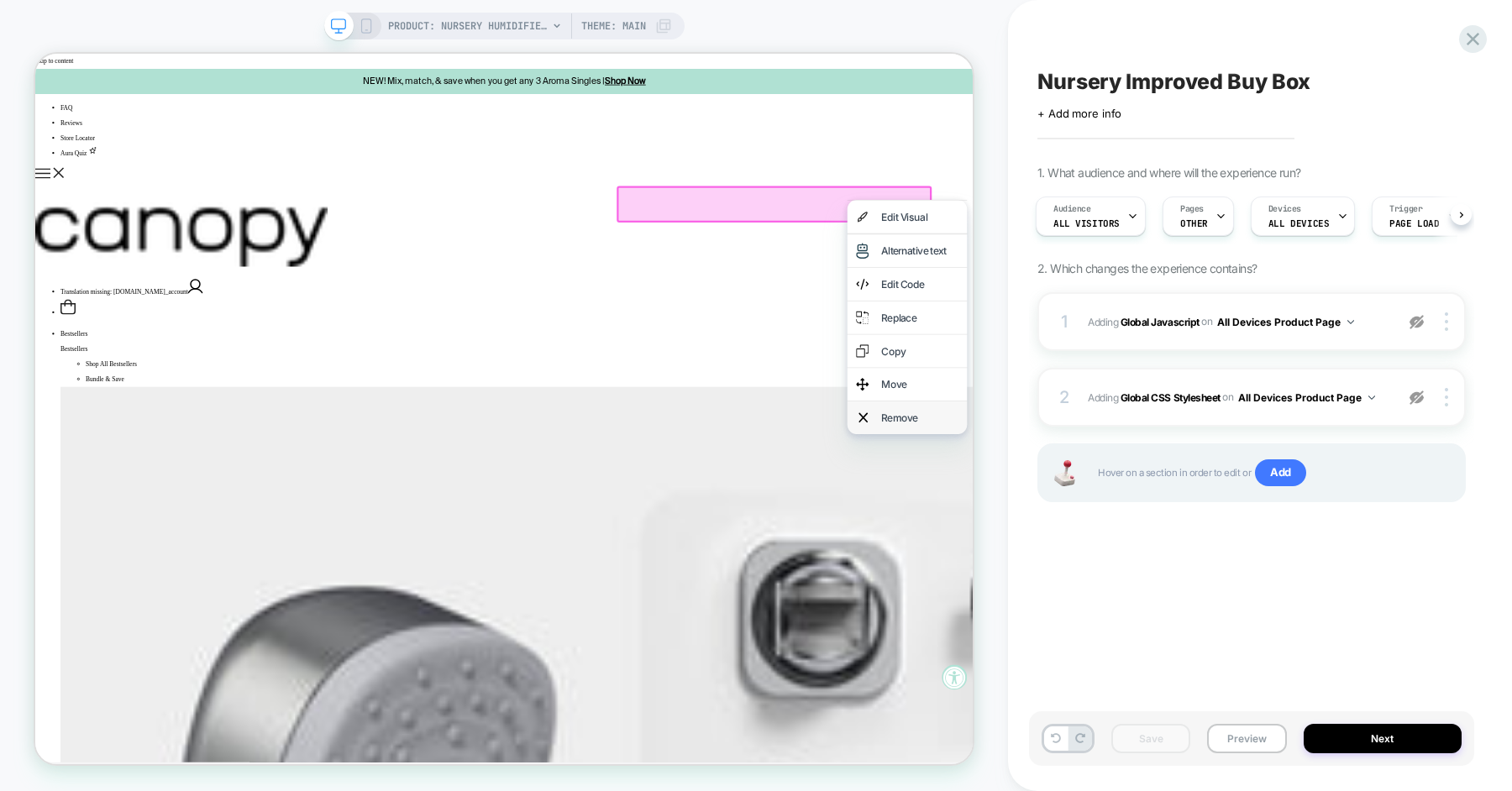
click at [1193, 530] on div "Remove" at bounding box center [1214, 539] width 103 height 20
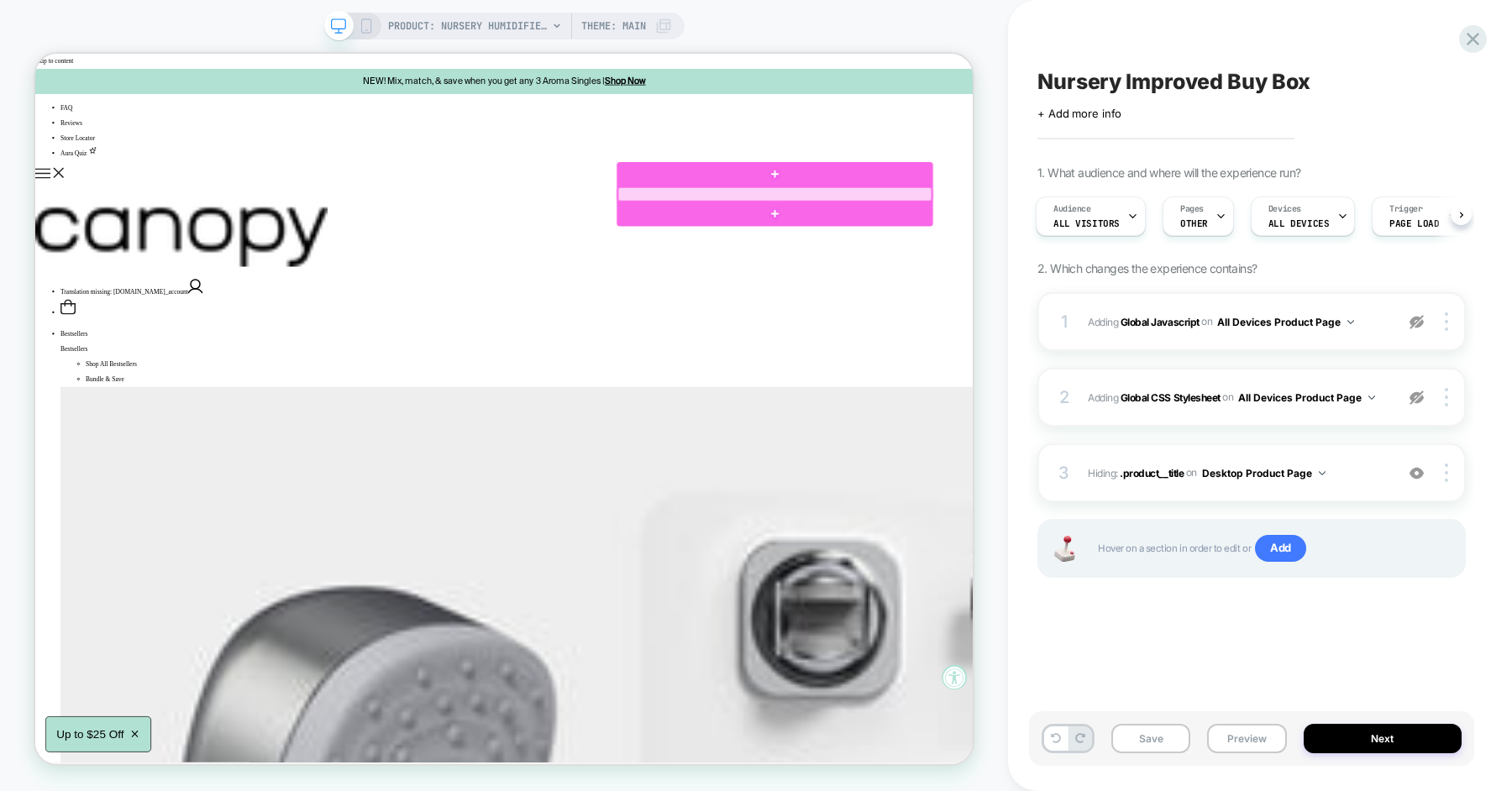
click at [1058, 240] on div at bounding box center [1021, 241] width 419 height 19
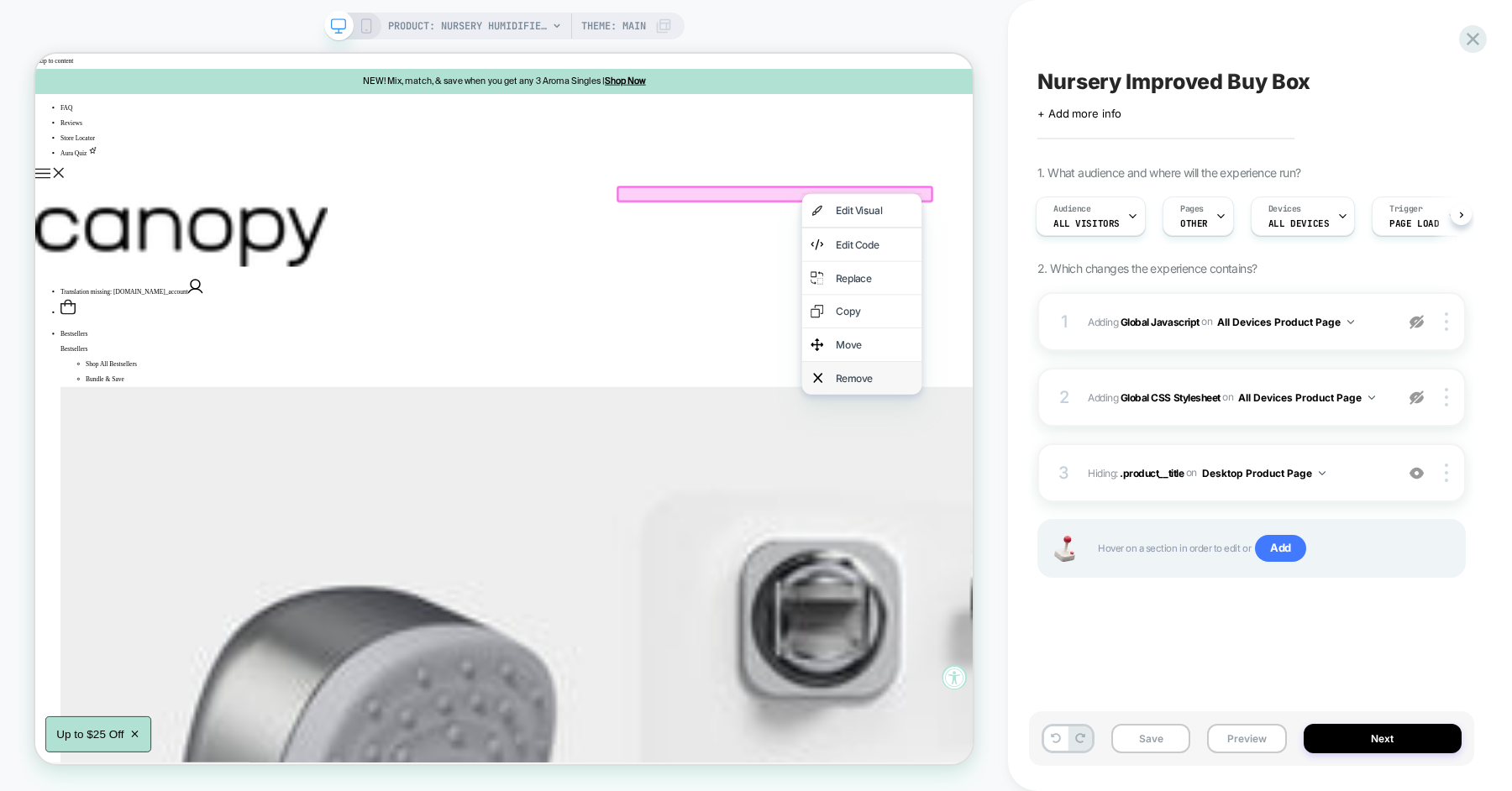
click at [1123, 488] on div "Remove" at bounding box center [1154, 486] width 103 height 20
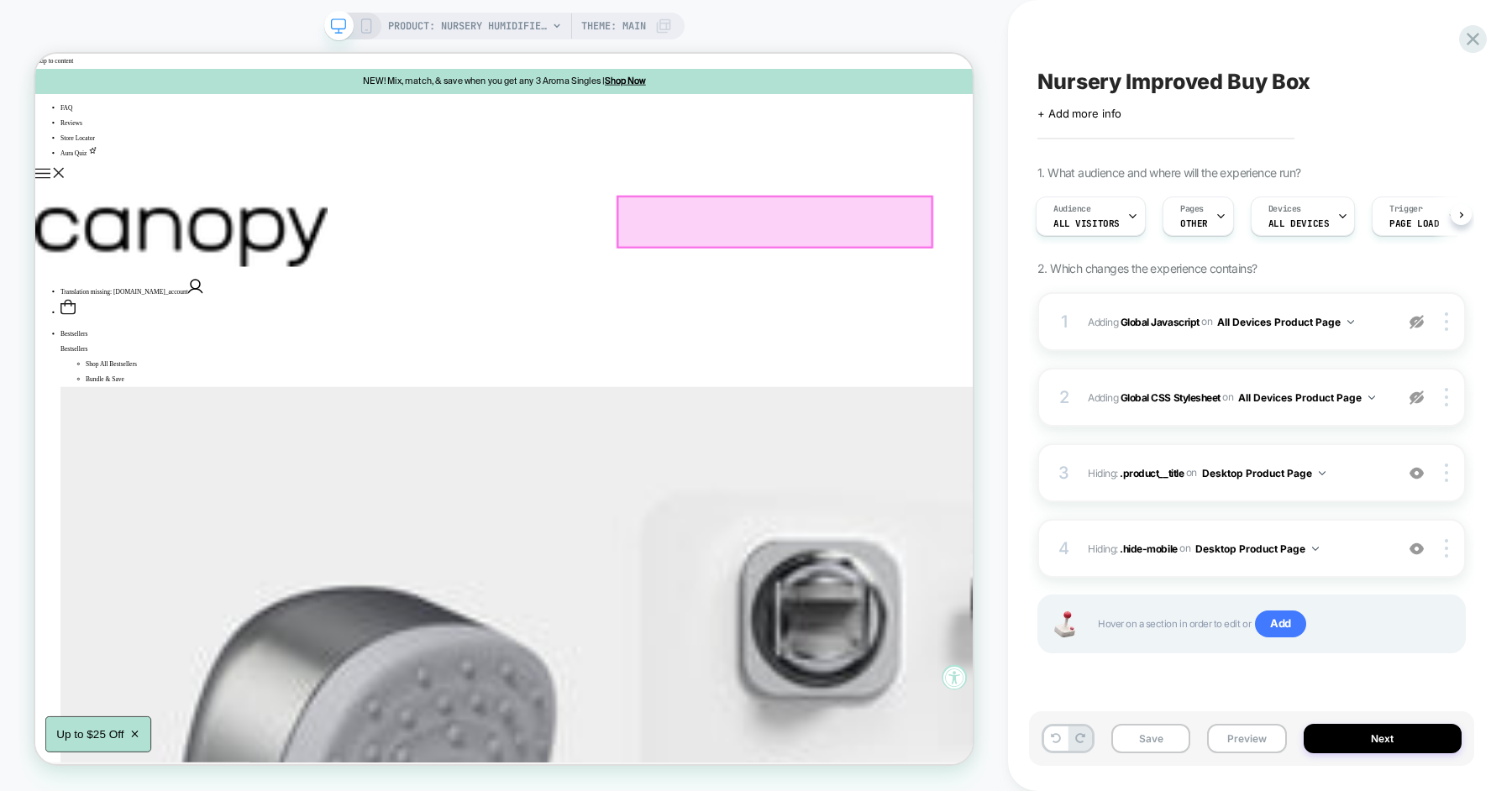
click at [1098, 279] on div at bounding box center [1021, 278] width 419 height 67
click at [1144, 519] on div "Remove" at bounding box center [1194, 525] width 103 height 20
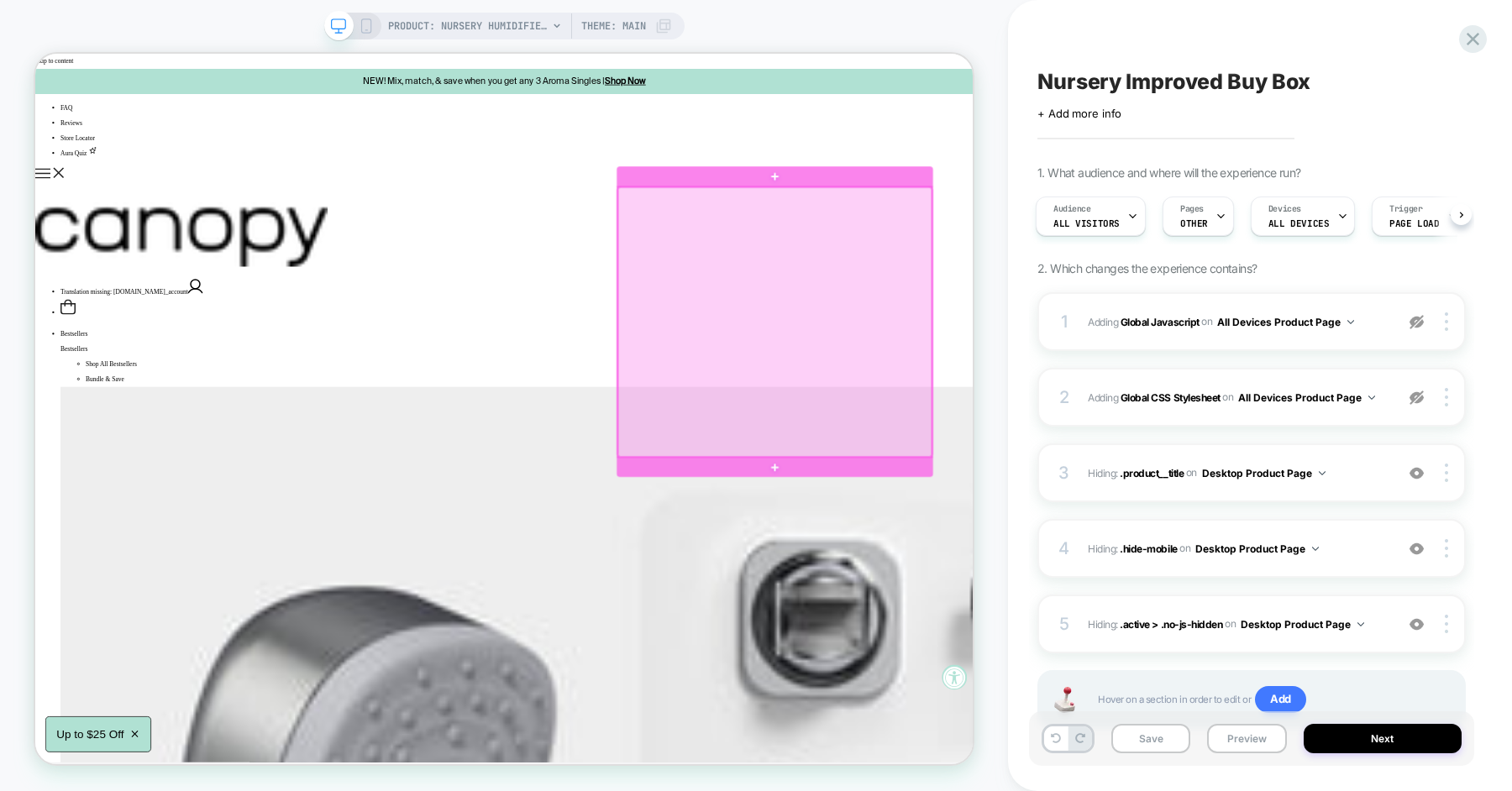
click at [1188, 418] on div at bounding box center [1021, 411] width 419 height 358
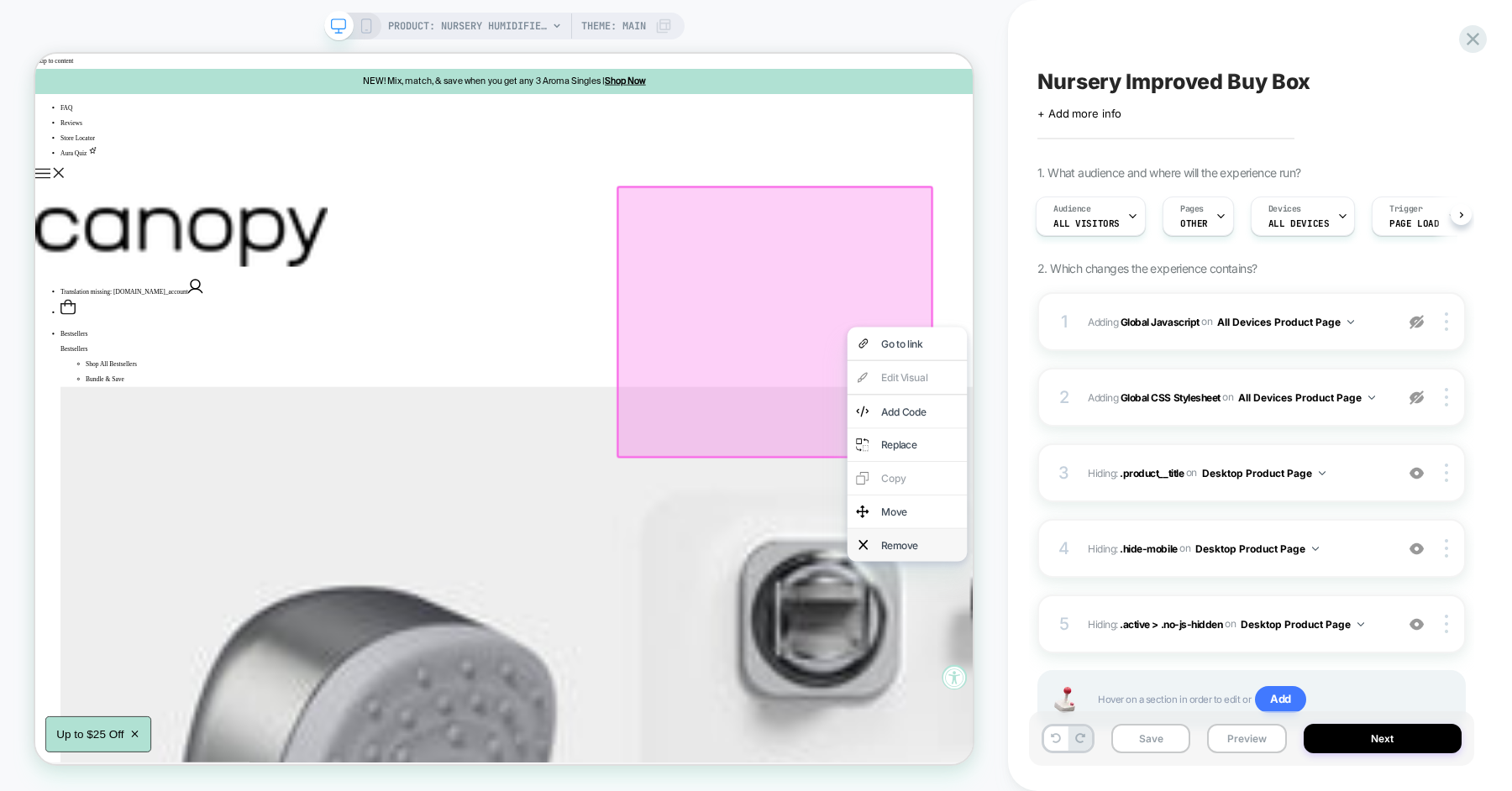
click at [1191, 704] on div "Remove" at bounding box center [1214, 709] width 103 height 20
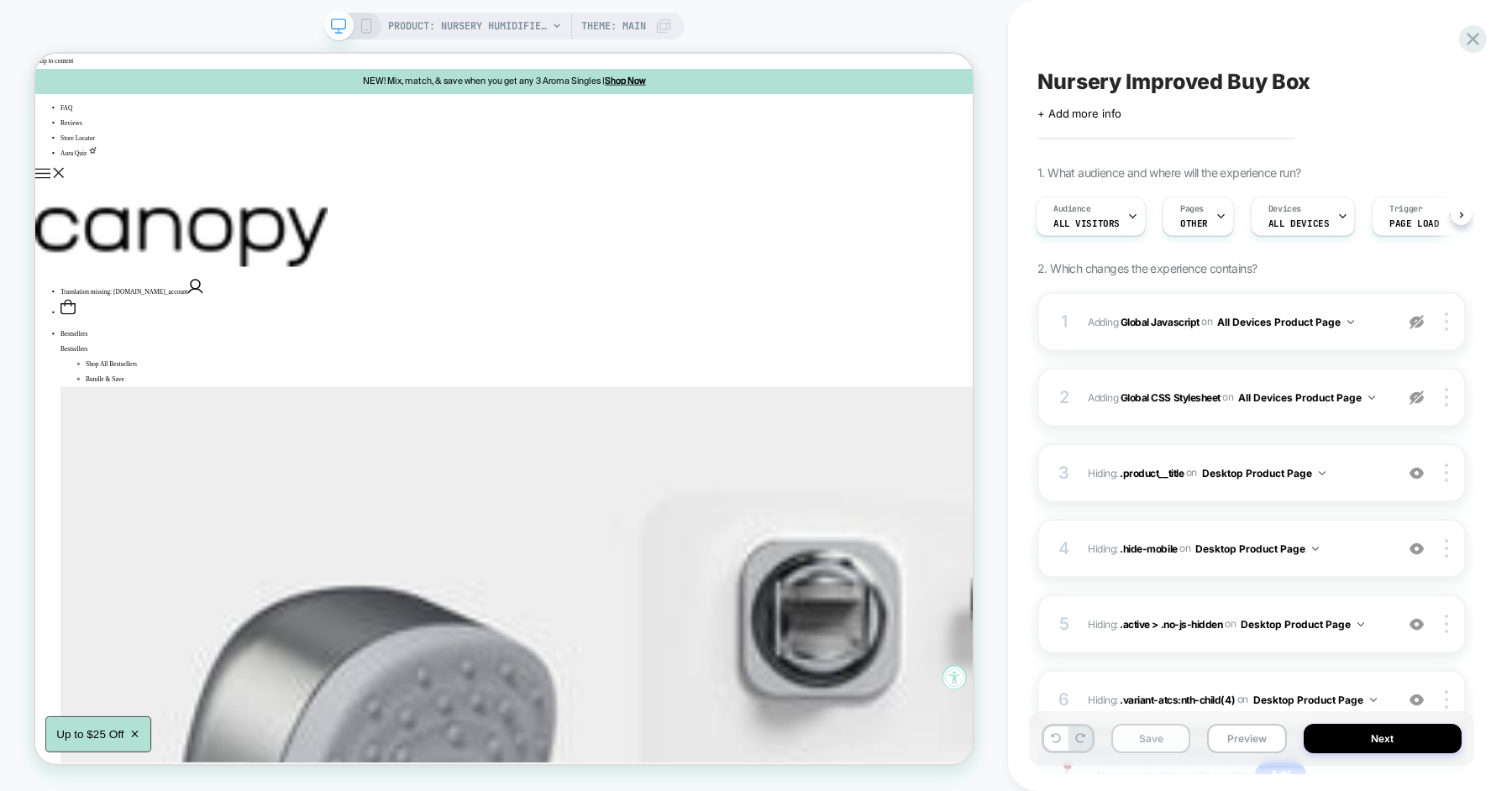
click at [1143, 732] on button "Save" at bounding box center [1150, 738] width 79 height 30
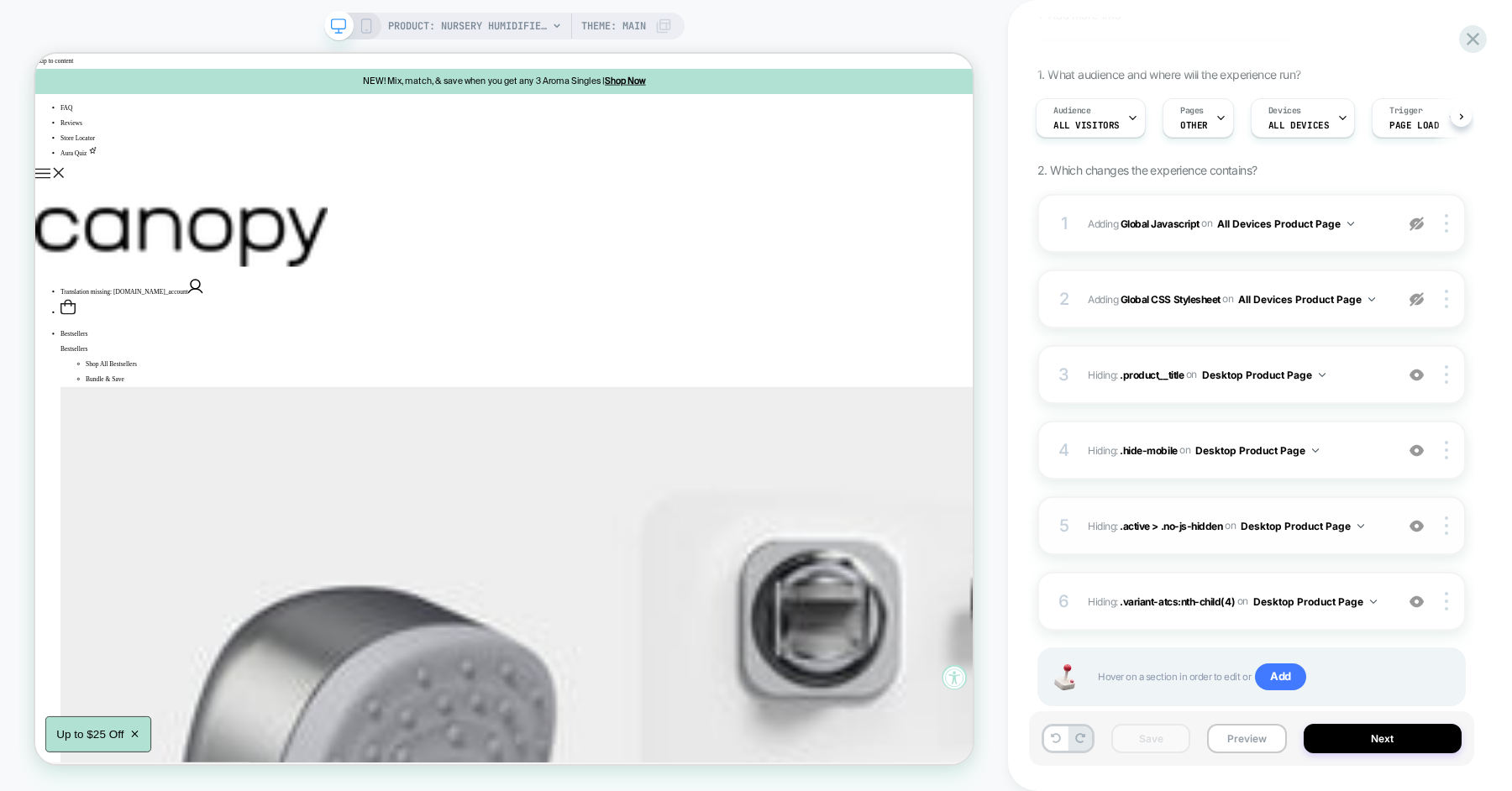
scroll to position [106, 0]
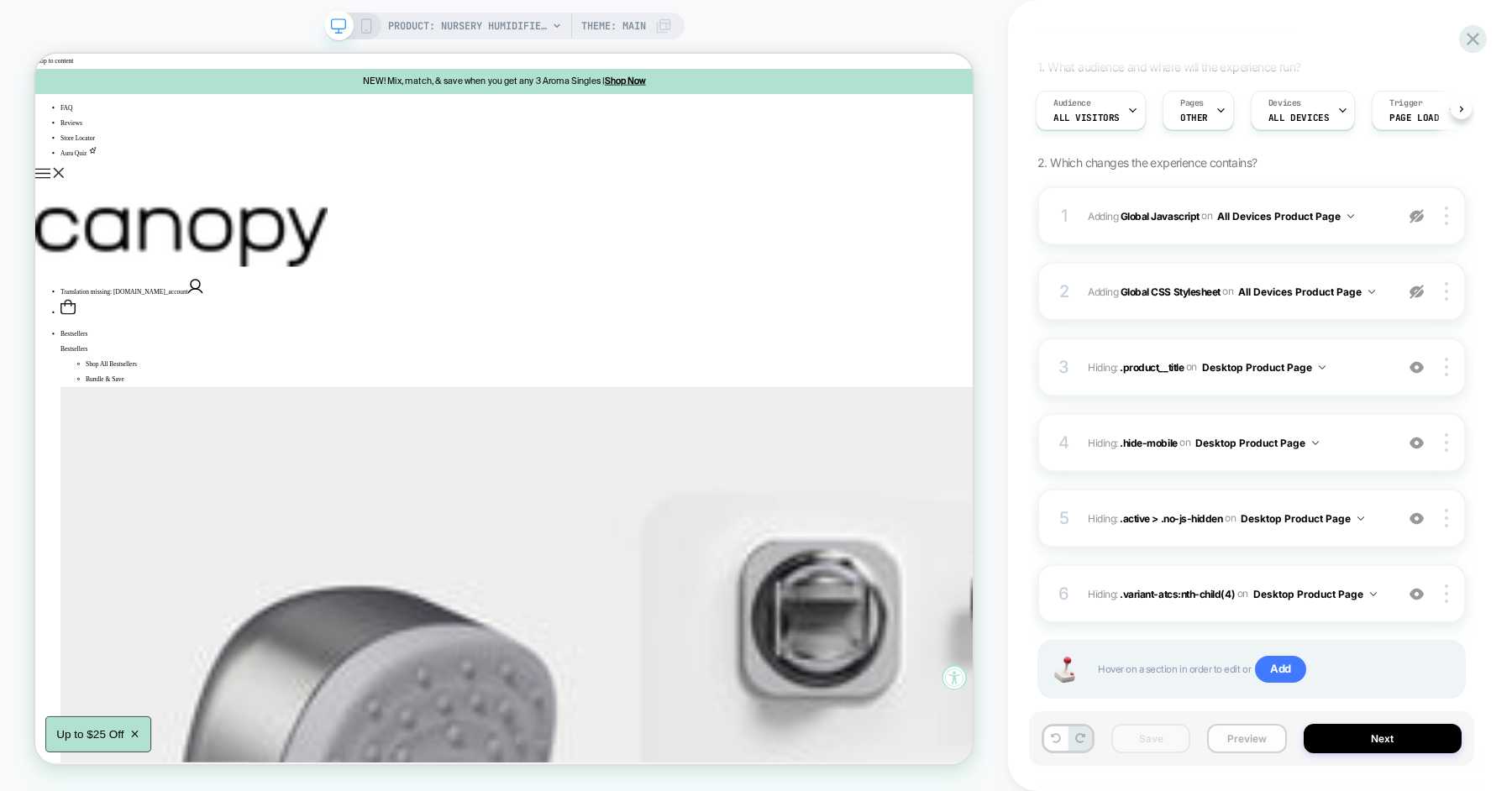
click at [1233, 731] on button "Preview" at bounding box center [1246, 738] width 79 height 30
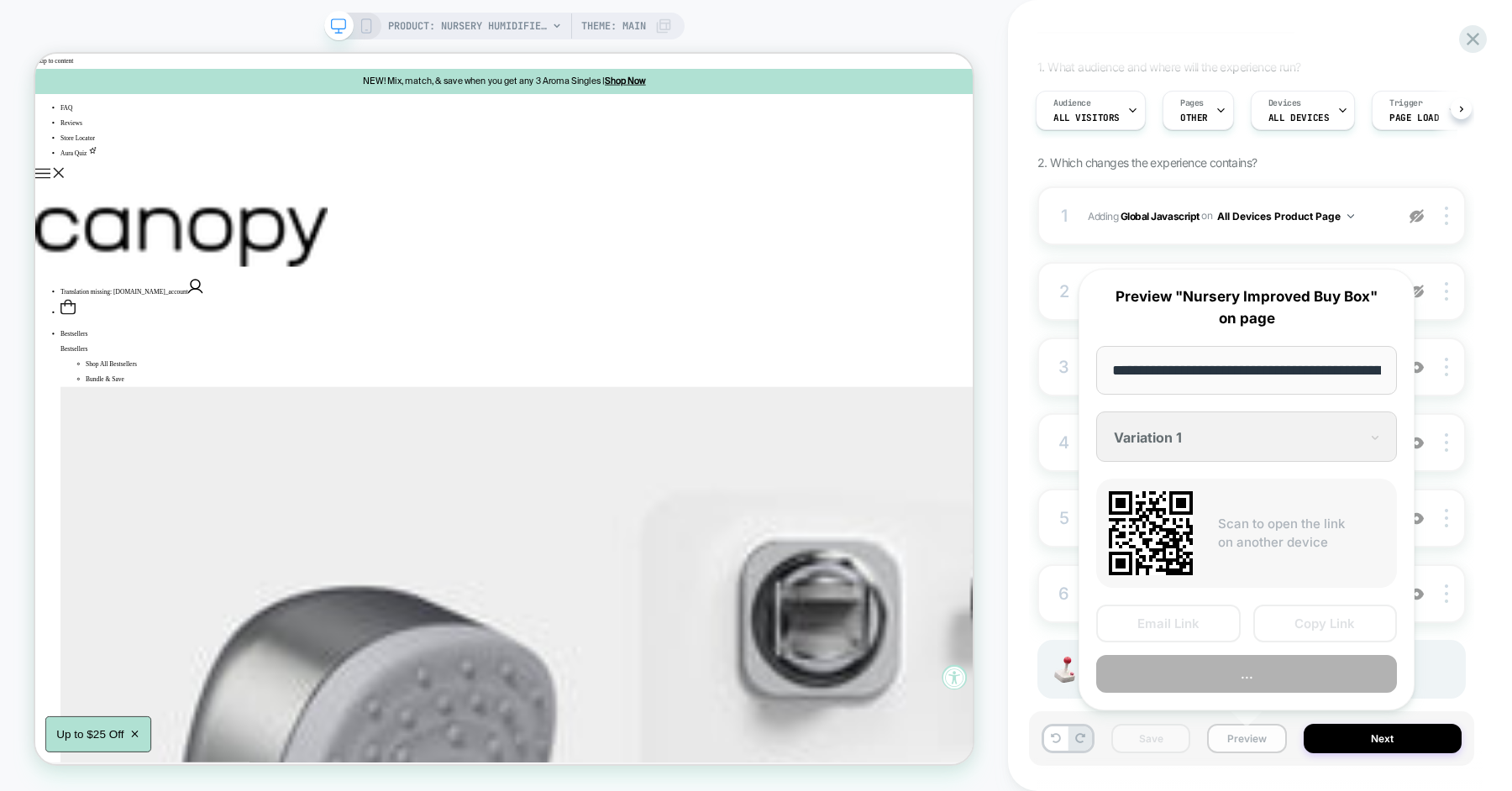
scroll to position [0, 228]
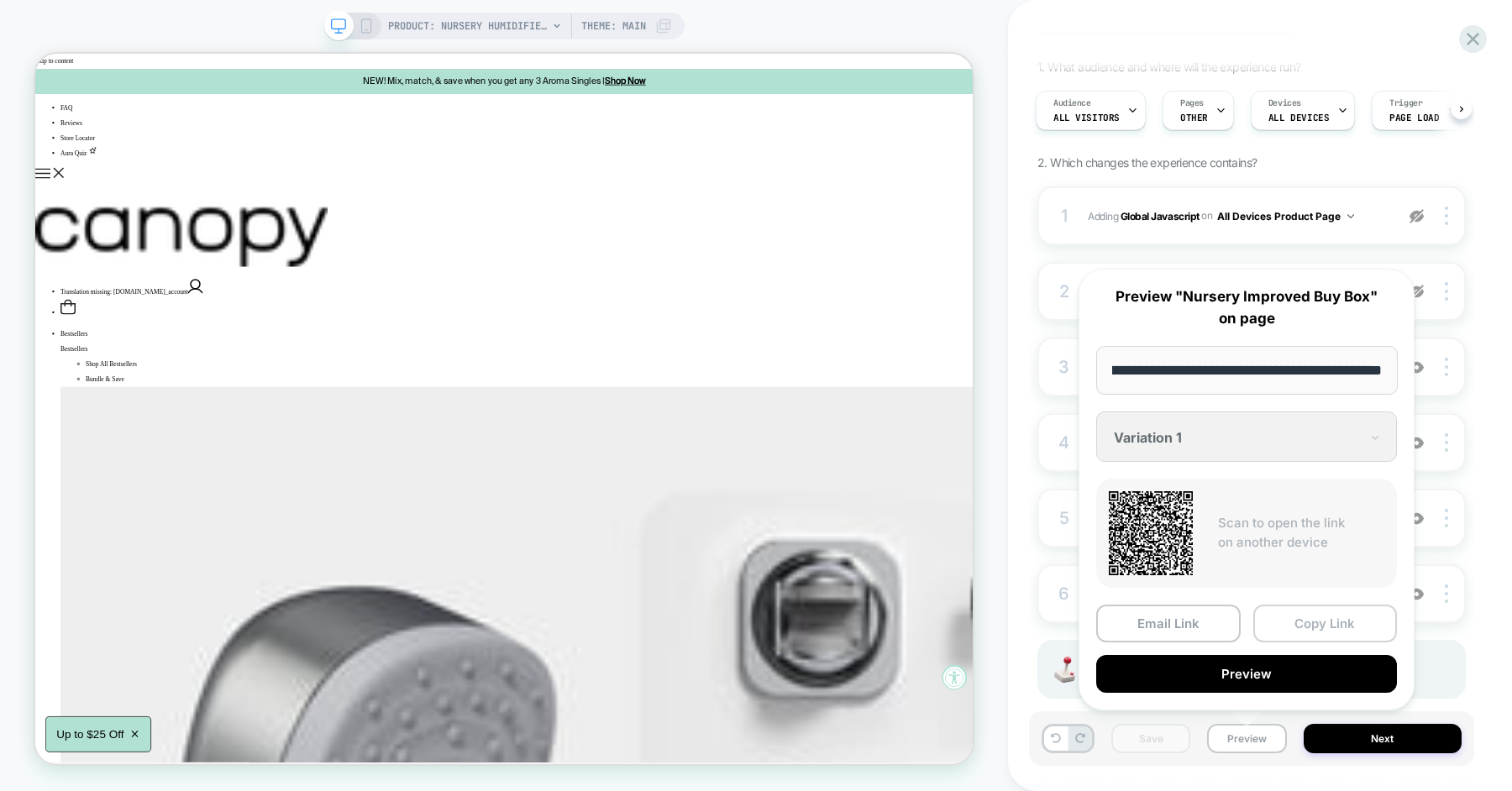
click at [1296, 629] on button "Copy Link" at bounding box center [1325, 623] width 144 height 38
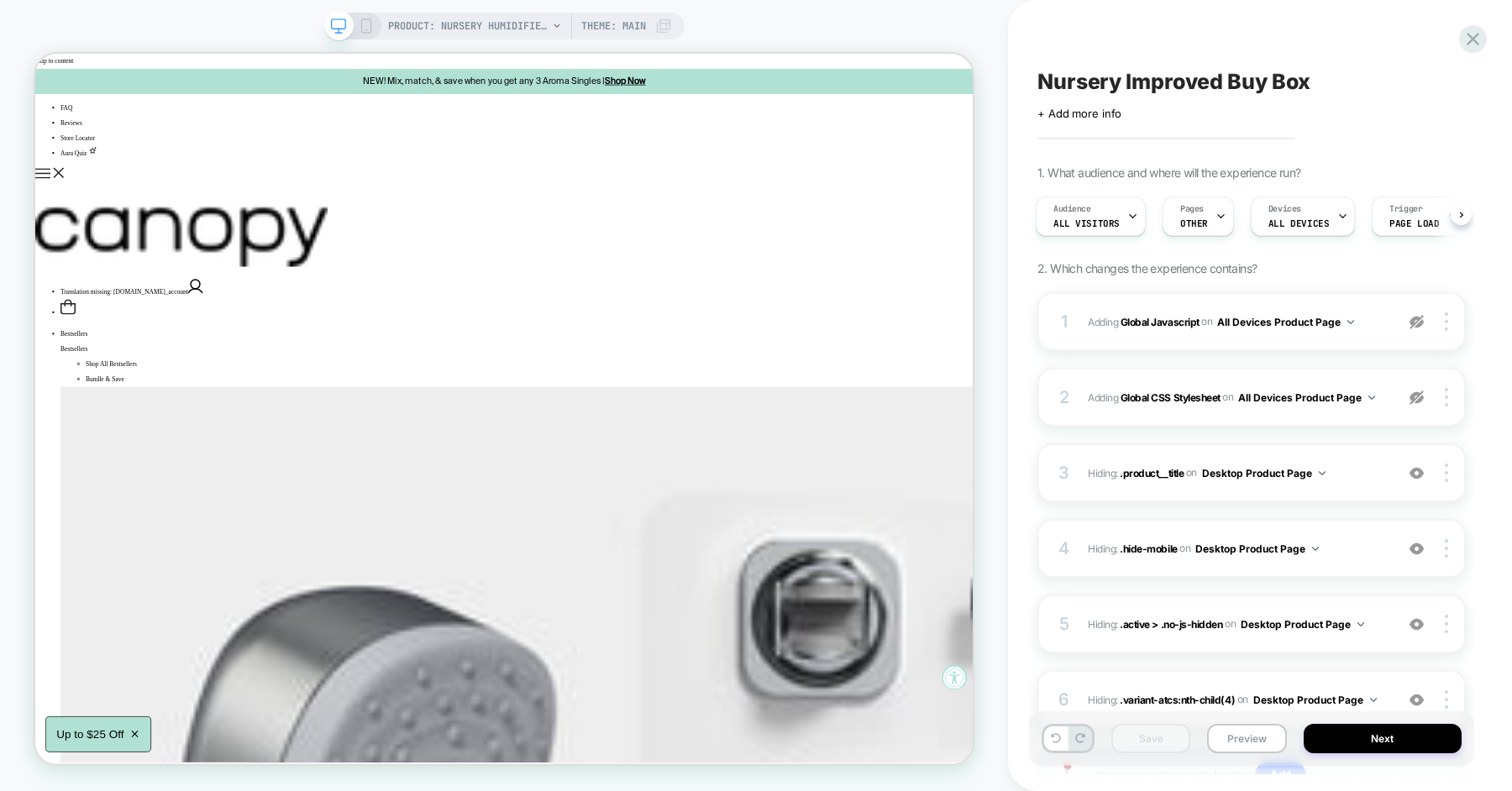
scroll to position [5, 0]
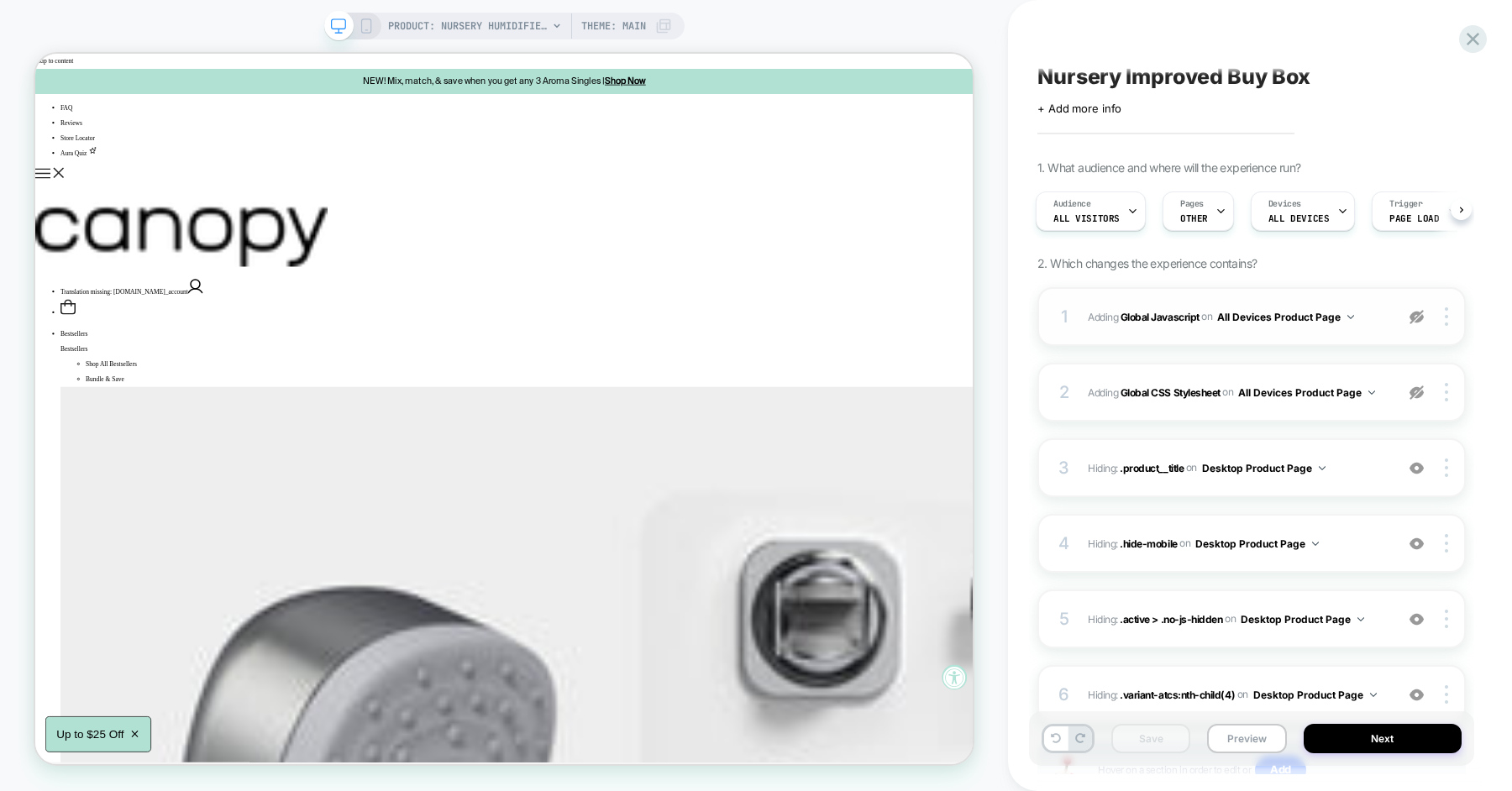
click at [1411, 310] on img at bounding box center [1416, 317] width 14 height 14
click at [1420, 379] on div "2 Adding Global CSS Stylesheet on All Devices Product Page Target Desktop Delete" at bounding box center [1251, 391] width 429 height 59
click at [1415, 396] on img at bounding box center [1416, 392] width 14 height 14
click at [1228, 738] on button "Preview" at bounding box center [1246, 738] width 79 height 30
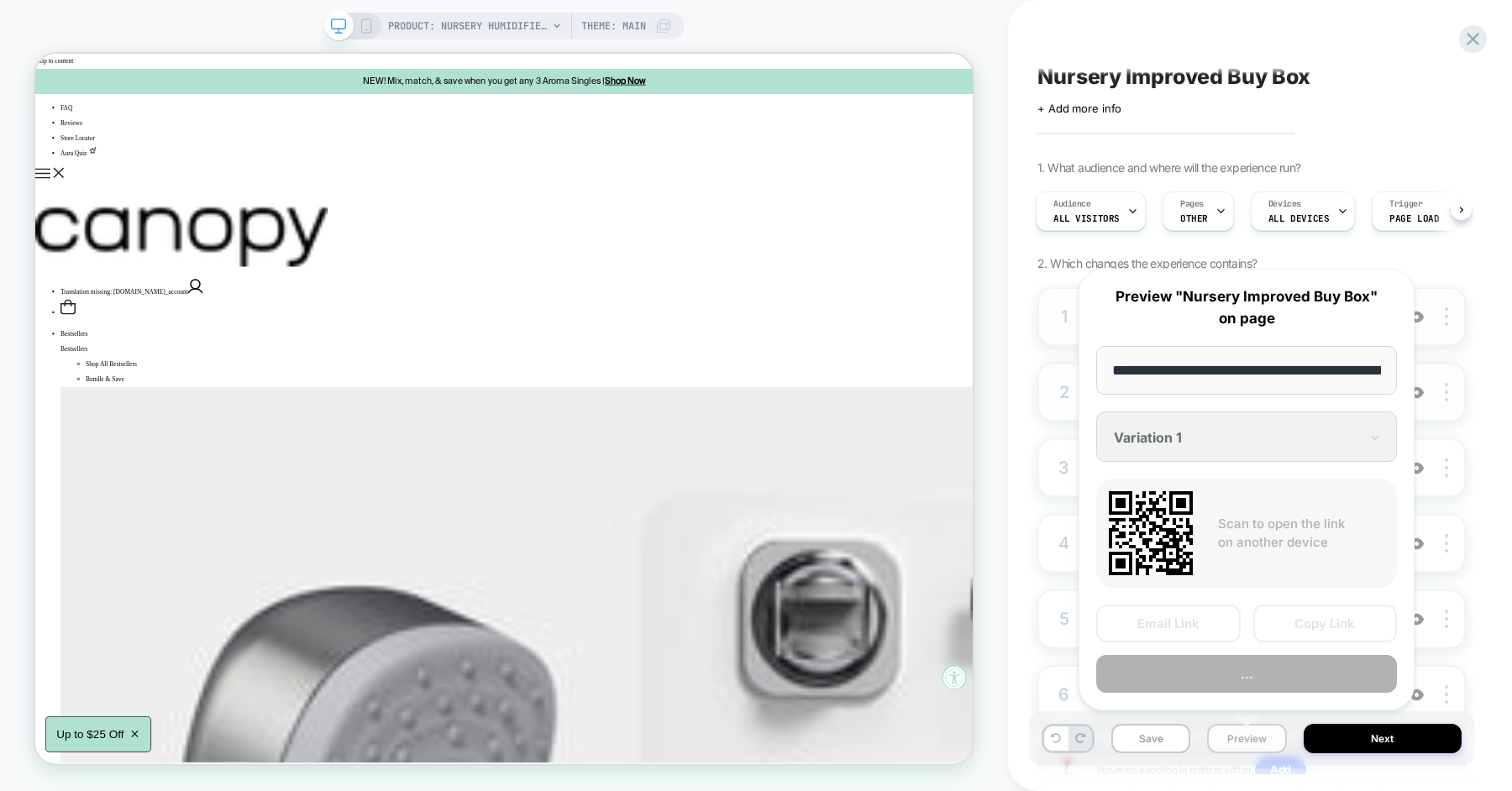
scroll to position [0, 228]
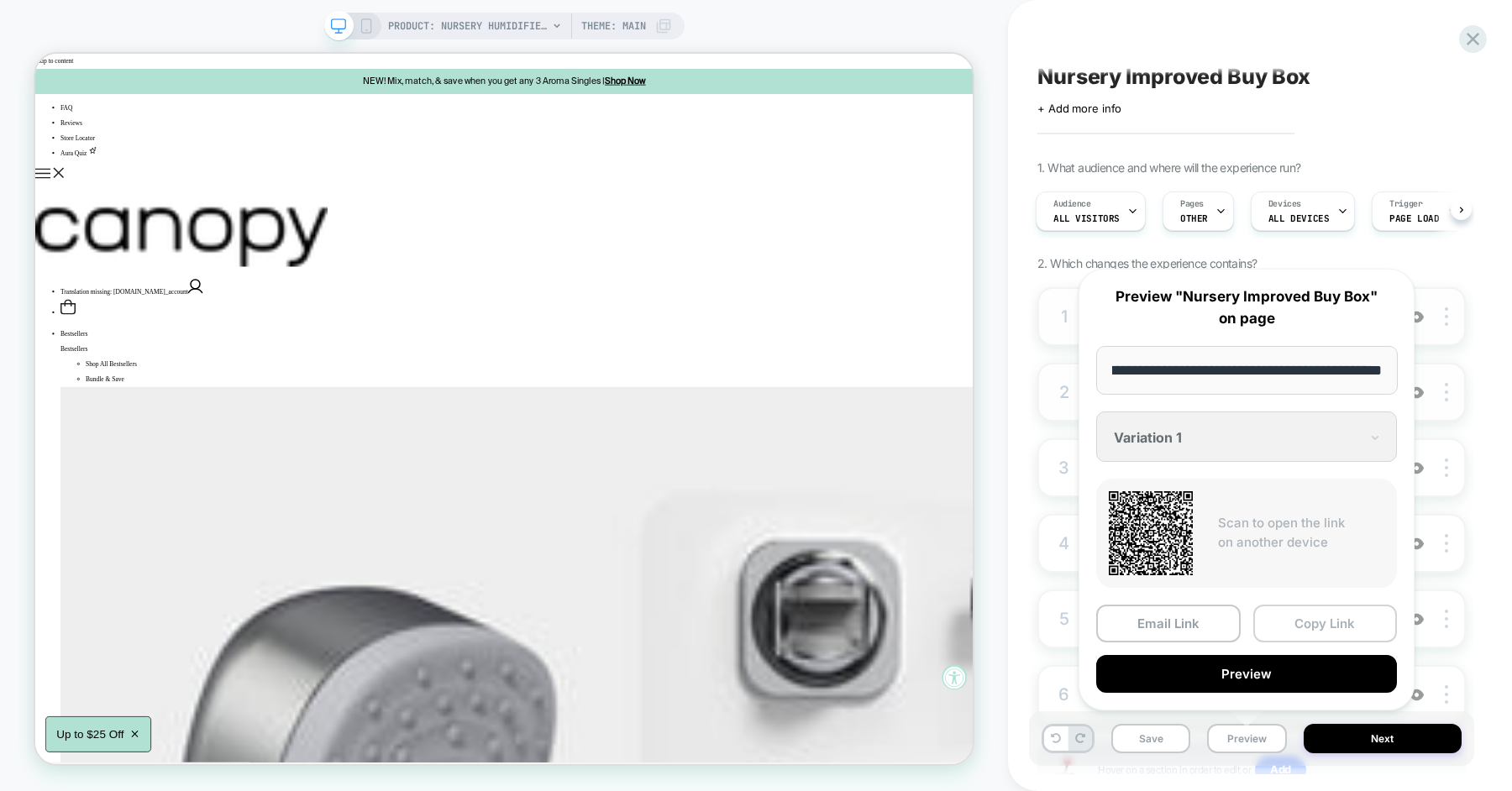
click at [1334, 613] on button "Copy Link" at bounding box center [1325, 623] width 144 height 38
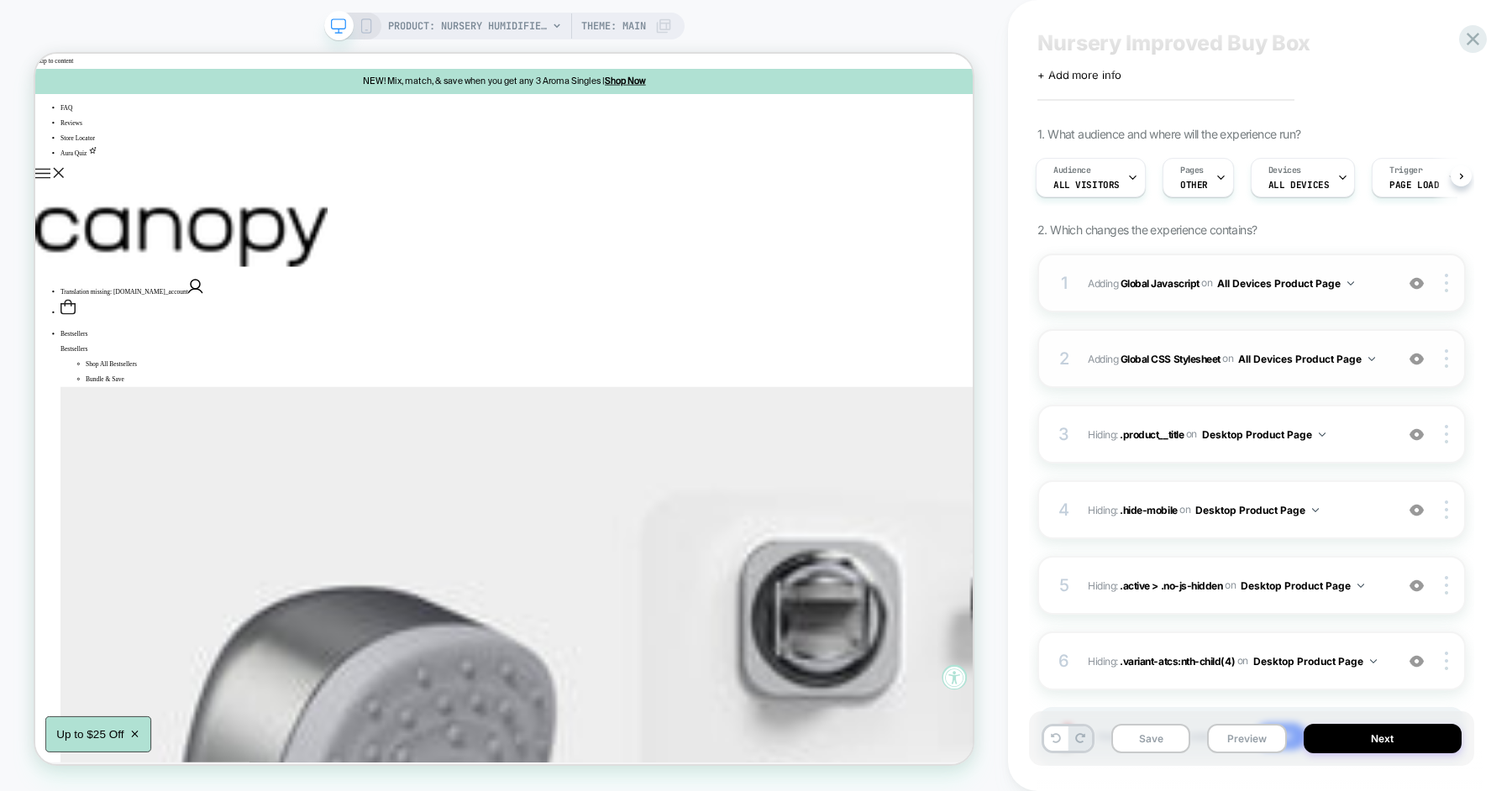
scroll to position [71, 0]
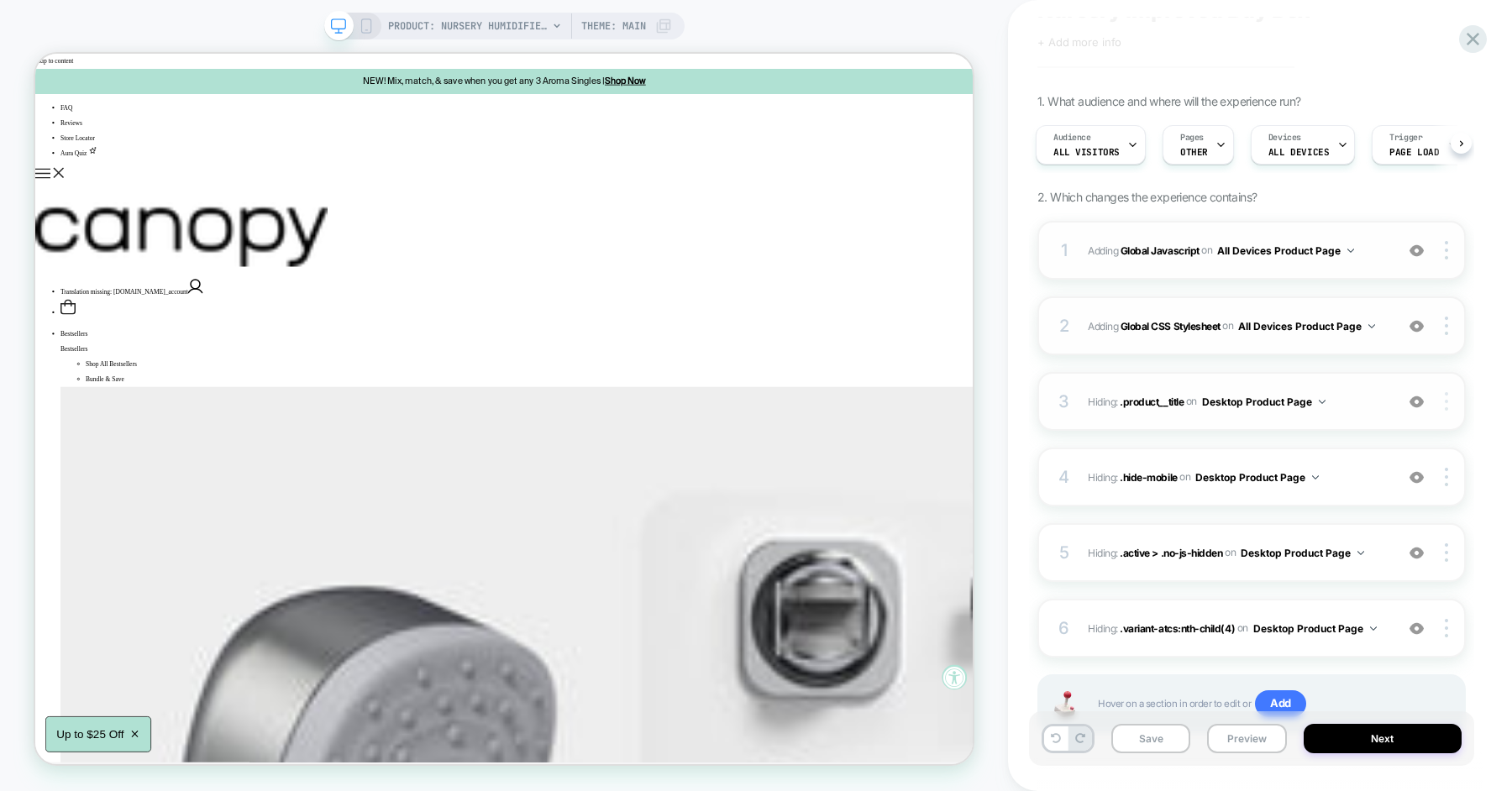
click at [1445, 397] on img at bounding box center [1447, 401] width 3 height 19
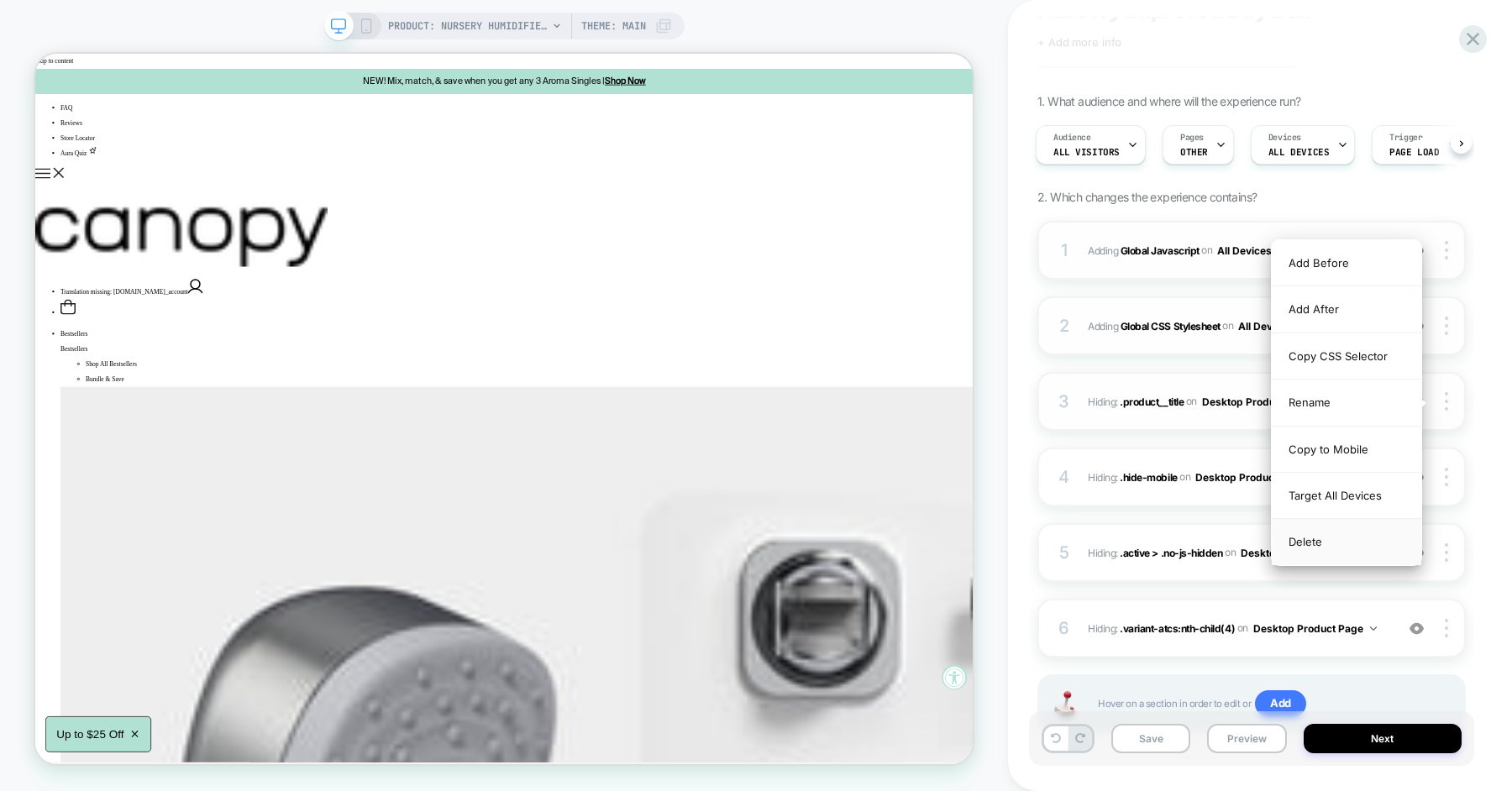
click at [1356, 536] on div "Delete" at bounding box center [1346, 541] width 149 height 45
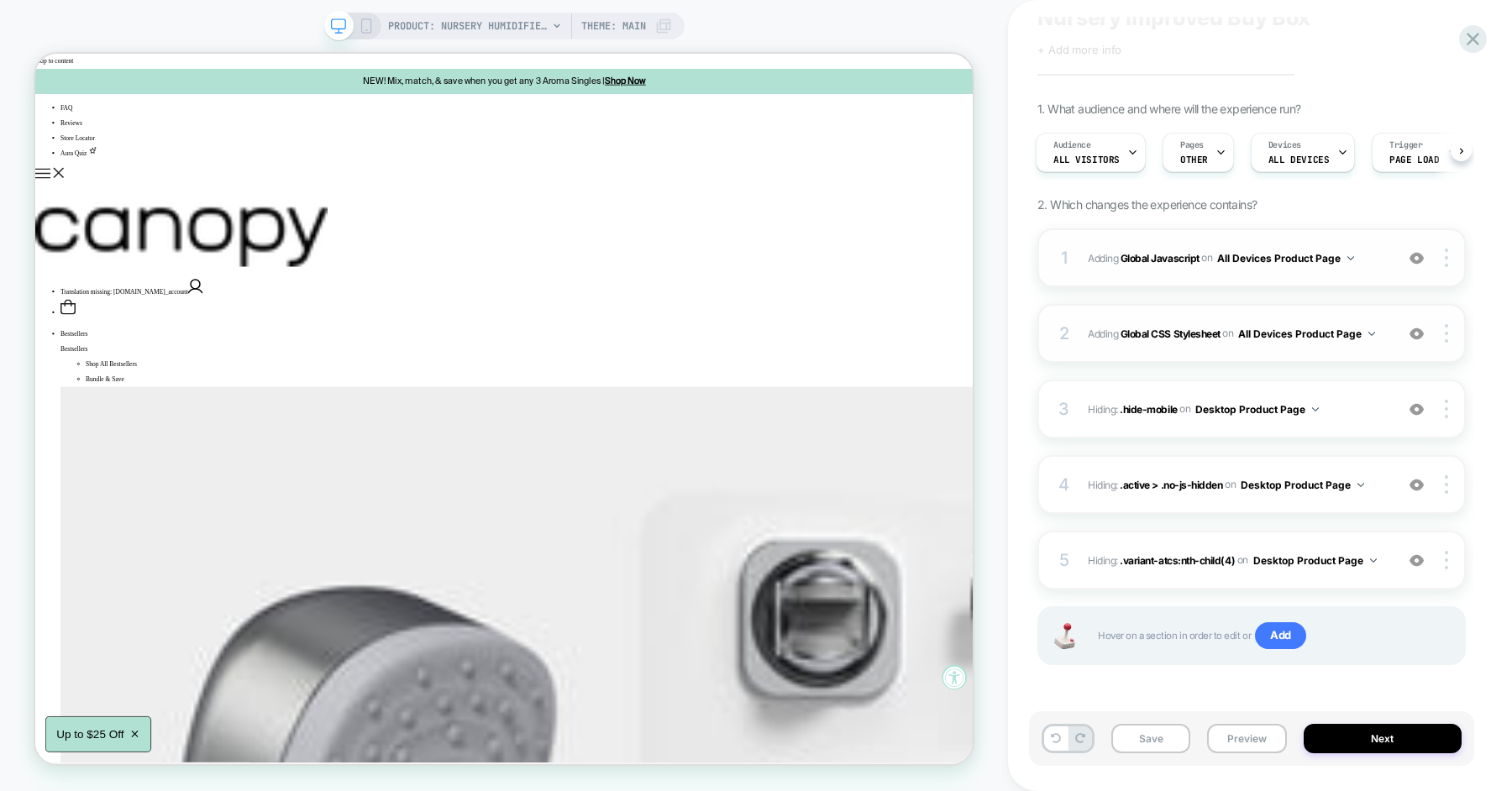
scroll to position [63, 0]
click at [1450, 411] on div at bounding box center [1449, 410] width 32 height 19
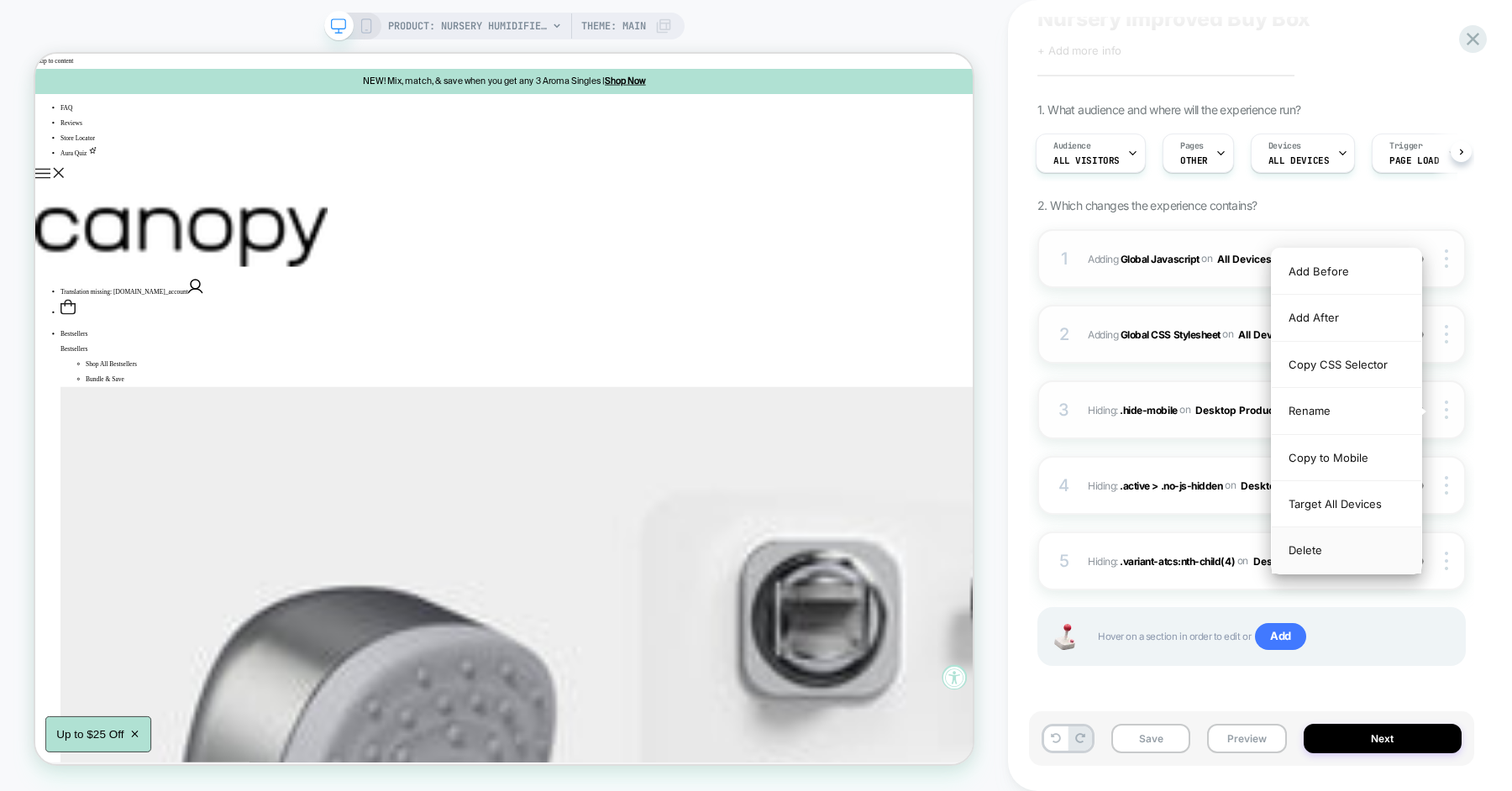
click at [1357, 538] on div "Delete" at bounding box center [1346, 549] width 149 height 45
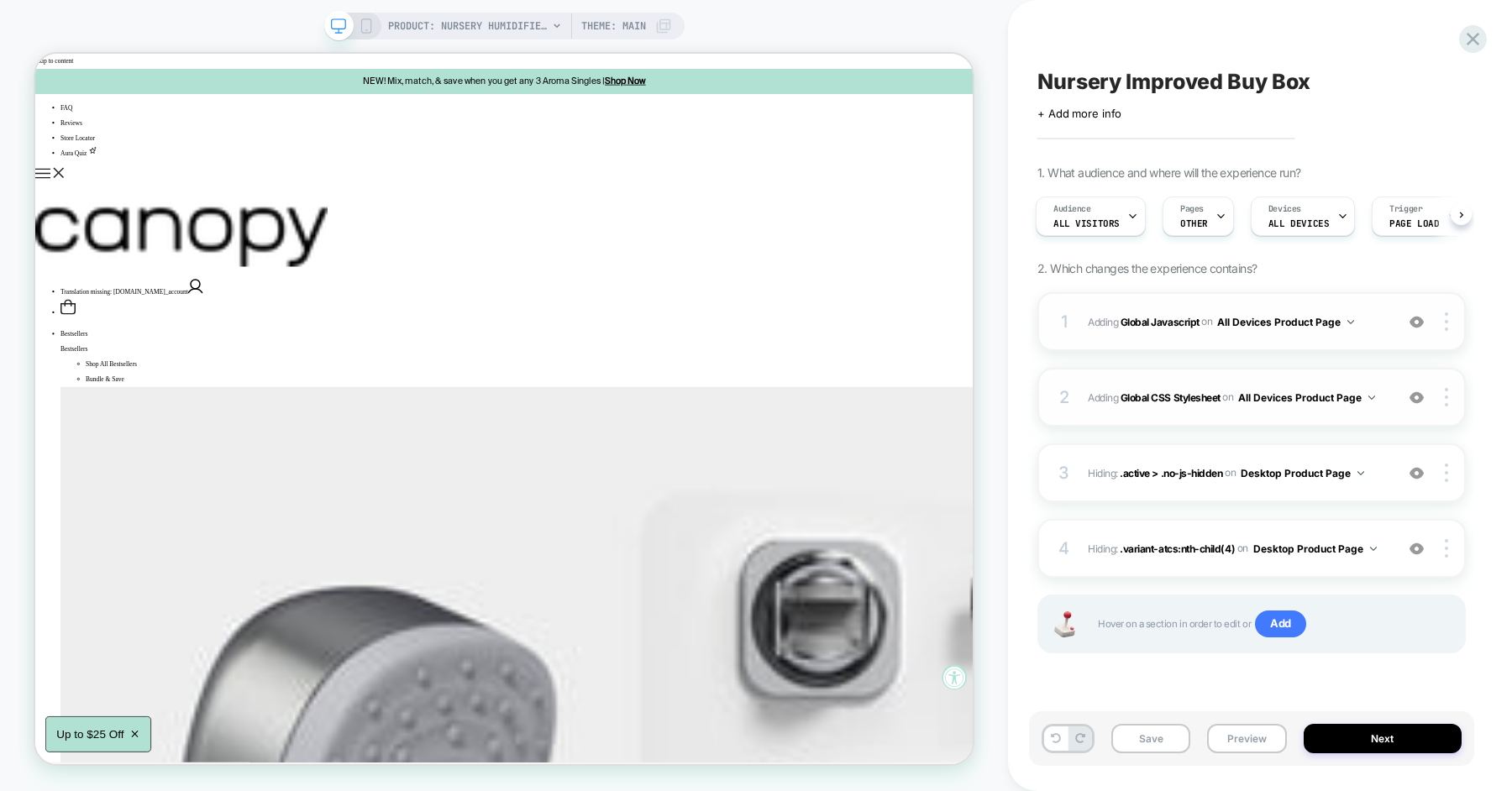
scroll to position [0, 0]
click at [1458, 462] on div "3 Hiding : .active > .no-js-hidden .active > .no-js-hidden on Desktop Product P…" at bounding box center [1251, 472] width 429 height 59
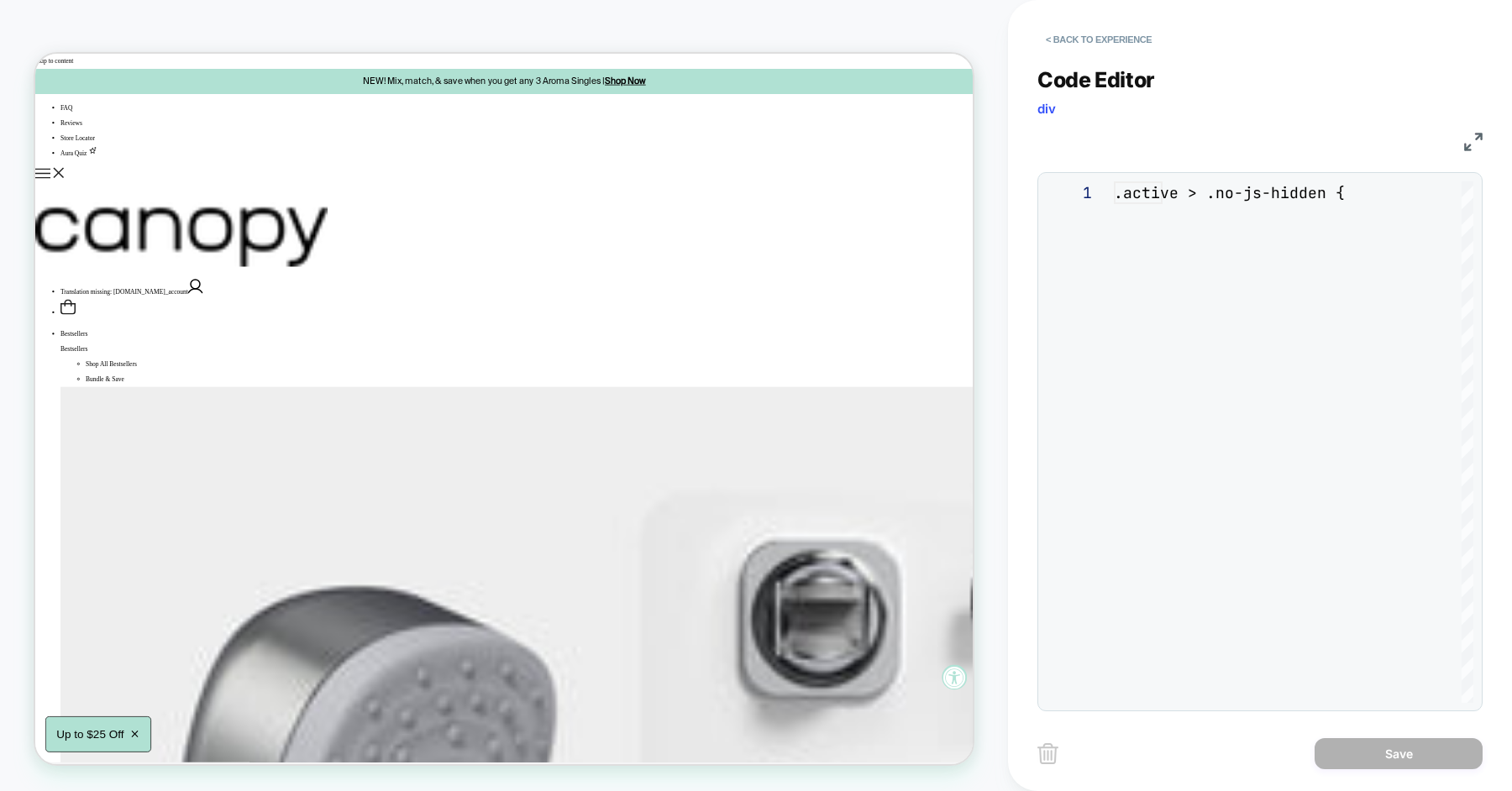
scroll to position [68, 0]
click at [1059, 34] on button "< Back to experience" at bounding box center [1099, 40] width 122 height 27
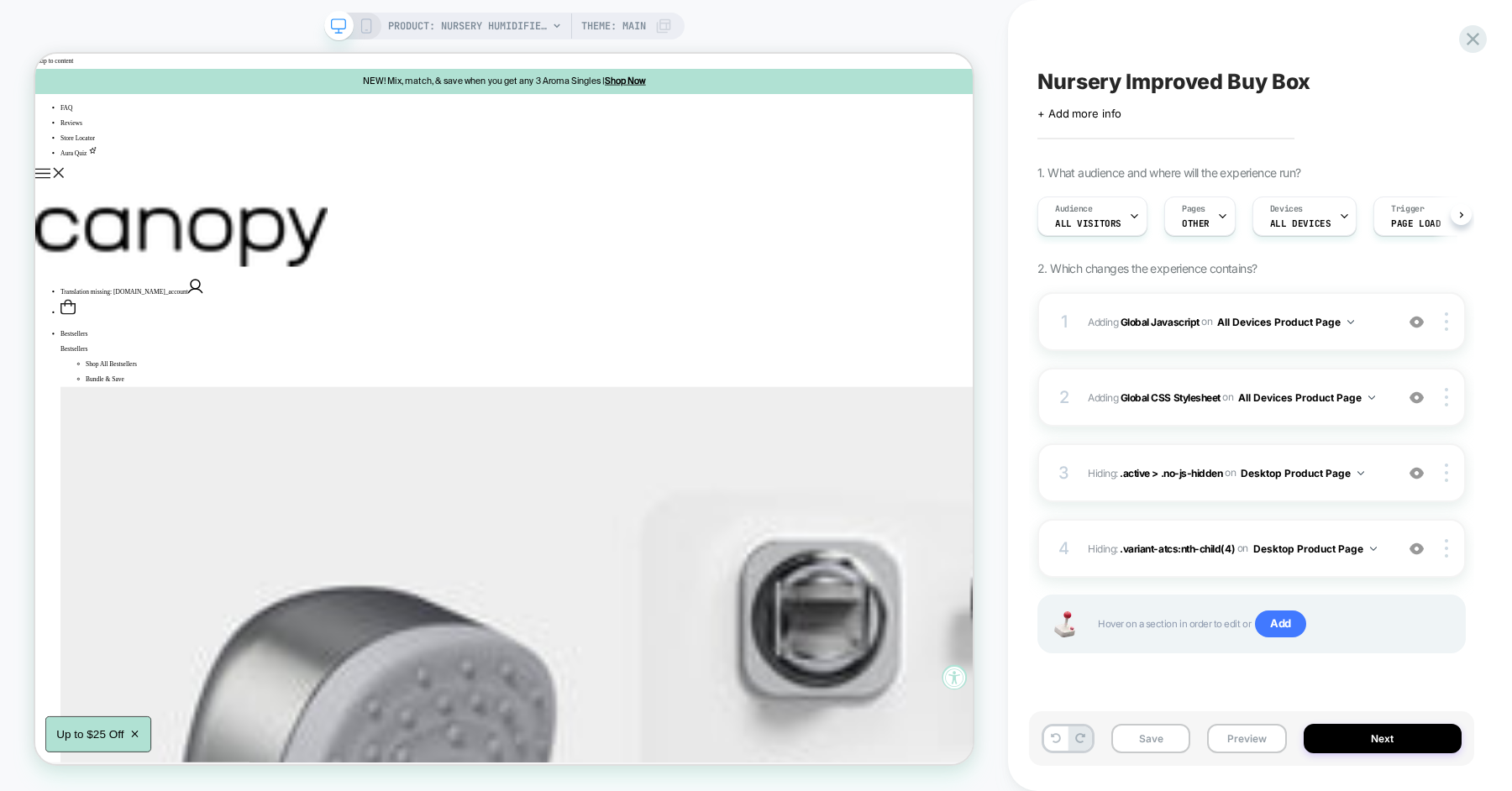
scroll to position [0, 1]
click at [1454, 483] on div "3 Hiding : .active > .no-js-hidden .active > .no-js-hidden on Desktop Product P…" at bounding box center [1251, 472] width 429 height 59
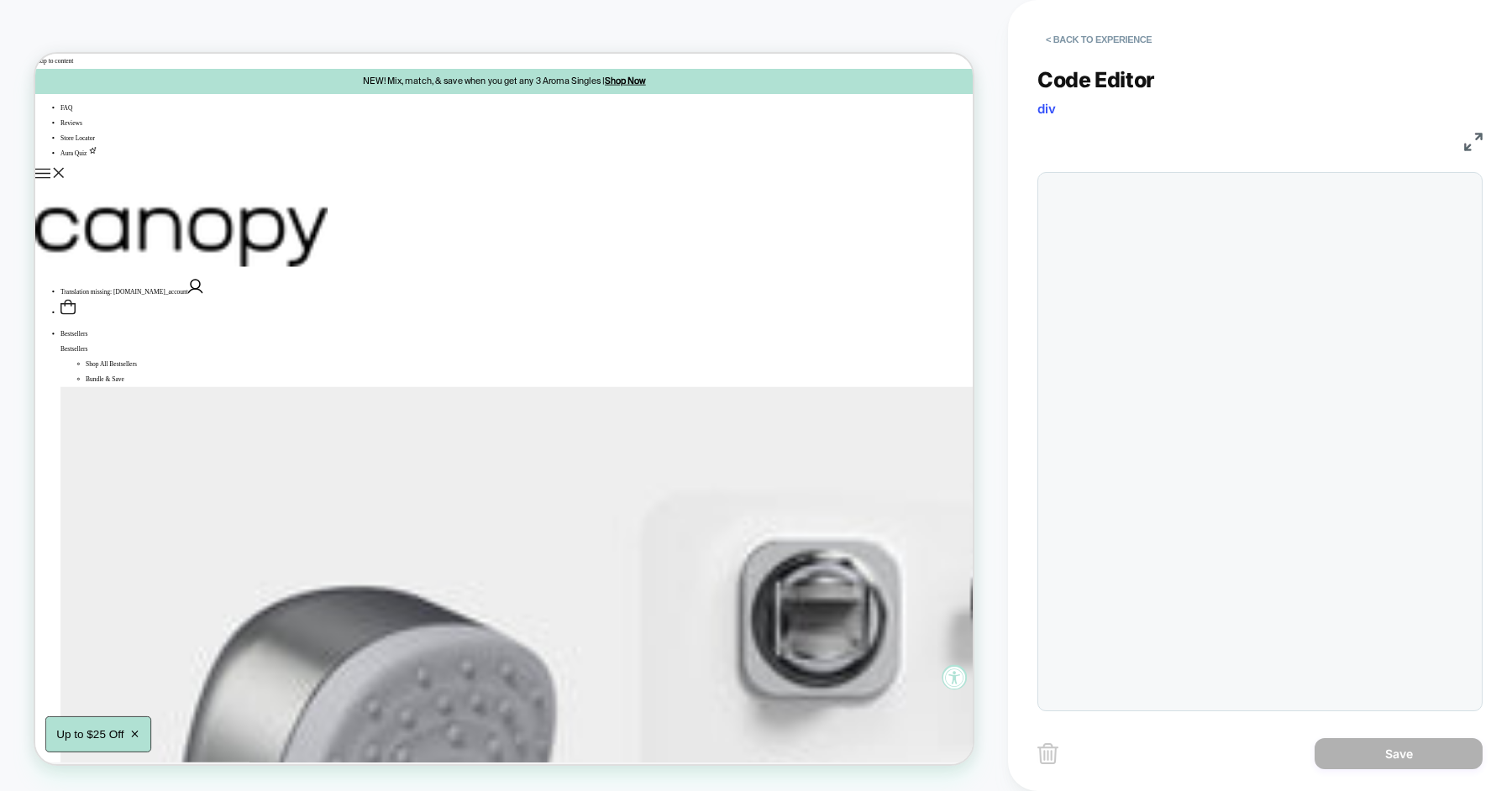
scroll to position [68, 0]
click at [1078, 41] on button "< Back to experience" at bounding box center [1099, 40] width 122 height 27
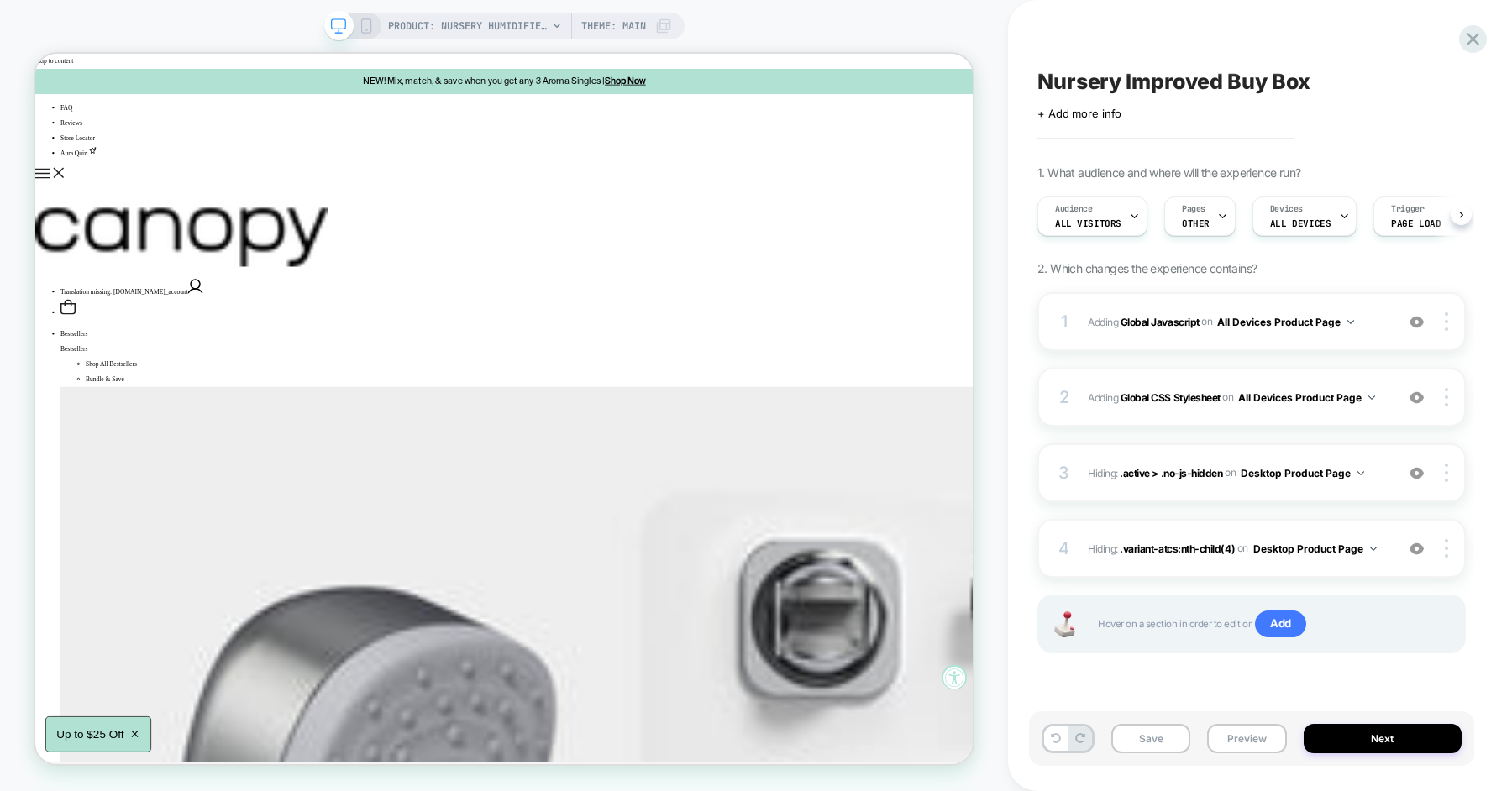
scroll to position [0, 1]
click at [1445, 470] on img at bounding box center [1447, 473] width 3 height 19
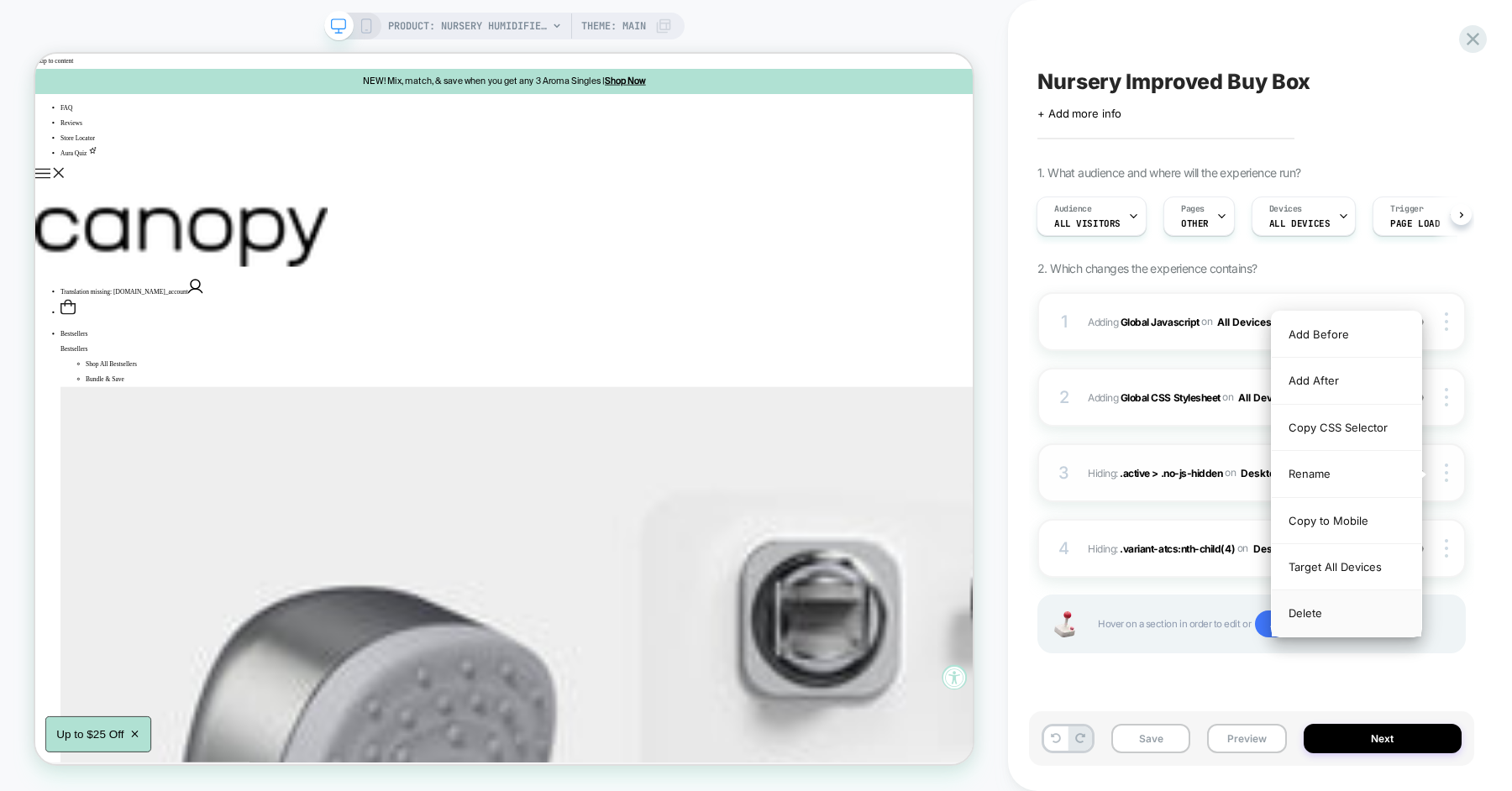
click at [1345, 614] on div "Delete" at bounding box center [1346, 613] width 149 height 45
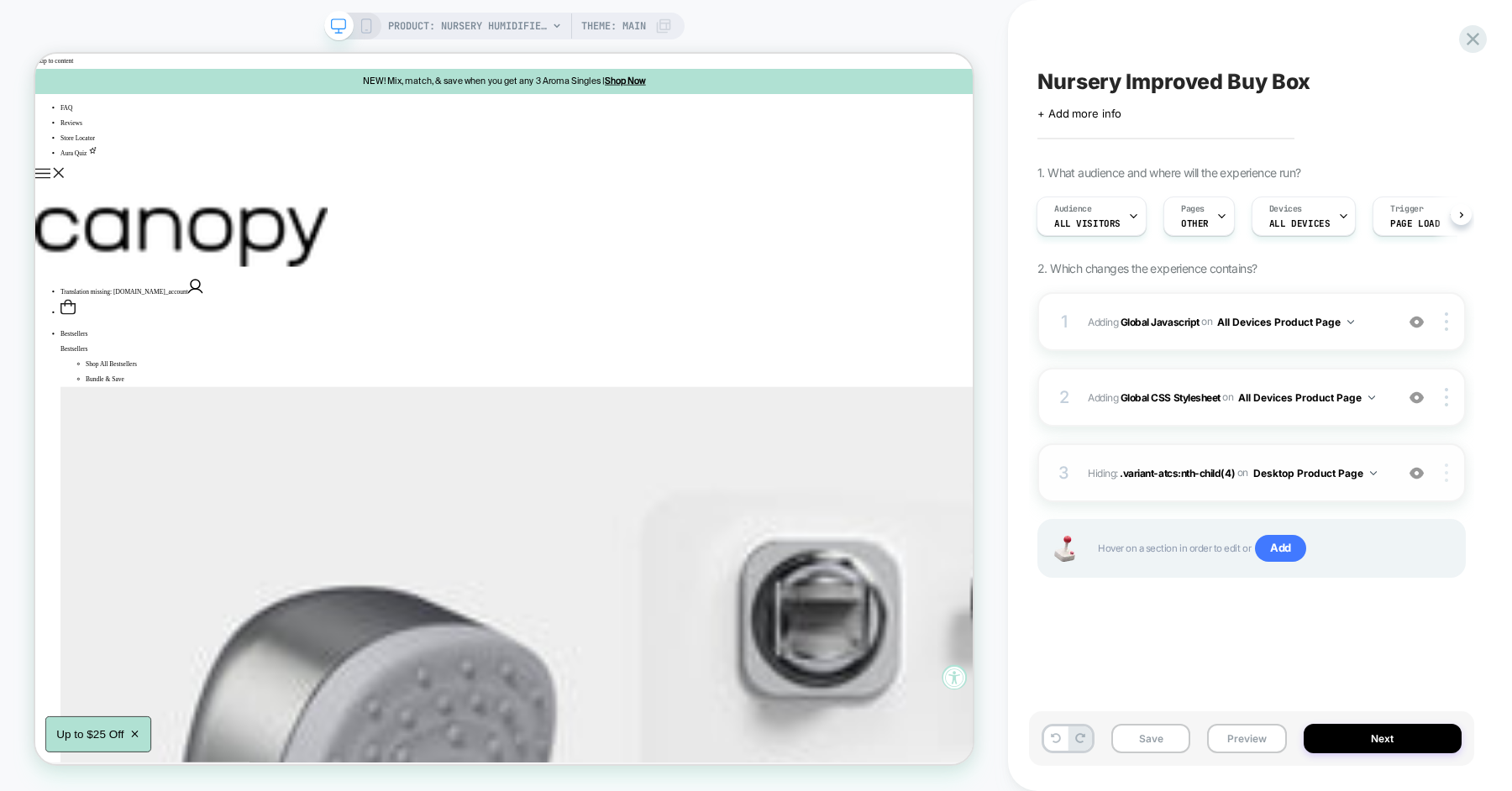
click at [1445, 476] on img at bounding box center [1447, 473] width 3 height 19
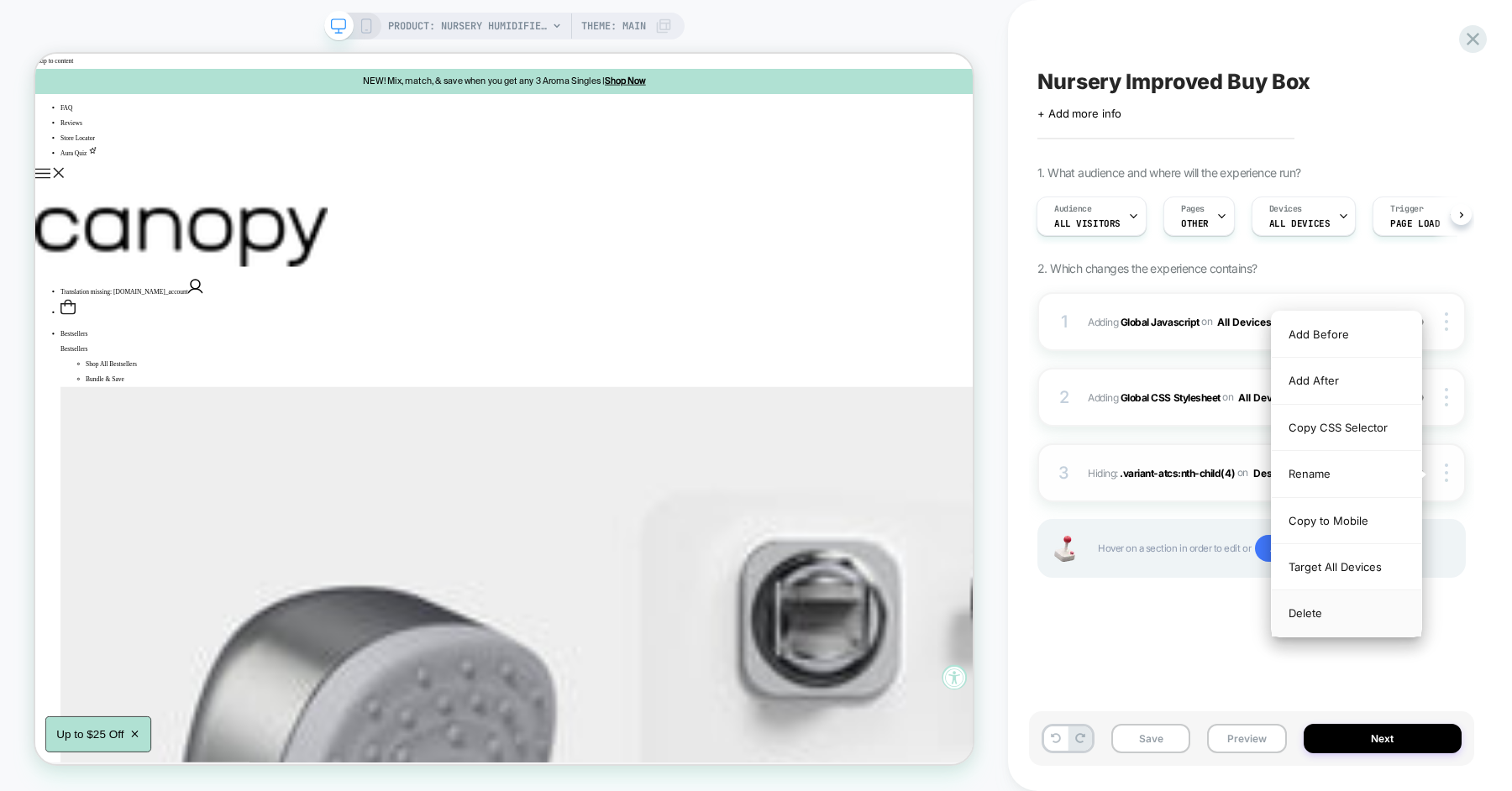
click at [1351, 606] on div "Delete" at bounding box center [1346, 613] width 149 height 45
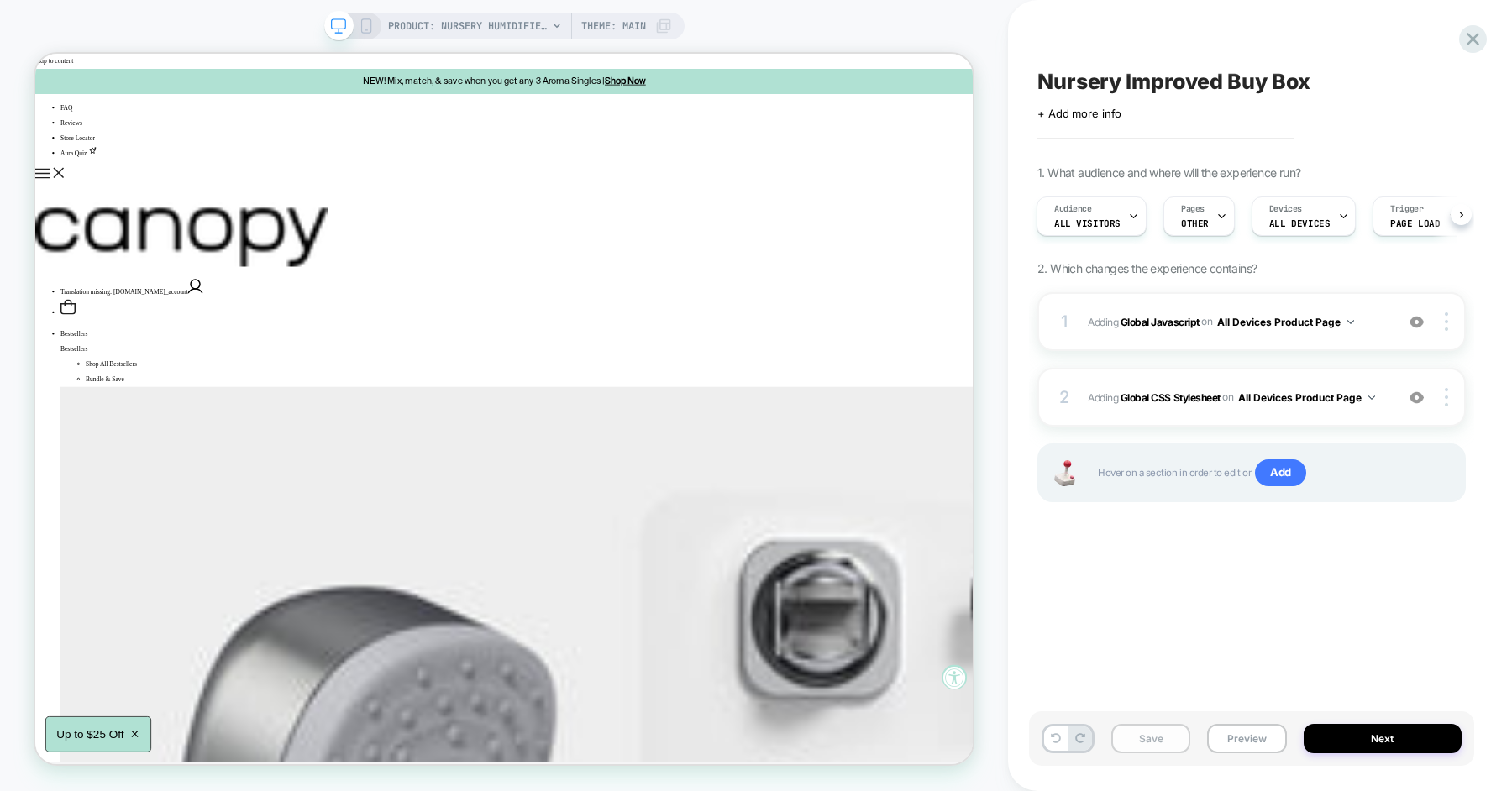
click at [1165, 739] on button "Save" at bounding box center [1150, 738] width 79 height 30
click at [1413, 327] on img at bounding box center [1416, 322] width 14 height 14
click at [1414, 400] on img at bounding box center [1416, 397] width 14 height 14
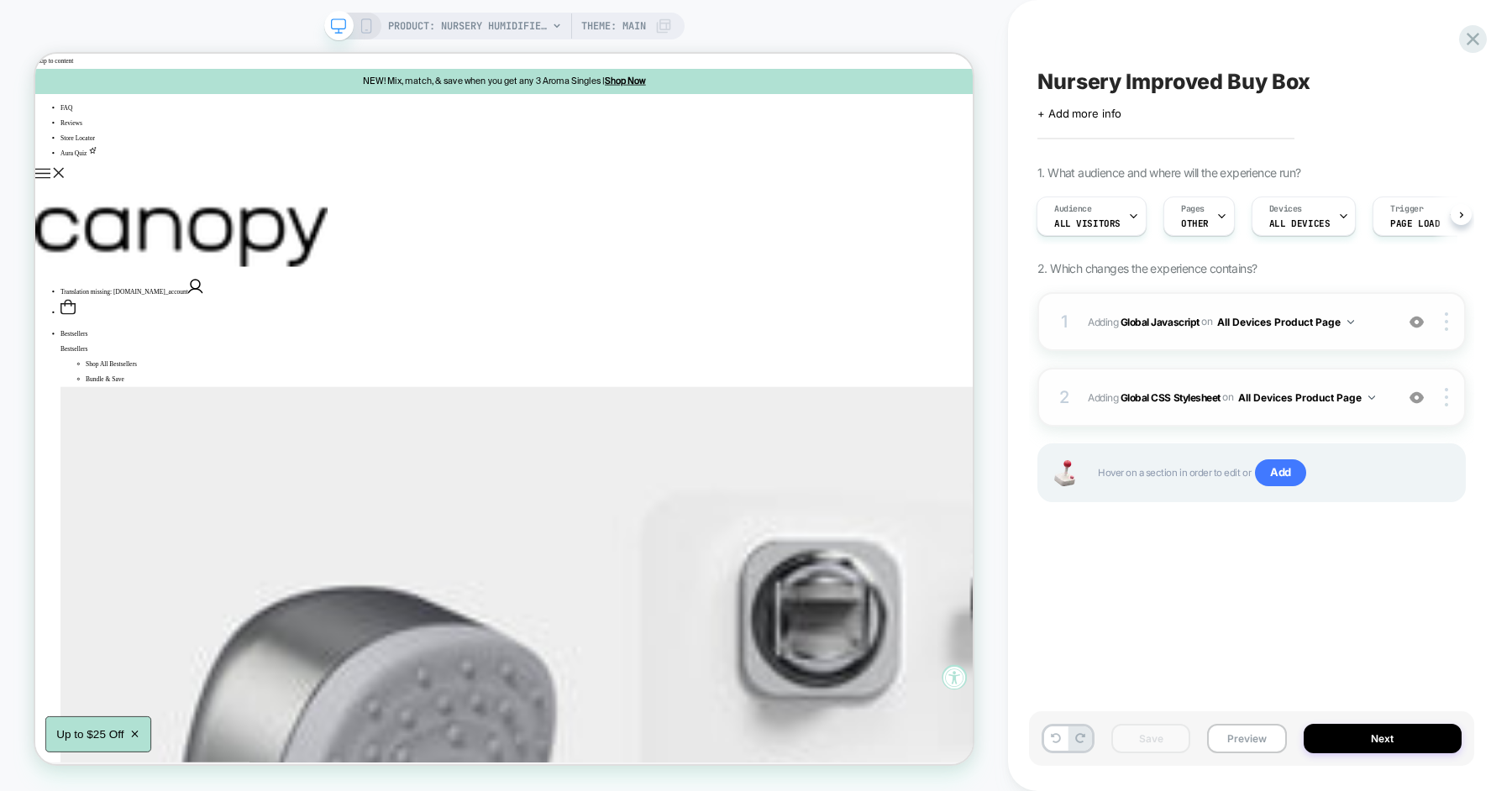
click at [1414, 400] on img at bounding box center [1416, 397] width 14 height 14
click at [1414, 399] on img at bounding box center [1416, 397] width 14 height 14
click at [1382, 320] on span "Adding Global Javascript on All Devices Product Page" at bounding box center [1236, 322] width 298 height 21
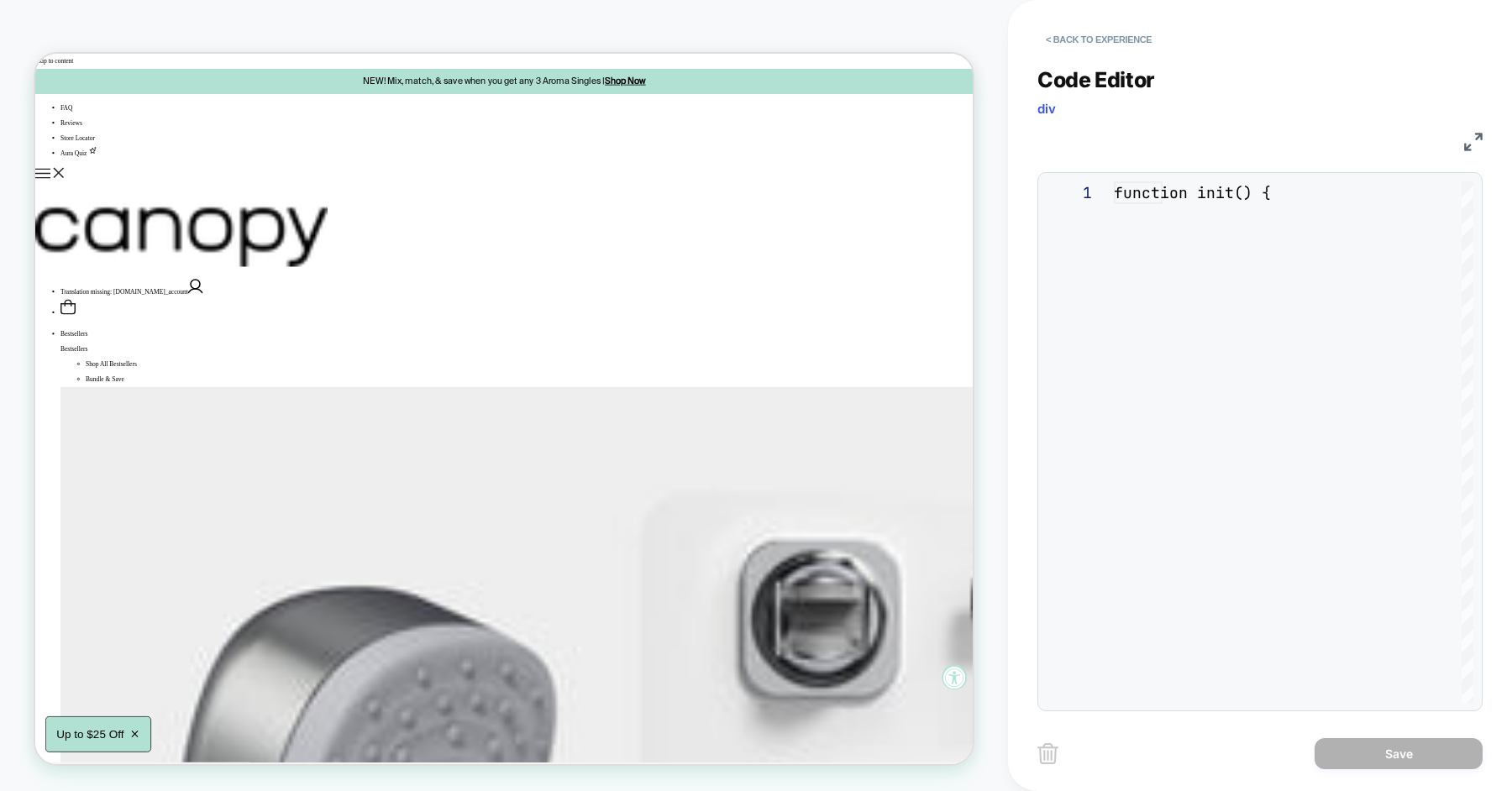
scroll to position [227, 0]
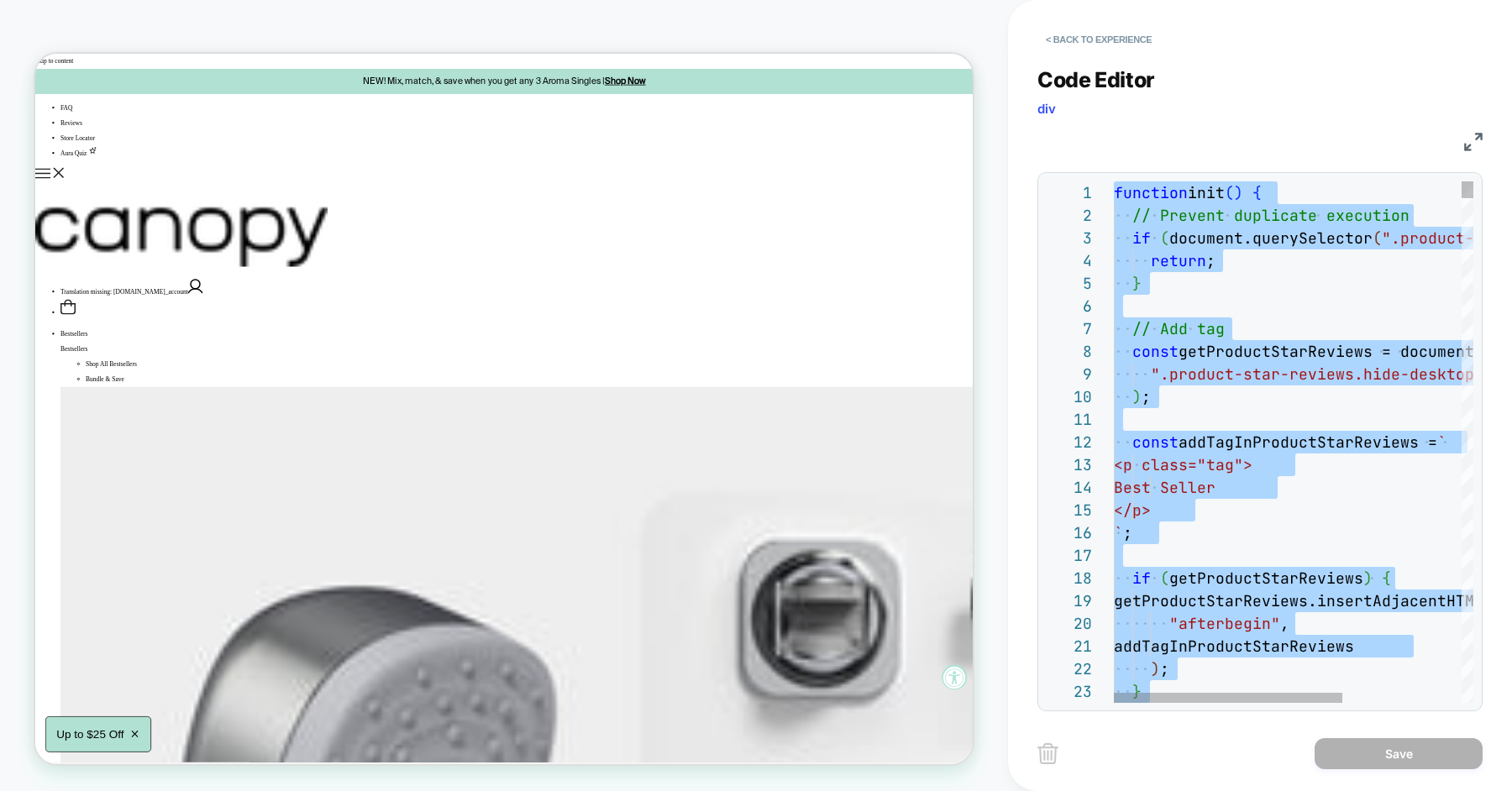
type textarea "**********"
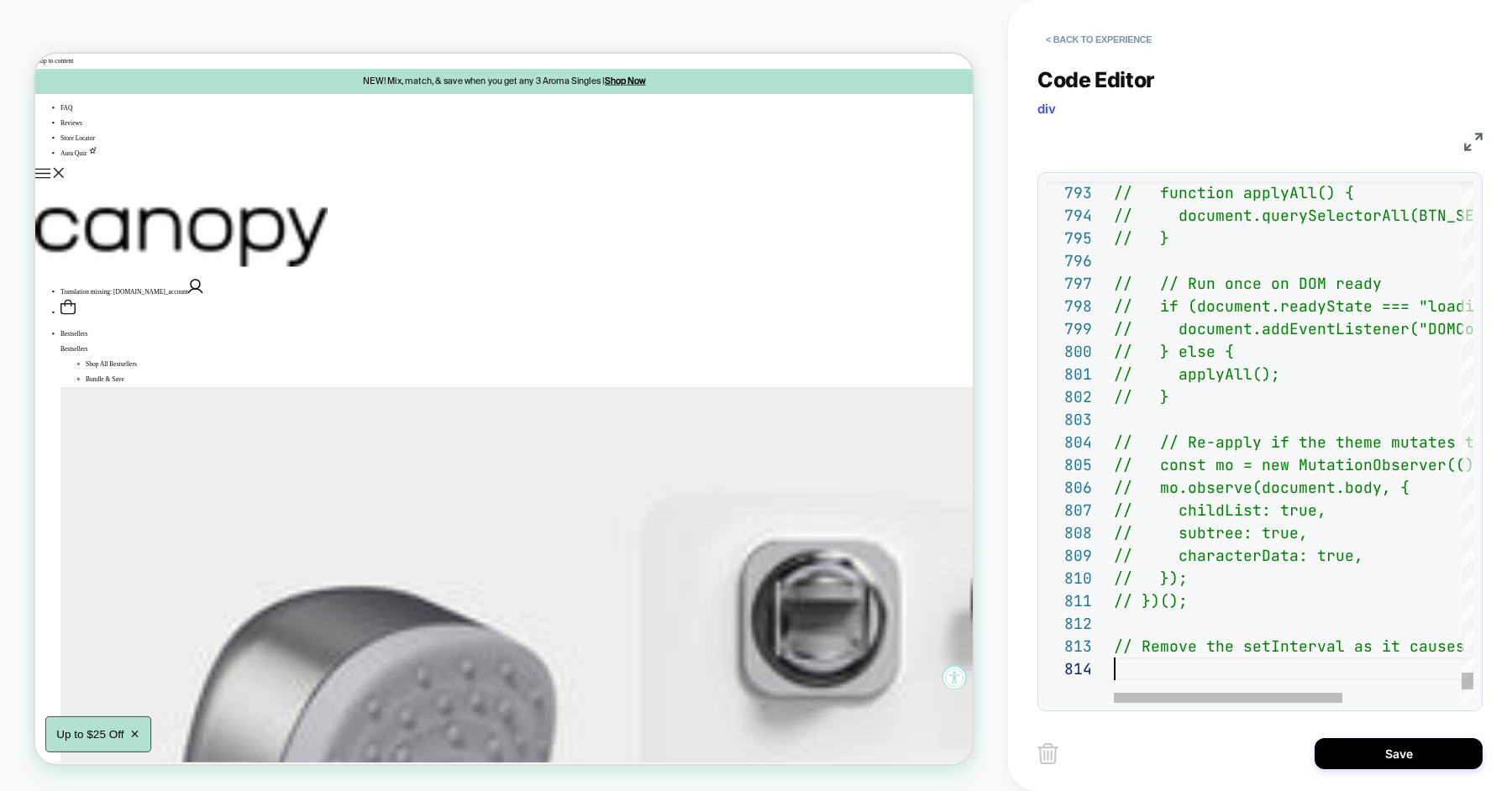
scroll to position [68, 0]
click at [1346, 755] on button "Save" at bounding box center [1398, 754] width 168 height 31
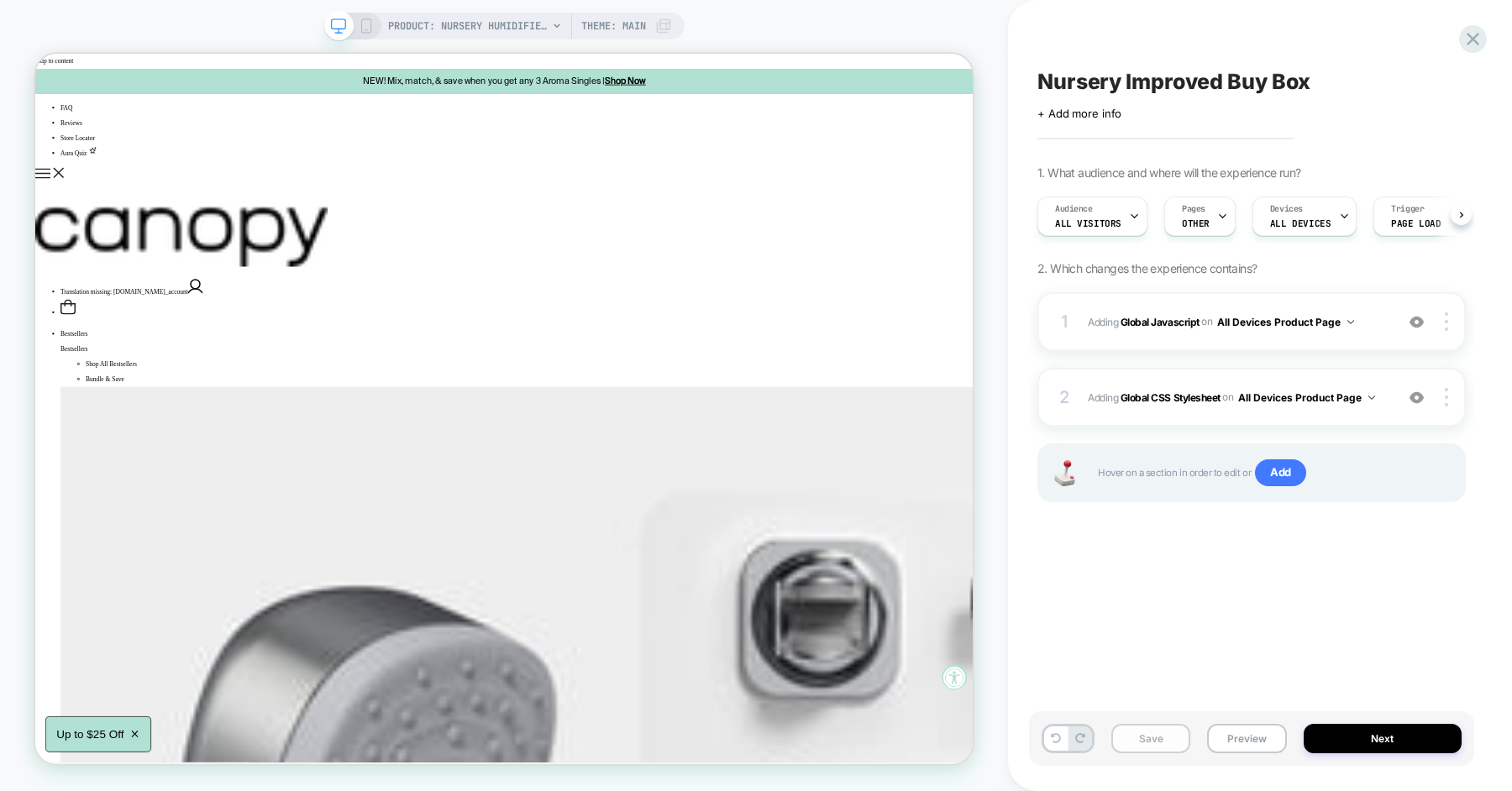
scroll to position [0, 1]
click at [1145, 733] on button "Save" at bounding box center [1150, 738] width 79 height 30
click at [1252, 742] on button "Preview" at bounding box center [1246, 738] width 79 height 30
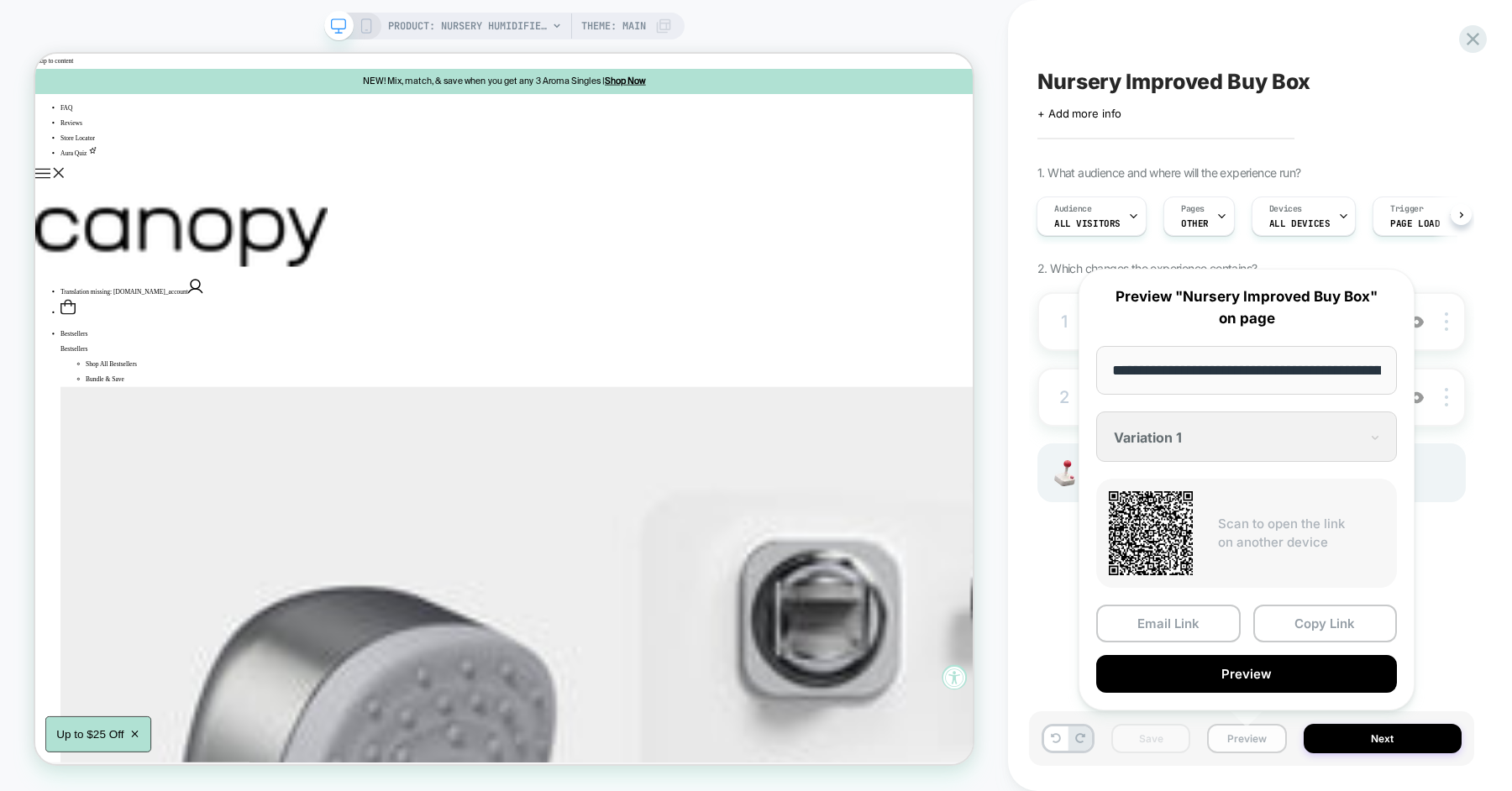
scroll to position [0, 228]
click at [1301, 634] on button "Copy Link" at bounding box center [1325, 623] width 144 height 38
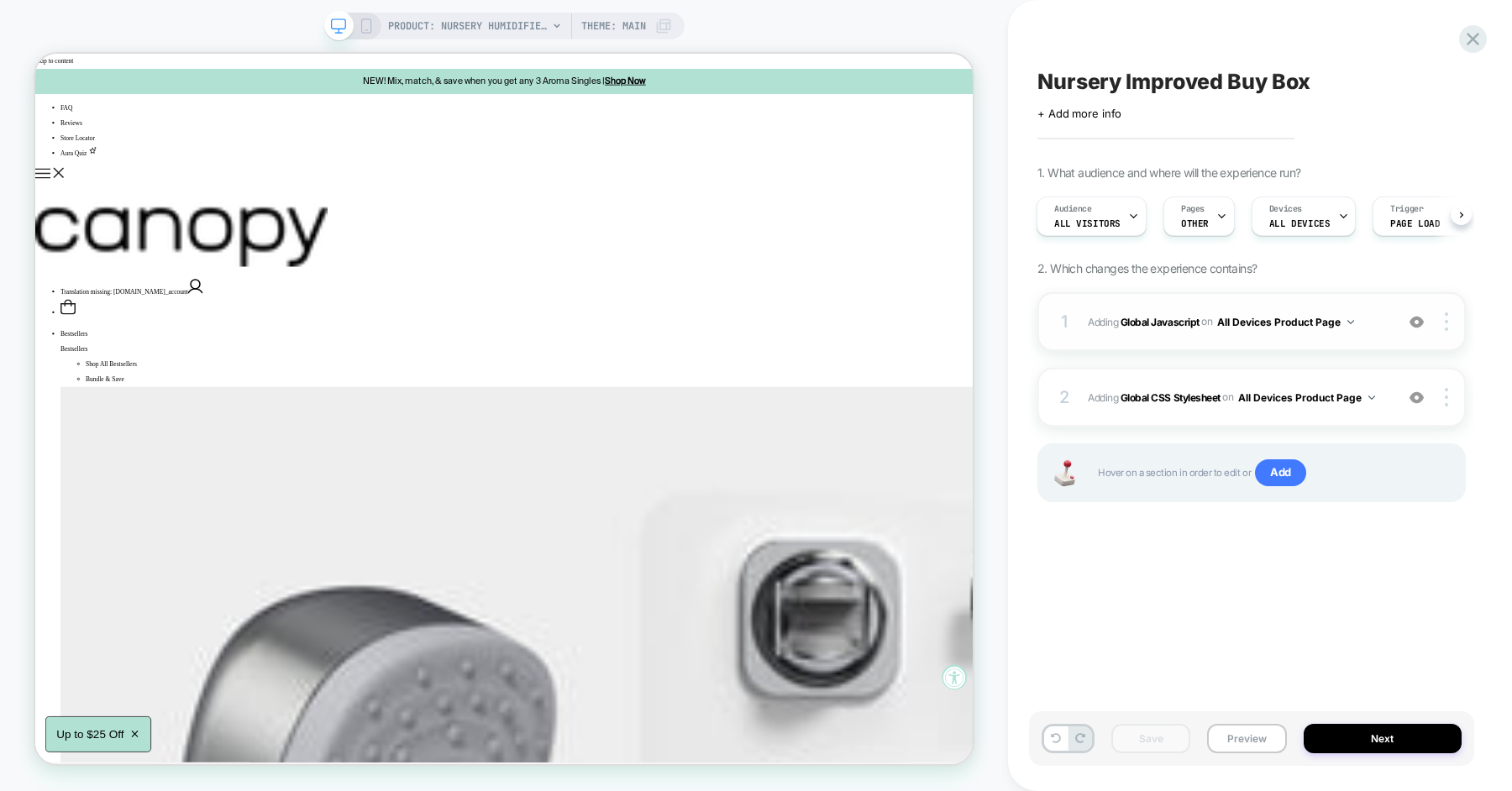
click at [1375, 315] on span "Adding Global Javascript on All Devices Product Page" at bounding box center [1236, 322] width 298 height 21
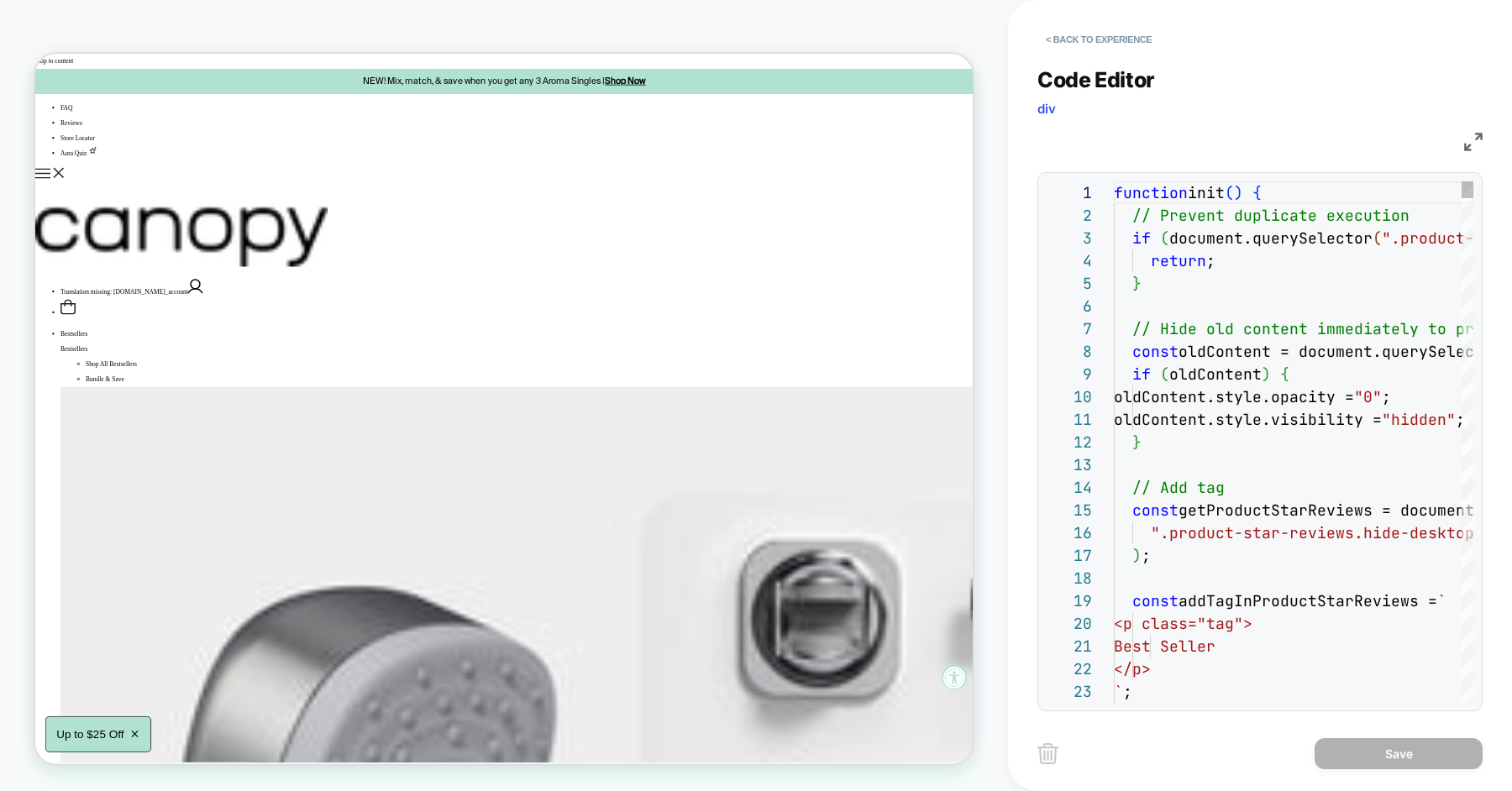
scroll to position [227, 0]
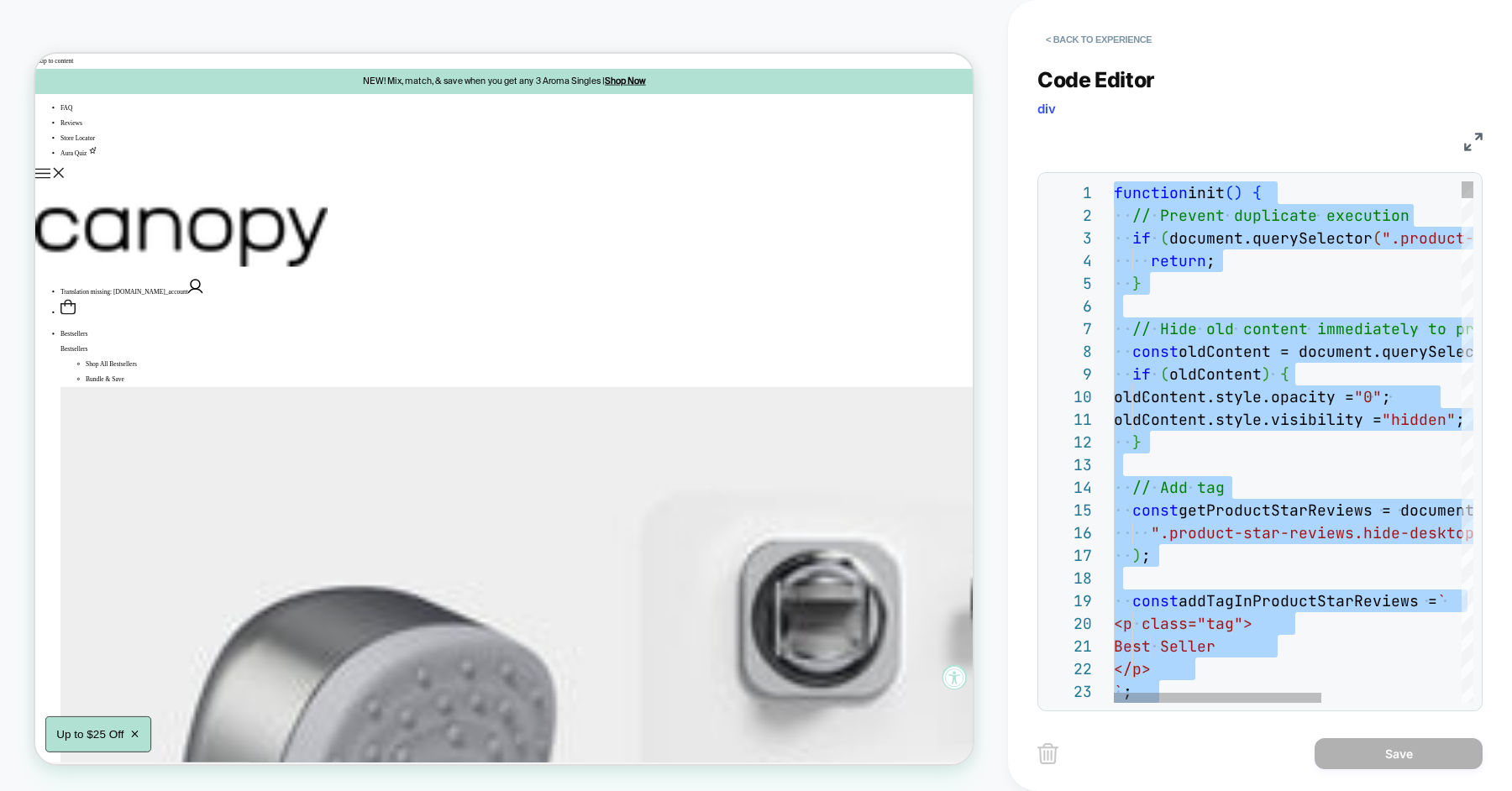
type textarea "**********"
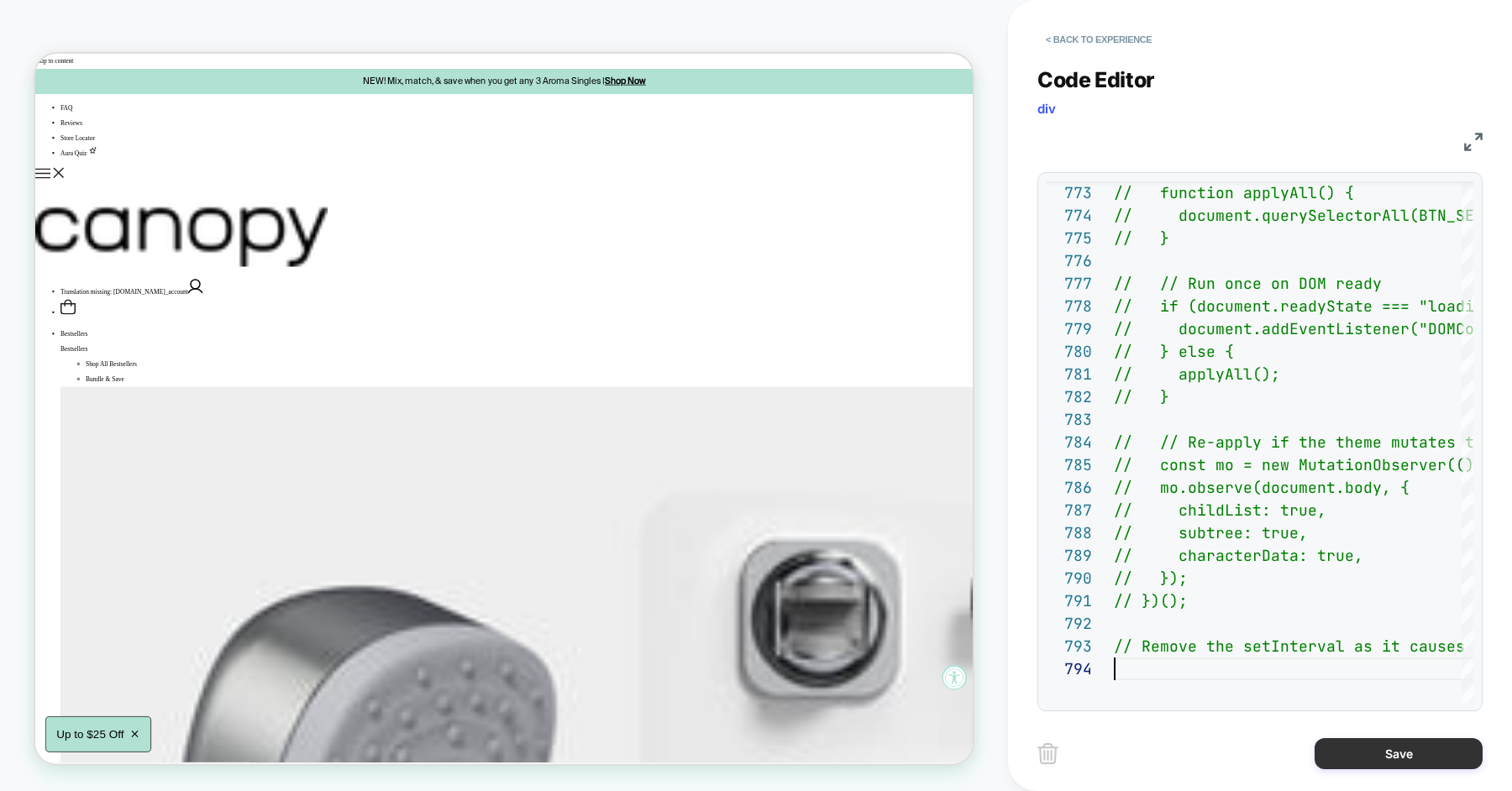
click at [1350, 755] on button "Save" at bounding box center [1398, 754] width 168 height 31
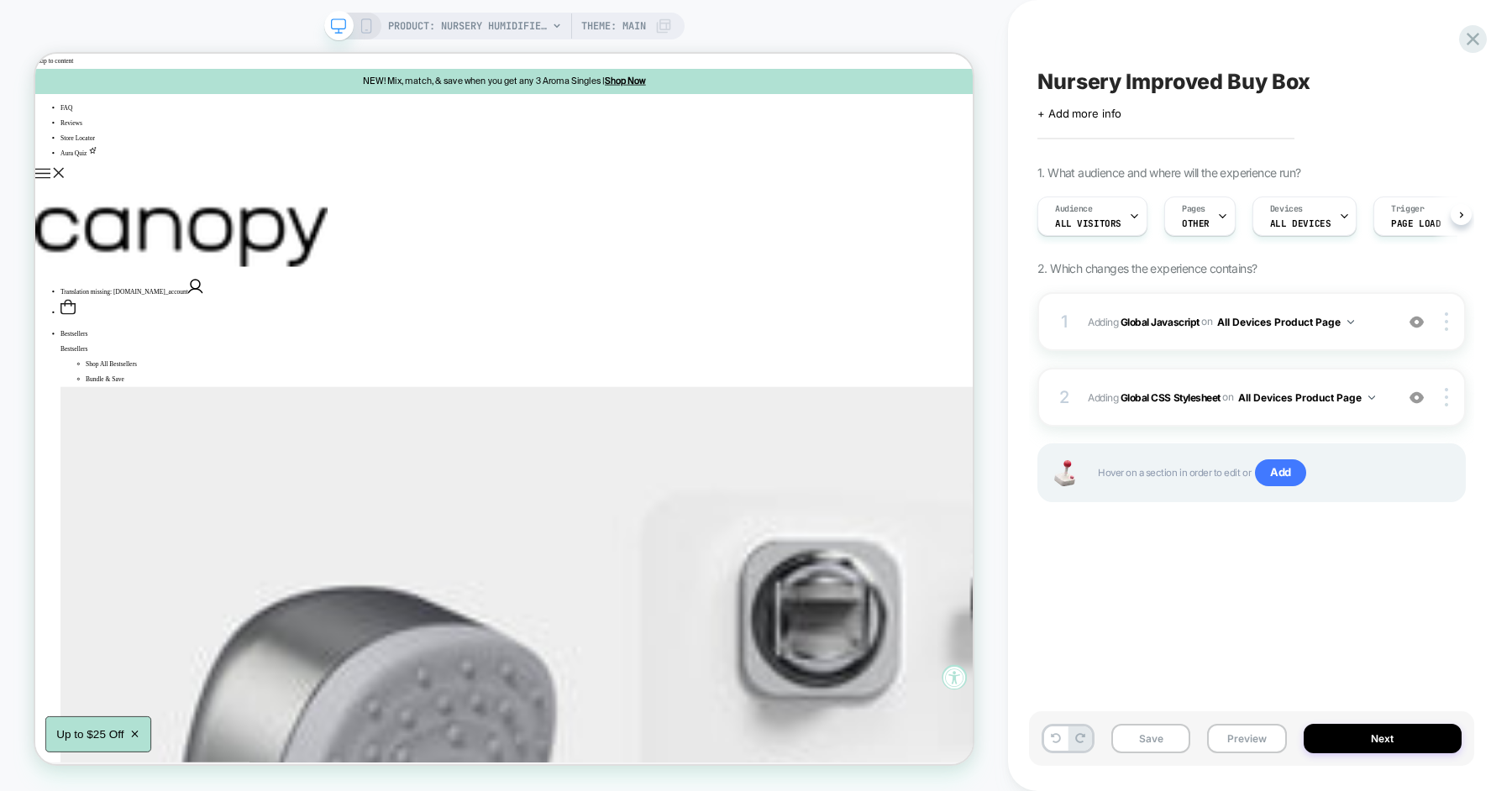
scroll to position [0, 1]
click at [1174, 734] on button "Save" at bounding box center [1150, 738] width 79 height 30
click at [1247, 734] on button "Preview" at bounding box center [1246, 738] width 79 height 30
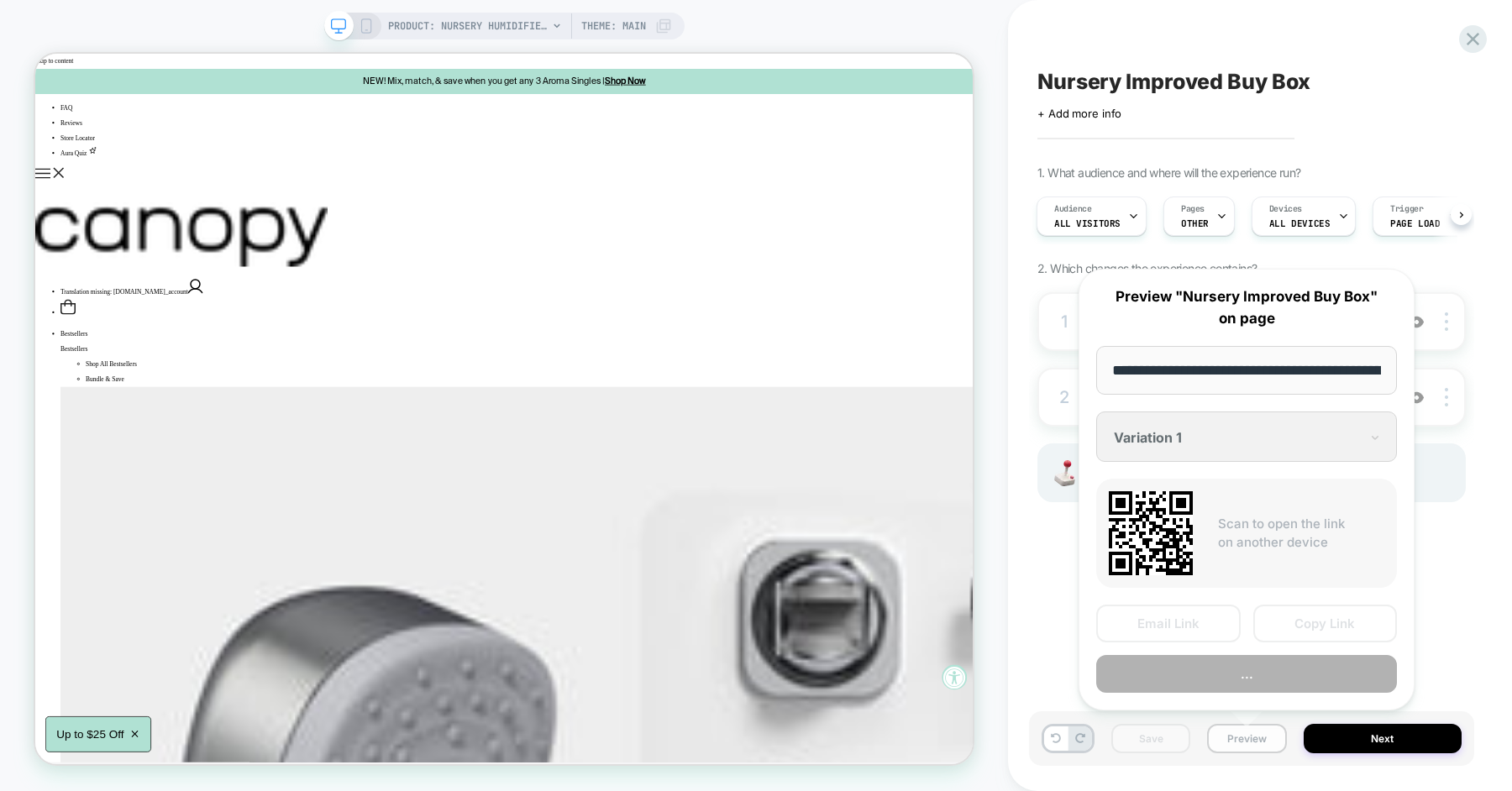
scroll to position [0, 228]
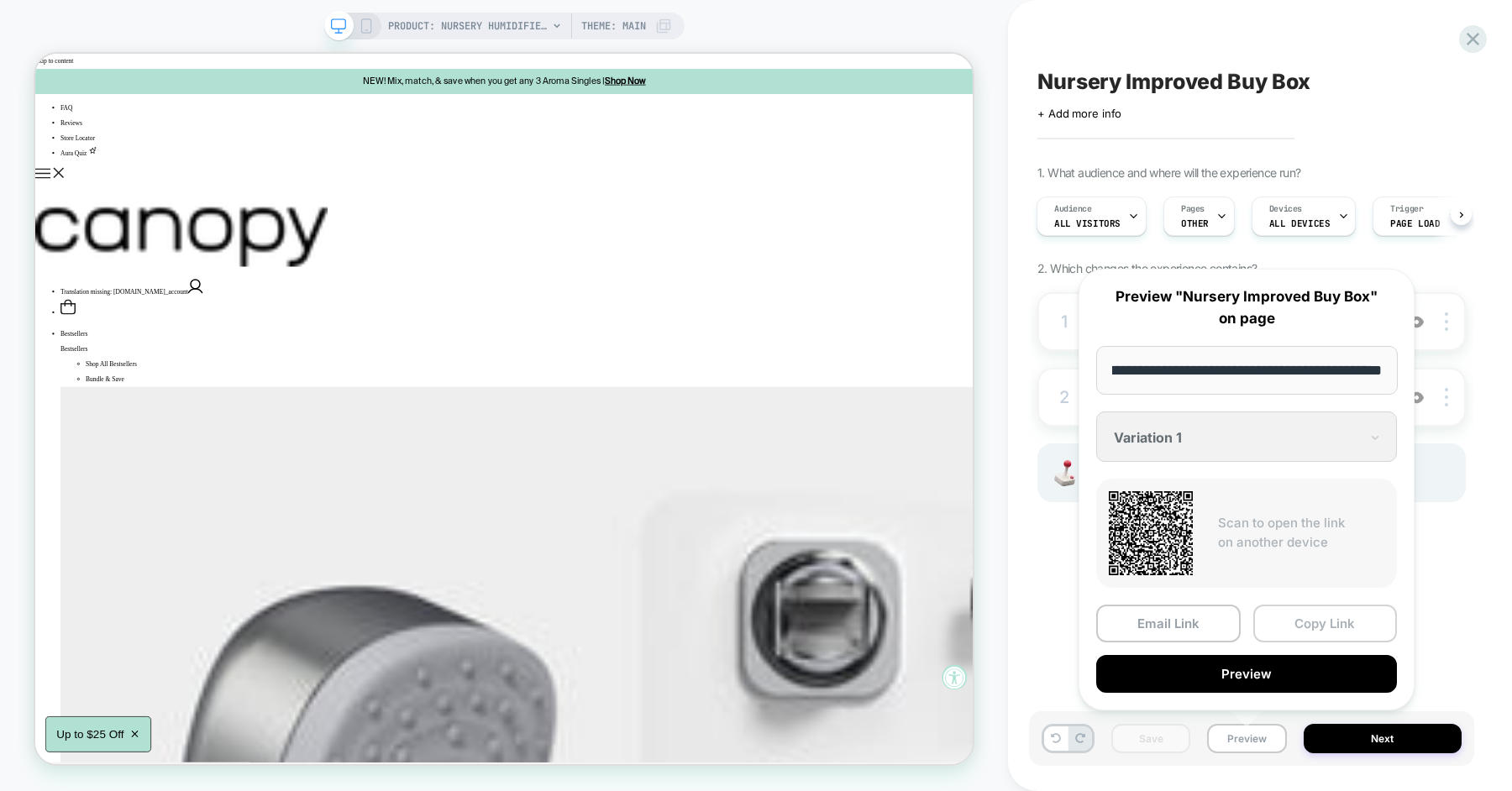
click at [1296, 630] on button "Copy Link" at bounding box center [1325, 623] width 144 height 38
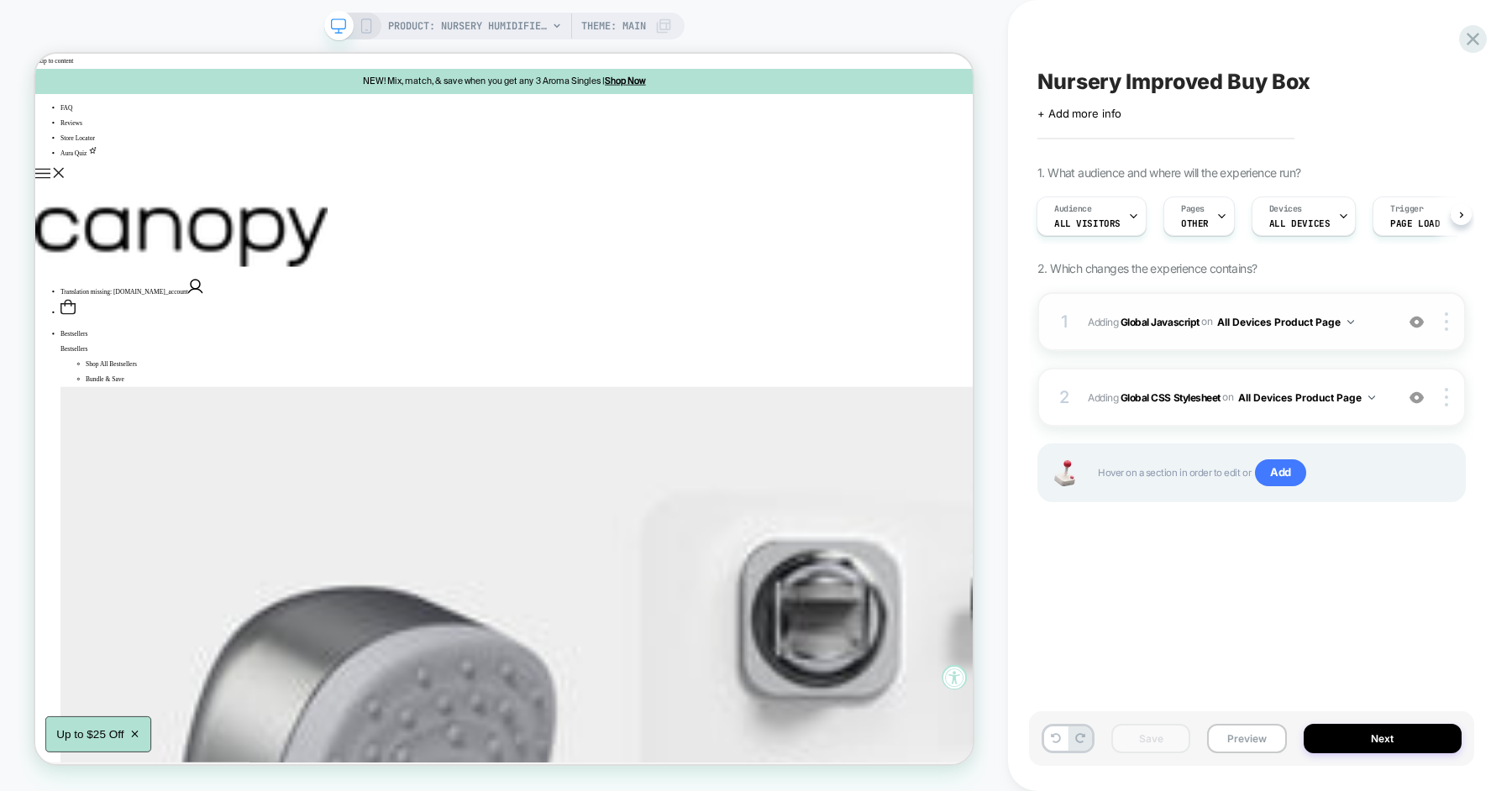
click at [1373, 309] on div "1 Adding Global Javascript on All Devices Product Page Add Before Add After Tar…" at bounding box center [1251, 321] width 429 height 59
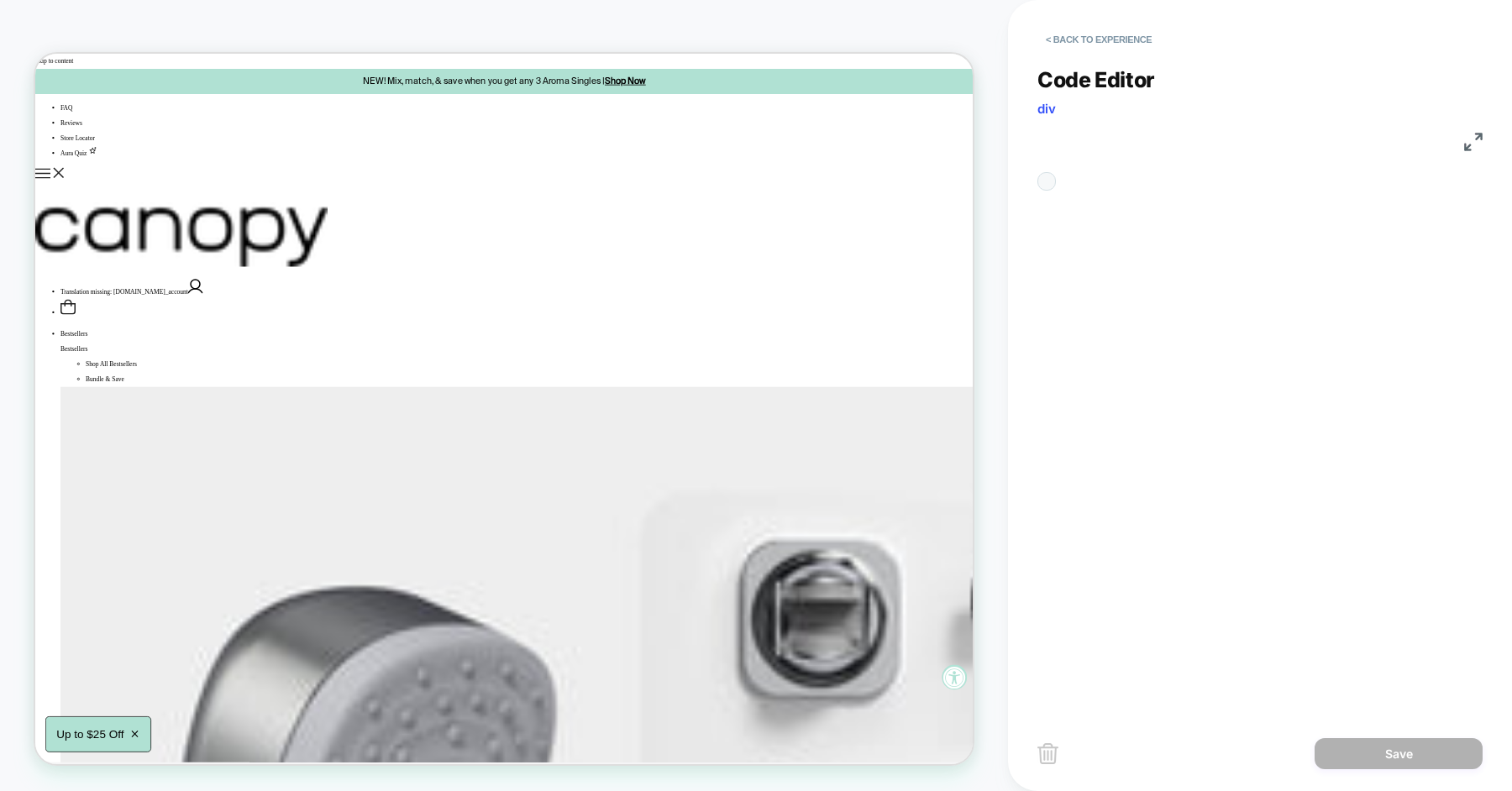
scroll to position [227, 0]
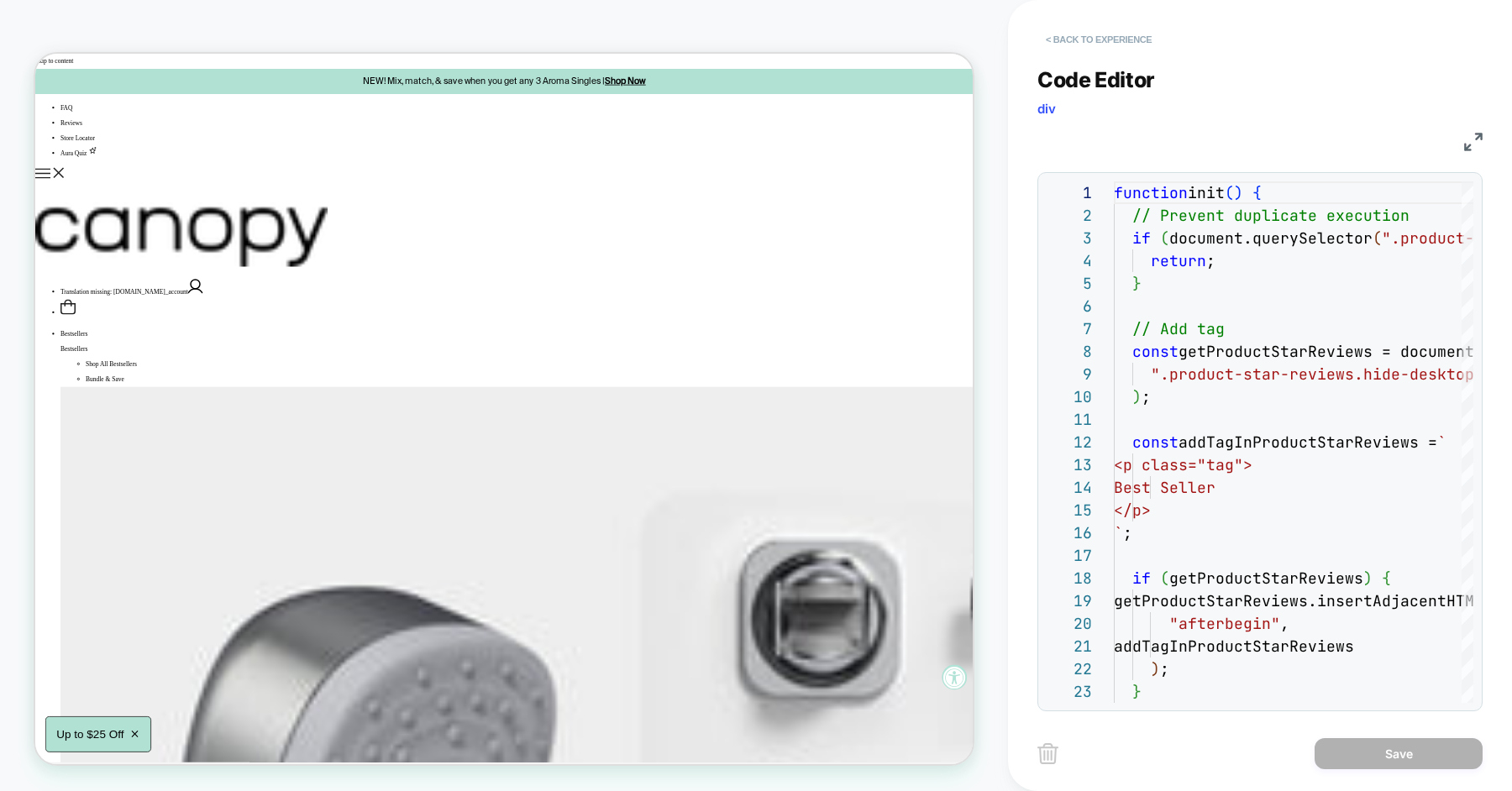
click at [1088, 40] on button "< Back to experience" at bounding box center [1099, 40] width 122 height 27
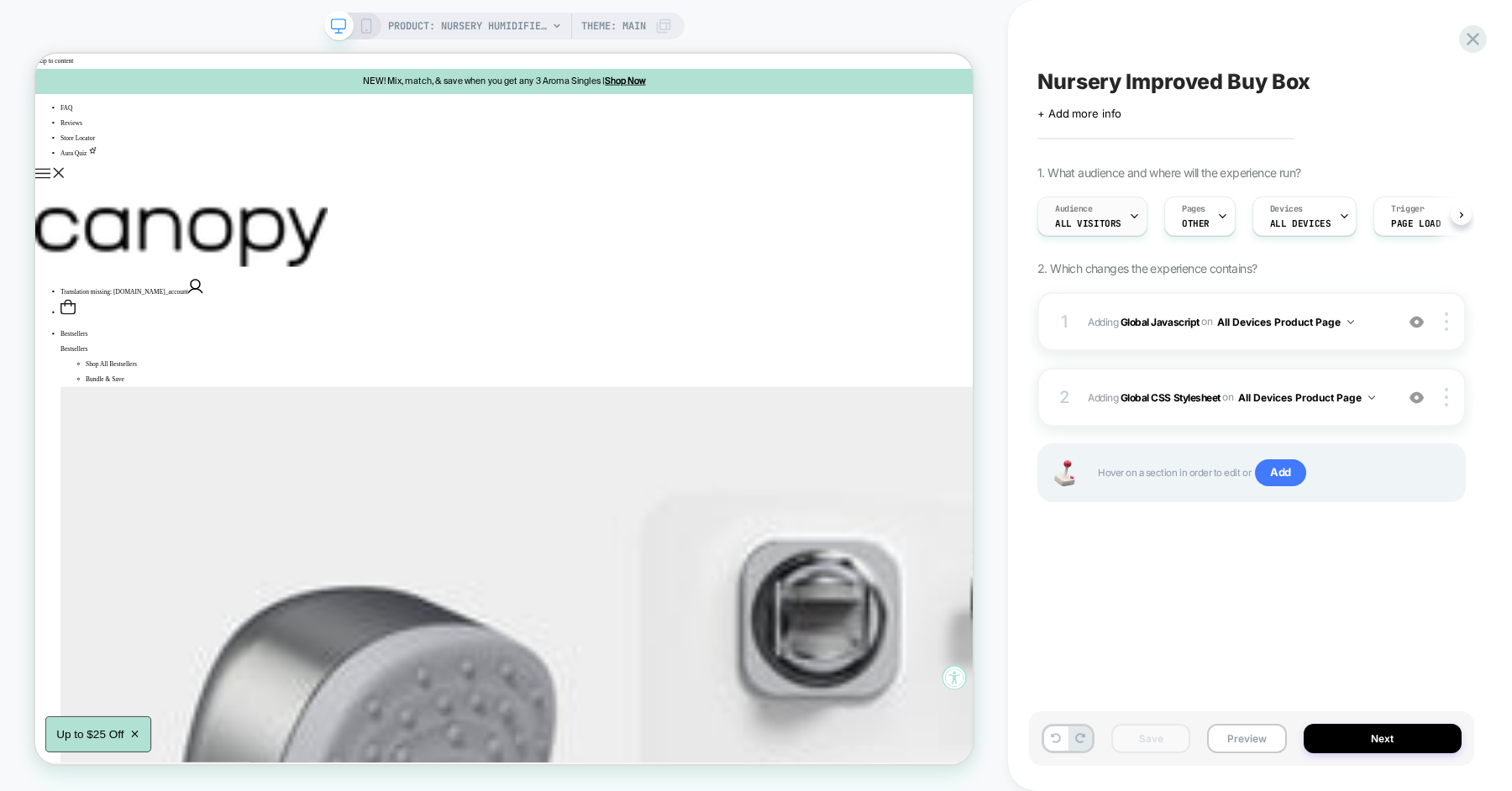
scroll to position [0, 1]
